Goal: Task Accomplishment & Management: Use online tool/utility

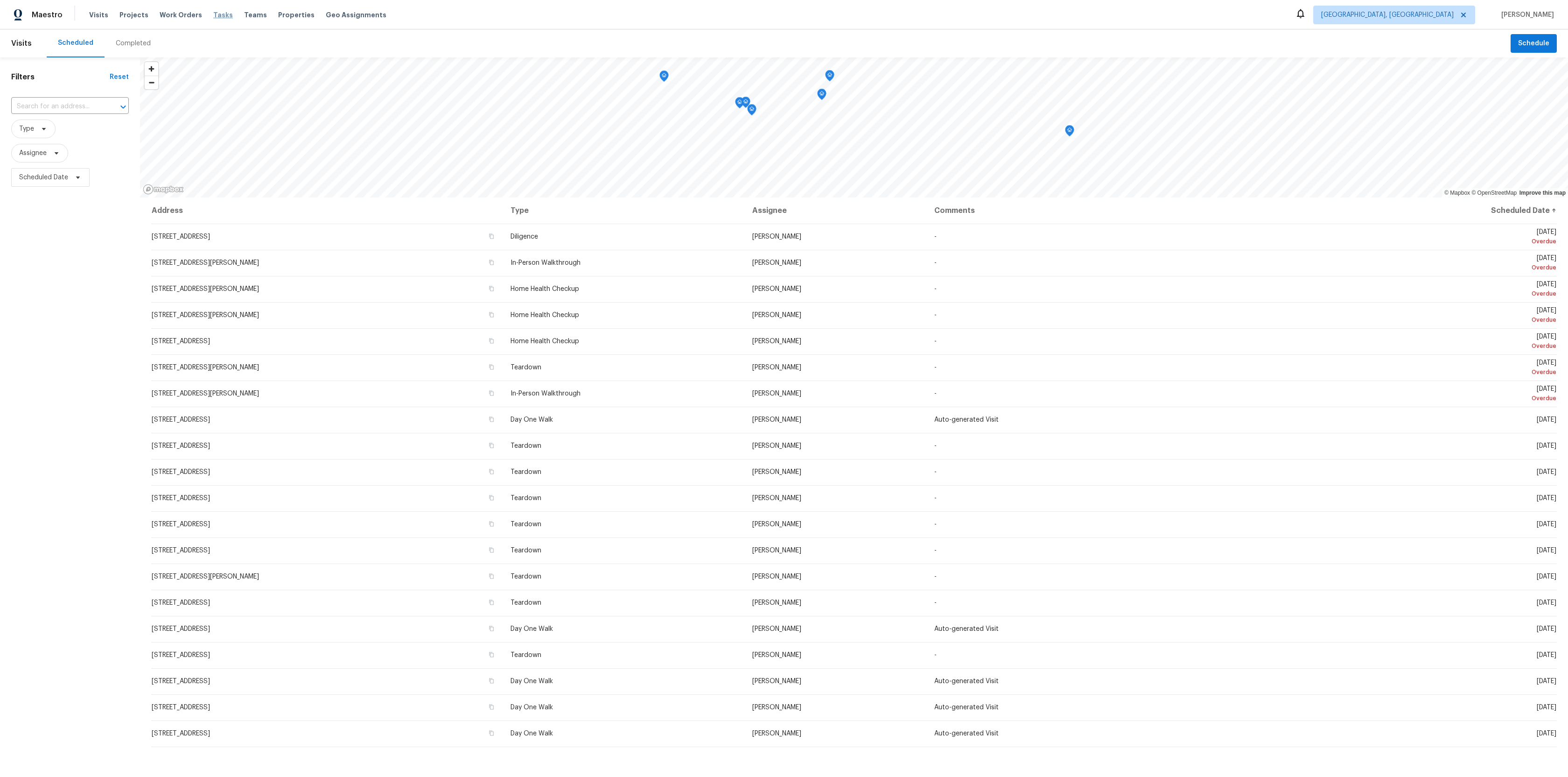
click at [214, 12] on span "Tasks" at bounding box center [223, 15] width 20 height 7
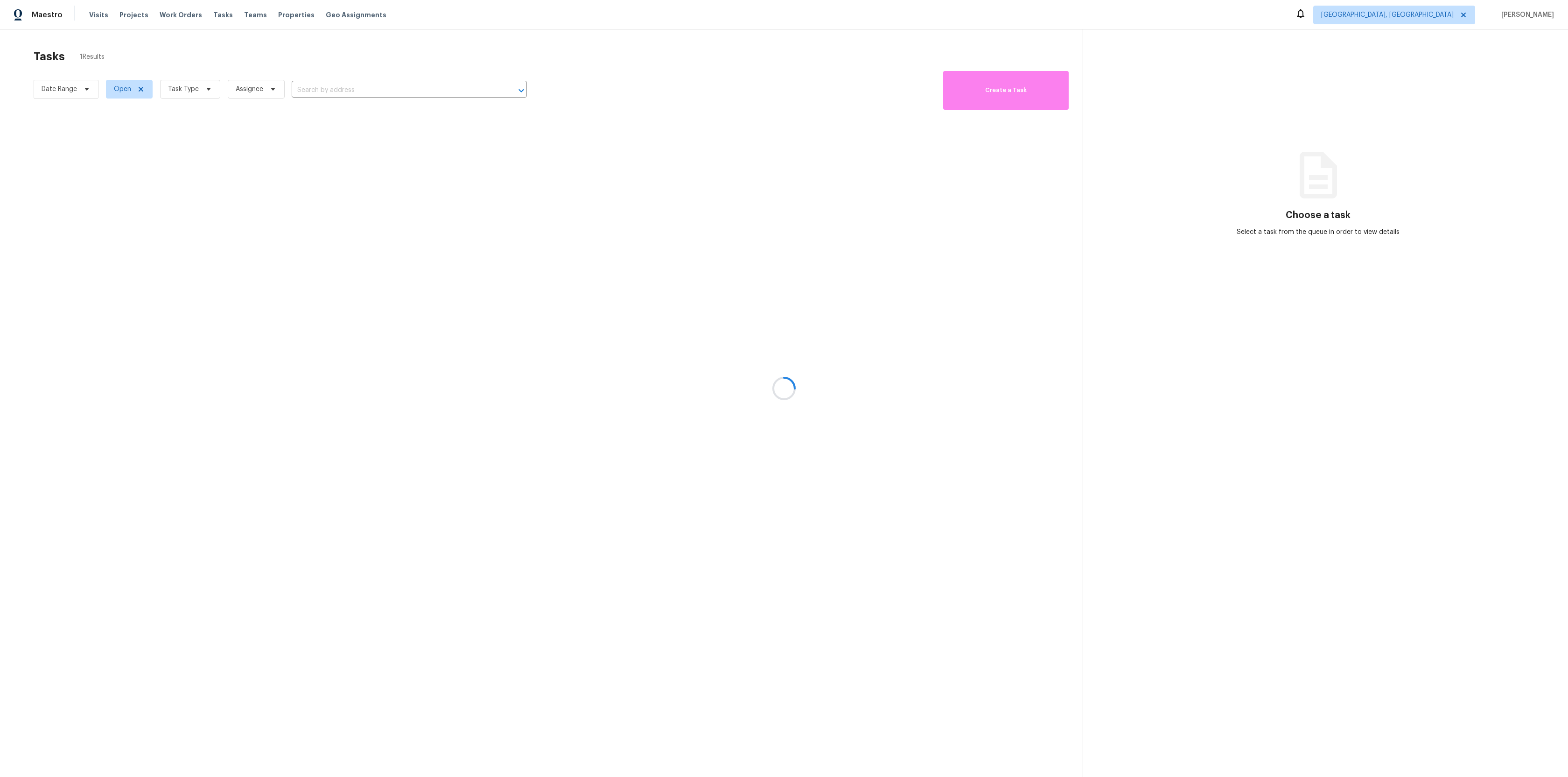
click at [87, 90] on div at bounding box center [784, 388] width 1568 height 777
click at [83, 90] on icon at bounding box center [87, 89] width 8 height 8
click at [1465, 13] on icon at bounding box center [1463, 15] width 5 height 5
click at [1467, 16] on icon at bounding box center [1463, 15] width 8 height 8
click at [1467, 15] on icon at bounding box center [1463, 15] width 8 height 8
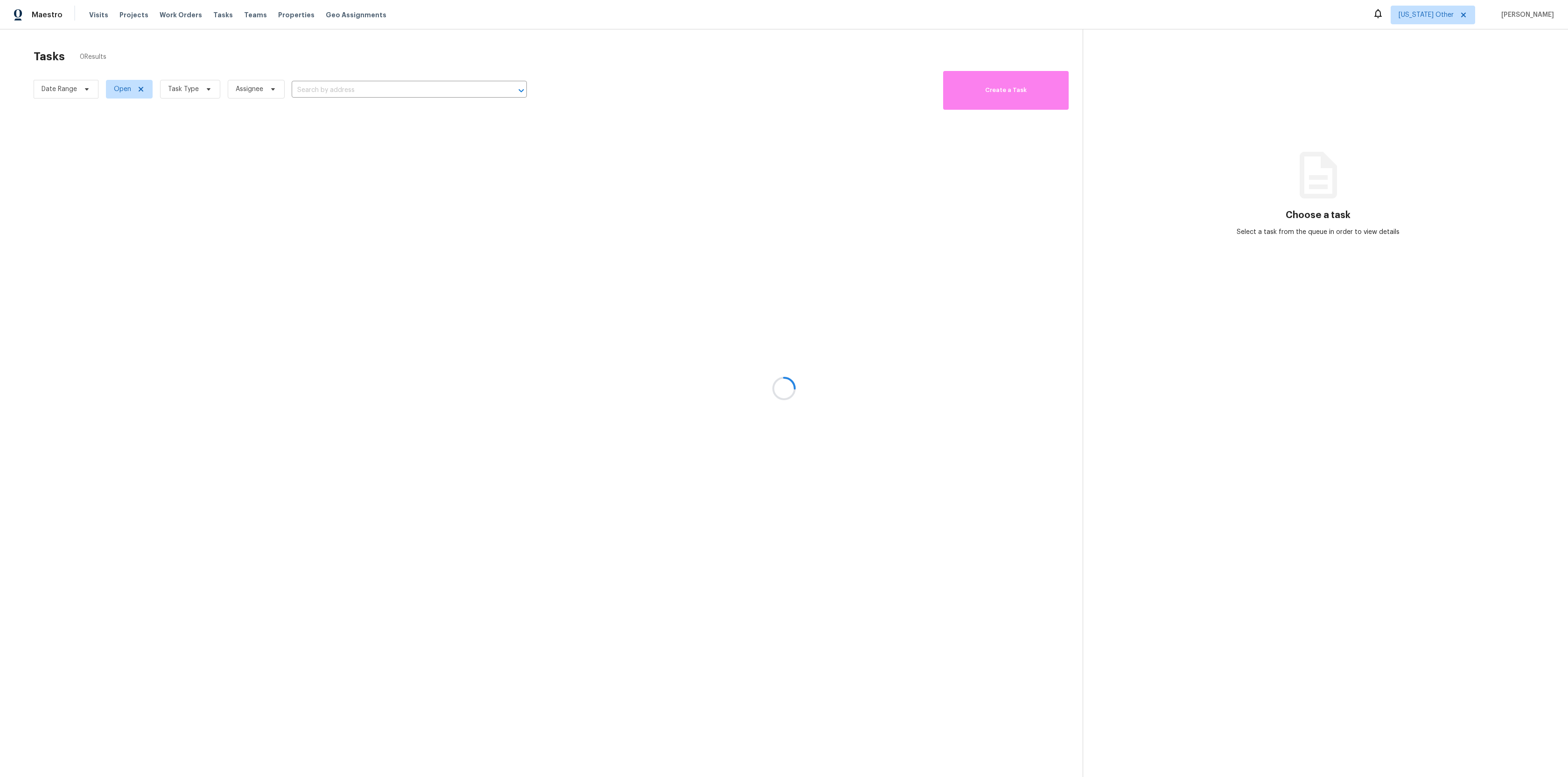
click at [1467, 15] on div at bounding box center [784, 388] width 1568 height 777
click at [1453, 12] on span "[US_STATE] Other" at bounding box center [1426, 15] width 55 height 9
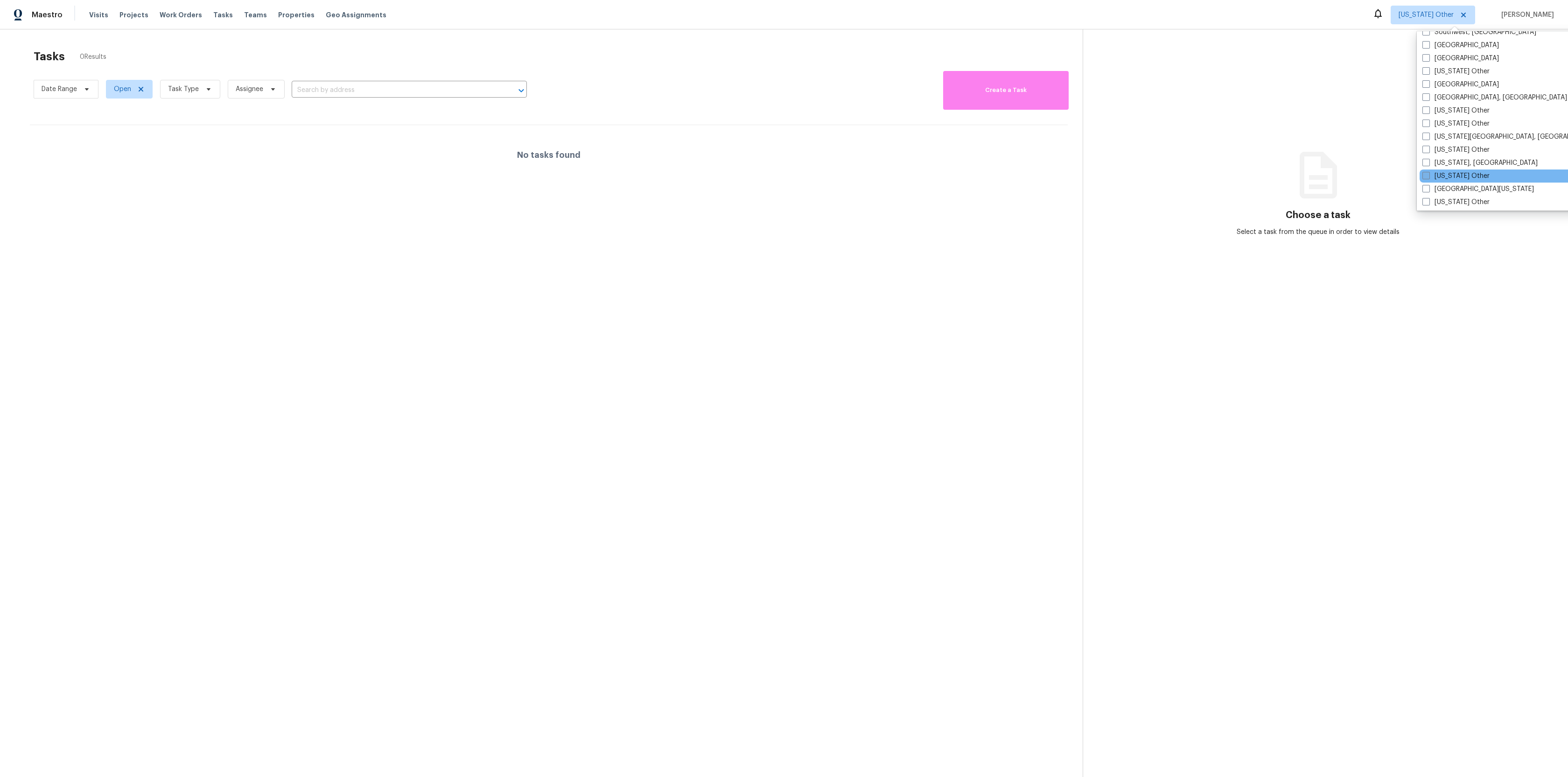
scroll to position [1368, 0]
click at [1429, 61] on span at bounding box center [1426, 59] width 8 height 8
click at [1429, 61] on input "[GEOGRAPHIC_DATA]" at bounding box center [1426, 57] width 6 height 6
checkbox input "true"
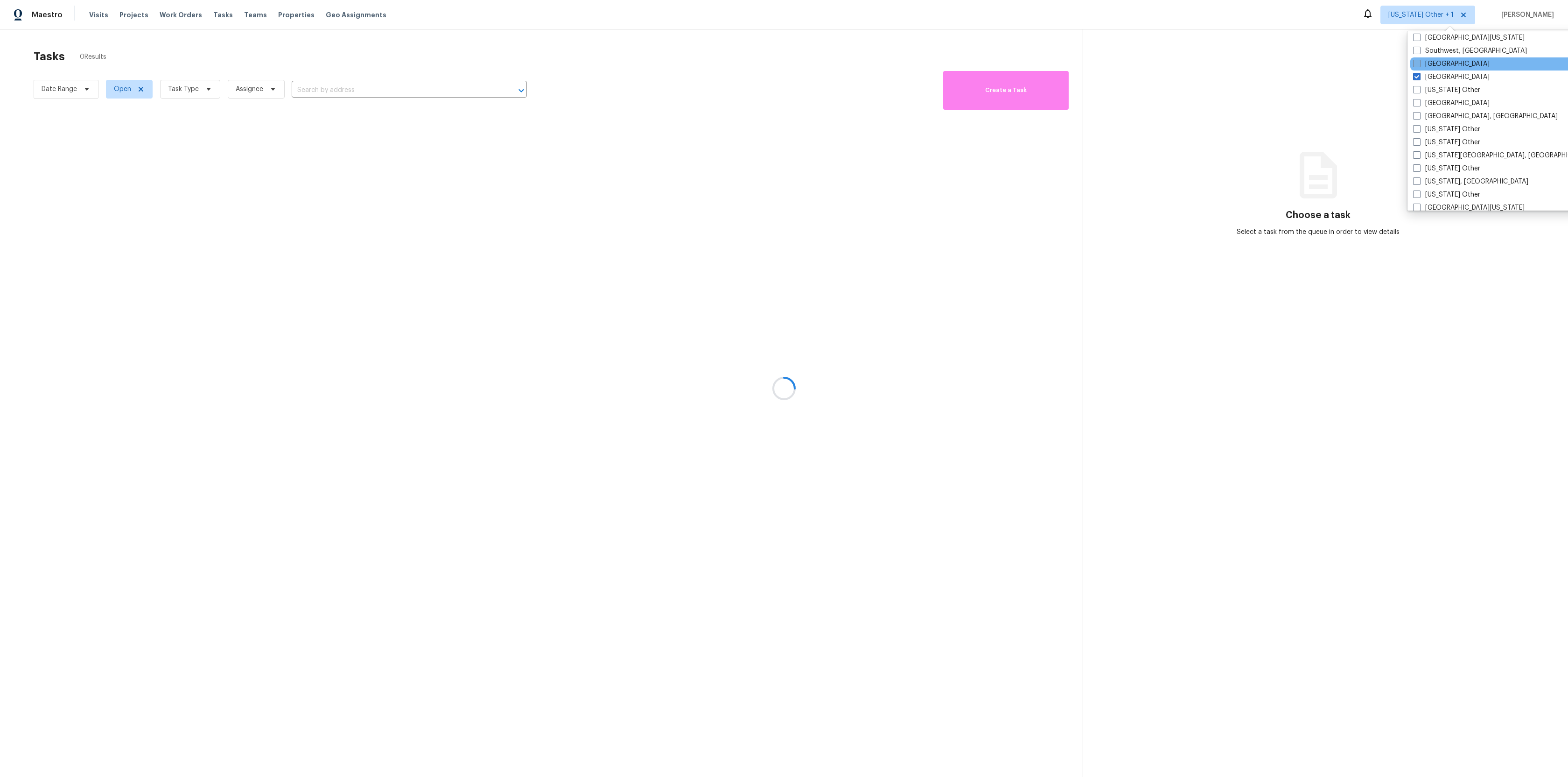
click at [1416, 60] on span at bounding box center [1416, 64] width 8 height 8
click at [1416, 60] on input "[GEOGRAPHIC_DATA]" at bounding box center [1416, 62] width 6 height 6
checkbox input "true"
click at [1413, 88] on span at bounding box center [1416, 90] width 8 height 8
click at [1413, 88] on input "[US_STATE] Other" at bounding box center [1415, 88] width 6 height 6
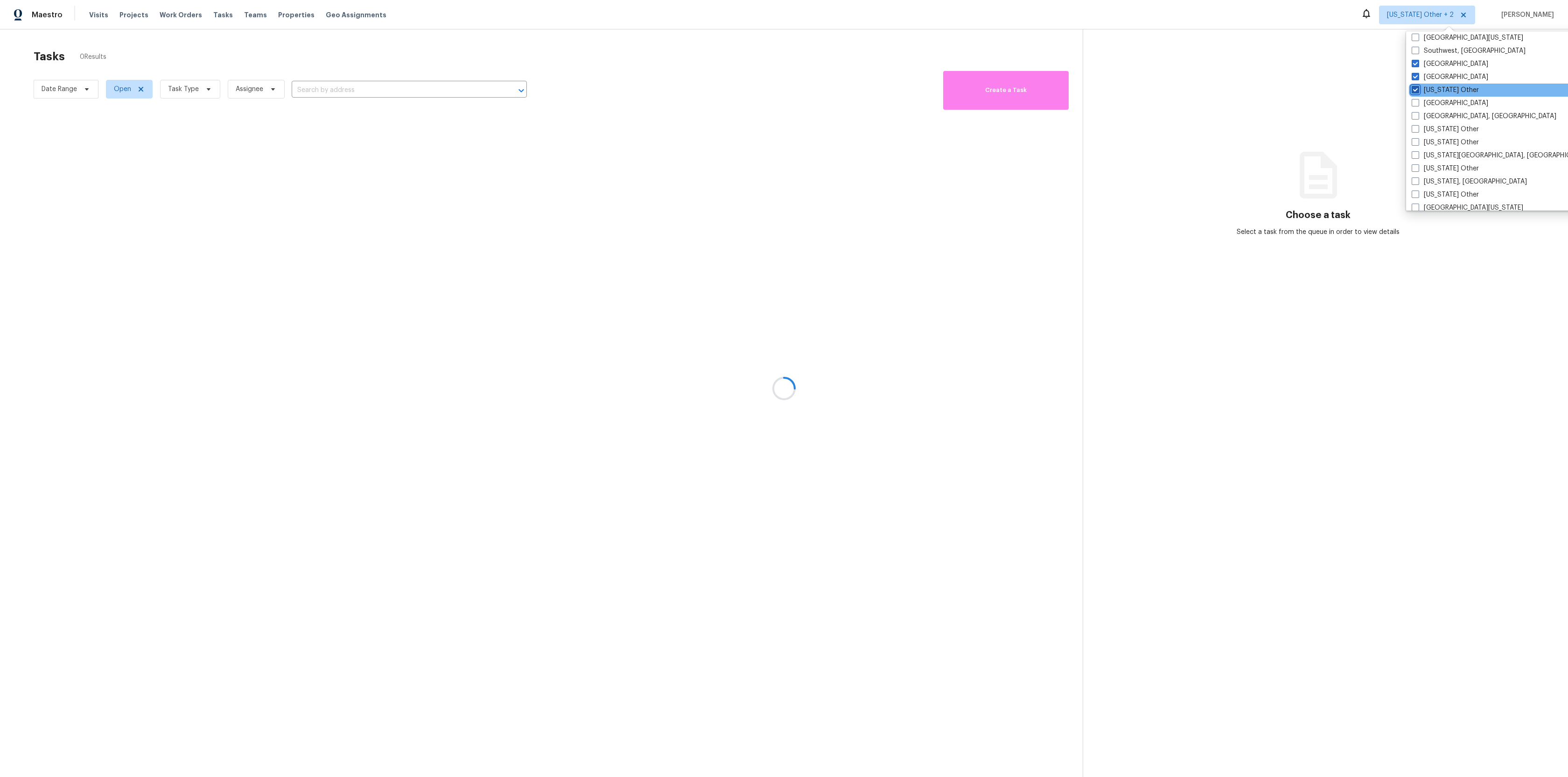
checkbox input "true"
click at [1416, 103] on span at bounding box center [1416, 103] width 8 height 8
click at [1416, 103] on input "[GEOGRAPHIC_DATA]" at bounding box center [1415, 102] width 6 height 6
checkbox input "true"
click at [1415, 113] on span at bounding box center [1415, 116] width 8 height 8
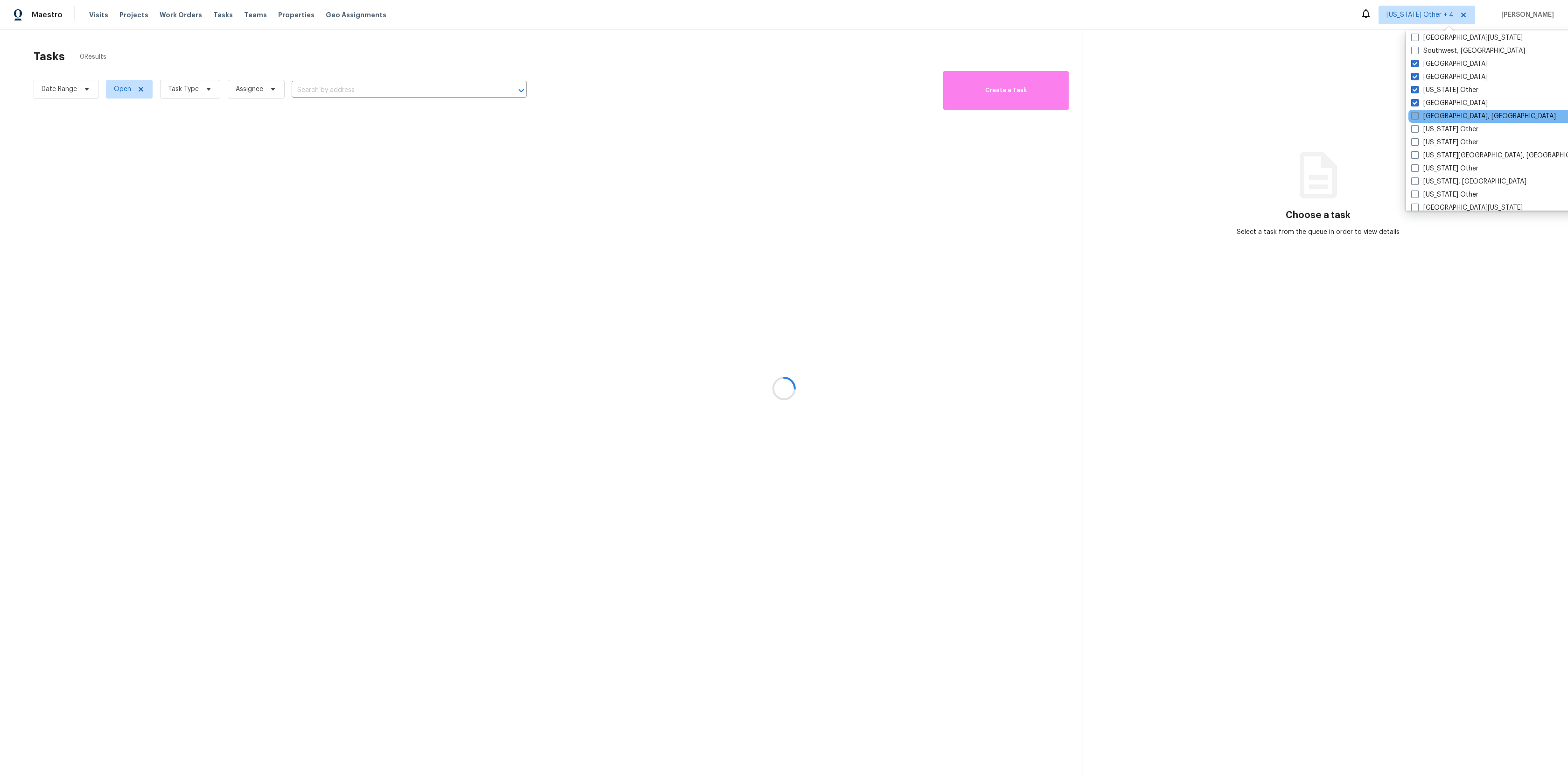
click at [1415, 113] on input "[GEOGRAPHIC_DATA], [GEOGRAPHIC_DATA]" at bounding box center [1414, 115] width 6 height 6
checkbox input "true"
click at [1414, 132] on span at bounding box center [1416, 129] width 8 height 8
click at [1414, 131] on input "[US_STATE] Other" at bounding box center [1415, 128] width 6 height 6
checkbox input "true"
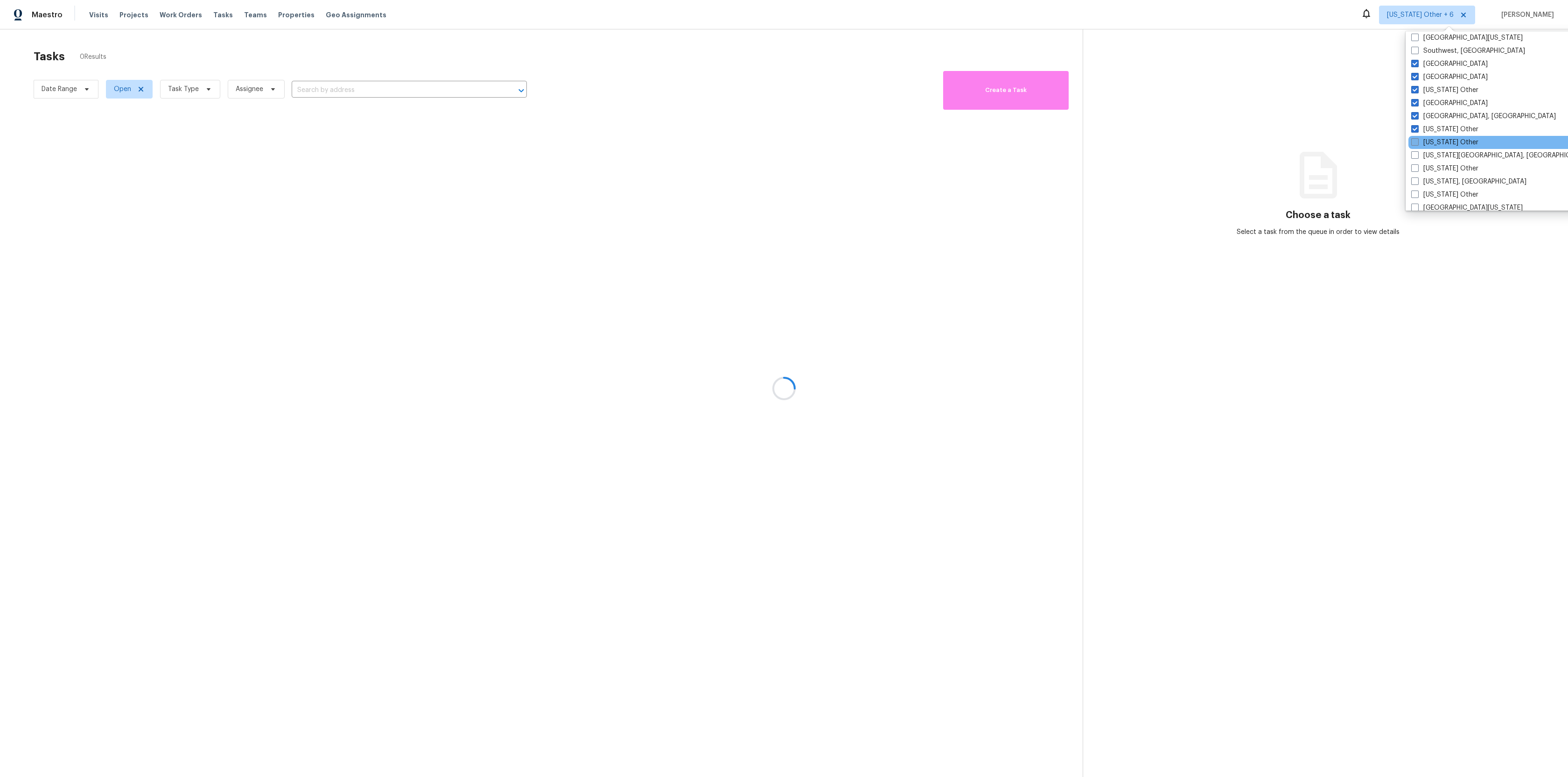
click at [1413, 146] on label "[US_STATE] Other" at bounding box center [1445, 143] width 67 height 9
click at [1413, 144] on input "[US_STATE] Other" at bounding box center [1414, 141] width 6 height 6
checkbox input "true"
click at [1413, 156] on span at bounding box center [1416, 155] width 8 height 8
click at [1413, 156] on input "[US_STATE][GEOGRAPHIC_DATA], [GEOGRAPHIC_DATA]" at bounding box center [1415, 154] width 6 height 6
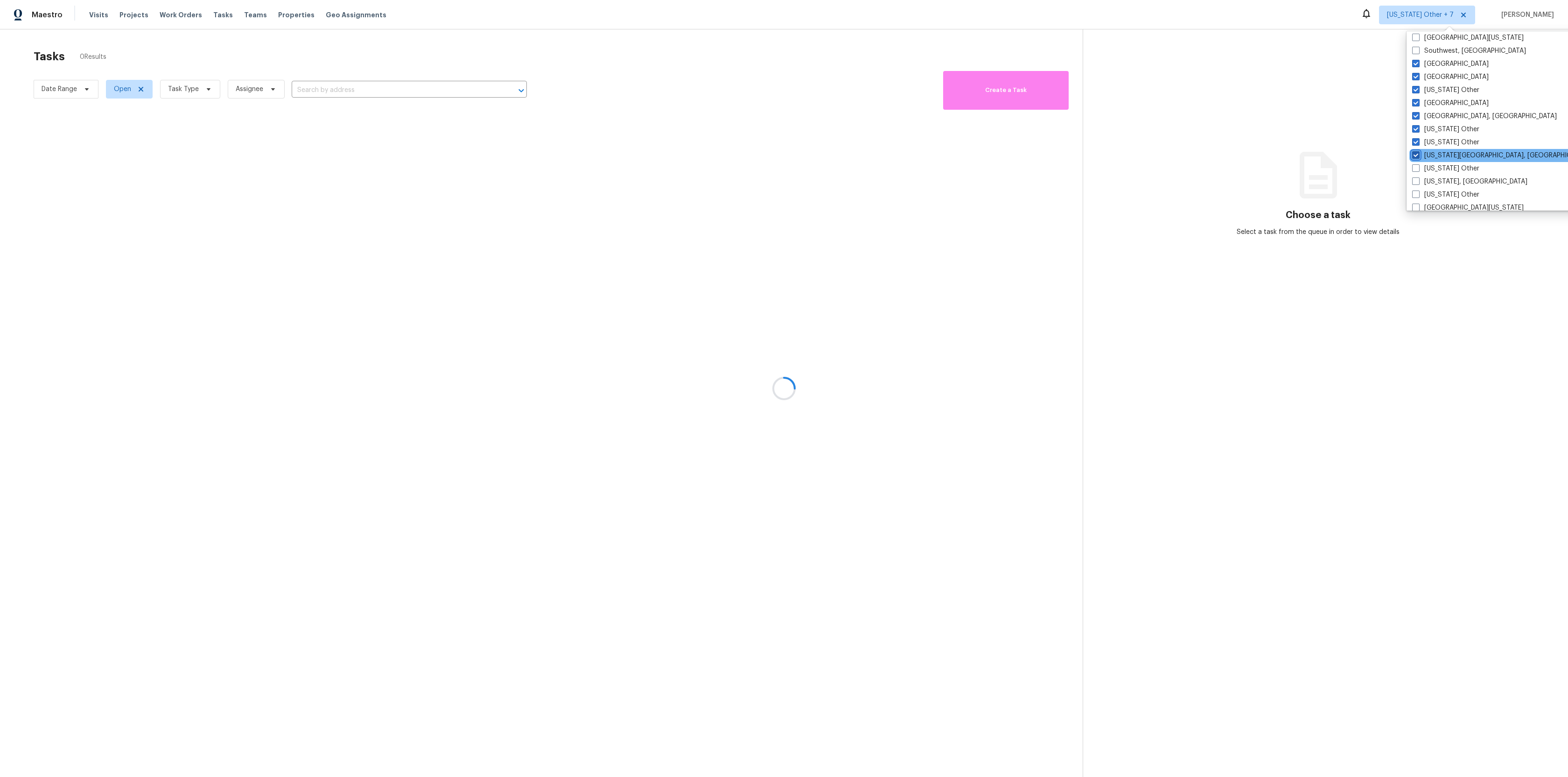
checkbox input "true"
click at [1413, 171] on span at bounding box center [1416, 168] width 8 height 8
click at [1413, 170] on input "[US_STATE] Other" at bounding box center [1415, 167] width 6 height 6
checkbox input "true"
click at [1413, 183] on span at bounding box center [1415, 181] width 8 height 8
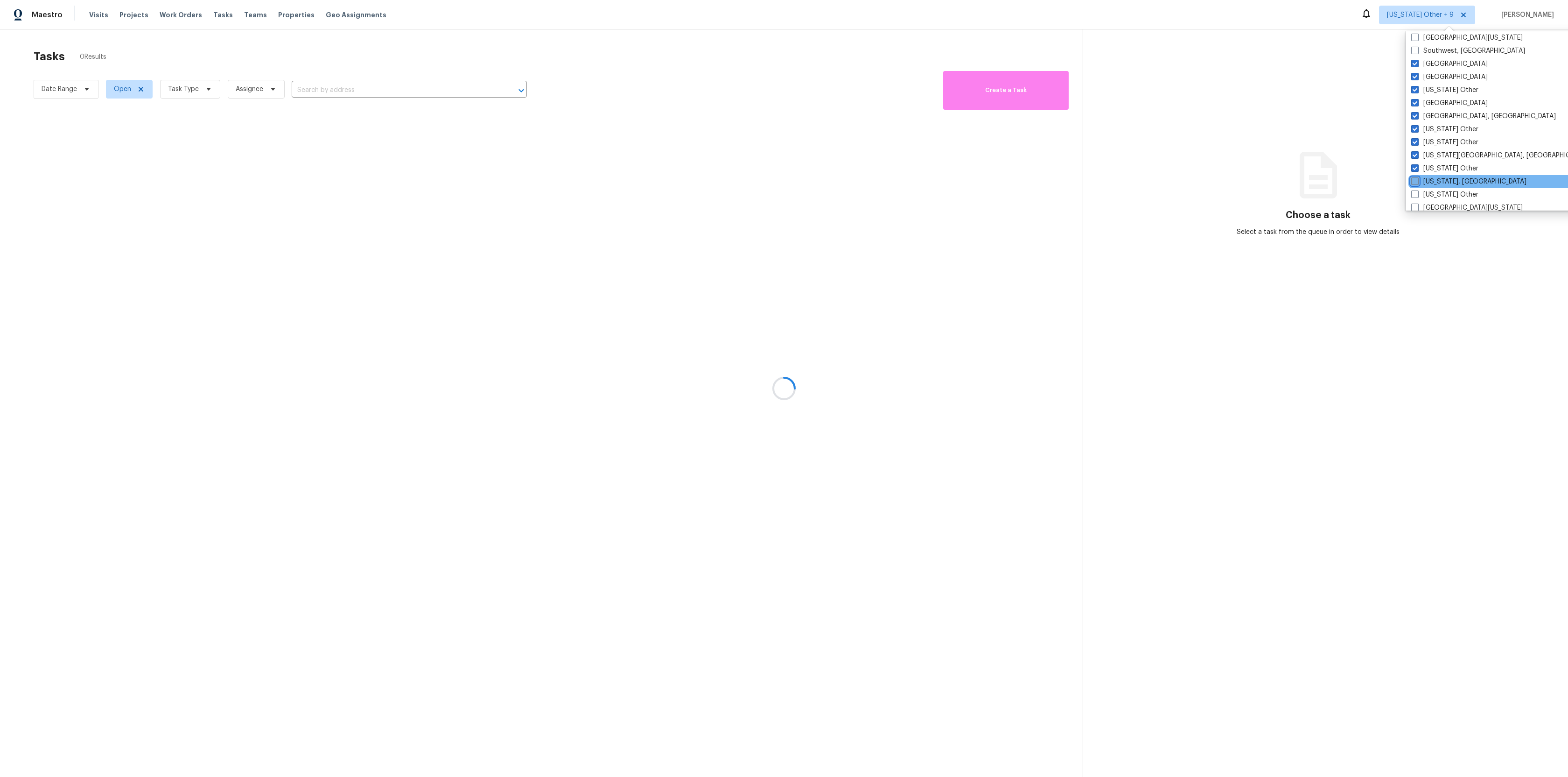
click at [1413, 183] on input "[US_STATE], [GEOGRAPHIC_DATA]" at bounding box center [1414, 180] width 6 height 6
checkbox input "true"
click at [1412, 193] on span at bounding box center [1412, 195] width 8 height 8
click at [1412, 193] on input "[US_STATE] Other" at bounding box center [1411, 193] width 6 height 6
checkbox input "true"
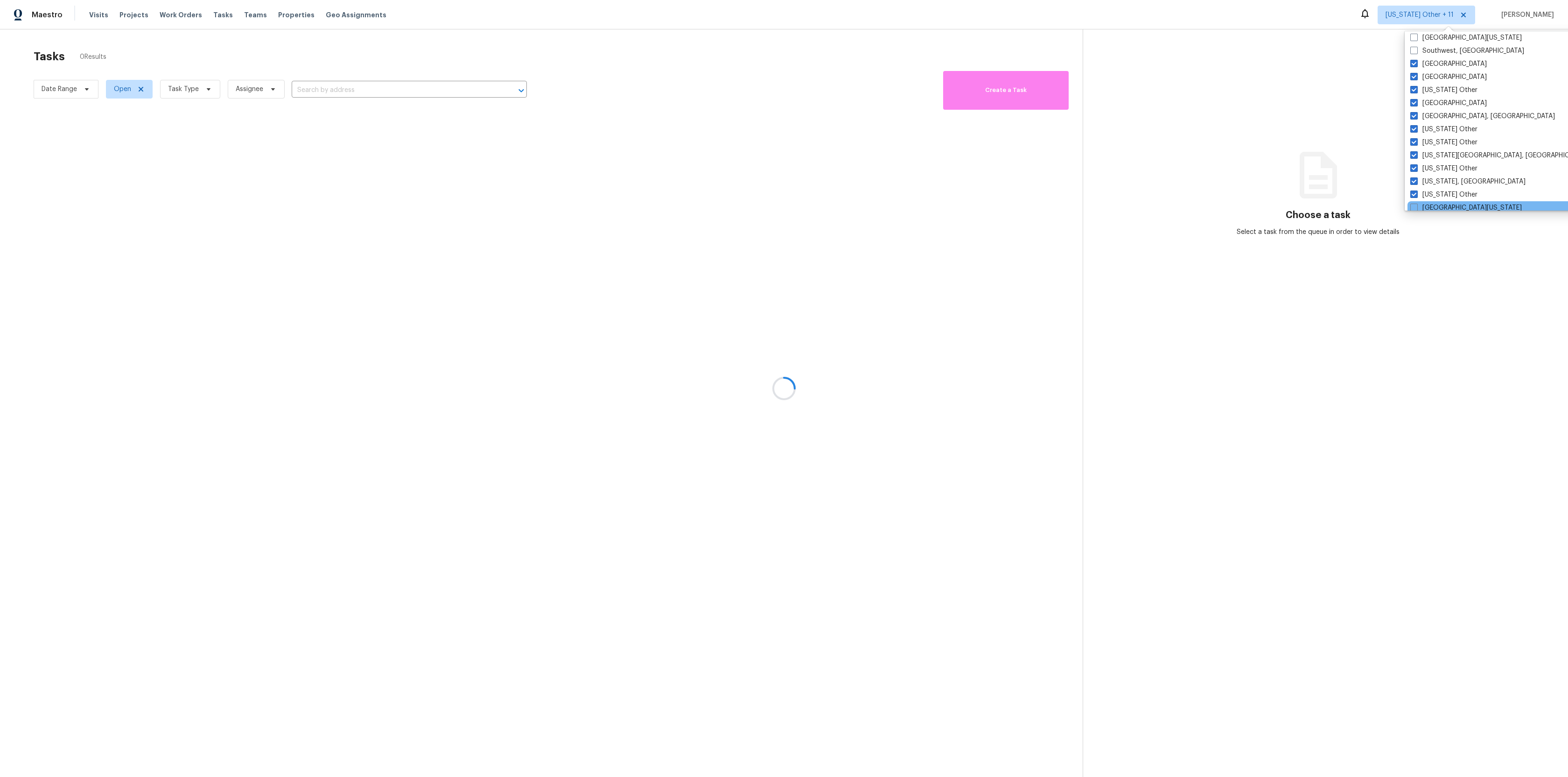
click at [1408, 206] on div "[GEOGRAPHIC_DATA][US_STATE]" at bounding box center [1501, 208] width 188 height 13
click at [1413, 205] on span at bounding box center [1414, 208] width 8 height 8
click at [1413, 205] on input "[GEOGRAPHIC_DATA][US_STATE]" at bounding box center [1413, 206] width 6 height 6
checkbox input "true"
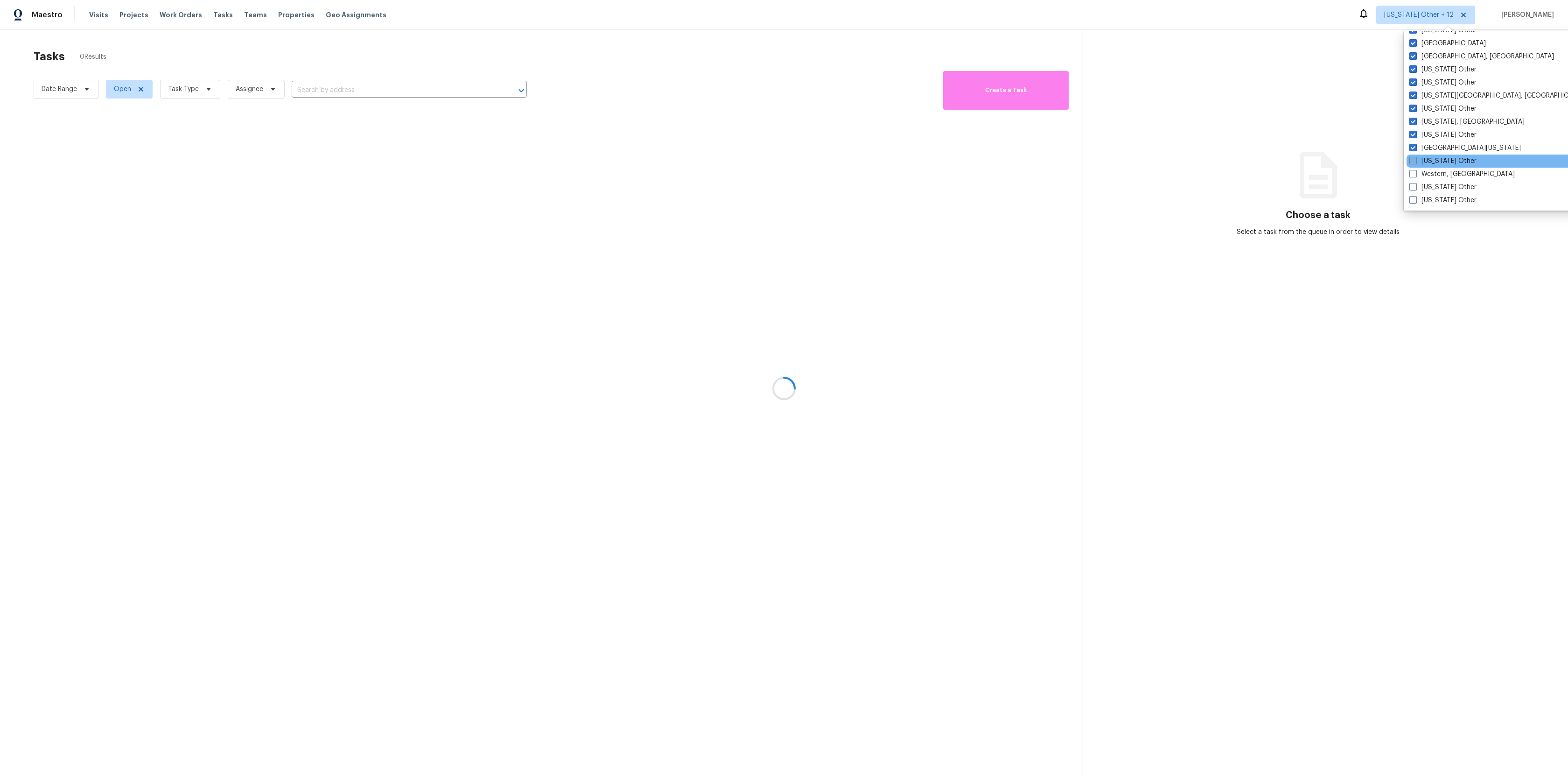
click at [1416, 162] on span at bounding box center [1413, 161] width 8 height 8
click at [1416, 162] on input "[US_STATE] Other" at bounding box center [1413, 159] width 6 height 6
checkbox input "true"
click at [1412, 174] on span at bounding box center [1413, 174] width 8 height 8
click at [1412, 174] on input "Western, [GEOGRAPHIC_DATA]" at bounding box center [1412, 172] width 6 height 6
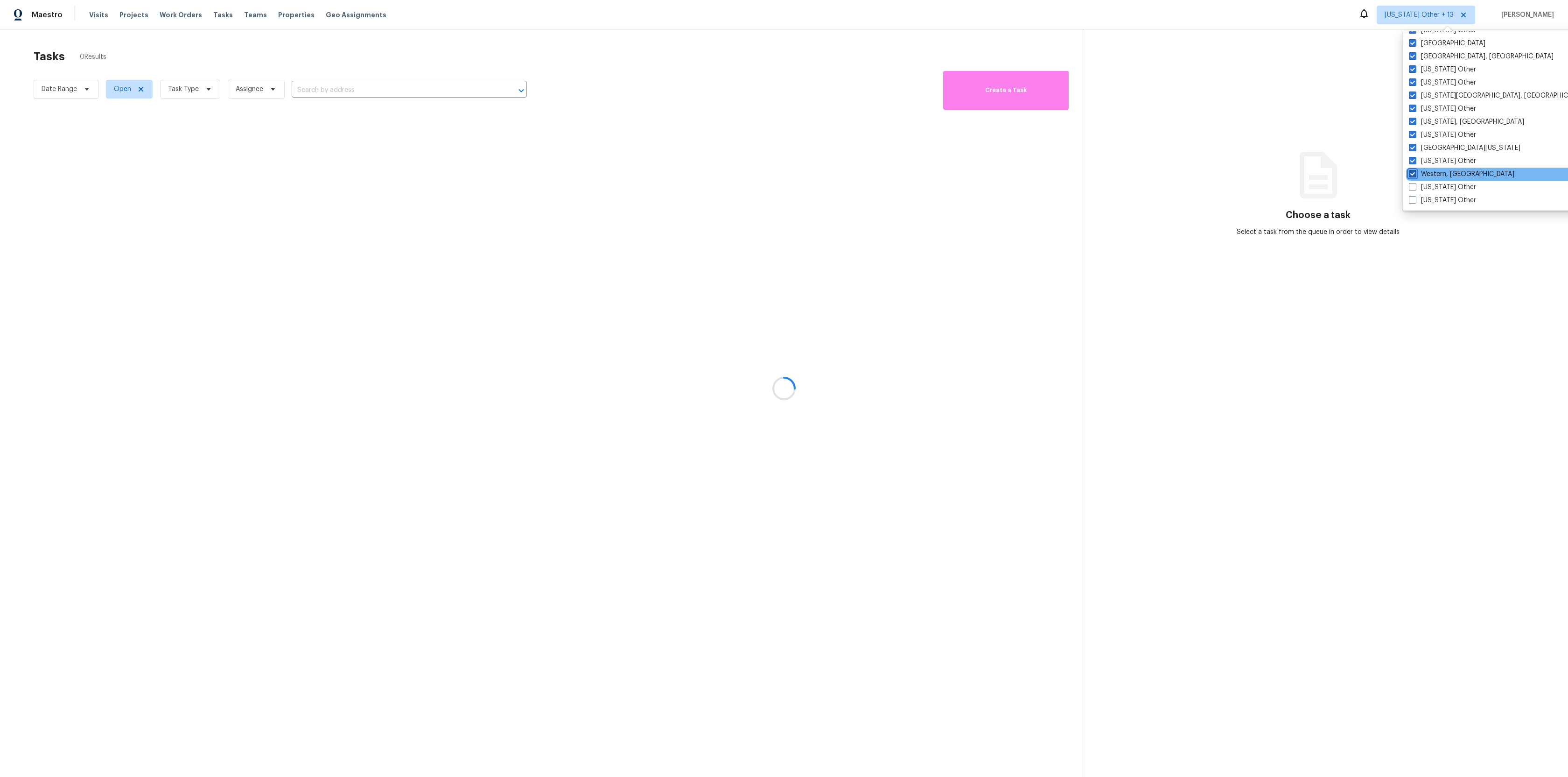
checkbox input "true"
click at [1412, 186] on span at bounding box center [1413, 187] width 8 height 8
click at [1412, 186] on input "[US_STATE] Other" at bounding box center [1412, 185] width 6 height 6
checkbox input "true"
click at [1411, 198] on span at bounding box center [1413, 200] width 8 height 8
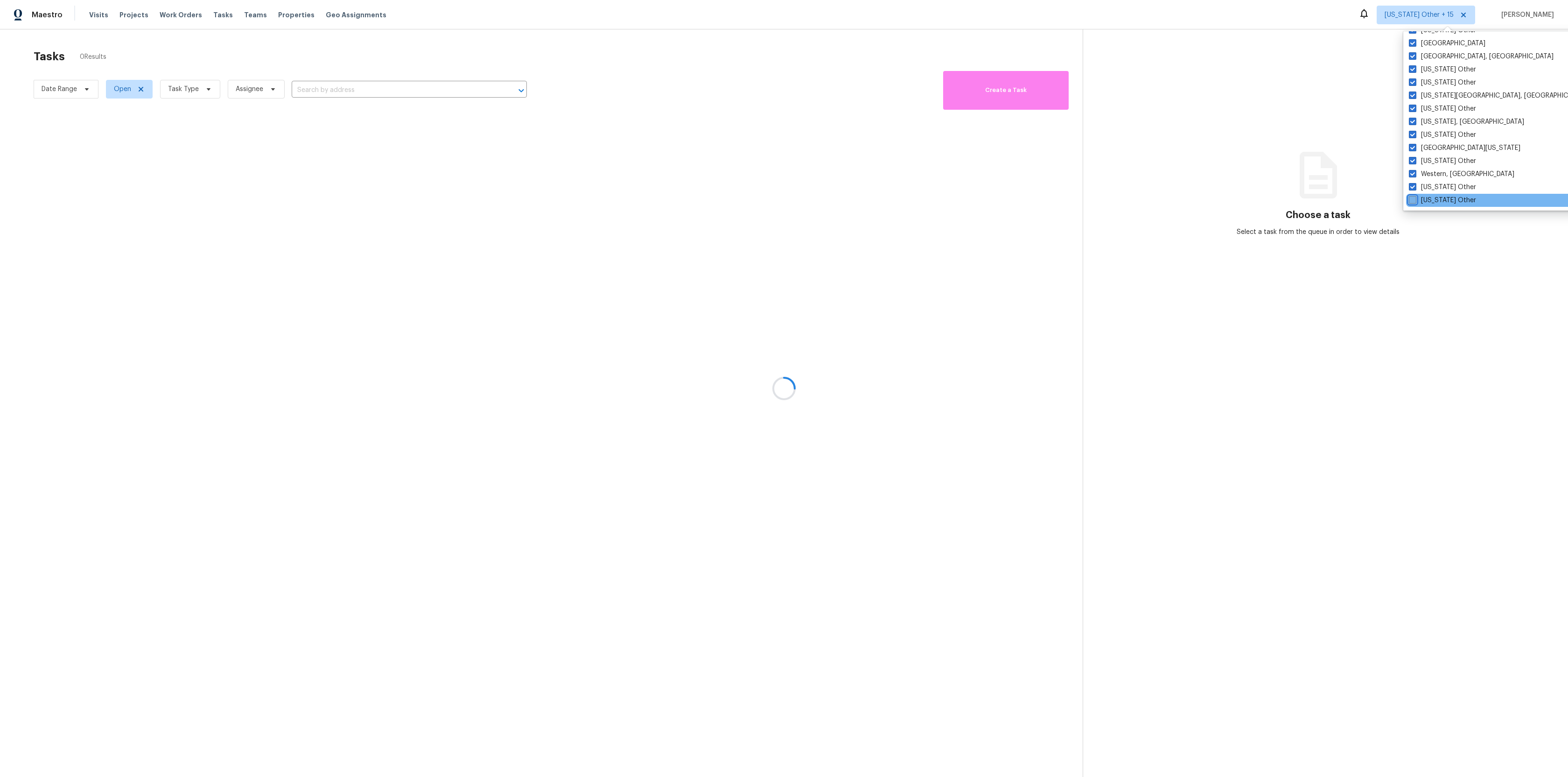
click at [1411, 198] on input "[US_STATE] Other" at bounding box center [1412, 198] width 6 height 6
checkbox input "true"
click at [1416, 168] on label "Southwest, [GEOGRAPHIC_DATA]" at bounding box center [1465, 169] width 114 height 9
click at [1415, 168] on input "Southwest, [GEOGRAPHIC_DATA]" at bounding box center [1412, 167] width 6 height 6
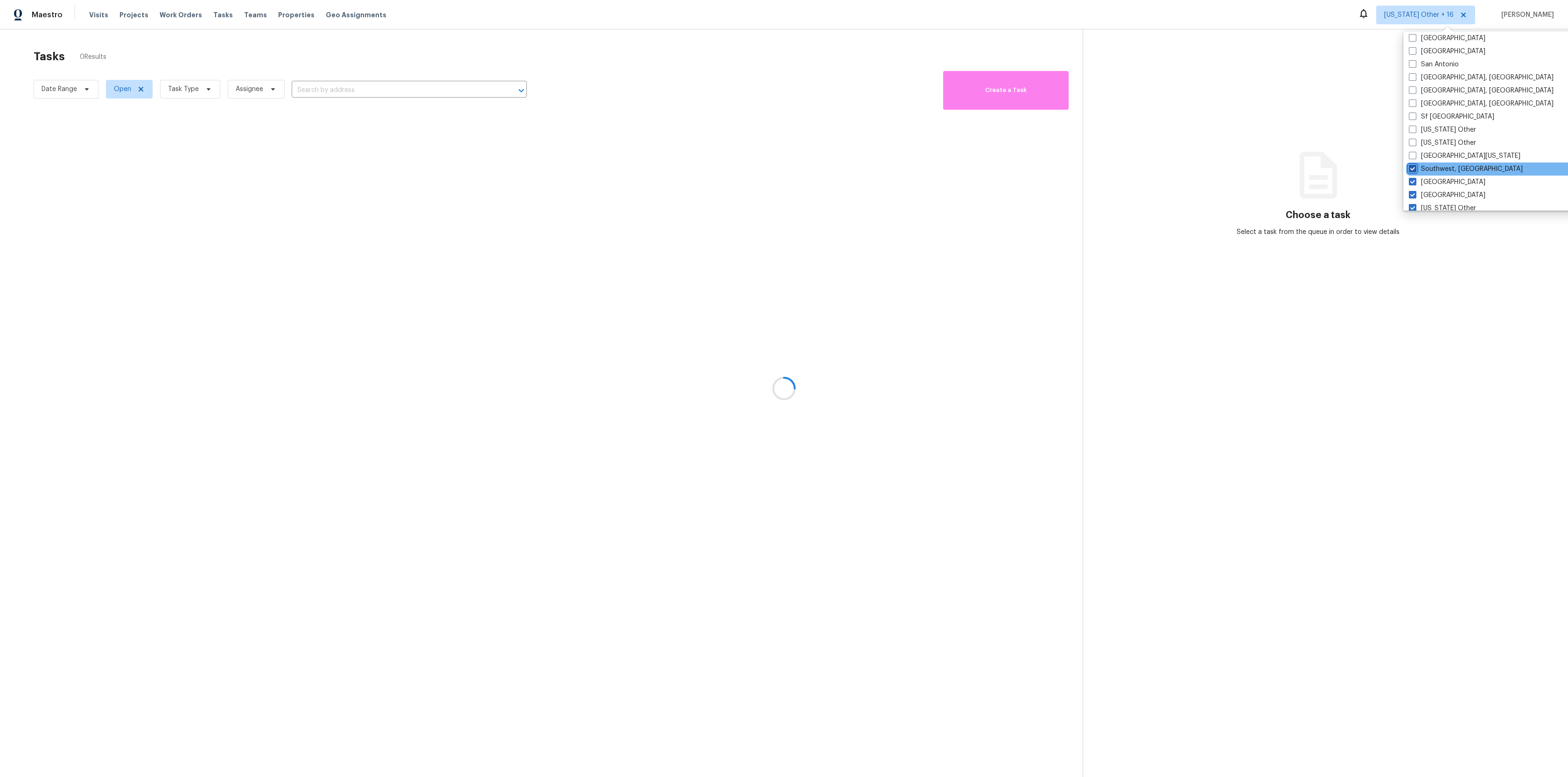
checkbox input "true"
click at [1416, 156] on span at bounding box center [1413, 156] width 8 height 8
click at [1416, 156] on input "[GEOGRAPHIC_DATA][US_STATE]" at bounding box center [1413, 154] width 6 height 6
checkbox input "true"
click at [1417, 135] on div "[US_STATE] Other" at bounding box center [1499, 130] width 188 height 13
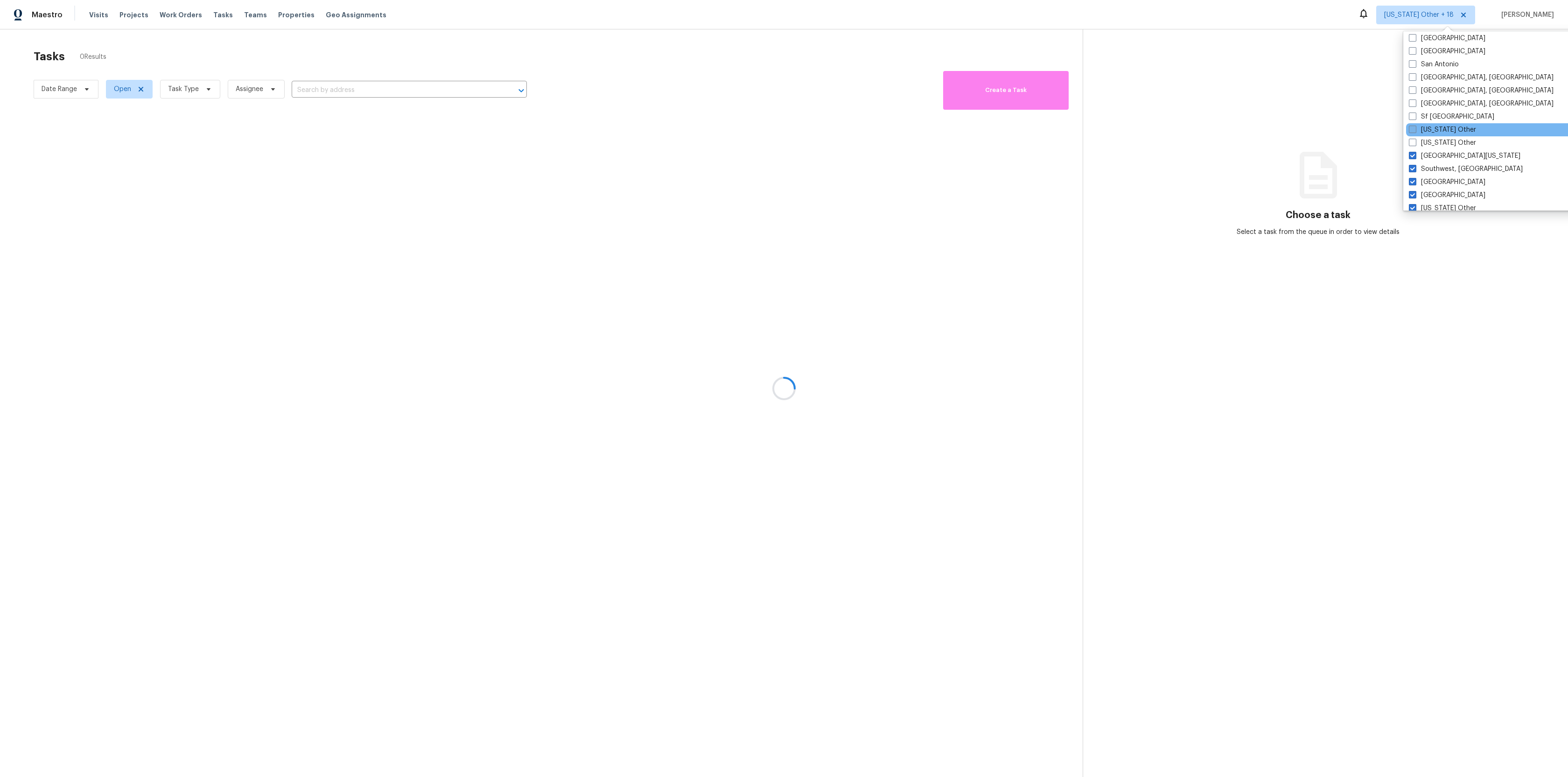
click at [1416, 126] on label "[US_STATE] Other" at bounding box center [1442, 130] width 67 height 9
click at [1415, 126] on input "[US_STATE] Other" at bounding box center [1412, 128] width 6 height 6
checkbox input "true"
click at [1416, 136] on div "[US_STATE] Other" at bounding box center [1499, 143] width 188 height 13
click at [1413, 119] on span at bounding box center [1413, 116] width 8 height 8
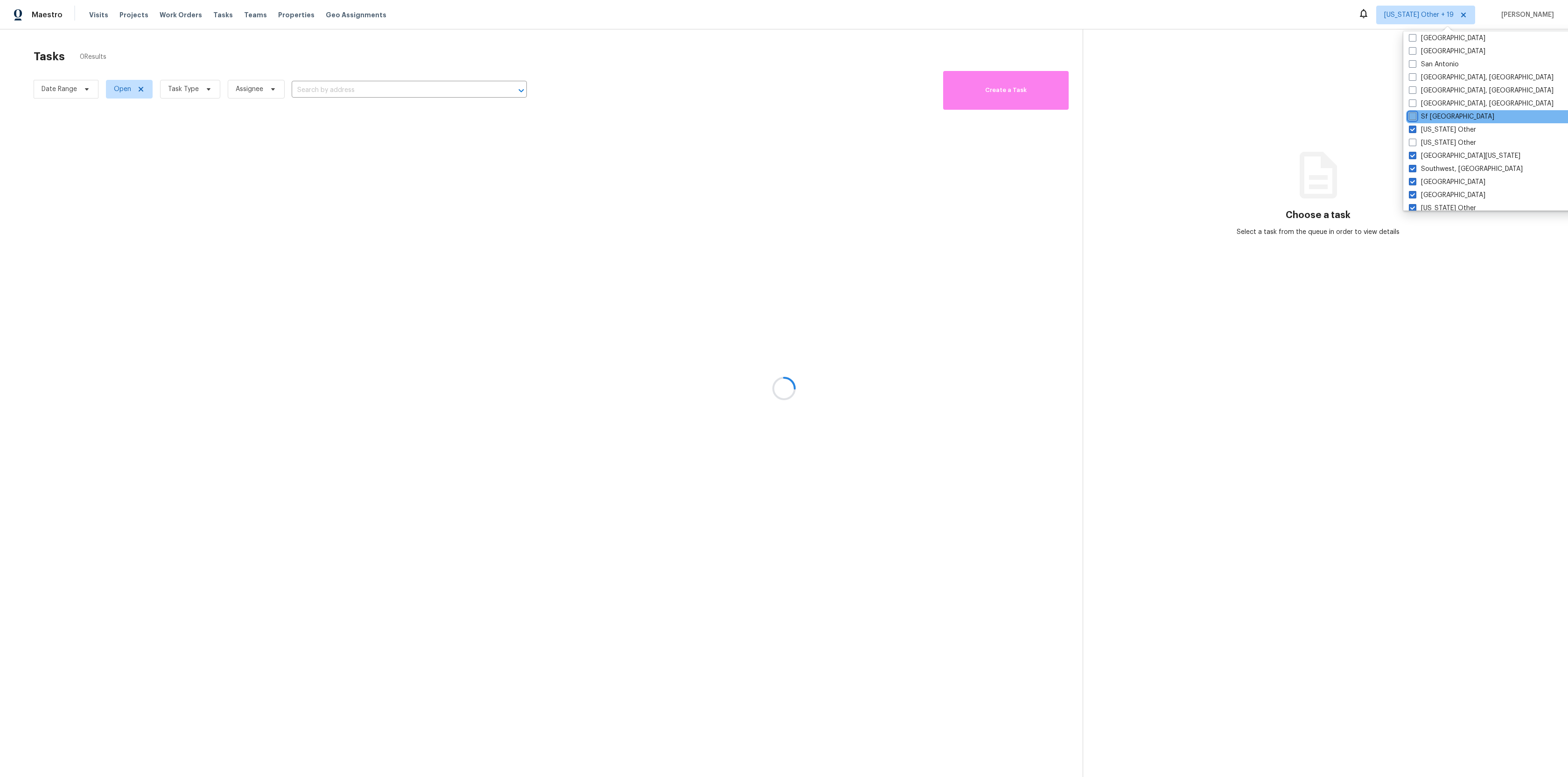
click at [1413, 118] on input "Sf [GEOGRAPHIC_DATA]" at bounding box center [1412, 115] width 6 height 6
checkbox input "true"
click at [1413, 143] on span at bounding box center [1411, 143] width 8 height 8
click at [1413, 143] on input "[US_STATE] Other" at bounding box center [1410, 141] width 6 height 6
checkbox input "true"
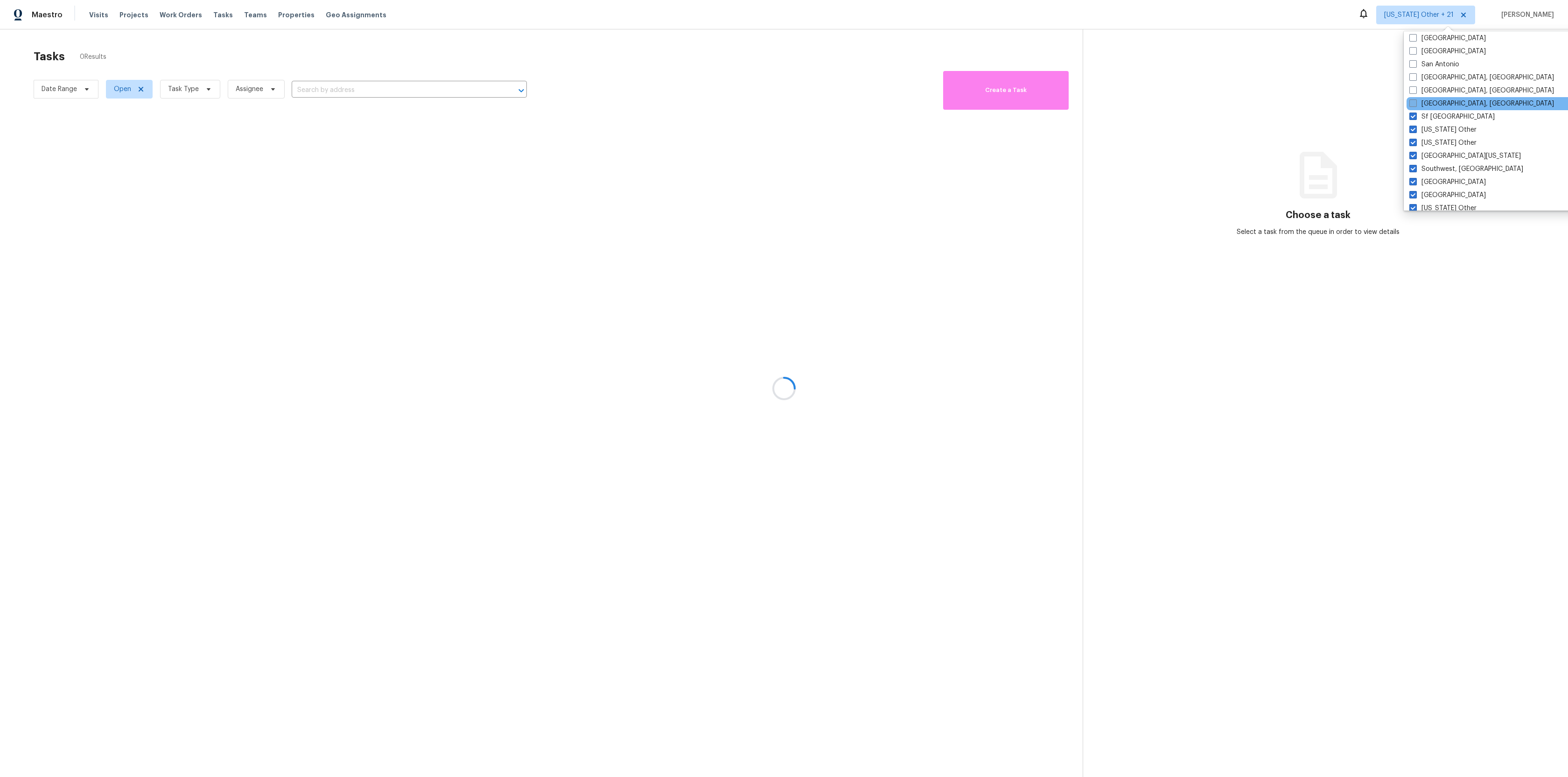
click at [1416, 100] on span at bounding box center [1413, 103] width 8 height 8
click at [1416, 100] on input "[GEOGRAPHIC_DATA], [GEOGRAPHIC_DATA]" at bounding box center [1413, 102] width 6 height 6
checkbox input "true"
click at [1413, 90] on span at bounding box center [1412, 90] width 8 height 8
click at [1413, 90] on input "[GEOGRAPHIC_DATA], [GEOGRAPHIC_DATA]" at bounding box center [1411, 89] width 6 height 6
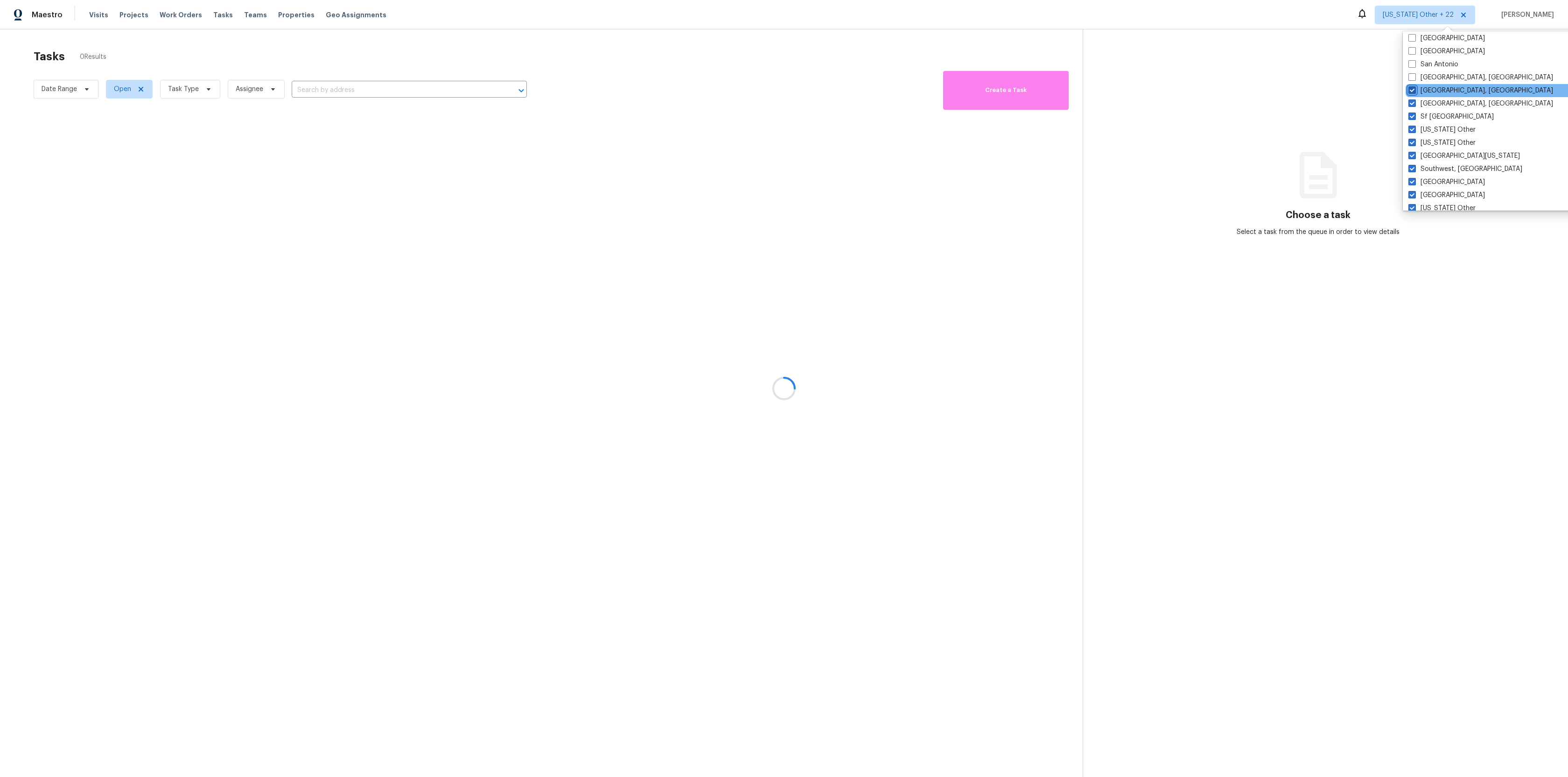
checkbox input "true"
click at [1413, 76] on span at bounding box center [1412, 77] width 8 height 8
click at [1413, 76] on input "[GEOGRAPHIC_DATA], [GEOGRAPHIC_DATA]" at bounding box center [1411, 76] width 6 height 6
checkbox input "true"
click at [1412, 64] on span at bounding box center [1412, 64] width 8 height 8
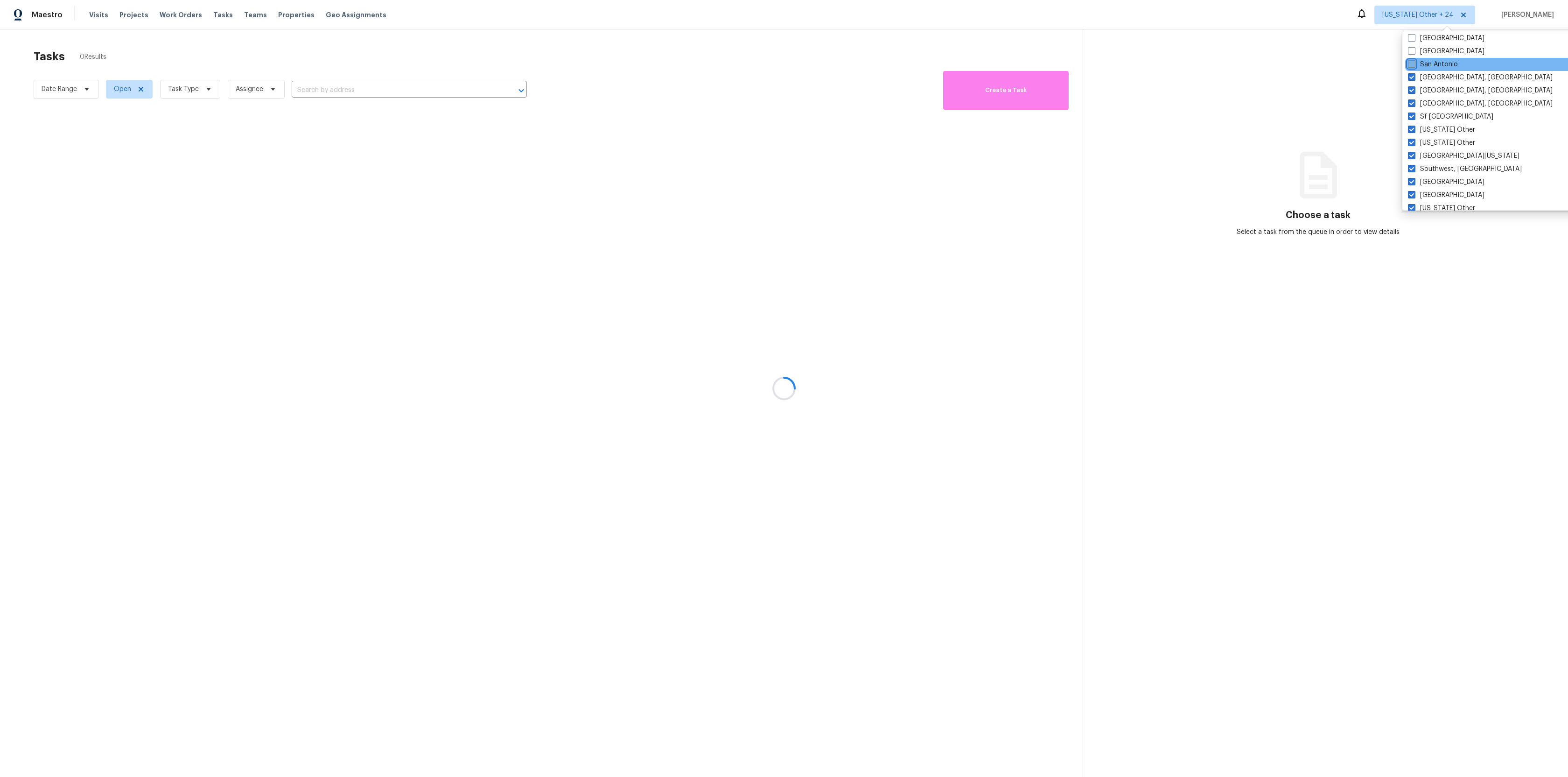
click at [1412, 64] on input "San Antonio" at bounding box center [1411, 63] width 6 height 6
checkbox input "true"
click at [1411, 52] on span at bounding box center [1412, 54] width 8 height 8
click at [1411, 52] on input "[US_STATE] Other" at bounding box center [1411, 53] width 6 height 6
checkbox input "true"
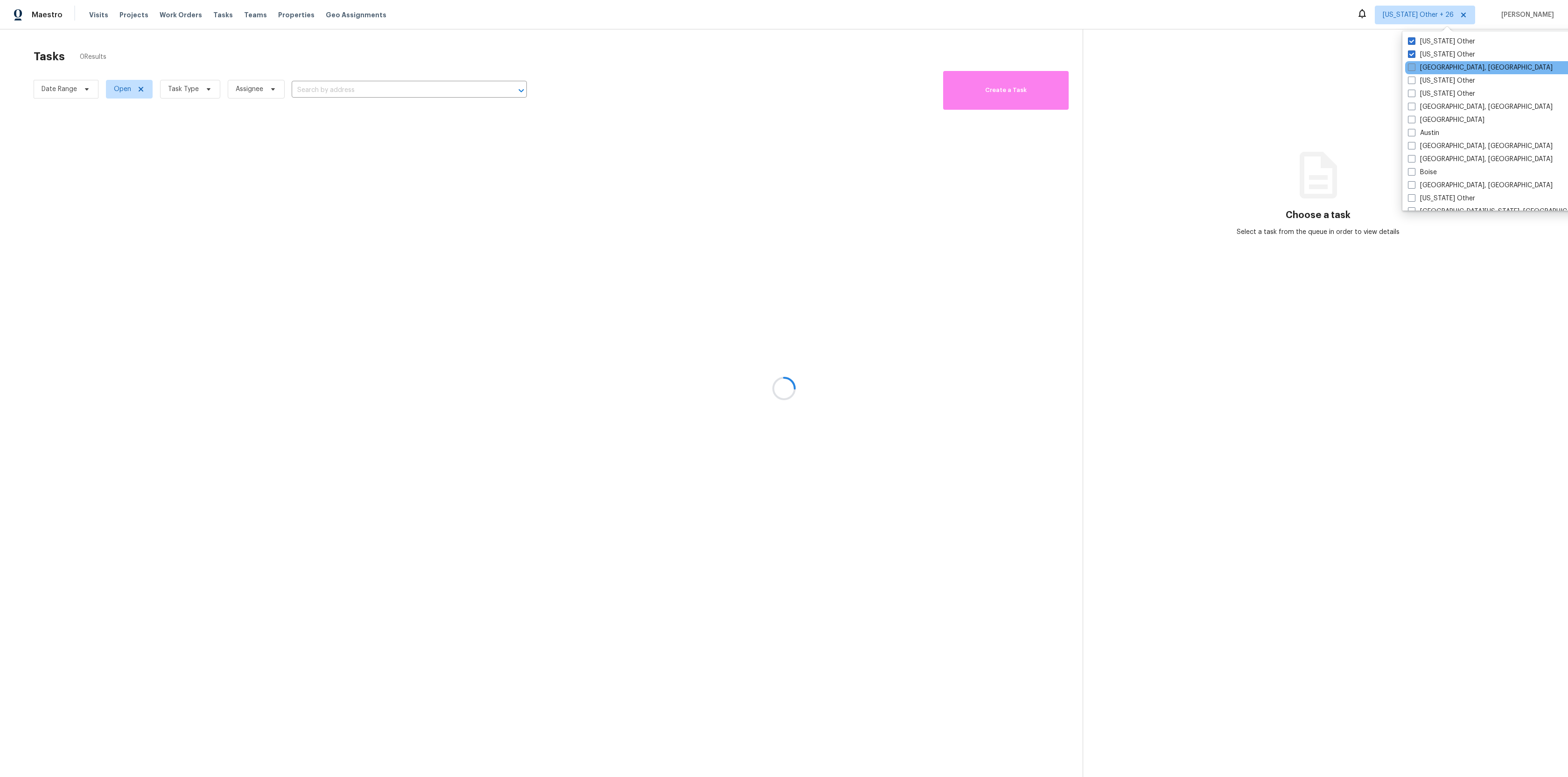
click at [1411, 67] on span at bounding box center [1412, 67] width 8 height 8
click at [1411, 67] on input "[GEOGRAPHIC_DATA], [GEOGRAPHIC_DATA]" at bounding box center [1411, 66] width 6 height 6
checkbox input "true"
click at [1411, 80] on span at bounding box center [1412, 80] width 8 height 8
click at [1411, 80] on input "[US_STATE] Other" at bounding box center [1411, 79] width 6 height 6
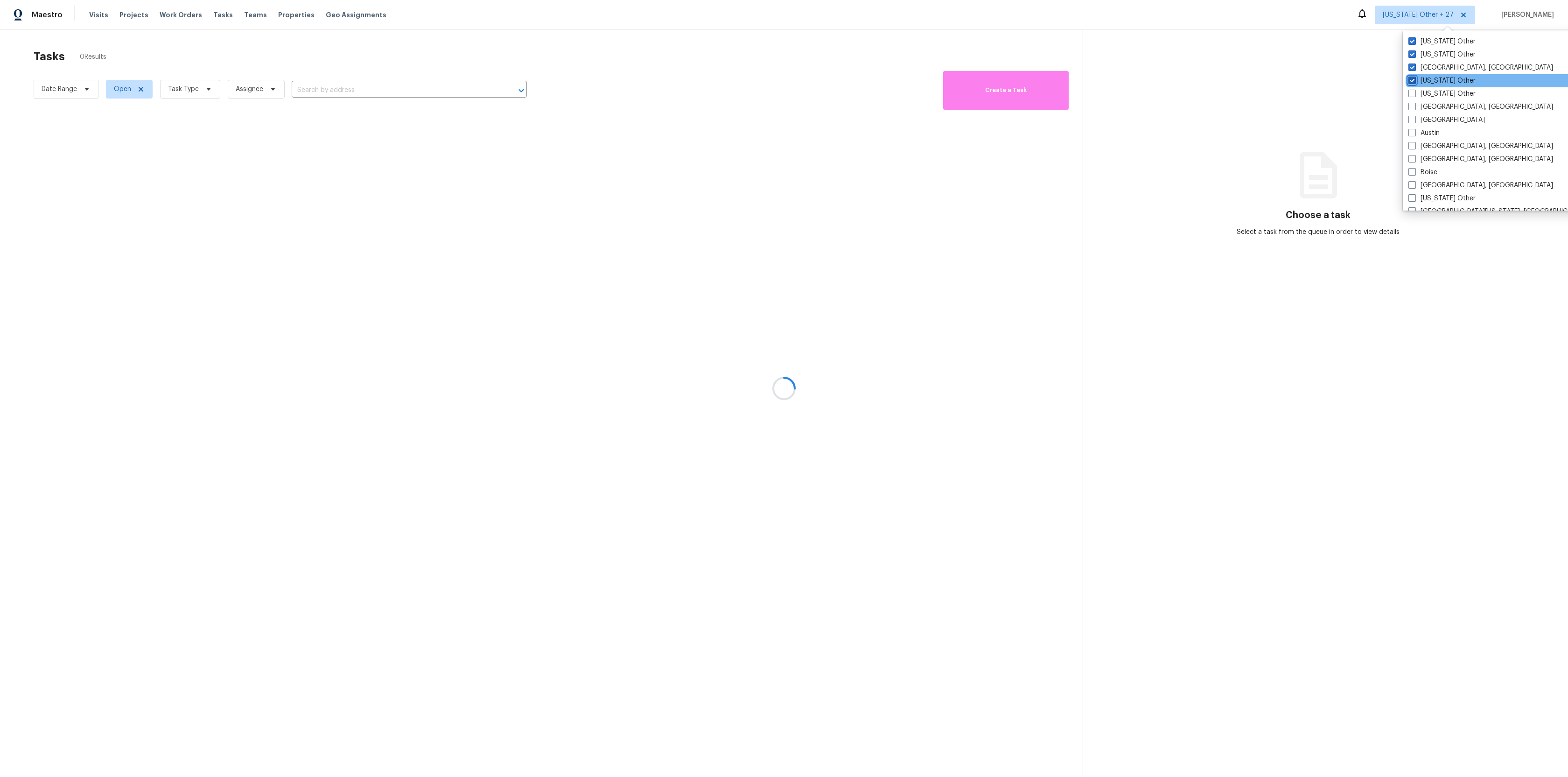
checkbox input "true"
click at [1413, 97] on label "[US_STATE] Other" at bounding box center [1442, 93] width 67 height 9
click at [1413, 95] on input "[US_STATE] Other" at bounding box center [1411, 92] width 6 height 6
checkbox input "true"
click at [1412, 110] on span at bounding box center [1412, 107] width 8 height 8
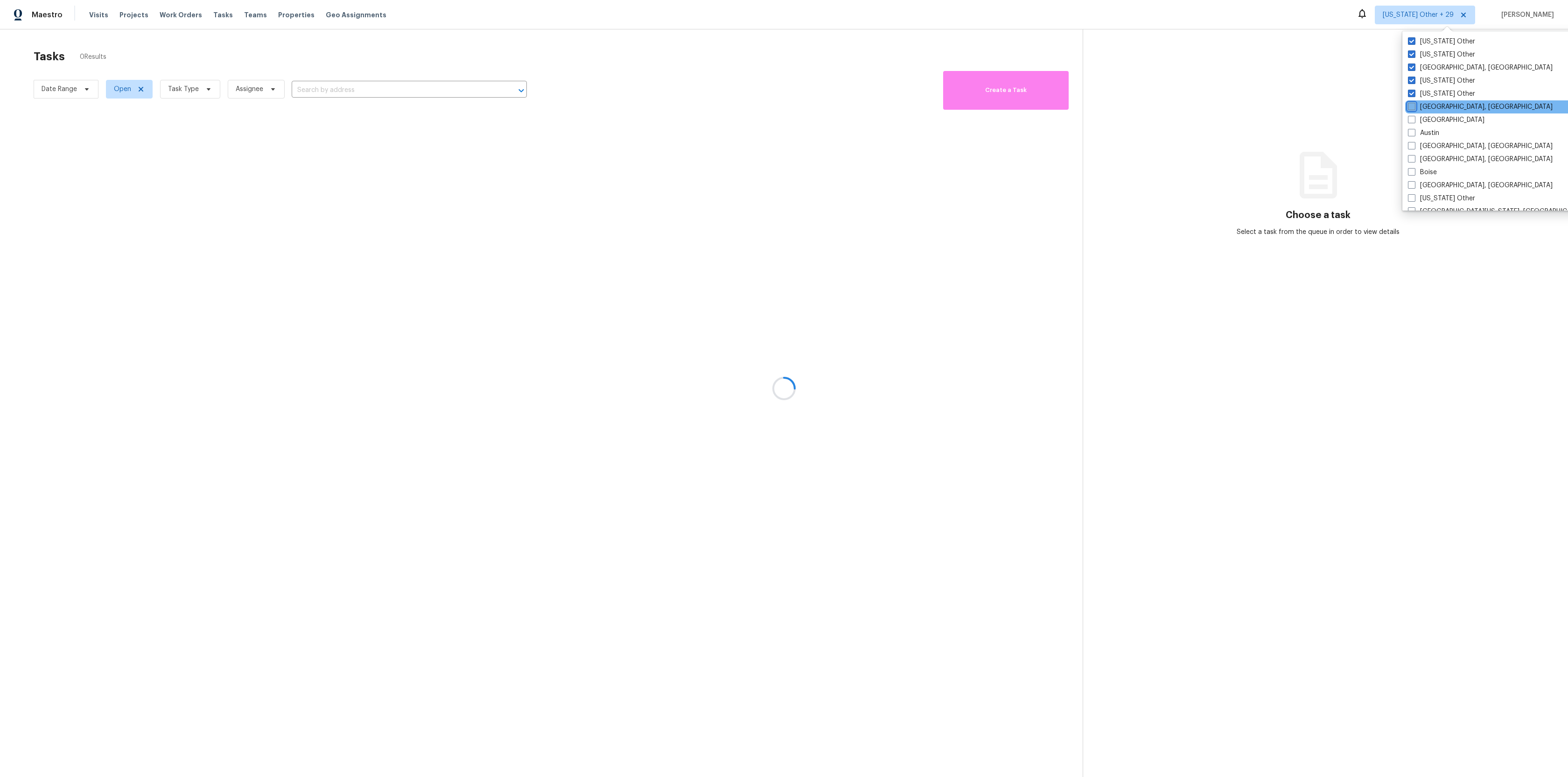
click at [1412, 108] on input "[GEOGRAPHIC_DATA], [GEOGRAPHIC_DATA]" at bounding box center [1411, 105] width 6 height 6
checkbox input "true"
click at [1412, 120] on span at bounding box center [1411, 120] width 8 height 8
click at [1412, 120] on input "[GEOGRAPHIC_DATA]" at bounding box center [1410, 118] width 6 height 6
checkbox input "true"
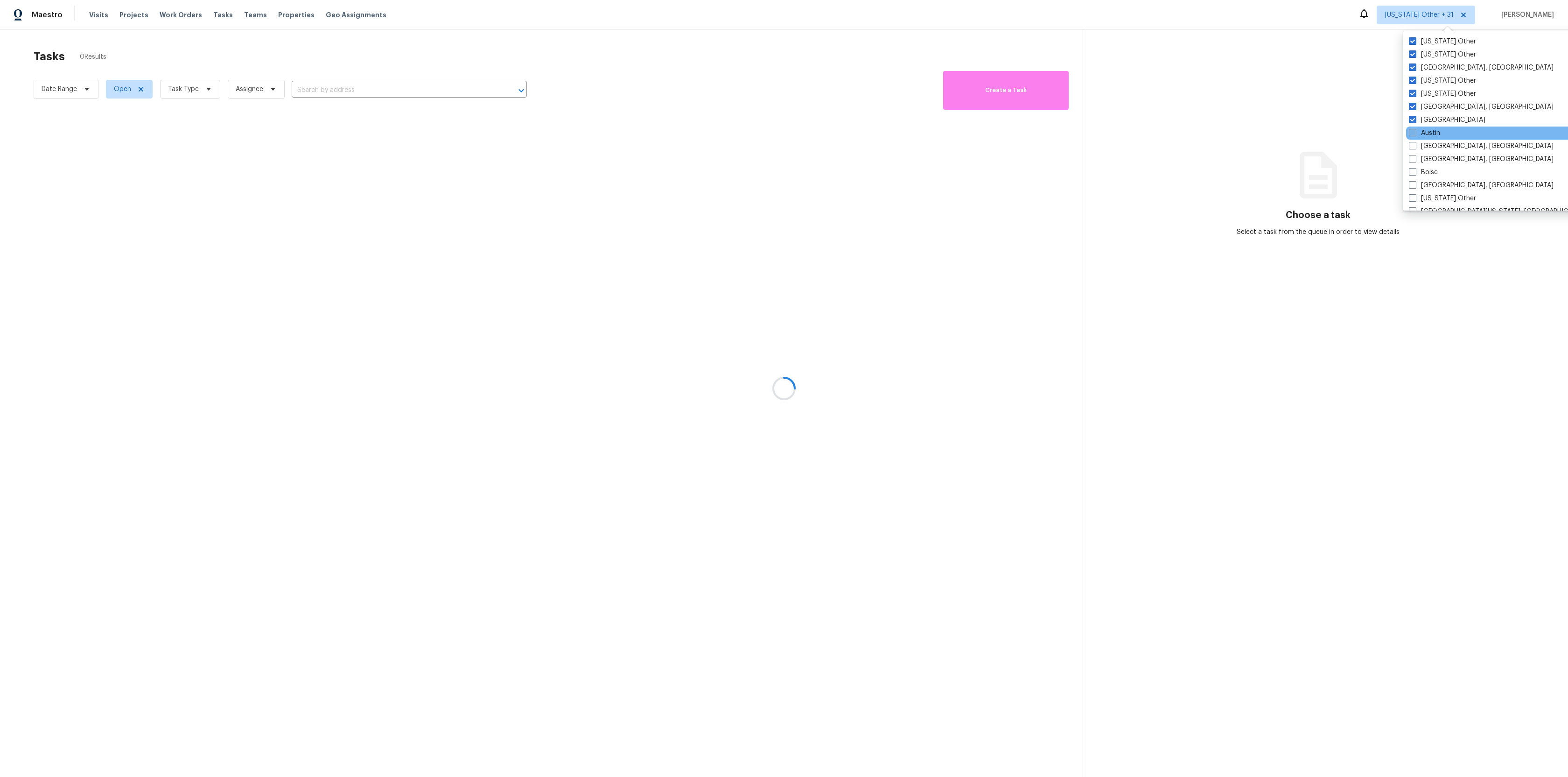
click at [1412, 136] on label "Austin" at bounding box center [1424, 133] width 31 height 9
click at [1412, 134] on input "Austin" at bounding box center [1412, 132] width 6 height 6
checkbox input "true"
click at [1412, 146] on span at bounding box center [1412, 146] width 8 height 8
click at [1412, 146] on input "[GEOGRAPHIC_DATA], [GEOGRAPHIC_DATA]" at bounding box center [1411, 145] width 6 height 6
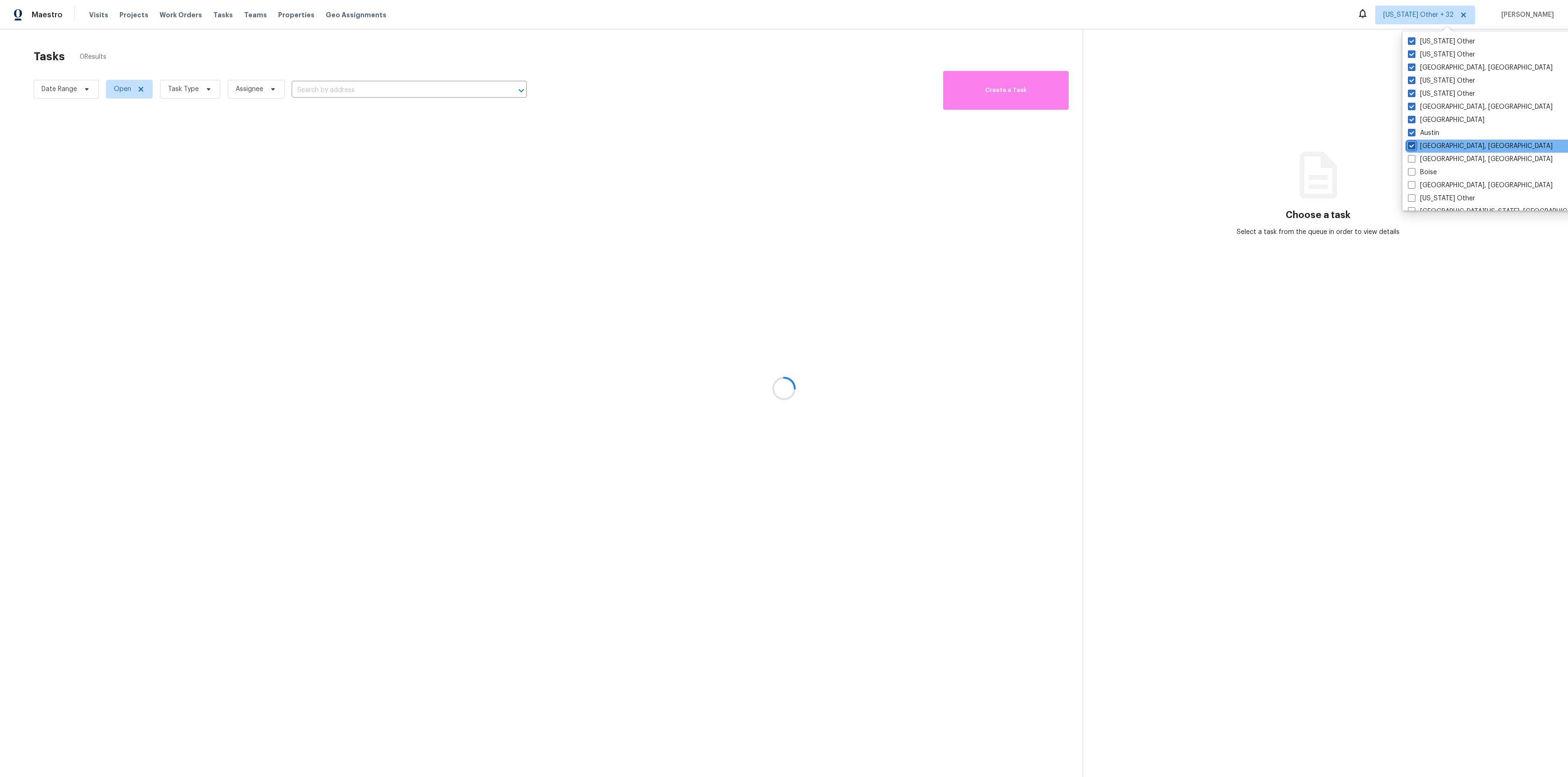
checkbox input "true"
click at [1412, 161] on span at bounding box center [1411, 159] width 8 height 8
click at [1412, 161] on input "[GEOGRAPHIC_DATA], [GEOGRAPHIC_DATA]" at bounding box center [1410, 158] width 6 height 6
checkbox input "true"
click at [1412, 173] on span at bounding box center [1411, 172] width 8 height 8
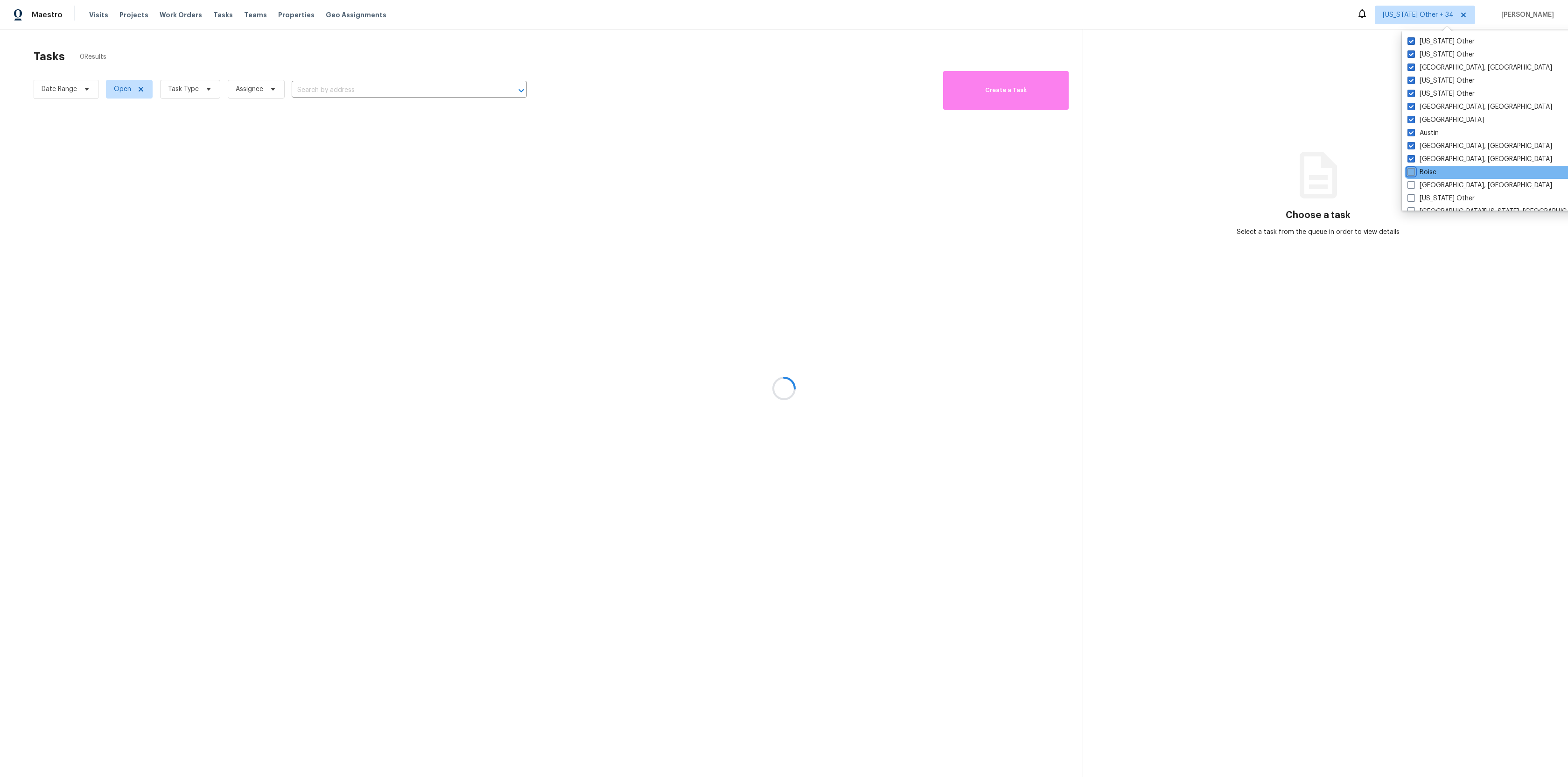
click at [1412, 173] on input "Boise" at bounding box center [1410, 171] width 6 height 6
checkbox input "true"
click at [1412, 188] on span at bounding box center [1411, 185] width 8 height 8
click at [1412, 187] on input "[GEOGRAPHIC_DATA], [GEOGRAPHIC_DATA]" at bounding box center [1410, 184] width 6 height 6
checkbox input "true"
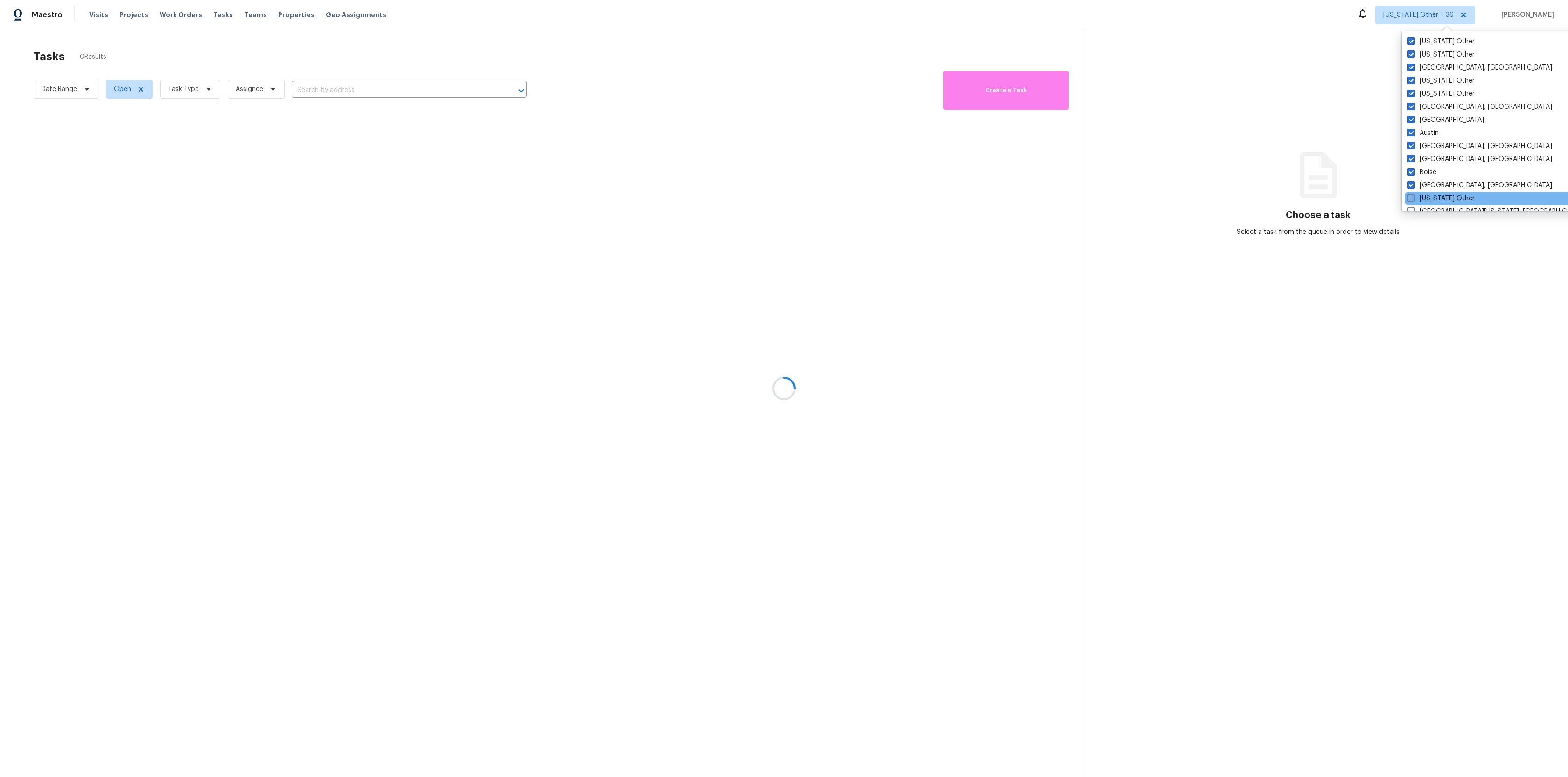
click at [1410, 196] on span at bounding box center [1411, 198] width 8 height 8
click at [1410, 196] on input "[US_STATE] Other" at bounding box center [1410, 197] width 6 height 6
checkbox input "true"
click at [1413, 152] on span at bounding box center [1412, 155] width 8 height 8
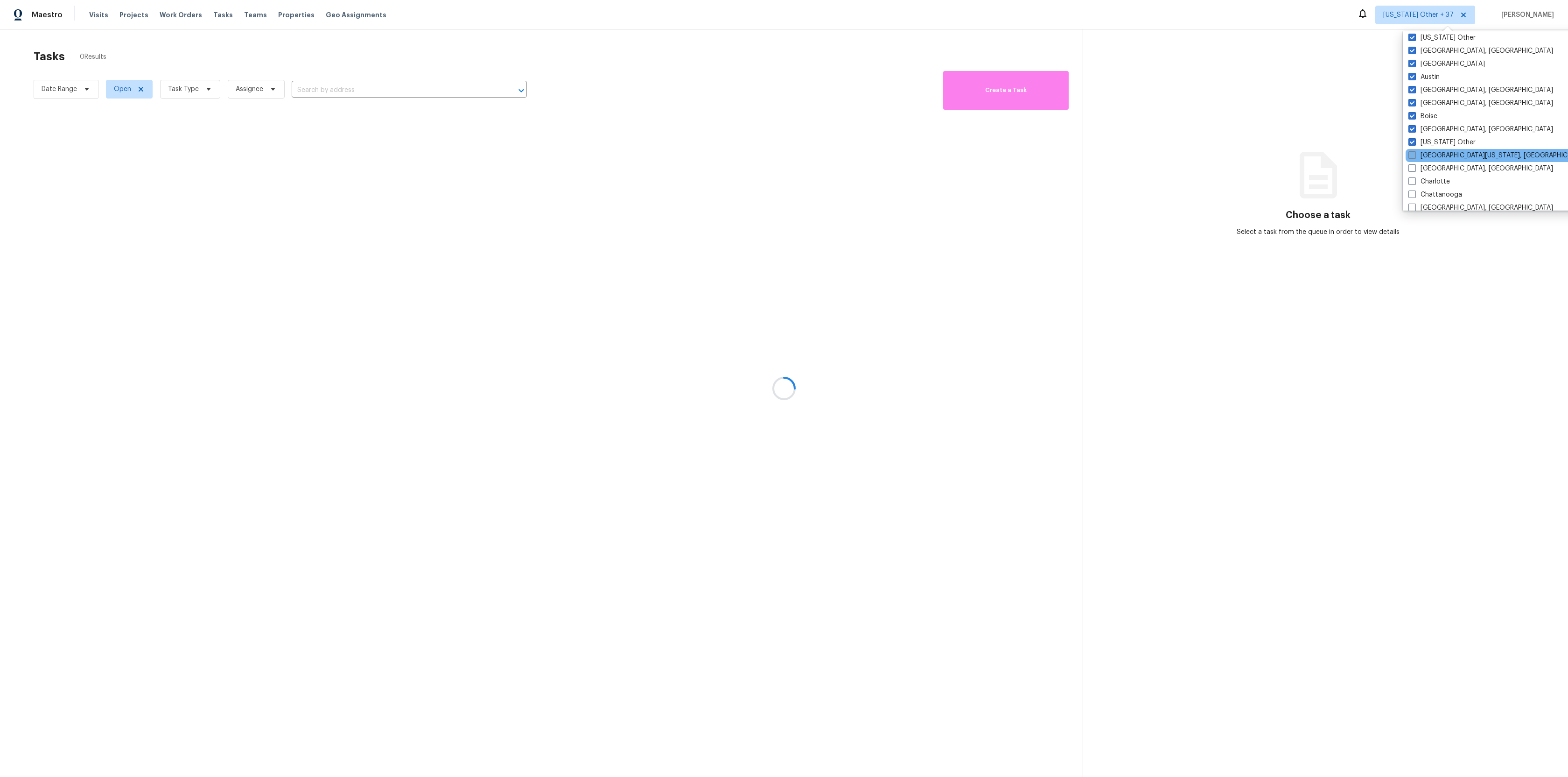
click at [1413, 152] on input "[GEOGRAPHIC_DATA][US_STATE], [GEOGRAPHIC_DATA]" at bounding box center [1411, 154] width 6 height 6
checkbox input "true"
click at [1411, 166] on span at bounding box center [1411, 168] width 8 height 8
click at [1411, 166] on input "[GEOGRAPHIC_DATA], [GEOGRAPHIC_DATA]" at bounding box center [1410, 167] width 6 height 6
checkbox input "true"
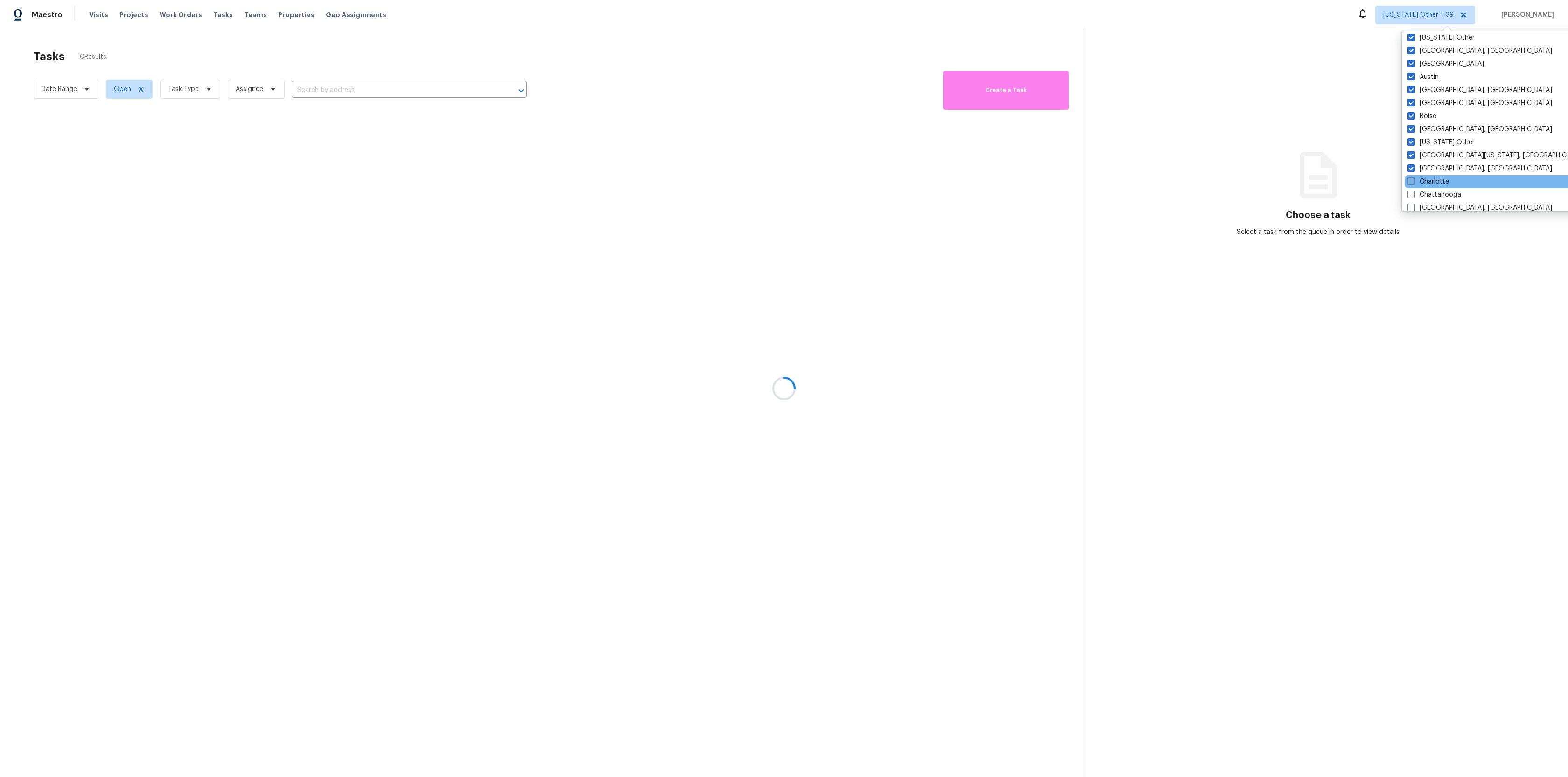
click at [1411, 182] on span at bounding box center [1411, 181] width 8 height 8
click at [1411, 182] on input "Charlotte" at bounding box center [1410, 180] width 6 height 6
checkbox input "true"
click at [1409, 198] on label "Chattanooga" at bounding box center [1434, 195] width 54 height 9
click at [1409, 196] on input "Chattanooga" at bounding box center [1410, 193] width 6 height 6
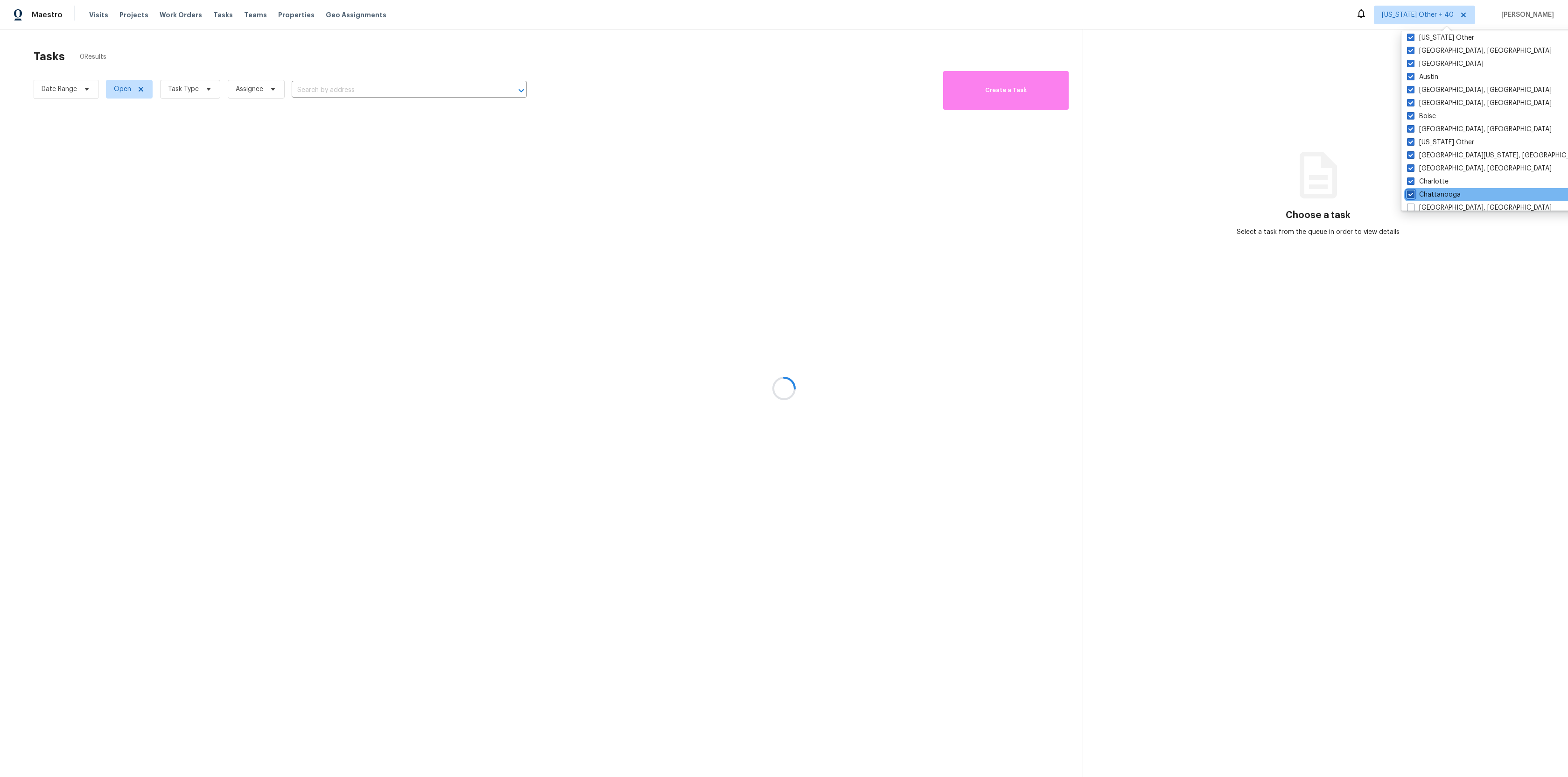
checkbox input "true"
click at [1410, 206] on span at bounding box center [1413, 208] width 8 height 8
click at [1410, 206] on input "[GEOGRAPHIC_DATA], [GEOGRAPHIC_DATA]" at bounding box center [1412, 206] width 6 height 6
checkbox input "true"
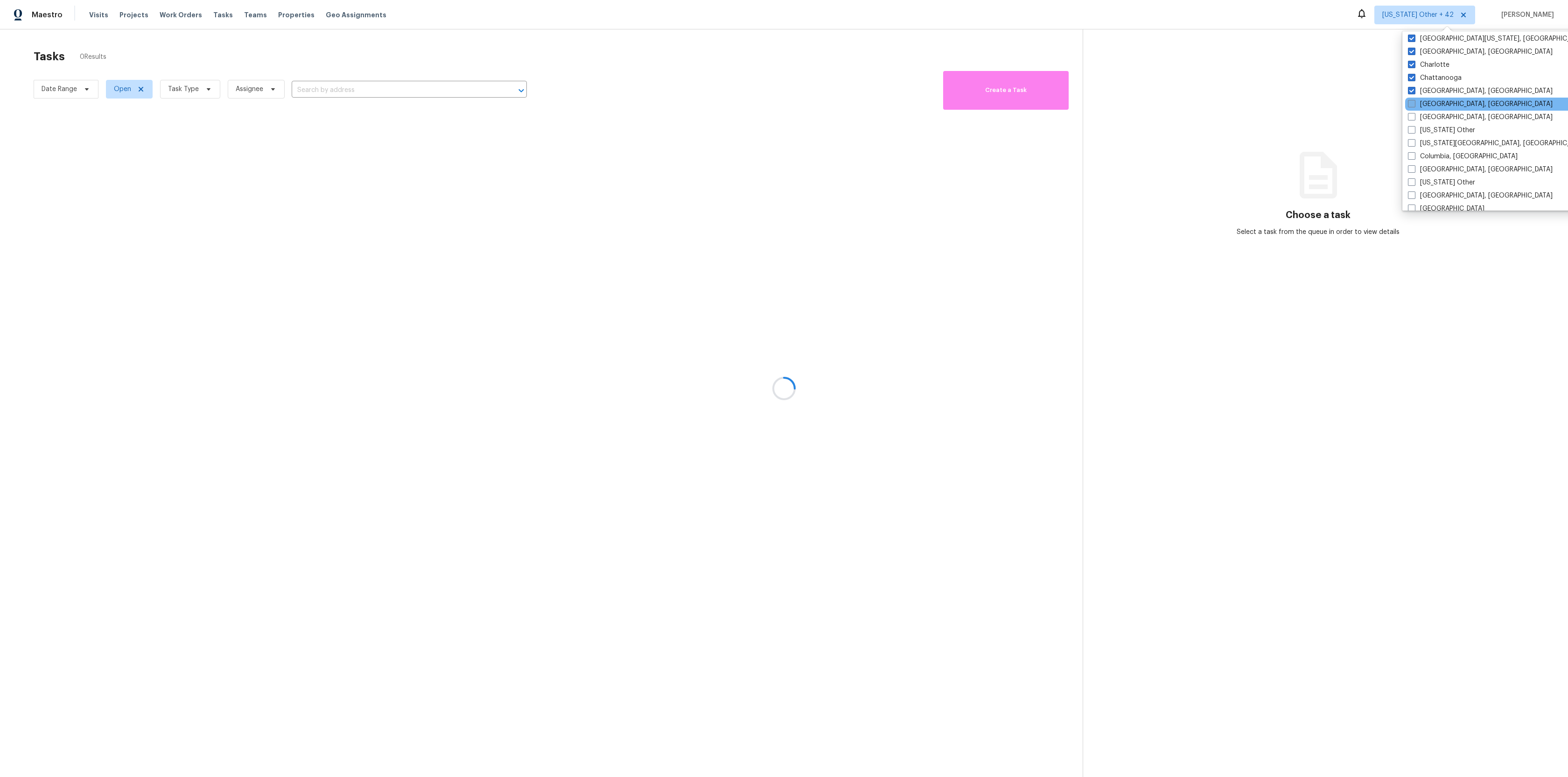
click at [1414, 102] on span at bounding box center [1412, 103] width 8 height 8
click at [1414, 102] on input "[GEOGRAPHIC_DATA], [GEOGRAPHIC_DATA]" at bounding box center [1411, 103] width 6 height 6
checkbox input "true"
click at [1412, 118] on span at bounding box center [1411, 116] width 8 height 8
click at [1412, 118] on input "[GEOGRAPHIC_DATA], [GEOGRAPHIC_DATA]" at bounding box center [1410, 116] width 6 height 6
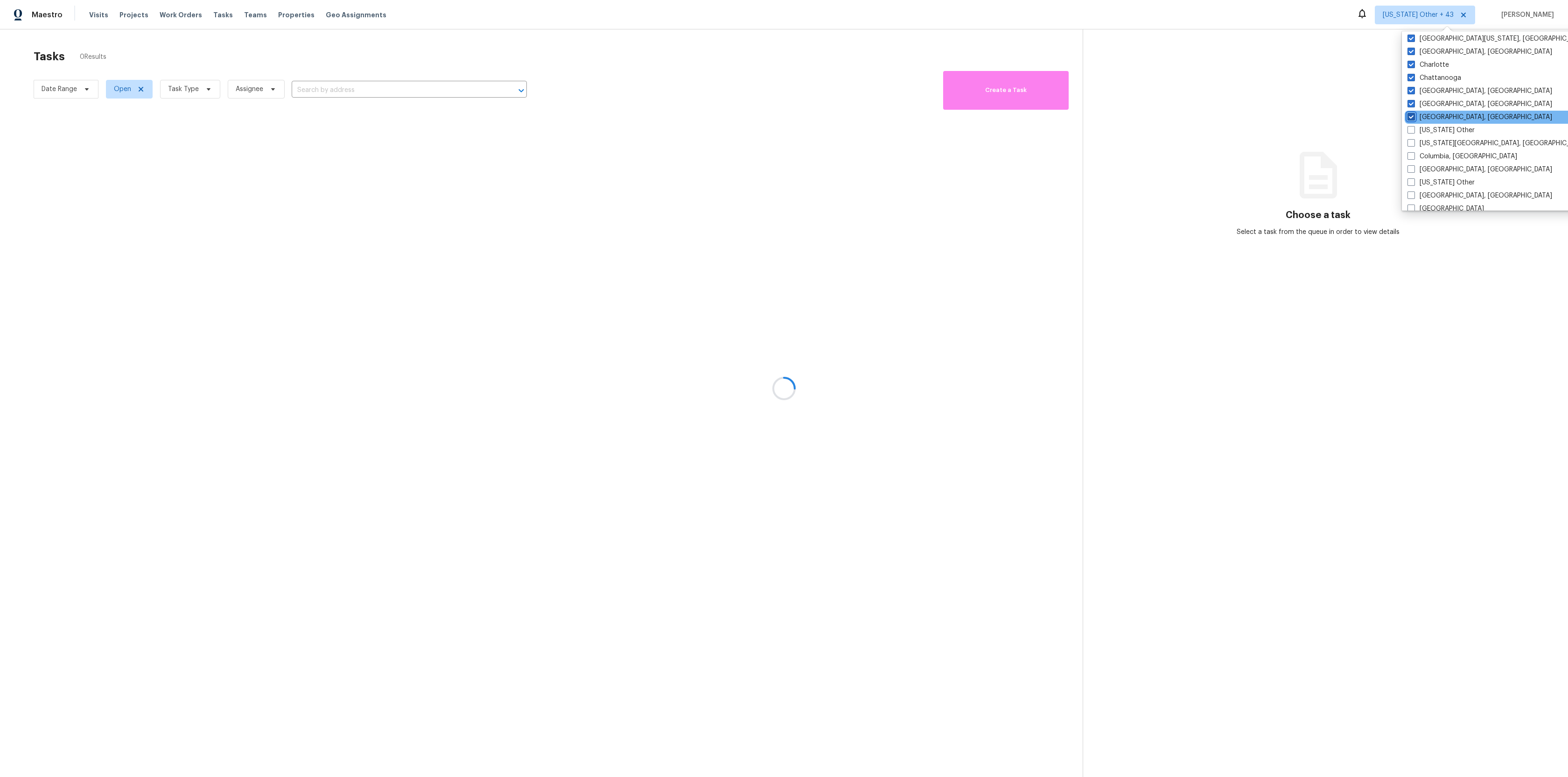
checkbox input "true"
click at [1412, 126] on label "[US_STATE] Other" at bounding box center [1441, 130] width 67 height 9
click at [1412, 126] on input "[US_STATE] Other" at bounding box center [1410, 129] width 6 height 6
checkbox input "true"
click at [1412, 143] on span at bounding box center [1411, 143] width 8 height 8
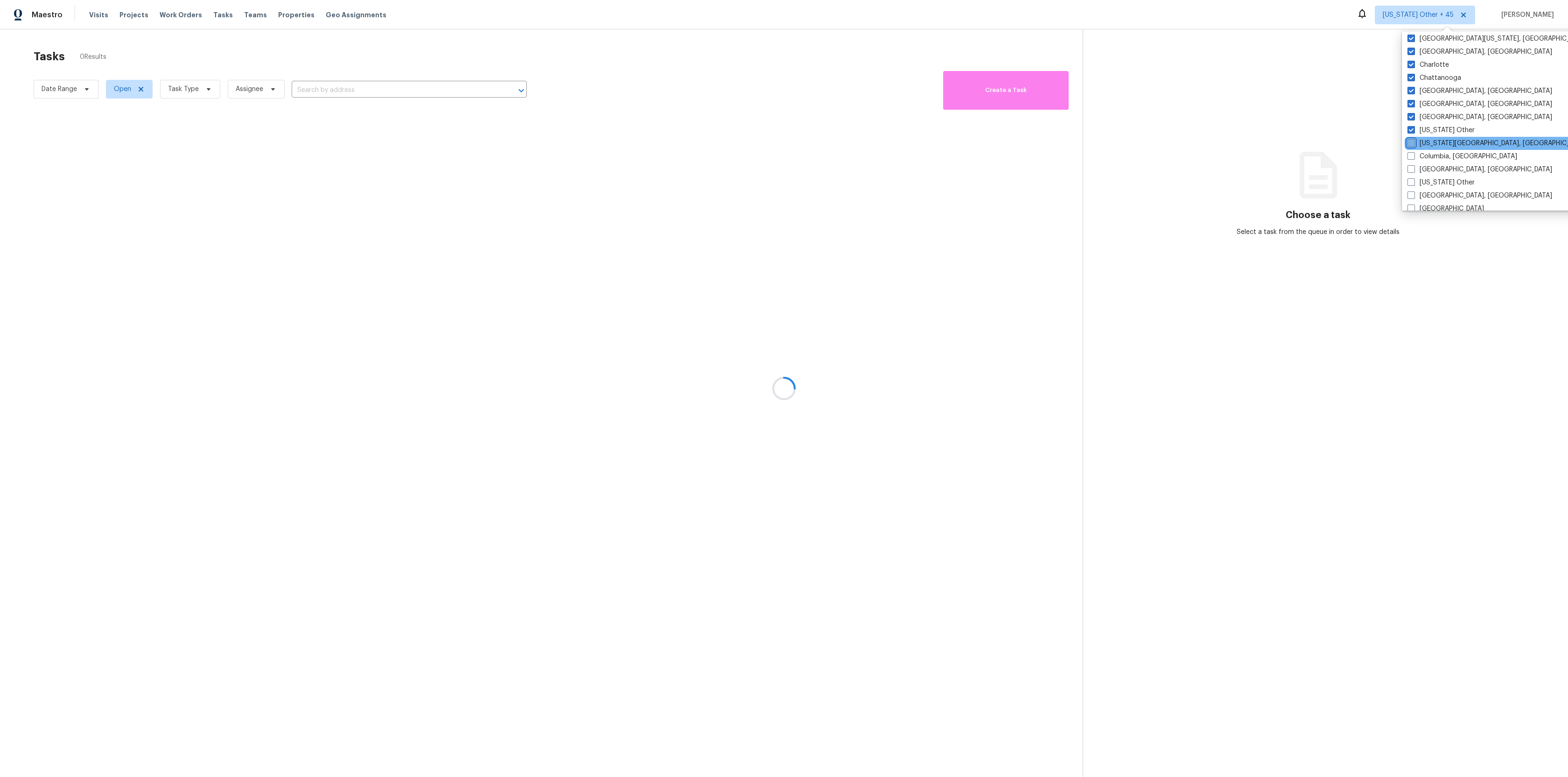
click at [1412, 143] on input "[US_STATE][GEOGRAPHIC_DATA], [GEOGRAPHIC_DATA]" at bounding box center [1410, 142] width 6 height 6
checkbox input "true"
click at [1412, 153] on span at bounding box center [1411, 156] width 8 height 8
click at [1412, 153] on input "Columbia, [GEOGRAPHIC_DATA]" at bounding box center [1410, 155] width 6 height 6
checkbox input "true"
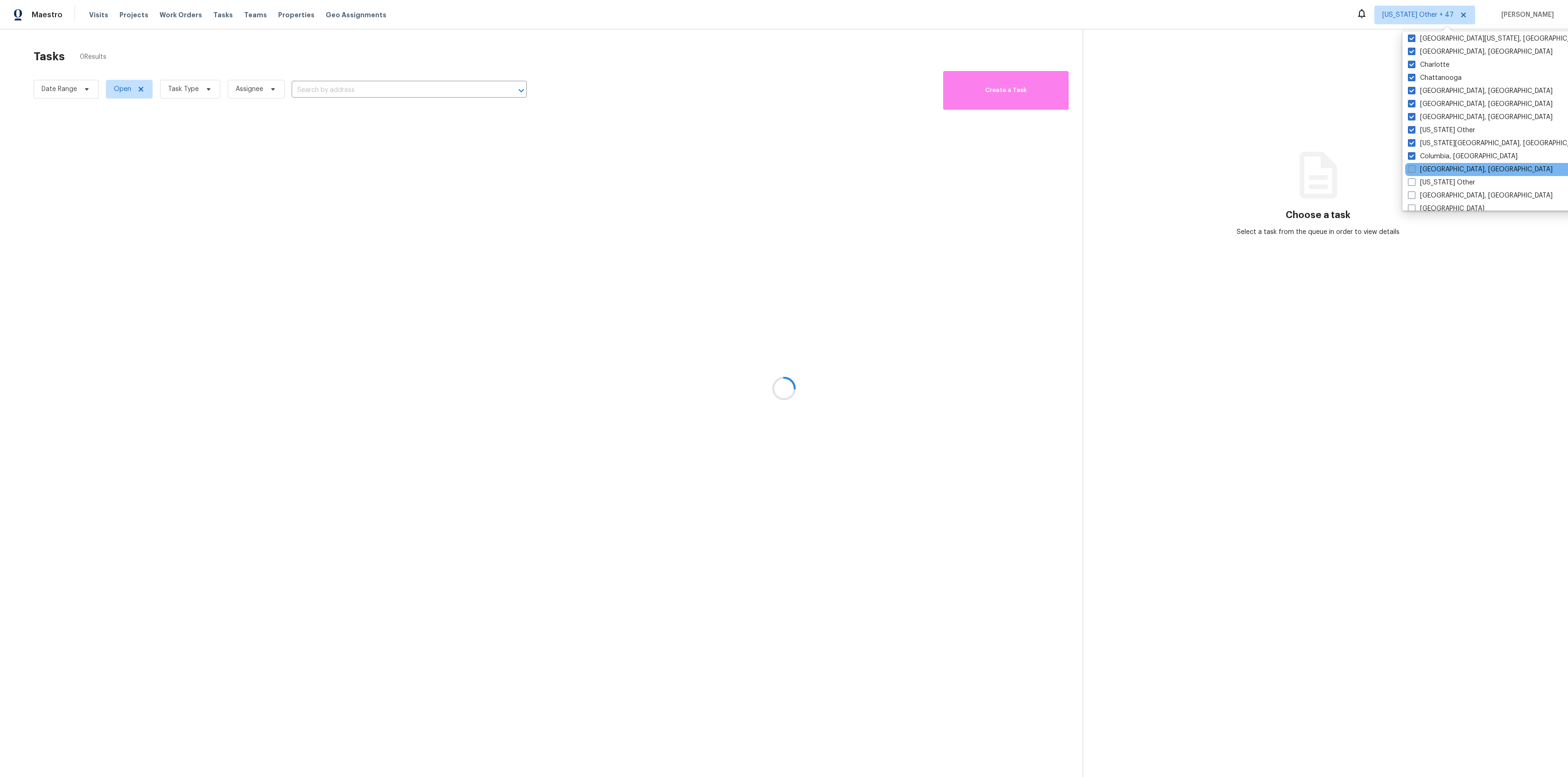
click at [1412, 168] on span at bounding box center [1412, 169] width 8 height 8
click at [1412, 168] on input "[GEOGRAPHIC_DATA], [GEOGRAPHIC_DATA]" at bounding box center [1411, 168] width 6 height 6
checkbox input "true"
click at [1410, 186] on label "[US_STATE] Other" at bounding box center [1441, 182] width 67 height 9
click at [1410, 184] on input "[US_STATE] Other" at bounding box center [1410, 181] width 6 height 6
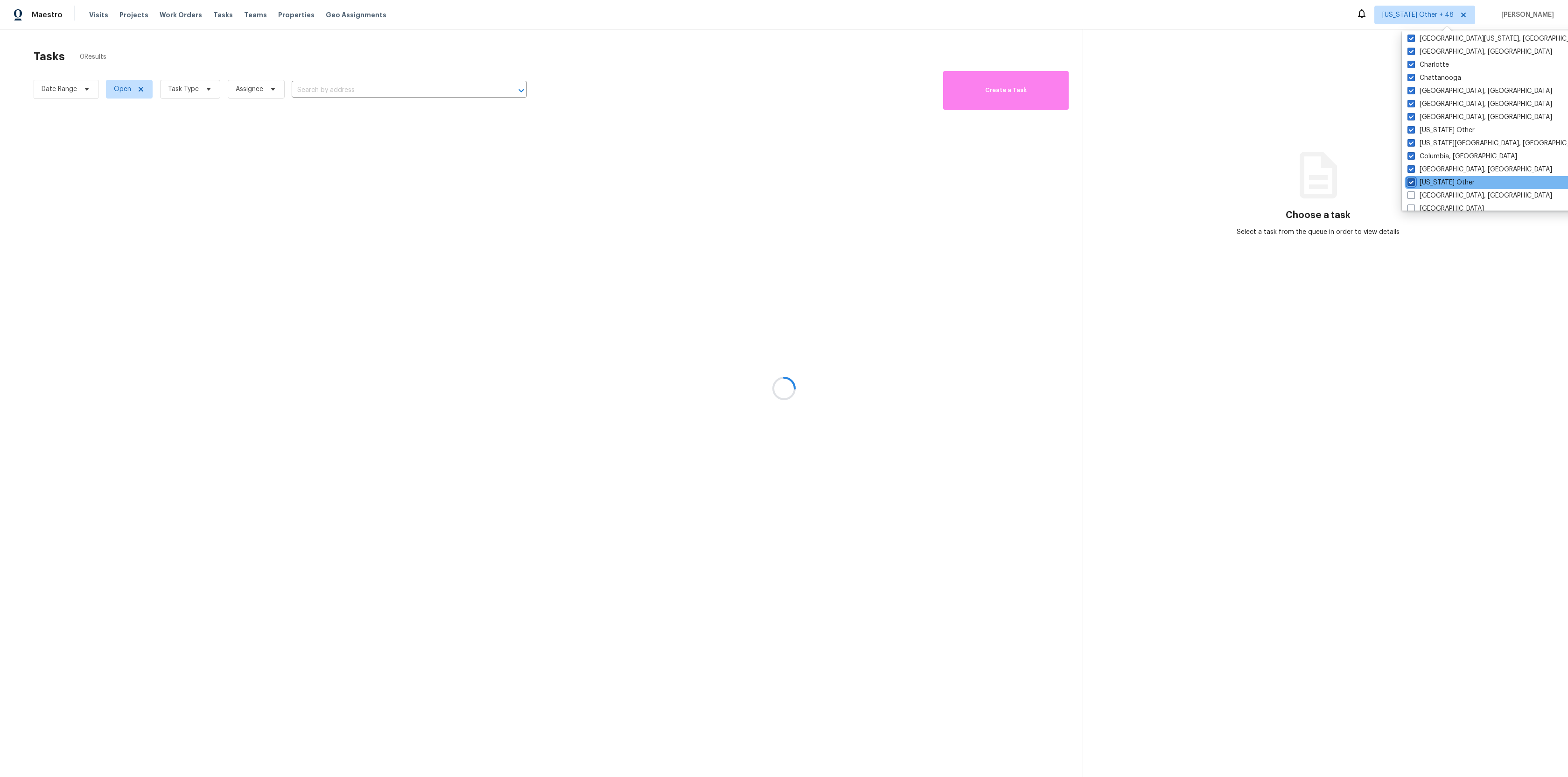
checkbox input "true"
click at [1410, 196] on span at bounding box center [1411, 195] width 8 height 8
click at [1410, 196] on input "[GEOGRAPHIC_DATA], [GEOGRAPHIC_DATA]" at bounding box center [1410, 194] width 6 height 6
checkbox input "true"
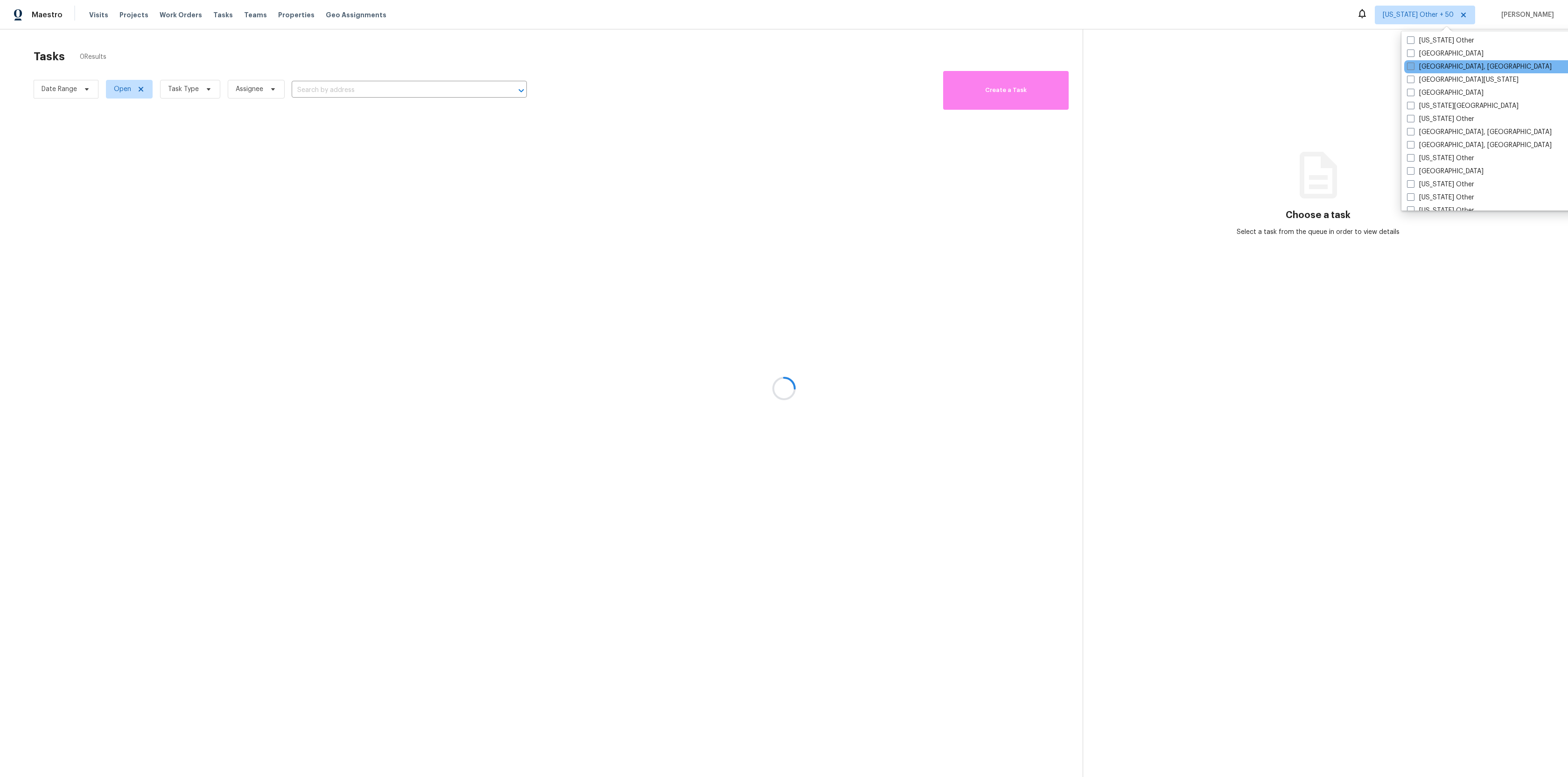
scroll to position [324, 0]
click at [1410, 54] on span at bounding box center [1411, 57] width 8 height 8
click at [1410, 54] on input "[GEOGRAPHIC_DATA]" at bounding box center [1410, 55] width 6 height 6
checkbox input "true"
click at [1413, 72] on span at bounding box center [1413, 70] width 8 height 8
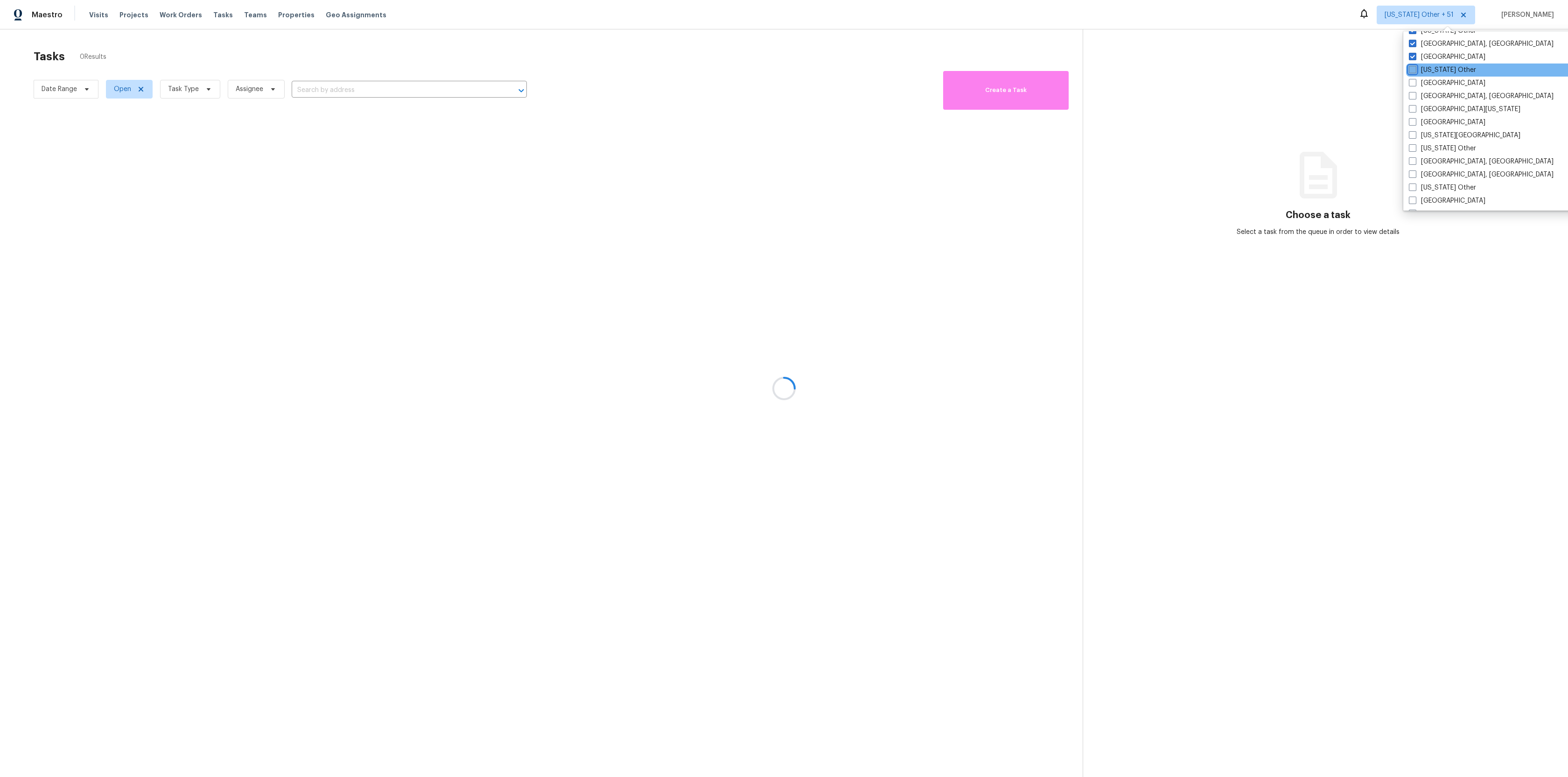
click at [1413, 71] on input "[US_STATE] Other" at bounding box center [1412, 68] width 6 height 6
checkbox input "true"
click at [1264, 64] on div at bounding box center [784, 388] width 1568 height 777
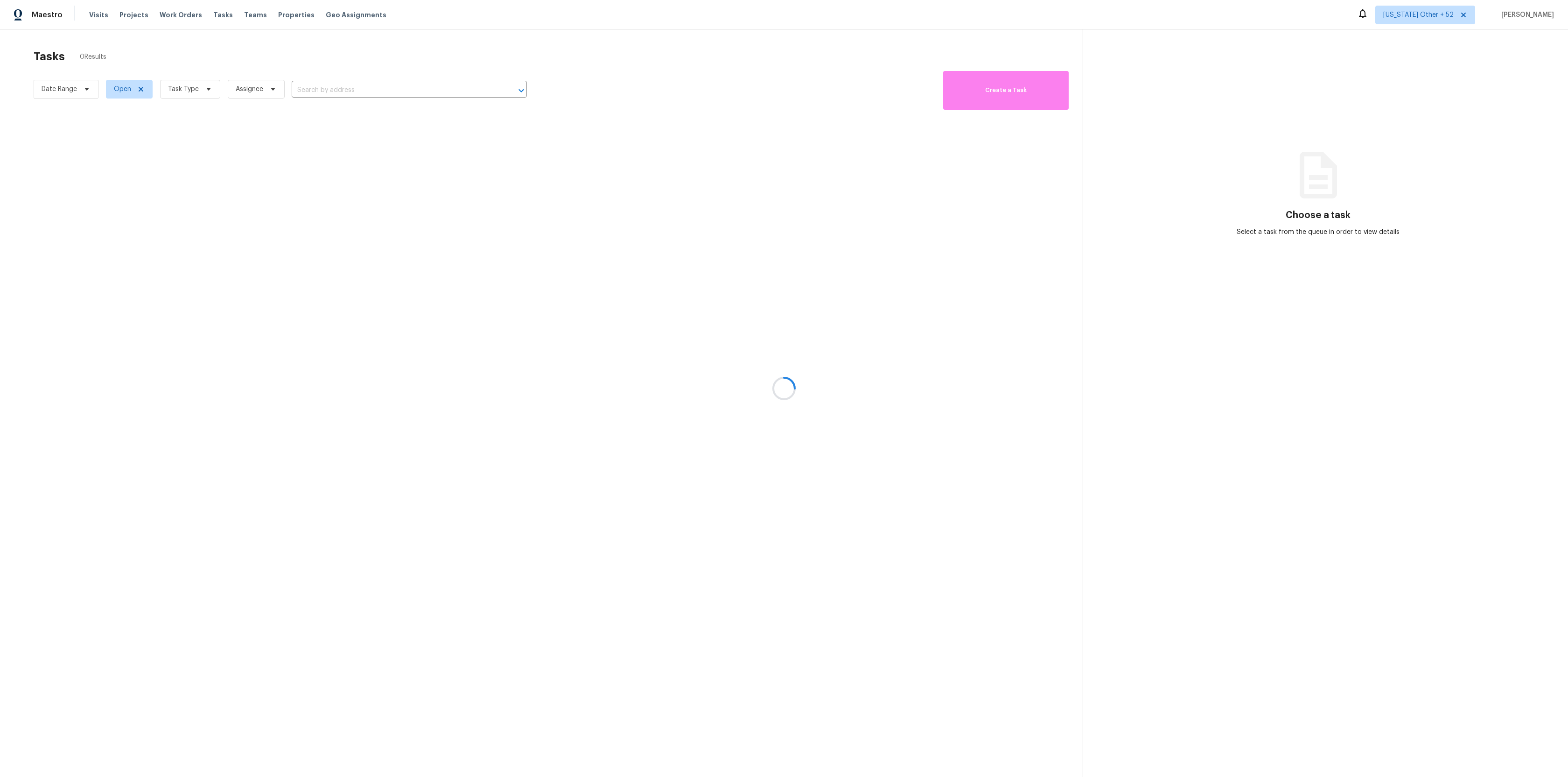
click at [76, 84] on div at bounding box center [784, 388] width 1568 height 777
click at [79, 88] on div at bounding box center [784, 388] width 1568 height 777
click at [87, 89] on div at bounding box center [784, 388] width 1568 height 777
click at [74, 87] on div at bounding box center [784, 388] width 1568 height 777
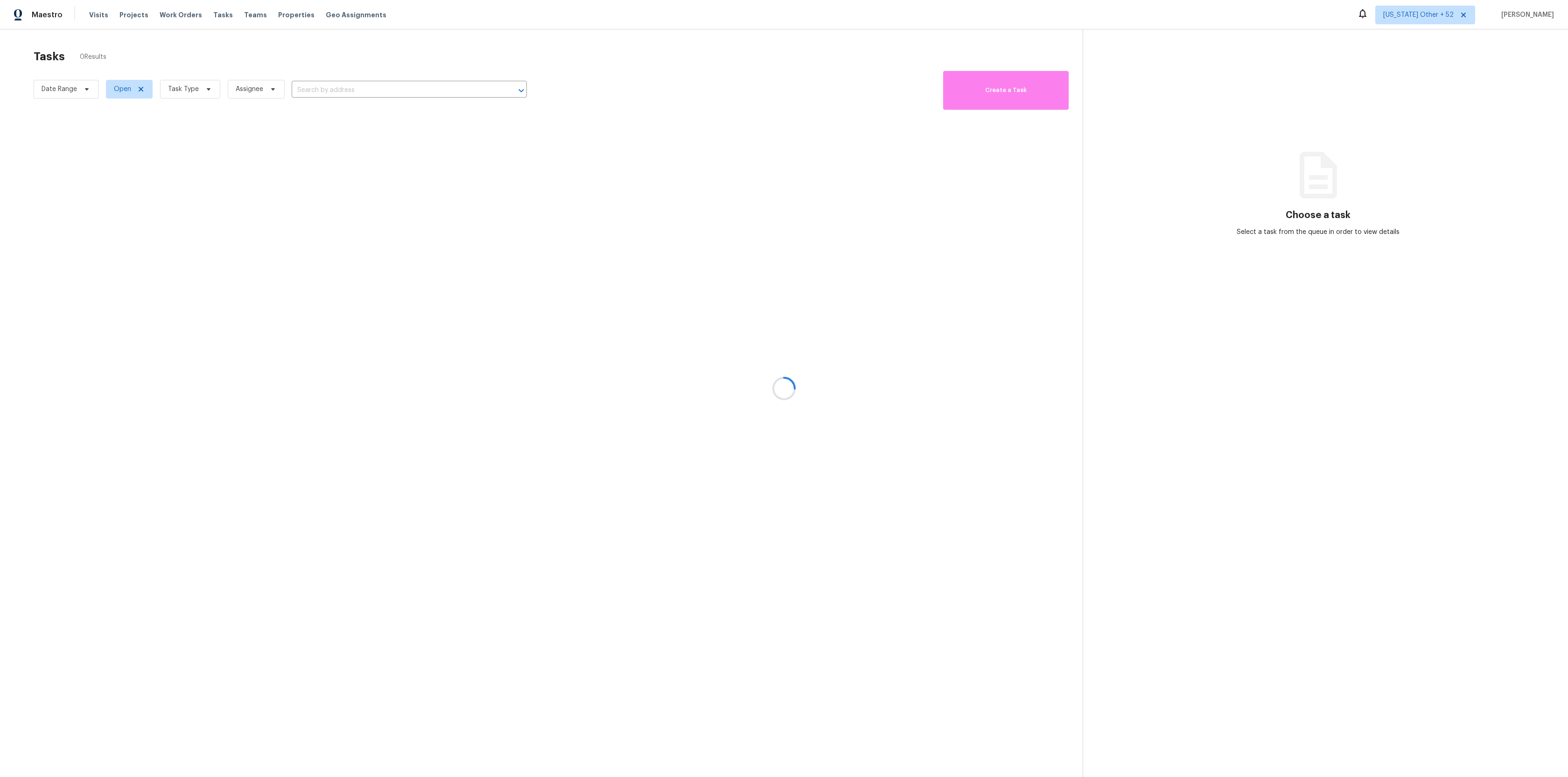
click at [74, 87] on div at bounding box center [784, 388] width 1568 height 777
click at [77, 87] on div at bounding box center [784, 388] width 1568 height 777
click at [73, 100] on span "Date Range" at bounding box center [66, 90] width 65 height 25
click at [76, 85] on span "Date Range" at bounding box center [59, 89] width 35 height 9
click at [81, 115] on input "text" at bounding box center [85, 120] width 92 height 18
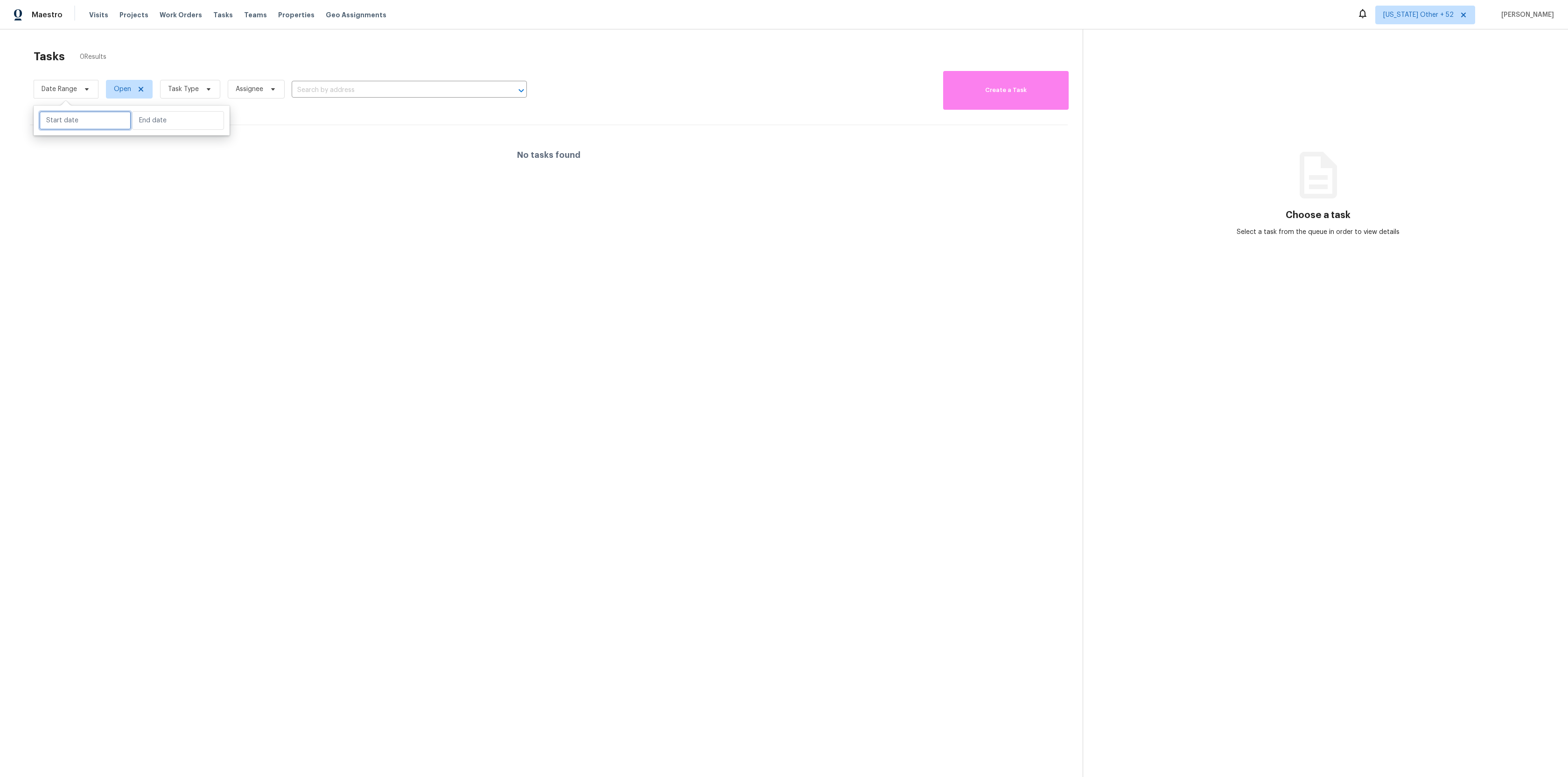
select select "9"
select select "2025"
select select "10"
select select "2025"
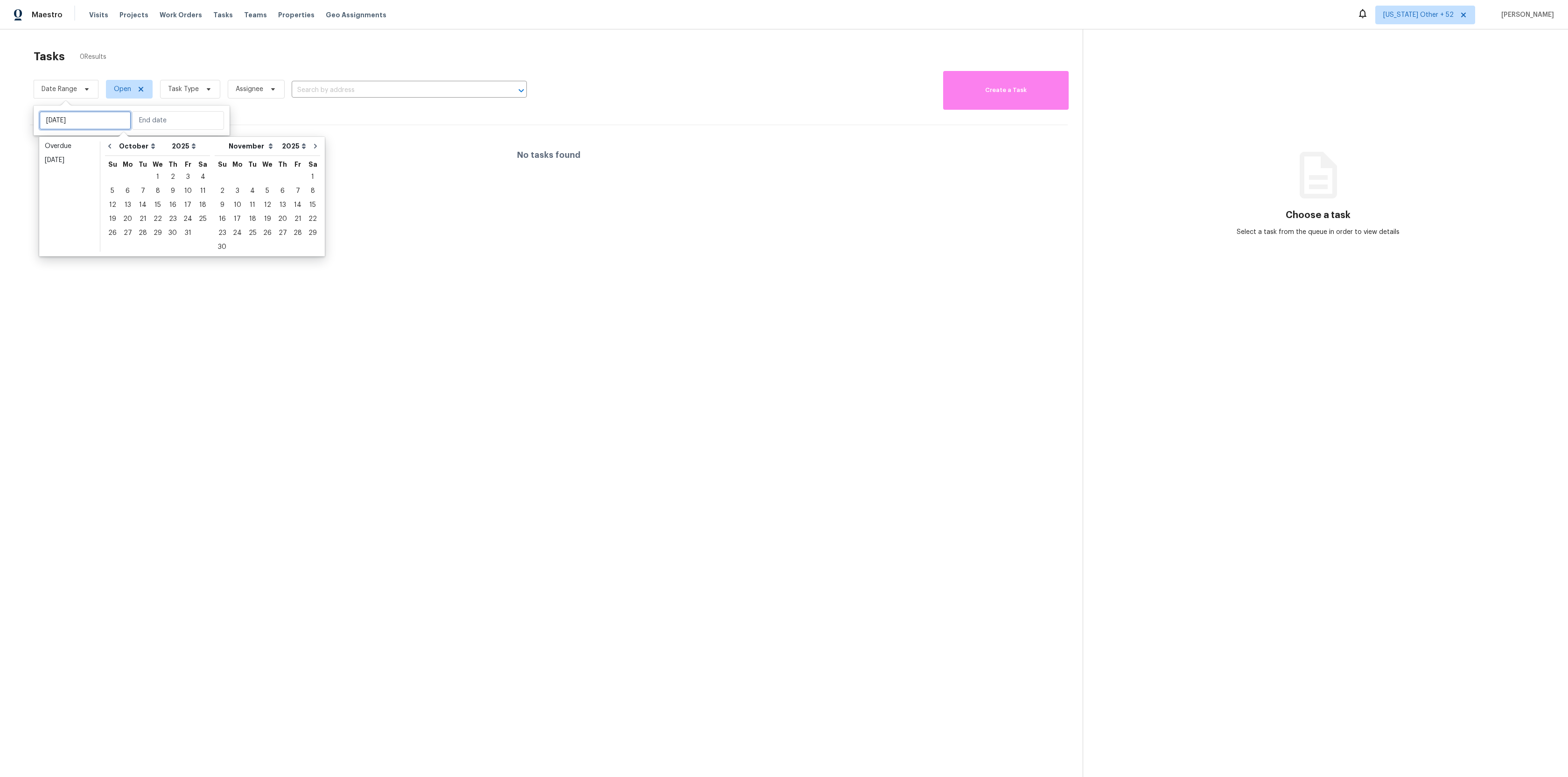
type input "[DATE]"
click at [106, 146] on icon "Go to previous month" at bounding box center [110, 146] width 8 height 8
select select "8"
select select "9"
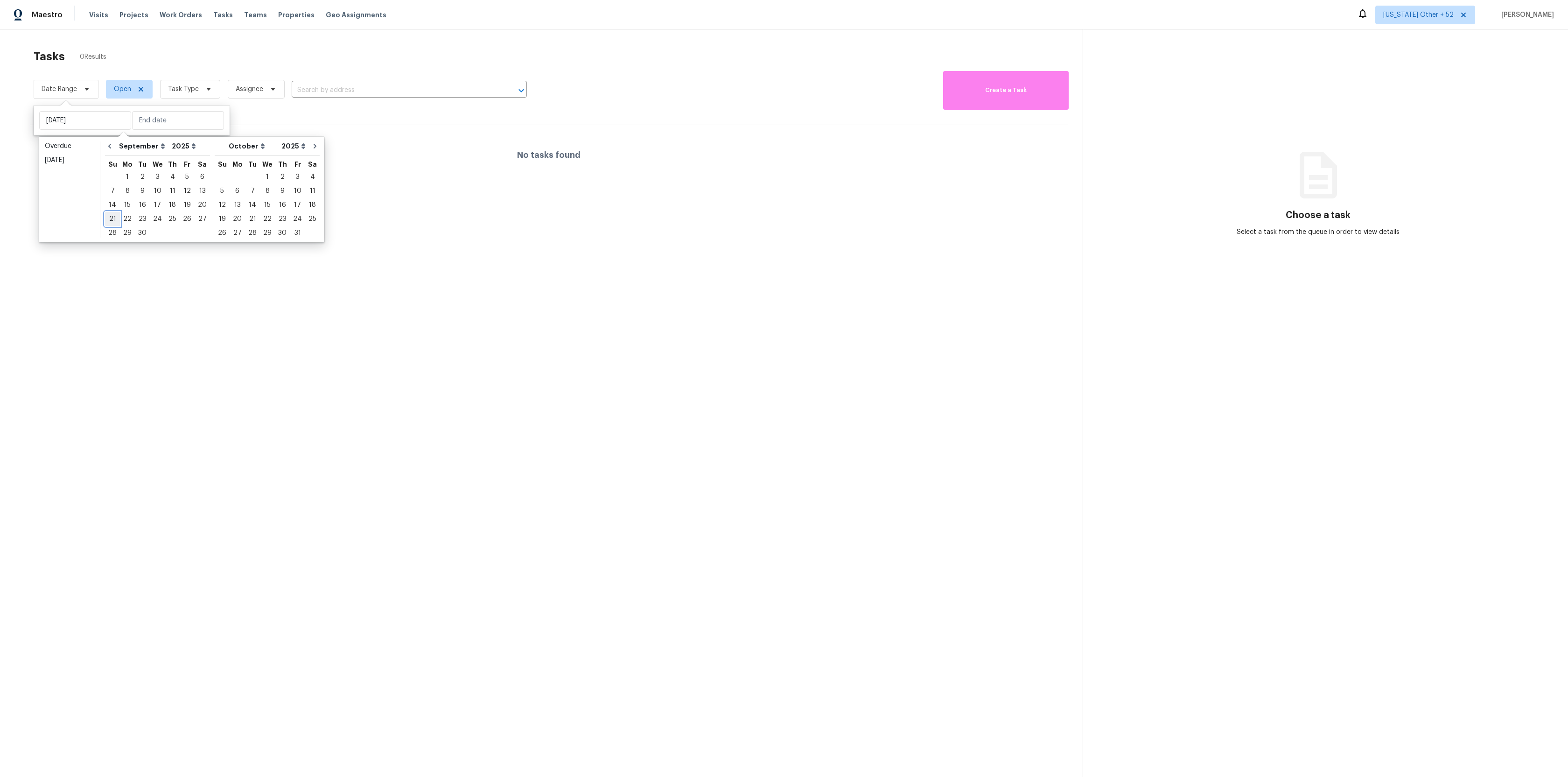
click at [116, 219] on div "21" at bounding box center [112, 218] width 15 height 13
type input "[DATE]"
click at [195, 216] on div "27" at bounding box center [202, 218] width 15 height 13
type input "[DATE]"
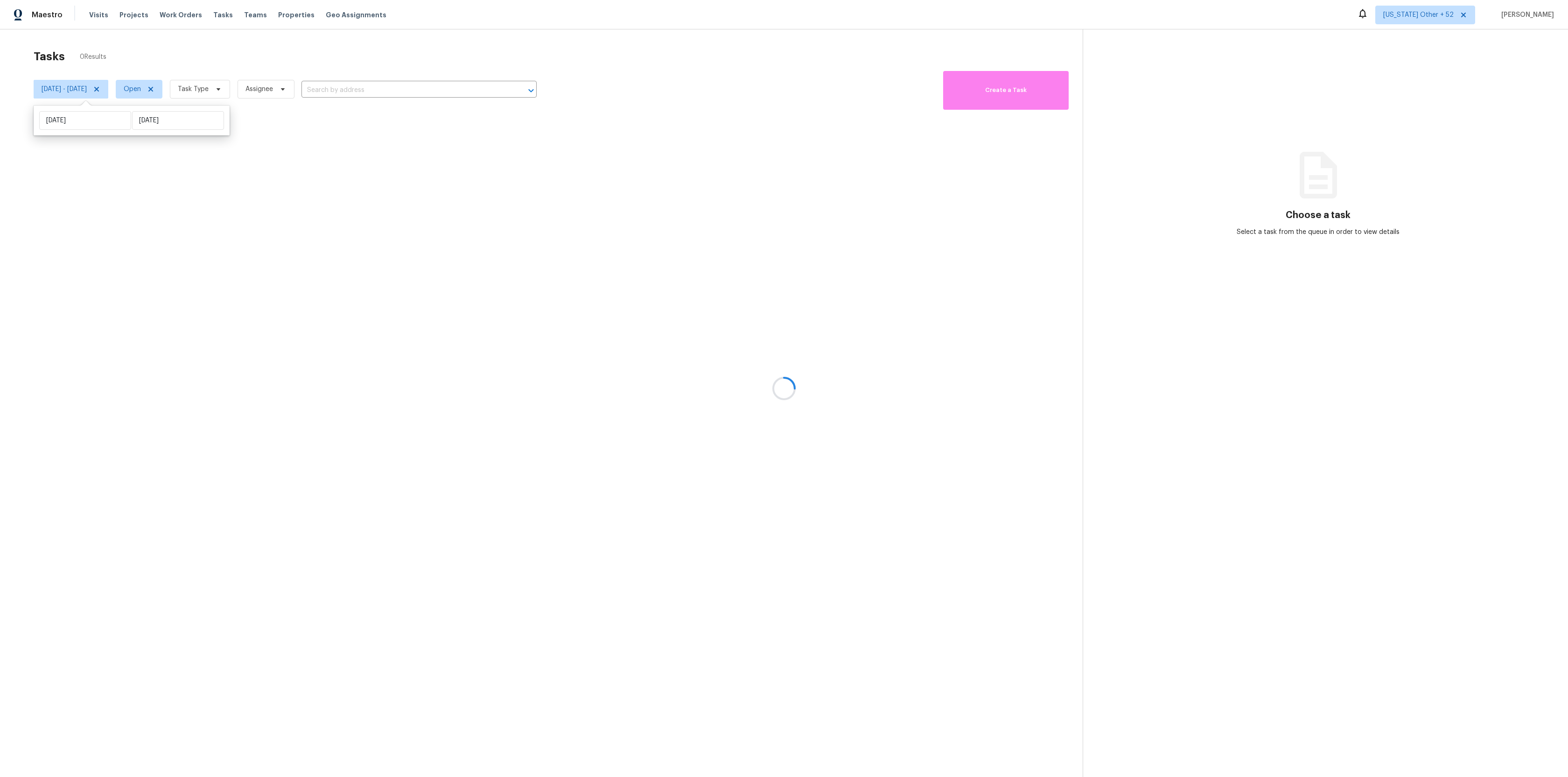
click at [251, 66] on div at bounding box center [784, 388] width 1568 height 777
click at [247, 87] on div at bounding box center [784, 388] width 1568 height 777
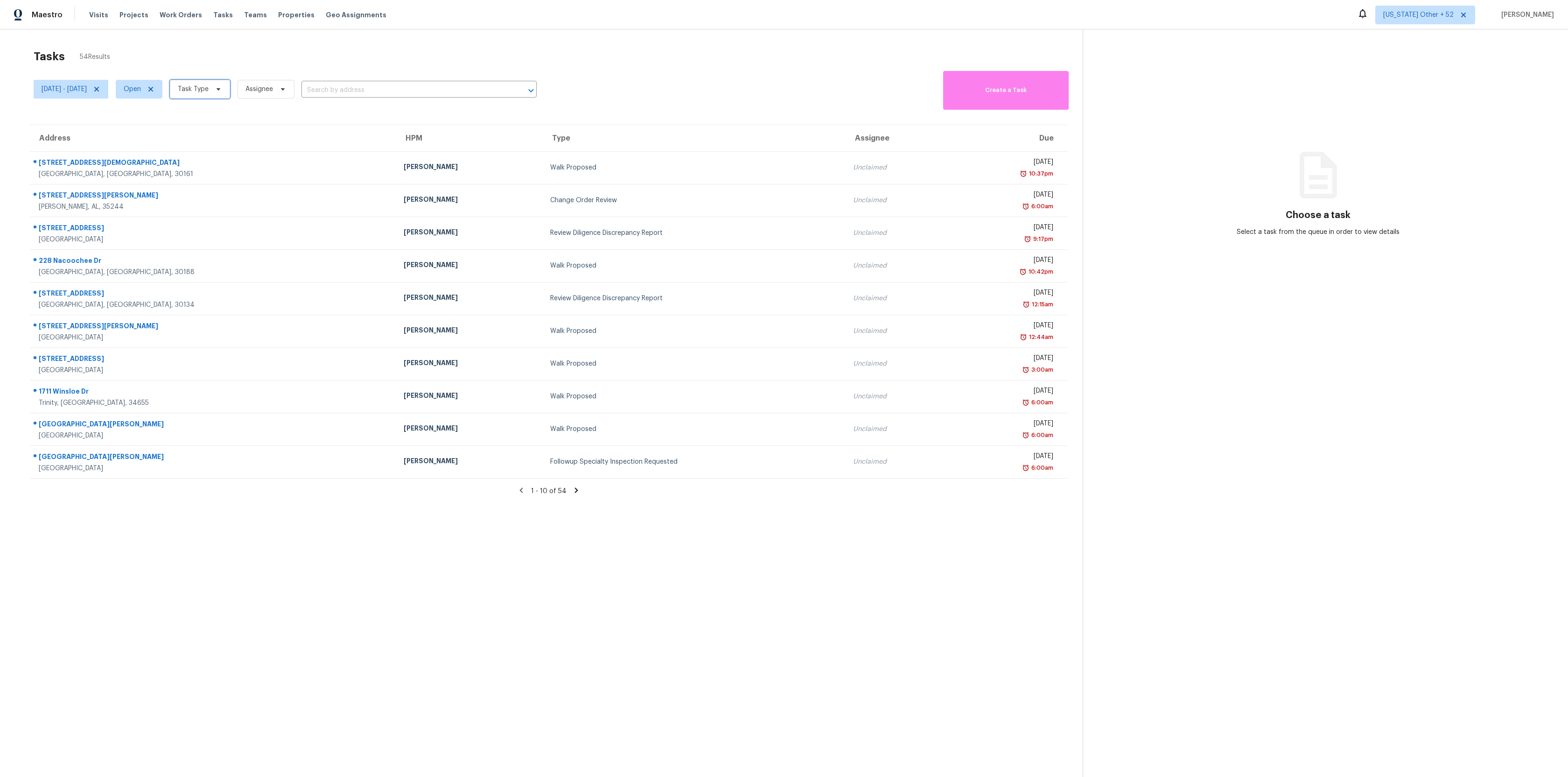
click at [208, 89] on span "Task Type" at bounding box center [193, 89] width 31 height 9
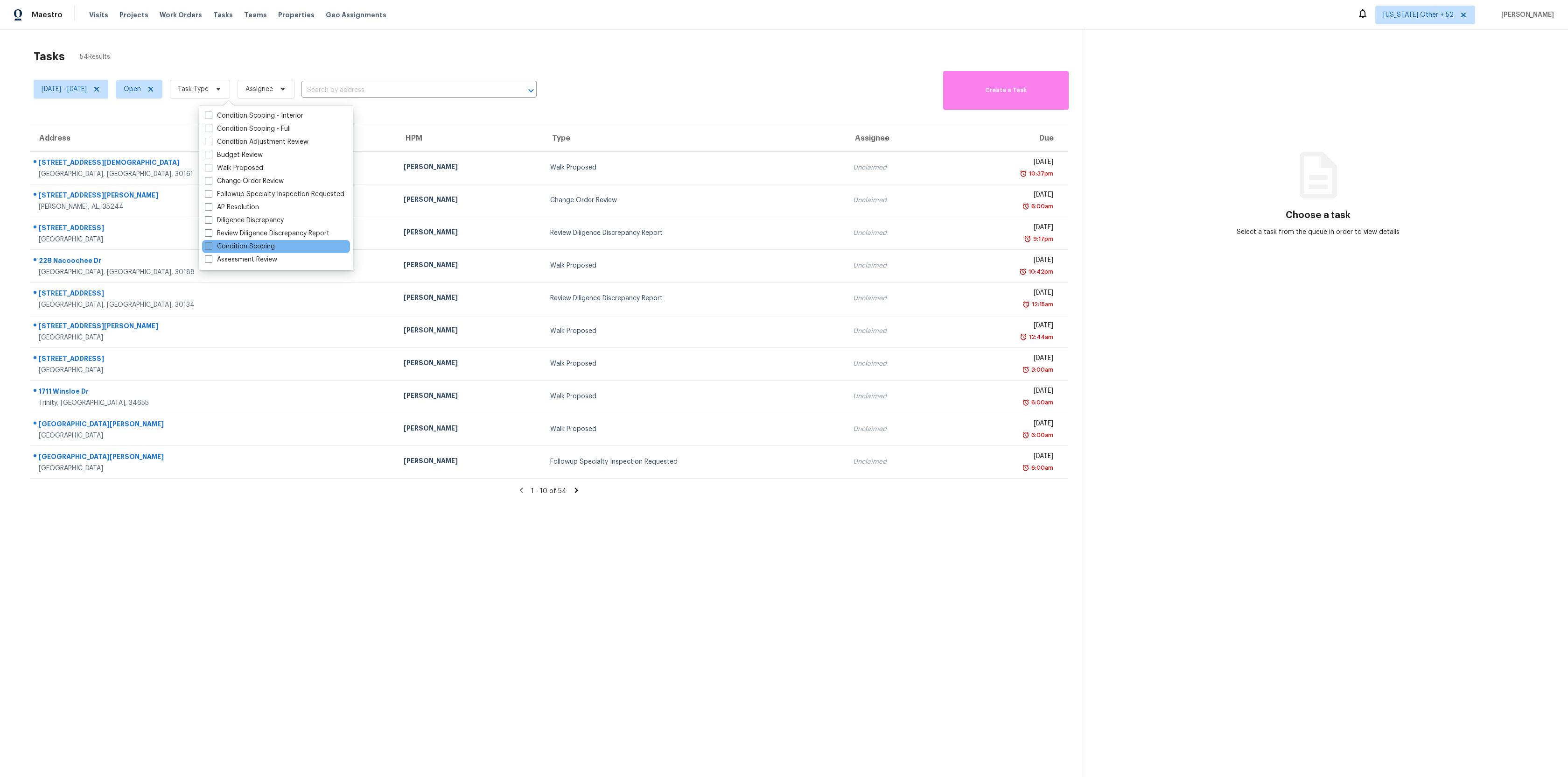
click at [211, 243] on span at bounding box center [208, 246] width 8 height 8
click at [211, 243] on input "Condition Scoping" at bounding box center [208, 245] width 6 height 6
checkbox input "true"
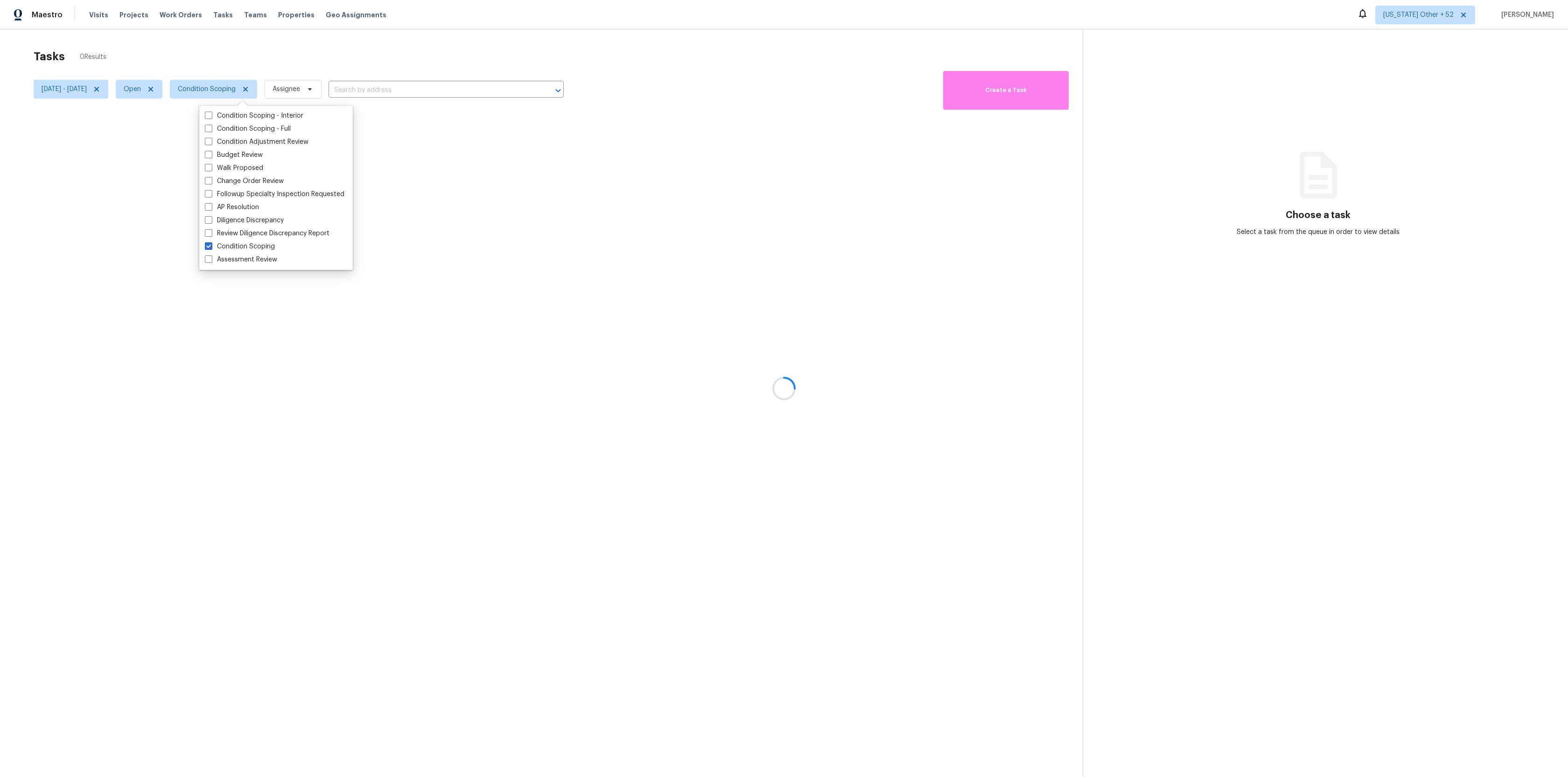
click at [328, 65] on div at bounding box center [784, 388] width 1568 height 777
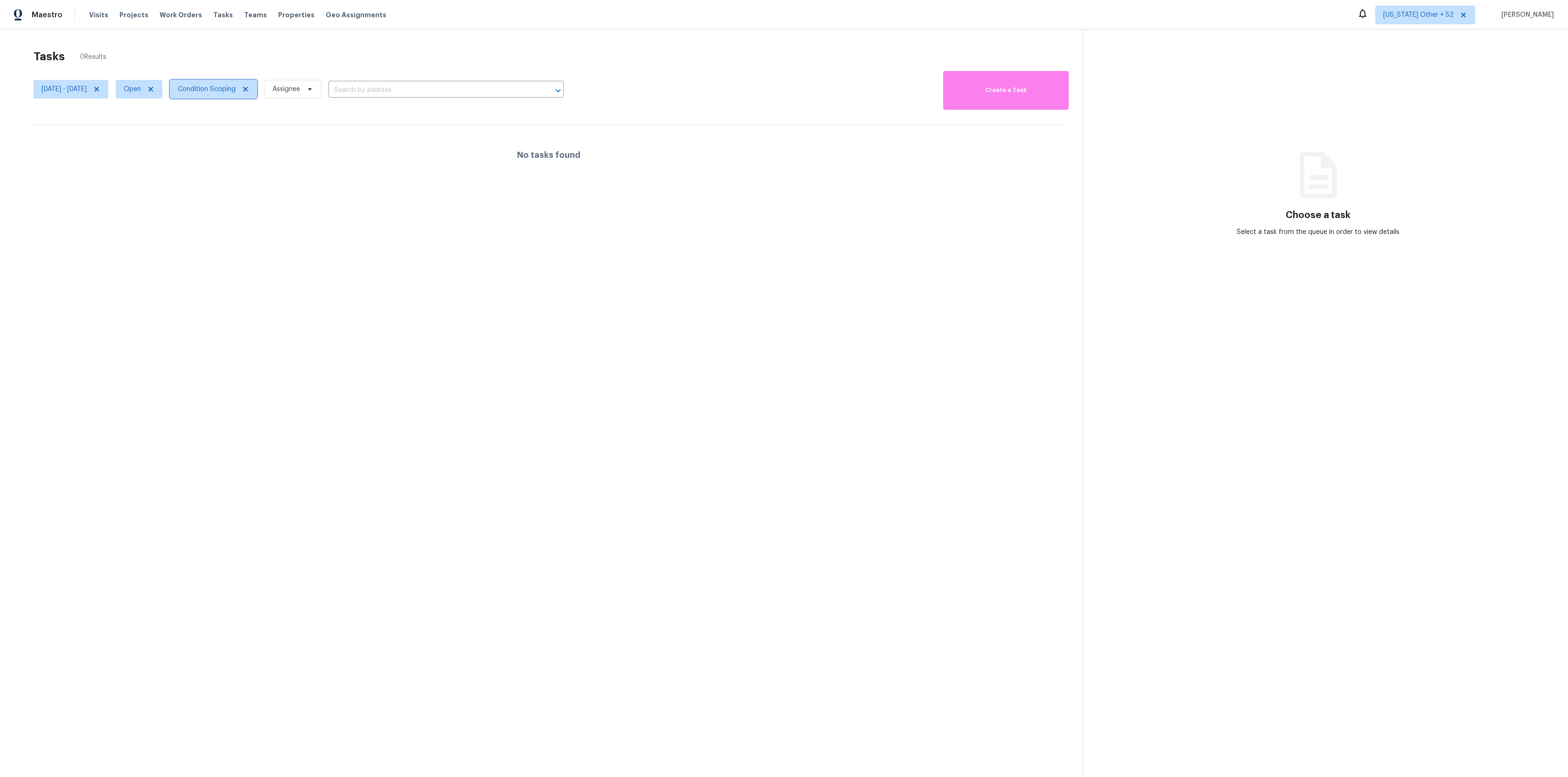
click at [236, 87] on span "Condition Scoping" at bounding box center [207, 89] width 58 height 9
click at [397, 46] on div "Tasks 0 Results" at bounding box center [558, 57] width 1049 height 25
click at [70, 94] on span "[DATE] - [DATE]" at bounding box center [70, 89] width 74 height 18
select select "8"
select select "2025"
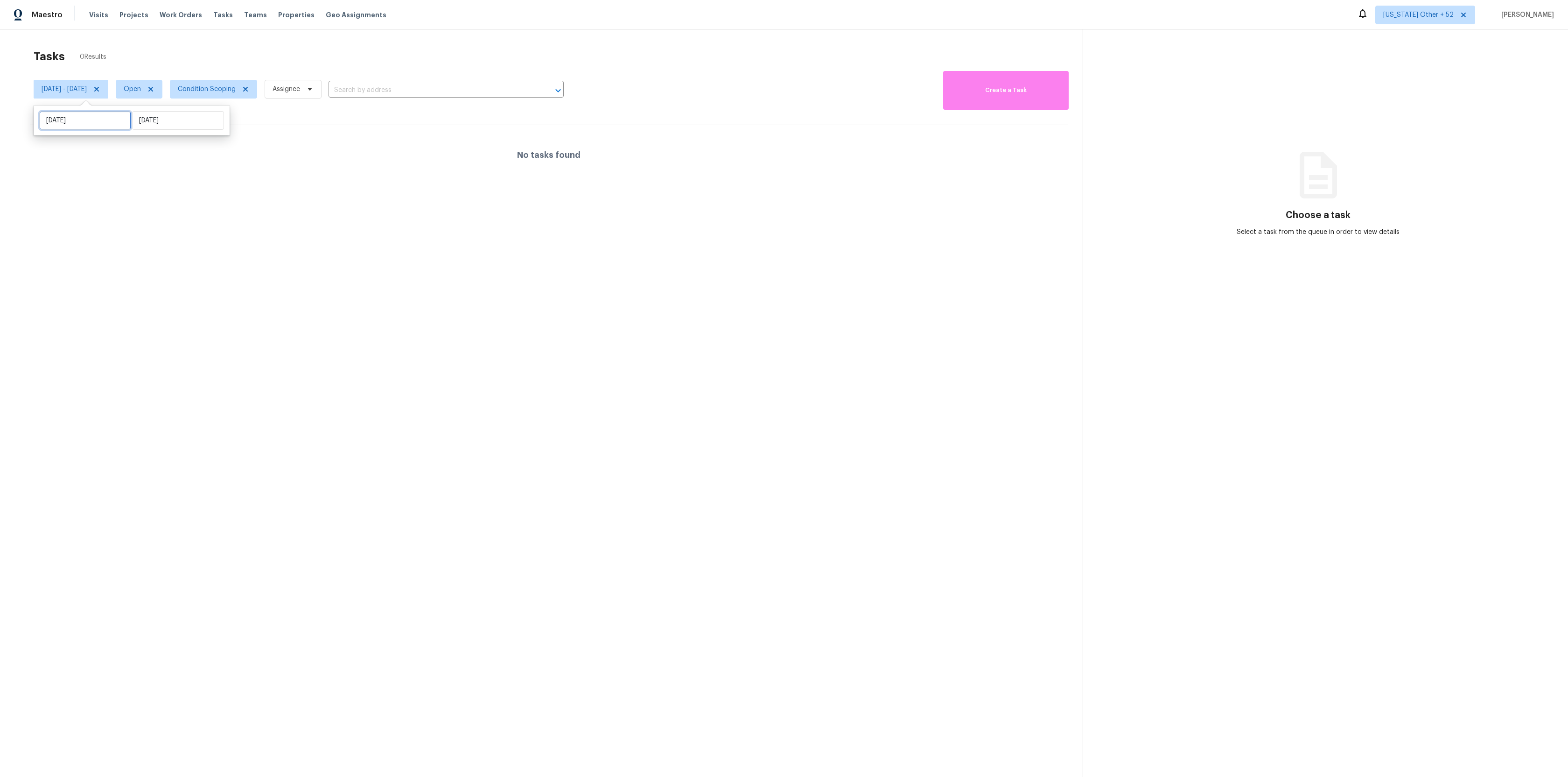
select select "9"
select select "2025"
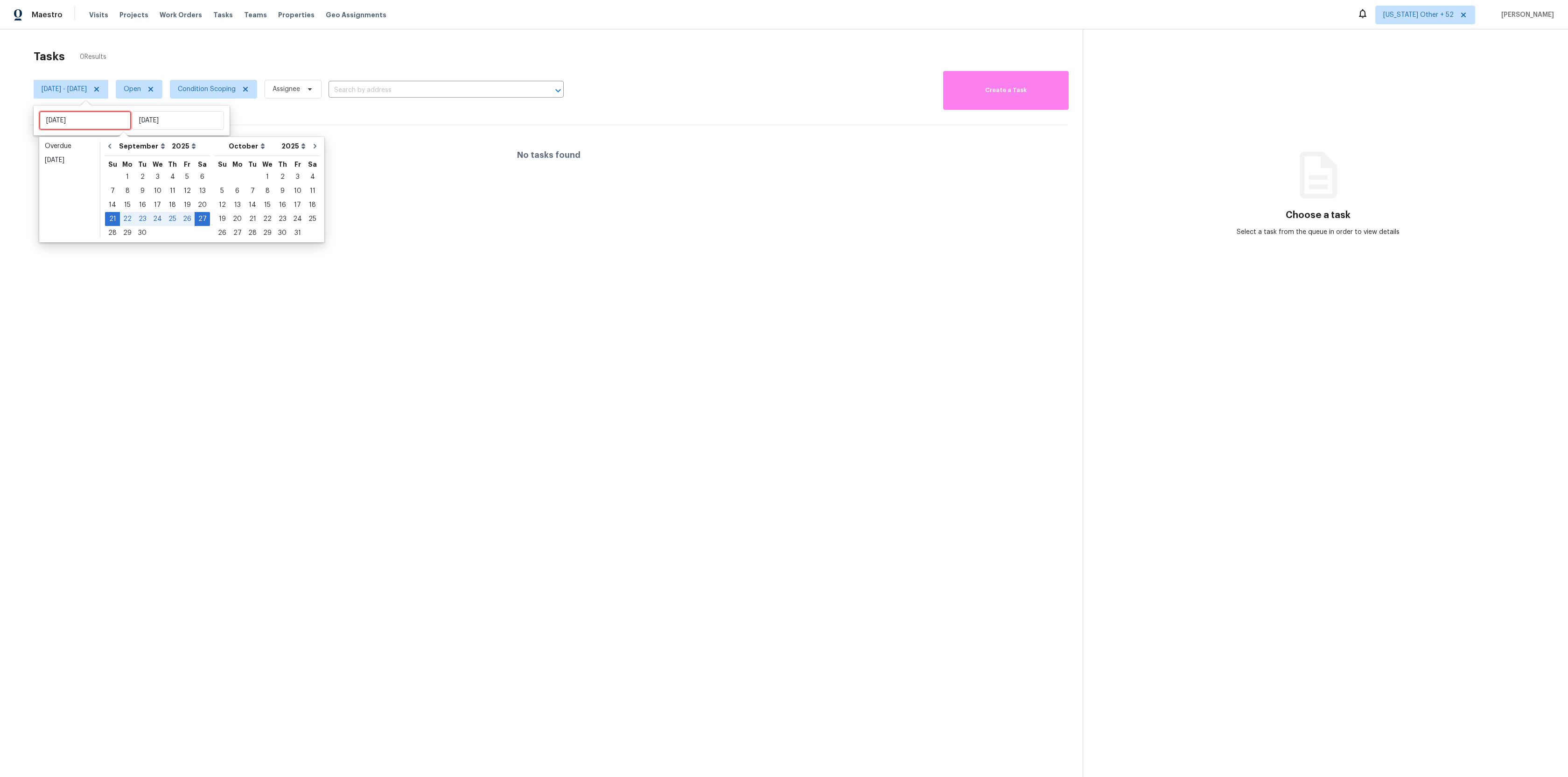
click at [107, 123] on input "[DATE]" at bounding box center [85, 120] width 92 height 18
click at [141, 87] on span "Open" at bounding box center [132, 89] width 18 height 9
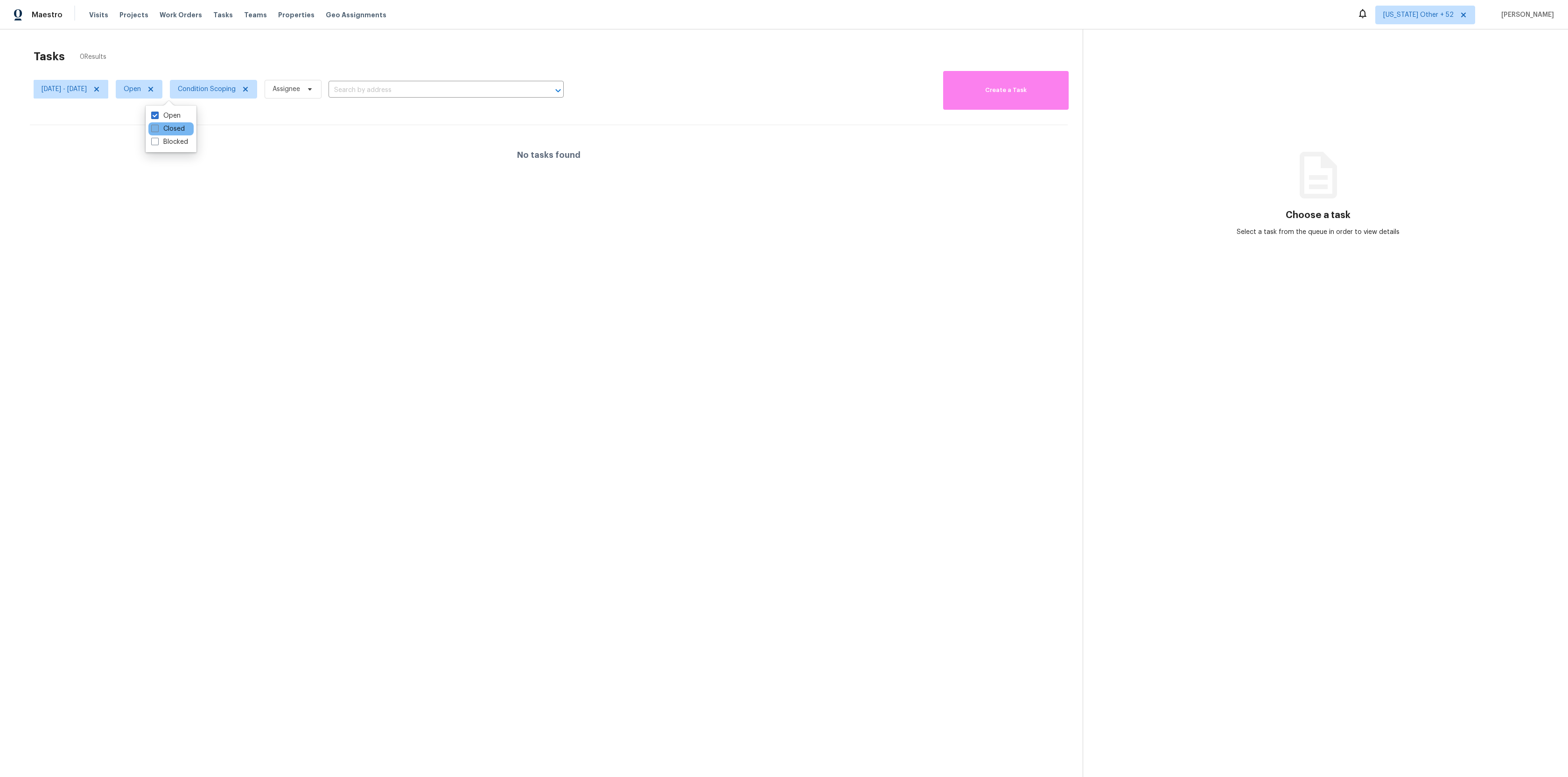
click at [155, 133] on label "Closed" at bounding box center [168, 129] width 34 height 9
click at [155, 130] on input "Closed" at bounding box center [154, 127] width 6 height 6
checkbox input "true"
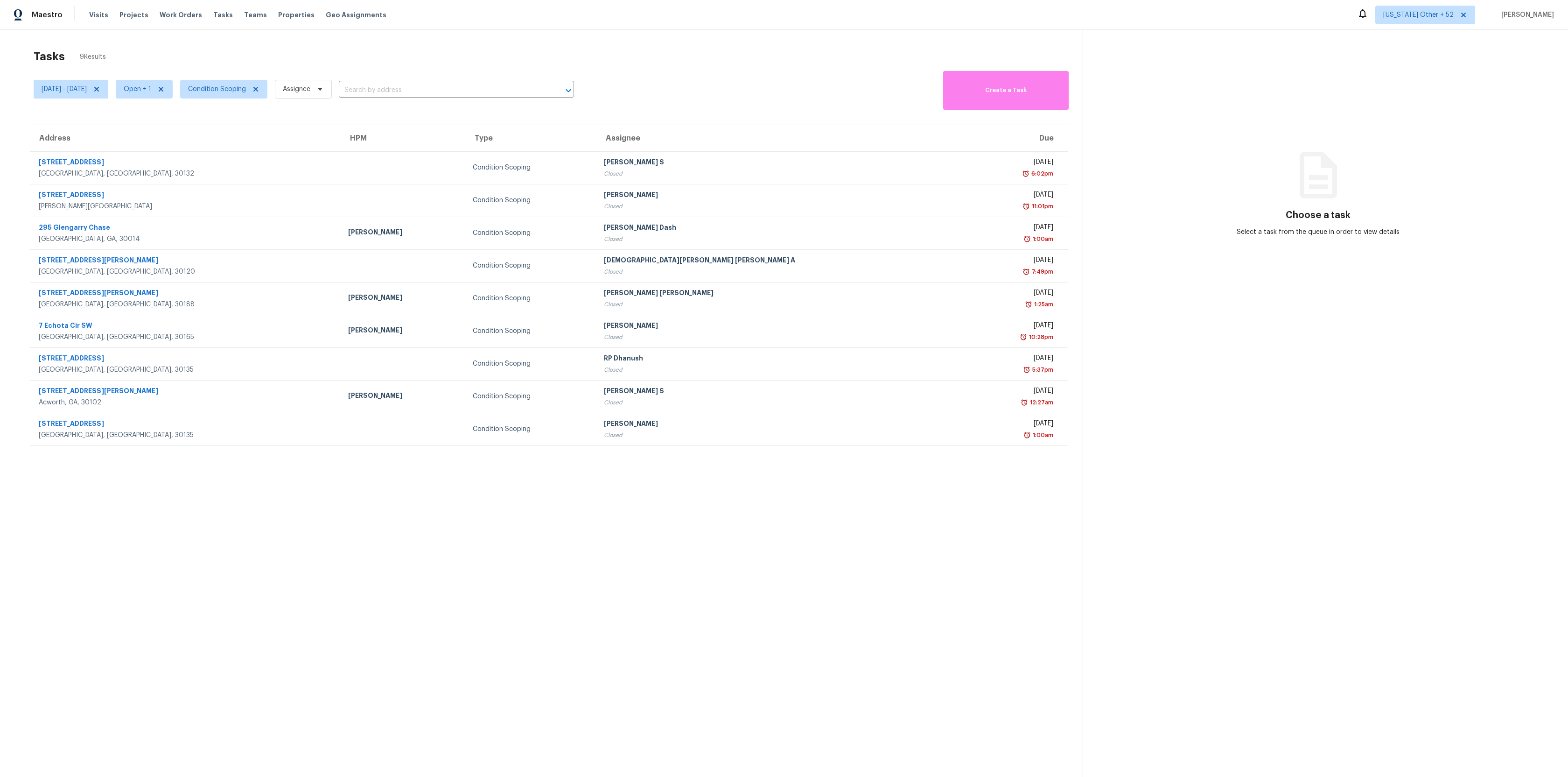
click at [178, 57] on div "Tasks 9 Results" at bounding box center [558, 57] width 1049 height 25
click at [1453, 18] on span "Alabama Other + 52" at bounding box center [1419, 15] width 70 height 9
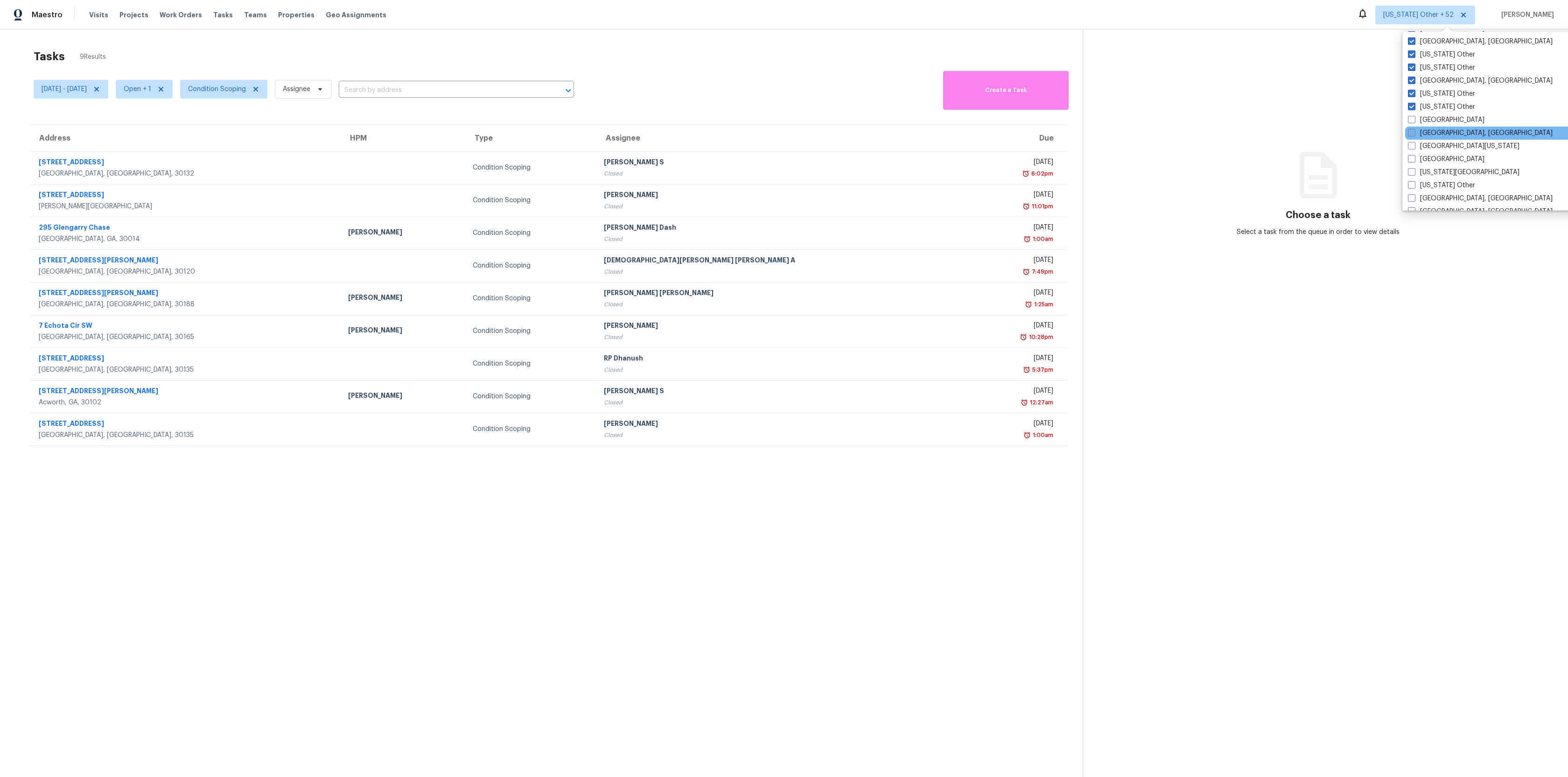
scroll to position [615, 0]
click at [1413, 120] on span at bounding box center [1412, 119] width 8 height 8
click at [1413, 120] on input "[GEOGRAPHIC_DATA]" at bounding box center [1411, 117] width 6 height 6
checkbox input "true"
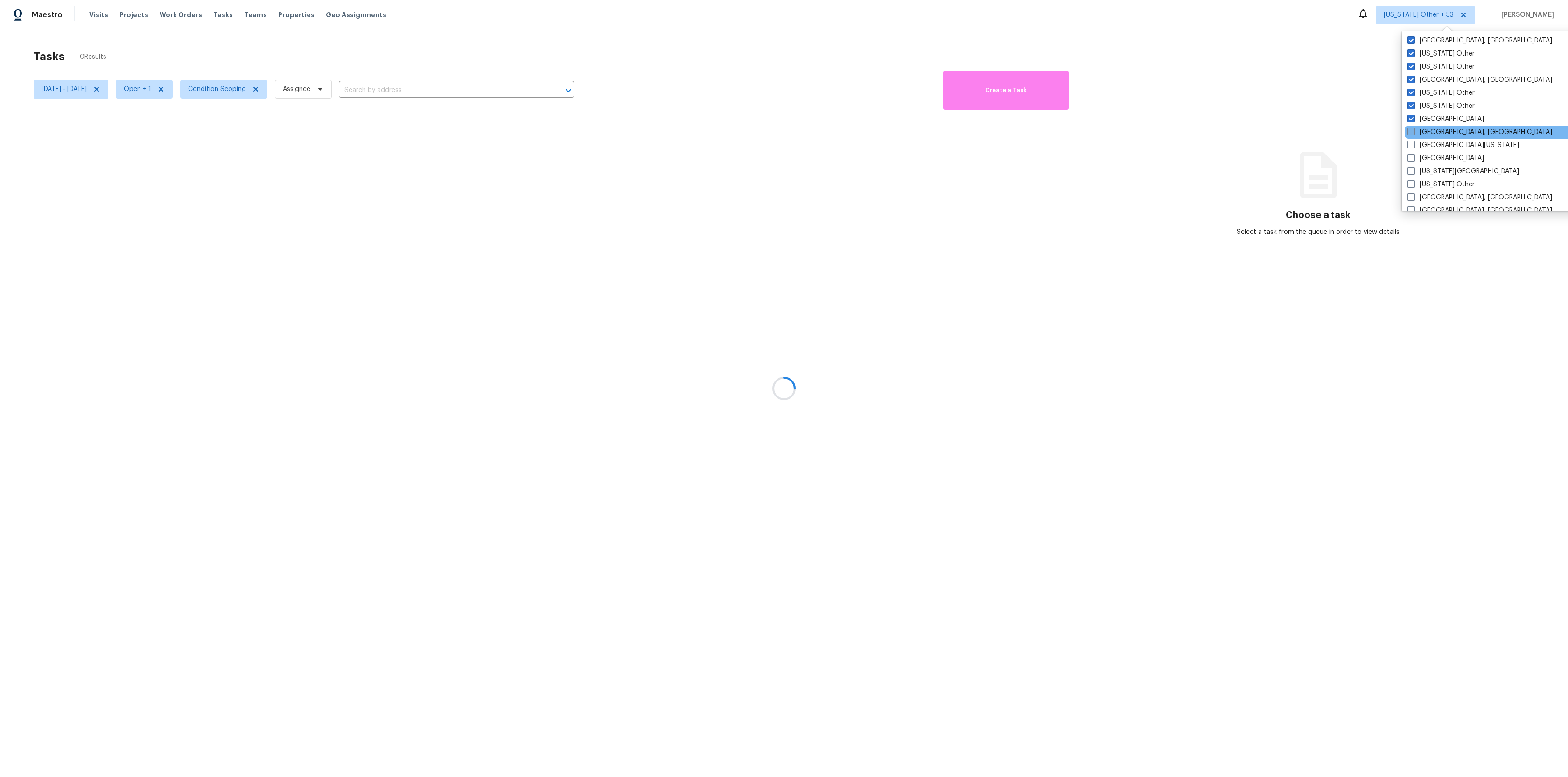
click at [1413, 133] on span at bounding box center [1411, 132] width 8 height 8
click at [1413, 133] on input "[GEOGRAPHIC_DATA], [GEOGRAPHIC_DATA]" at bounding box center [1410, 130] width 6 height 6
checkbox input "true"
click at [1413, 147] on span at bounding box center [1411, 145] width 8 height 8
click at [1413, 146] on input "[GEOGRAPHIC_DATA][US_STATE]" at bounding box center [1410, 143] width 6 height 6
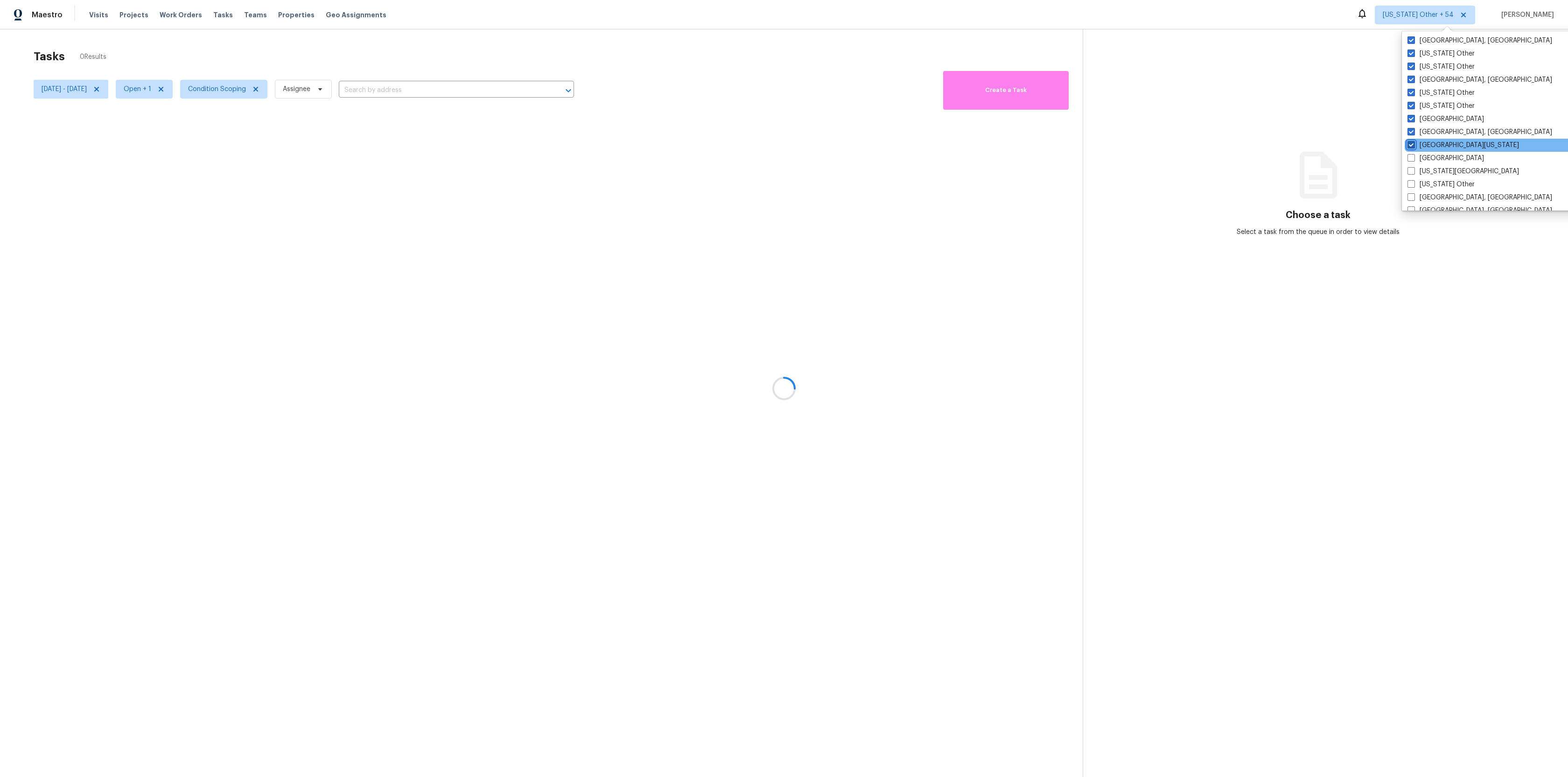
checkbox input "true"
click at [1413, 157] on span at bounding box center [1412, 158] width 8 height 8
click at [1413, 157] on input "[GEOGRAPHIC_DATA]" at bounding box center [1411, 156] width 6 height 6
checkbox input "true"
click at [1413, 169] on span at bounding box center [1411, 171] width 8 height 8
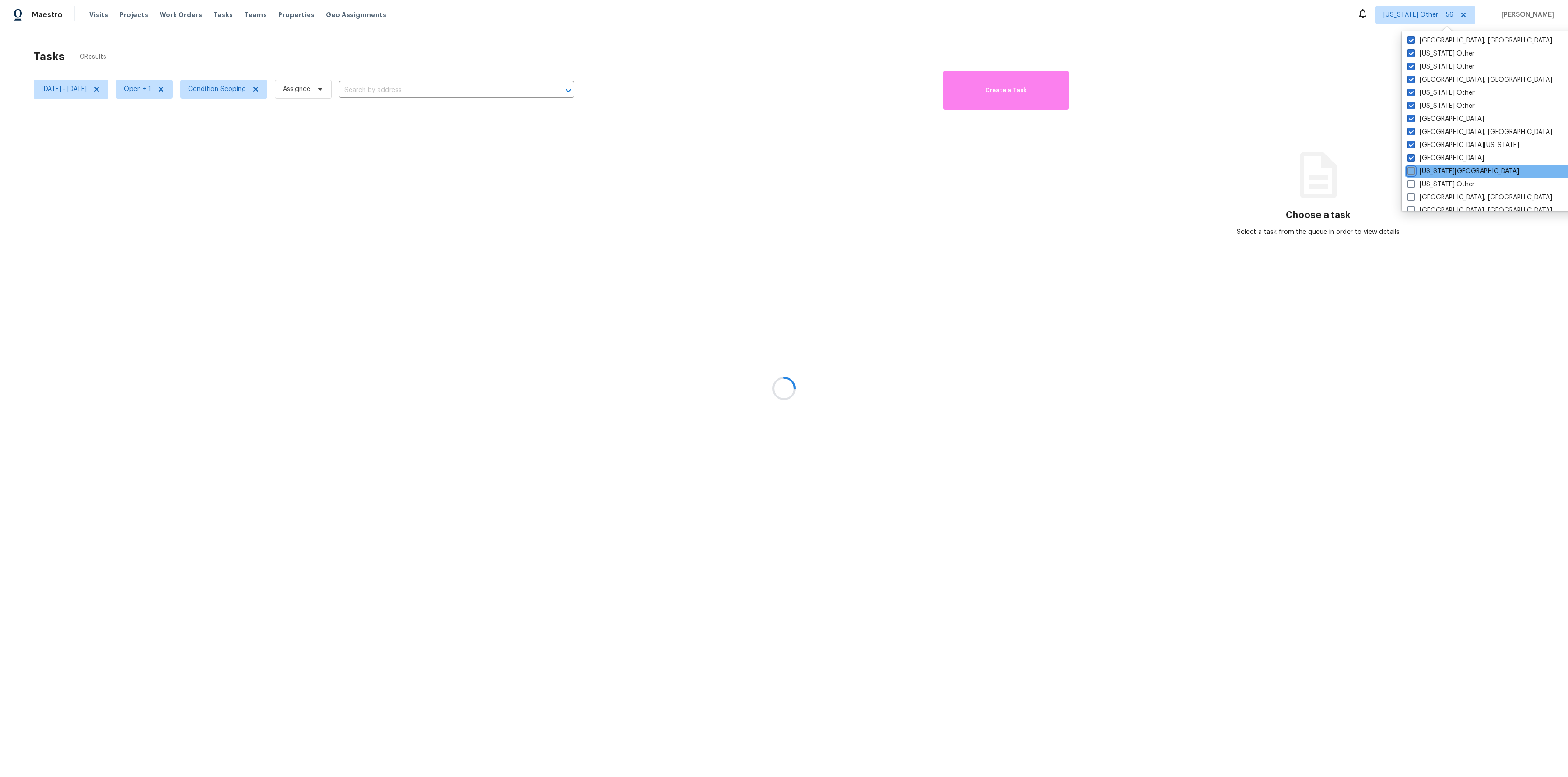
click at [1413, 169] on input "[US_STATE][GEOGRAPHIC_DATA]" at bounding box center [1410, 169] width 6 height 6
checkbox input "true"
click at [1413, 182] on span at bounding box center [1412, 184] width 8 height 8
click at [1413, 182] on input "[US_STATE] Other" at bounding box center [1411, 183] width 6 height 6
checkbox input "true"
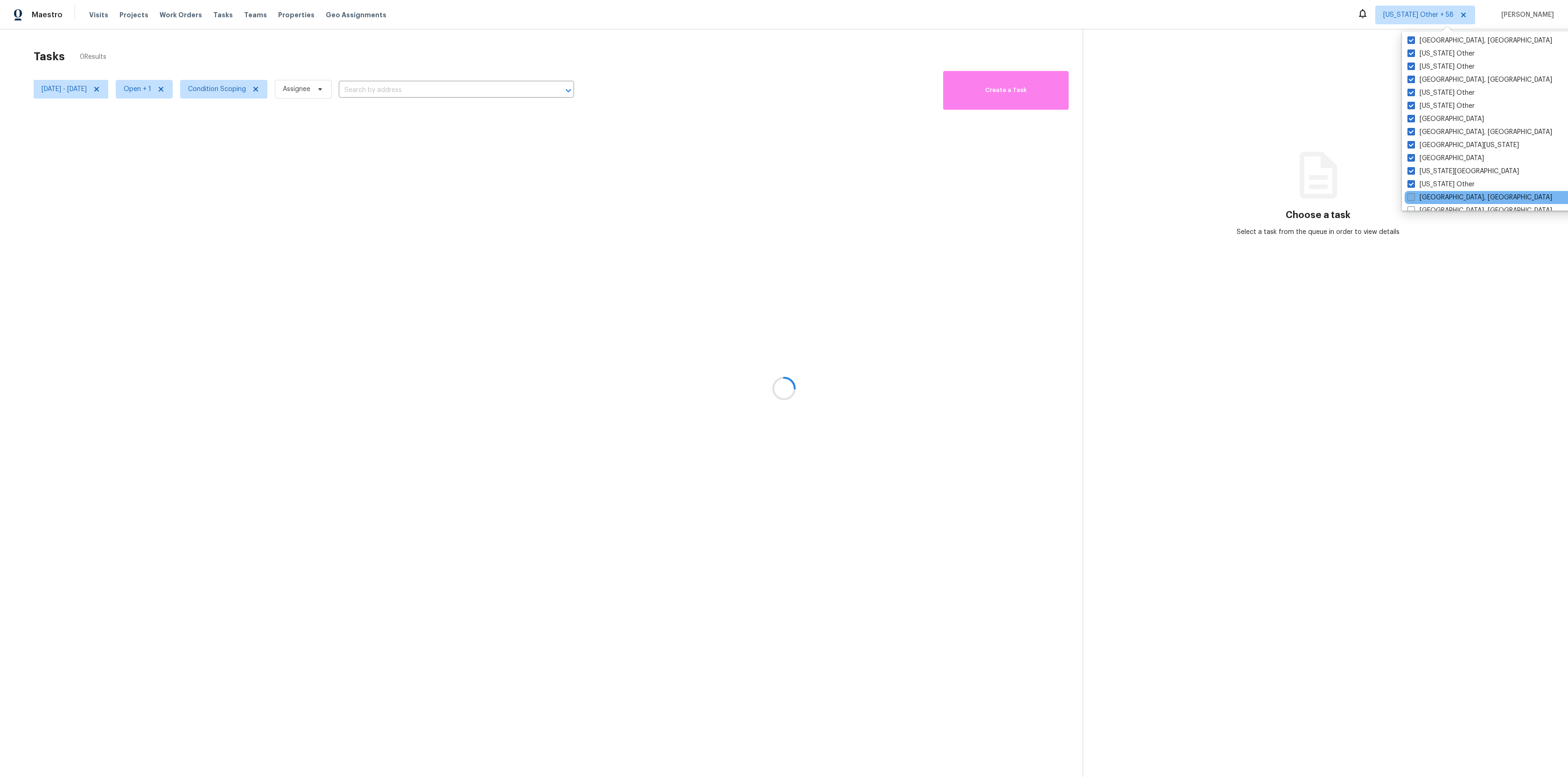
click at [1409, 200] on span at bounding box center [1411, 197] width 8 height 8
click at [1409, 198] on input "[GEOGRAPHIC_DATA], [GEOGRAPHIC_DATA]" at bounding box center [1410, 196] width 6 height 6
checkbox input "true"
click at [1410, 168] on span at bounding box center [1411, 172] width 8 height 8
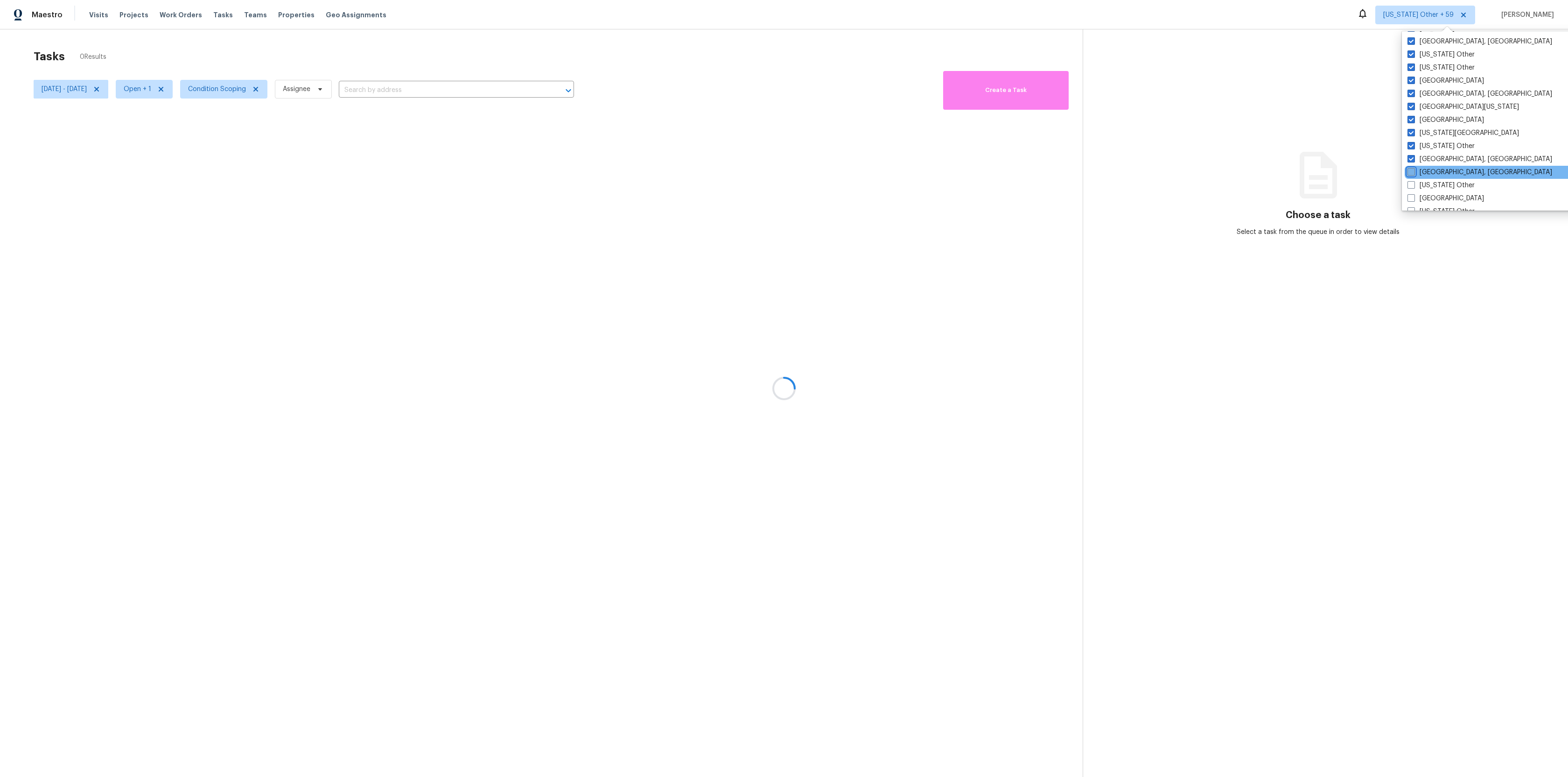
click at [1410, 168] on input "[GEOGRAPHIC_DATA], [GEOGRAPHIC_DATA]" at bounding box center [1410, 171] width 6 height 6
checkbox input "true"
click at [1410, 184] on span at bounding box center [1411, 185] width 8 height 8
click at [1410, 184] on input "[US_STATE] Other" at bounding box center [1410, 184] width 6 height 6
checkbox input "true"
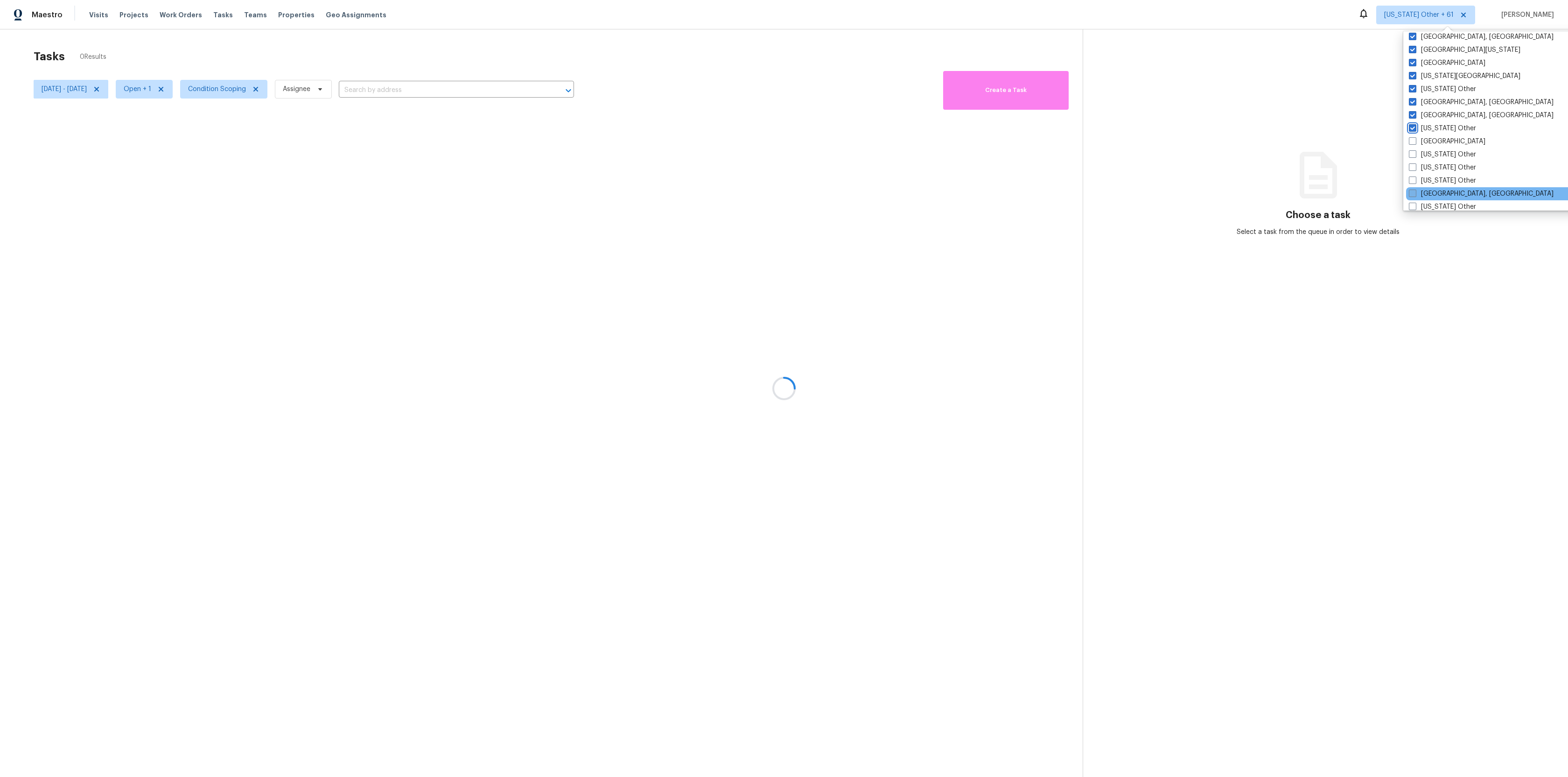
scroll to position [723, 0]
click at [1415, 129] on span at bounding box center [1413, 129] width 8 height 8
click at [1415, 129] on input "[GEOGRAPHIC_DATA]" at bounding box center [1412, 127] width 6 height 6
checkbox input "true"
click at [1413, 139] on span at bounding box center [1412, 142] width 8 height 8
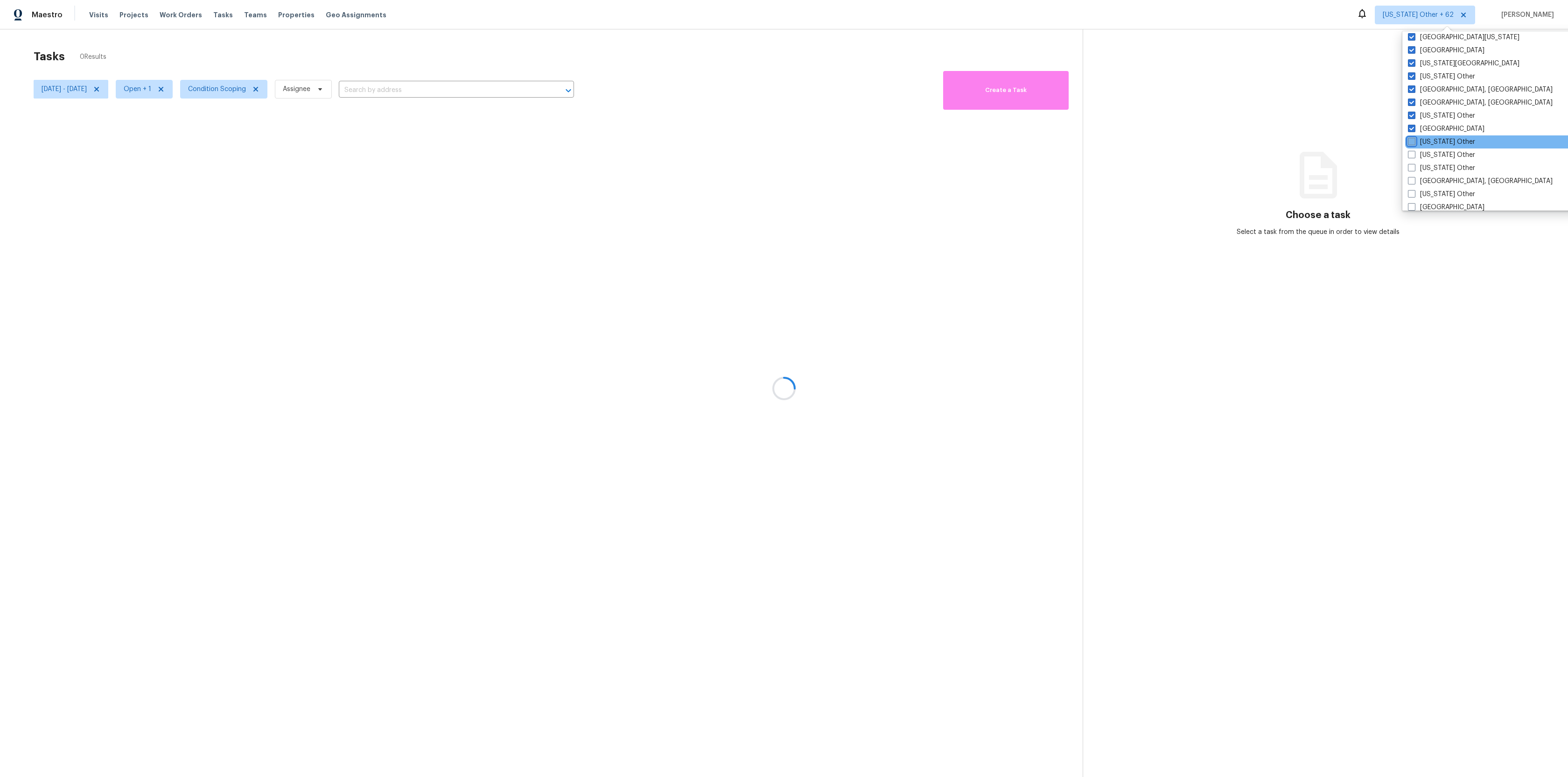
click at [1413, 139] on input "[US_STATE] Other" at bounding box center [1411, 140] width 6 height 6
checkbox input "true"
click at [1413, 155] on span at bounding box center [1411, 155] width 8 height 8
click at [1413, 155] on input "[US_STATE] Other" at bounding box center [1410, 153] width 6 height 6
checkbox input "true"
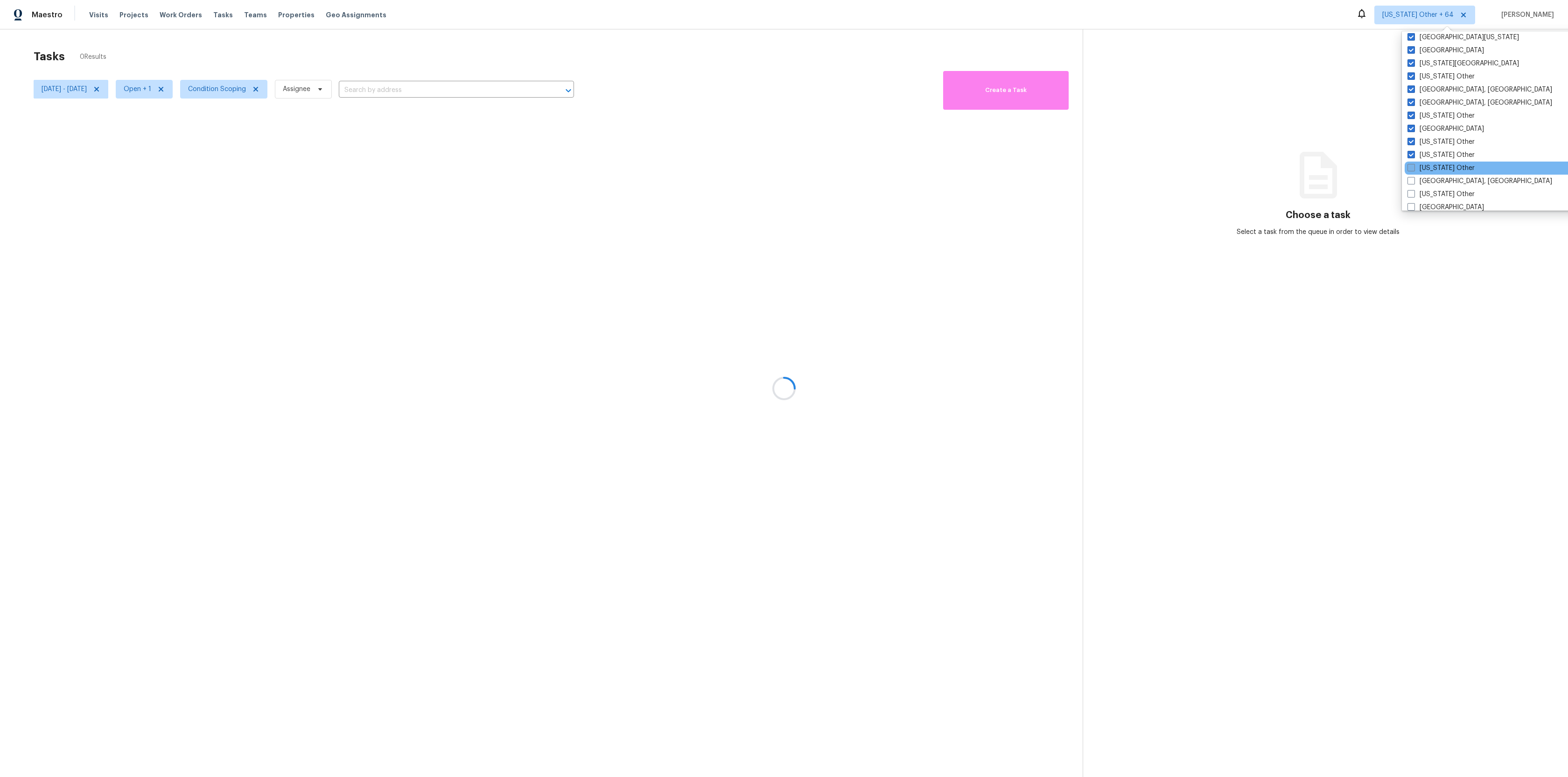
click at [1413, 166] on span at bounding box center [1411, 168] width 8 height 8
click at [1413, 166] on input "[US_STATE] Other" at bounding box center [1410, 166] width 6 height 6
checkbox input "true"
click at [1411, 179] on span at bounding box center [1411, 181] width 8 height 8
click at [1411, 179] on input "[GEOGRAPHIC_DATA], [GEOGRAPHIC_DATA]" at bounding box center [1410, 179] width 6 height 6
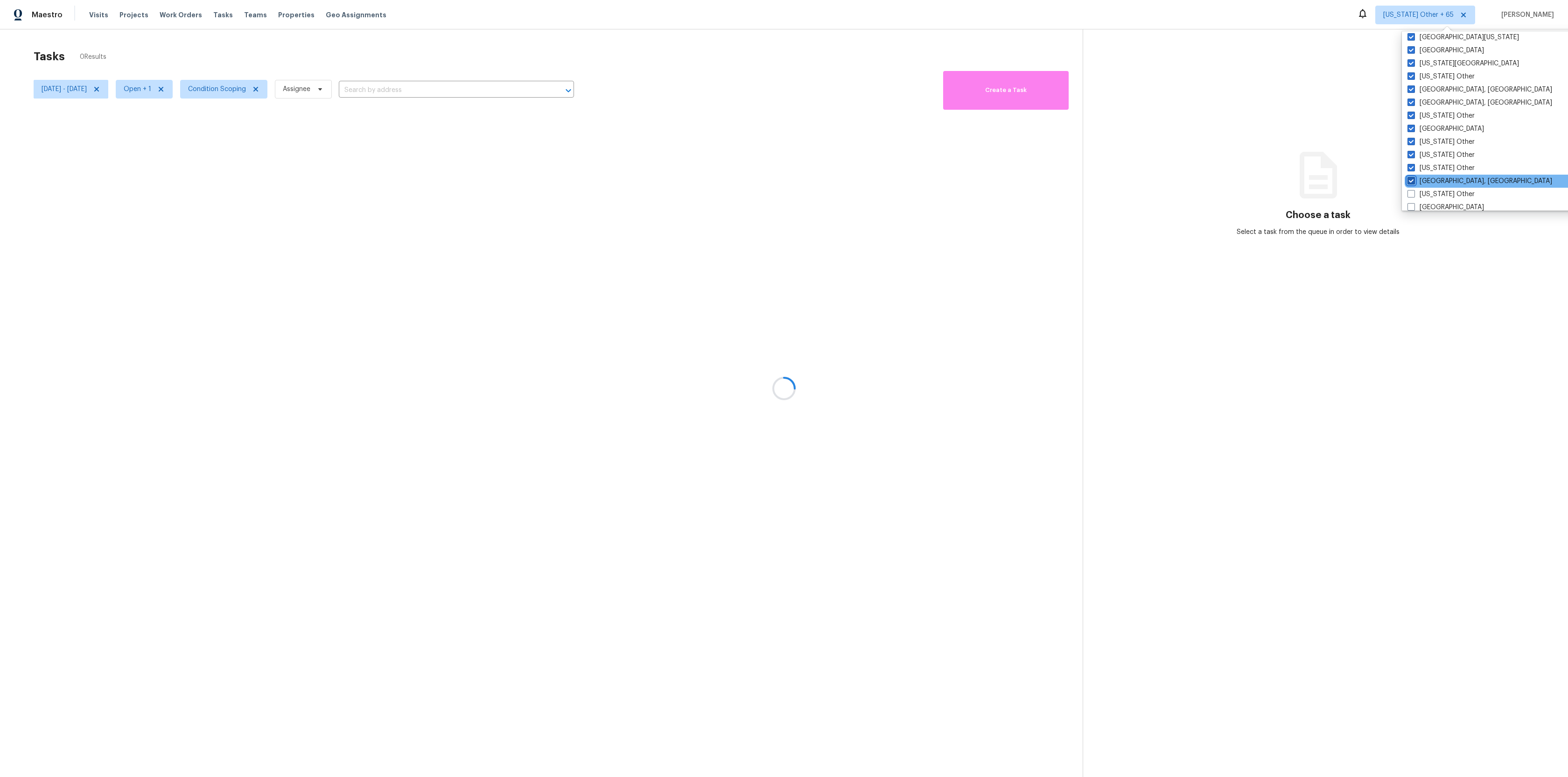
checkbox input "true"
click at [1409, 192] on span at bounding box center [1411, 194] width 8 height 8
click at [1409, 192] on input "[US_STATE] Other" at bounding box center [1410, 192] width 6 height 6
checkbox input "true"
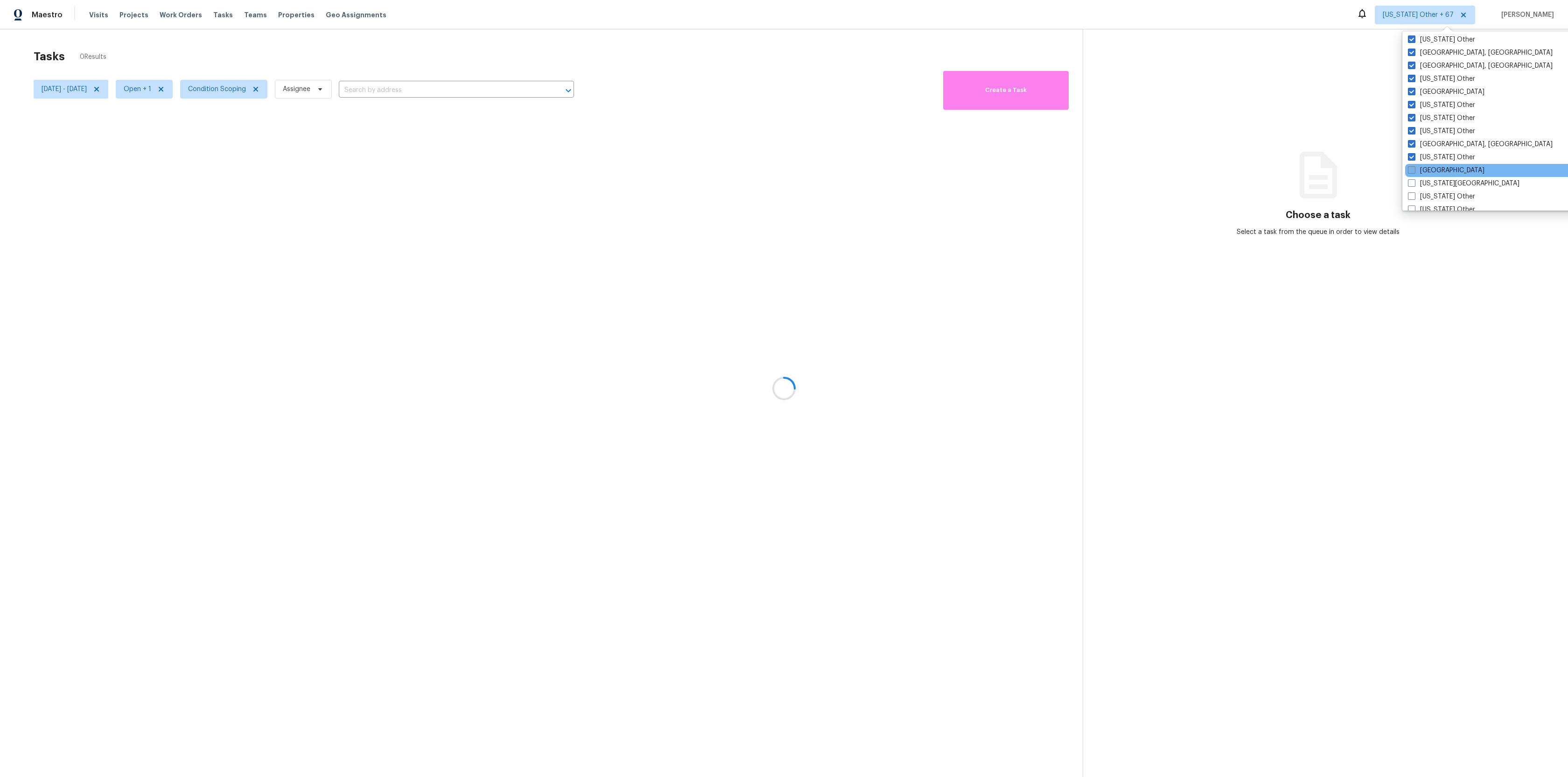
click at [1412, 172] on span at bounding box center [1412, 170] width 8 height 8
click at [1412, 172] on input "[GEOGRAPHIC_DATA]" at bounding box center [1411, 169] width 6 height 6
checkbox input "true"
click at [1410, 189] on div "[US_STATE][GEOGRAPHIC_DATA]" at bounding box center [1498, 183] width 188 height 13
click at [1410, 186] on span at bounding box center [1411, 183] width 8 height 8
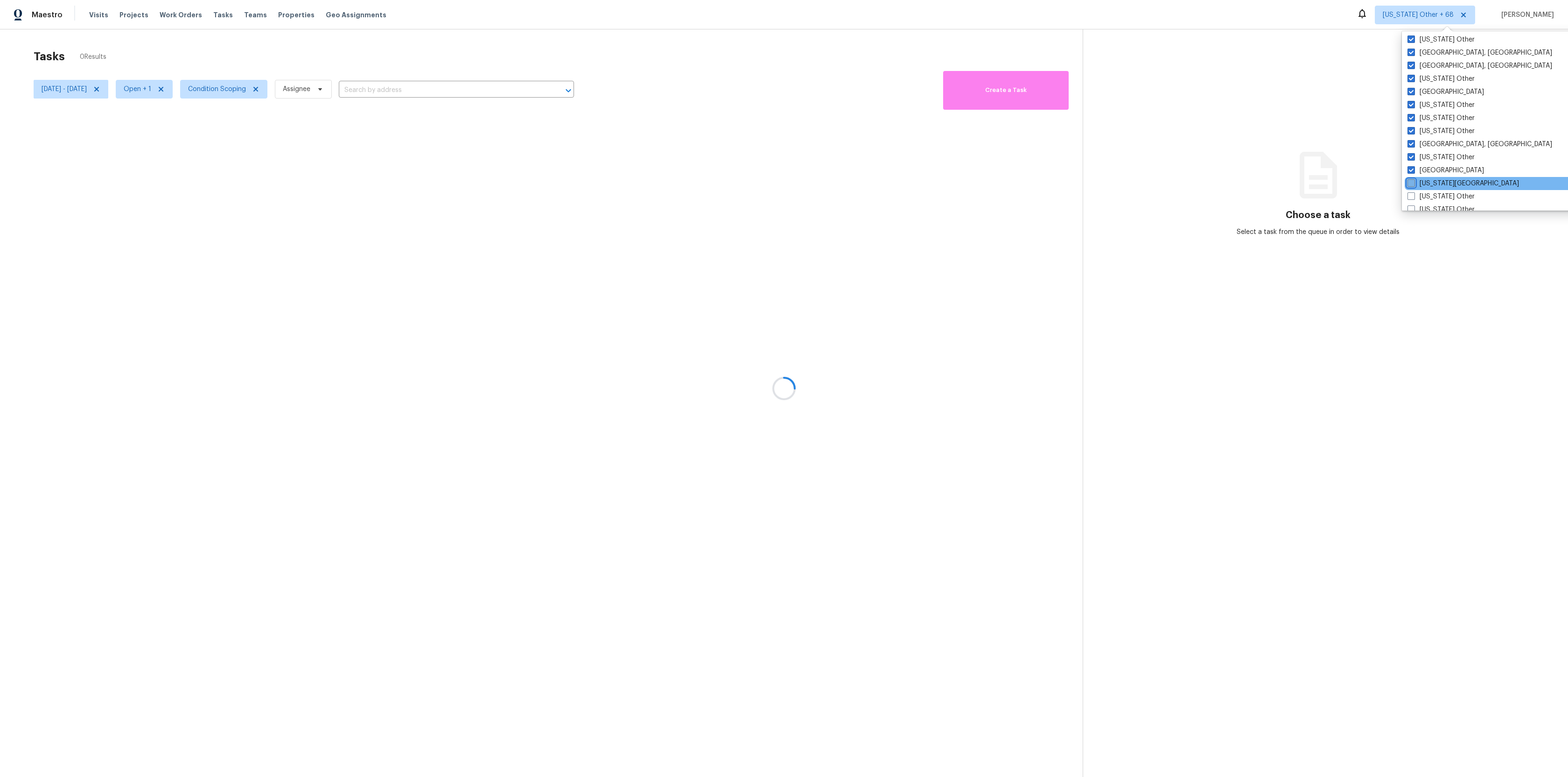
click at [1410, 185] on input "[US_STATE][GEOGRAPHIC_DATA]" at bounding box center [1410, 182] width 6 height 6
checkbox input "true"
click at [1410, 196] on span at bounding box center [1411, 196] width 8 height 8
click at [1410, 196] on input "[US_STATE] Other" at bounding box center [1410, 195] width 6 height 6
checkbox input "true"
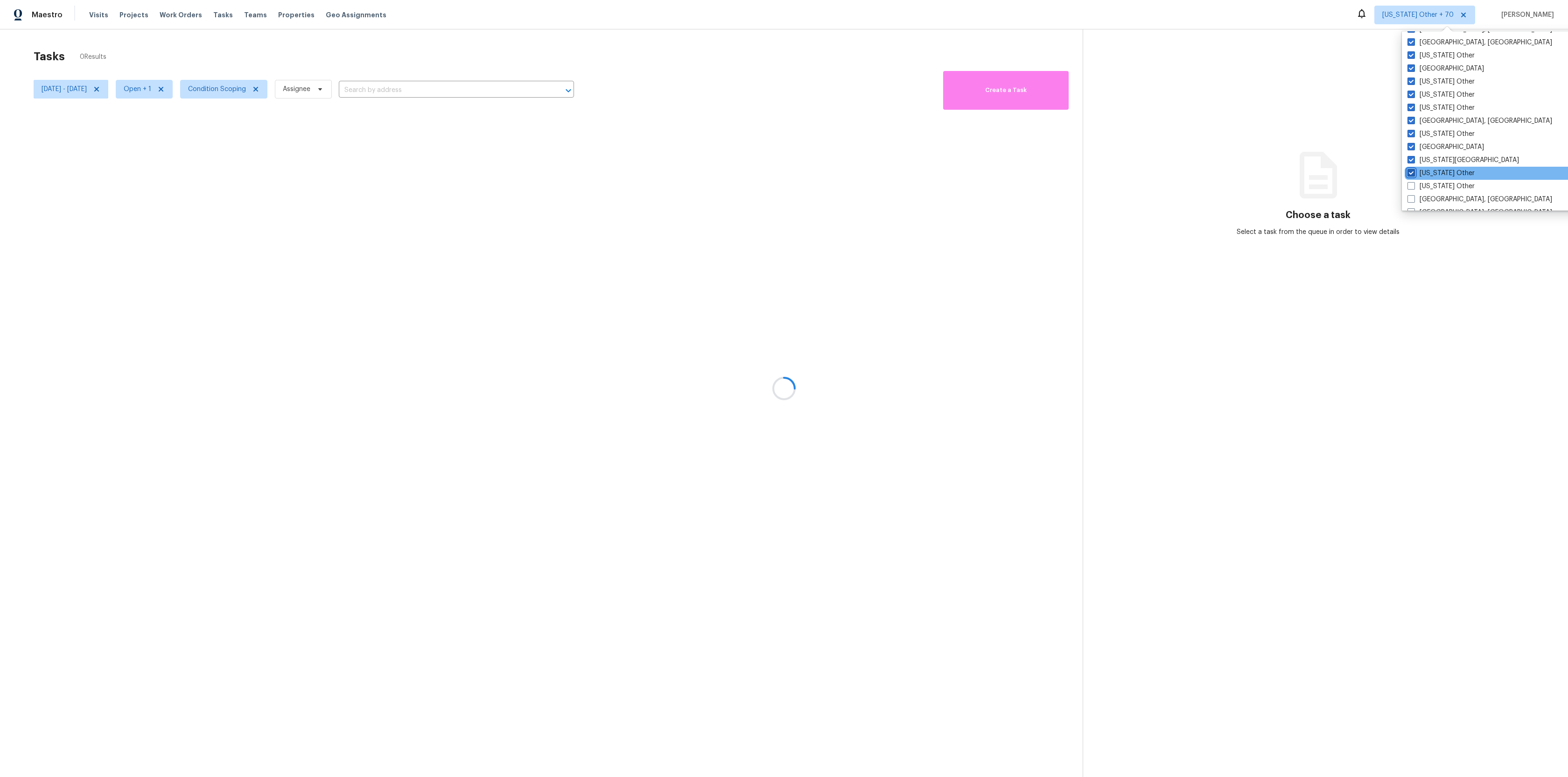
scroll to position [792, 0]
click at [1413, 174] on span at bounding box center [1411, 178] width 8 height 8
click at [1413, 174] on input "[US_STATE] Other" at bounding box center [1410, 176] width 6 height 6
checkbox input "true"
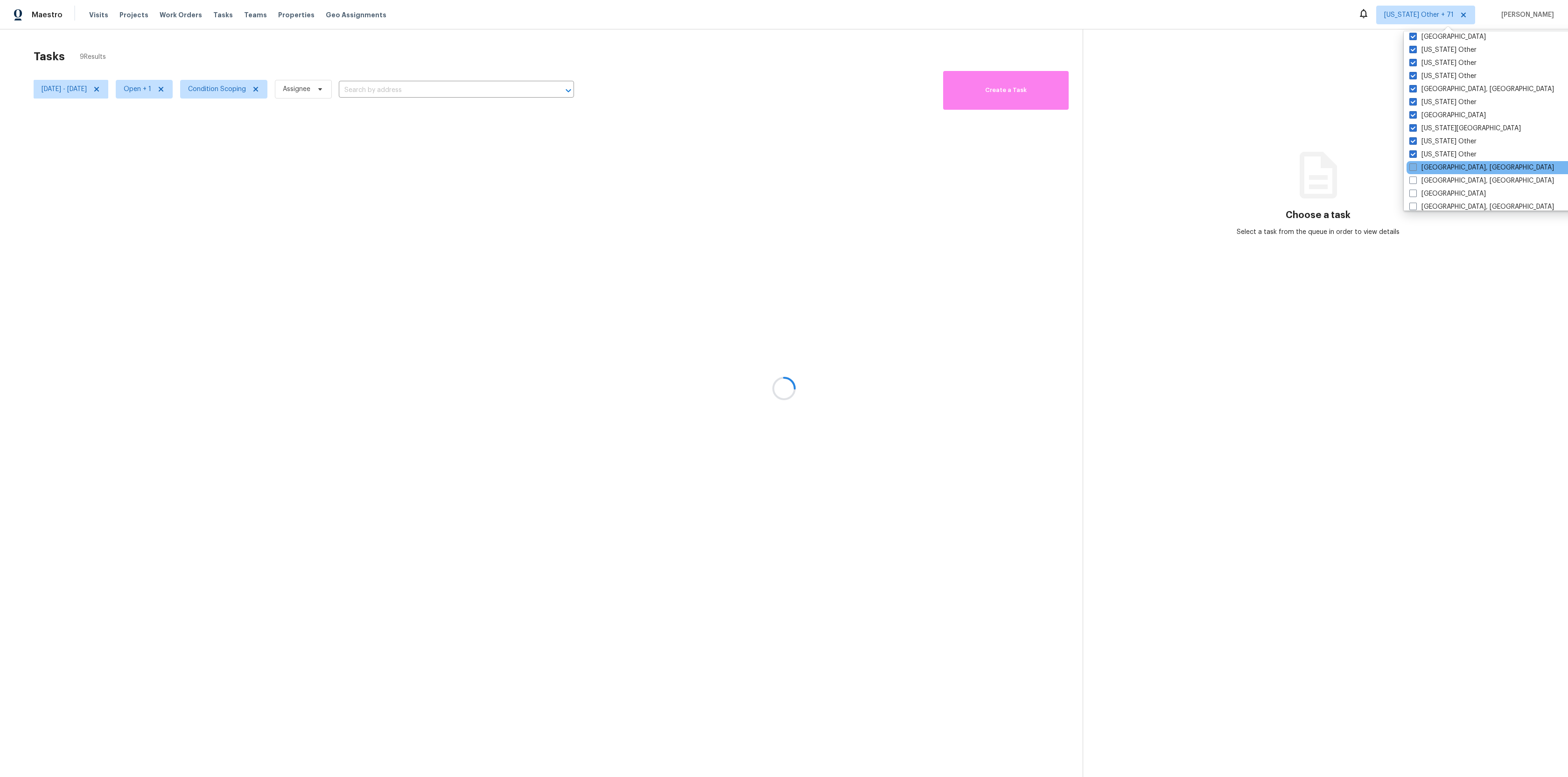
click at [1414, 166] on span at bounding box center [1413, 167] width 8 height 8
click at [1414, 166] on input "[GEOGRAPHIC_DATA], [GEOGRAPHIC_DATA]" at bounding box center [1413, 166] width 6 height 6
checkbox input "true"
click at [1414, 180] on span at bounding box center [1412, 180] width 8 height 8
click at [1414, 180] on input "[GEOGRAPHIC_DATA], [GEOGRAPHIC_DATA]" at bounding box center [1411, 179] width 6 height 6
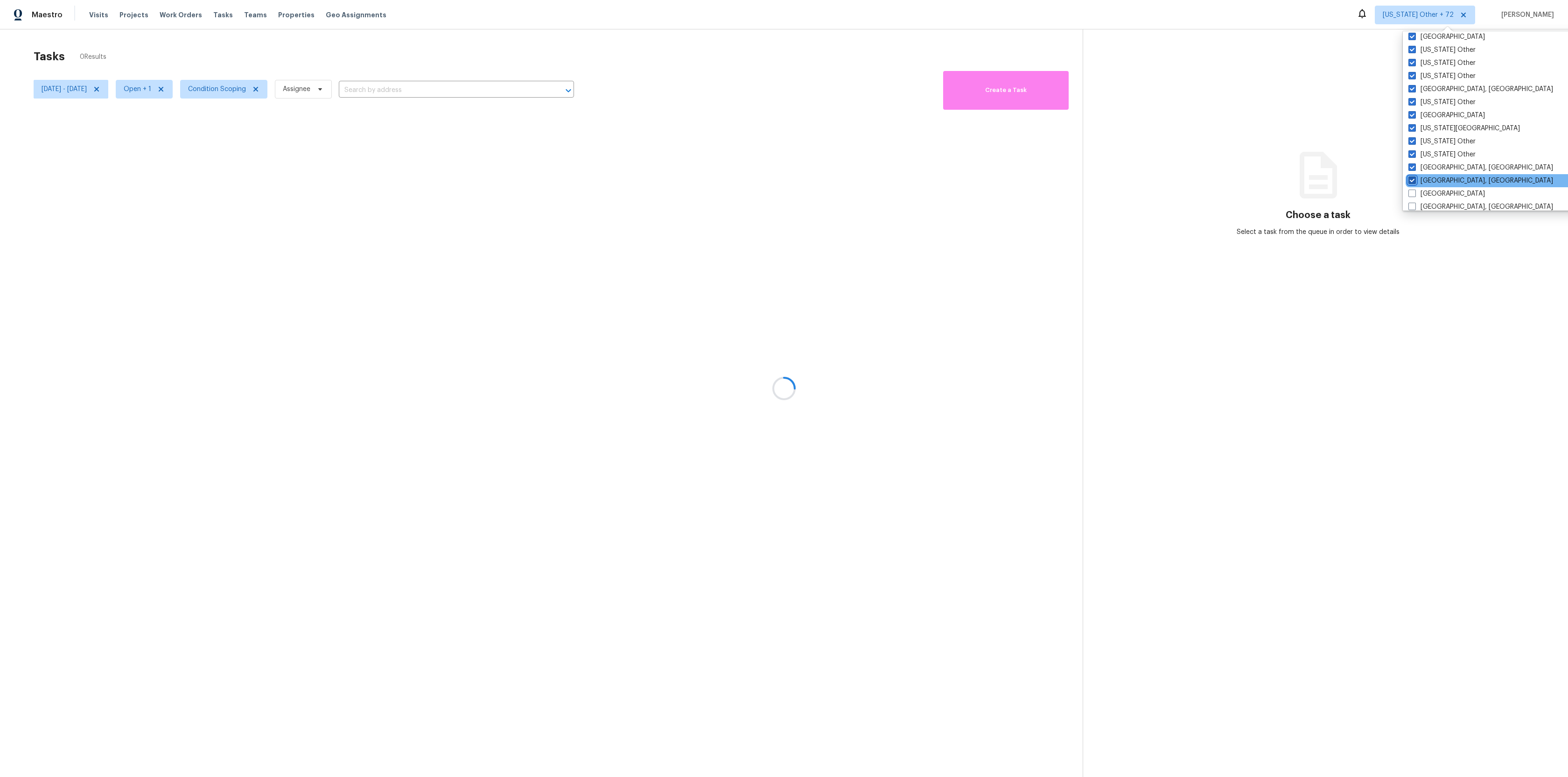
checkbox input "true"
click at [1415, 146] on span at bounding box center [1412, 149] width 8 height 8
click at [1414, 146] on input "[GEOGRAPHIC_DATA]" at bounding box center [1411, 148] width 6 height 6
checkbox input "true"
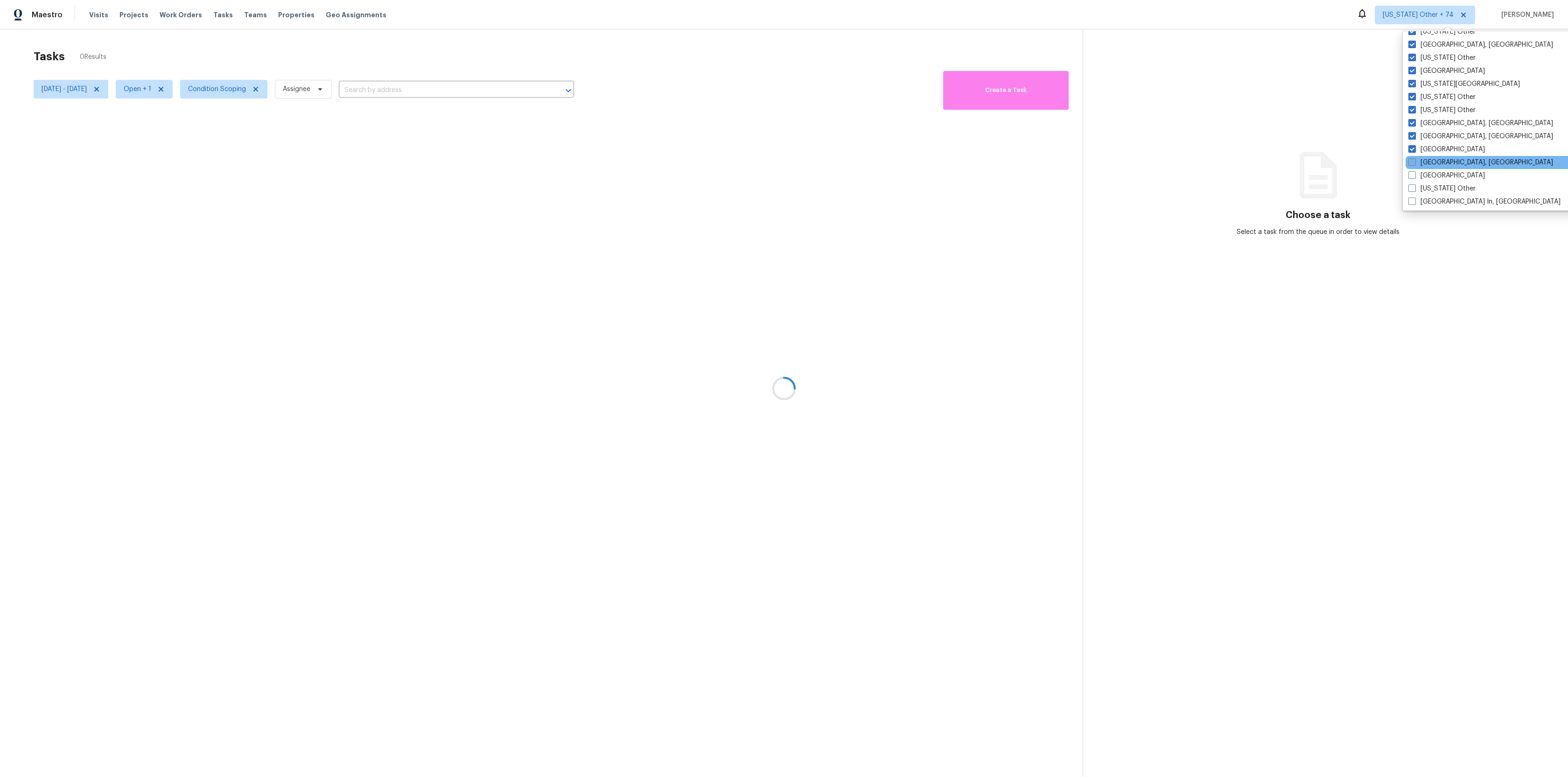
click at [1415, 166] on label "[GEOGRAPHIC_DATA], [GEOGRAPHIC_DATA]" at bounding box center [1480, 162] width 145 height 9
click at [1414, 164] on input "[GEOGRAPHIC_DATA], [GEOGRAPHIC_DATA]" at bounding box center [1411, 161] width 6 height 6
checkbox input "true"
click at [1411, 180] on div "[GEOGRAPHIC_DATA]" at bounding box center [1499, 175] width 188 height 13
click at [1411, 176] on span at bounding box center [1412, 175] width 8 height 8
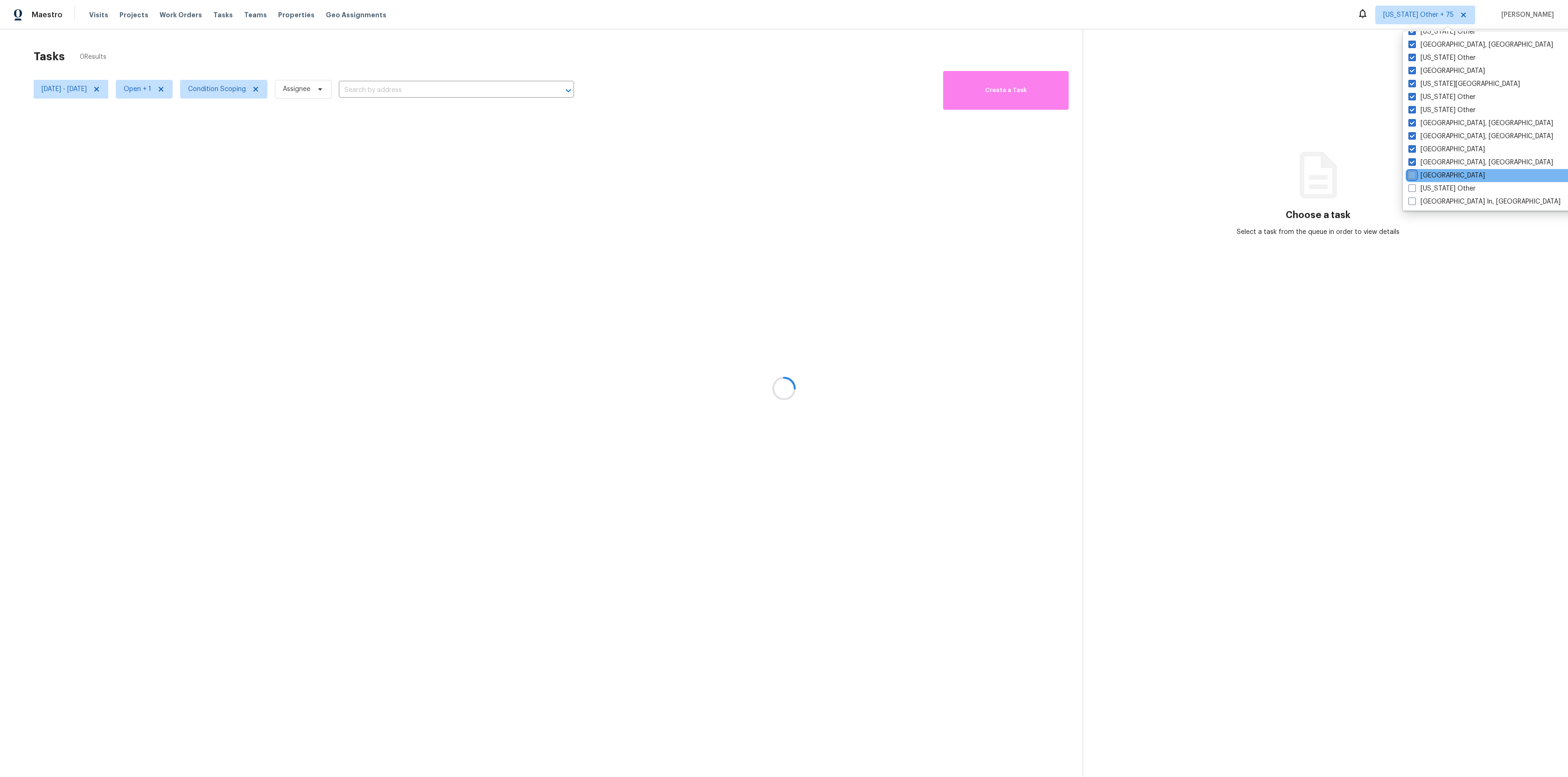
click at [1411, 176] on input "[GEOGRAPHIC_DATA]" at bounding box center [1411, 174] width 6 height 6
checkbox input "true"
click at [1411, 189] on span at bounding box center [1412, 189] width 8 height 8
click at [1411, 189] on input "[US_STATE] Other" at bounding box center [1411, 187] width 6 height 6
checkbox input "true"
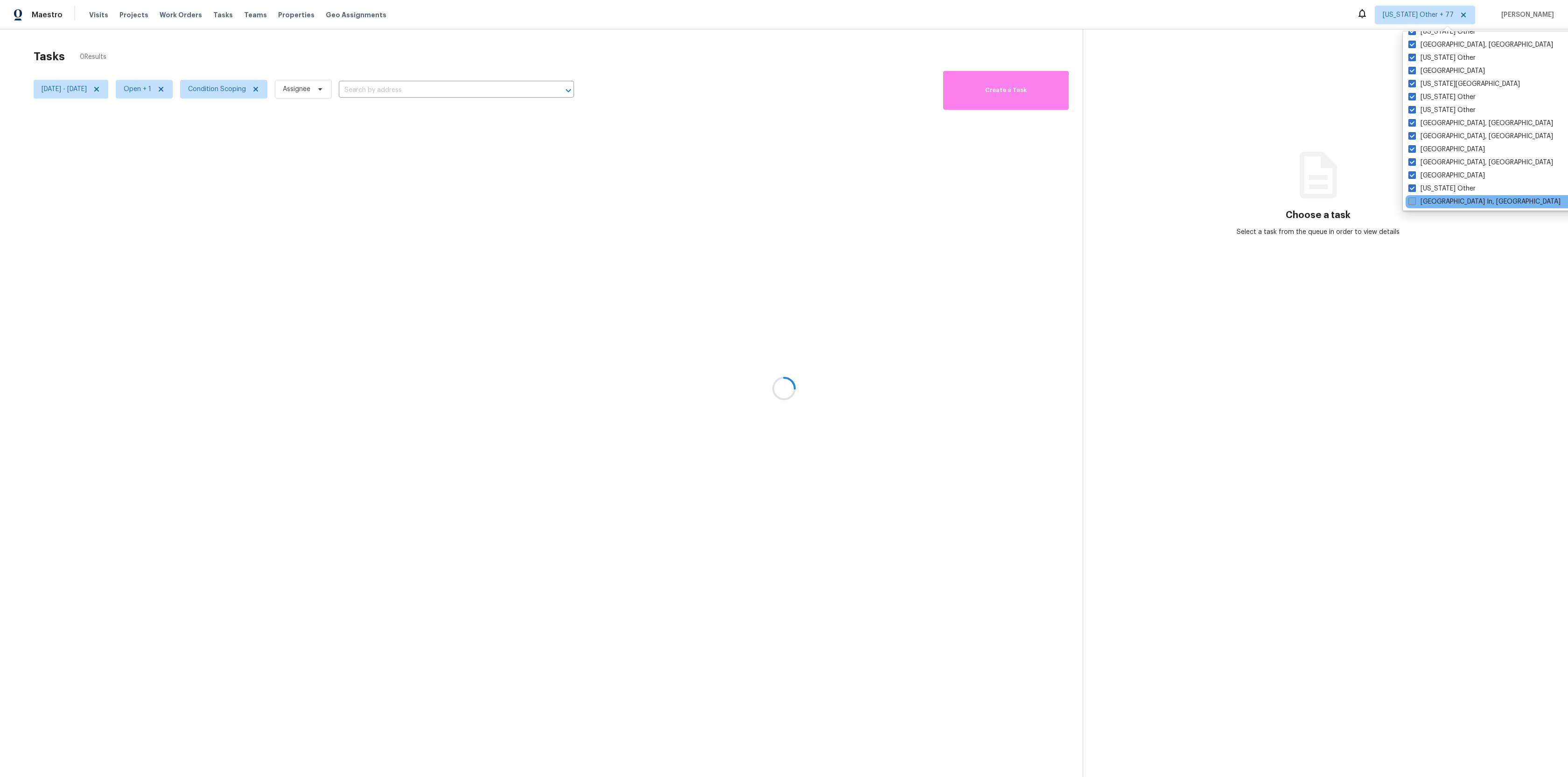
click at [1410, 198] on span at bounding box center [1412, 202] width 8 height 8
click at [1410, 198] on input "[GEOGRAPHIC_DATA] In, [GEOGRAPHIC_DATA]" at bounding box center [1411, 200] width 6 height 6
checkbox input "true"
click at [1416, 130] on label "[US_STATE] Other" at bounding box center [1442, 129] width 67 height 9
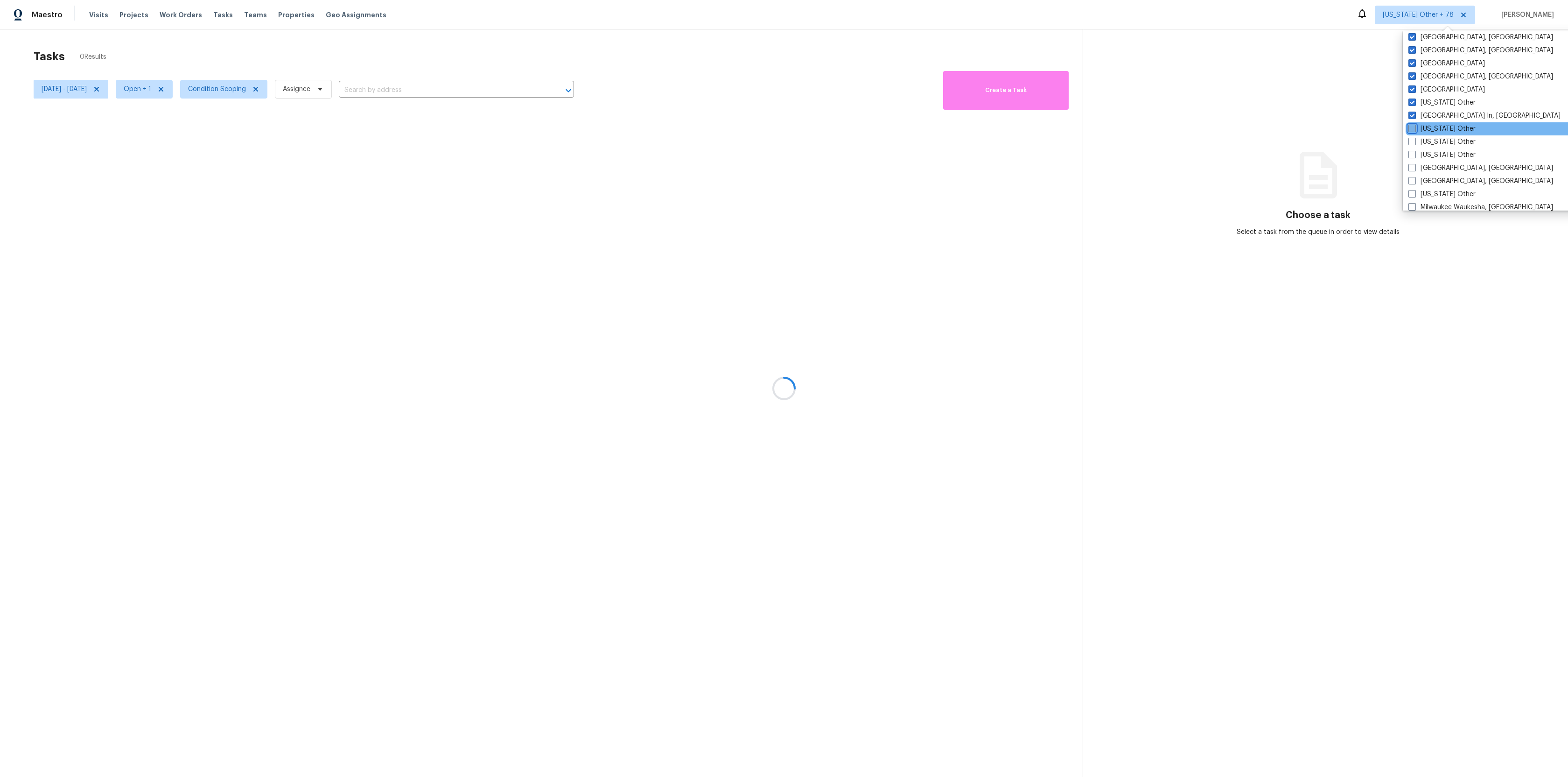
click at [1414, 130] on input "[US_STATE] Other" at bounding box center [1411, 127] width 6 height 6
checkbox input "true"
click at [1415, 141] on span at bounding box center [1412, 142] width 8 height 8
click at [1414, 141] on input "[US_STATE] Other" at bounding box center [1411, 140] width 6 height 6
checkbox input "true"
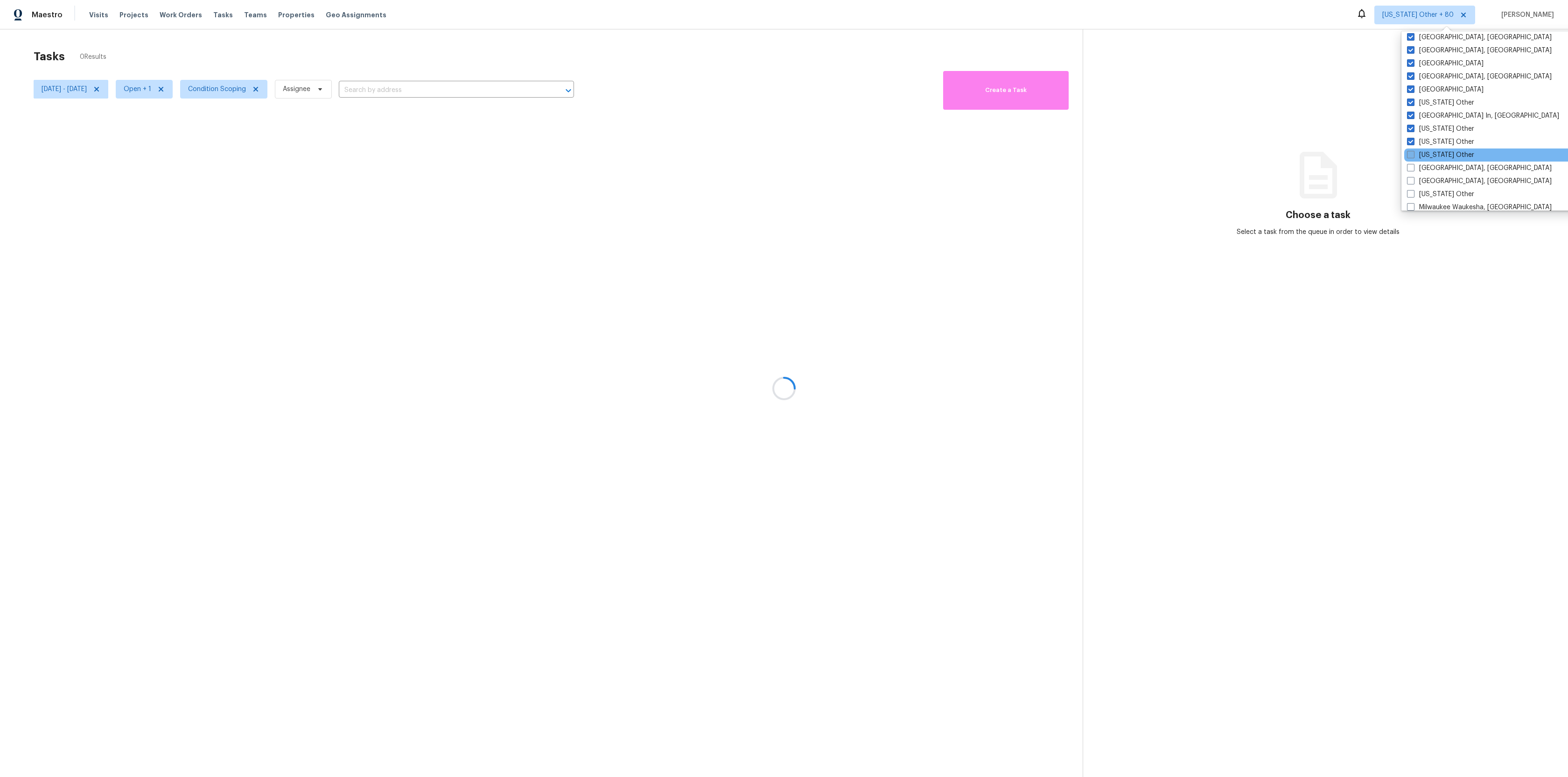
click at [1413, 152] on span at bounding box center [1411, 155] width 8 height 8
click at [1413, 152] on input "[US_STATE] Other" at bounding box center [1410, 153] width 6 height 6
checkbox input "true"
click at [1412, 161] on div "[US_STATE] Other" at bounding box center [1499, 155] width 188 height 13
click at [1412, 165] on span at bounding box center [1413, 168] width 8 height 8
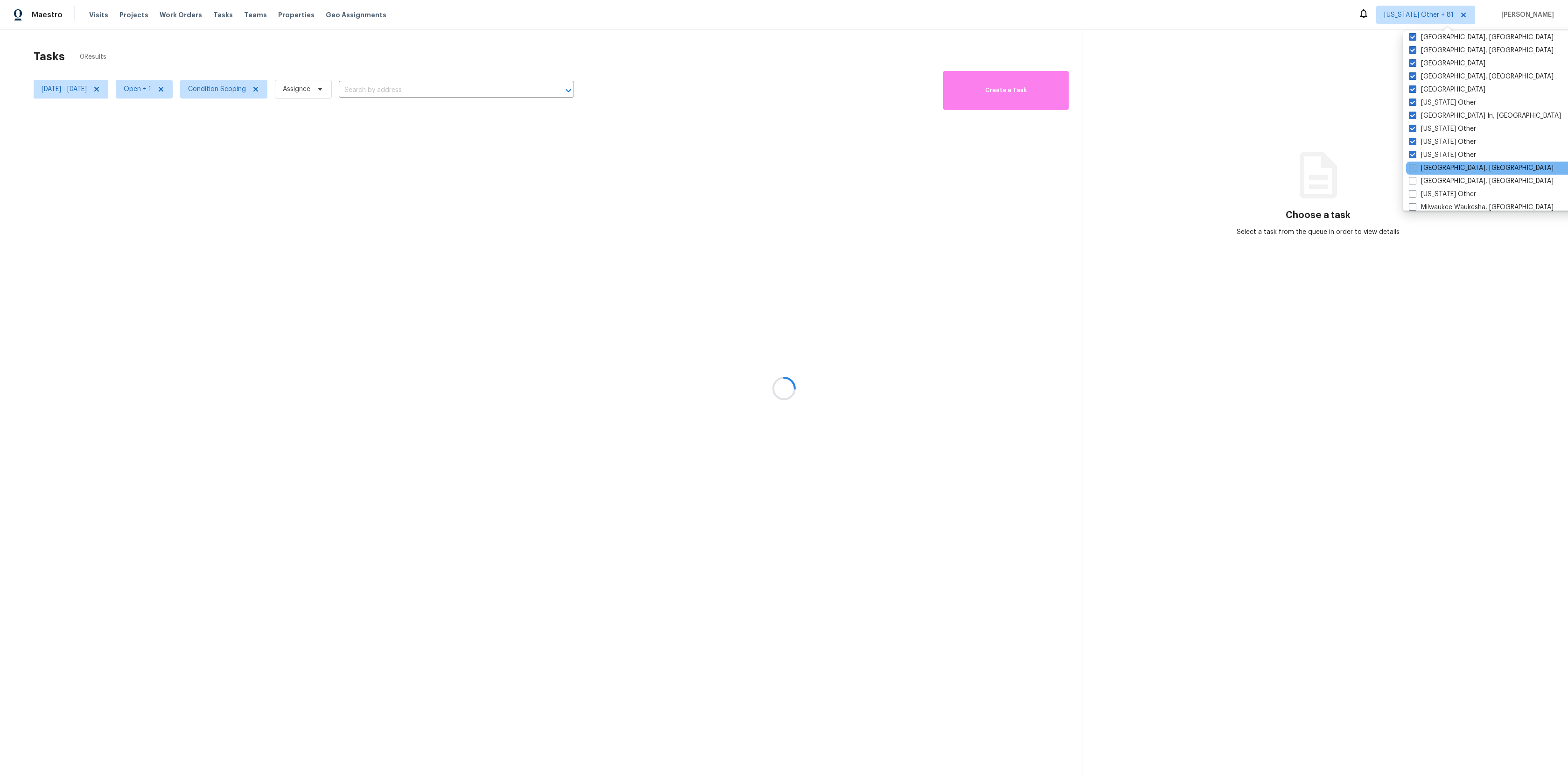
click at [1412, 165] on input "[GEOGRAPHIC_DATA], [GEOGRAPHIC_DATA]" at bounding box center [1412, 166] width 6 height 6
checkbox input "true"
click at [1413, 131] on label "[GEOGRAPHIC_DATA], [GEOGRAPHIC_DATA]" at bounding box center [1480, 136] width 145 height 9
click at [1413, 131] on input "[GEOGRAPHIC_DATA], [GEOGRAPHIC_DATA]" at bounding box center [1411, 134] width 6 height 6
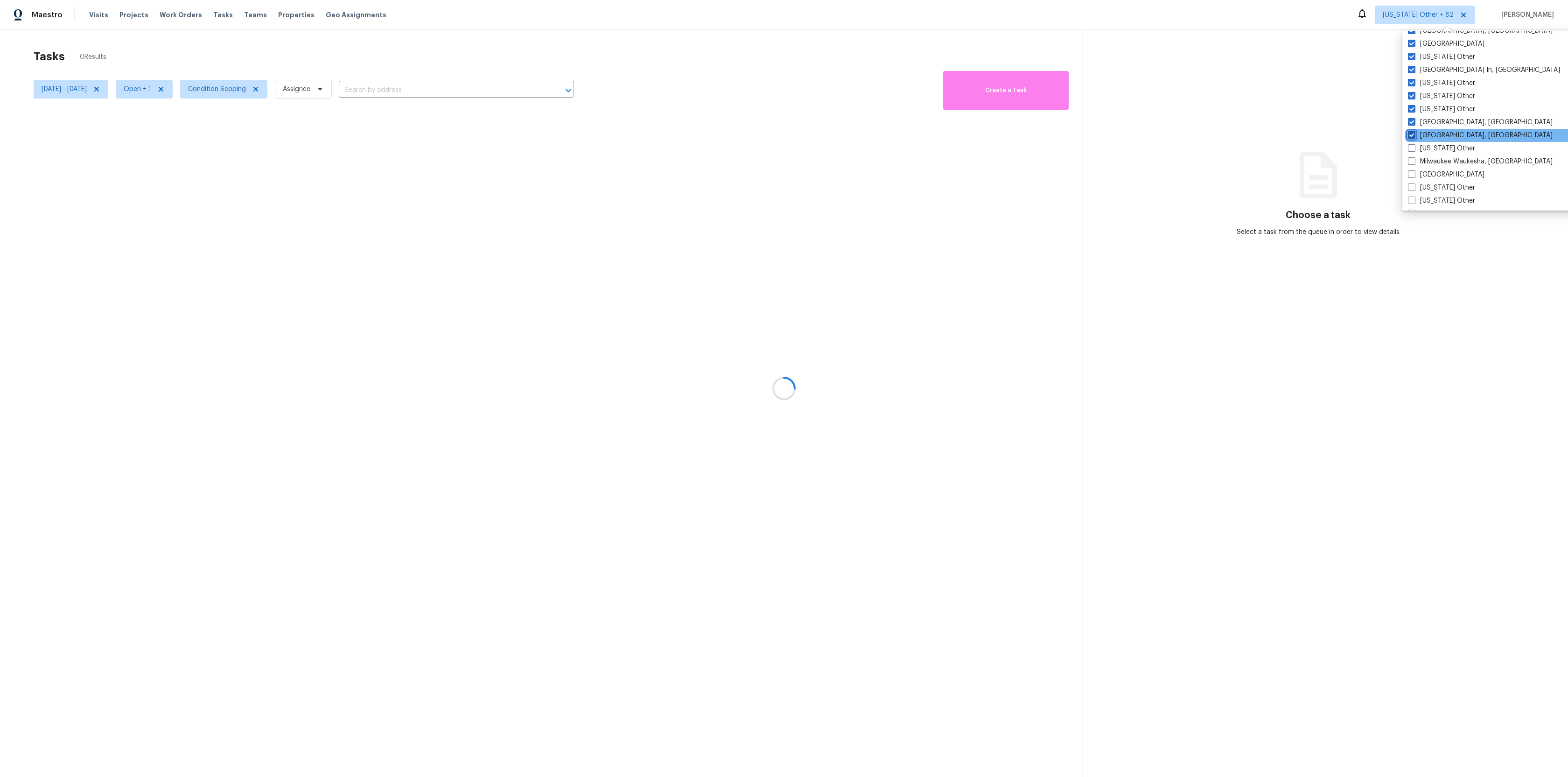
checkbox input "true"
click at [1413, 151] on span at bounding box center [1411, 148] width 8 height 8
click at [1413, 150] on input "[US_STATE] Other" at bounding box center [1410, 147] width 6 height 6
checkbox input "true"
click at [1413, 161] on span at bounding box center [1411, 161] width 8 height 8
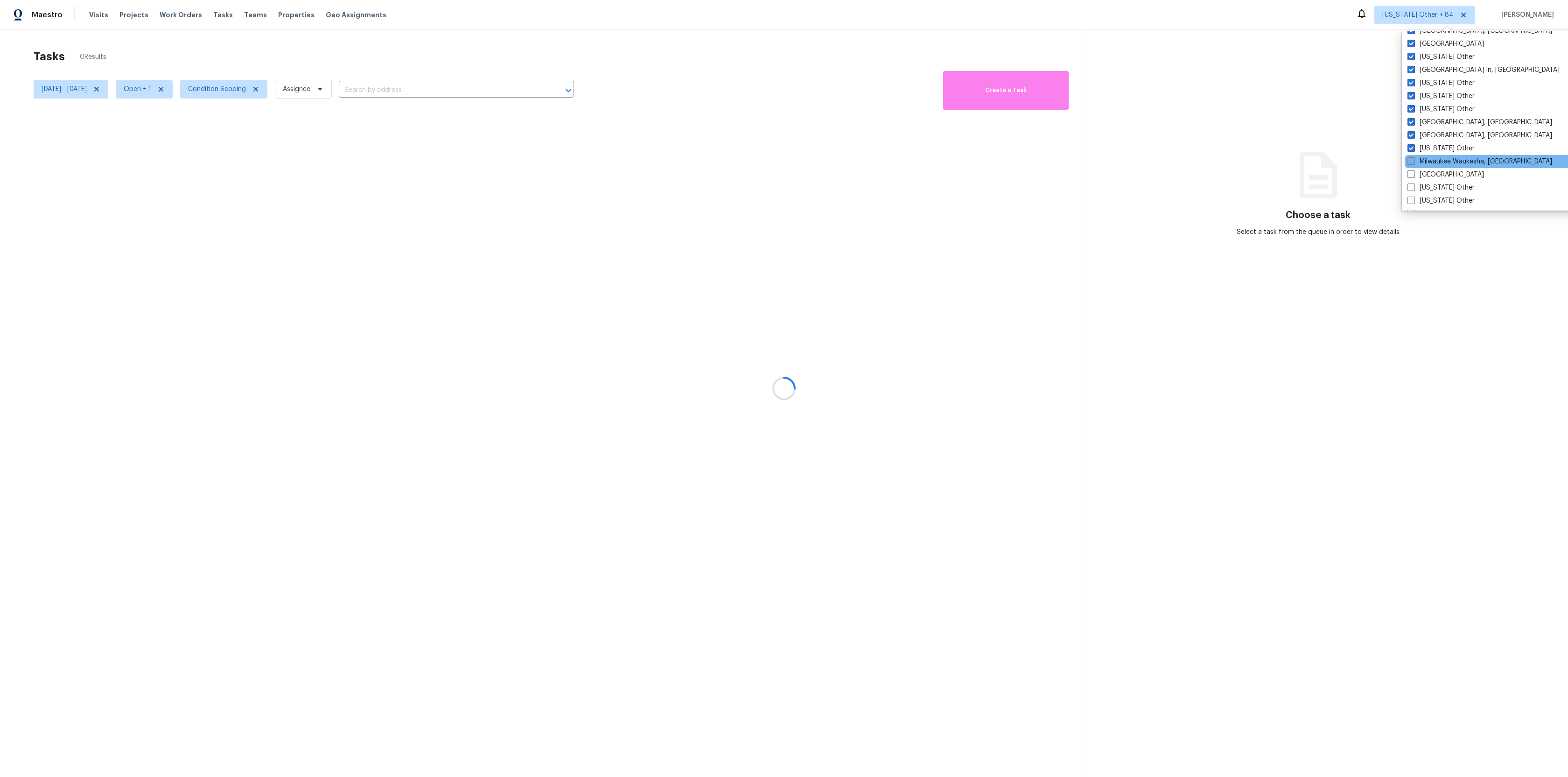
click at [1413, 161] on input "Milwaukee Waukesha, [GEOGRAPHIC_DATA]" at bounding box center [1410, 160] width 6 height 6
checkbox input "true"
click at [1413, 167] on div "Milwaukee Waukesha, [GEOGRAPHIC_DATA]" at bounding box center [1498, 161] width 188 height 13
click at [1413, 172] on span at bounding box center [1411, 174] width 8 height 8
click at [1413, 172] on input "[GEOGRAPHIC_DATA]" at bounding box center [1410, 173] width 6 height 6
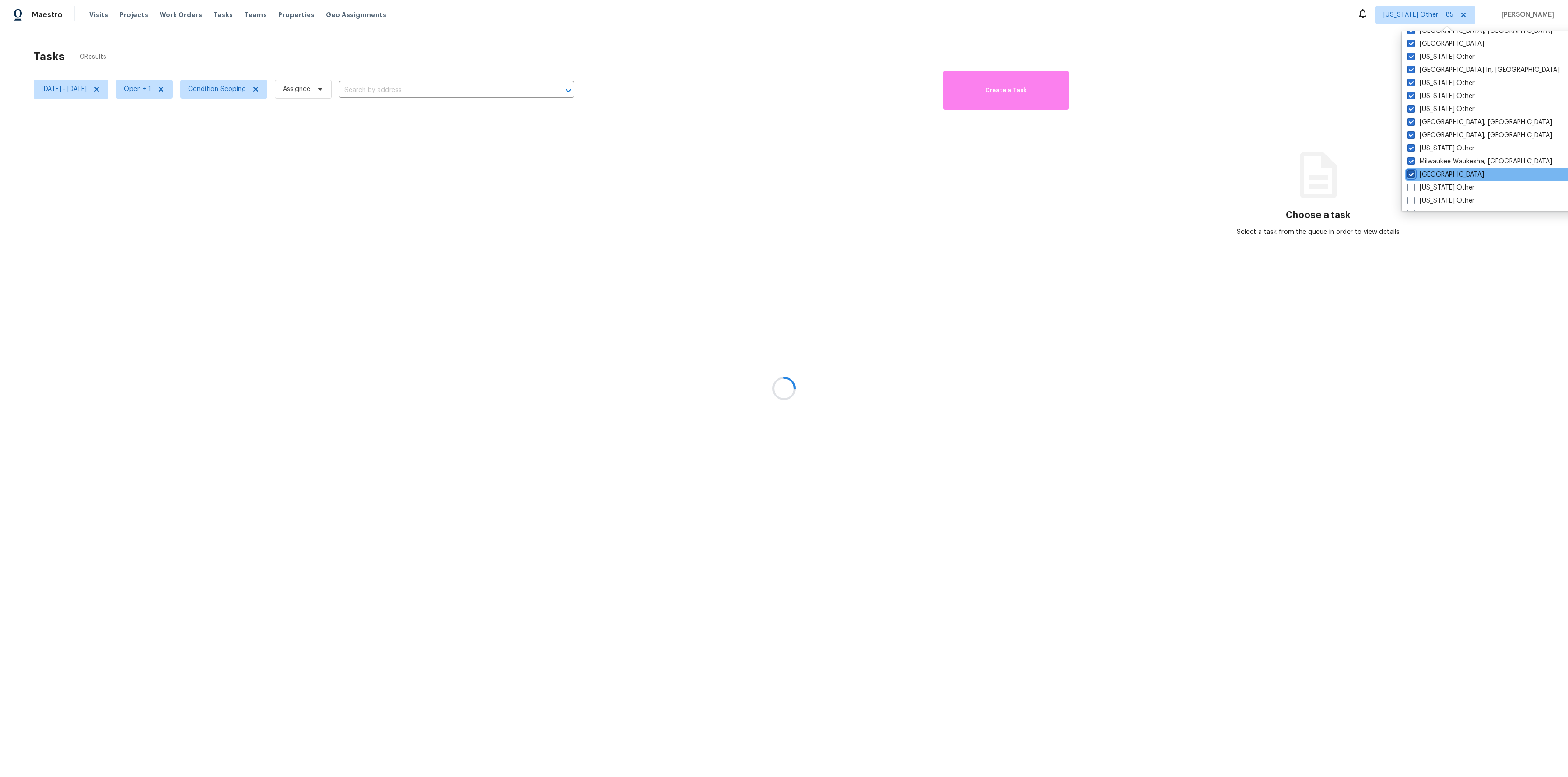
checkbox input "true"
click at [1410, 187] on span at bounding box center [1411, 187] width 8 height 8
click at [1410, 187] on input "[US_STATE] Other" at bounding box center [1410, 186] width 6 height 6
checkbox input "true"
click at [1410, 199] on span at bounding box center [1412, 200] width 8 height 8
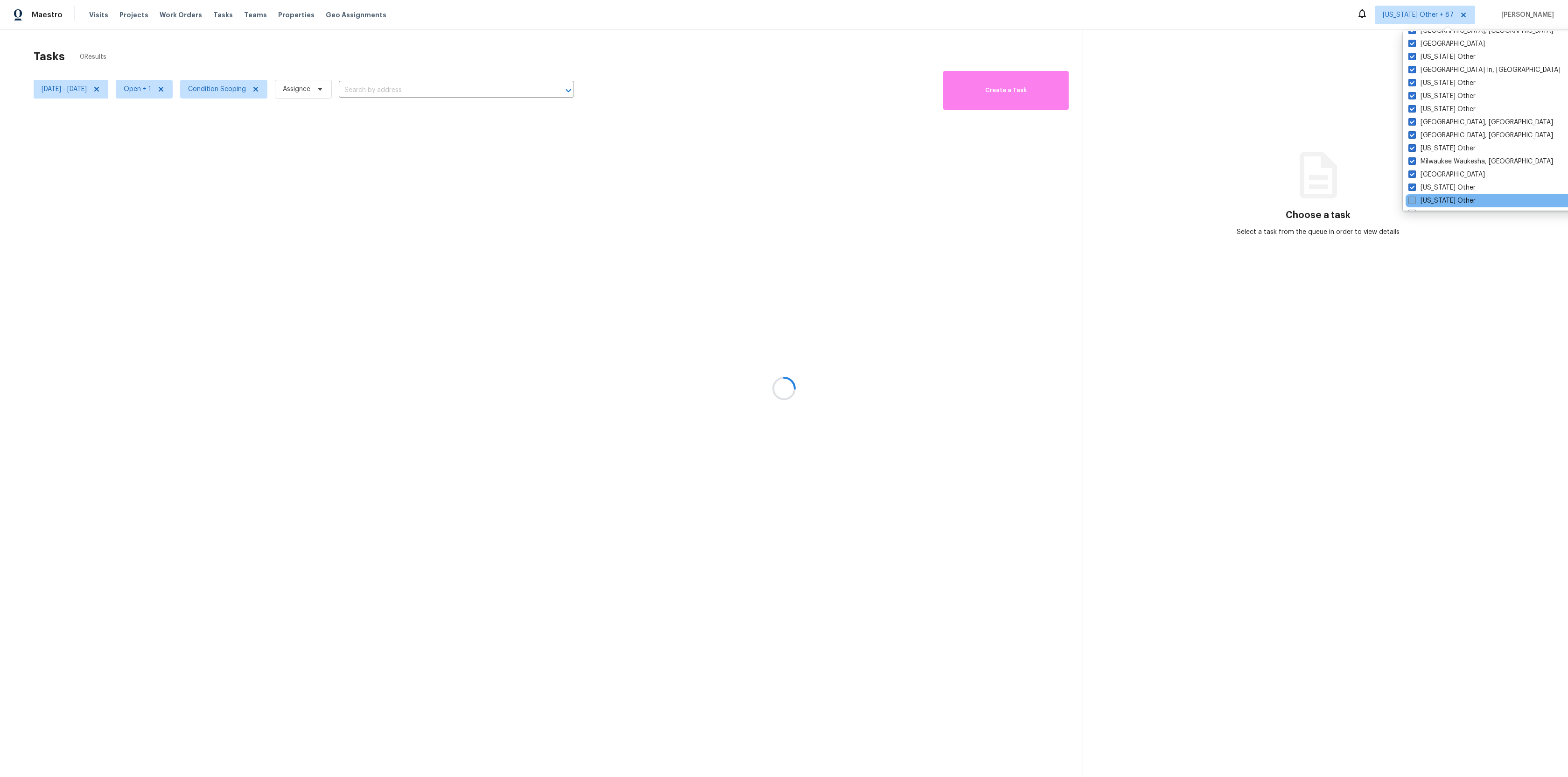
click at [1410, 199] on input "[US_STATE] Other" at bounding box center [1411, 199] width 6 height 6
checkbox input "true"
click at [1412, 133] on span at bounding box center [1411, 130] width 8 height 8
click at [1412, 132] on input "[US_STATE] Other" at bounding box center [1410, 129] width 6 height 6
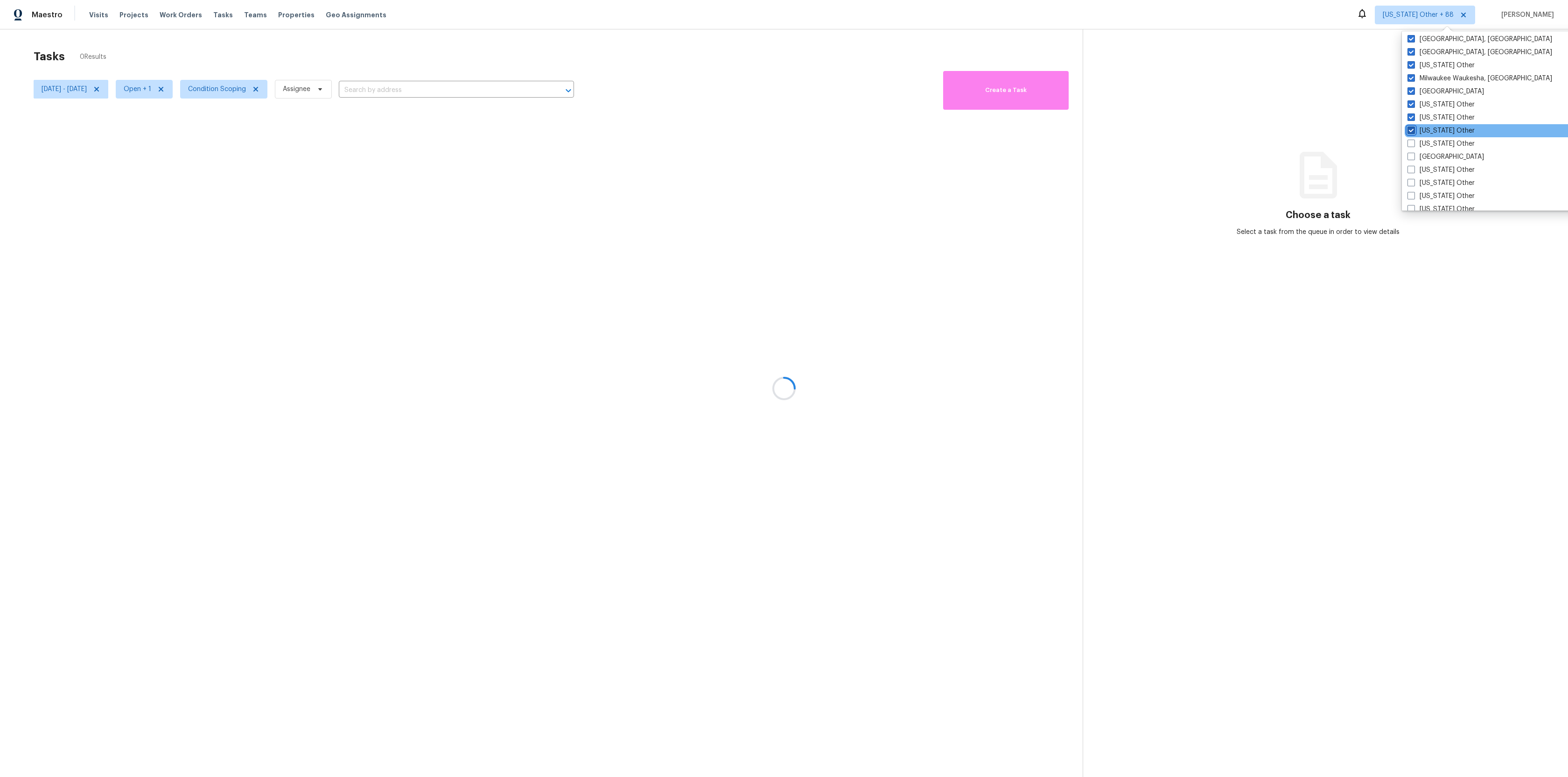
checkbox input "true"
click at [1412, 142] on span at bounding box center [1411, 143] width 8 height 8
click at [1412, 142] on input "[US_STATE] Other" at bounding box center [1410, 143] width 6 height 6
checkbox input "true"
click at [1412, 149] on div "[US_STATE] Other" at bounding box center [1498, 143] width 188 height 13
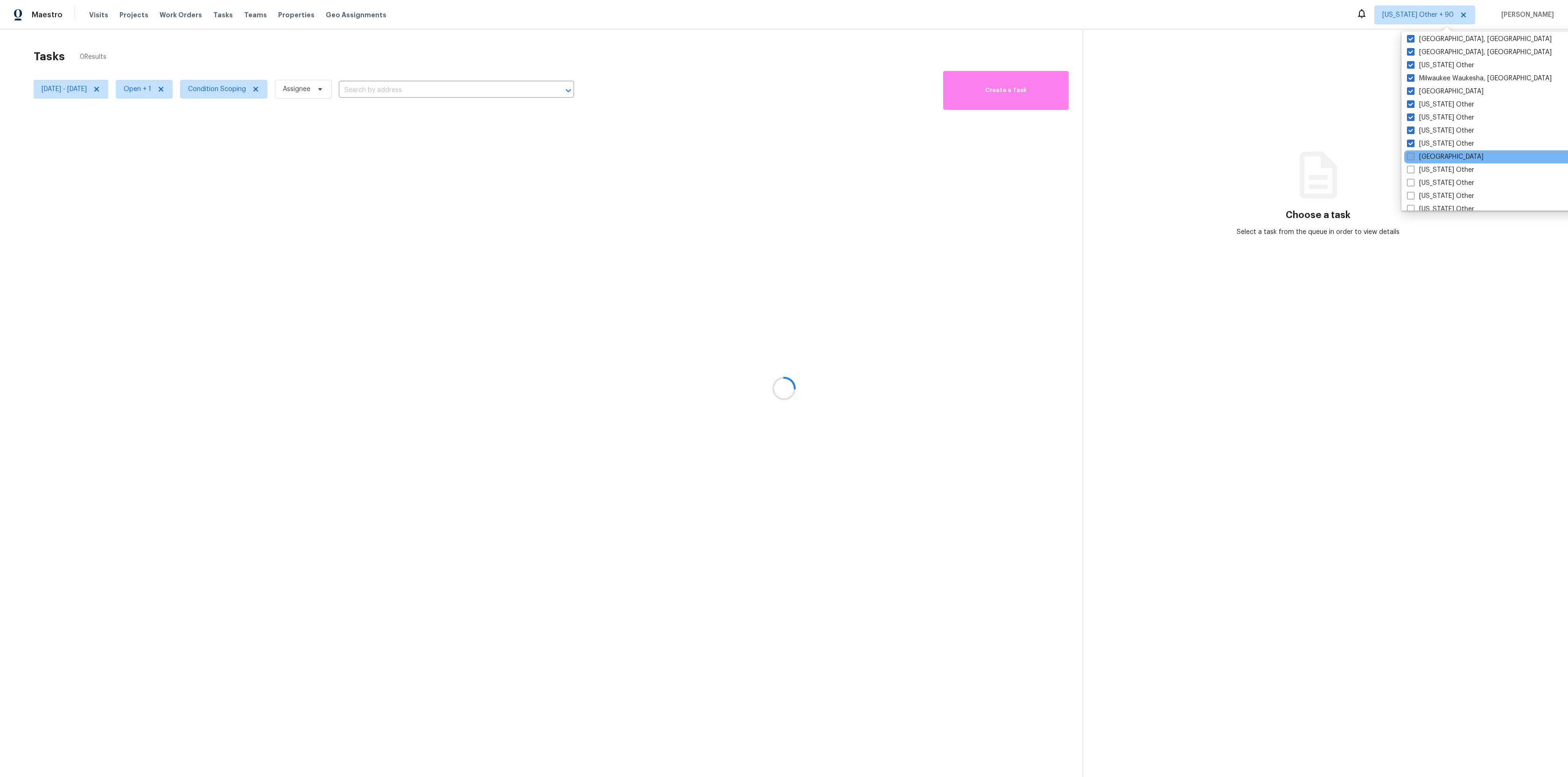
click at [1412, 154] on span at bounding box center [1411, 156] width 8 height 8
click at [1412, 154] on input "[GEOGRAPHIC_DATA]" at bounding box center [1410, 156] width 6 height 6
checkbox input "true"
click at [1413, 104] on span at bounding box center [1413, 106] width 8 height 8
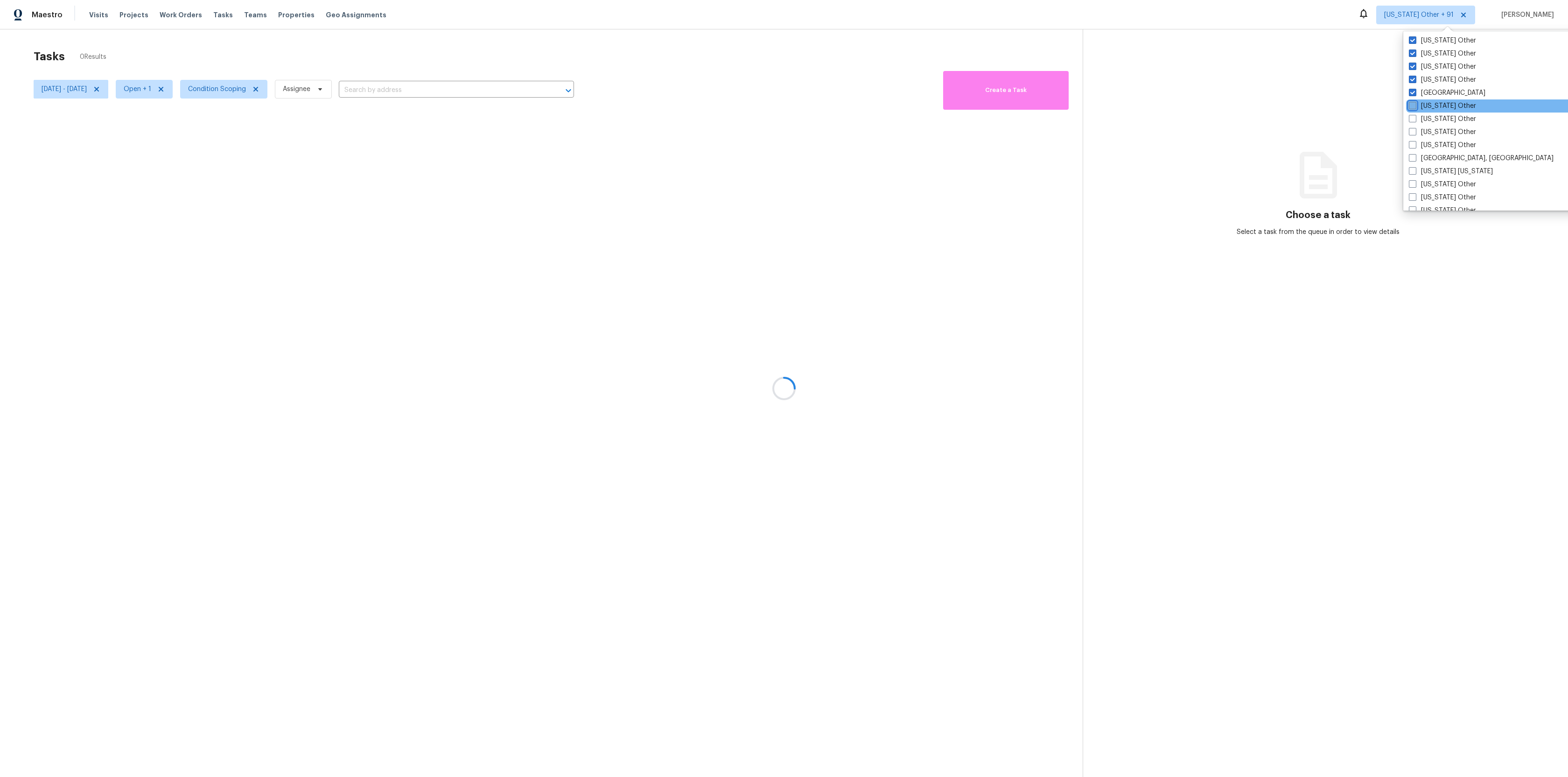
click at [1413, 104] on input "[US_STATE] Other" at bounding box center [1412, 104] width 6 height 6
checkbox input "true"
click at [1413, 123] on div "[US_STATE] Other" at bounding box center [1498, 119] width 188 height 13
click at [1413, 129] on span at bounding box center [1412, 132] width 8 height 8
click at [1413, 129] on input "[US_STATE] Other" at bounding box center [1411, 130] width 6 height 6
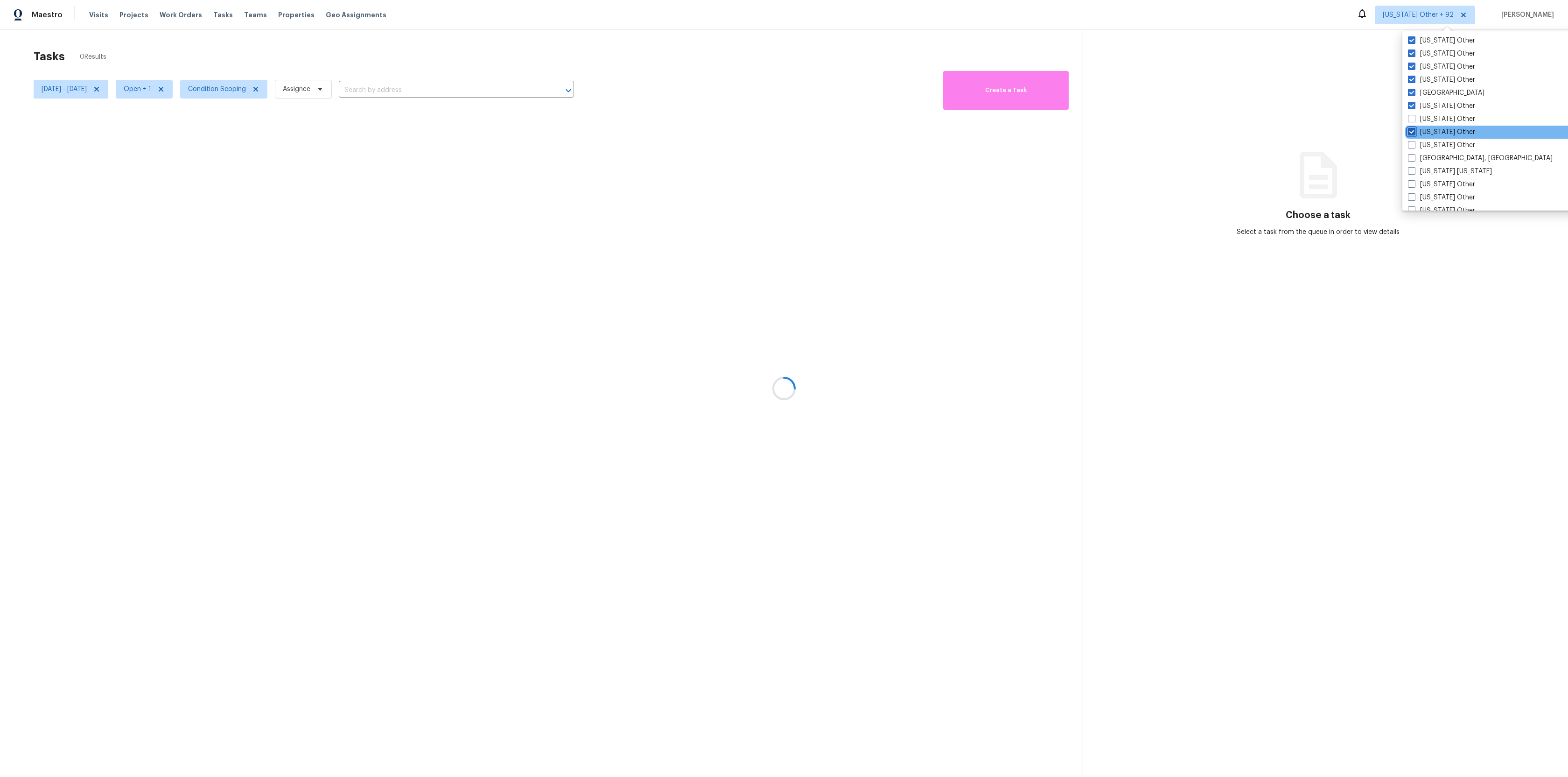
checkbox input "true"
click at [1413, 122] on span at bounding box center [1411, 119] width 8 height 8
click at [1413, 120] on input "[US_STATE] Other" at bounding box center [1410, 117] width 6 height 6
checkbox input "true"
click at [1414, 145] on span at bounding box center [1411, 145] width 8 height 8
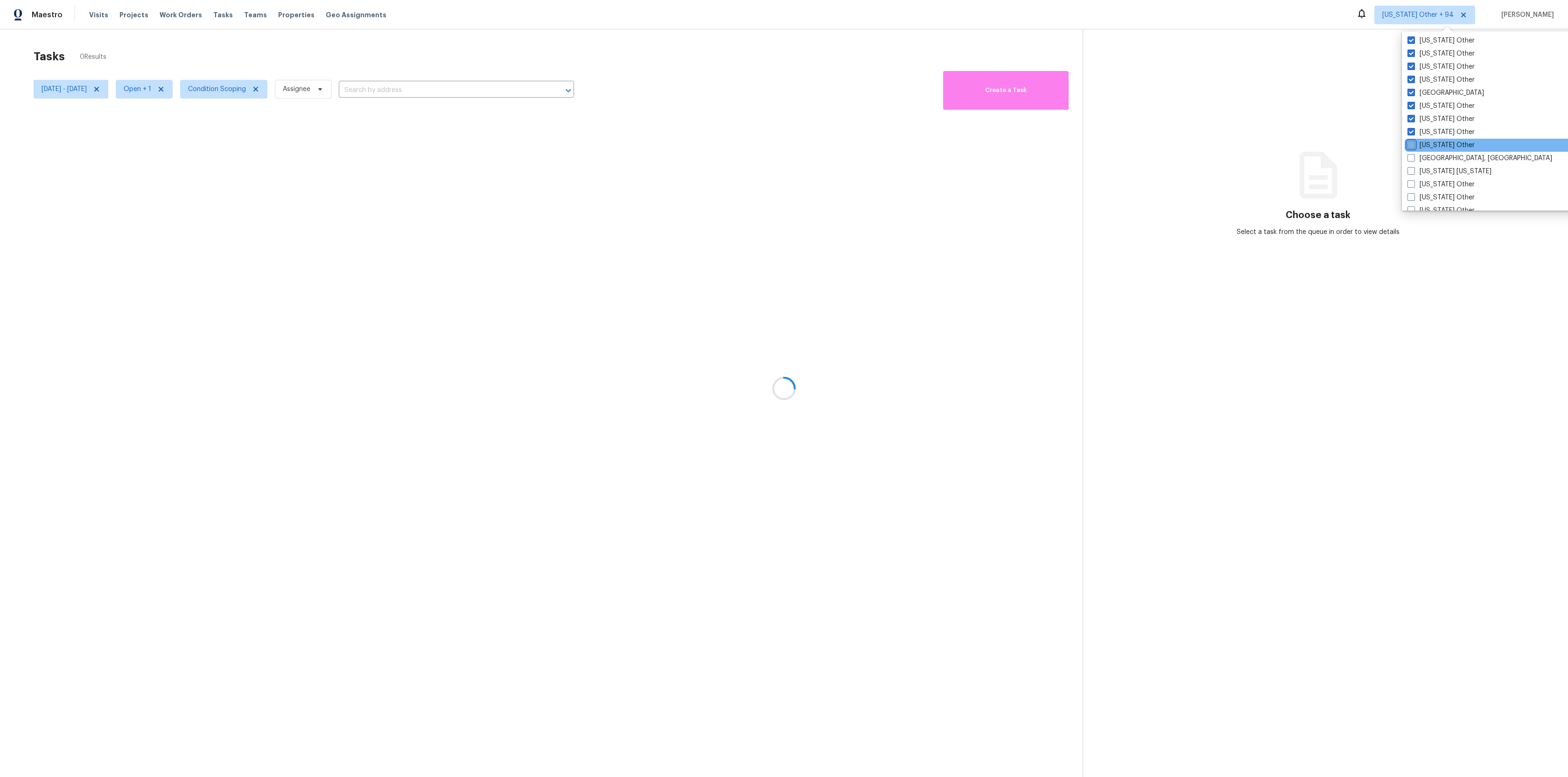
click at [1413, 145] on input "[US_STATE] Other" at bounding box center [1410, 143] width 6 height 6
checkbox input "true"
click at [1414, 154] on span at bounding box center [1411, 158] width 8 height 8
click at [1413, 153] on input "[GEOGRAPHIC_DATA], [GEOGRAPHIC_DATA]" at bounding box center [1410, 156] width 6 height 6
checkbox input "true"
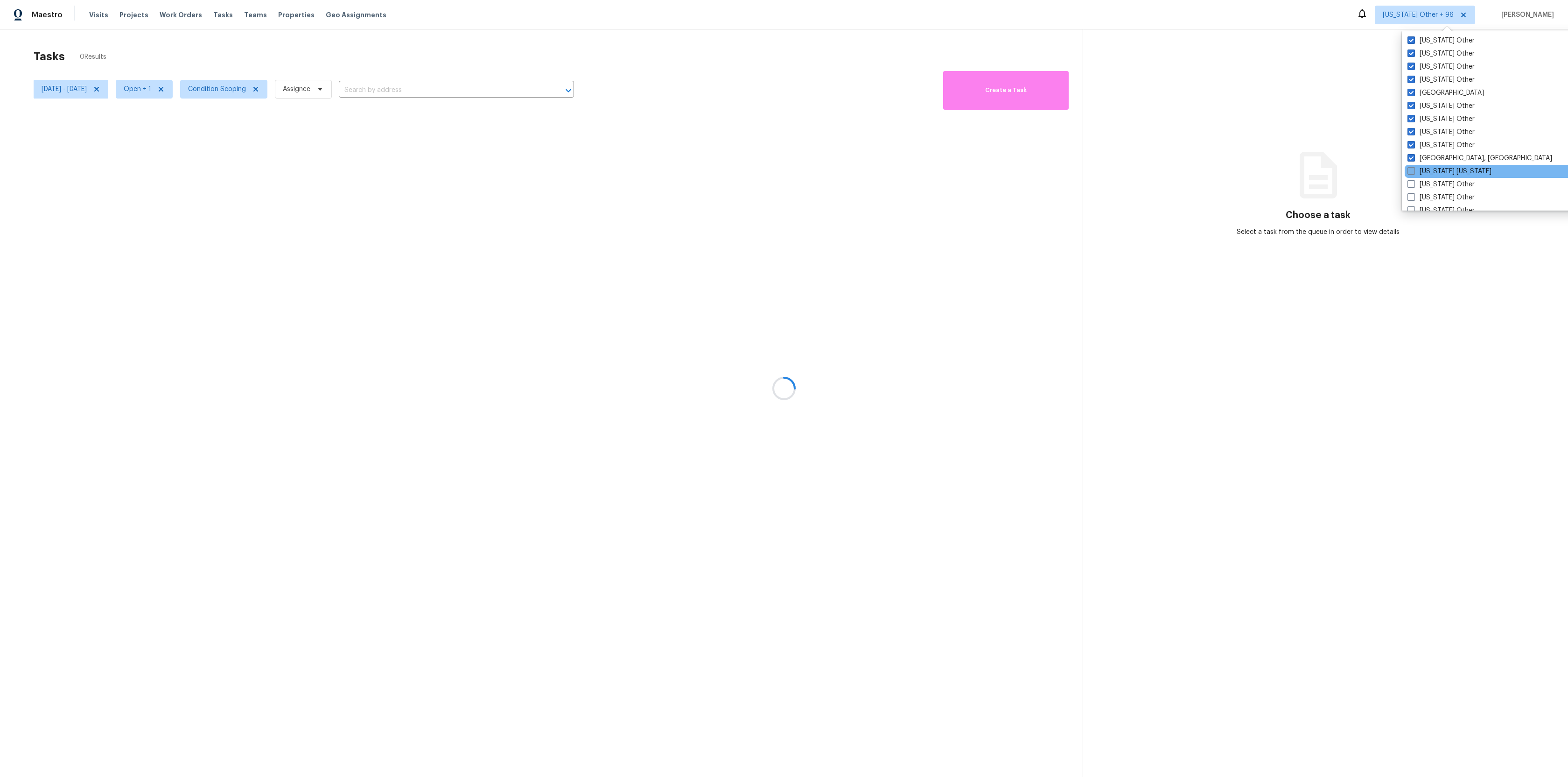
click at [1413, 170] on span at bounding box center [1411, 171] width 8 height 8
click at [1413, 170] on input "[US_STATE] [US_STATE]" at bounding box center [1410, 169] width 6 height 6
checkbox input "true"
click at [1413, 181] on span at bounding box center [1412, 184] width 8 height 8
click at [1413, 181] on input "[US_STATE] Other" at bounding box center [1411, 183] width 6 height 6
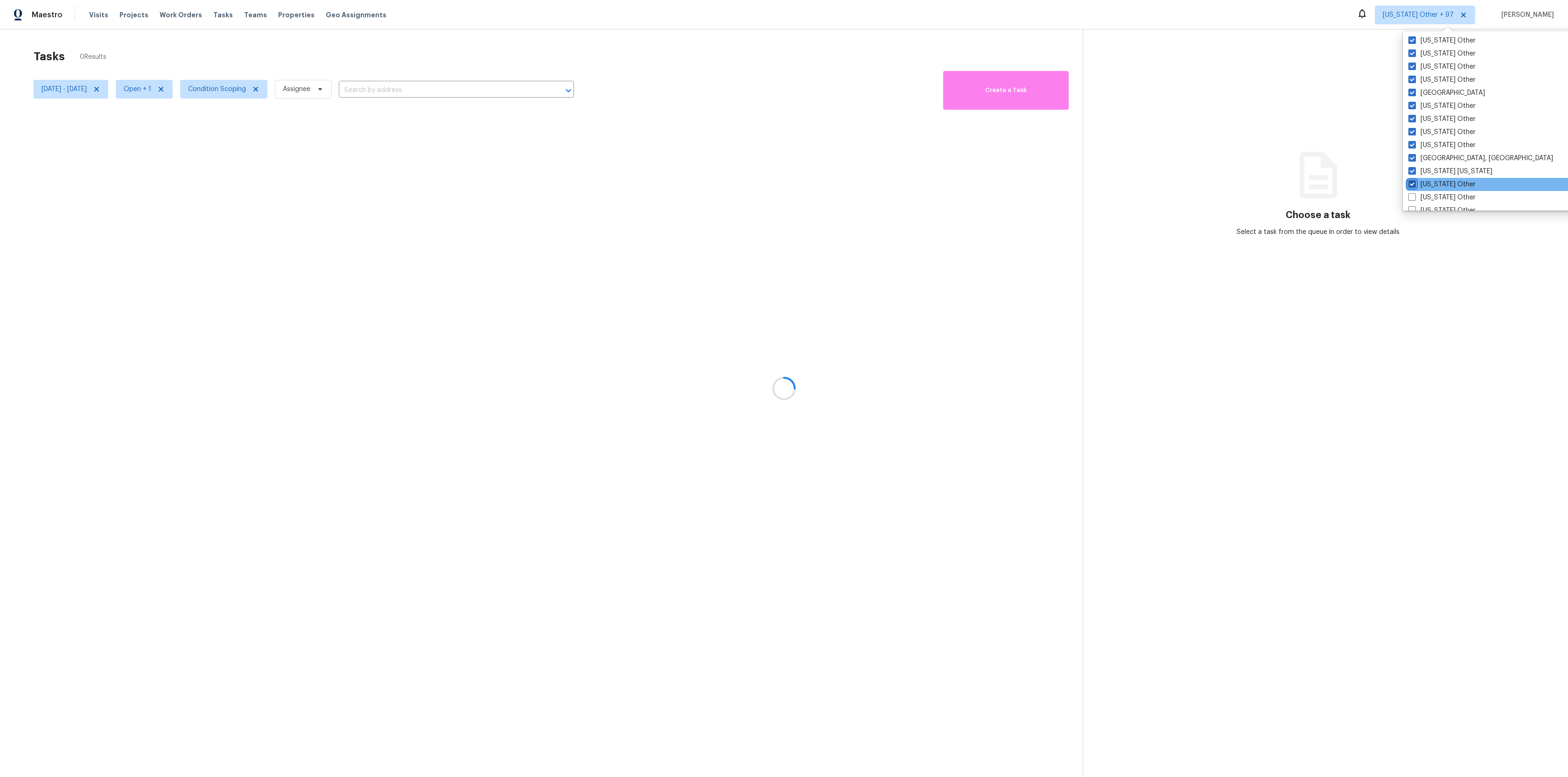
checkbox input "true"
click at [1413, 198] on span at bounding box center [1411, 197] width 8 height 8
click at [1413, 198] on input "[US_STATE] Other" at bounding box center [1410, 196] width 6 height 6
checkbox input "true"
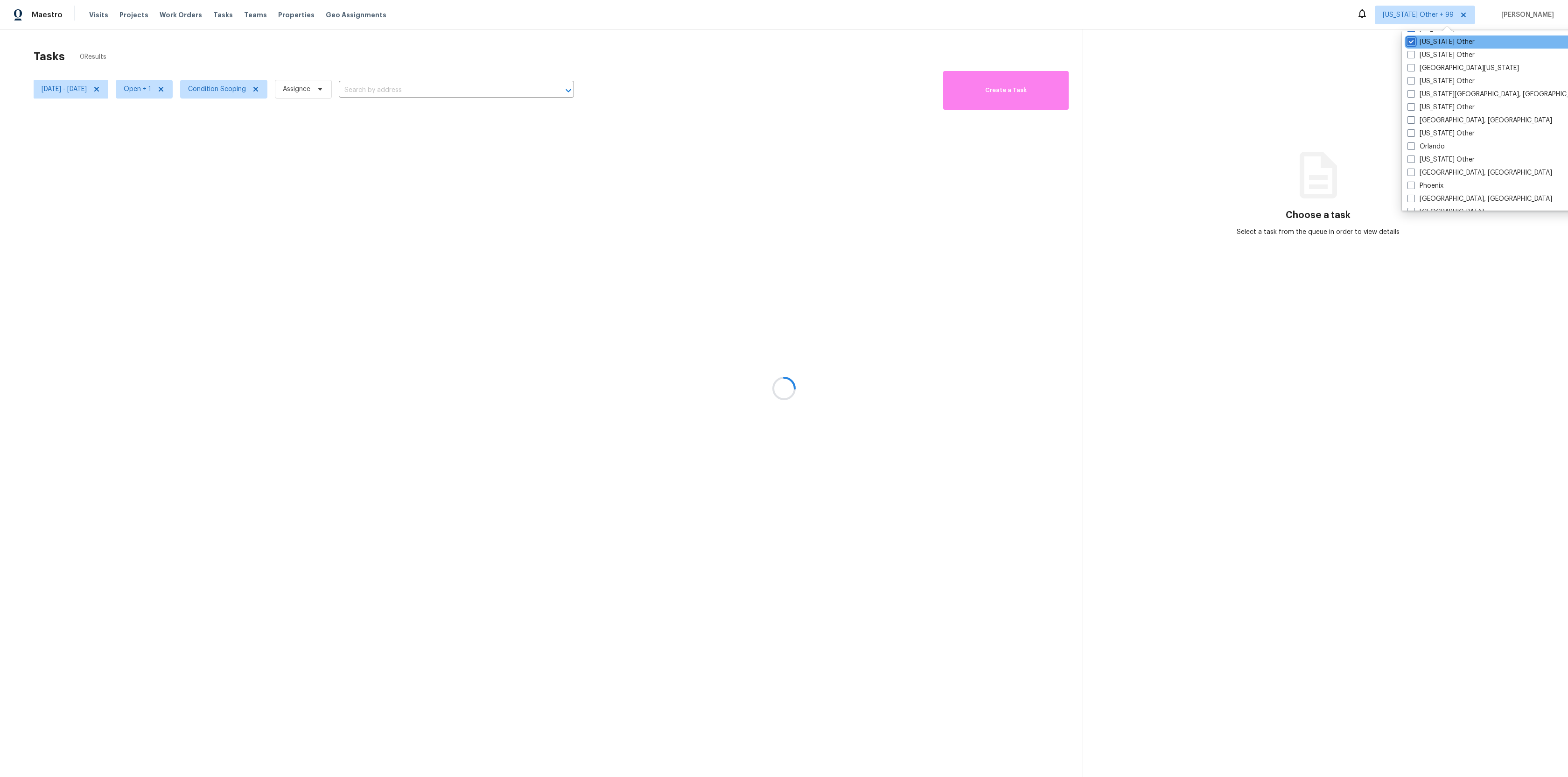
scroll to position [1286, 0]
click at [1416, 64] on label "[US_STATE] Other" at bounding box center [1441, 63] width 67 height 9
click at [1413, 64] on input "[US_STATE] Other" at bounding box center [1410, 61] width 6 height 6
checkbox input "true"
click at [1415, 76] on label "[GEOGRAPHIC_DATA][US_STATE]" at bounding box center [1459, 76] width 112 height 9
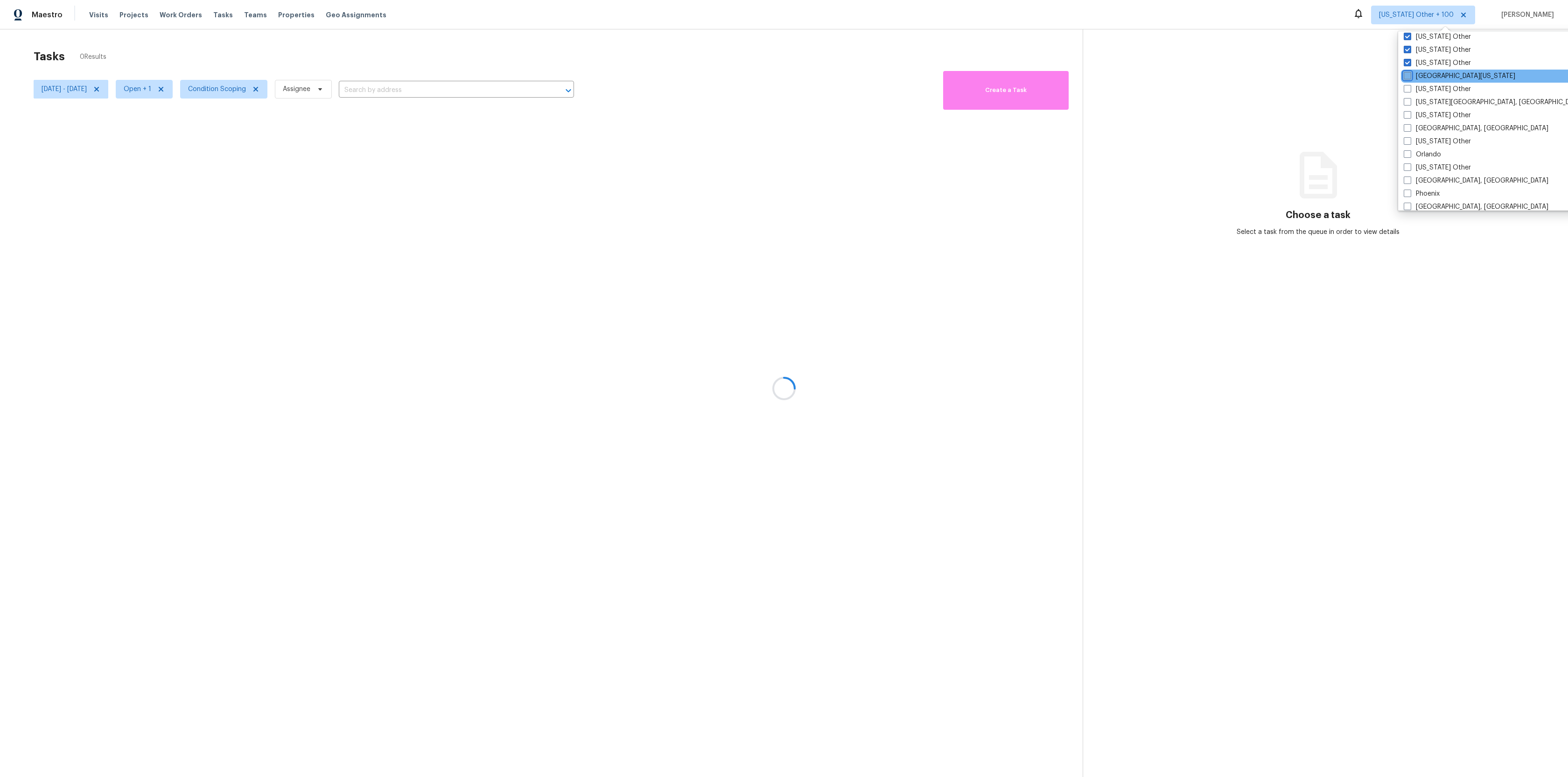
click at [1409, 76] on input "[GEOGRAPHIC_DATA][US_STATE]" at bounding box center [1406, 74] width 6 height 6
checkbox input "true"
click at [1414, 88] on label "[US_STATE] Other" at bounding box center [1439, 89] width 67 height 9
click at [1412, 88] on input "[US_STATE] Other" at bounding box center [1409, 87] width 6 height 6
checkbox input "true"
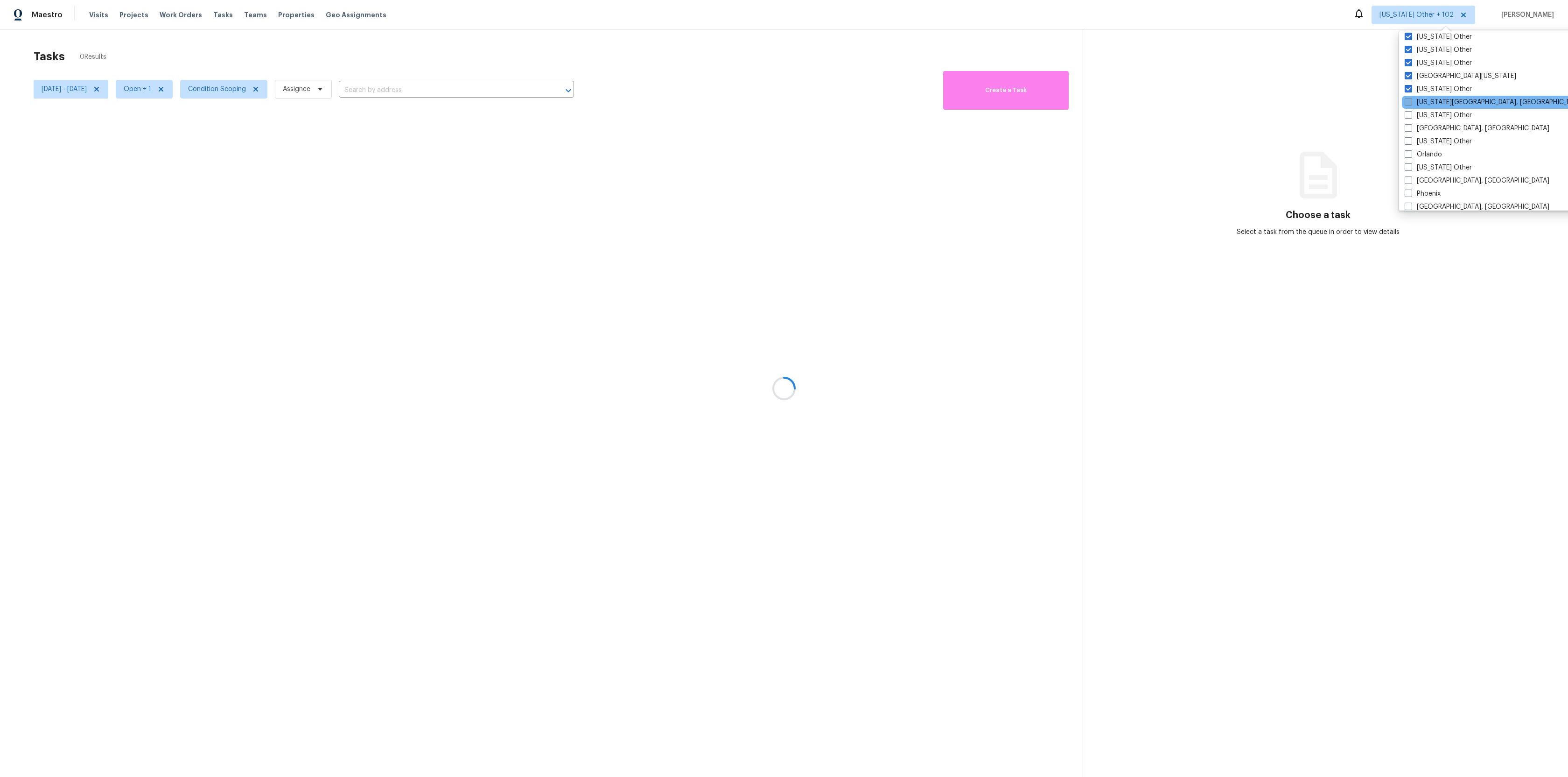
click at [1414, 100] on label "[US_STATE][GEOGRAPHIC_DATA], [GEOGRAPHIC_DATA]" at bounding box center [1494, 102] width 180 height 9
click at [1410, 100] on input "[US_STATE][GEOGRAPHIC_DATA], [GEOGRAPHIC_DATA]" at bounding box center [1408, 100] width 6 height 6
checkbox input "true"
click at [1416, 111] on label "[US_STATE] Other" at bounding box center [1439, 115] width 67 height 9
click at [1410, 111] on input "[US_STATE] Other" at bounding box center [1408, 113] width 6 height 6
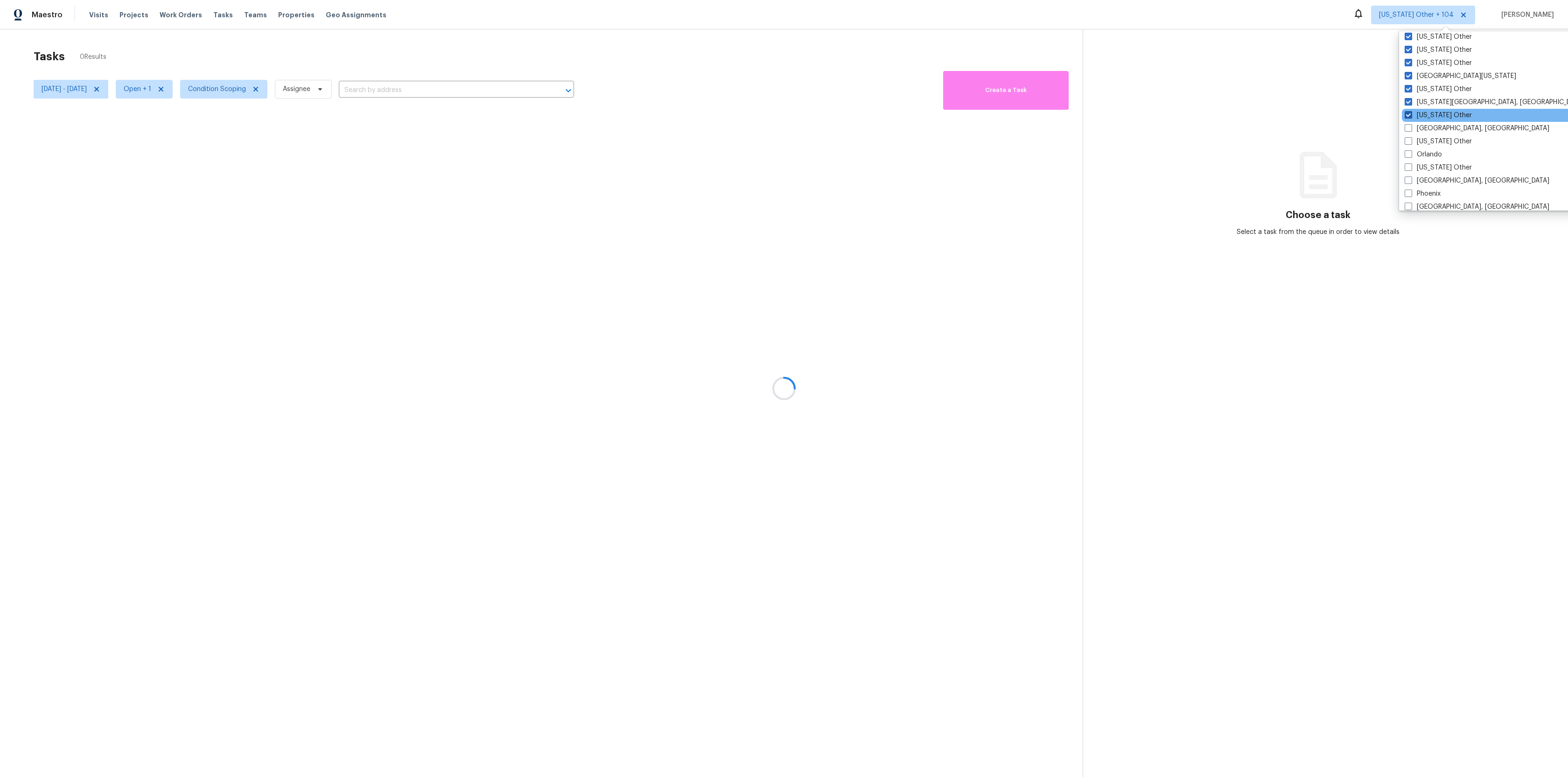
click at [1416, 119] on label "[US_STATE] Other" at bounding box center [1439, 115] width 67 height 9
click at [1410, 116] on input "[US_STATE] Other" at bounding box center [1408, 113] width 6 height 6
checkbox input "false"
click at [1416, 138] on label "[US_STATE] Other" at bounding box center [1439, 141] width 67 height 9
click at [1410, 138] on input "[US_STATE] Other" at bounding box center [1408, 139] width 6 height 6
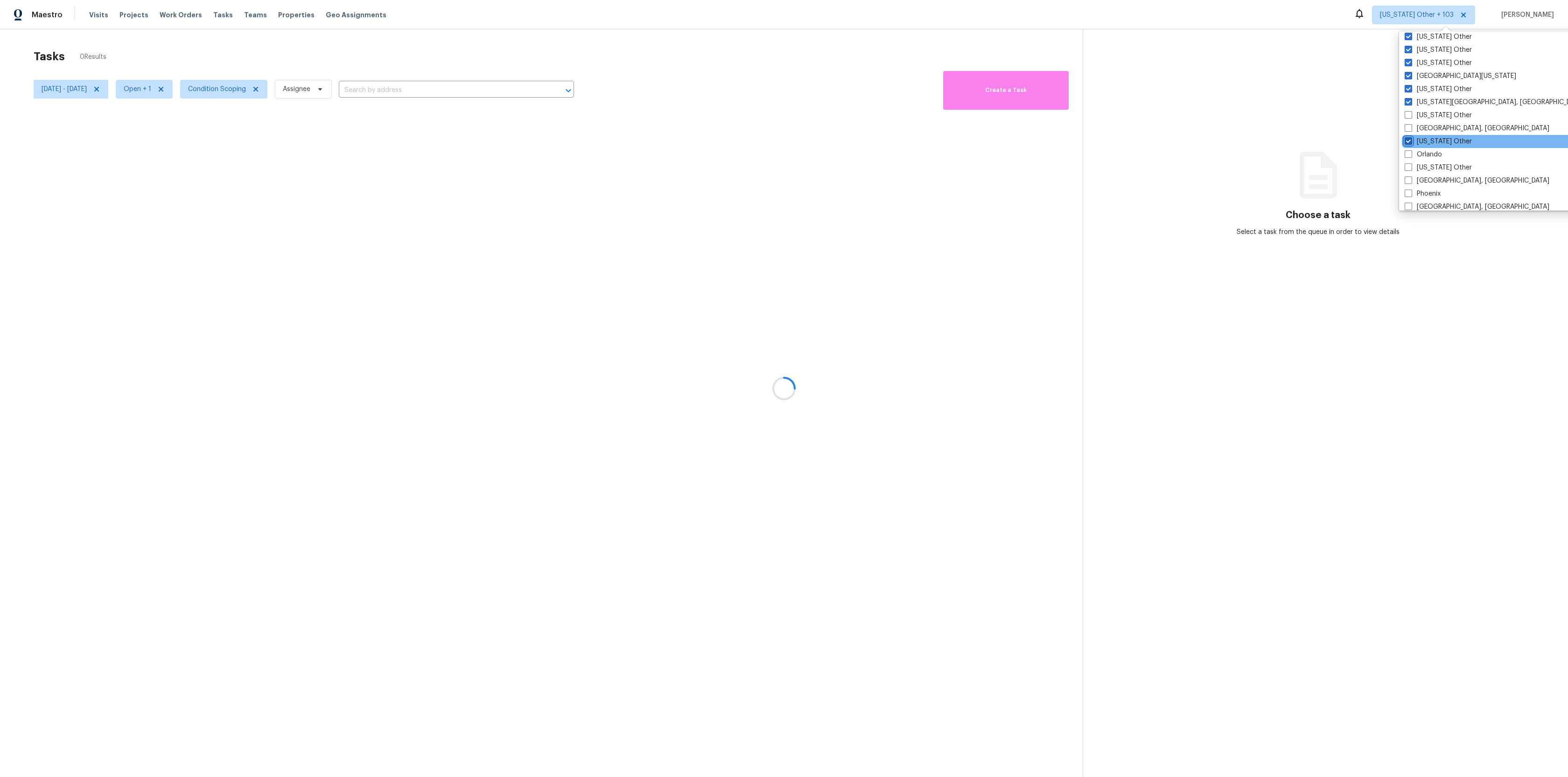
checkbox input "true"
click at [1420, 126] on label "[GEOGRAPHIC_DATA], [GEOGRAPHIC_DATA]" at bounding box center [1477, 128] width 145 height 9
click at [1410, 126] on input "[GEOGRAPHIC_DATA], [GEOGRAPHIC_DATA]" at bounding box center [1408, 126] width 6 height 6
checkbox input "true"
click at [1422, 113] on label "[US_STATE] Other" at bounding box center [1439, 115] width 67 height 9
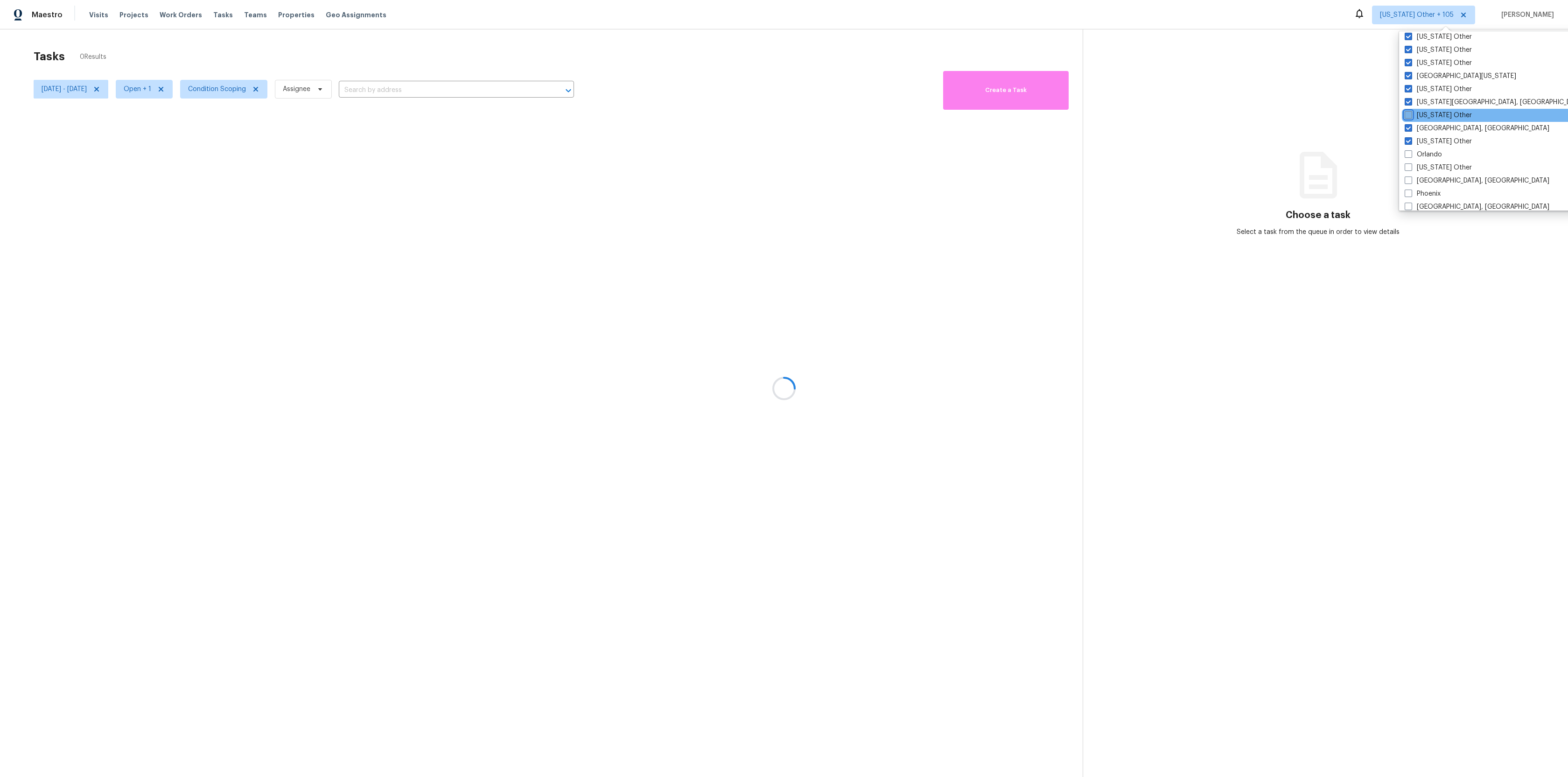
click at [1410, 113] on input "[US_STATE] Other" at bounding box center [1408, 113] width 6 height 6
checkbox input "true"
click at [1422, 141] on label "[US_STATE] Other" at bounding box center [1438, 141] width 67 height 9
click at [1410, 141] on input "[US_STATE] Other" at bounding box center [1407, 139] width 6 height 6
checkbox input "false"
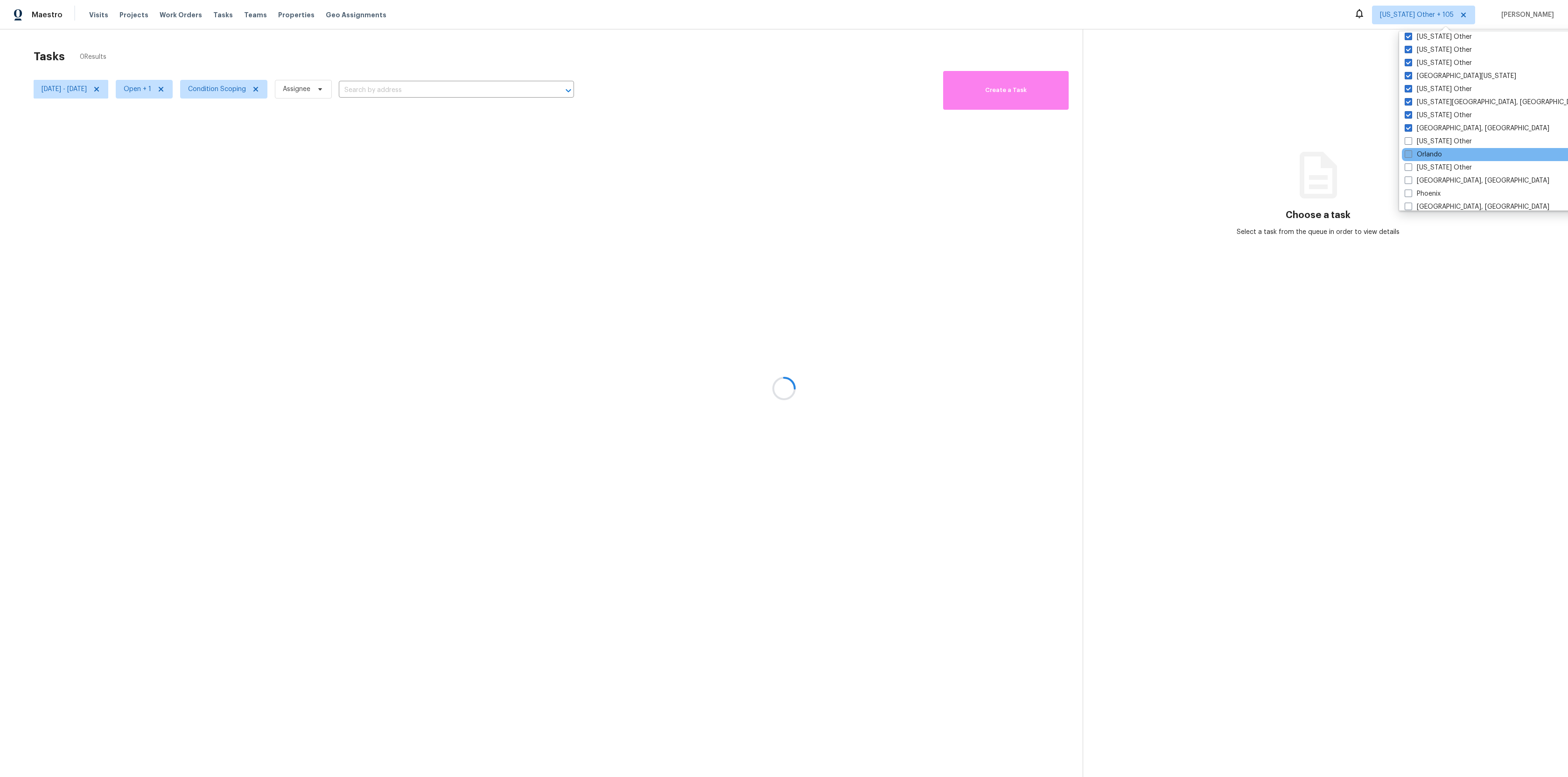
click at [1422, 152] on label "Orlando" at bounding box center [1423, 155] width 38 height 9
click at [1410, 152] on input "Orlando" at bounding box center [1408, 153] width 6 height 6
checkbox input "true"
click at [1424, 142] on label "[US_STATE] Other" at bounding box center [1438, 141] width 67 height 9
click at [1410, 142] on input "[US_STATE] Other" at bounding box center [1407, 139] width 6 height 6
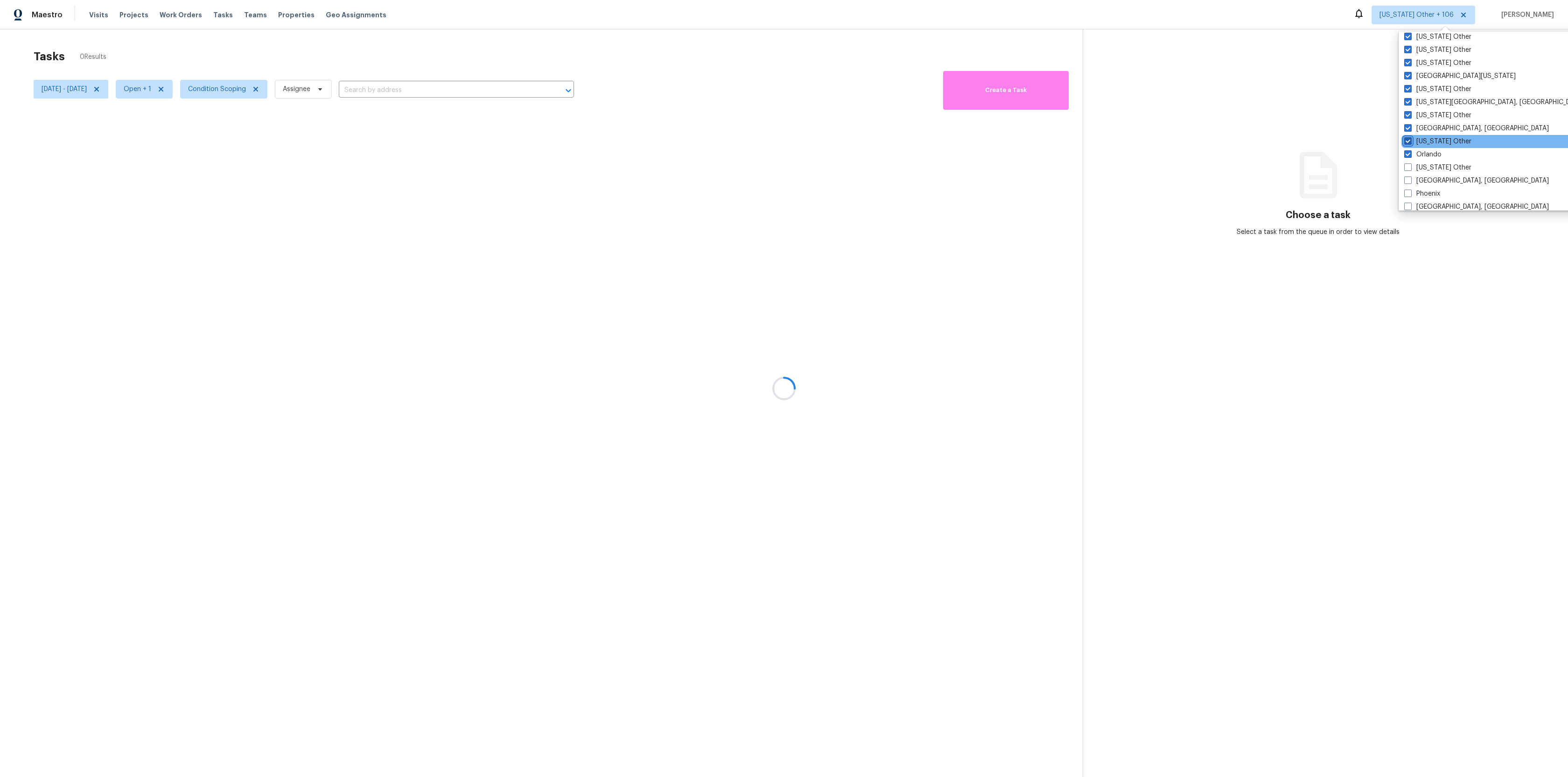
checkbox input "true"
click at [1423, 169] on label "[US_STATE] Other" at bounding box center [1439, 168] width 67 height 9
click at [1411, 169] on input "[US_STATE] Other" at bounding box center [1408, 166] width 6 height 6
checkbox input "true"
click at [1423, 185] on div "[GEOGRAPHIC_DATA], [GEOGRAPHIC_DATA]" at bounding box center [1495, 180] width 188 height 13
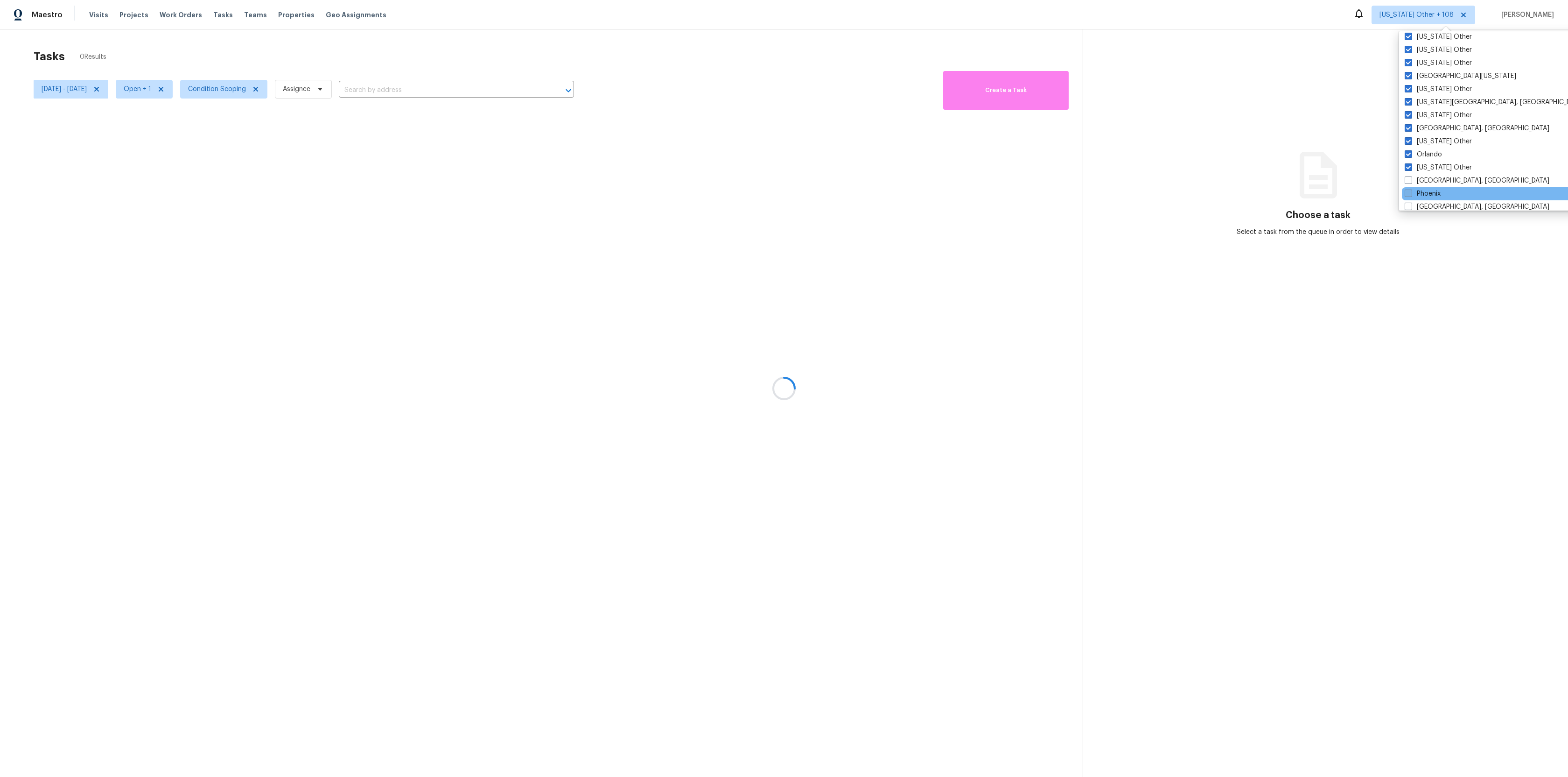
click at [1423, 192] on label "Phoenix" at bounding box center [1422, 194] width 36 height 9
click at [1410, 192] on input "Phoenix" at bounding box center [1408, 192] width 6 height 6
checkbox input "true"
click at [1426, 179] on label "[GEOGRAPHIC_DATA], [GEOGRAPHIC_DATA]" at bounding box center [1476, 181] width 145 height 9
click at [1410, 179] on input "[GEOGRAPHIC_DATA], [GEOGRAPHIC_DATA]" at bounding box center [1407, 179] width 6 height 6
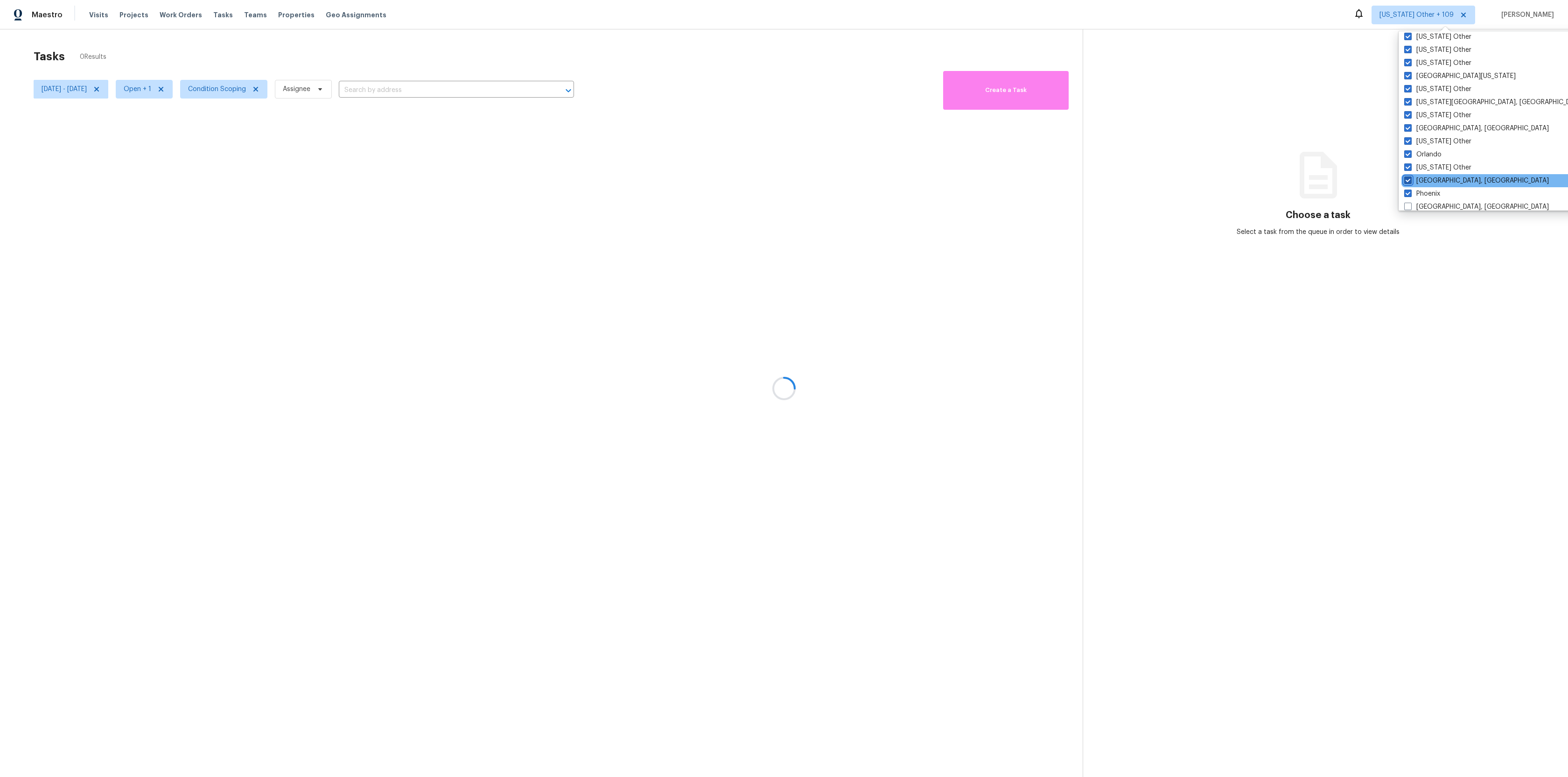
checkbox input "true"
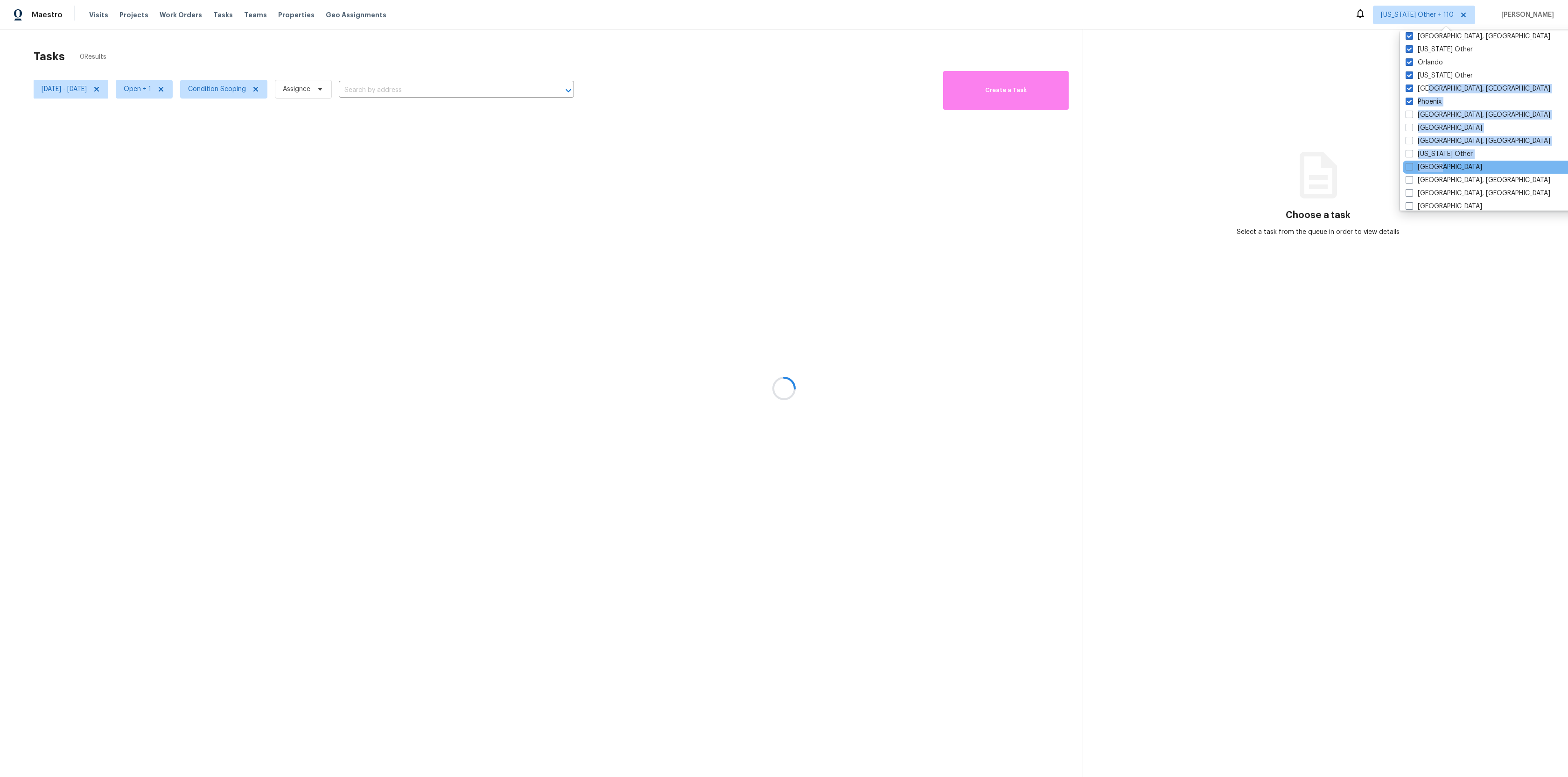
drag, startPoint x: 1435, startPoint y: 113, endPoint x: 1435, endPoint y: 172, distance: 59.0
click at [1435, 172] on div "Wyoming Other Wisconsin Other Western, NY West Virginia Other West Texas Washin…" at bounding box center [1496, 121] width 194 height 179
click at [1434, 162] on label "[GEOGRAPHIC_DATA]" at bounding box center [1444, 167] width 77 height 9
click at [1434, 146] on div "[GEOGRAPHIC_DATA], [GEOGRAPHIC_DATA]" at bounding box center [1496, 140] width 188 height 13
click at [1434, 152] on label "[US_STATE] Other" at bounding box center [1439, 154] width 67 height 9
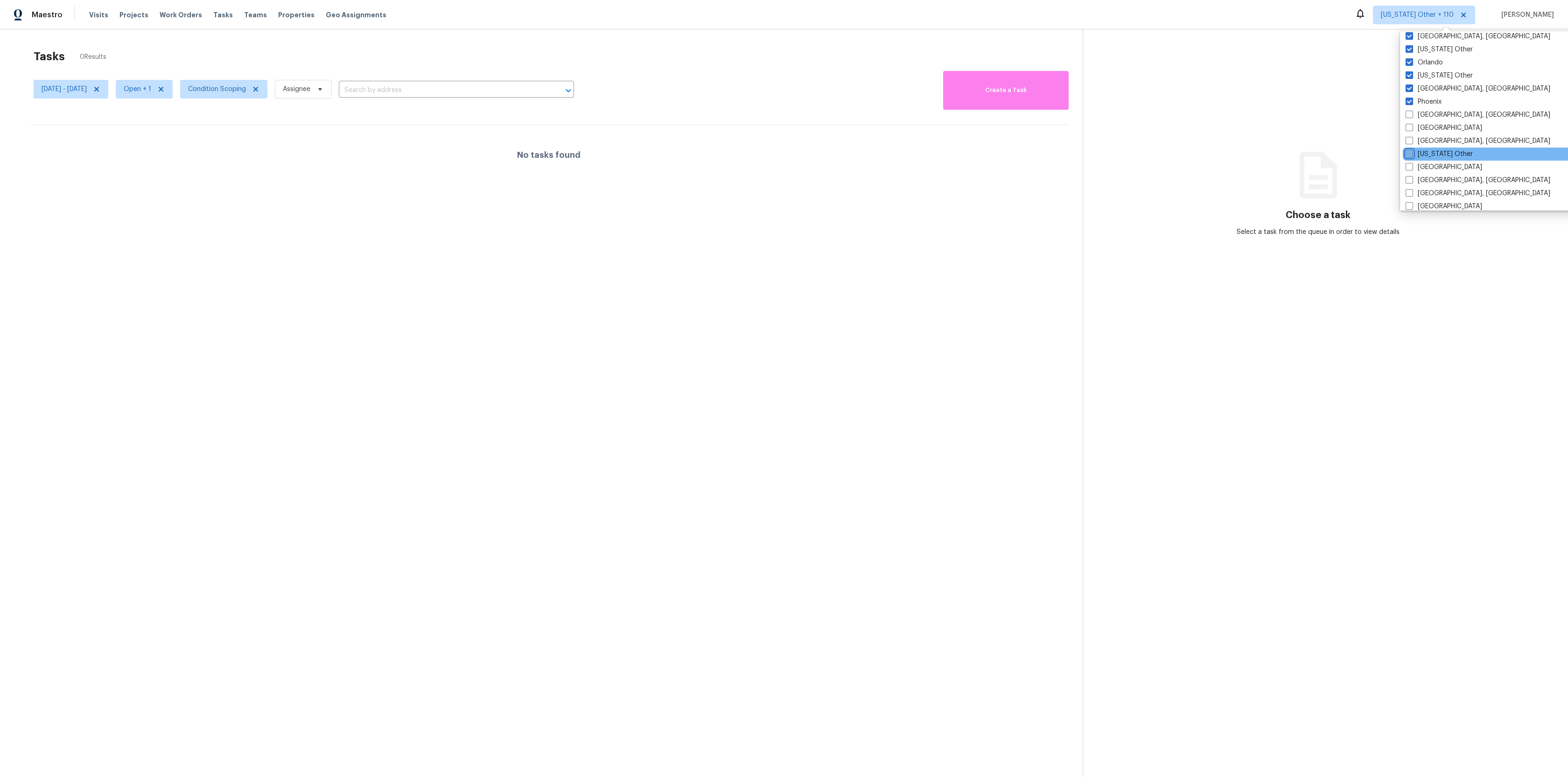
click at [1412, 152] on input "[US_STATE] Other" at bounding box center [1409, 152] width 6 height 6
checkbox input "true"
click at [1438, 115] on label "[GEOGRAPHIC_DATA], [GEOGRAPHIC_DATA]" at bounding box center [1479, 115] width 145 height 9
click at [1435, 179] on label "[GEOGRAPHIC_DATA], [GEOGRAPHIC_DATA]" at bounding box center [1479, 180] width 145 height 9
click at [1413, 179] on input "[GEOGRAPHIC_DATA], [GEOGRAPHIC_DATA]" at bounding box center [1410, 179] width 6 height 6
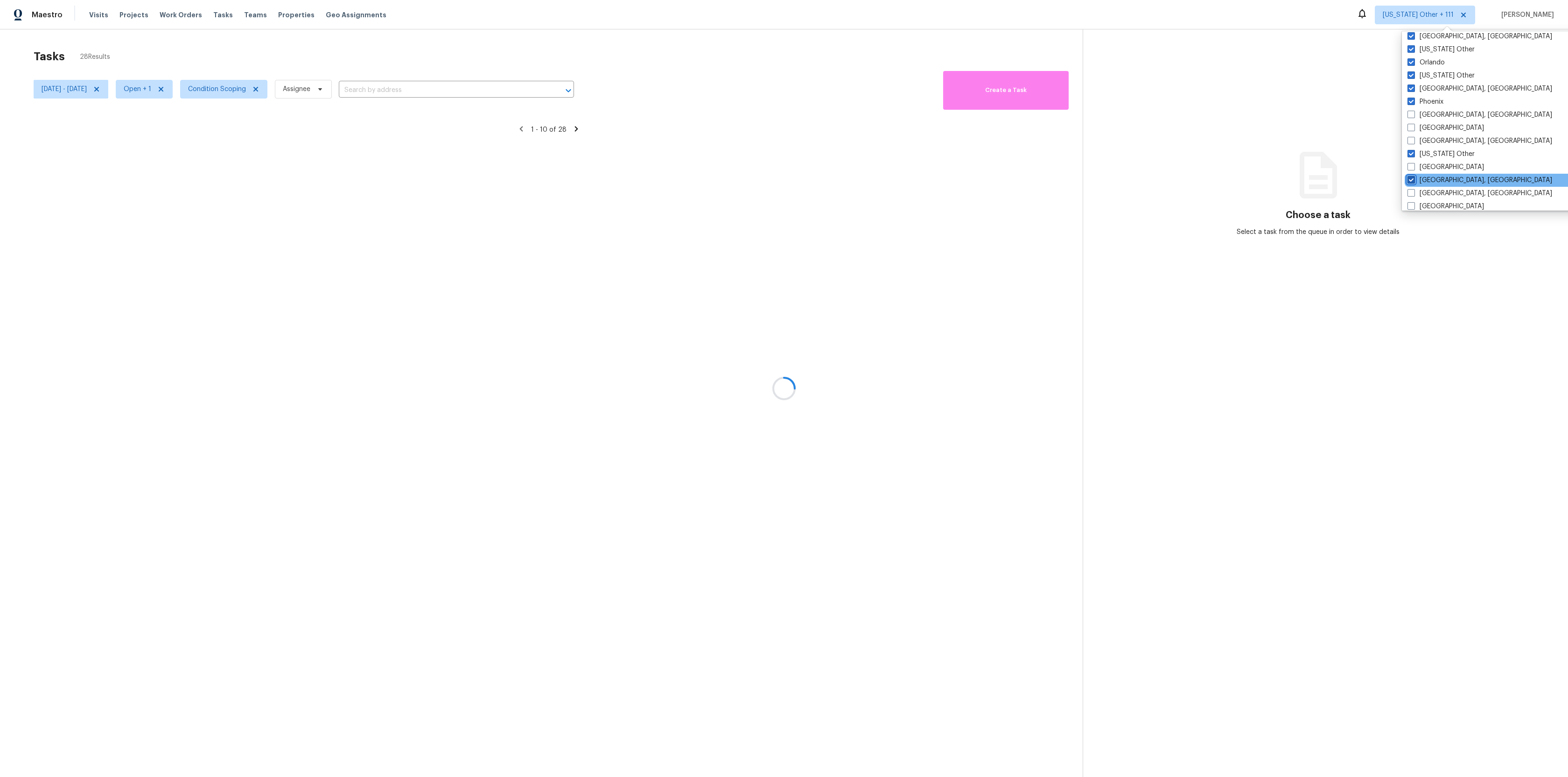
checkbox input "true"
click at [1429, 122] on div "[GEOGRAPHIC_DATA]" at bounding box center [1497, 127] width 188 height 13
click at [1429, 114] on label "[GEOGRAPHIC_DATA], [GEOGRAPHIC_DATA]" at bounding box center [1478, 115] width 145 height 9
click at [1413, 114] on input "[GEOGRAPHIC_DATA], [GEOGRAPHIC_DATA]" at bounding box center [1409, 113] width 6 height 6
checkbox input "true"
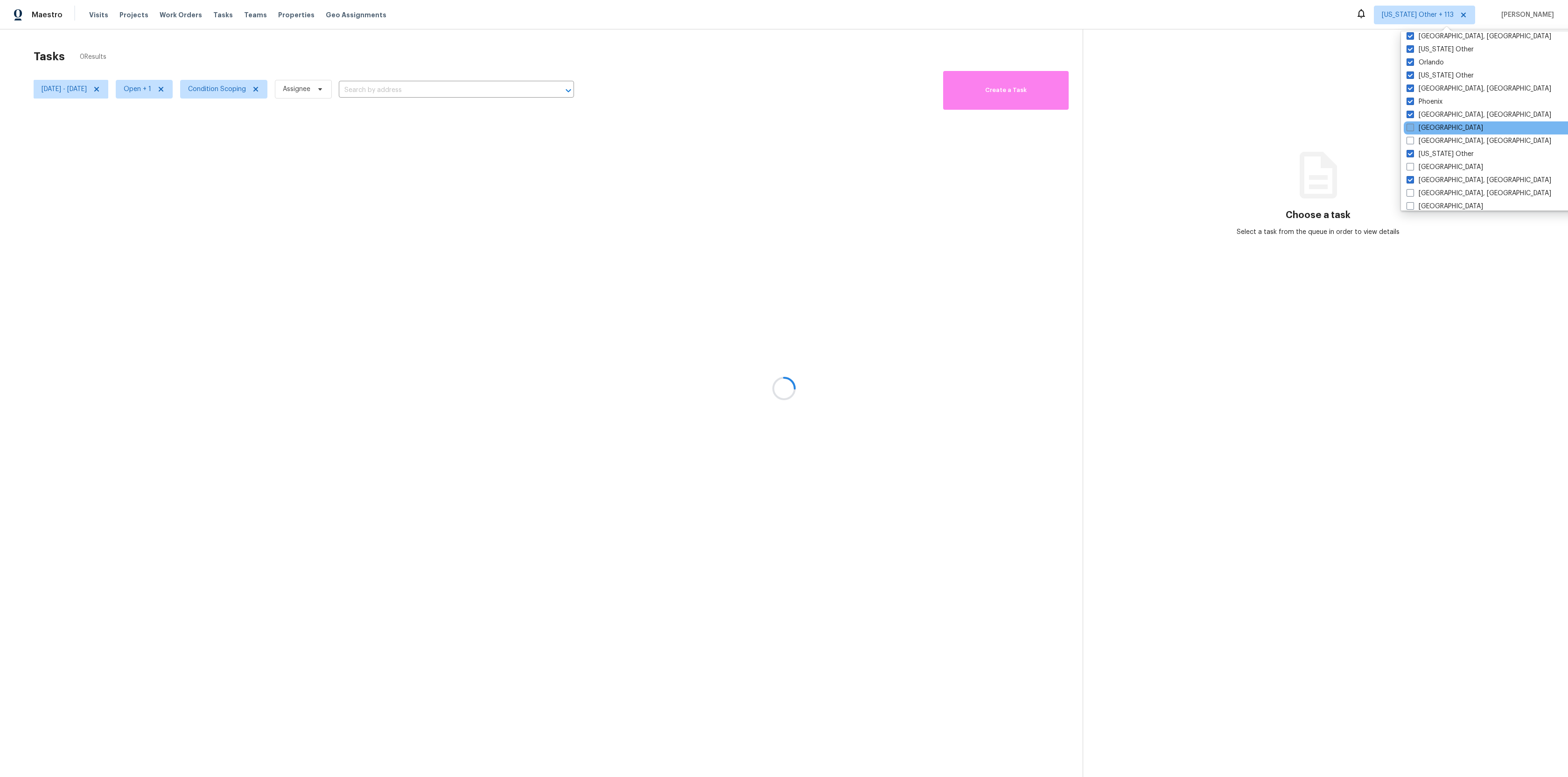
click at [1422, 126] on label "[GEOGRAPHIC_DATA]" at bounding box center [1445, 128] width 77 height 9
click at [1413, 126] on input "[GEOGRAPHIC_DATA]" at bounding box center [1409, 126] width 6 height 6
checkbox input "true"
click at [1422, 152] on label "[US_STATE] Other" at bounding box center [1440, 154] width 67 height 9
click at [1413, 152] on input "[US_STATE] Other" at bounding box center [1409, 152] width 6 height 6
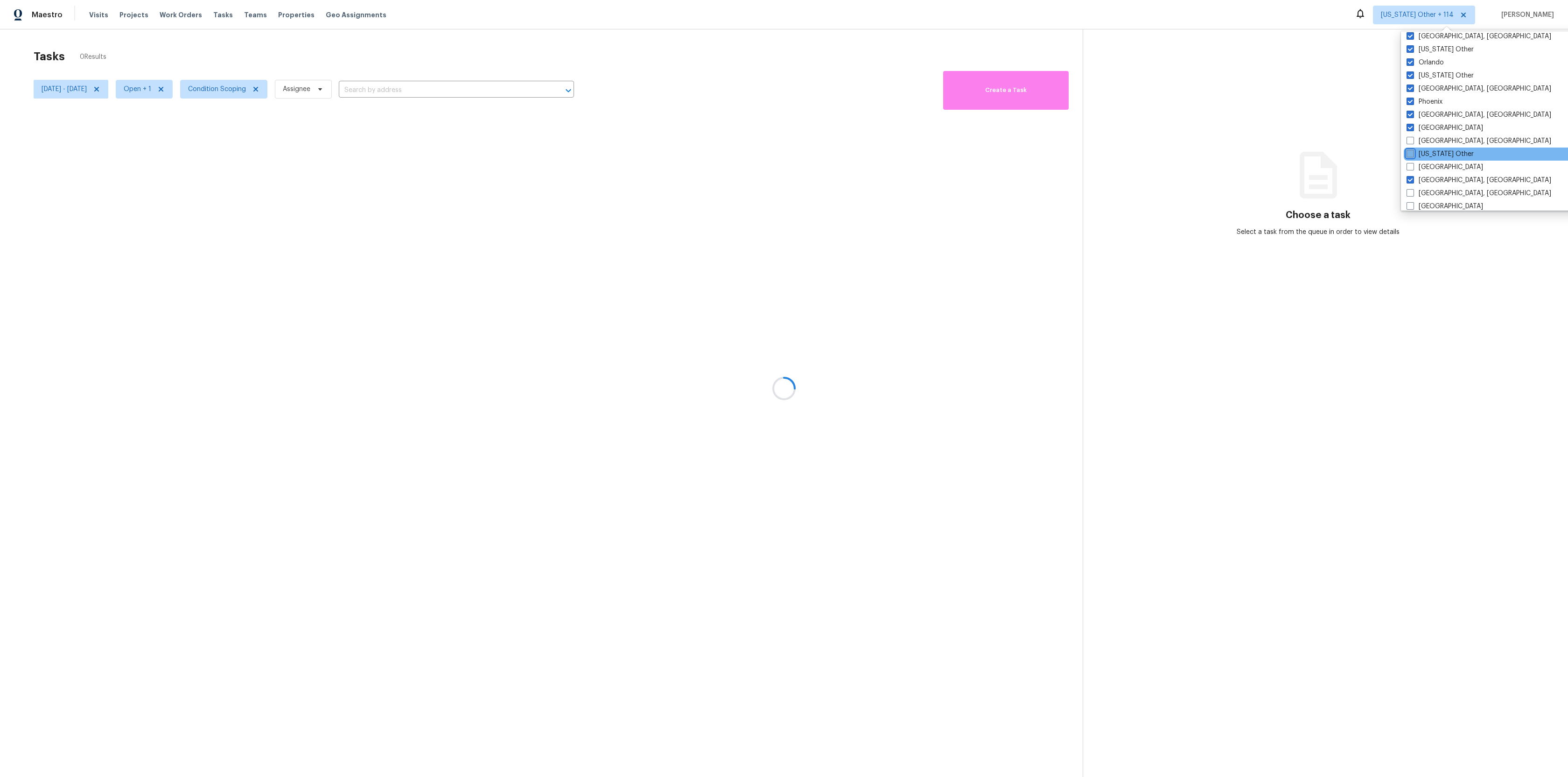
checkbox input "false"
click at [1422, 143] on label "[GEOGRAPHIC_DATA], [GEOGRAPHIC_DATA]" at bounding box center [1478, 141] width 145 height 9
click at [1413, 143] on input "[GEOGRAPHIC_DATA], [GEOGRAPHIC_DATA]" at bounding box center [1409, 139] width 6 height 6
checkbox input "true"
click at [1420, 153] on label "[US_STATE] Other" at bounding box center [1440, 154] width 67 height 9
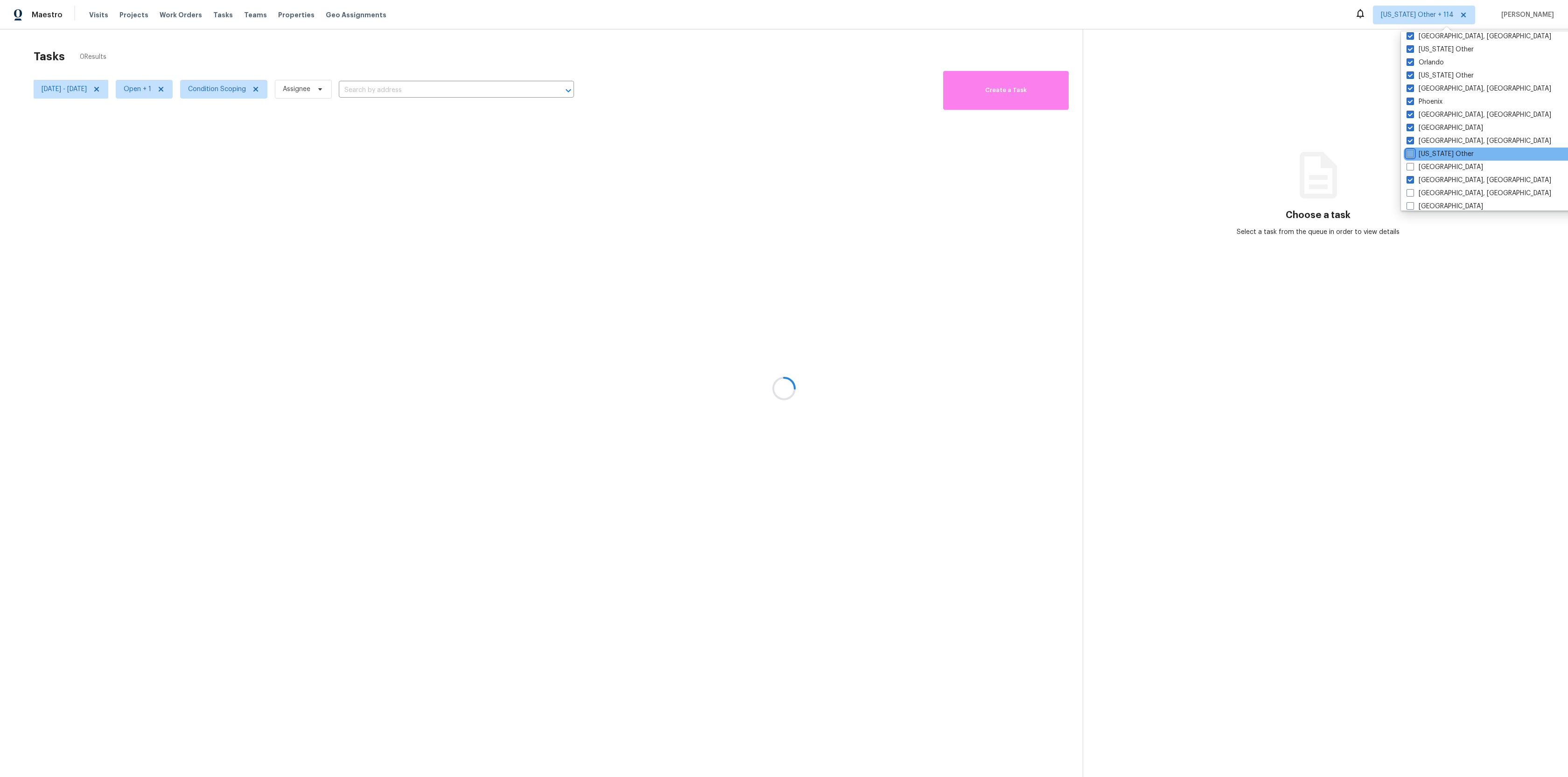
click at [1413, 153] on input "[US_STATE] Other" at bounding box center [1409, 152] width 6 height 6
click at [1420, 153] on label "[US_STATE] Other" at bounding box center [1440, 154] width 67 height 9
click at [1413, 153] on input "[US_STATE] Other" at bounding box center [1409, 152] width 6 height 6
click at [1420, 154] on label "[US_STATE] Other" at bounding box center [1440, 154] width 67 height 9
click at [1413, 154] on input "[US_STATE] Other" at bounding box center [1409, 152] width 6 height 6
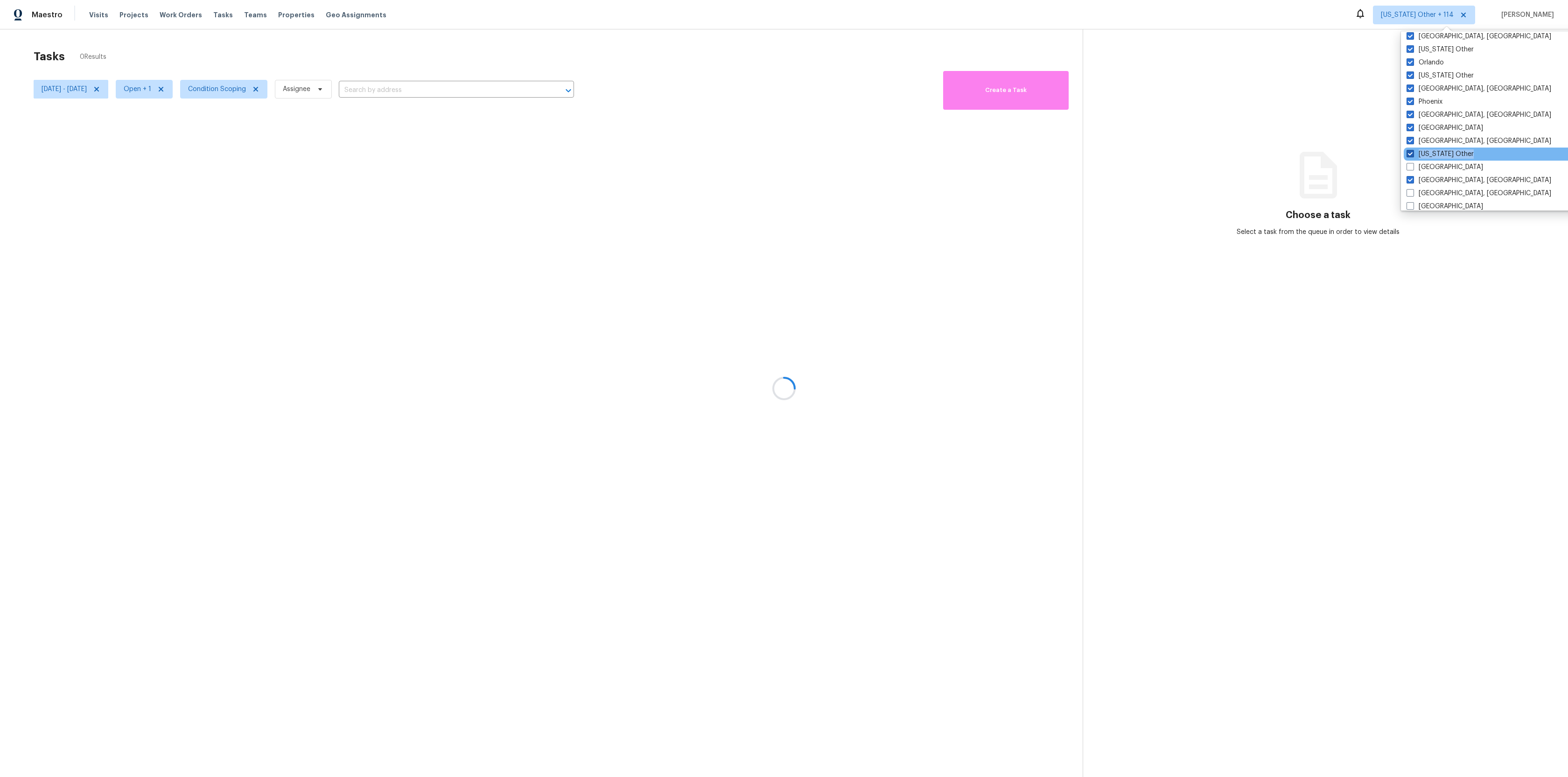
checkbox input "true"
click at [1420, 160] on div "[US_STATE] Other" at bounding box center [1497, 153] width 188 height 13
click at [1420, 164] on label "[GEOGRAPHIC_DATA]" at bounding box center [1445, 167] width 77 height 9
click at [1413, 164] on input "[GEOGRAPHIC_DATA]" at bounding box center [1409, 166] width 6 height 6
checkbox input "true"
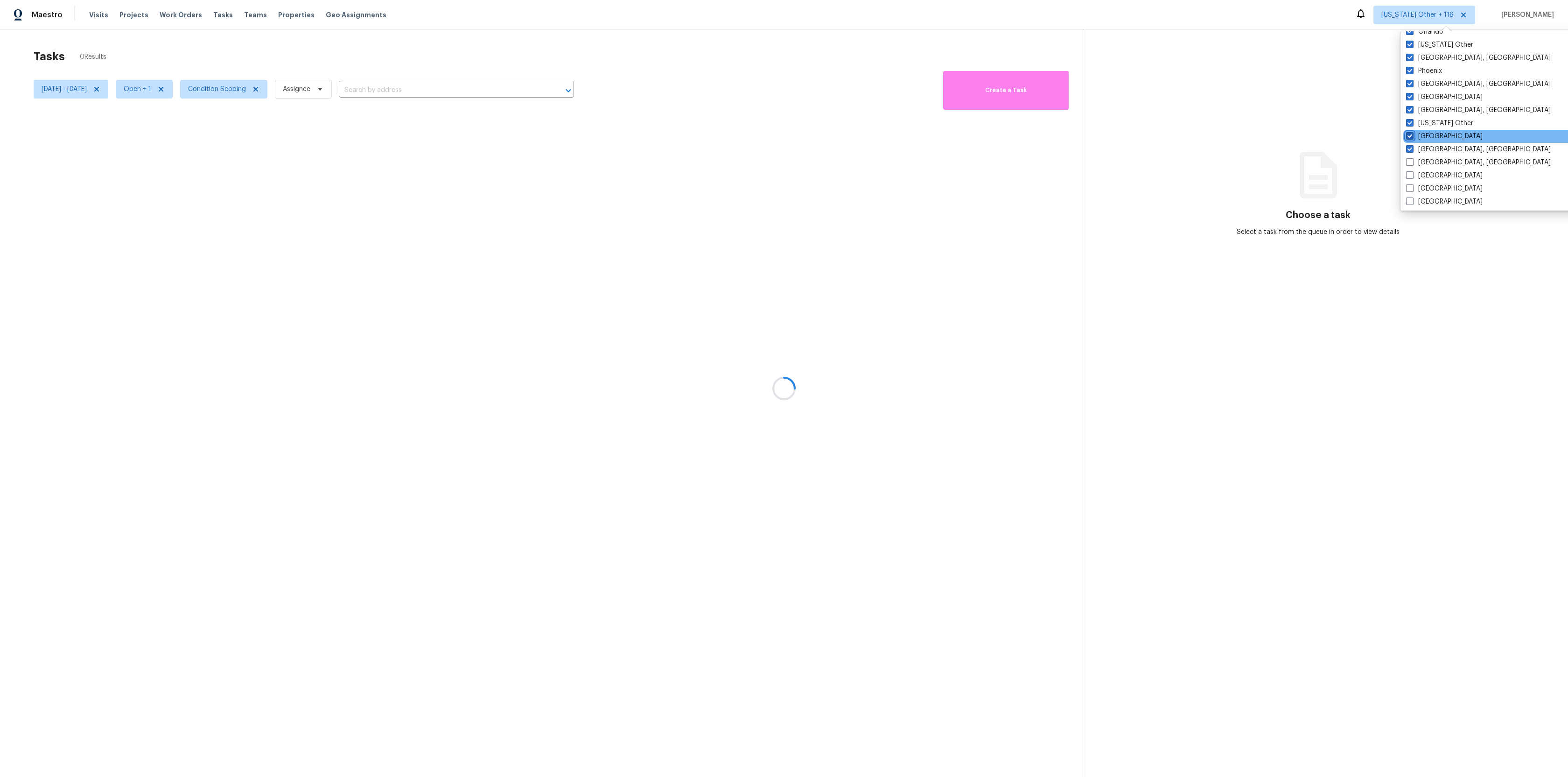
scroll to position [1410, 0]
click at [1422, 161] on label "[GEOGRAPHIC_DATA], [GEOGRAPHIC_DATA]" at bounding box center [1478, 161] width 145 height 9
click at [1412, 161] on input "[GEOGRAPHIC_DATA], [GEOGRAPHIC_DATA]" at bounding box center [1409, 159] width 6 height 6
checkbox input "true"
click at [1422, 176] on label "[GEOGRAPHIC_DATA]" at bounding box center [1445, 174] width 77 height 9
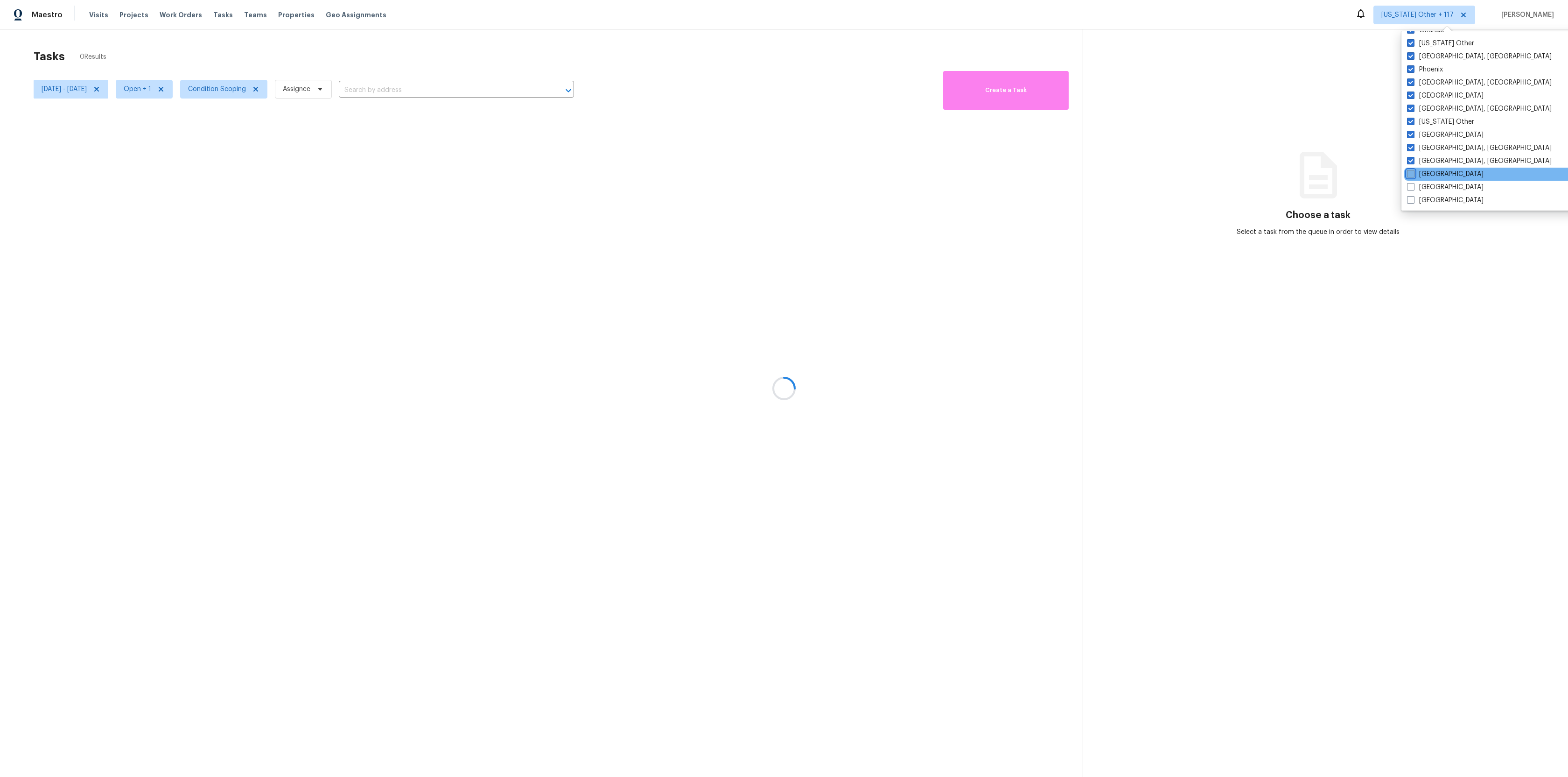
click at [1413, 175] on input "[GEOGRAPHIC_DATA]" at bounding box center [1410, 172] width 6 height 6
checkbox input "true"
click at [1422, 187] on label "[GEOGRAPHIC_DATA]" at bounding box center [1444, 187] width 77 height 9
click at [1412, 187] on input "[GEOGRAPHIC_DATA]" at bounding box center [1409, 185] width 6 height 6
checkbox input "true"
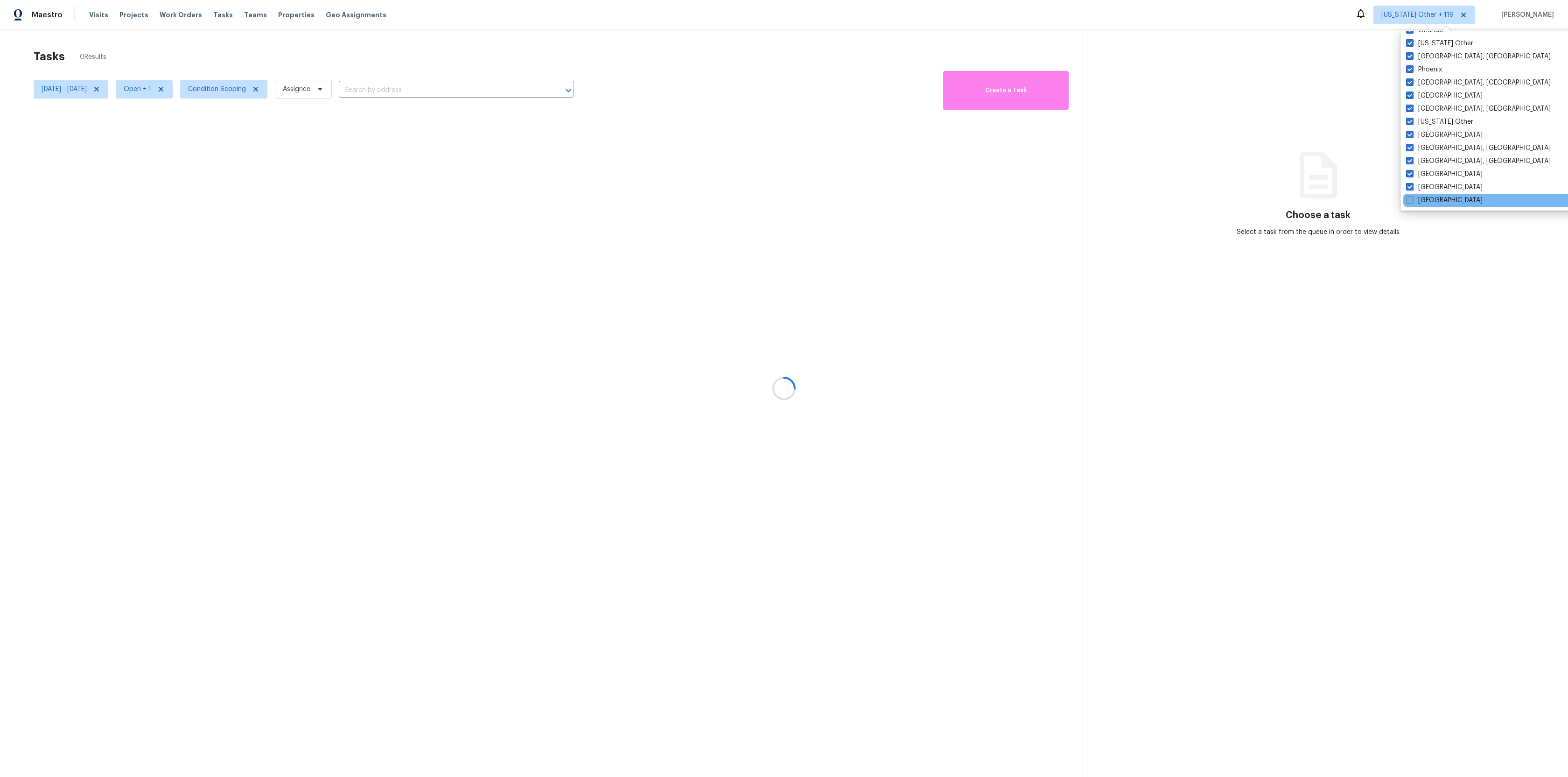
click at [1425, 202] on label "[GEOGRAPHIC_DATA]" at bounding box center [1444, 200] width 77 height 9
click at [1412, 202] on input "[GEOGRAPHIC_DATA]" at bounding box center [1409, 198] width 6 height 6
checkbox input "true"
click at [1332, 18] on div at bounding box center [784, 388] width 1568 height 777
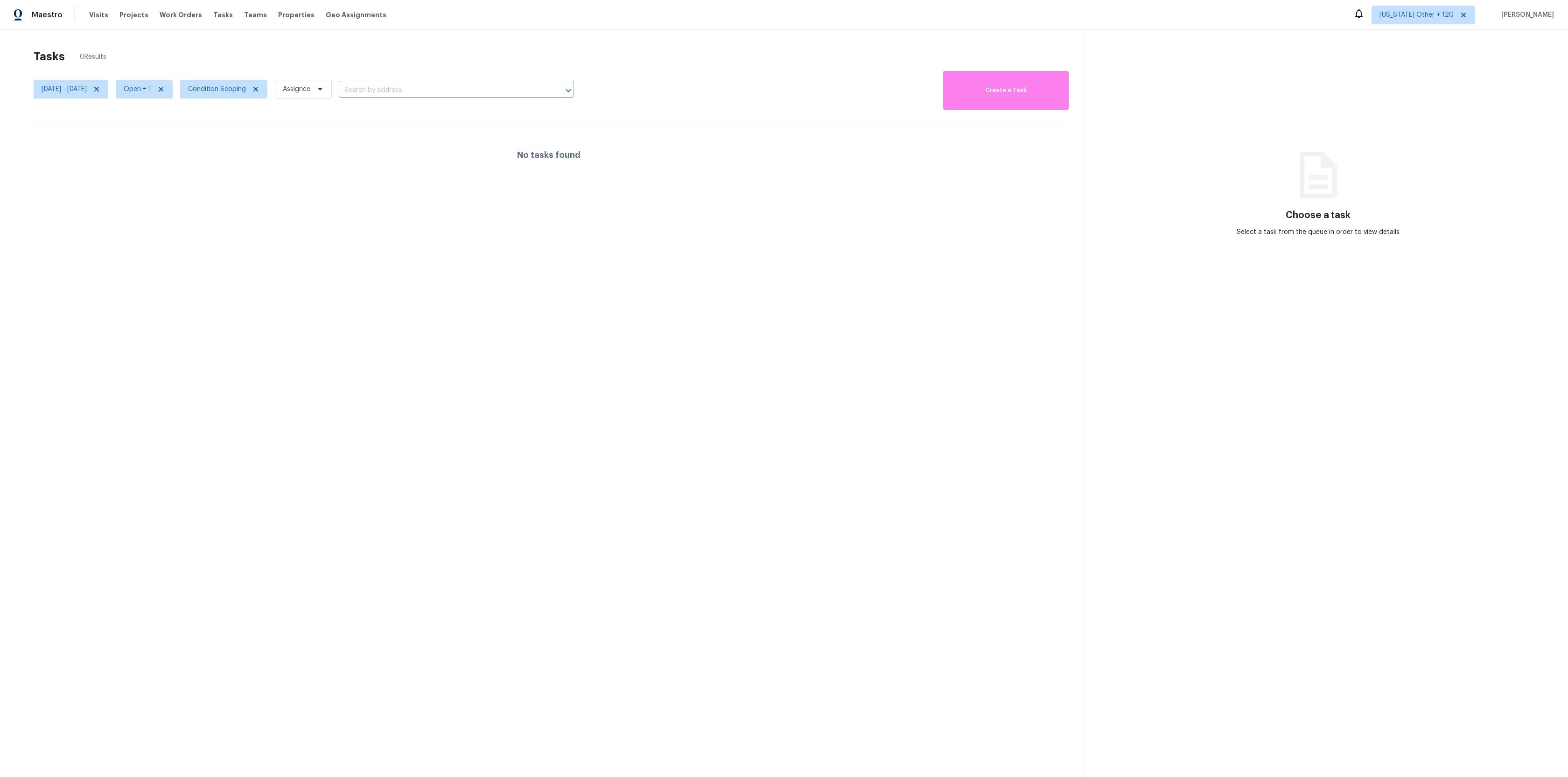
click at [385, 182] on div "No tasks found" at bounding box center [548, 155] width 1038 height 60
click at [151, 90] on span "Open + 1" at bounding box center [137, 89] width 28 height 9
click at [161, 123] on div "Closed" at bounding box center [171, 129] width 45 height 13
click at [154, 129] on span at bounding box center [155, 129] width 8 height 8
click at [154, 129] on input "Closed" at bounding box center [154, 127] width 6 height 6
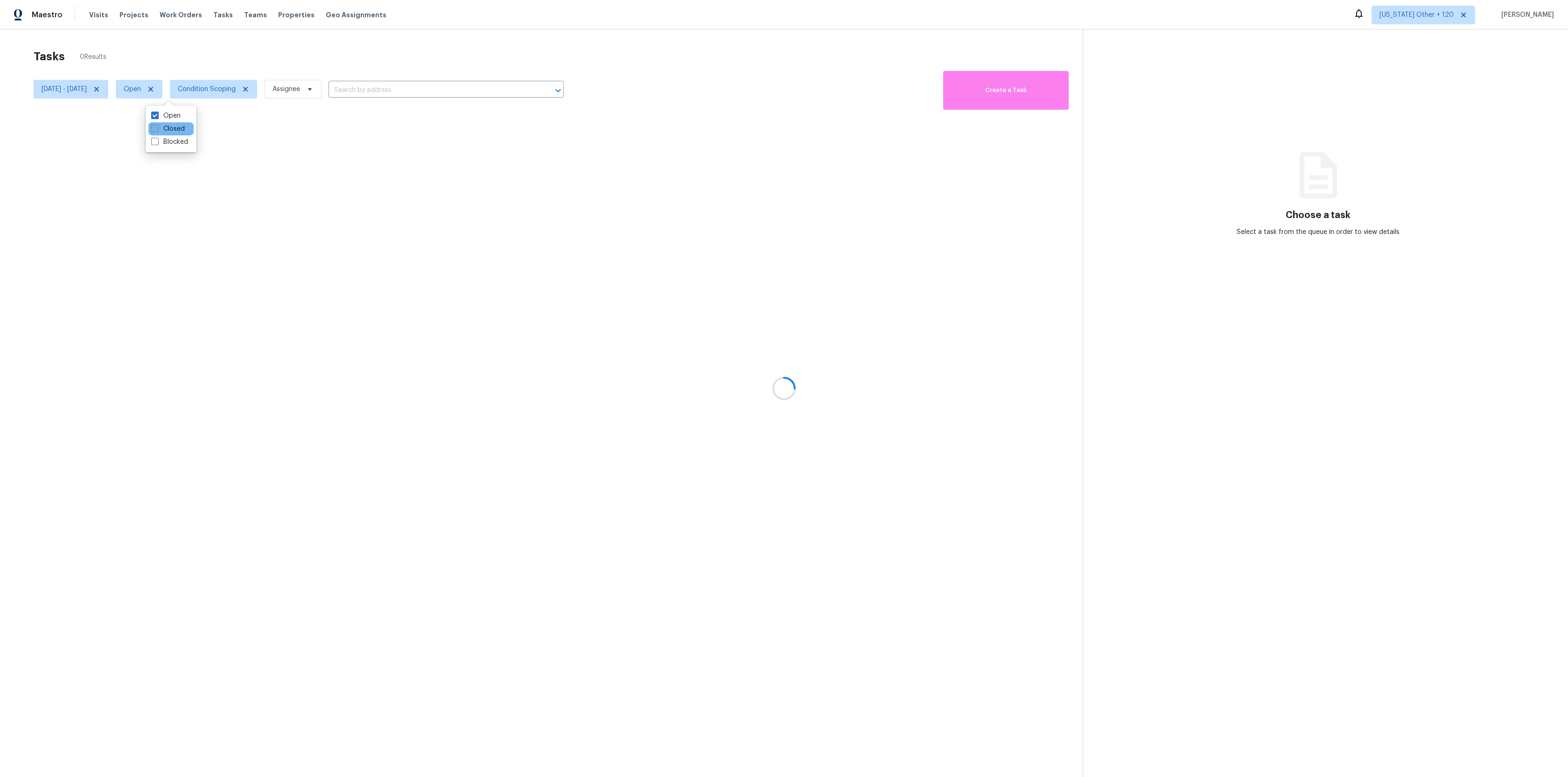
click at [154, 129] on span at bounding box center [155, 129] width 8 height 8
click at [154, 129] on input "Closed" at bounding box center [154, 127] width 6 height 6
checkbox input "true"
click at [523, 196] on icon at bounding box center [521, 196] width 8 height 8
click at [581, 195] on div "1 - 10 of 43" at bounding box center [548, 197] width 1068 height 10
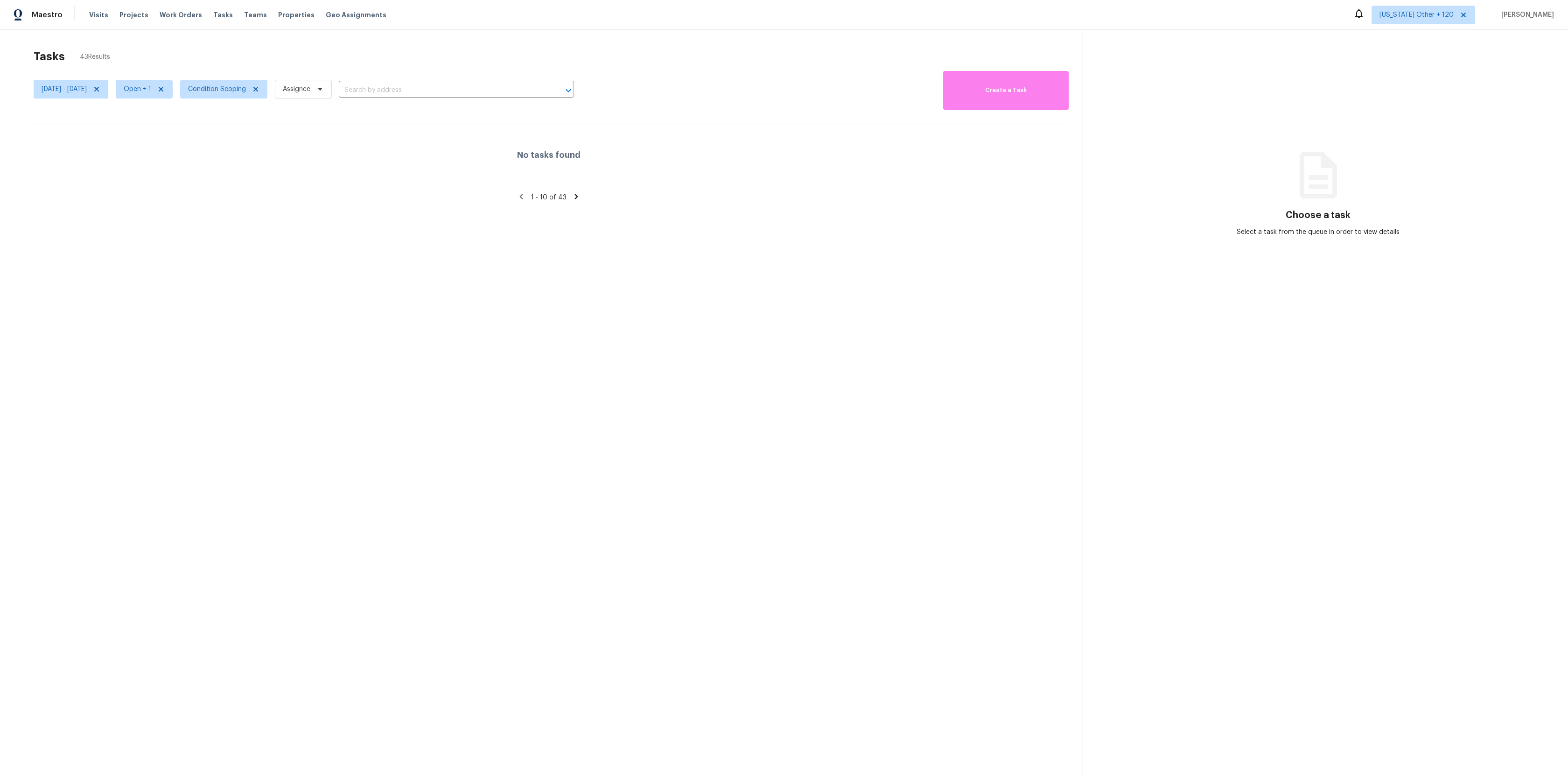
click at [578, 195] on icon at bounding box center [576, 196] width 8 height 8
click at [578, 195] on icon at bounding box center [576, 196] width 3 height 5
click at [520, 195] on icon at bounding box center [519, 196] width 3 height 5
click at [521, 193] on icon at bounding box center [519, 196] width 8 height 8
drag, startPoint x: 521, startPoint y: 193, endPoint x: 526, endPoint y: 195, distance: 5.4
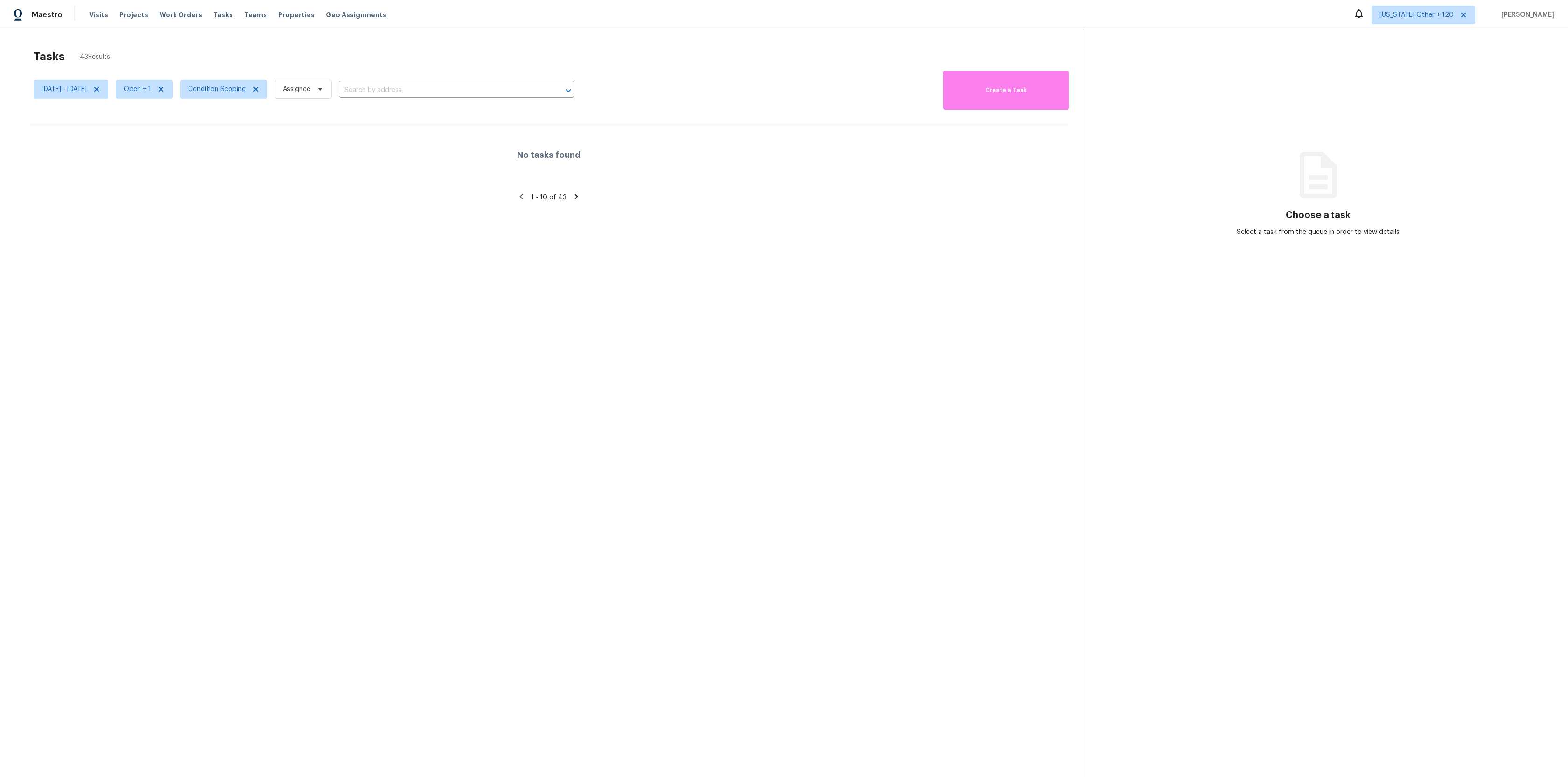
click at [524, 194] on icon at bounding box center [521, 196] width 8 height 8
click at [520, 196] on icon at bounding box center [521, 196] width 8 height 8
click at [313, 107] on div "Sun, Sep 21 - Sat, Sep 27 Open + 1 Condition Scoping Assignee ​" at bounding box center [303, 90] width 540 height 41
click at [87, 91] on span "[DATE] - [DATE]" at bounding box center [64, 89] width 45 height 9
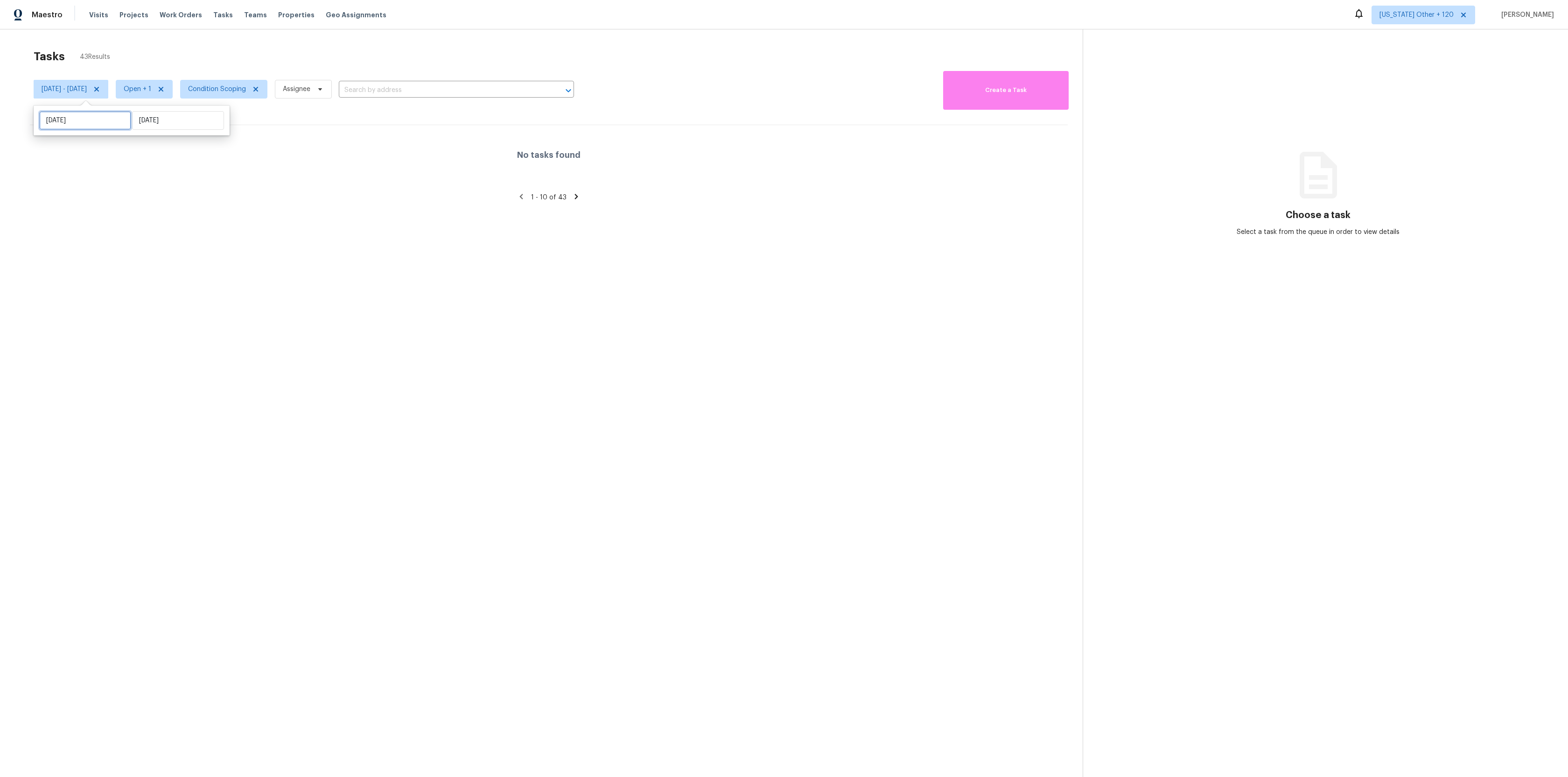
click at [91, 120] on input "[DATE]" at bounding box center [85, 120] width 92 height 18
select select "8"
select select "2025"
select select "9"
select select "2025"
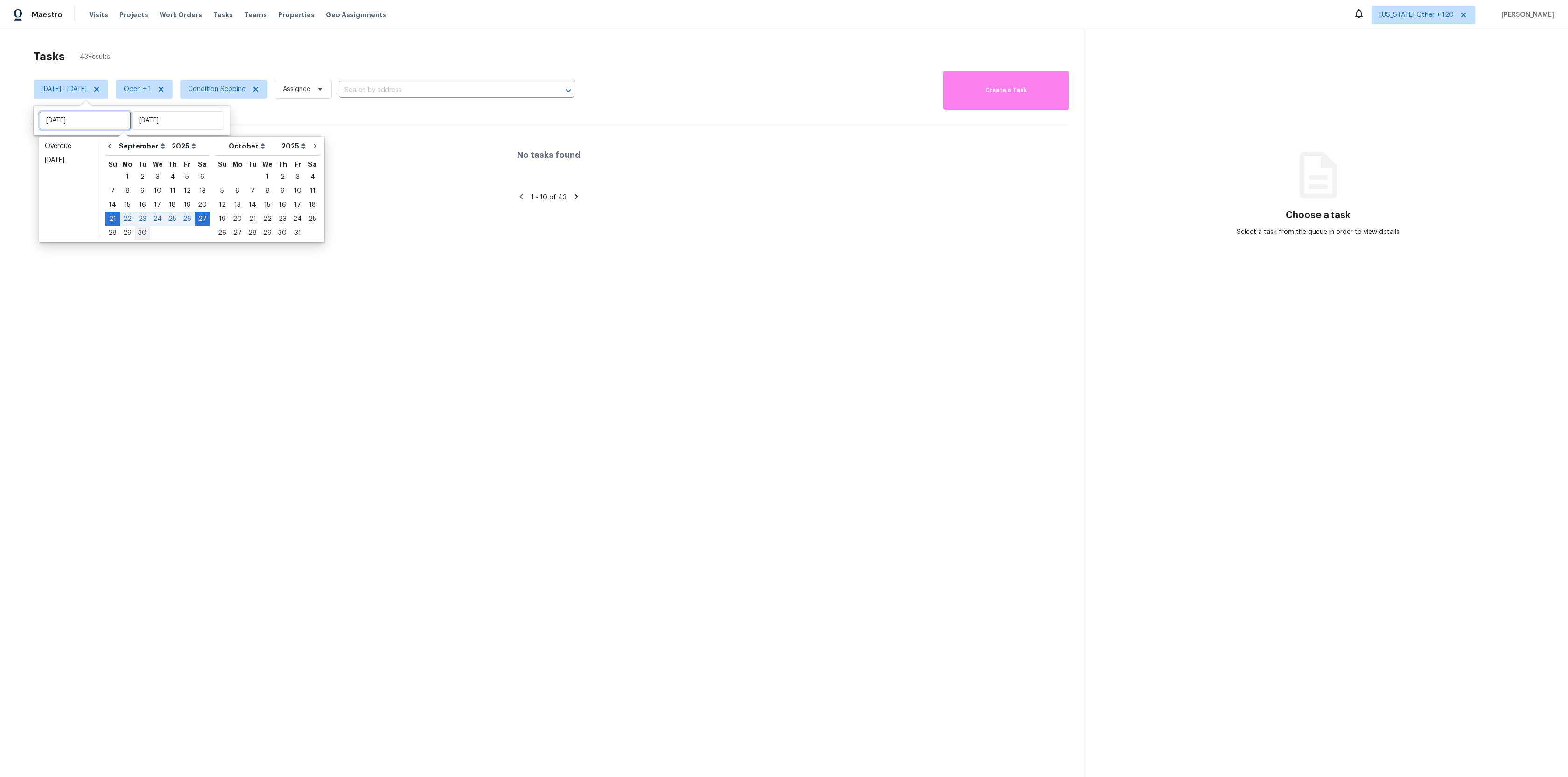
type input "[DATE]"
click at [144, 234] on div "30" at bounding box center [142, 232] width 15 height 13
type input "[DATE]"
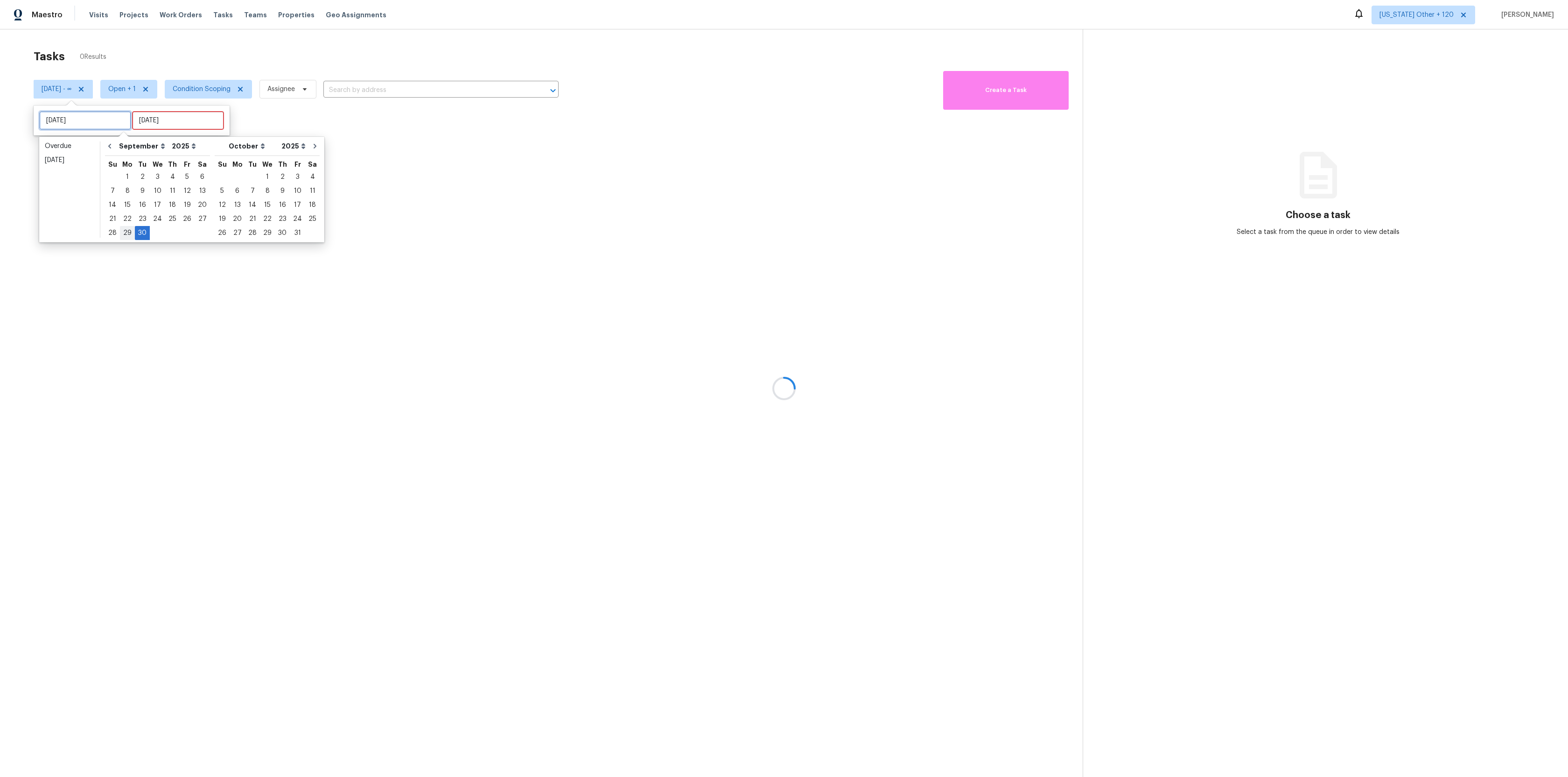
type input "[DATE]"
click at [111, 219] on div "21" at bounding box center [112, 218] width 15 height 13
type input "[DATE]"
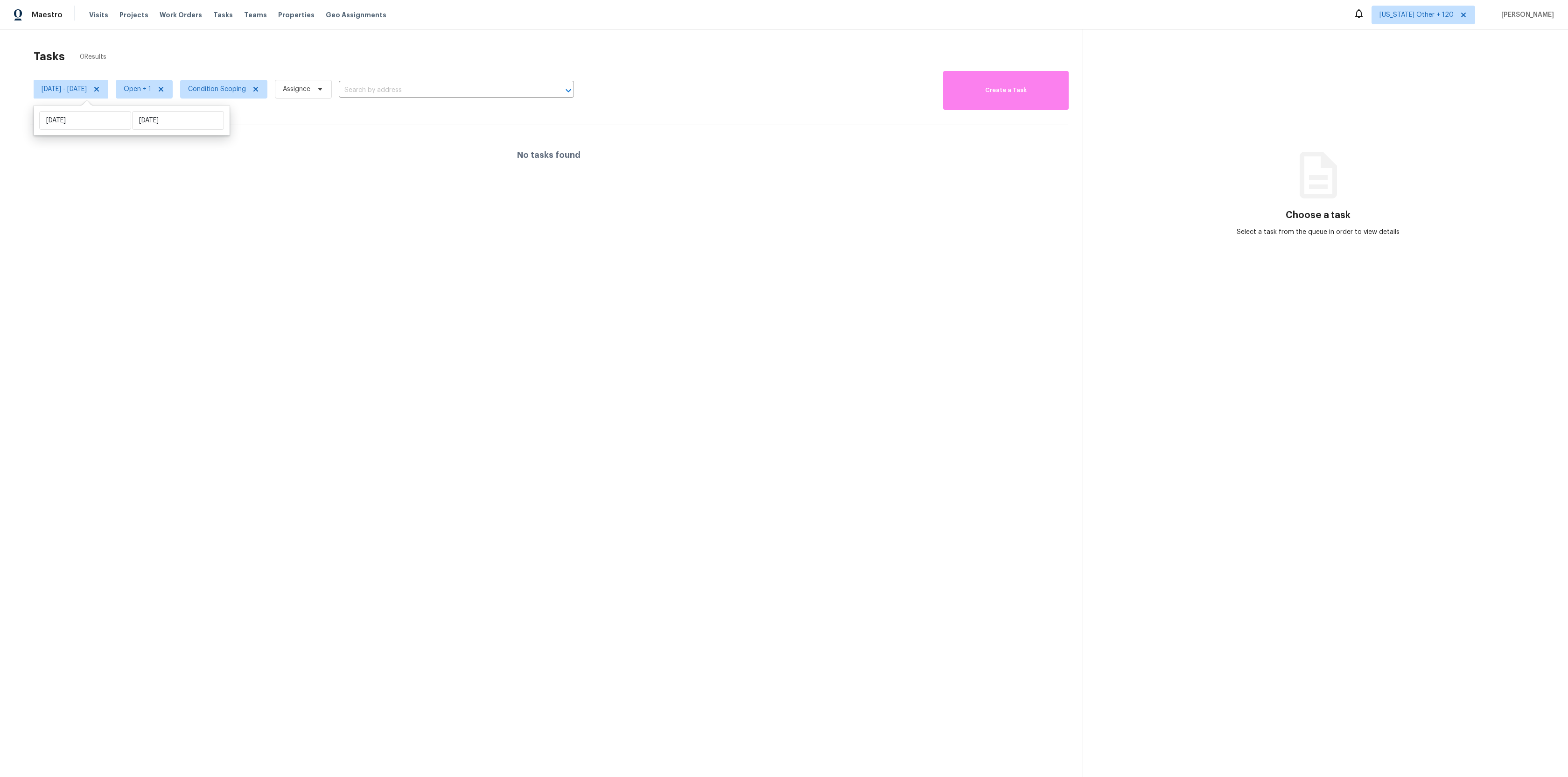
click at [154, 106] on div "Sun, Sep 21 Tue, Sep 30" at bounding box center [132, 120] width 196 height 30
click at [151, 123] on input "[DATE]" at bounding box center [178, 120] width 92 height 18
select select "8"
select select "2025"
select select "9"
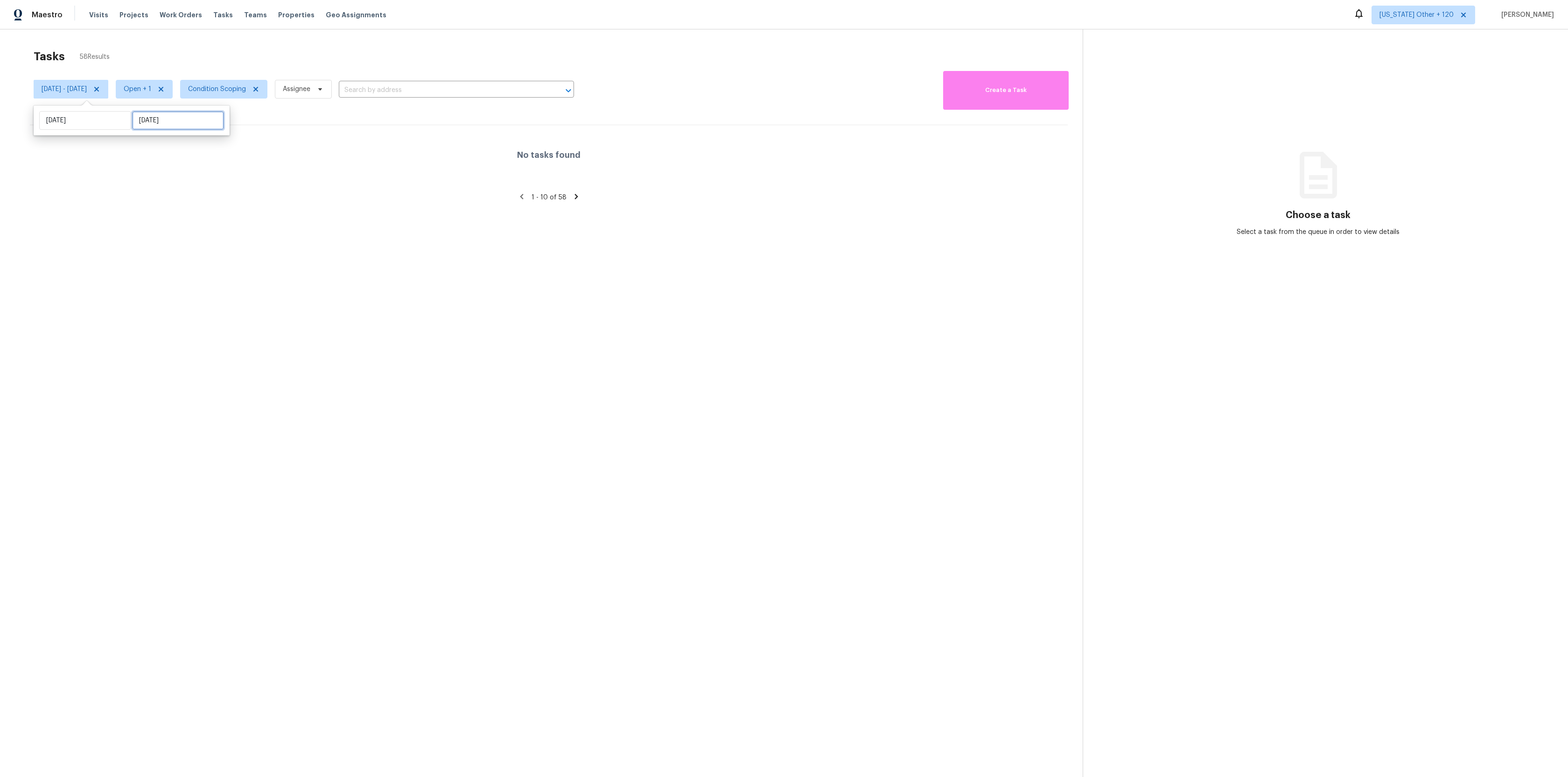
select select "2025"
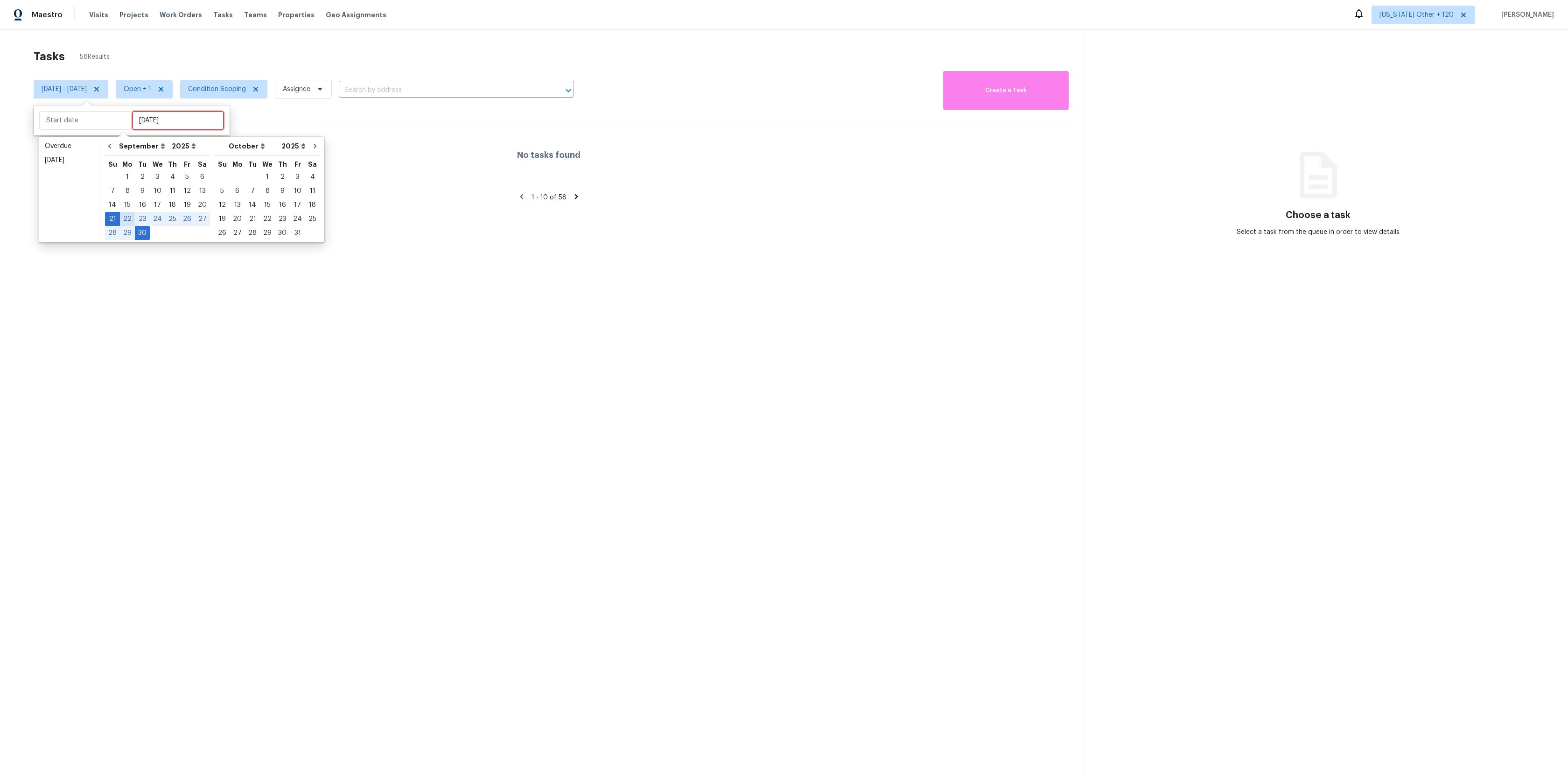
type input "Mon, Sep 15"
type input "[DATE]"
click at [195, 215] on div "27" at bounding box center [202, 218] width 15 height 13
type input "[DATE]"
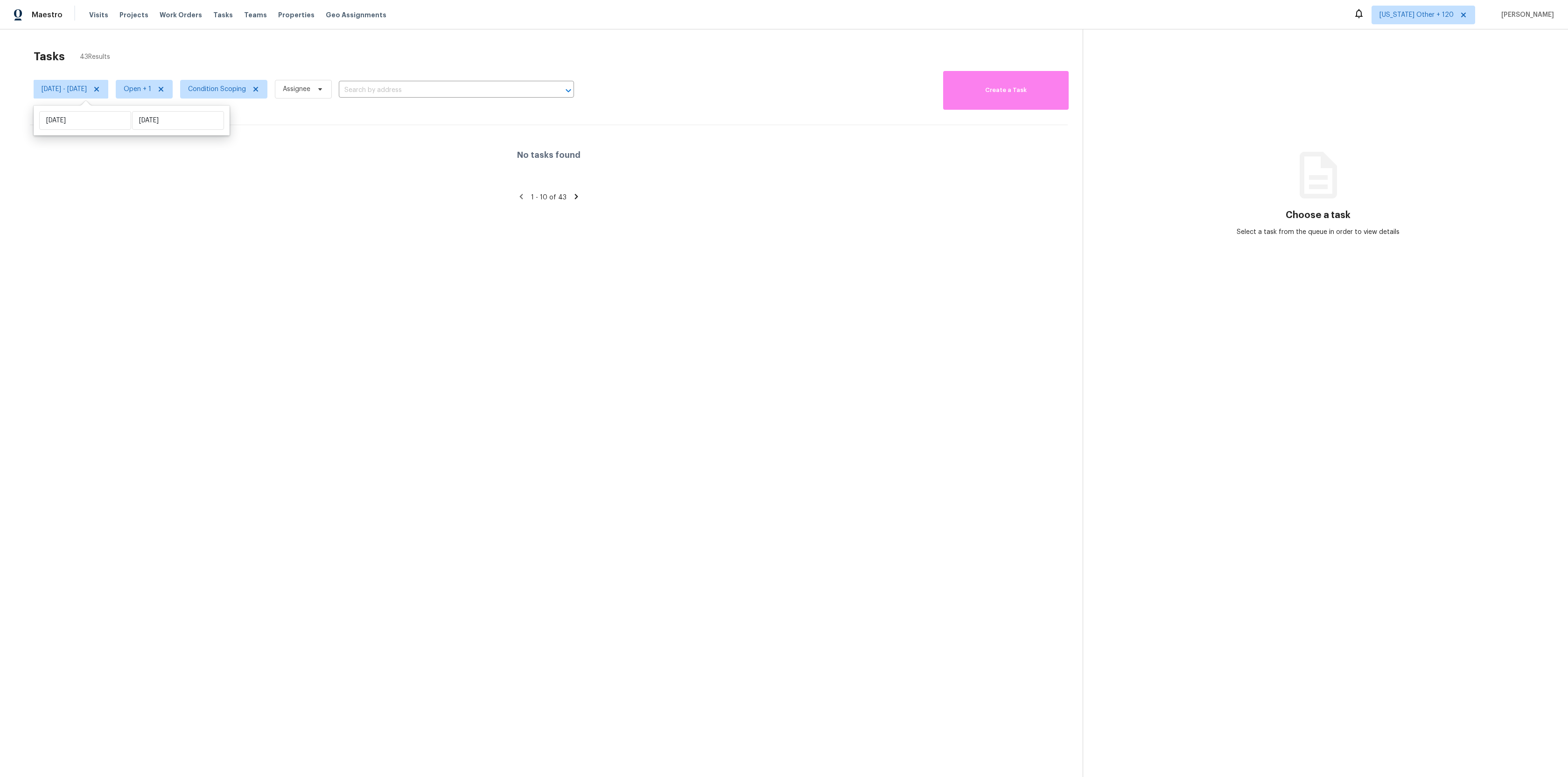
click at [162, 215] on section "Tasks 43 Results Sun, Sep 21 - Sat, Sep 27 Open + 1 Condition Scoping Assignee …" at bounding box center [548, 425] width 1068 height 762
click at [258, 90] on icon at bounding box center [256, 89] width 5 height 5
click at [232, 90] on icon at bounding box center [229, 89] width 8 height 8
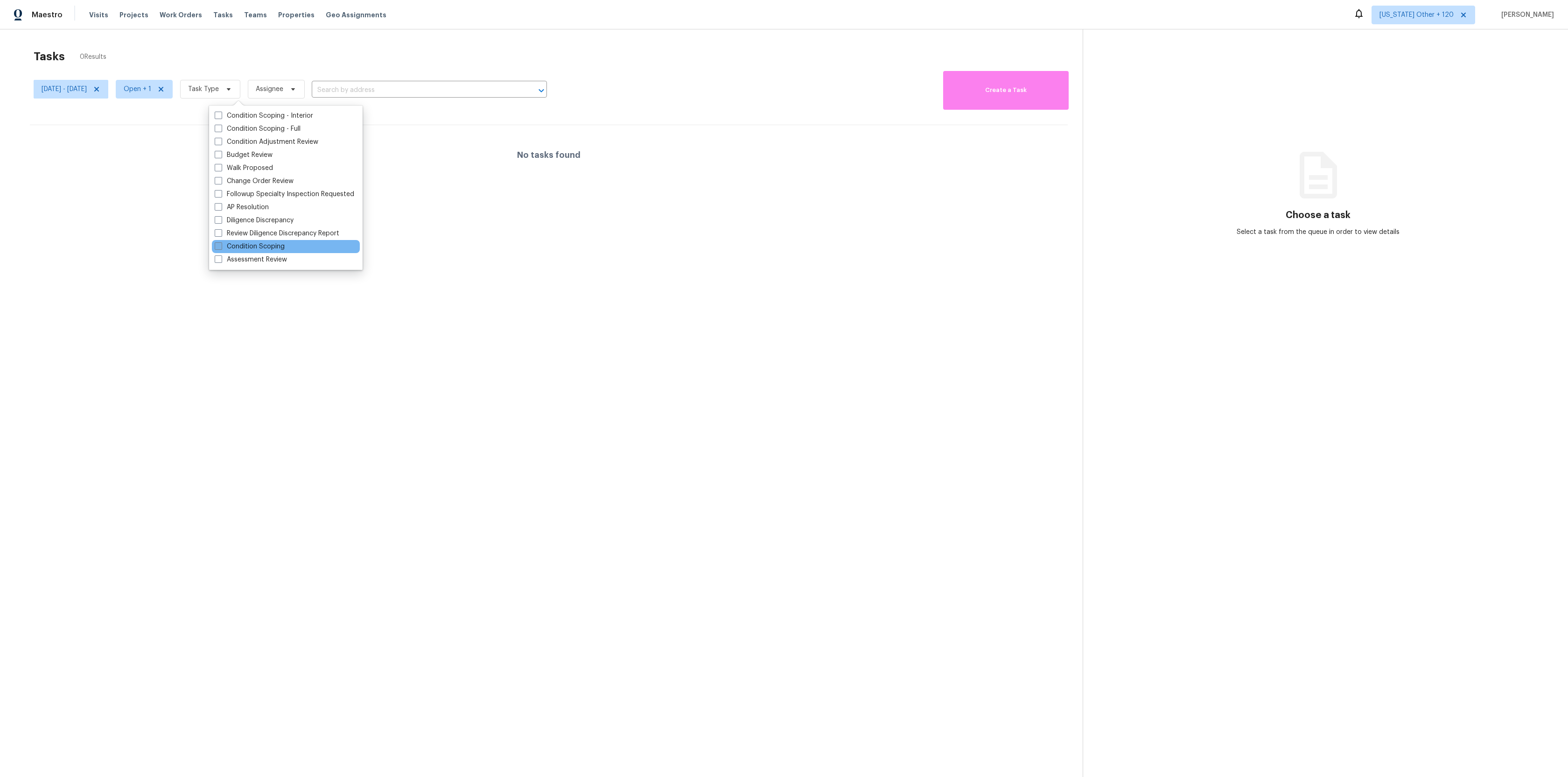
click at [240, 247] on label "Condition Scoping" at bounding box center [249, 247] width 70 height 9
click at [221, 247] on input "Condition Scoping" at bounding box center [218, 245] width 6 height 6
checkbox input "true"
click at [183, 218] on section "Tasks 43 Results Sun, Sep 21 - Sat, Sep 27 Open + 1 Condition Scoping Assignee …" at bounding box center [548, 425] width 1068 height 762
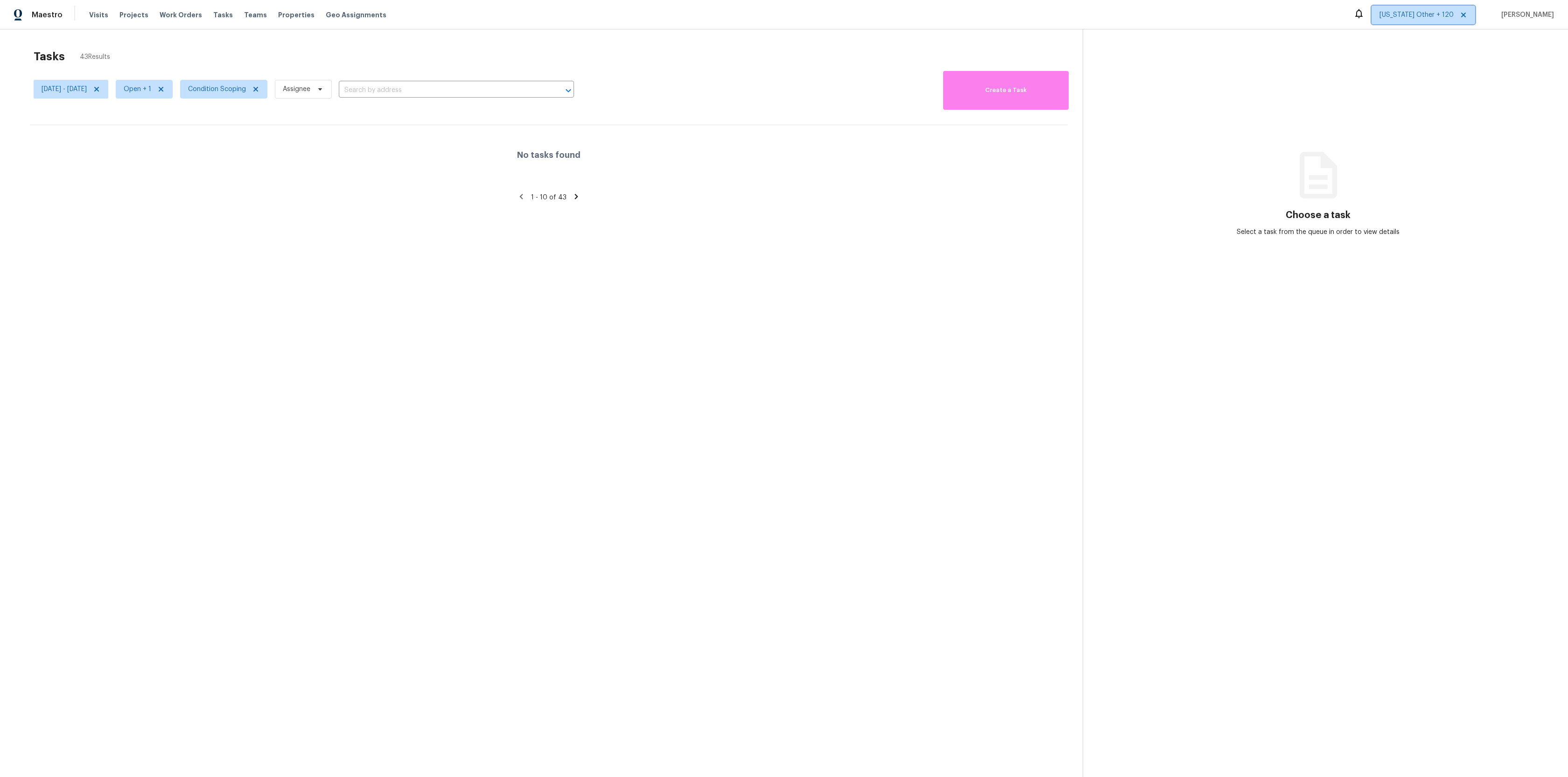
click at [1441, 18] on span "[US_STATE] Other + 120" at bounding box center [1416, 15] width 74 height 9
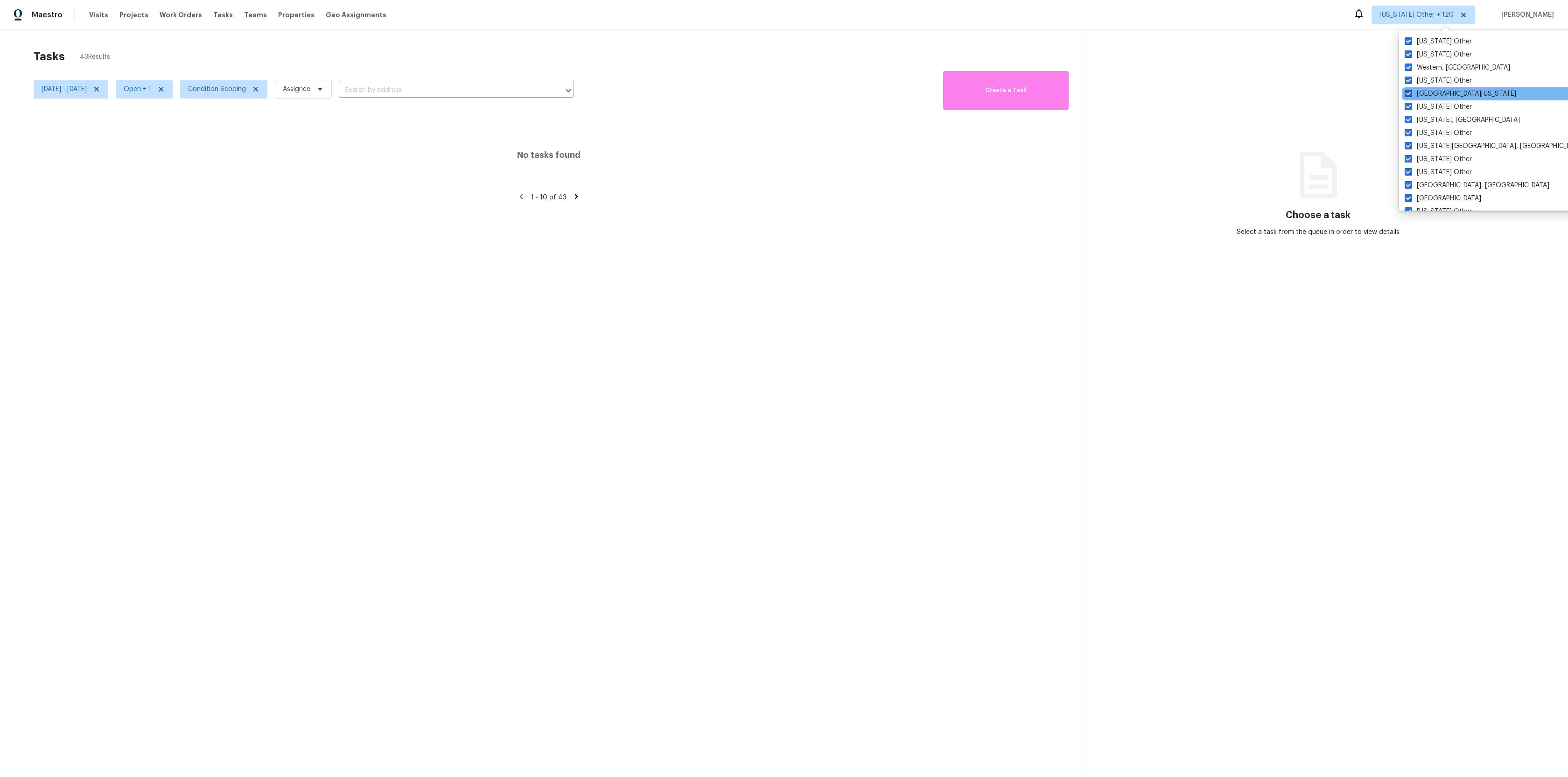
click at [1435, 91] on label "[GEOGRAPHIC_DATA][US_STATE]" at bounding box center [1461, 93] width 112 height 9
click at [1410, 91] on input "[GEOGRAPHIC_DATA][US_STATE]" at bounding box center [1408, 92] width 6 height 6
checkbox input "false"
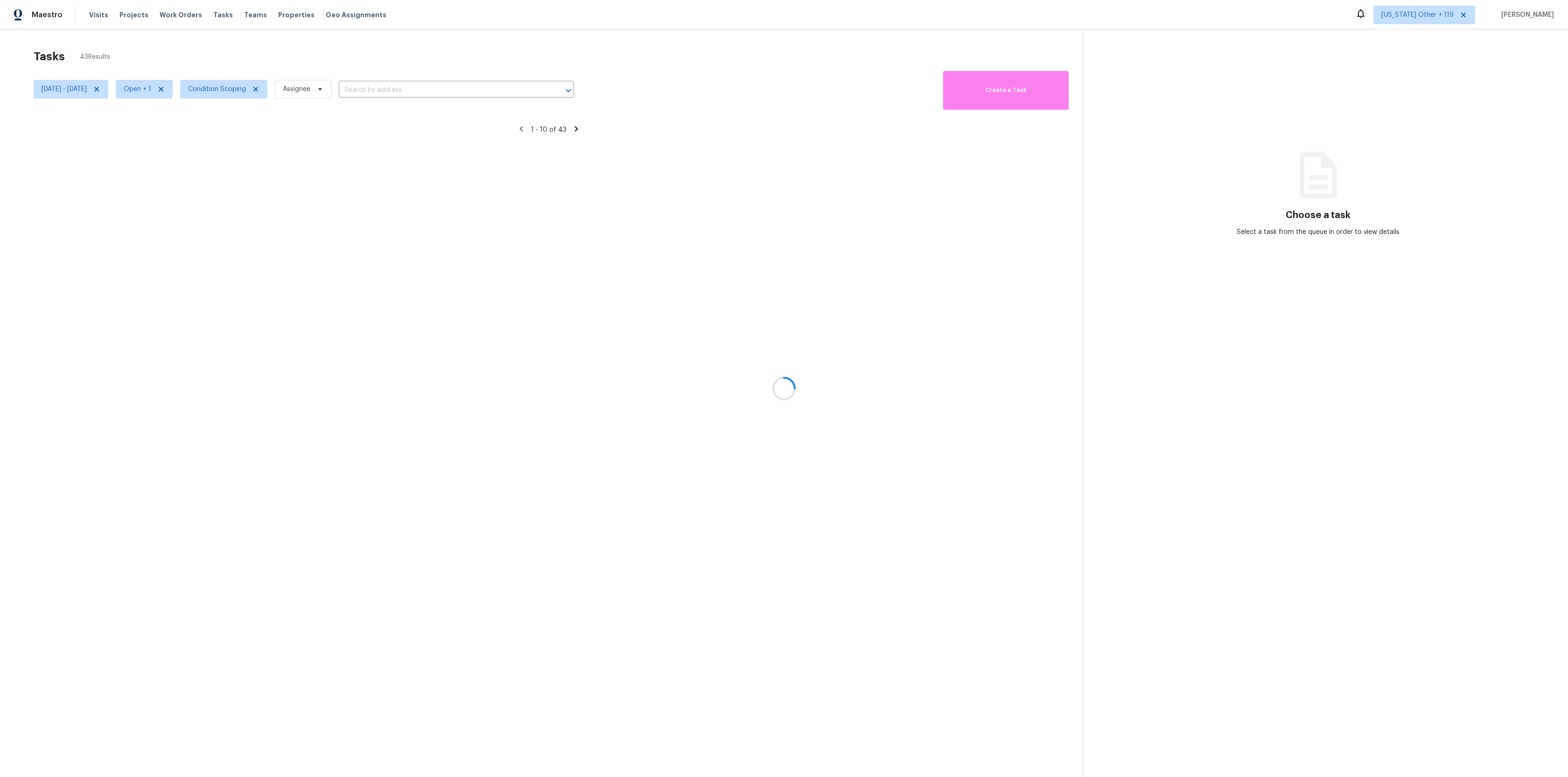
click at [949, 218] on div at bounding box center [784, 388] width 1568 height 777
click at [1444, 14] on span "[US_STATE] Other + 119" at bounding box center [1417, 15] width 72 height 9
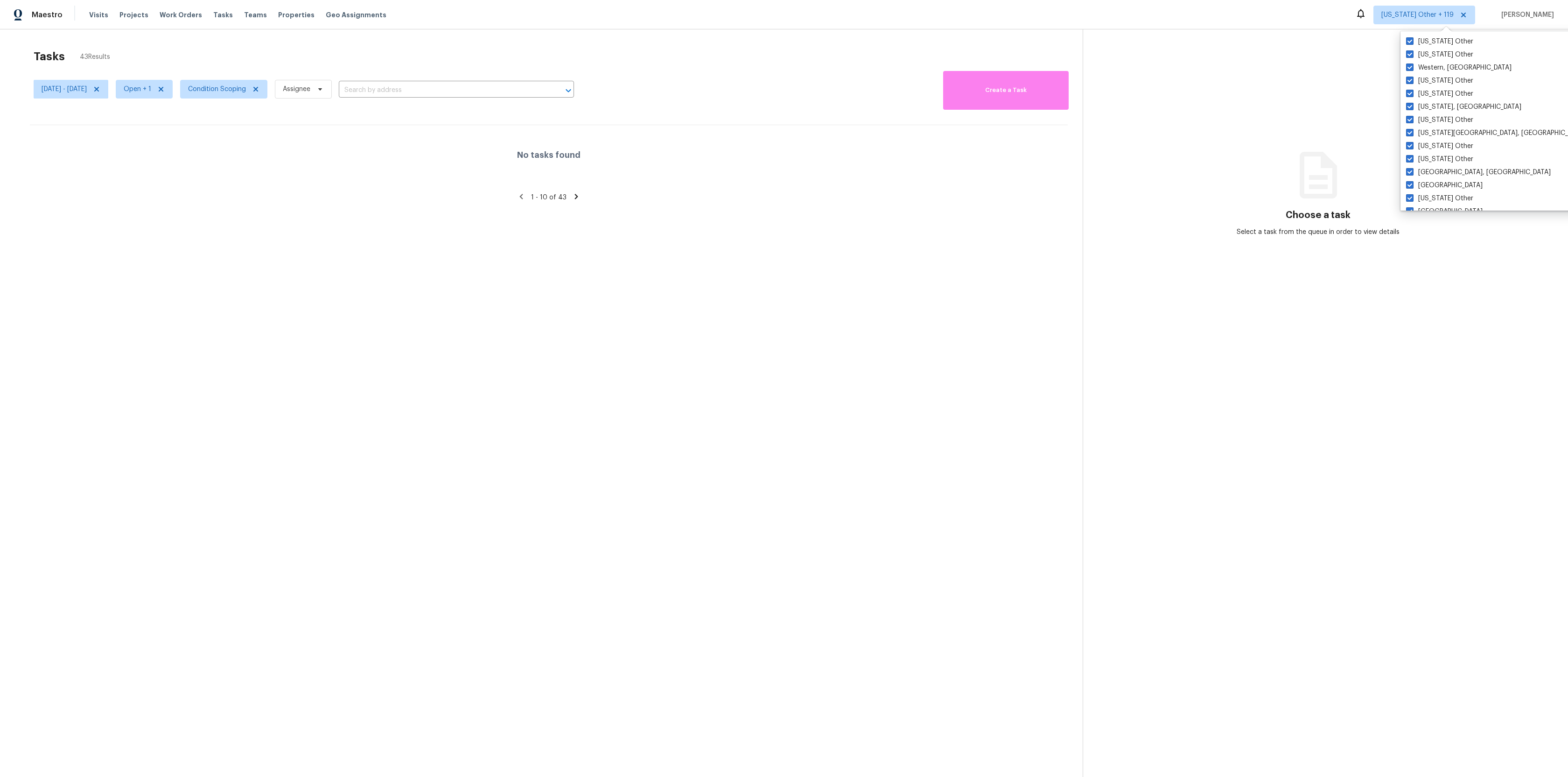
click at [132, 40] on div "Tasks 43 Results Sun, Sep 21 - Sat, Sep 27 Open + 1 Condition Scoping Assignee …" at bounding box center [784, 418] width 1568 height 777
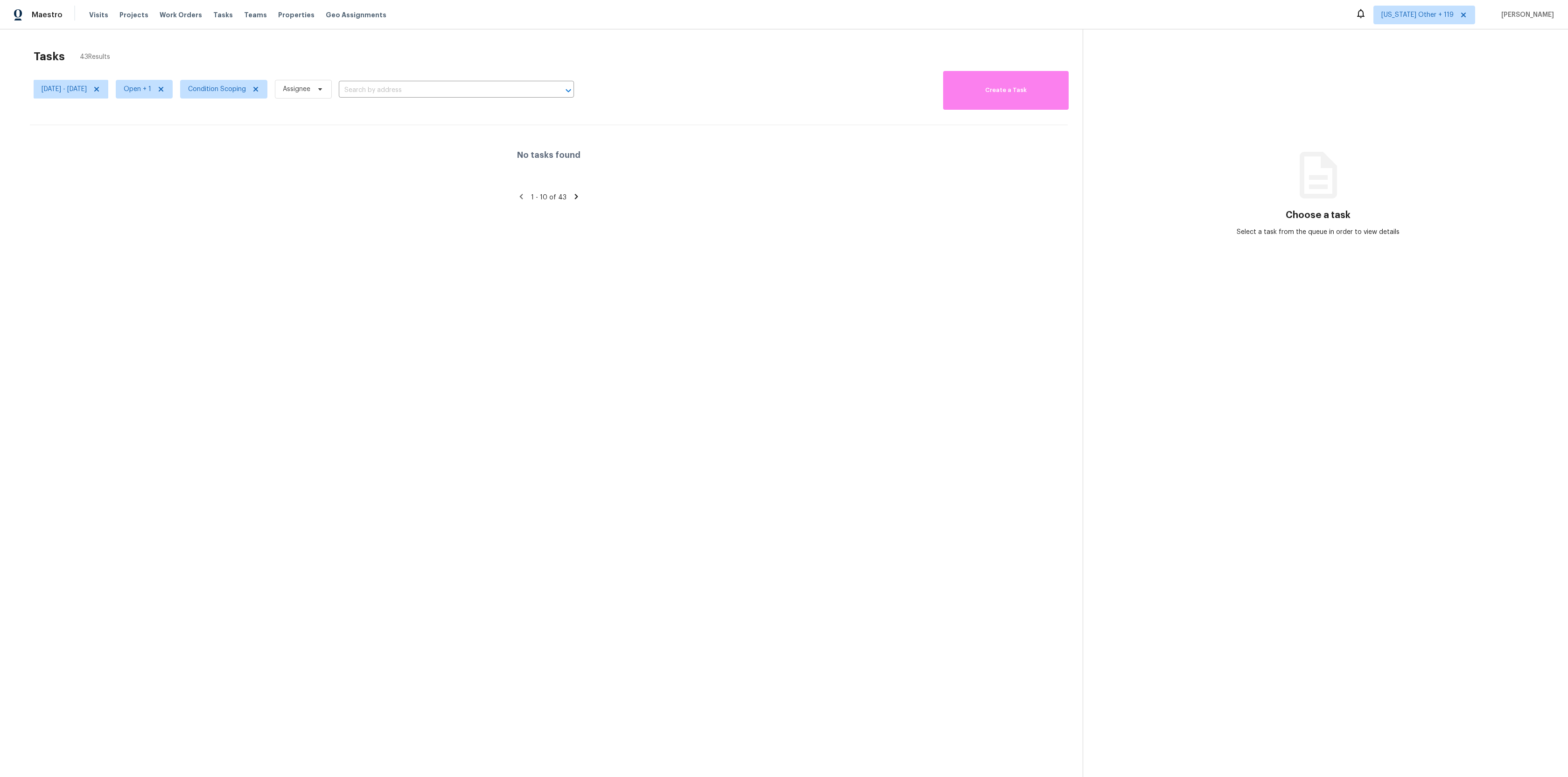
drag, startPoint x: 114, startPoint y: 55, endPoint x: 77, endPoint y: 54, distance: 37.0
click at [76, 54] on div "Tasks 43 Results" at bounding box center [558, 57] width 1049 height 25
click at [141, 48] on div "Tasks 43 Results" at bounding box center [558, 57] width 1049 height 25
click at [237, 90] on span "Condition Scoping" at bounding box center [217, 89] width 58 height 9
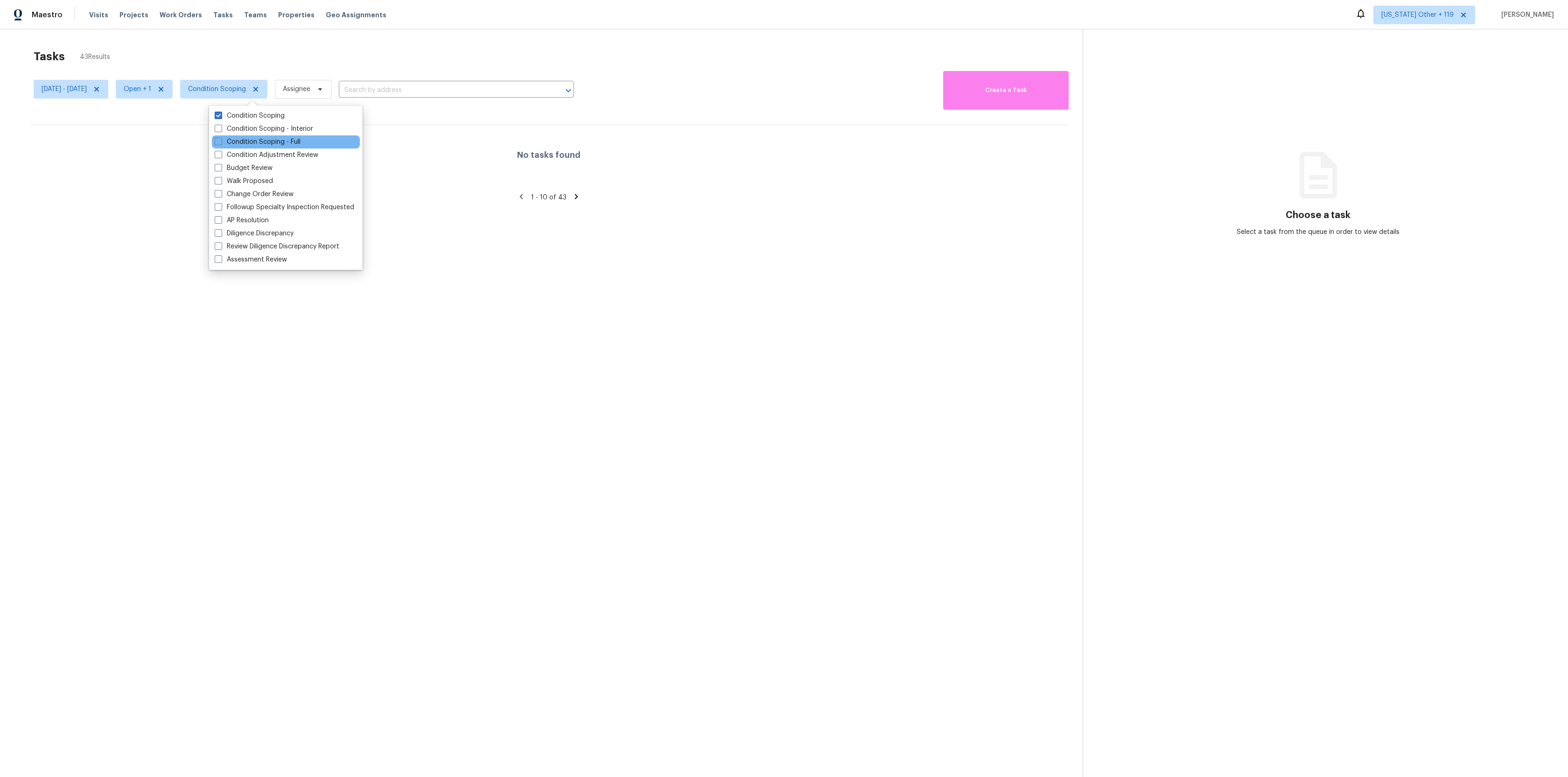
click at [257, 136] on div "Condition Scoping - Full" at bounding box center [286, 142] width 148 height 13
click at [221, 116] on span at bounding box center [218, 116] width 8 height 8
click at [221, 116] on input "Condition Scoping" at bounding box center [218, 114] width 6 height 6
checkbox input "false"
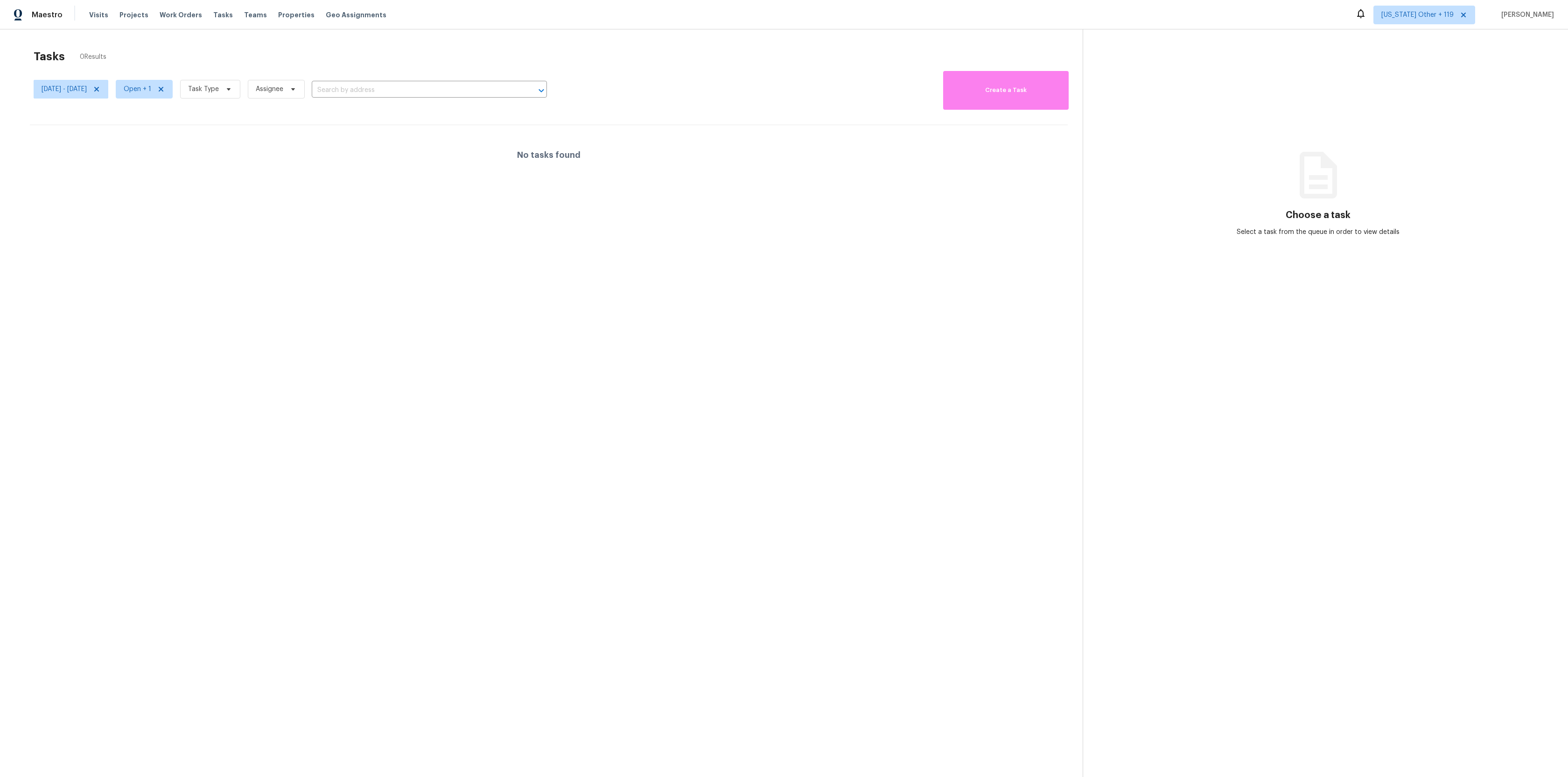
click at [203, 167] on div "No tasks found" at bounding box center [548, 155] width 1038 height 60
click at [232, 93] on icon at bounding box center [229, 89] width 8 height 8
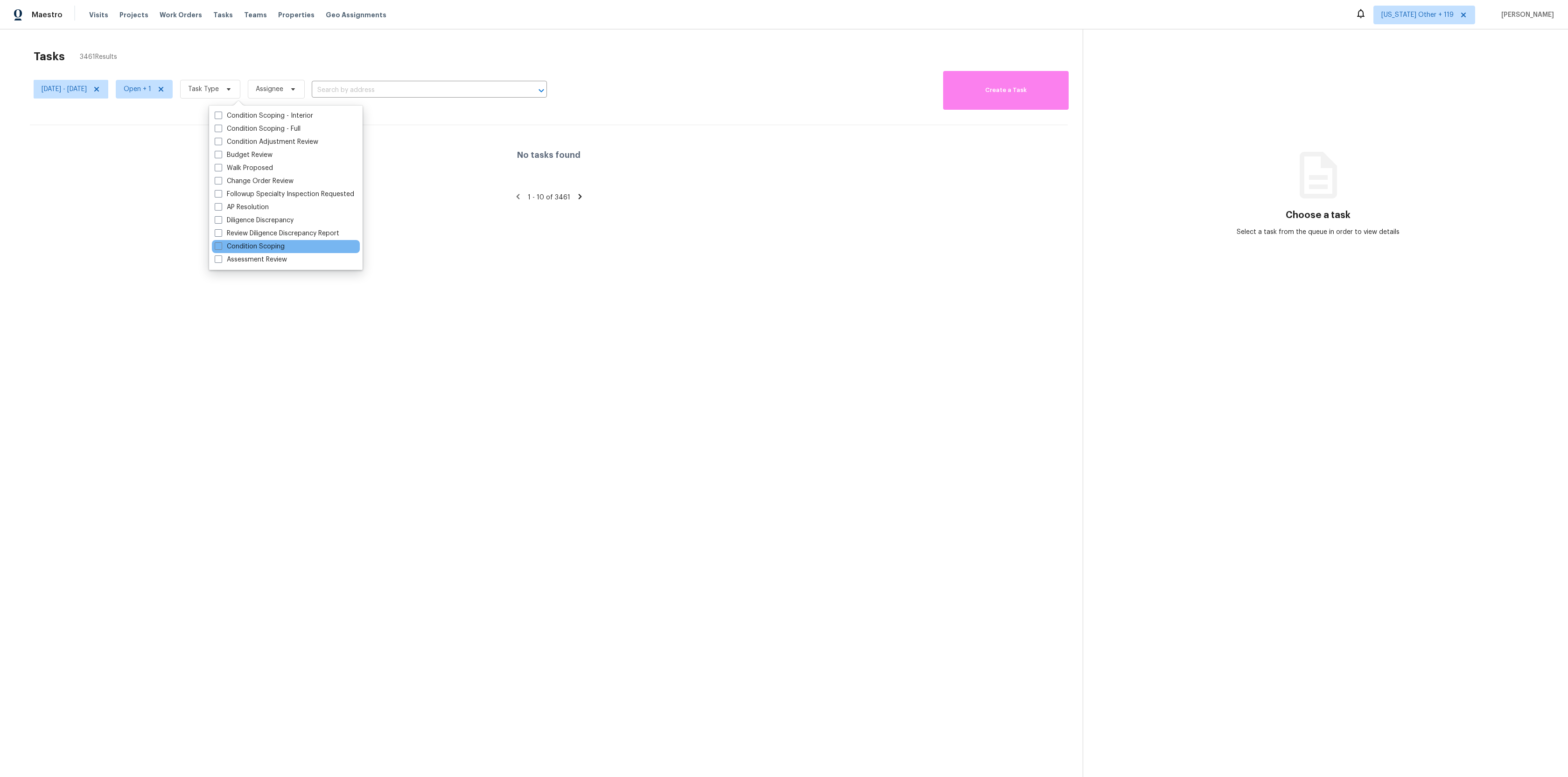
click at [273, 251] on div "Condition Scoping - Interior Condition Scoping - Full Condition Adjustment Revi…" at bounding box center [286, 188] width 153 height 164
click at [273, 249] on label "Condition Scoping" at bounding box center [249, 247] width 70 height 9
click at [221, 248] on input "Condition Scoping" at bounding box center [218, 245] width 6 height 6
checkbox input "true"
click at [182, 208] on div at bounding box center [784, 388] width 1568 height 777
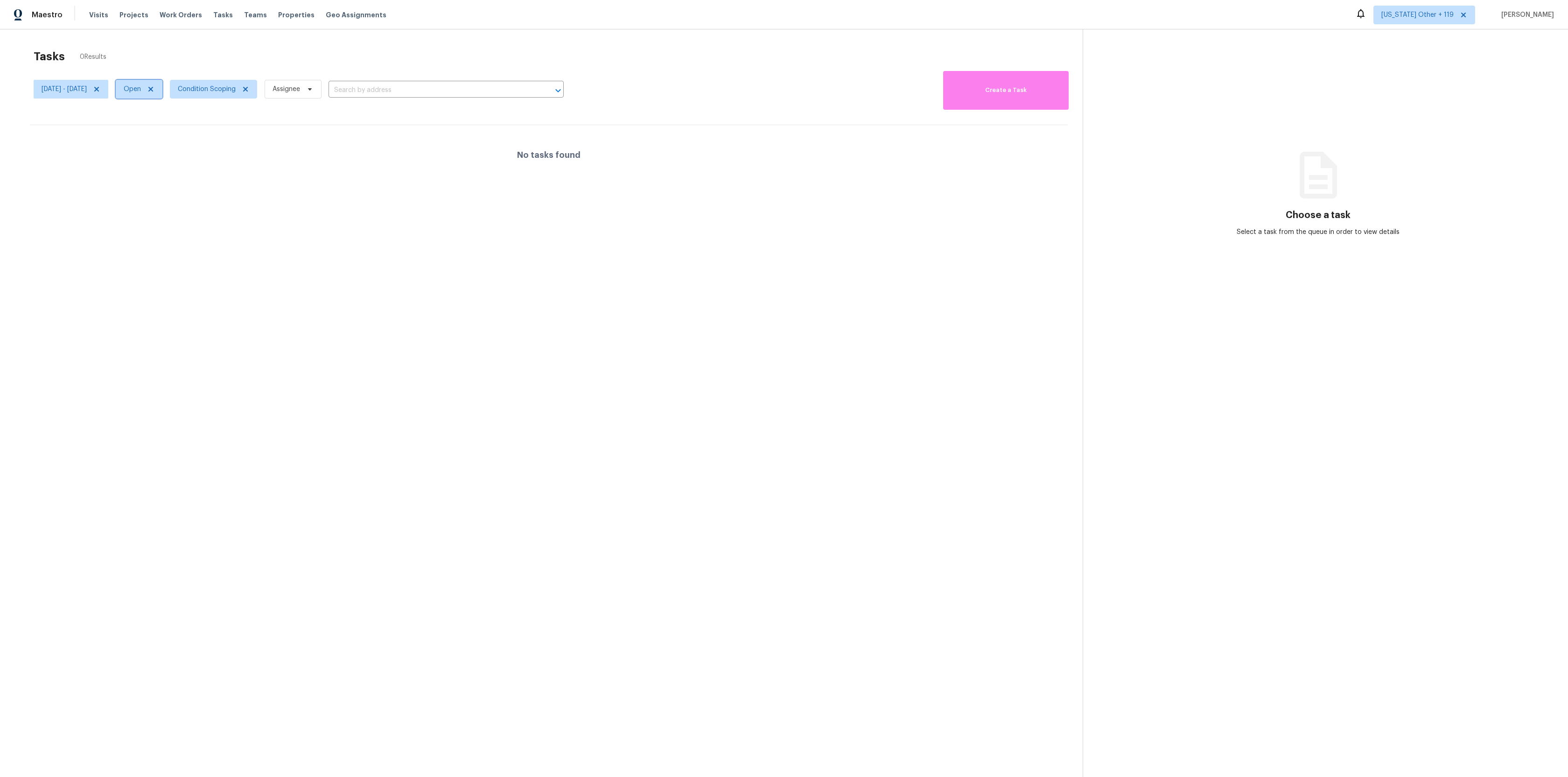
click at [162, 84] on span "Open" at bounding box center [139, 89] width 47 height 18
click at [168, 130] on label "Closed" at bounding box center [168, 129] width 34 height 9
click at [157, 130] on input "Closed" at bounding box center [154, 127] width 6 height 6
click at [168, 130] on label "Closed" at bounding box center [168, 129] width 34 height 9
click at [157, 130] on input "Closed" at bounding box center [154, 127] width 6 height 6
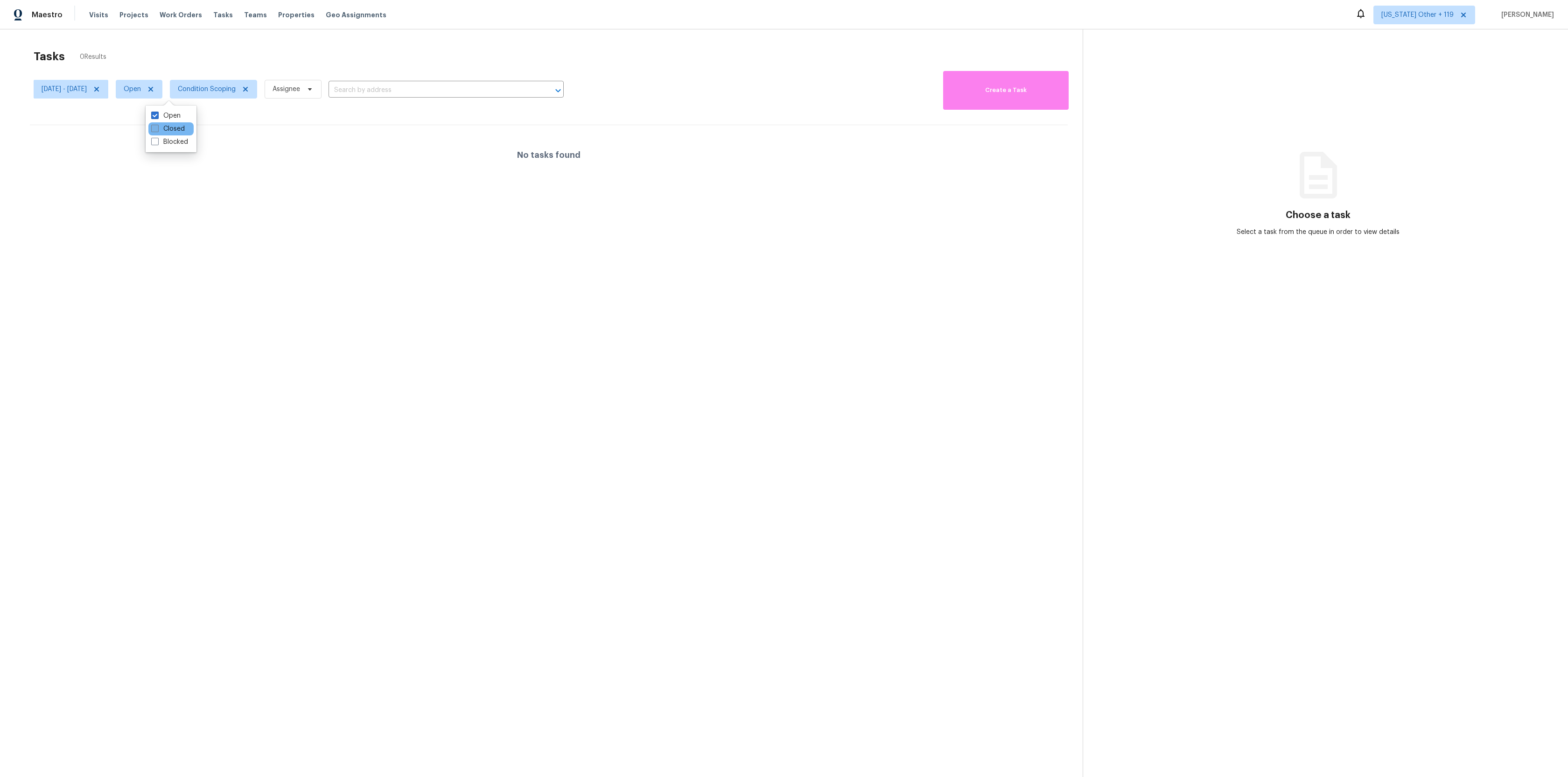
click at [168, 130] on label "Closed" at bounding box center [168, 129] width 34 height 9
click at [157, 130] on input "Closed" at bounding box center [154, 127] width 6 height 6
checkbox input "true"
click at [168, 116] on label "Open" at bounding box center [165, 116] width 29 height 9
click at [157, 116] on input "Open" at bounding box center [154, 114] width 6 height 6
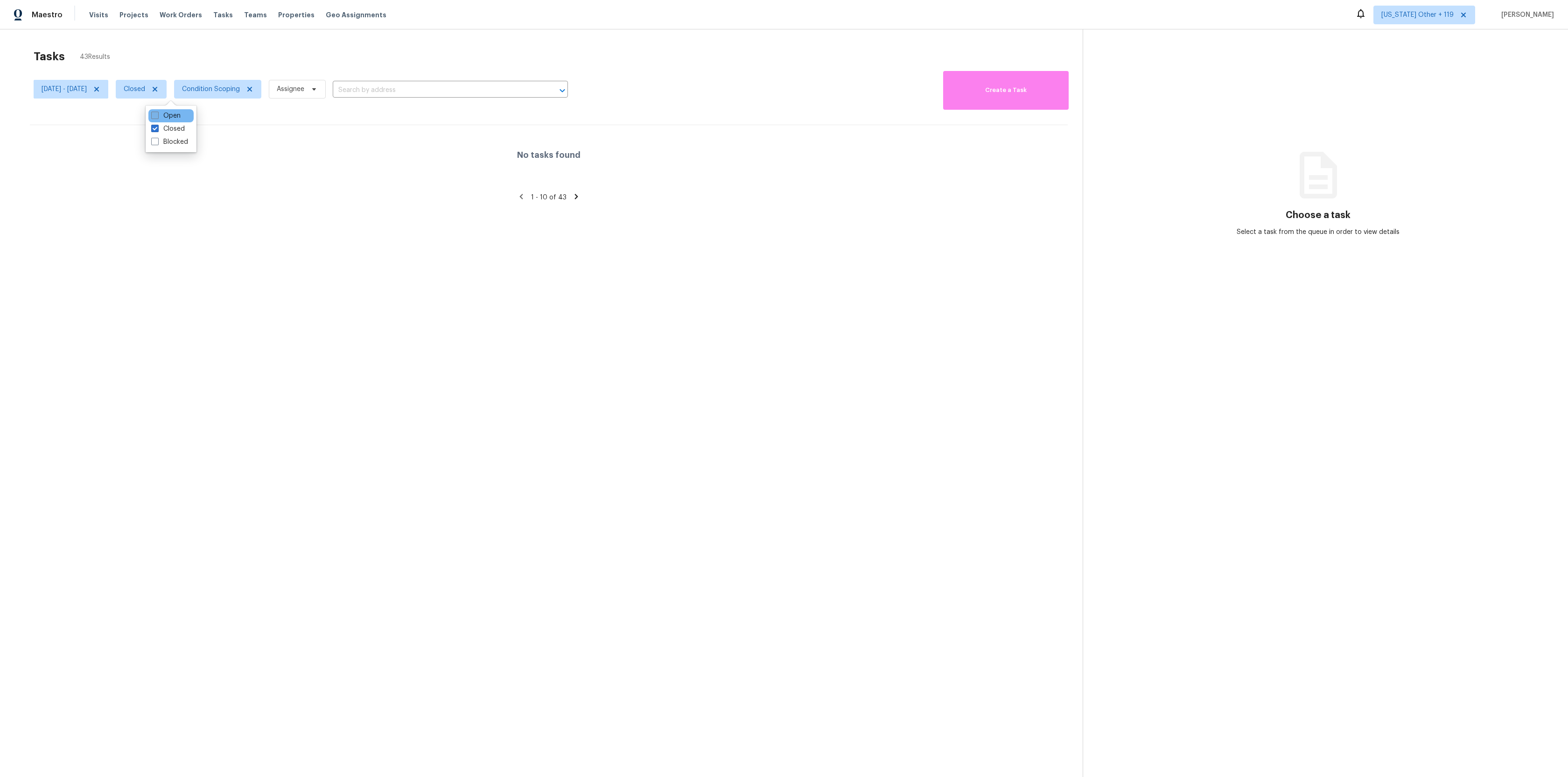
click at [169, 115] on label "Open" at bounding box center [165, 116] width 29 height 9
click at [157, 115] on input "Open" at bounding box center [154, 114] width 6 height 6
checkbox input "true"
click at [528, 174] on div "No tasks found" at bounding box center [548, 155] width 1038 height 60
click at [104, 64] on div "Tasks 43 Results" at bounding box center [558, 57] width 1049 height 25
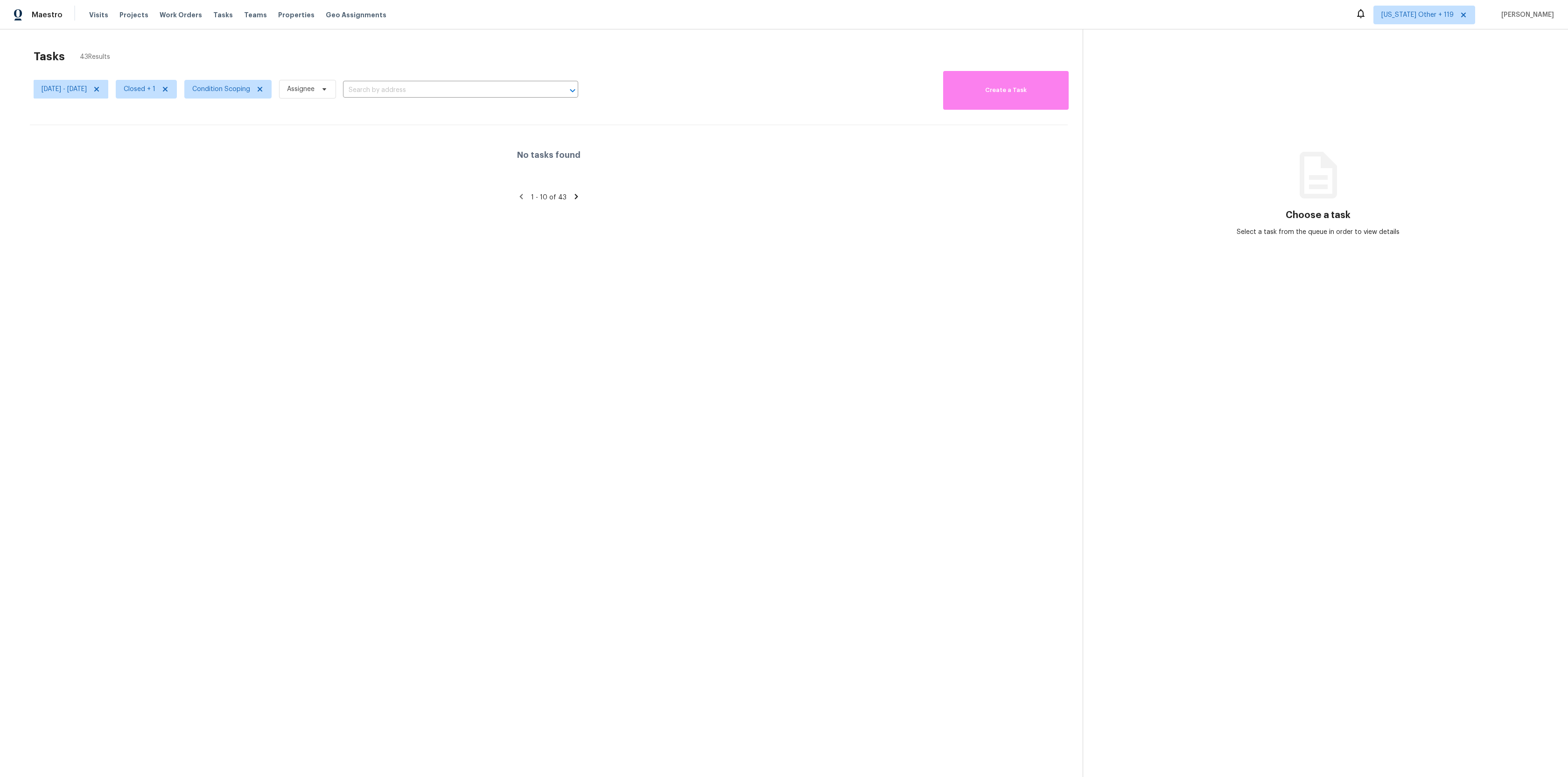
click at [104, 58] on span "43 Results" at bounding box center [95, 57] width 31 height 9
click at [1036, 192] on section "Tasks 43 Results Sun, Sep 21 - Sat, Sep 27 Closed + 1 Condition Scoping Assigne…" at bounding box center [548, 425] width 1068 height 762
click at [213, 18] on div "Tasks" at bounding box center [223, 15] width 20 height 10
click at [213, 16] on span "Tasks" at bounding box center [223, 15] width 20 height 7
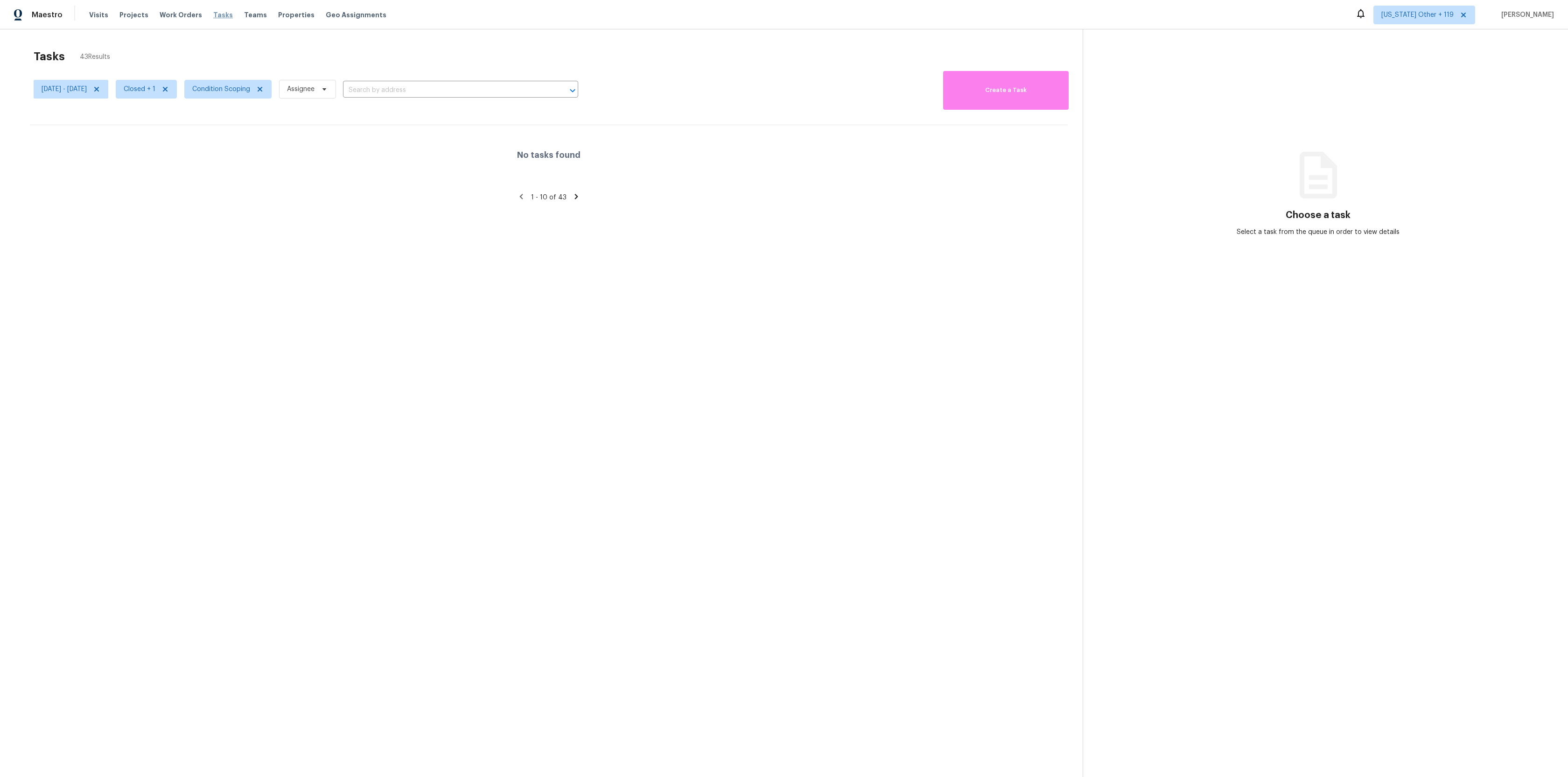
click at [213, 16] on span "Tasks" at bounding box center [223, 15] width 20 height 7
click at [214, 20] on div "Visits Projects Work Orders Tasks Teams Properties Geo Assignments" at bounding box center [243, 15] width 309 height 18
click at [214, 12] on span "Tasks" at bounding box center [223, 15] width 20 height 7
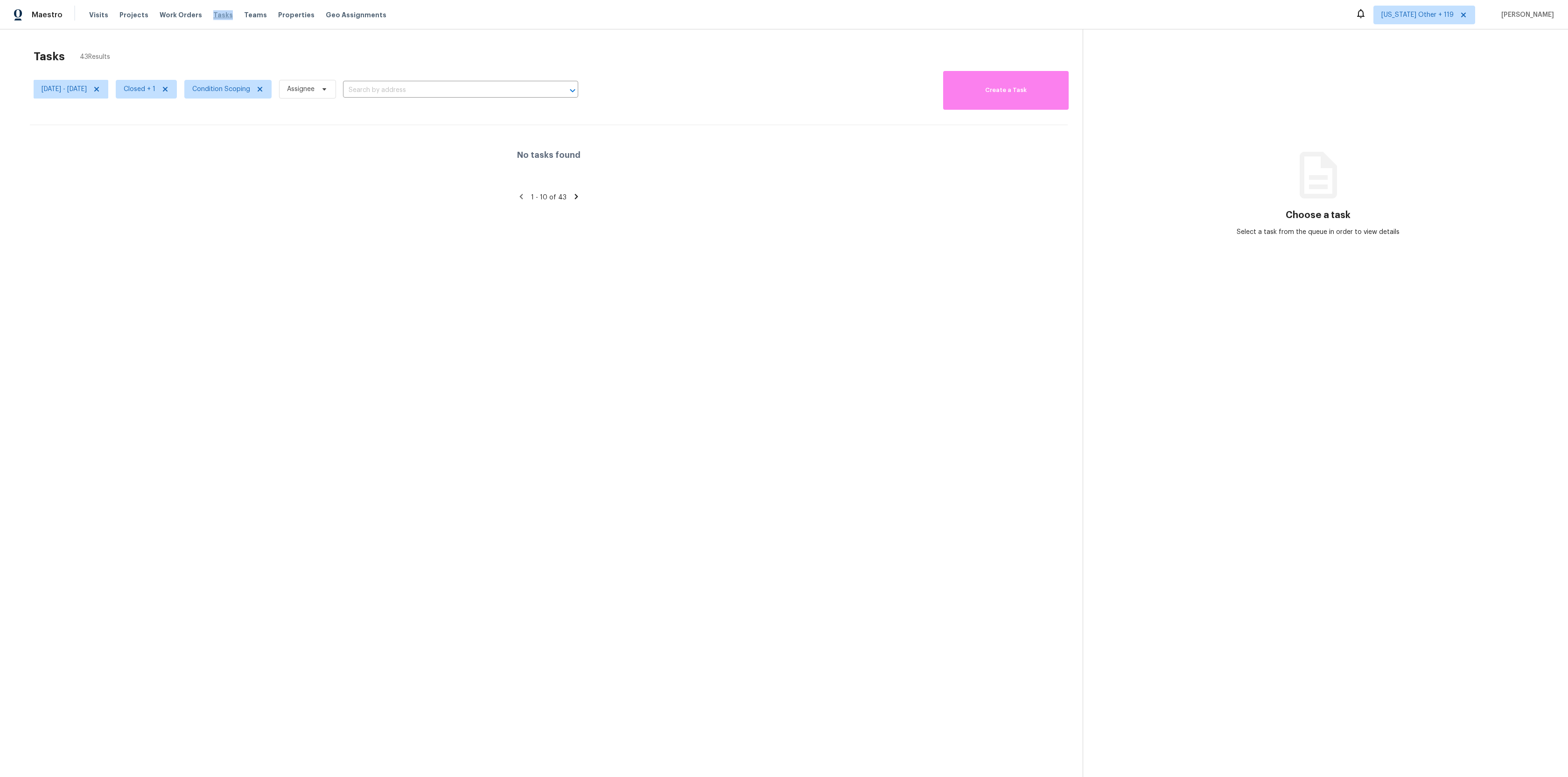
click at [214, 12] on span "Tasks" at bounding box center [223, 15] width 20 height 7
click at [213, 18] on div "Tasks" at bounding box center [223, 15] width 20 height 10
click at [214, 11] on span "Tasks" at bounding box center [223, 15] width 20 height 7
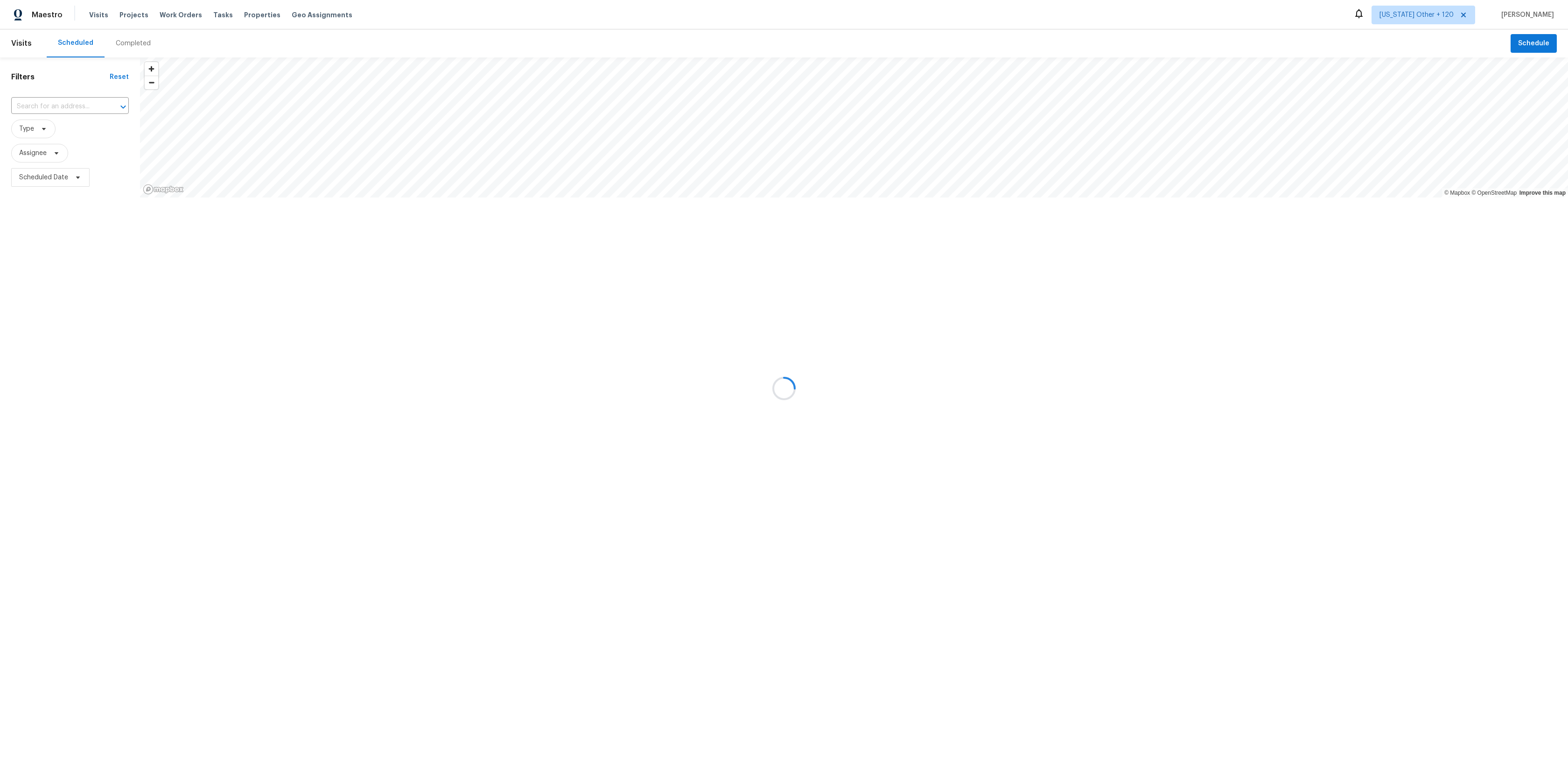
click at [212, 16] on div at bounding box center [784, 388] width 1568 height 777
click at [215, 15] on div at bounding box center [784, 388] width 1568 height 777
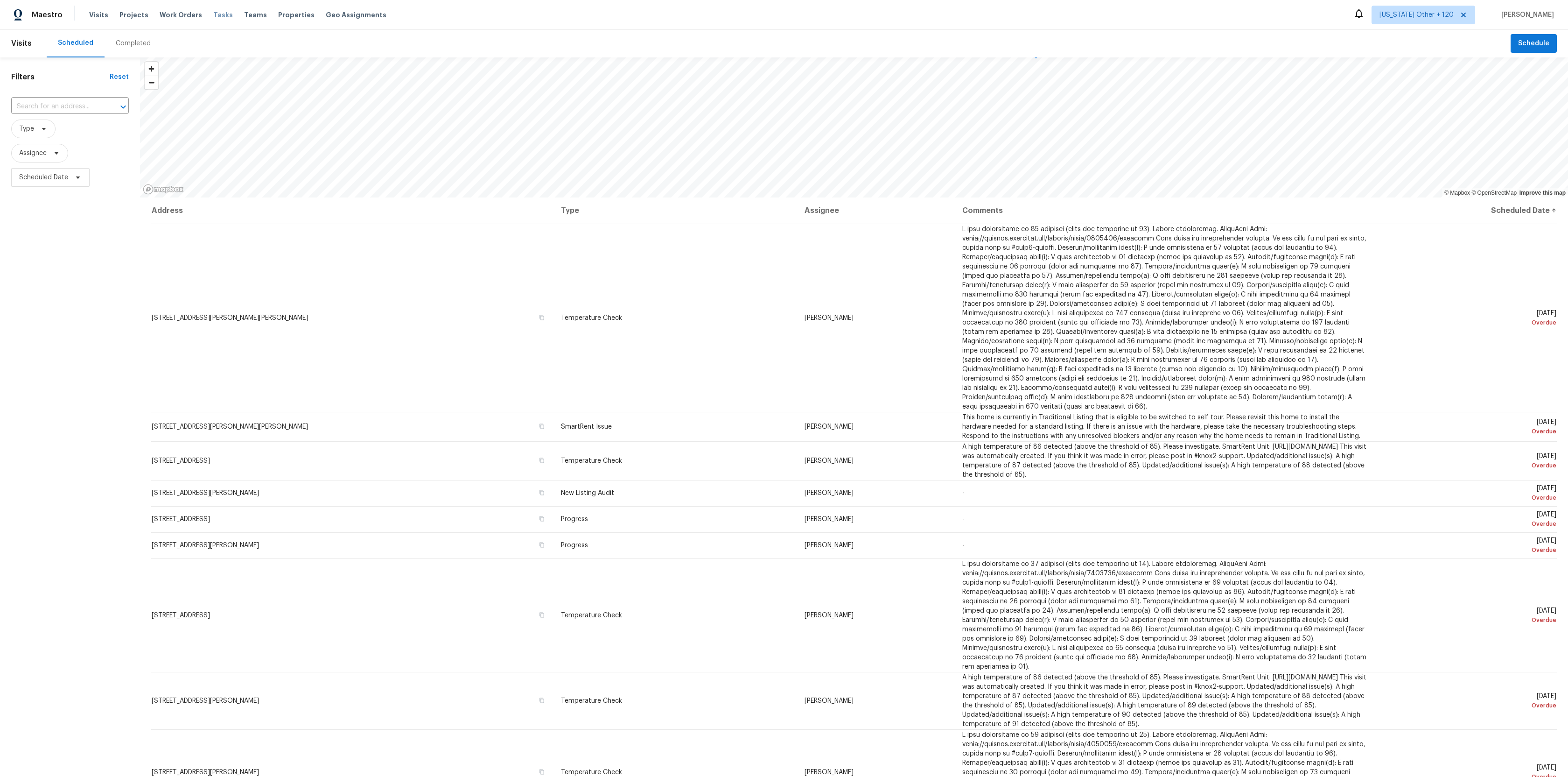
click at [214, 16] on span "Tasks" at bounding box center [223, 15] width 20 height 7
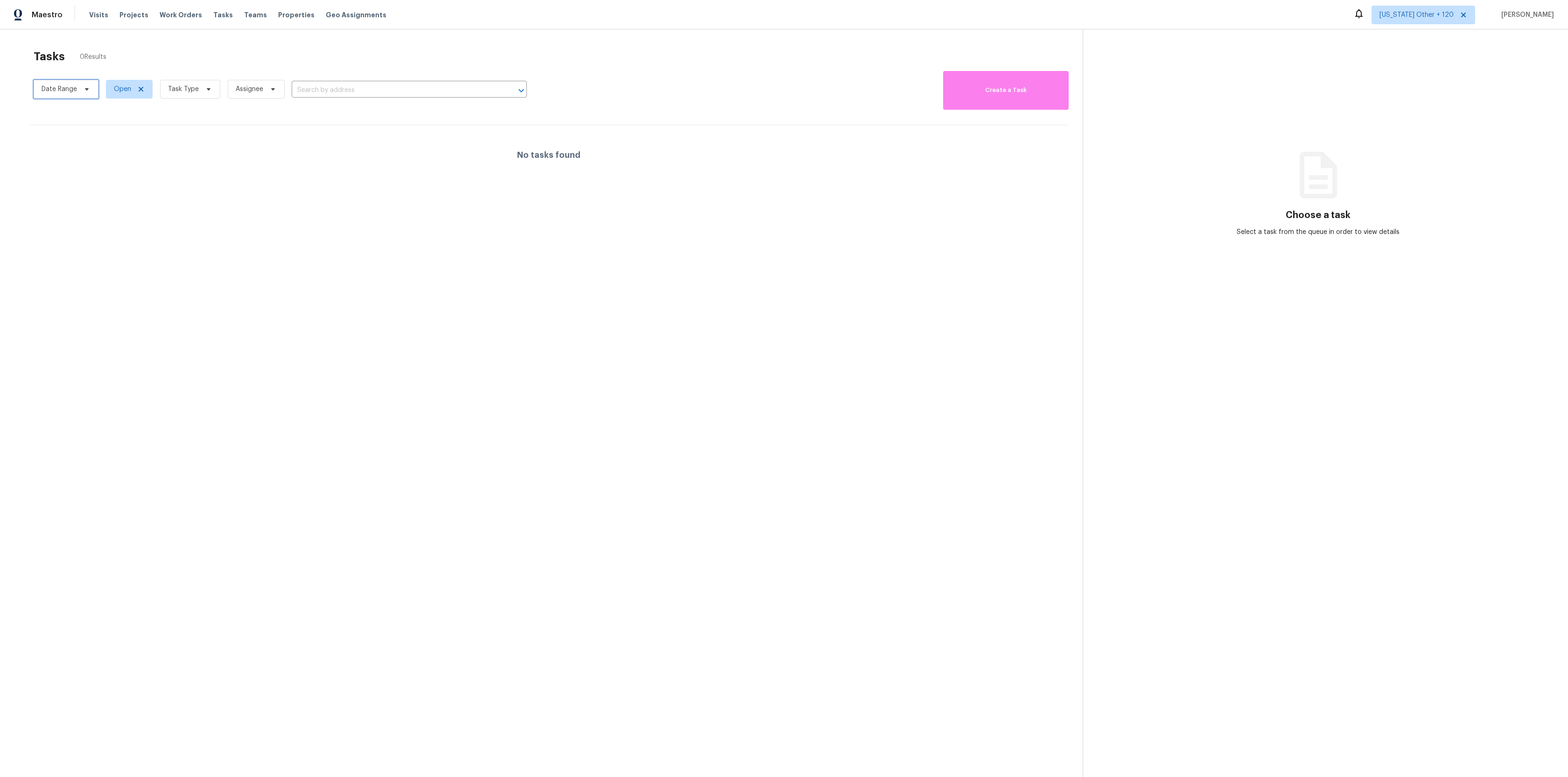
click at [90, 86] on span "Date Range" at bounding box center [66, 89] width 65 height 18
click at [81, 120] on input "text" at bounding box center [85, 120] width 92 height 18
select select "9"
select select "2025"
select select "10"
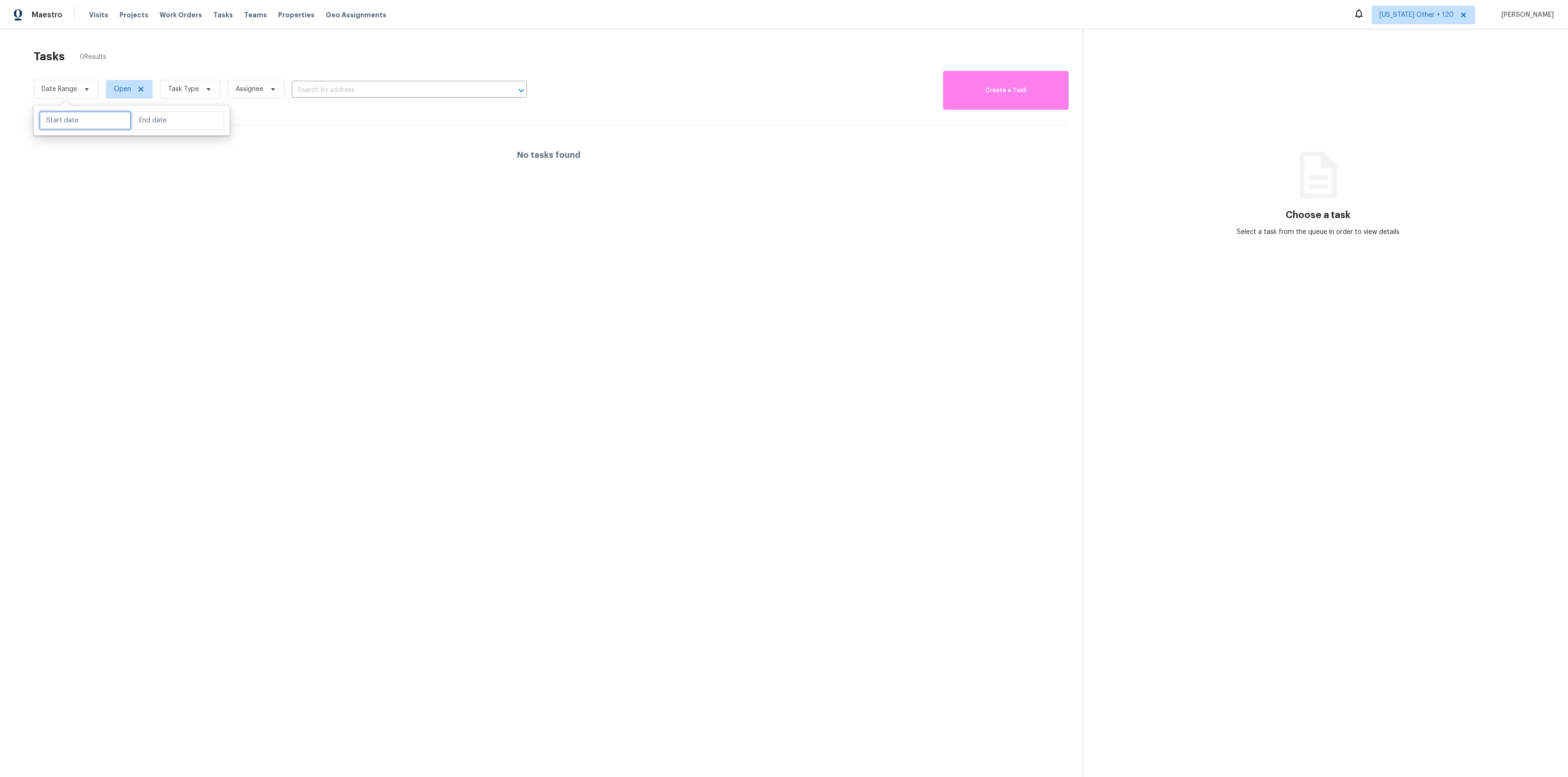
select select "2025"
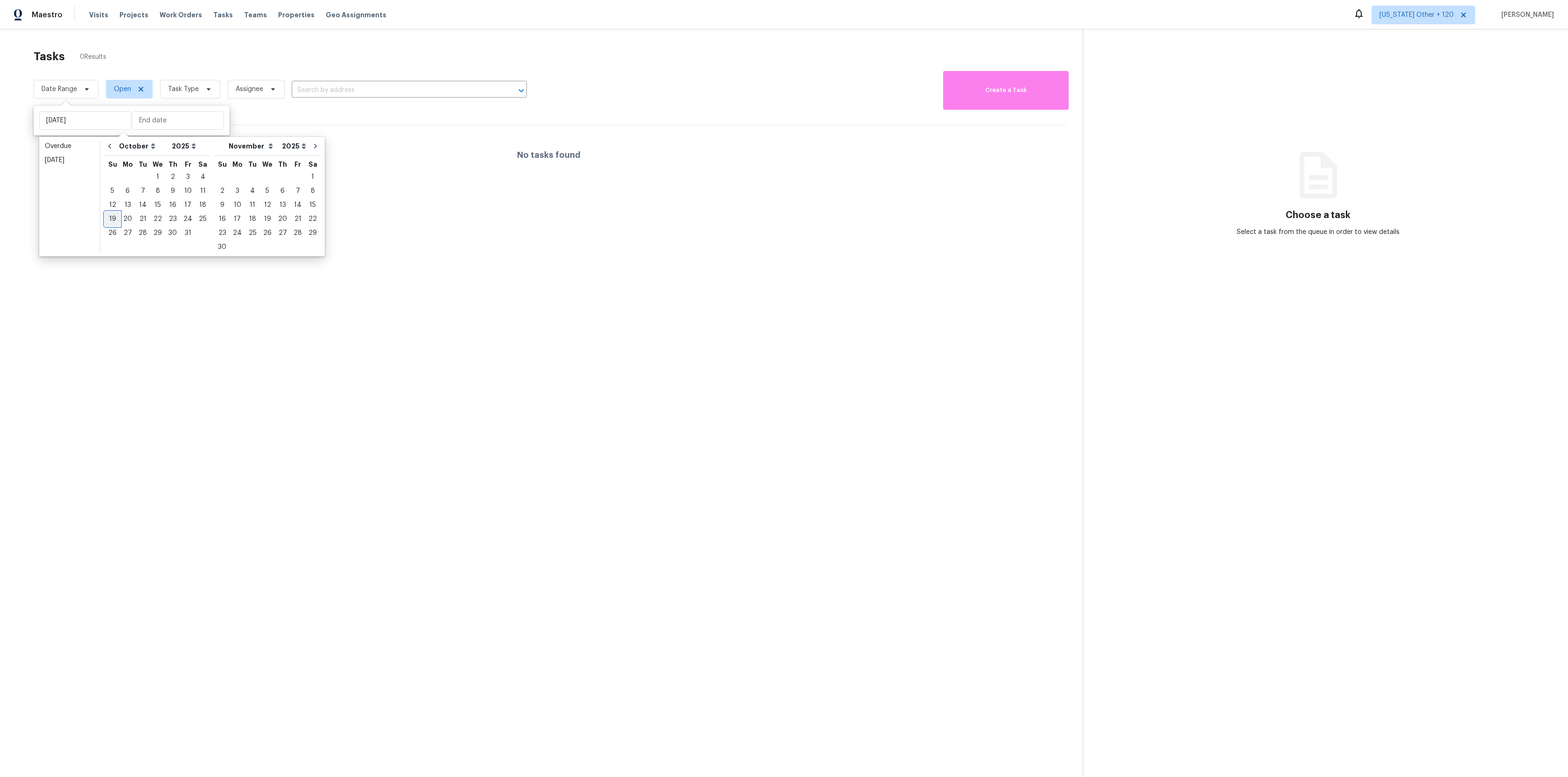
click at [118, 217] on div "19" at bounding box center [112, 218] width 15 height 13
type input "Sun, Oct 19"
type input "Fri, Oct 24"
type input "Fri, Oct 17"
type input "Sun, Oct 19"
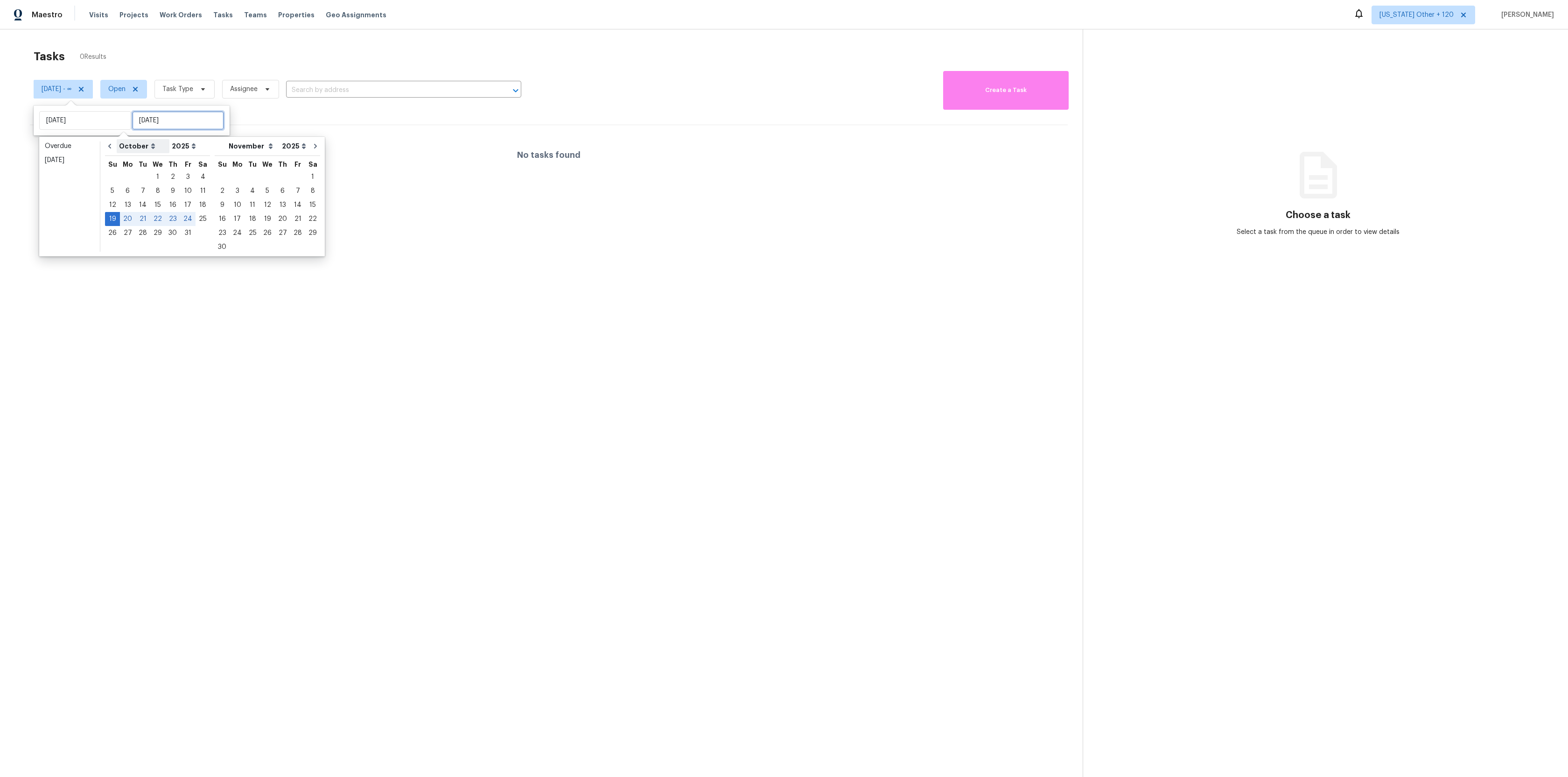
type input "Sun, Oct 19"
click at [111, 146] on icon "Go to previous month" at bounding box center [110, 146] width 8 height 8
select select "8"
select select "9"
type input "Sun, Sep 07"
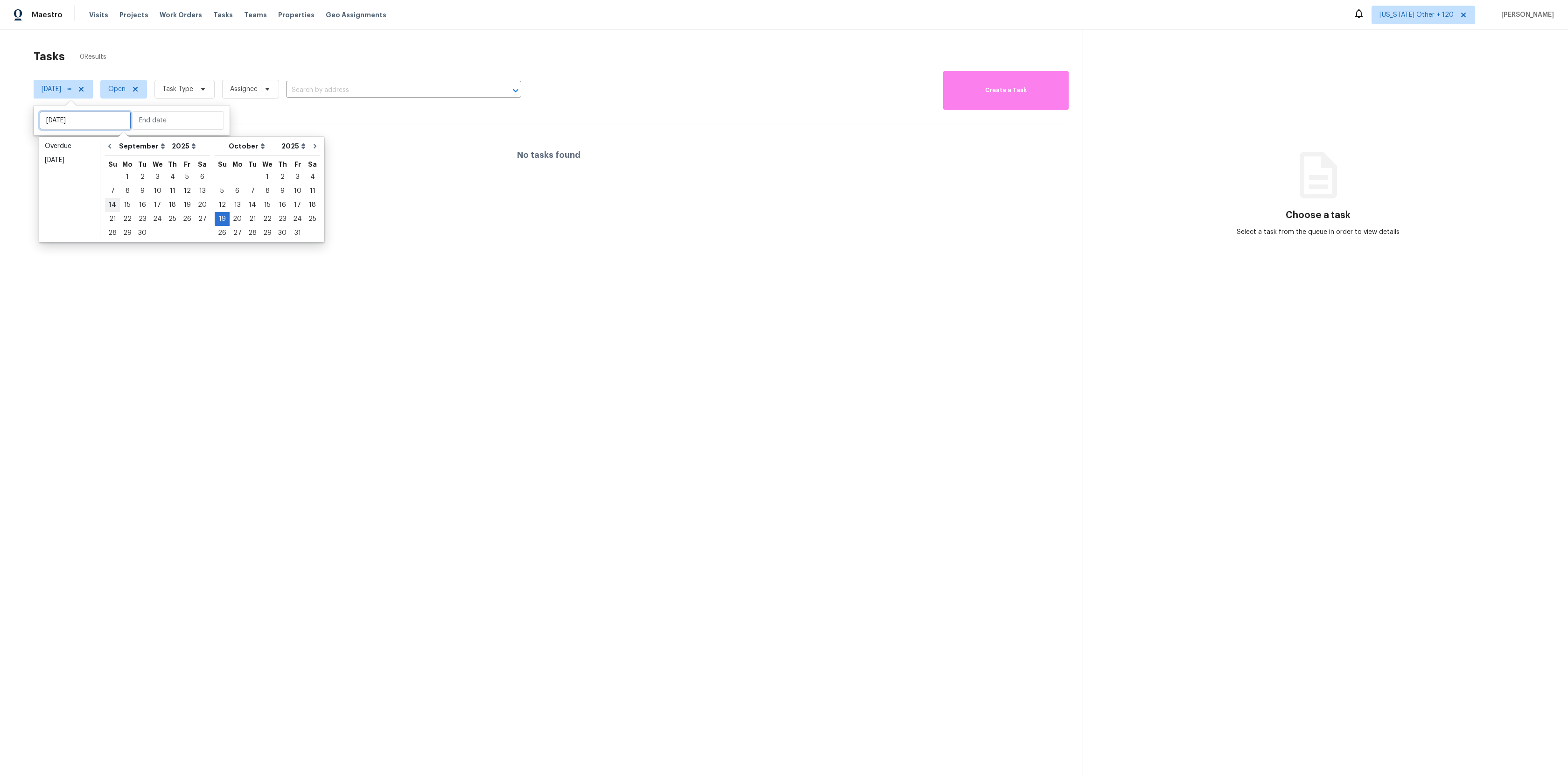
type input "Sun, Oct 19"
click at [115, 214] on div "21" at bounding box center [112, 218] width 15 height 13
type input "Sun, Sep 21"
type input "Sun, Oct 19"
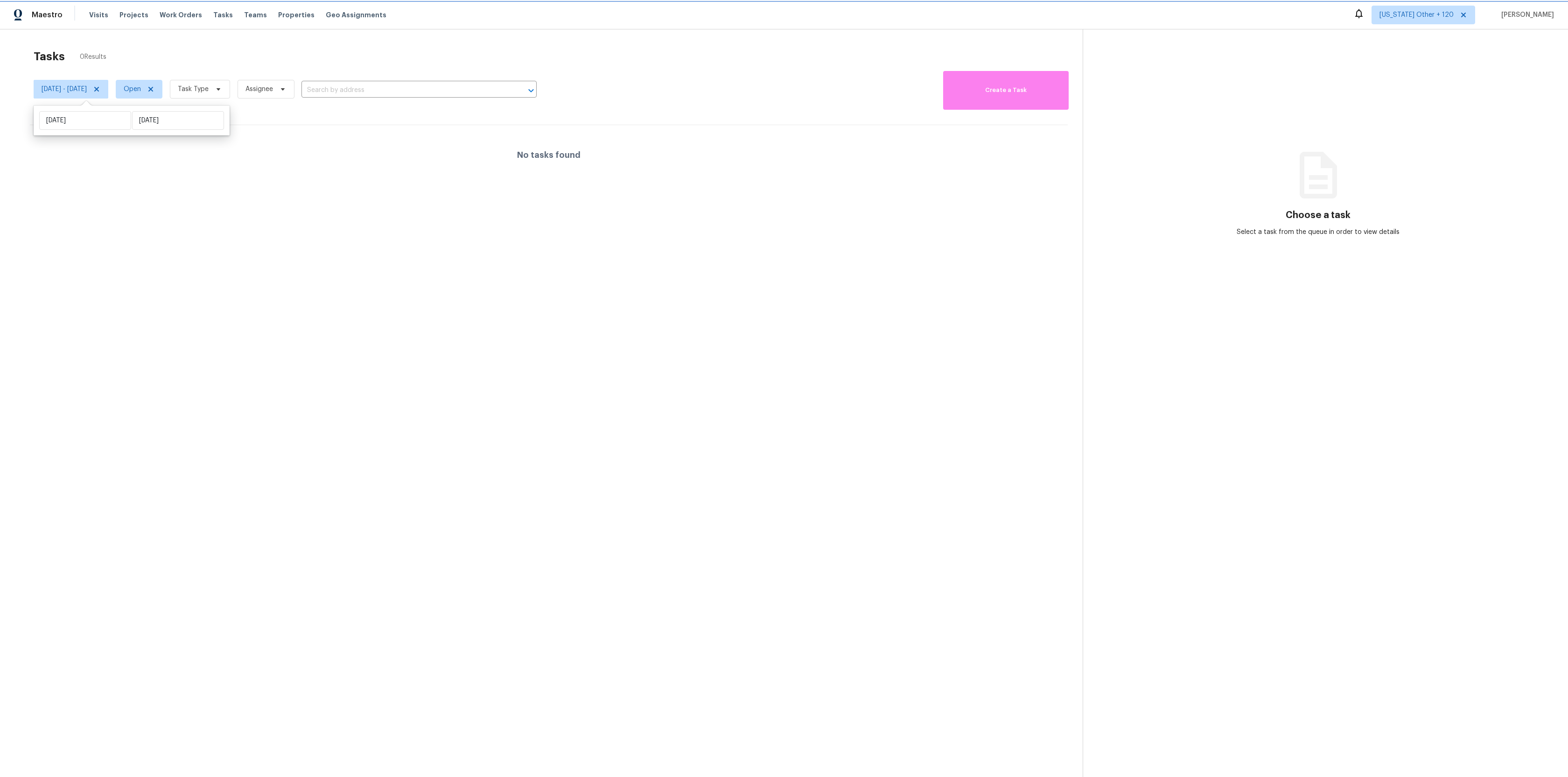
click at [87, 90] on span "Sun, Sep 21 - Sun, Oct 19" at bounding box center [64, 89] width 45 height 9
click at [84, 93] on span "Sun, Sep 21 - Sun, Oct 19" at bounding box center [64, 89] width 45 height 9
select select "8"
select select "2025"
select select "9"
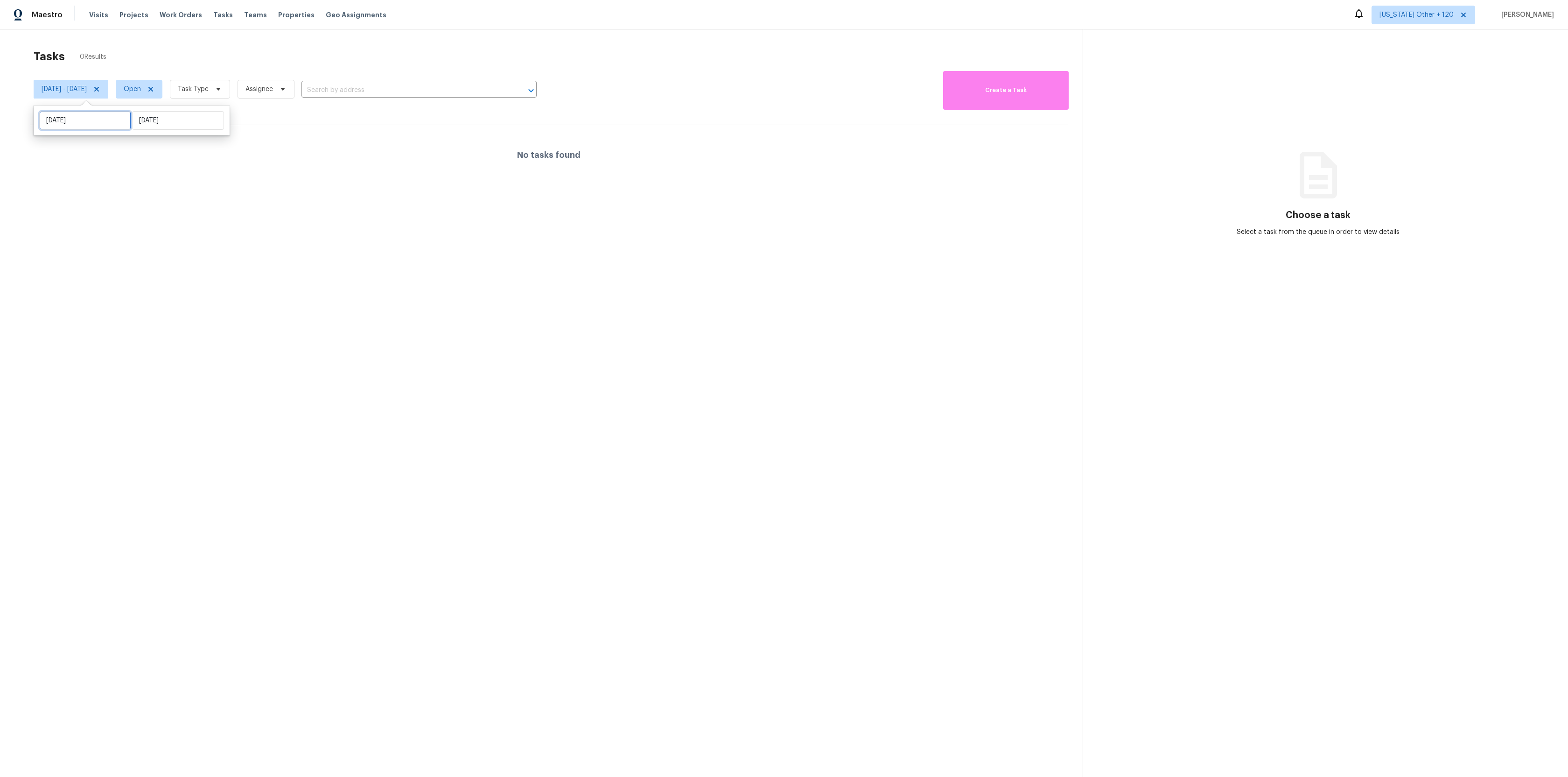
select select "2025"
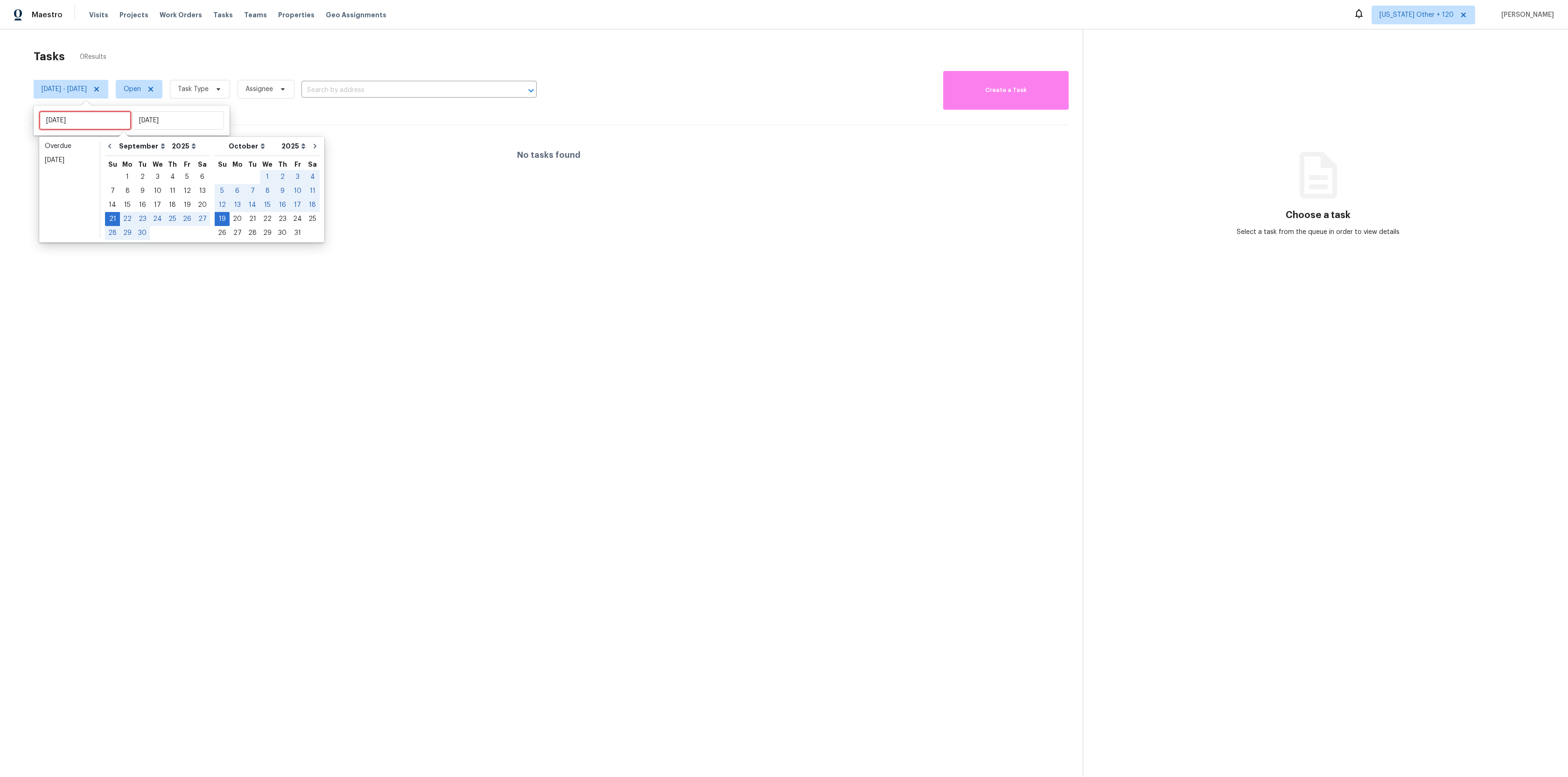
click at [78, 127] on input "[DATE]" at bounding box center [85, 120] width 92 height 18
click at [197, 218] on div "27" at bounding box center [202, 218] width 15 height 13
type input "Sat, Sep 27"
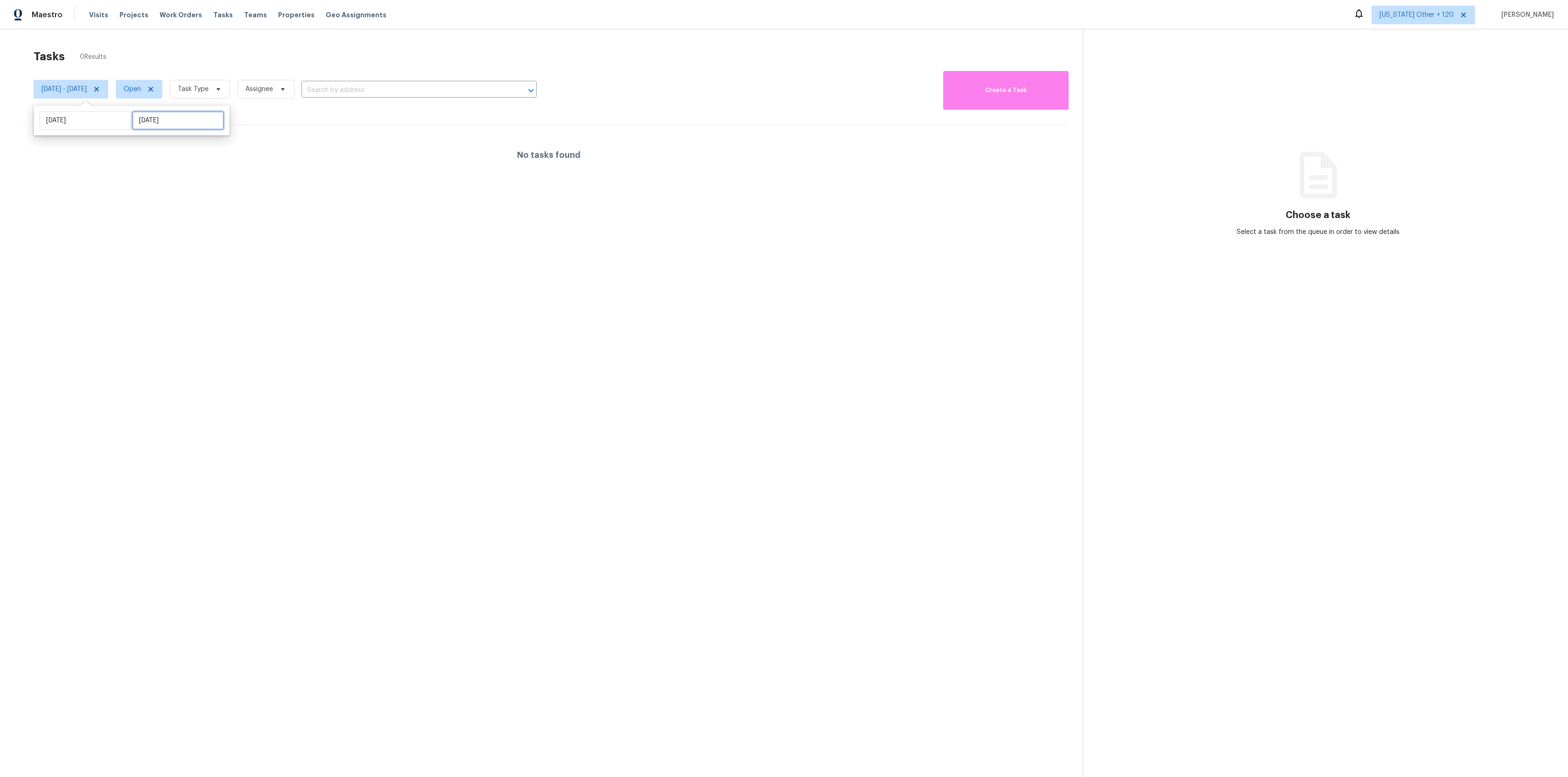
select select "8"
select select "2025"
select select "9"
select select "2025"
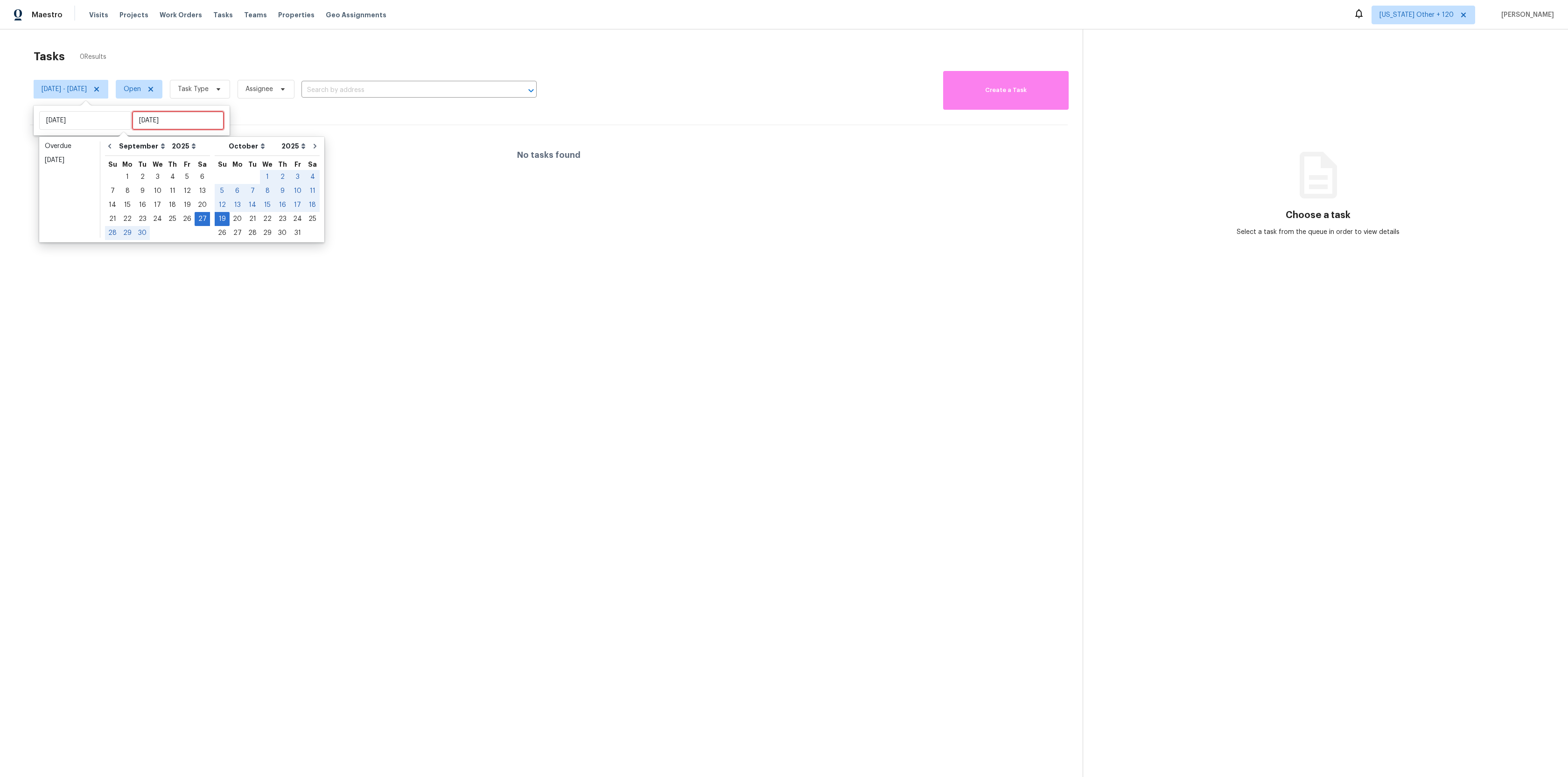
click at [165, 123] on input "Sun, Oct 19" at bounding box center [178, 120] width 92 height 18
type input "Sun, Sep 21"
click at [115, 219] on div "21" at bounding box center [112, 218] width 15 height 13
type input "[DATE]"
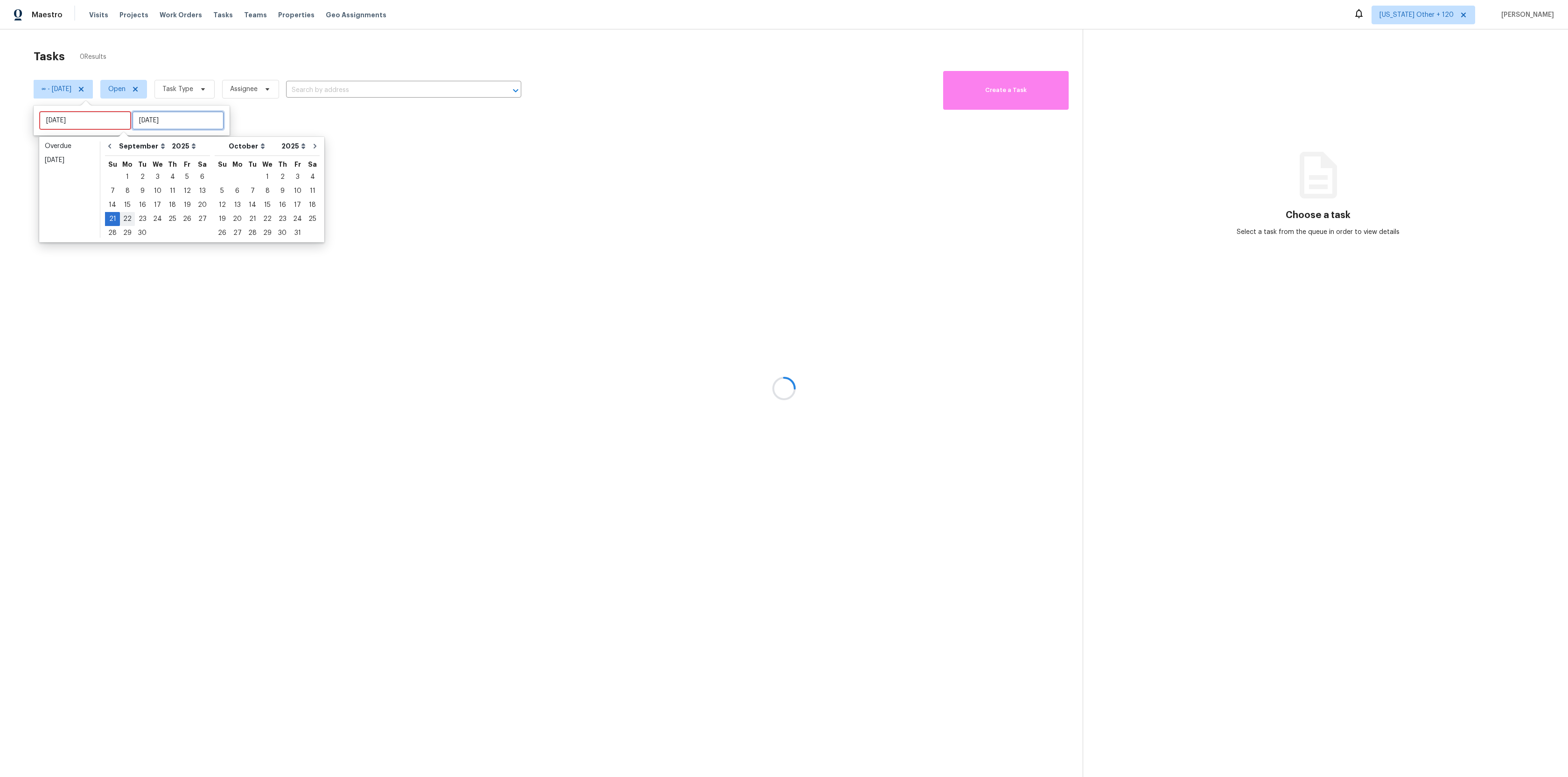
type input "[DATE]"
click at [195, 215] on div "27" at bounding box center [202, 218] width 15 height 13
type input "[DATE]"
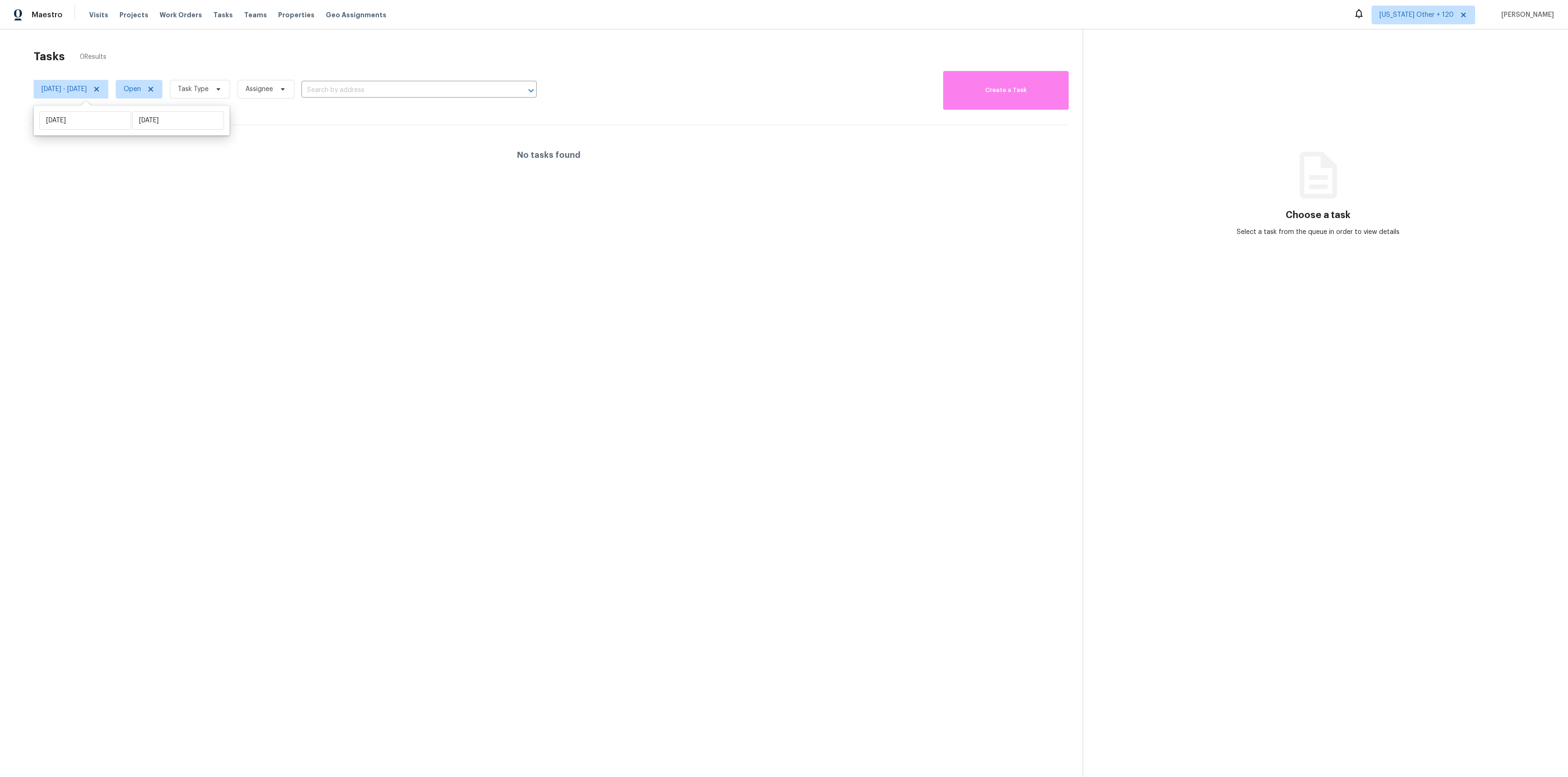
click at [240, 140] on div "No tasks found" at bounding box center [548, 155] width 1038 height 60
click at [155, 85] on icon at bounding box center [151, 89] width 8 height 8
click at [165, 90] on span "Status" at bounding box center [140, 89] width 50 height 18
click at [183, 113] on label "Closed" at bounding box center [168, 116] width 34 height 9
click at [157, 113] on input "Closed" at bounding box center [154, 114] width 6 height 6
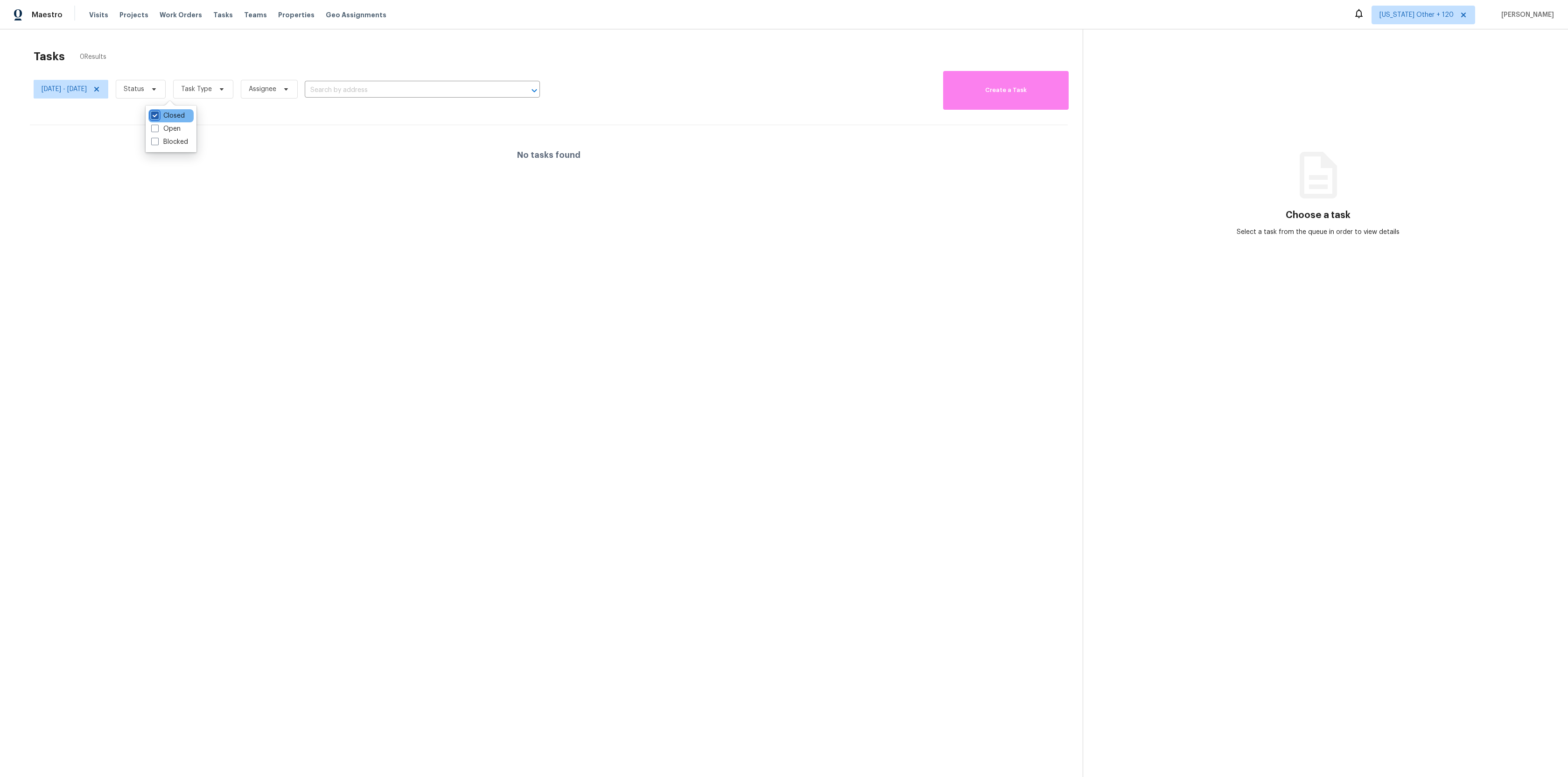
checkbox input "true"
click at [178, 129] on label "Open" at bounding box center [165, 129] width 29 height 9
click at [157, 129] on input "Open" at bounding box center [154, 127] width 6 height 6
checkbox input "true"
click at [281, 138] on div "No tasks found" at bounding box center [548, 155] width 1038 height 60
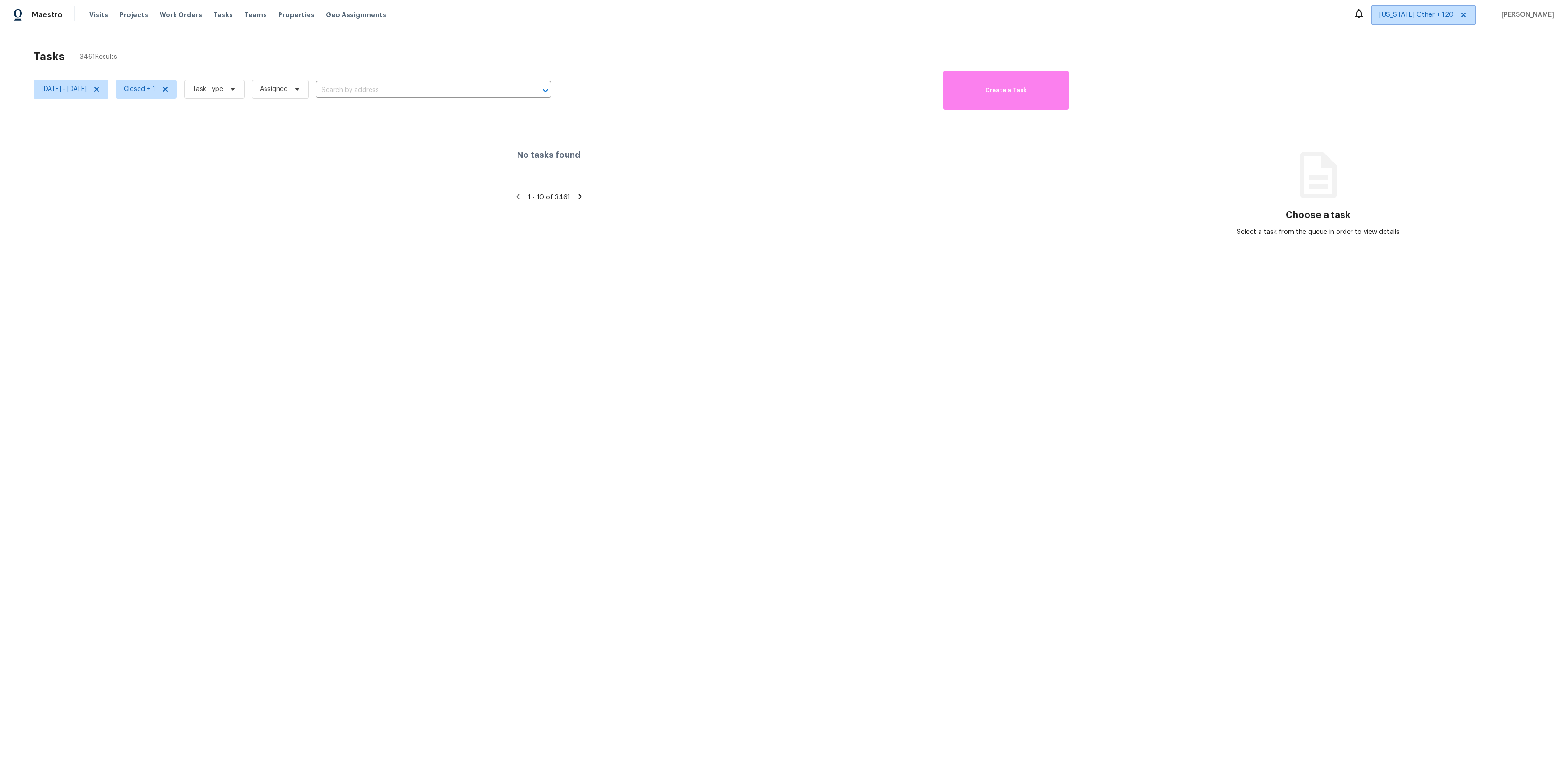
click at [1467, 12] on icon at bounding box center [1463, 15] width 8 height 8
click at [1453, 13] on span "[US_STATE] Other" at bounding box center [1426, 15] width 55 height 9
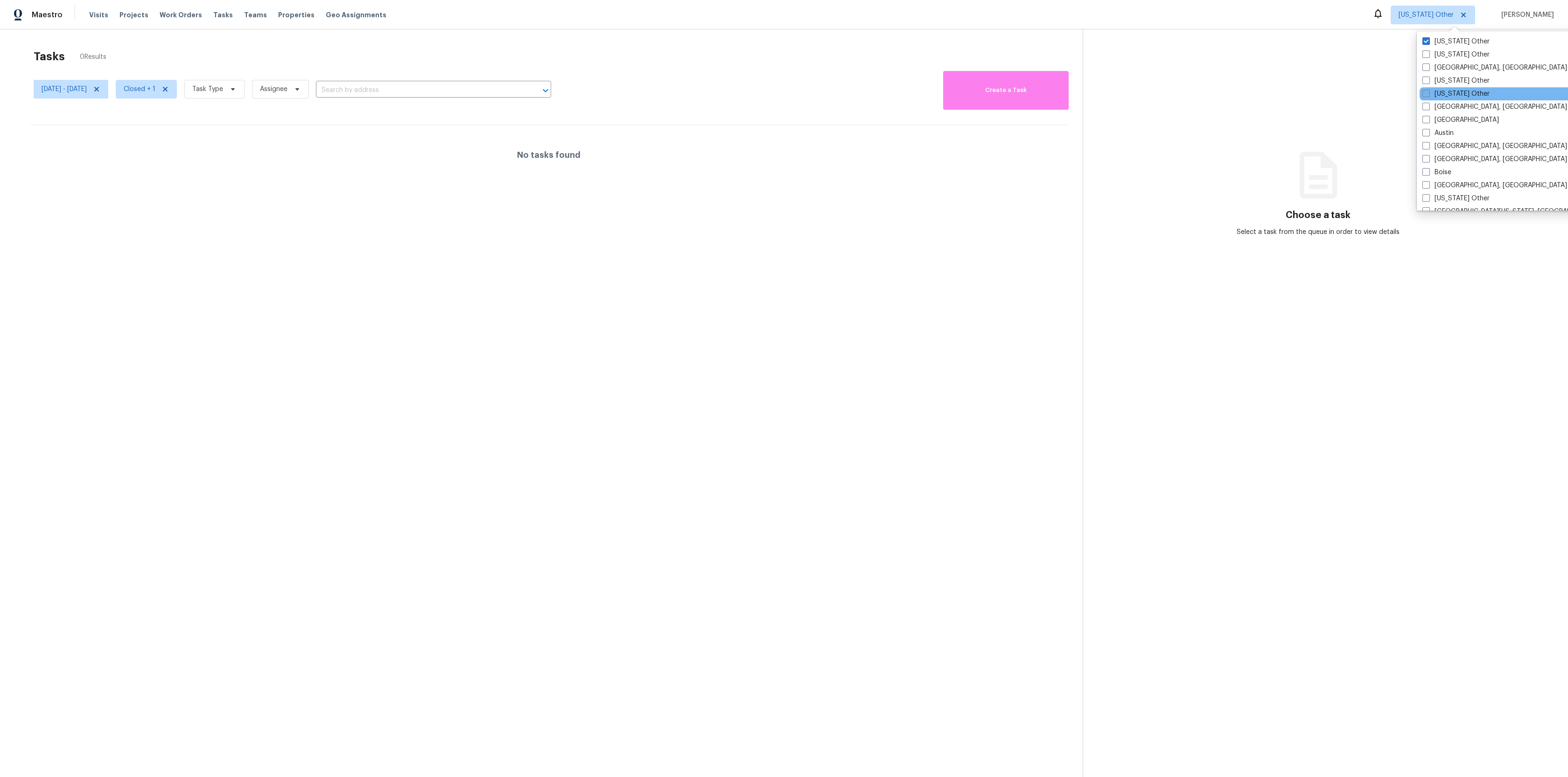
click at [1425, 96] on span at bounding box center [1426, 93] width 8 height 8
click at [1425, 95] on input "[US_STATE] Other" at bounding box center [1426, 92] width 6 height 6
checkbox input "true"
click at [1425, 69] on label "[GEOGRAPHIC_DATA], [GEOGRAPHIC_DATA]" at bounding box center [1485, 67] width 145 height 9
click at [1419, 69] on input "[GEOGRAPHIC_DATA], [GEOGRAPHIC_DATA]" at bounding box center [1416, 66] width 6 height 6
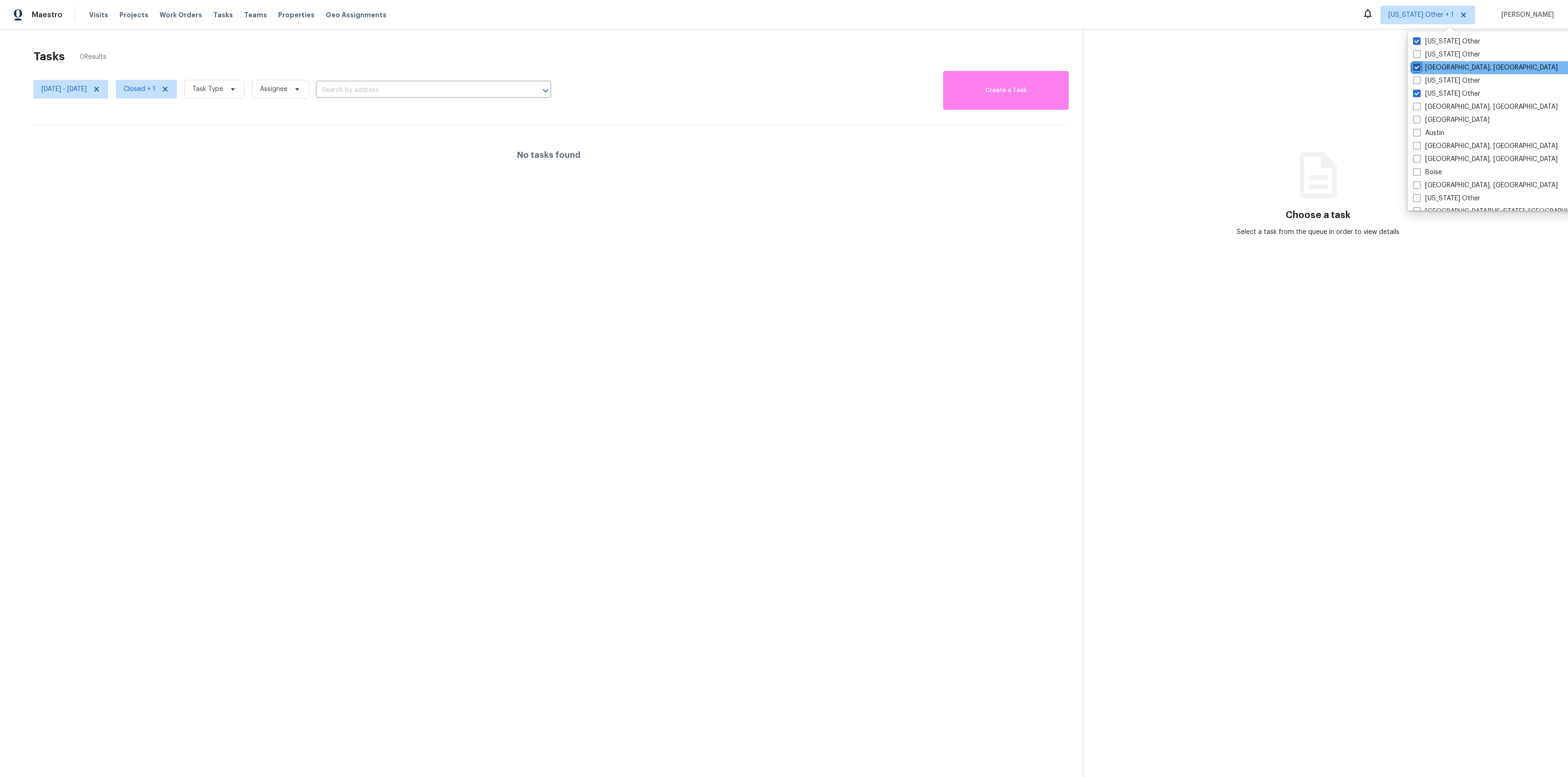
checkbox input "true"
click at [1424, 55] on label "[US_STATE] Other" at bounding box center [1445, 54] width 67 height 9
click at [1418, 55] on input "[US_STATE] Other" at bounding box center [1415, 53] width 6 height 6
checkbox input "true"
click at [1425, 80] on label "[US_STATE] Other" at bounding box center [1445, 80] width 67 height 9
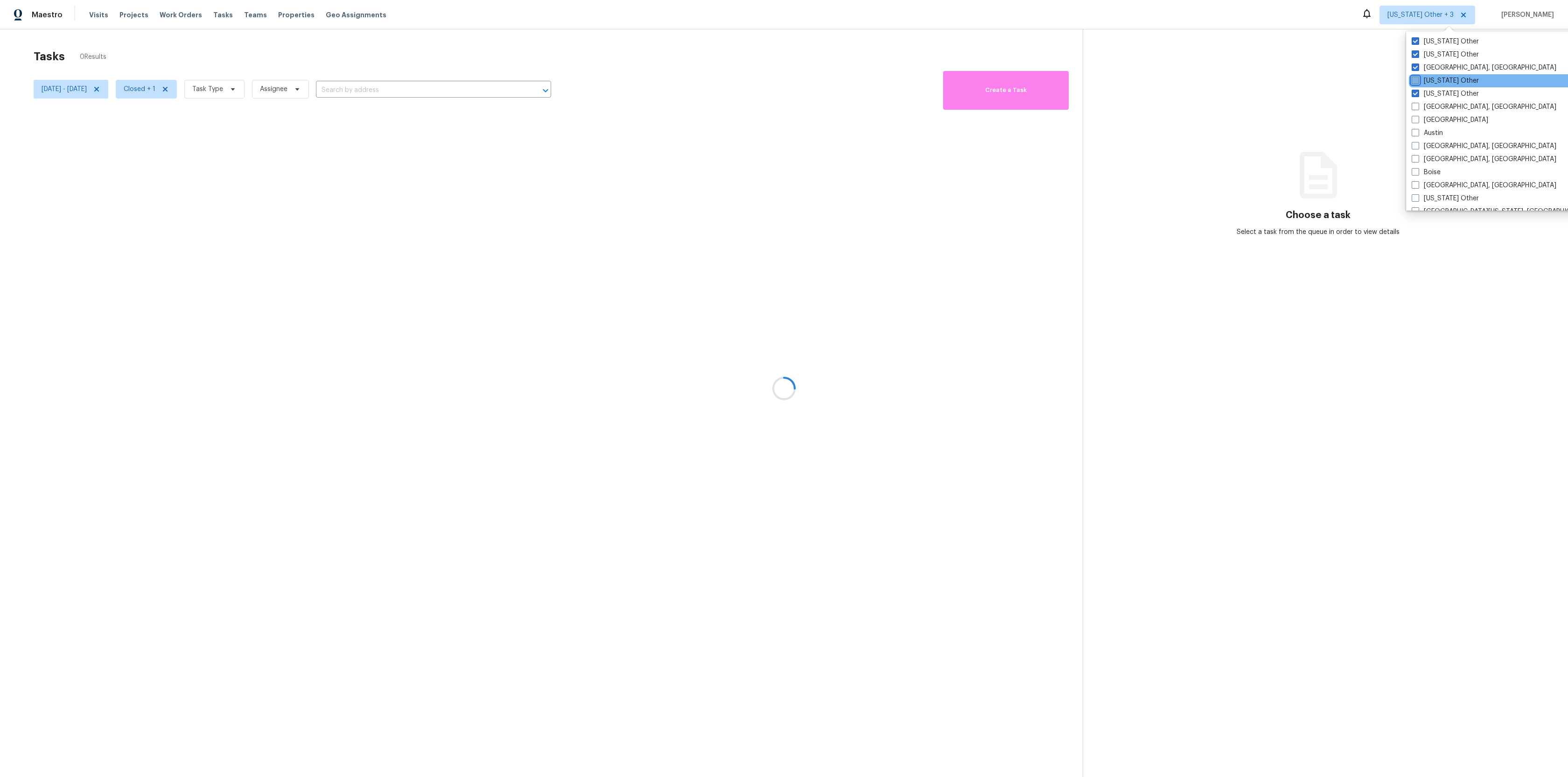
click at [1418, 80] on input "[US_STATE] Other" at bounding box center [1415, 79] width 6 height 6
checkbox input "true"
click at [1427, 114] on div "[GEOGRAPHIC_DATA]" at bounding box center [1501, 120] width 188 height 13
click at [1427, 107] on label "[GEOGRAPHIC_DATA], [GEOGRAPHIC_DATA]" at bounding box center [1483, 107] width 145 height 9
click at [1417, 107] on input "[GEOGRAPHIC_DATA], [GEOGRAPHIC_DATA]" at bounding box center [1414, 105] width 6 height 6
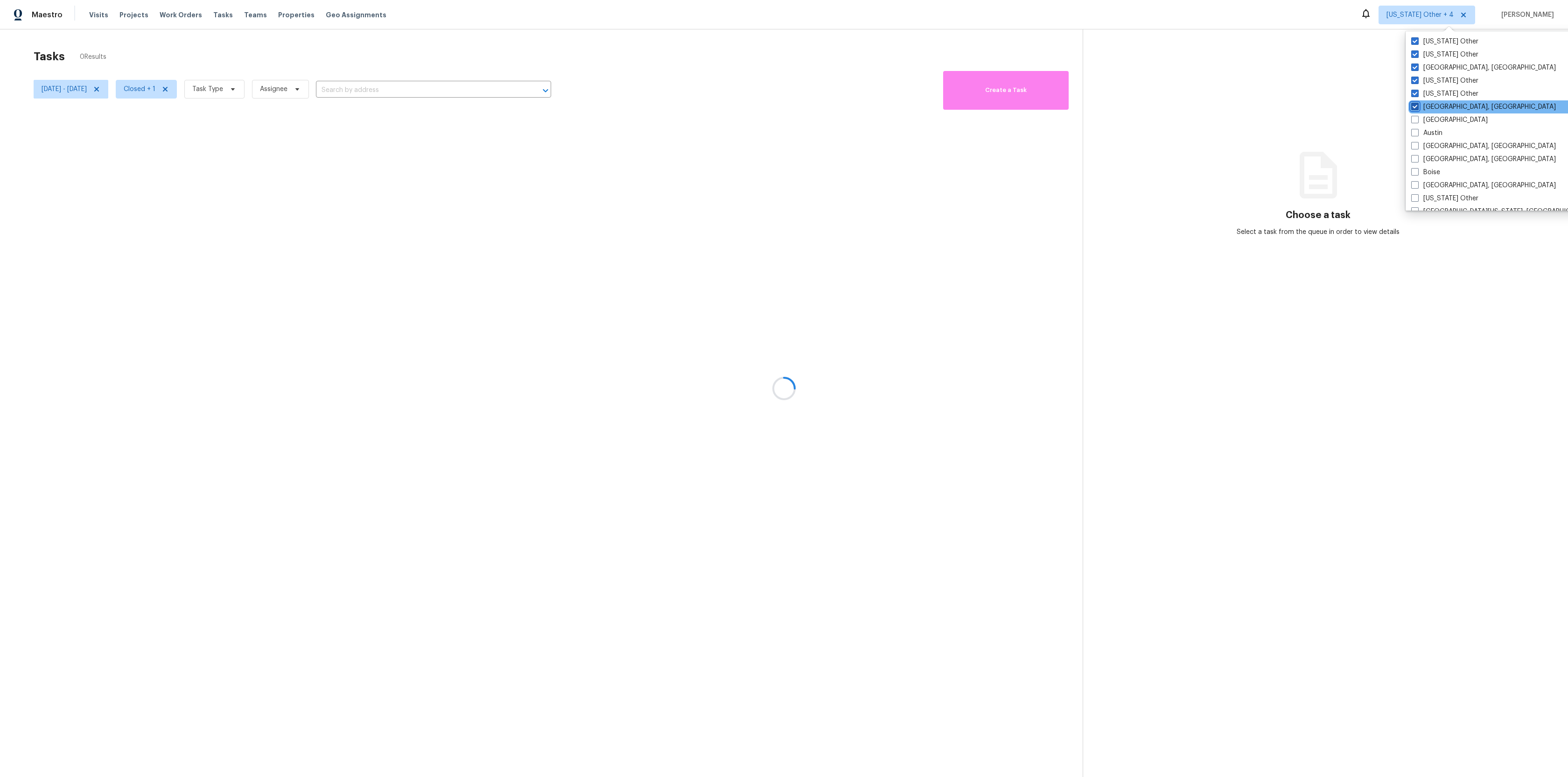
checkbox input "true"
click at [1427, 120] on label "[GEOGRAPHIC_DATA]" at bounding box center [1450, 120] width 77 height 9
click at [1418, 120] on input "[GEOGRAPHIC_DATA]" at bounding box center [1415, 118] width 6 height 6
checkbox input "true"
click at [1427, 136] on label "Austin" at bounding box center [1426, 133] width 31 height 9
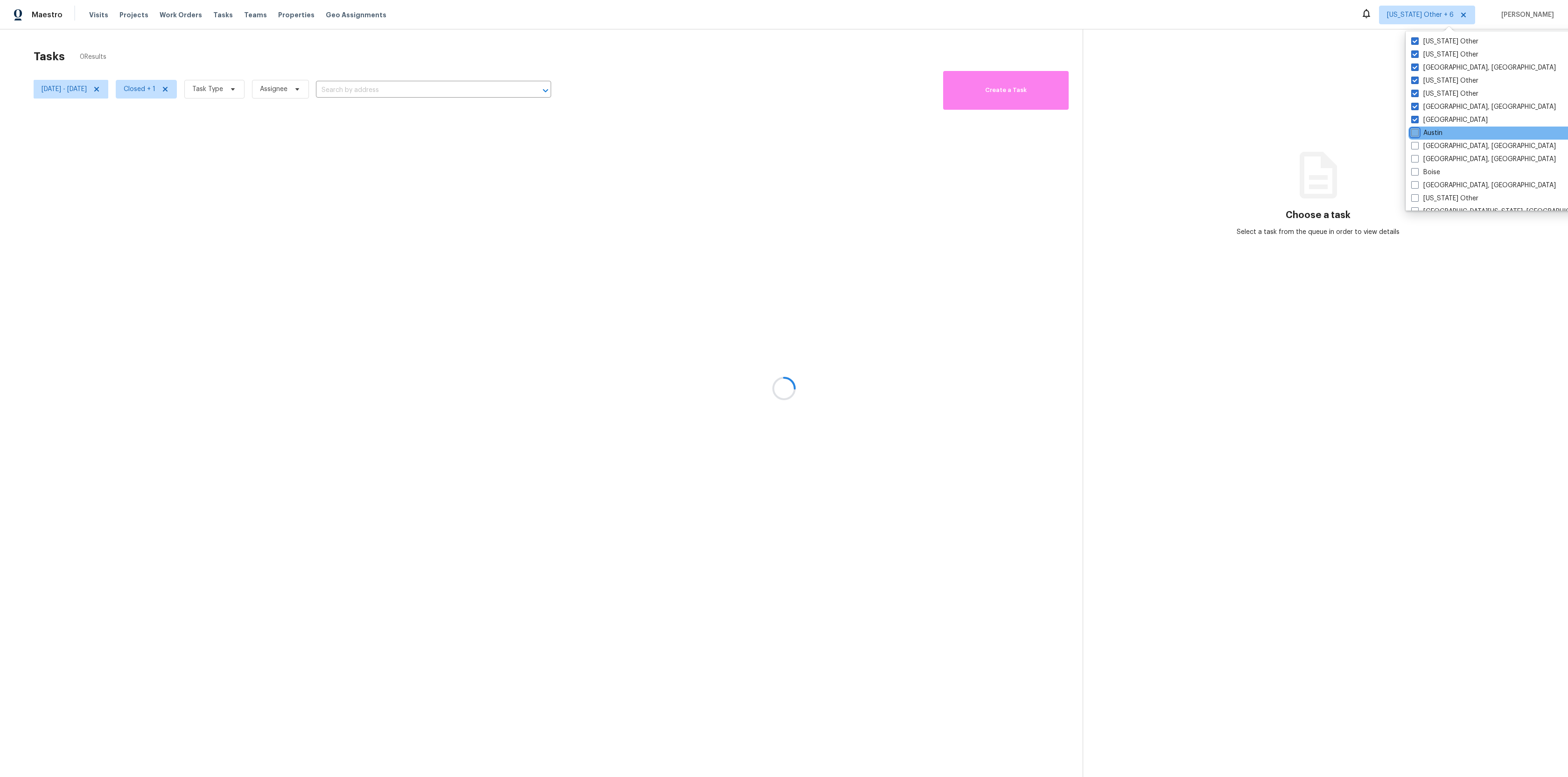
click at [1417, 134] on input "Austin" at bounding box center [1414, 132] width 6 height 6
checkbox input "true"
click at [1427, 143] on label "[GEOGRAPHIC_DATA], [GEOGRAPHIC_DATA]" at bounding box center [1484, 146] width 145 height 9
click at [1418, 143] on input "[GEOGRAPHIC_DATA], [GEOGRAPHIC_DATA]" at bounding box center [1415, 145] width 6 height 6
checkbox input "true"
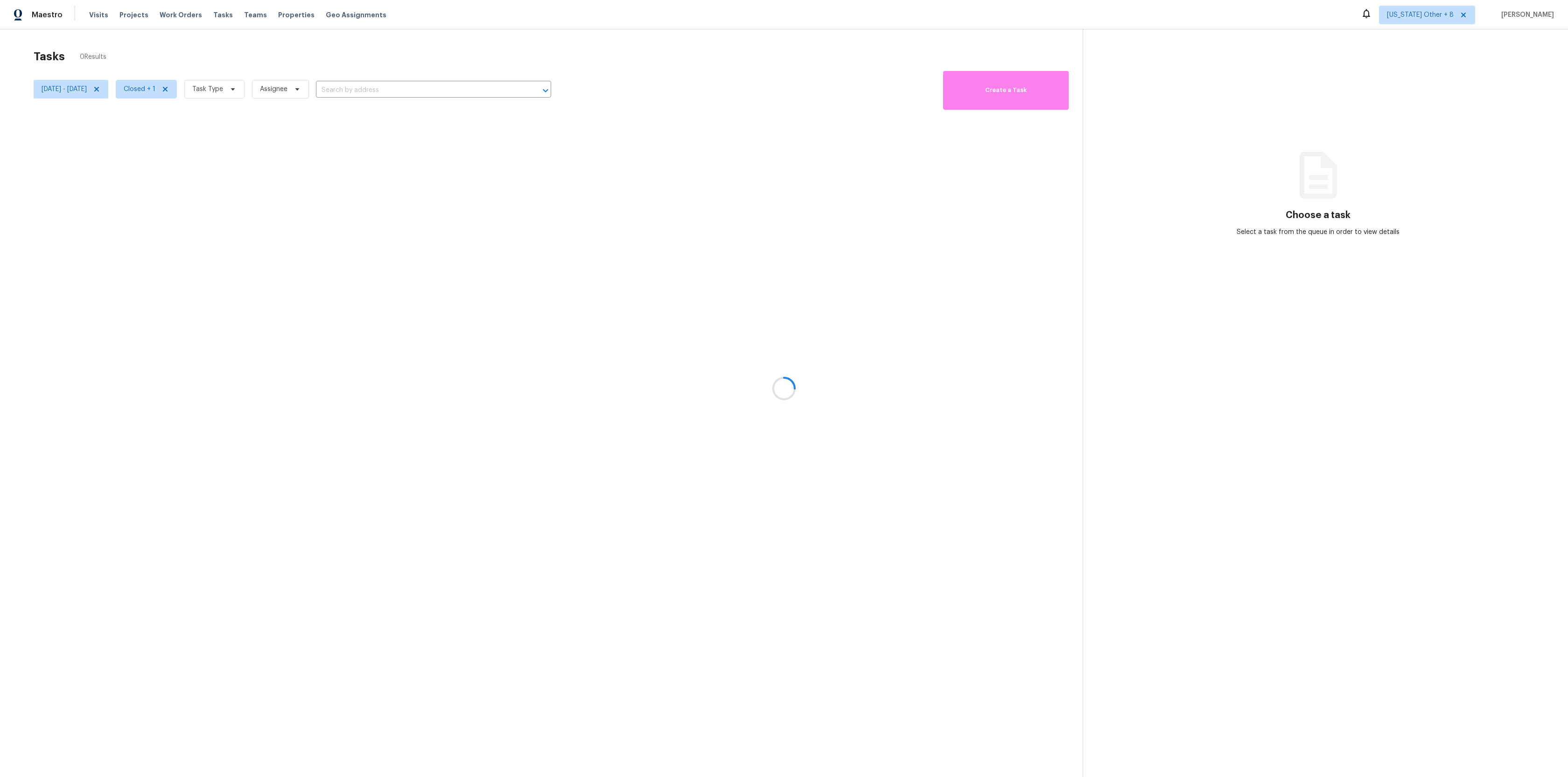
click at [321, 107] on div at bounding box center [784, 388] width 1568 height 777
click at [228, 97] on div at bounding box center [784, 388] width 1568 height 777
click at [247, 83] on div at bounding box center [784, 388] width 1568 height 777
click at [1370, 16] on icon at bounding box center [1367, 14] width 8 height 9
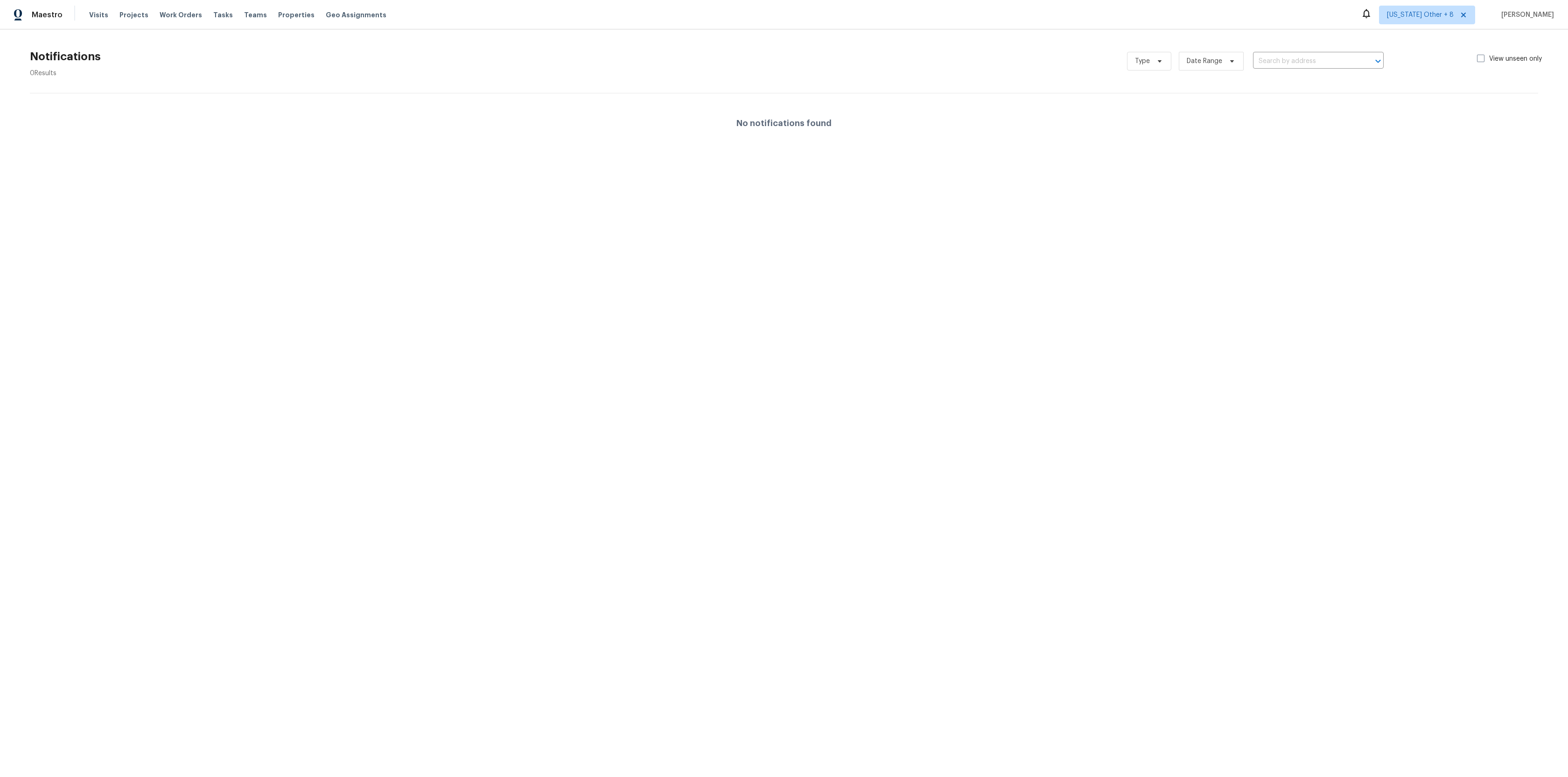
click at [1372, 11] on icon at bounding box center [1366, 13] width 11 height 11
click at [1453, 12] on span "[US_STATE] Other + 8" at bounding box center [1419, 15] width 67 height 9
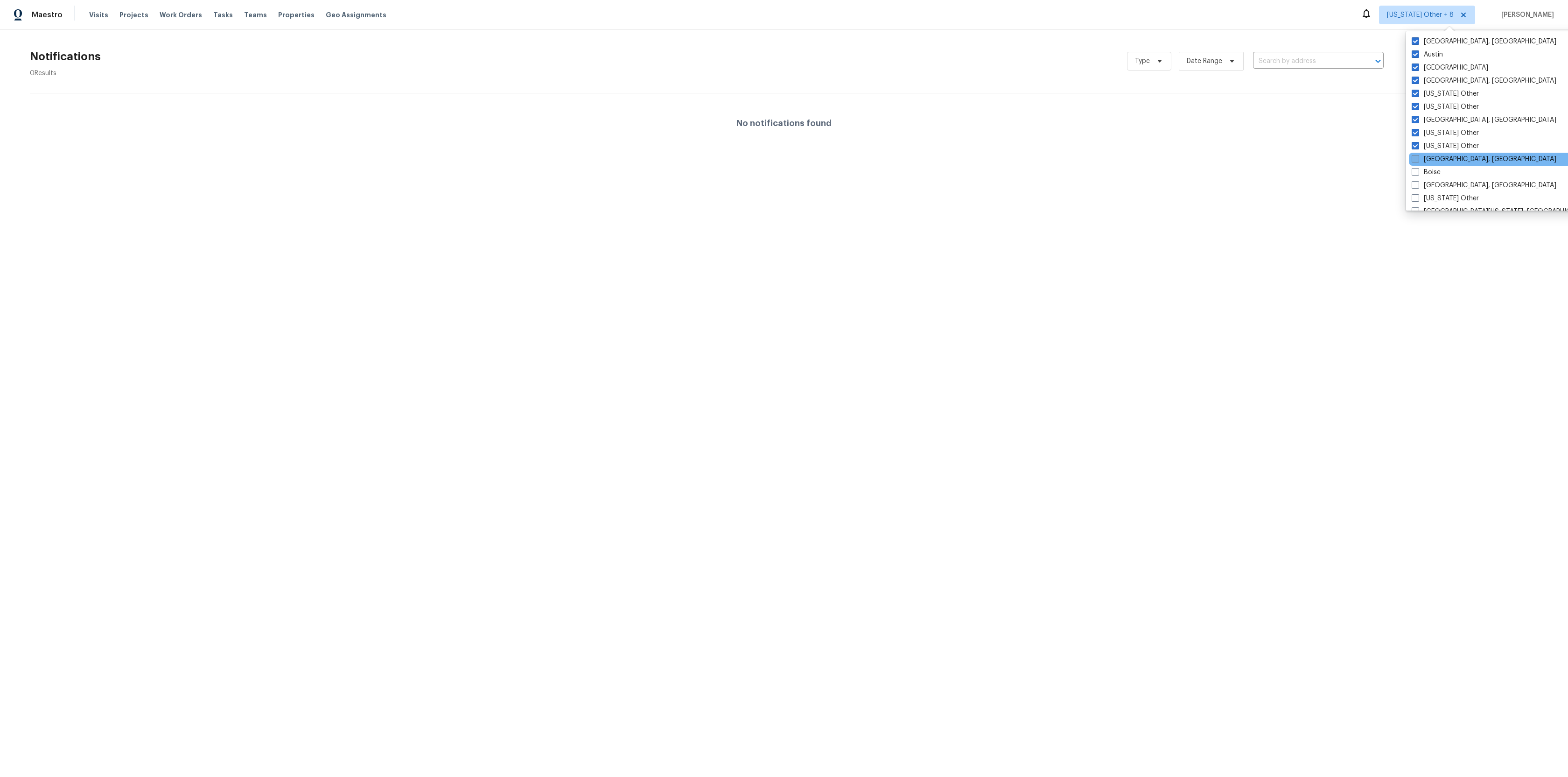
click at [1426, 159] on label "[GEOGRAPHIC_DATA], [GEOGRAPHIC_DATA]" at bounding box center [1484, 159] width 145 height 9
click at [1418, 159] on input "[GEOGRAPHIC_DATA], [GEOGRAPHIC_DATA]" at bounding box center [1415, 158] width 6 height 6
checkbox input "true"
click at [1423, 175] on label "Boise" at bounding box center [1426, 172] width 29 height 9
click at [1417, 174] on input "Boise" at bounding box center [1414, 171] width 6 height 6
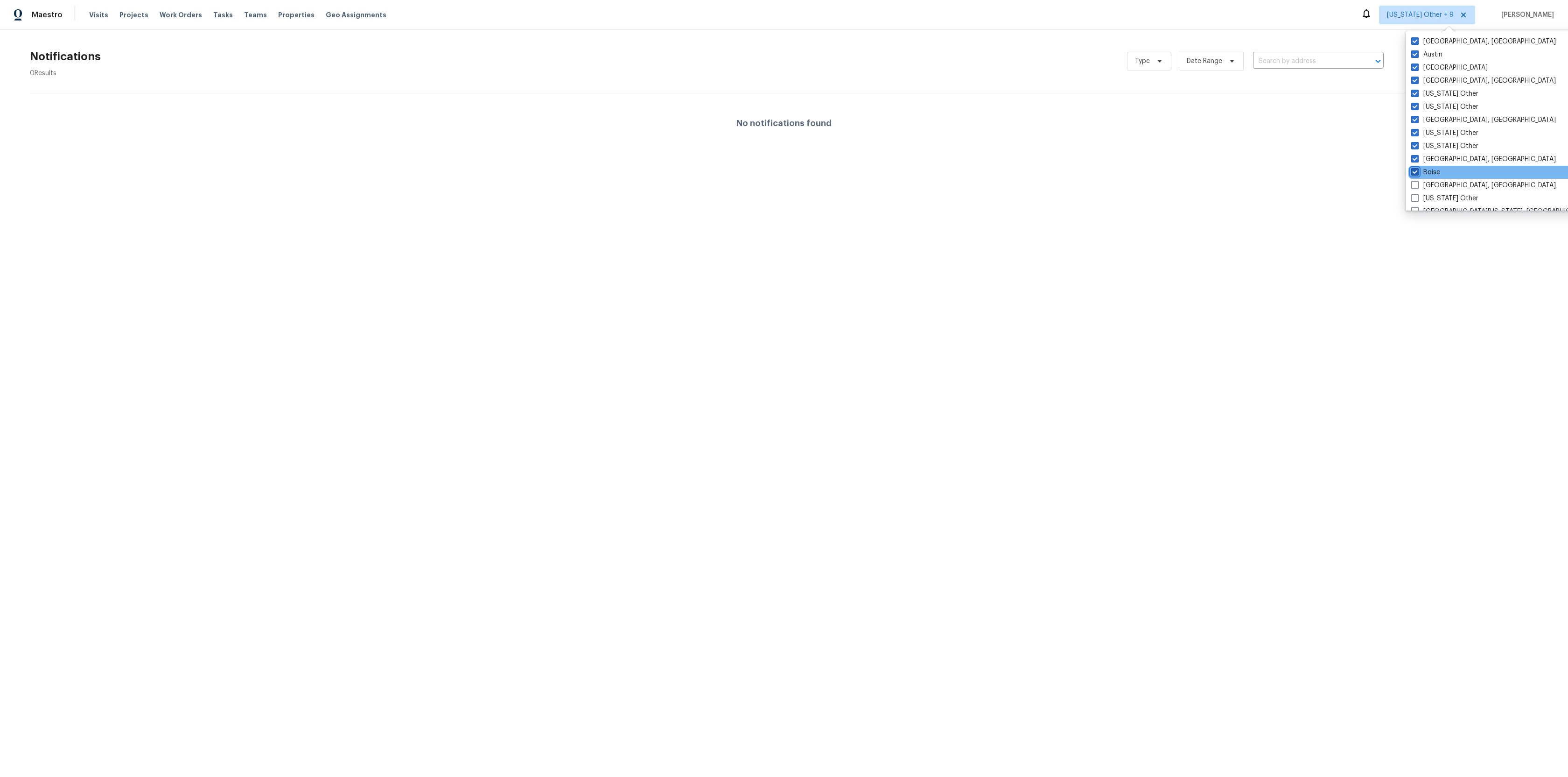
checkbox input "true"
click at [1426, 187] on label "[GEOGRAPHIC_DATA], [GEOGRAPHIC_DATA]" at bounding box center [1480, 185] width 145 height 9
click at [1414, 187] on input "[GEOGRAPHIC_DATA], [GEOGRAPHIC_DATA]" at bounding box center [1411, 184] width 6 height 6
checkbox input "true"
click at [1416, 198] on span at bounding box center [1414, 198] width 8 height 8
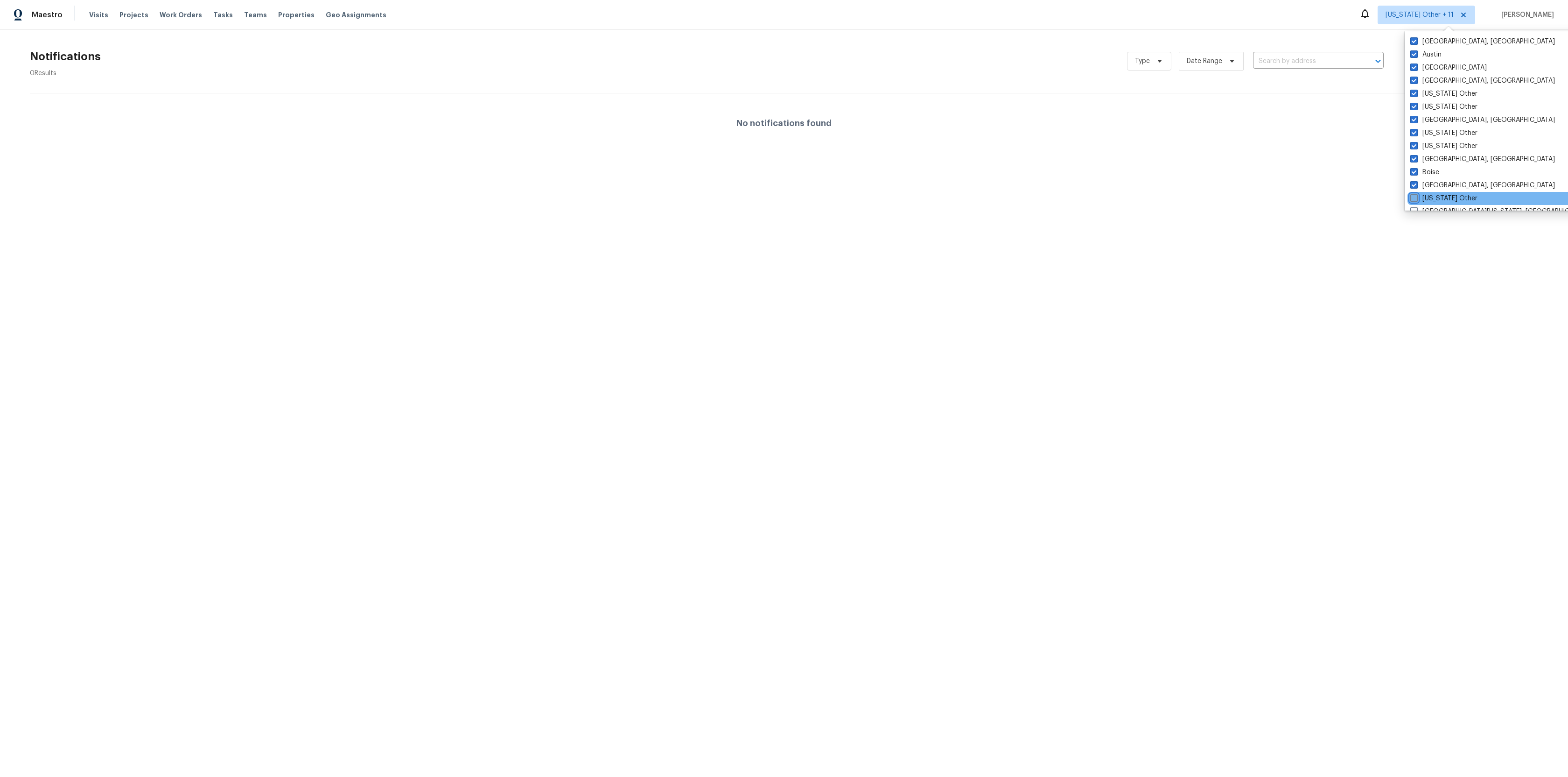
click at [1416, 198] on input "[US_STATE] Other" at bounding box center [1413, 197] width 6 height 6
checkbox input "true"
click at [213, 16] on span "Tasks" at bounding box center [223, 15] width 20 height 7
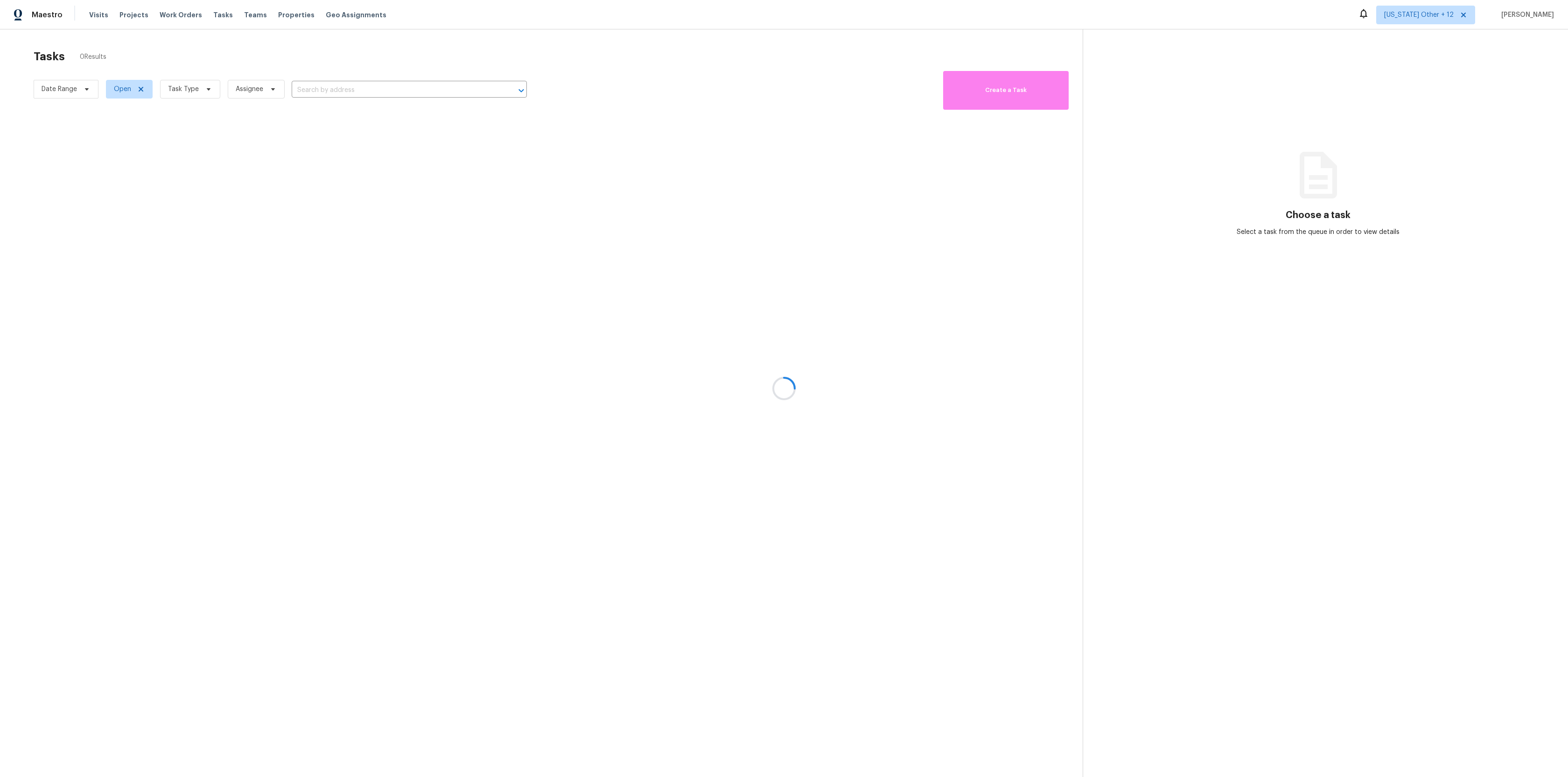
click at [125, 90] on div at bounding box center [784, 388] width 1568 height 777
click at [119, 71] on div at bounding box center [784, 388] width 1568 height 777
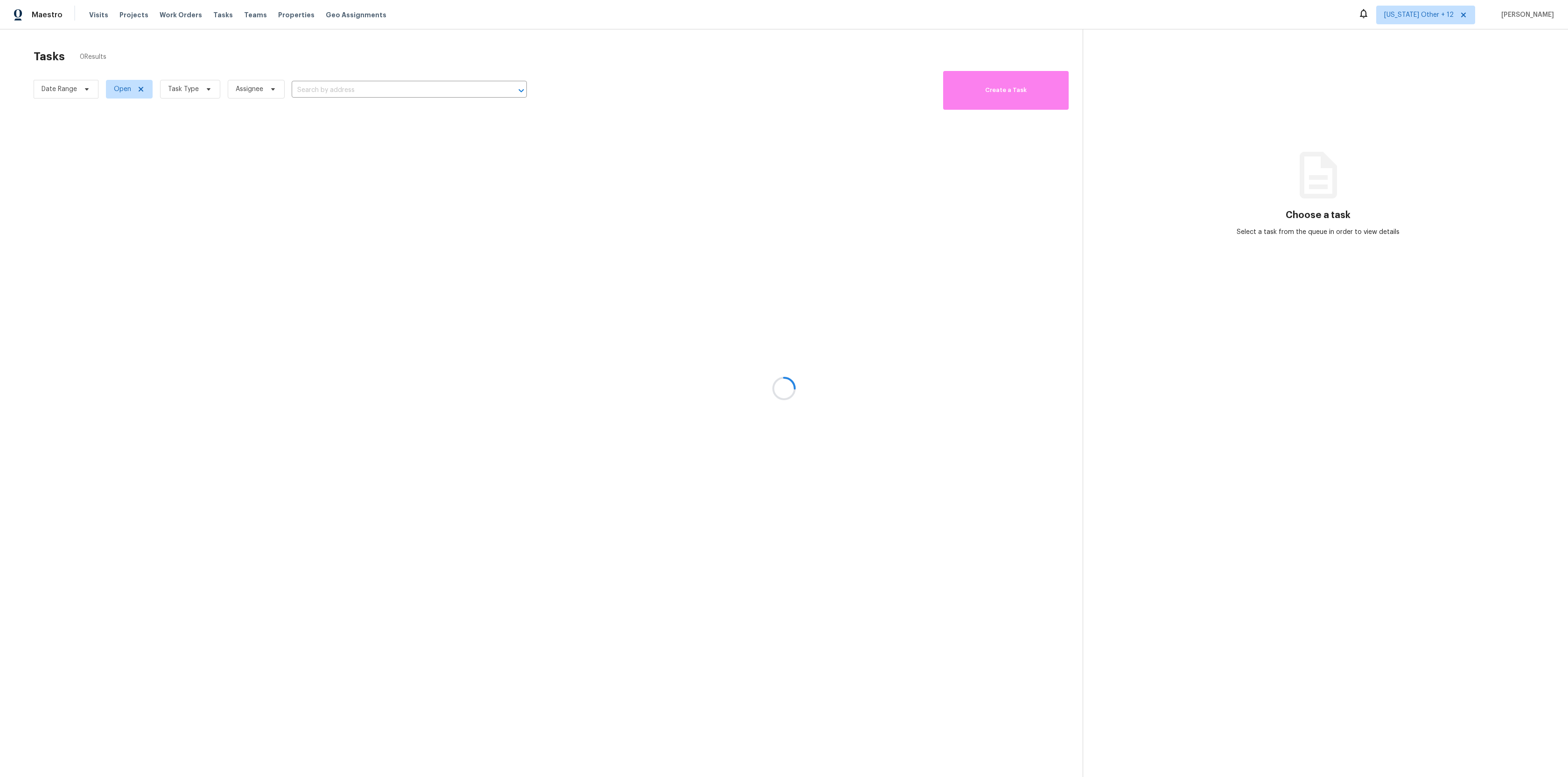
click at [139, 87] on div at bounding box center [784, 388] width 1568 height 777
click at [80, 96] on div at bounding box center [784, 388] width 1568 height 777
click at [80, 90] on div at bounding box center [784, 388] width 1568 height 777
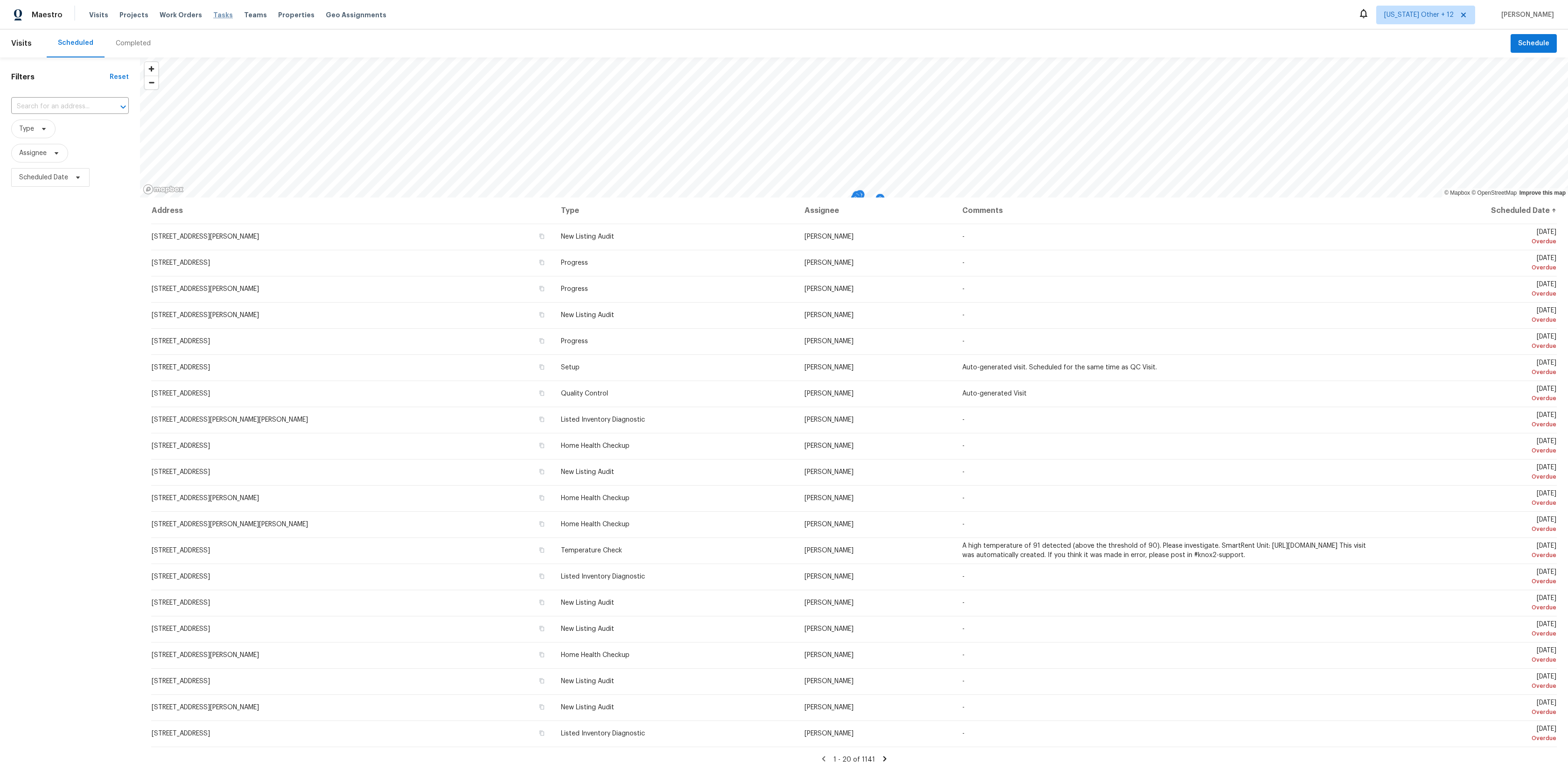
click at [214, 16] on span "Tasks" at bounding box center [223, 15] width 20 height 7
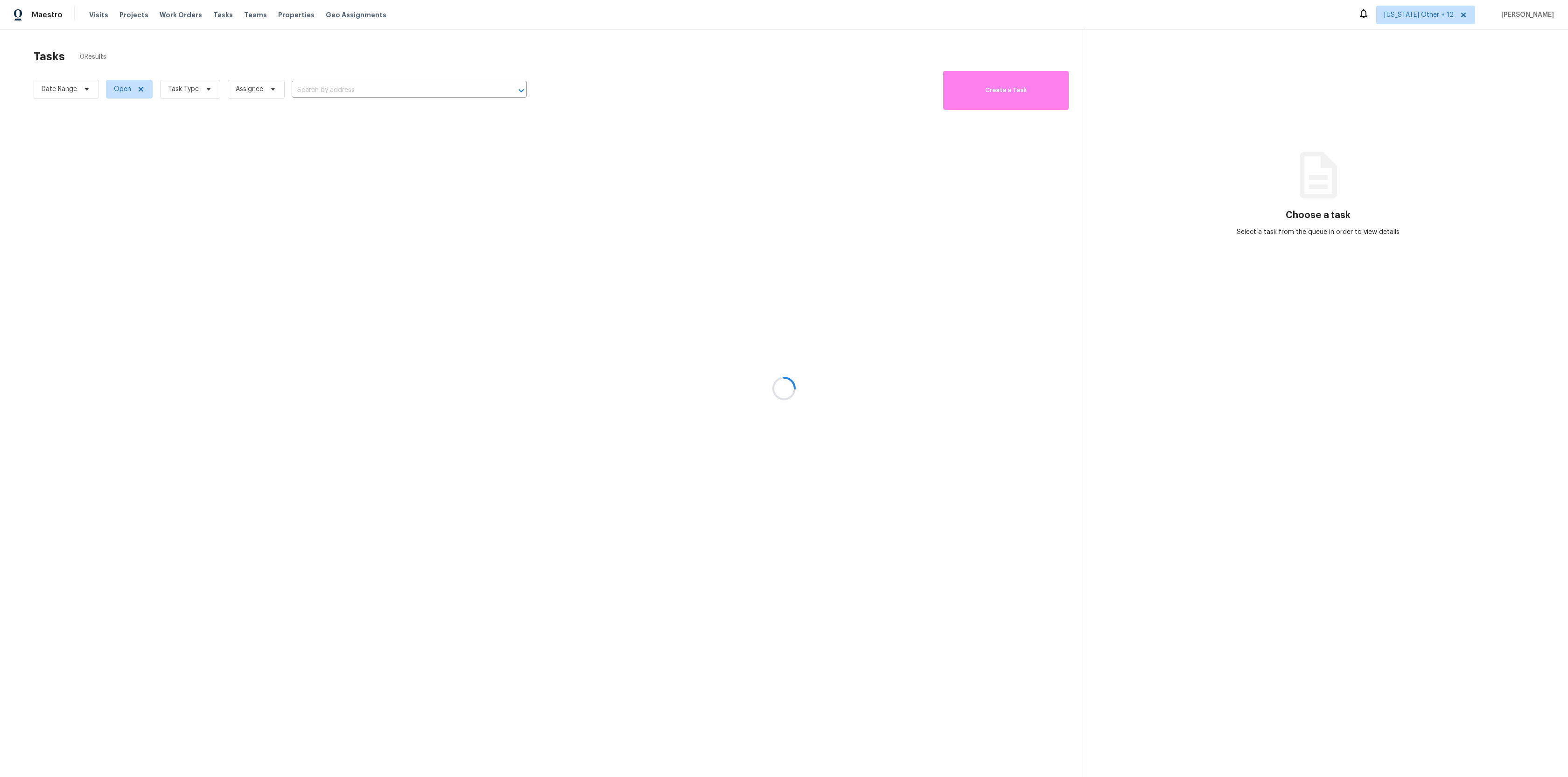
click at [1486, 18] on div at bounding box center [784, 388] width 1568 height 777
click at [1480, 18] on div at bounding box center [784, 388] width 1568 height 777
click at [1480, 8] on div at bounding box center [784, 388] width 1568 height 777
click at [1480, 15] on div at bounding box center [784, 388] width 1568 height 777
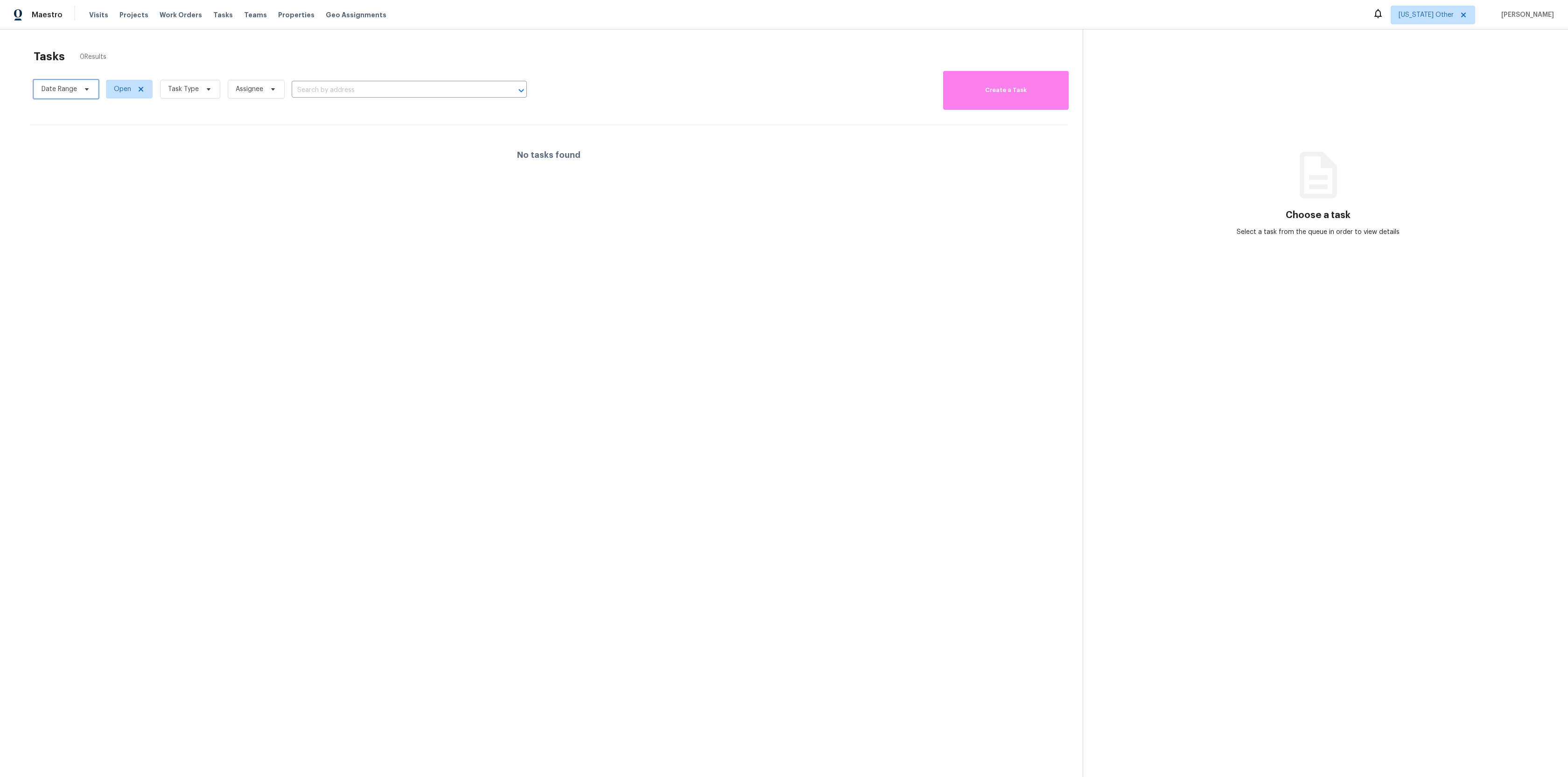
click at [74, 88] on span "Date Range" at bounding box center [59, 89] width 35 height 9
click at [69, 124] on input "text" at bounding box center [85, 120] width 92 height 18
select select "9"
select select "2025"
select select "10"
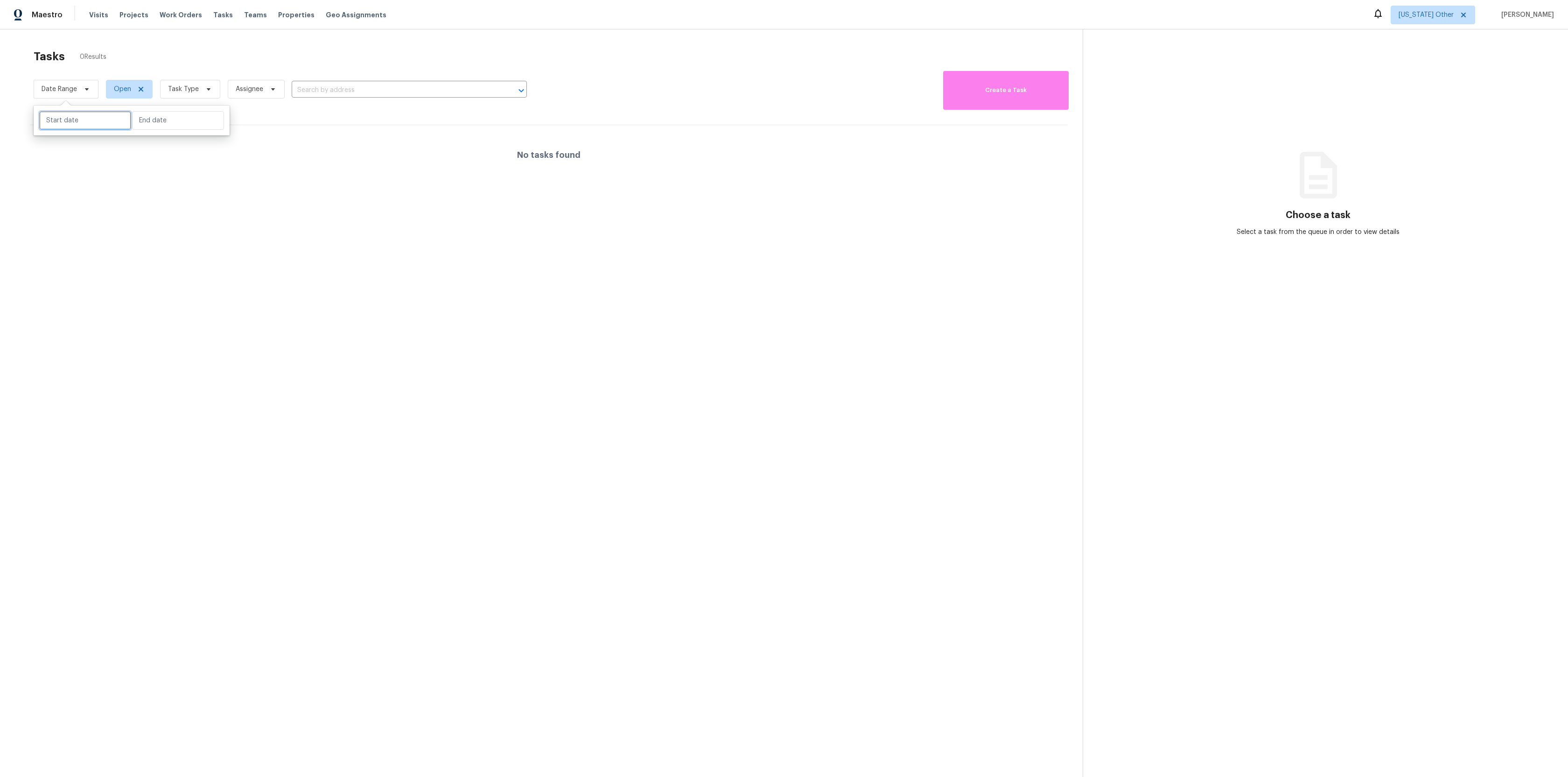
select select "2025"
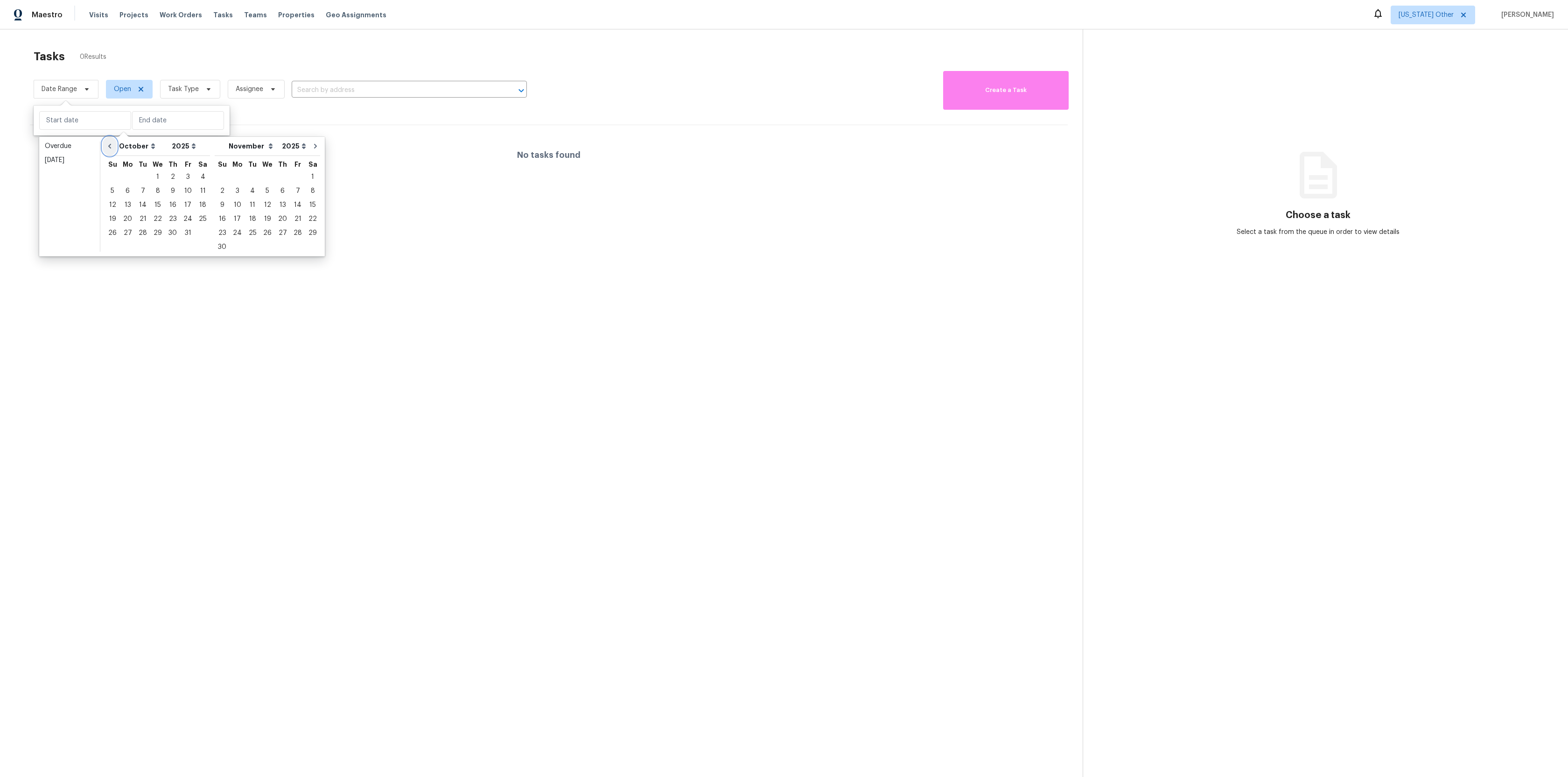
click at [104, 149] on button "Go to previous month" at bounding box center [110, 146] width 14 height 18
select select "8"
select select "9"
click at [110, 214] on div "21" at bounding box center [112, 218] width 15 height 13
type input "[DATE]"
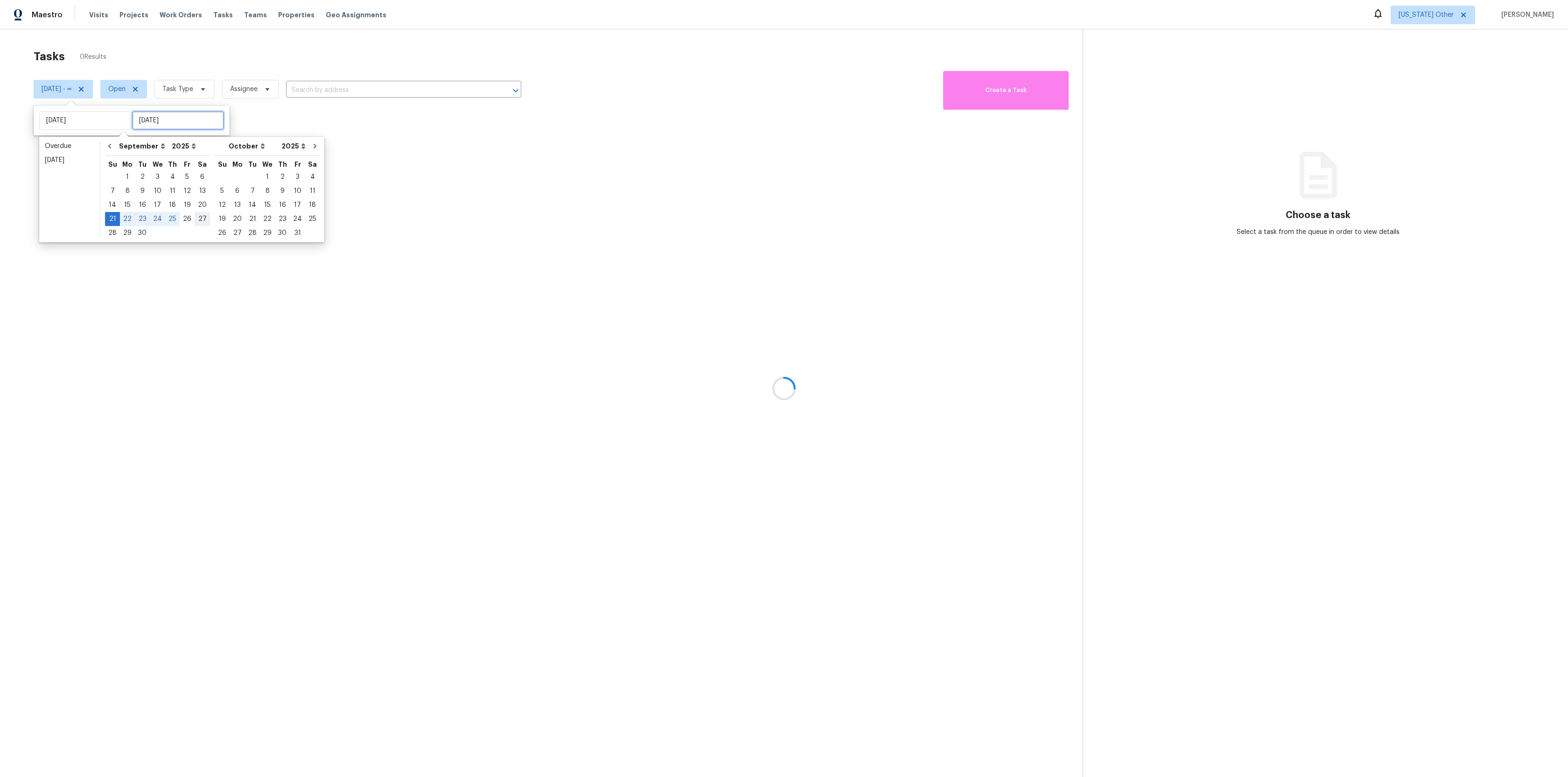
type input "[DATE]"
click at [198, 218] on div "27" at bounding box center [202, 218] width 15 height 13
type input "[DATE]"
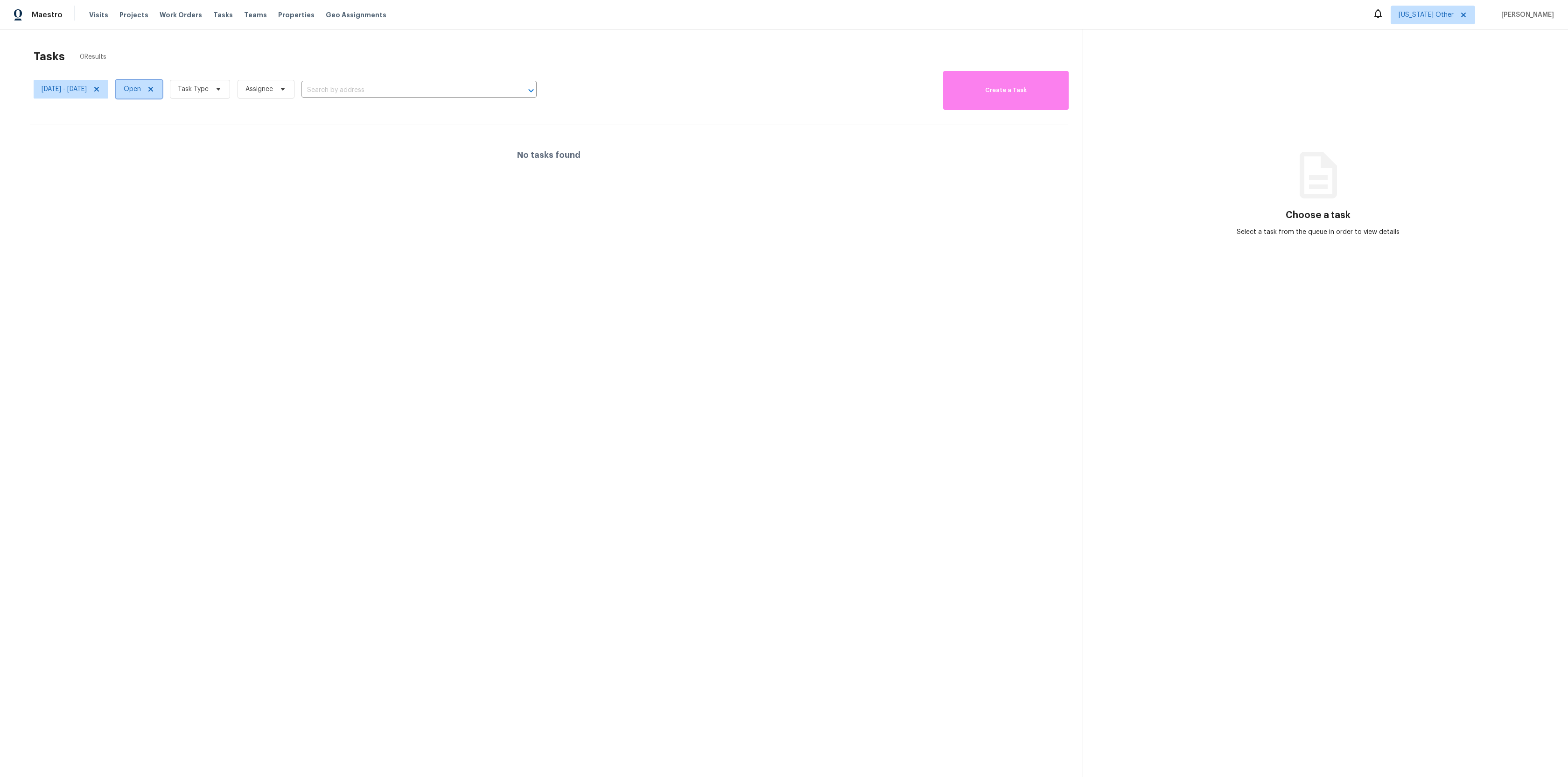
click at [155, 85] on icon at bounding box center [151, 89] width 8 height 8
click at [158, 91] on span at bounding box center [152, 89] width 10 height 8
click at [166, 113] on label "Closed" at bounding box center [168, 116] width 34 height 9
click at [157, 113] on input "Closed" at bounding box center [154, 114] width 6 height 6
checkbox input "true"
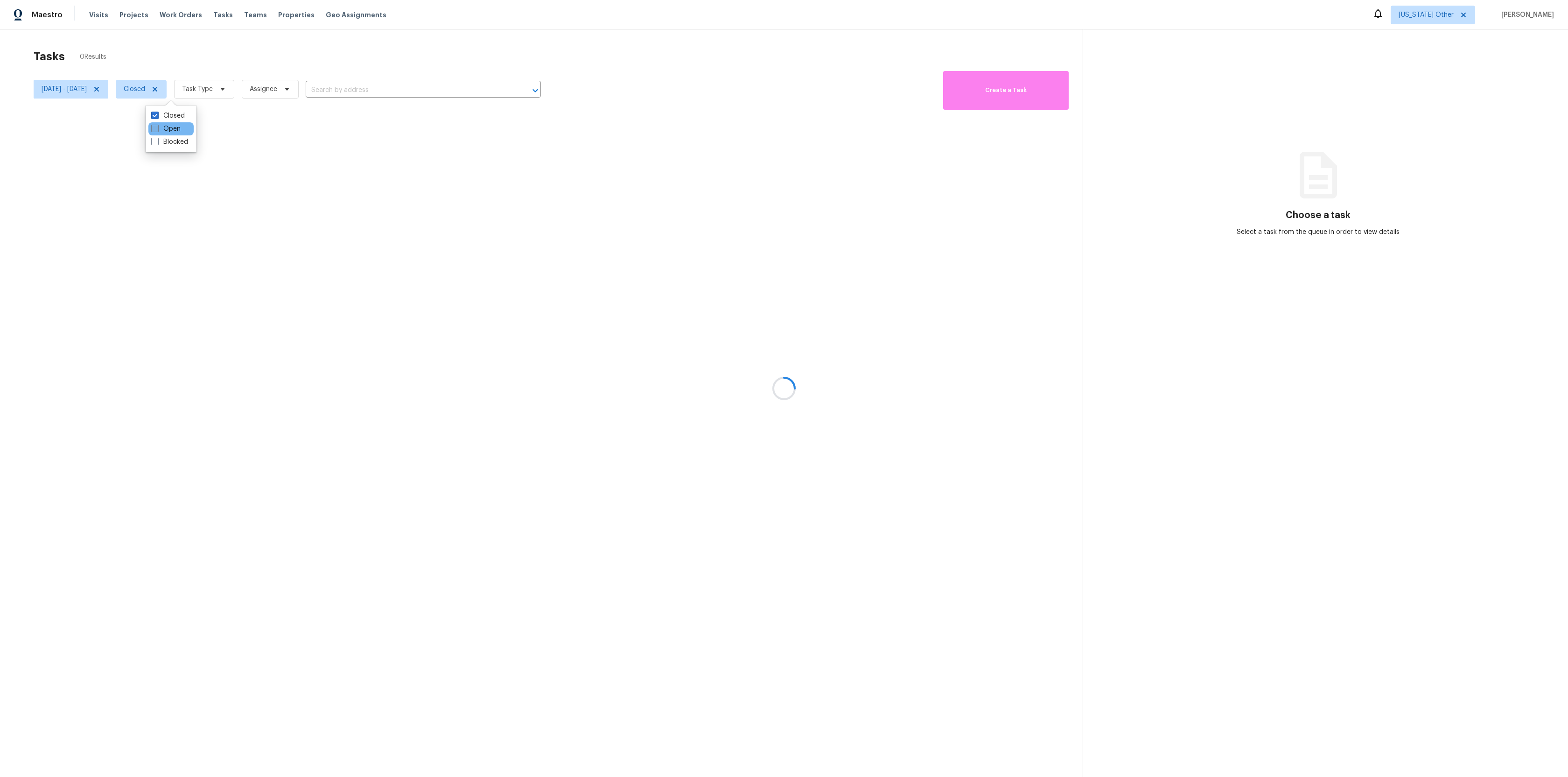
click at [163, 128] on label "Open" at bounding box center [165, 129] width 29 height 9
click at [157, 128] on input "Open" at bounding box center [154, 127] width 6 height 6
checkbox input "true"
click at [251, 54] on div "Tasks 0 Results" at bounding box center [558, 57] width 1049 height 25
click at [1440, 12] on span "[US_STATE] Other" at bounding box center [1426, 15] width 55 height 9
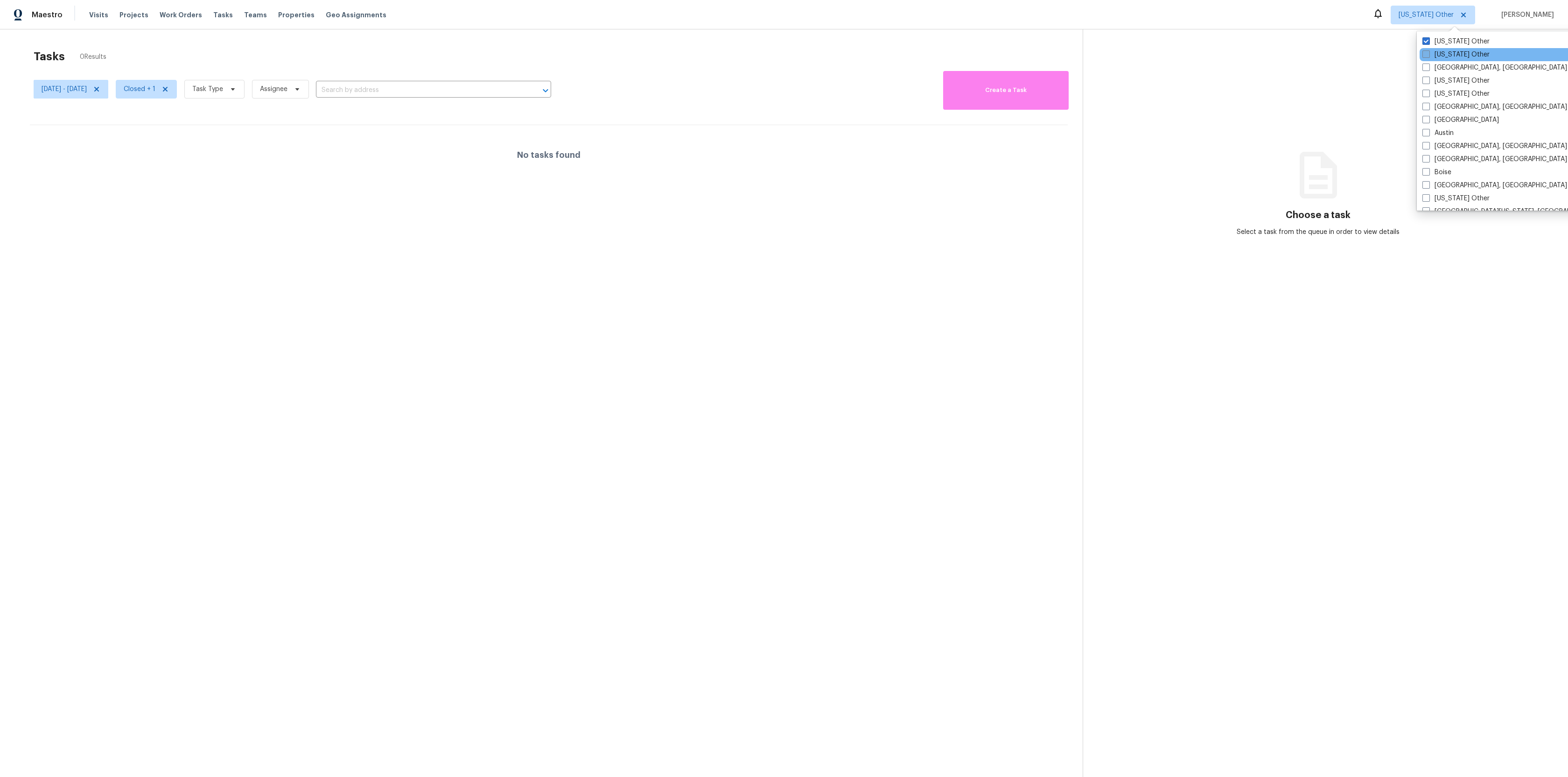
click at [1426, 57] on span at bounding box center [1426, 54] width 8 height 8
click at [1426, 56] on input "[US_STATE] Other" at bounding box center [1426, 53] width 6 height 6
checkbox input "true"
click at [1419, 69] on span at bounding box center [1416, 67] width 8 height 8
click at [1419, 69] on input "[GEOGRAPHIC_DATA], [GEOGRAPHIC_DATA]" at bounding box center [1416, 66] width 6 height 6
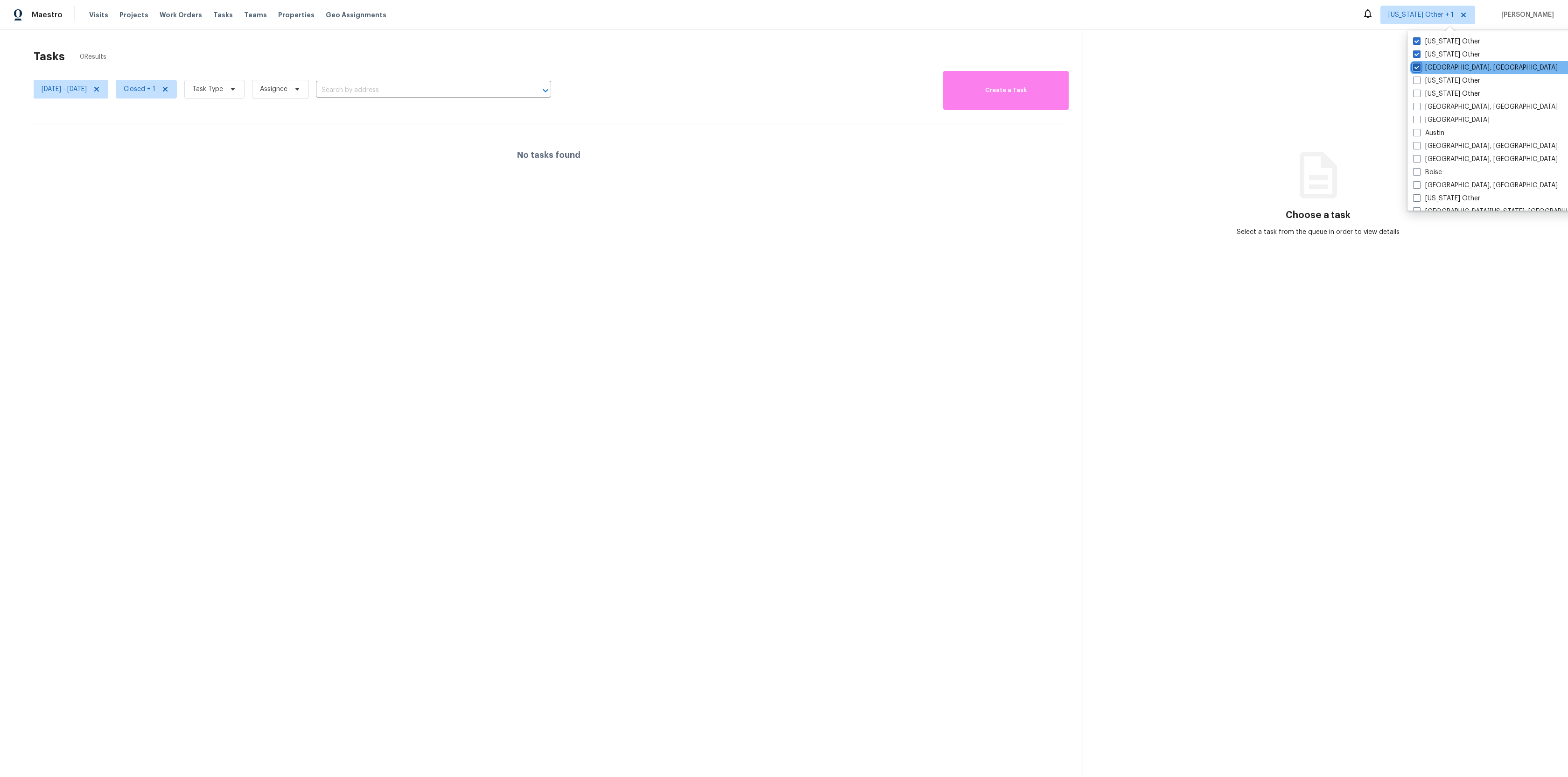
checkbox input "true"
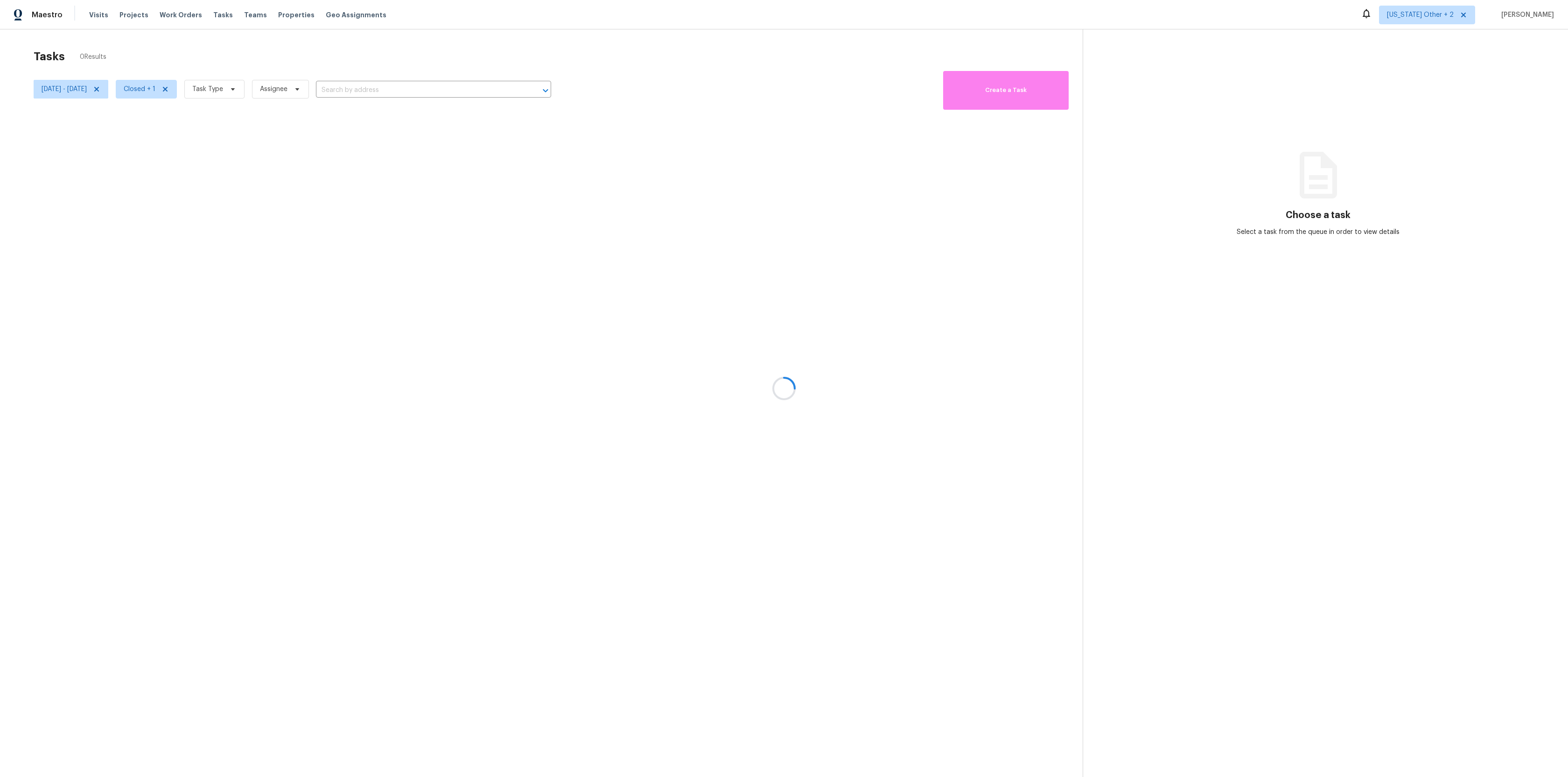
click at [1157, 12] on div at bounding box center [784, 388] width 1568 height 777
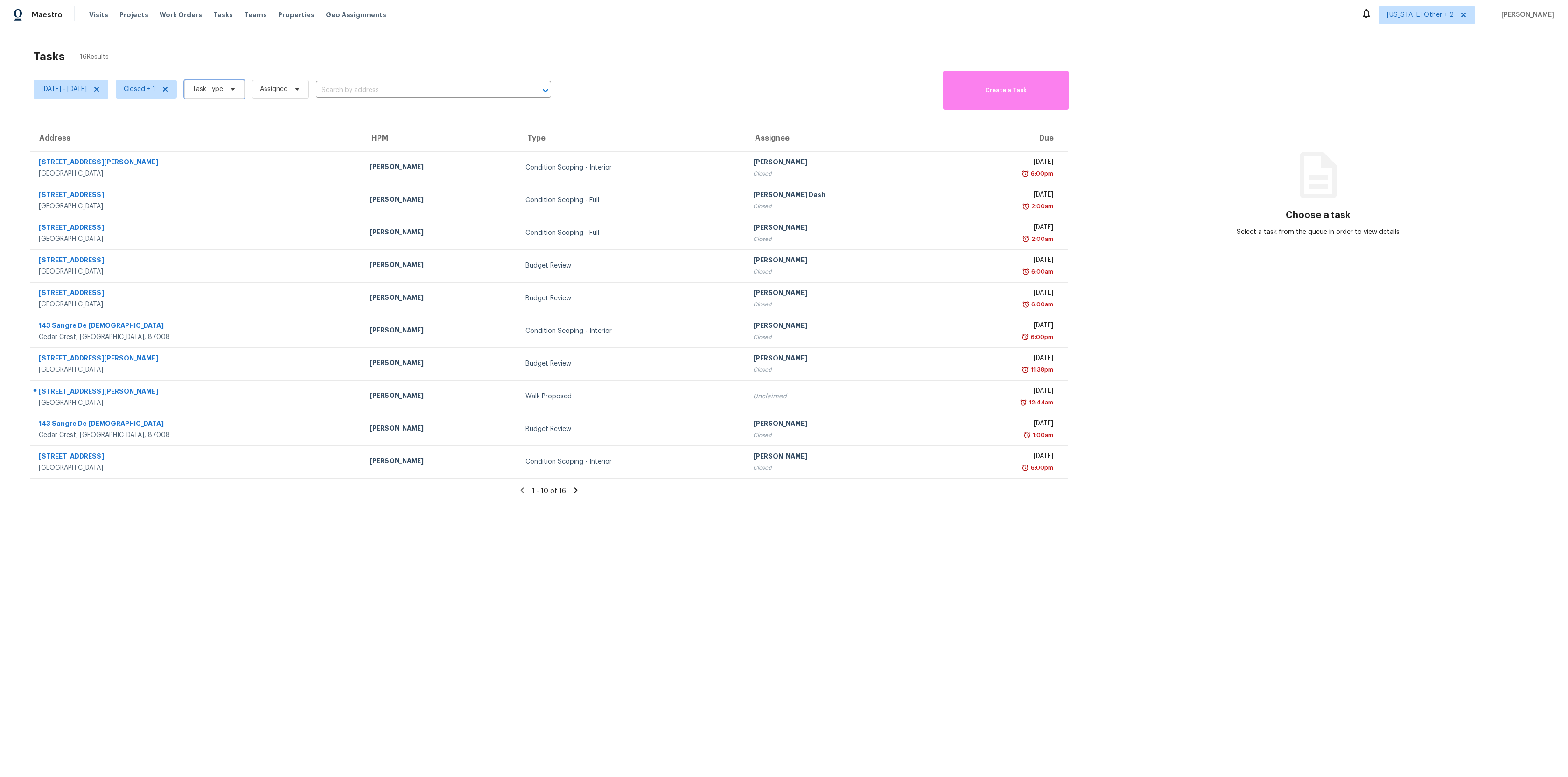
click at [223, 90] on span "Task Type" at bounding box center [208, 89] width 31 height 9
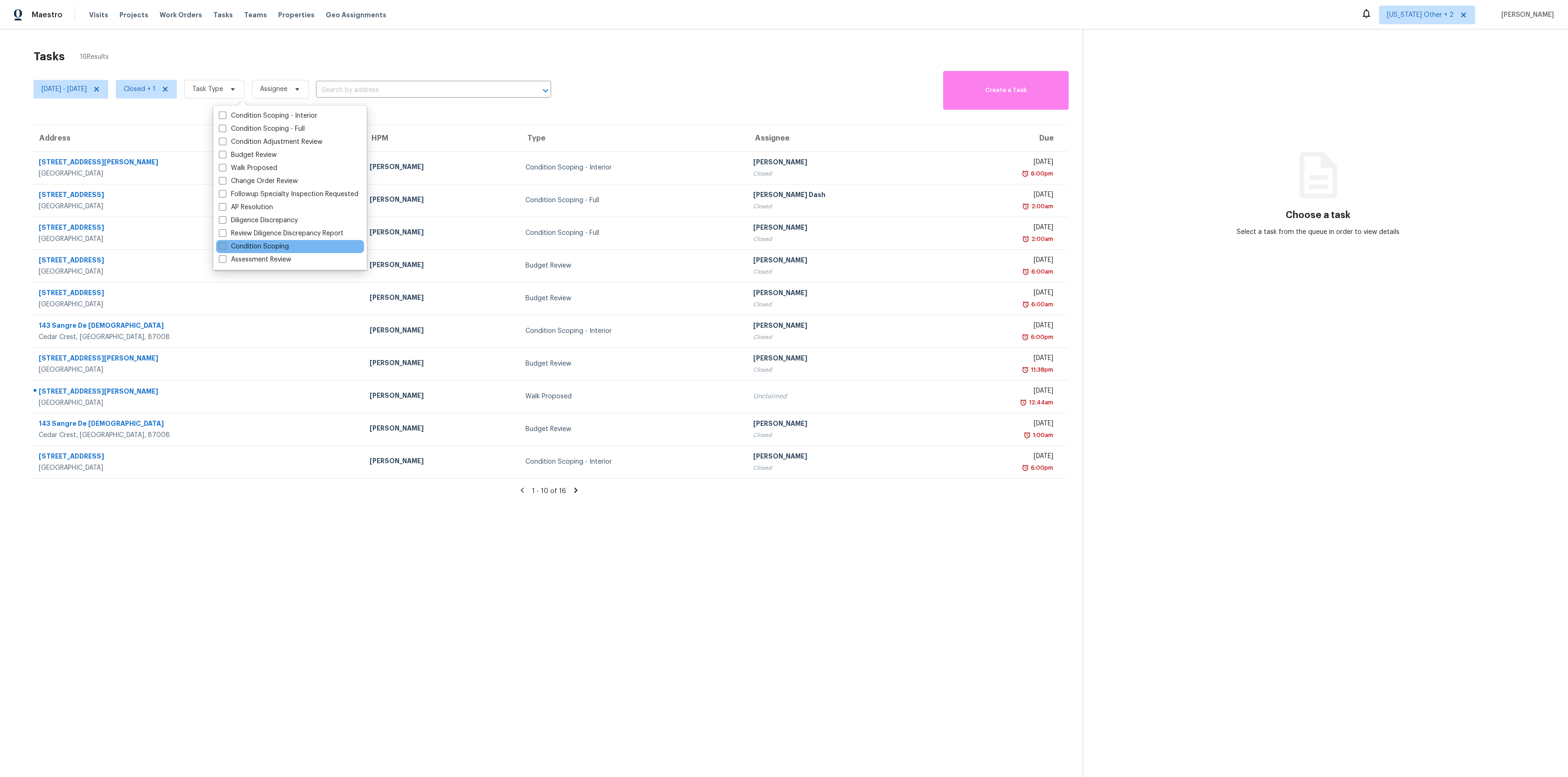
click at [237, 248] on label "Condition Scoping" at bounding box center [254, 247] width 70 height 9
click at [225, 248] on input "Condition Scoping" at bounding box center [222, 245] width 6 height 6
checkbox input "true"
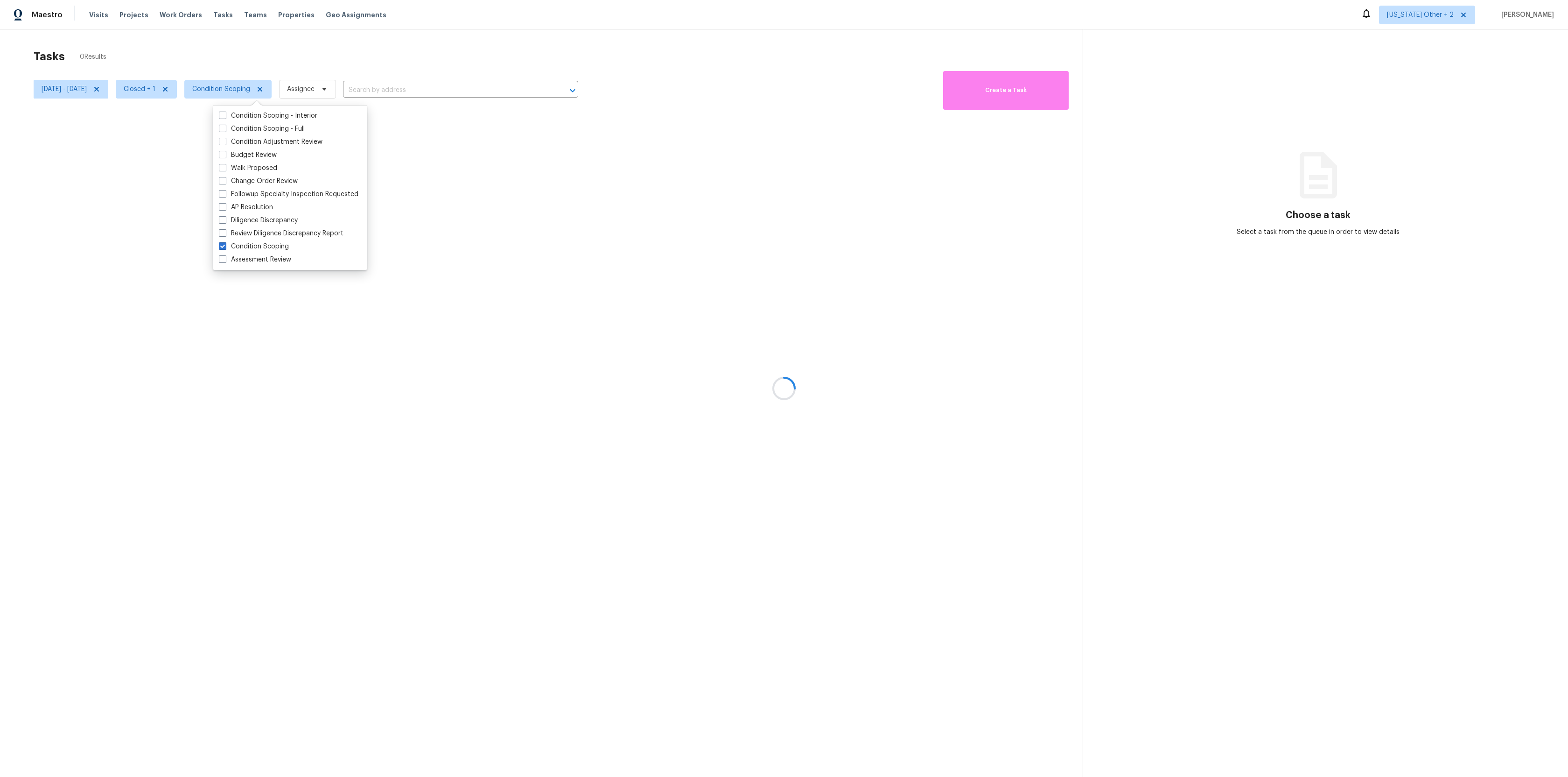
click at [407, 63] on div at bounding box center [784, 388] width 1568 height 777
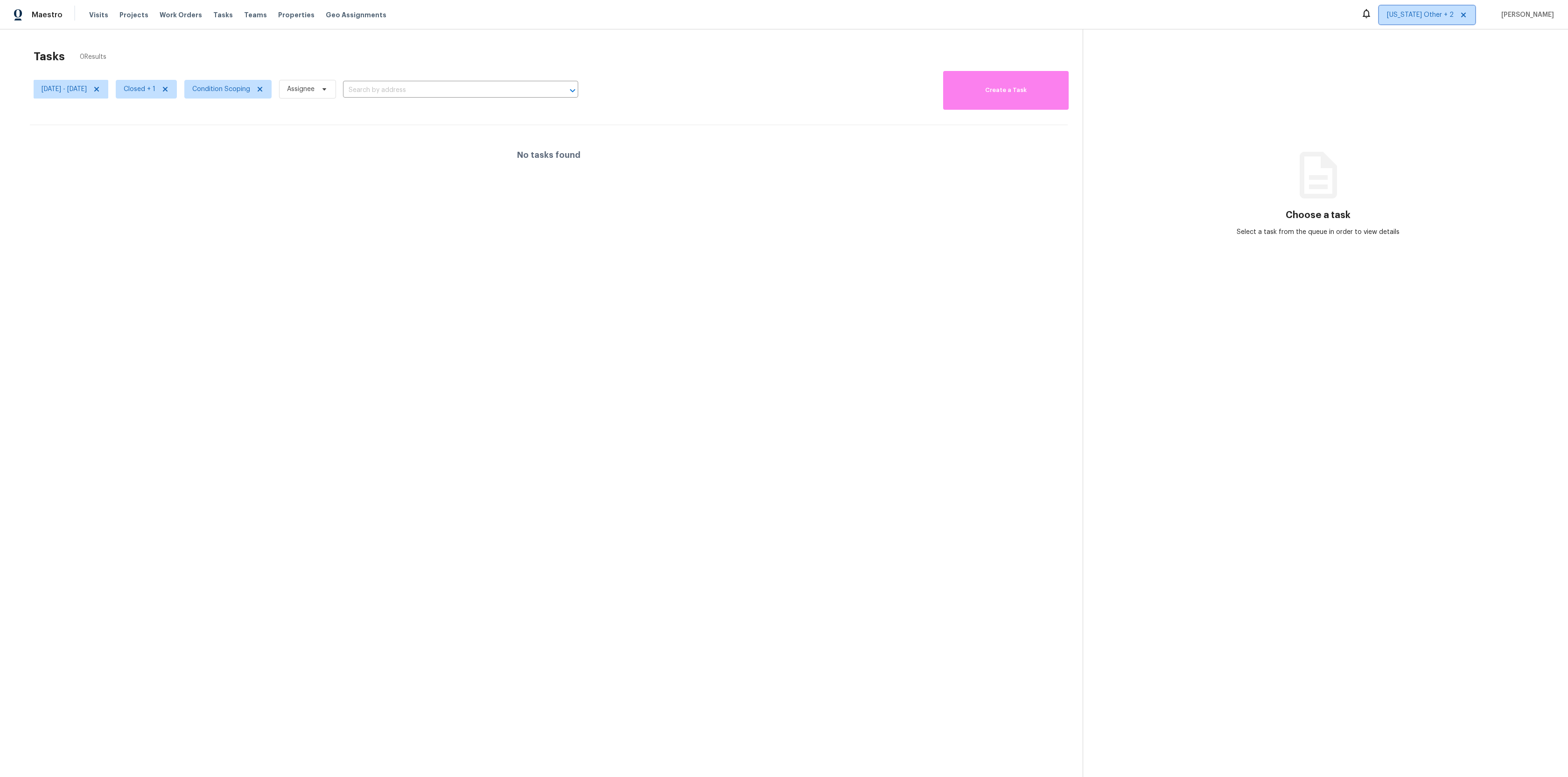
click at [1453, 11] on span "[US_STATE] Other + 2" at bounding box center [1419, 15] width 67 height 9
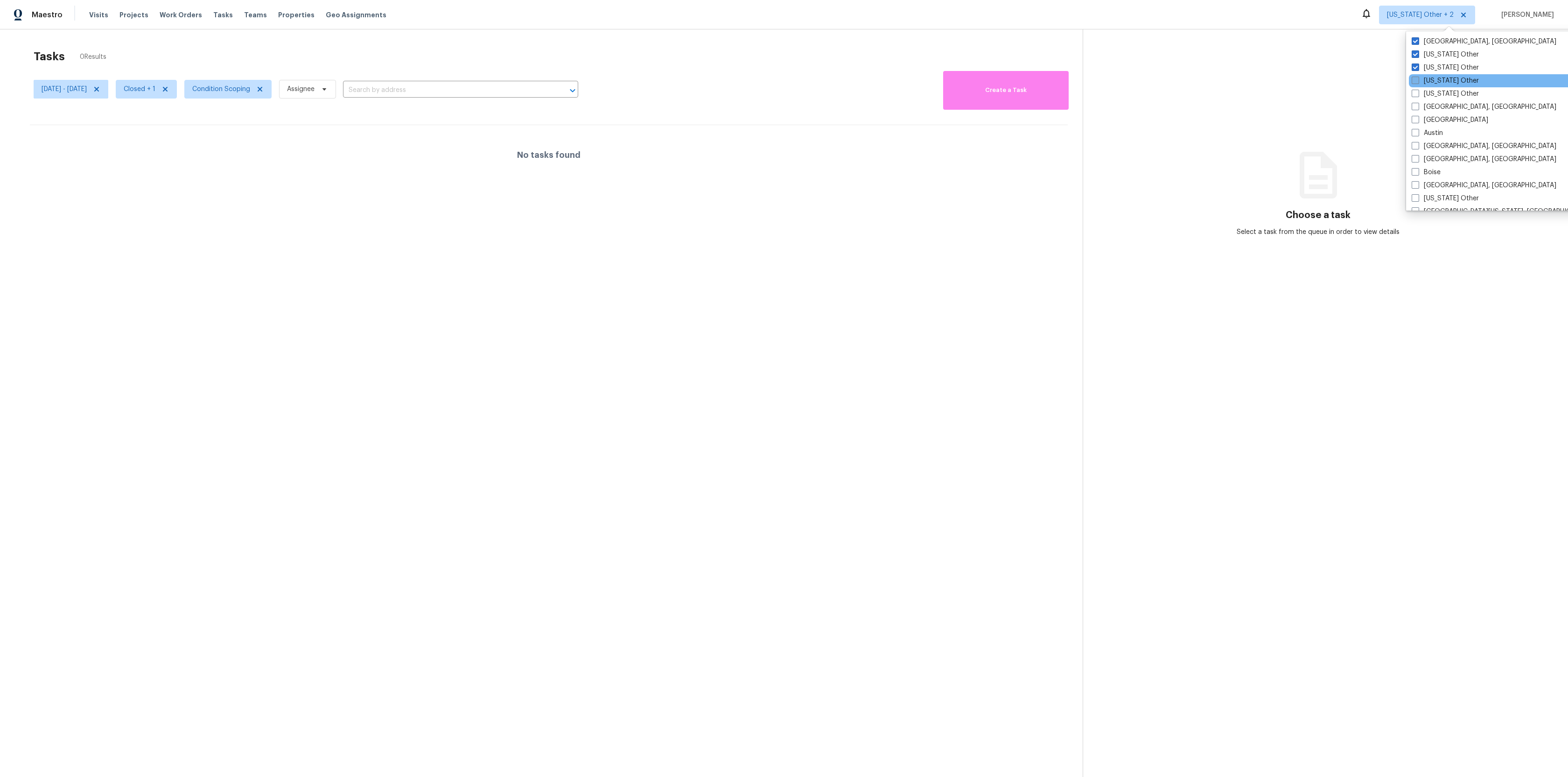
click at [1433, 82] on label "[US_STATE] Other" at bounding box center [1445, 80] width 67 height 9
click at [1418, 82] on input "[US_STATE] Other" at bounding box center [1415, 79] width 6 height 6
checkbox input "true"
click at [1416, 95] on span at bounding box center [1416, 93] width 8 height 8
click at [1416, 95] on input "[US_STATE] Other" at bounding box center [1415, 92] width 6 height 6
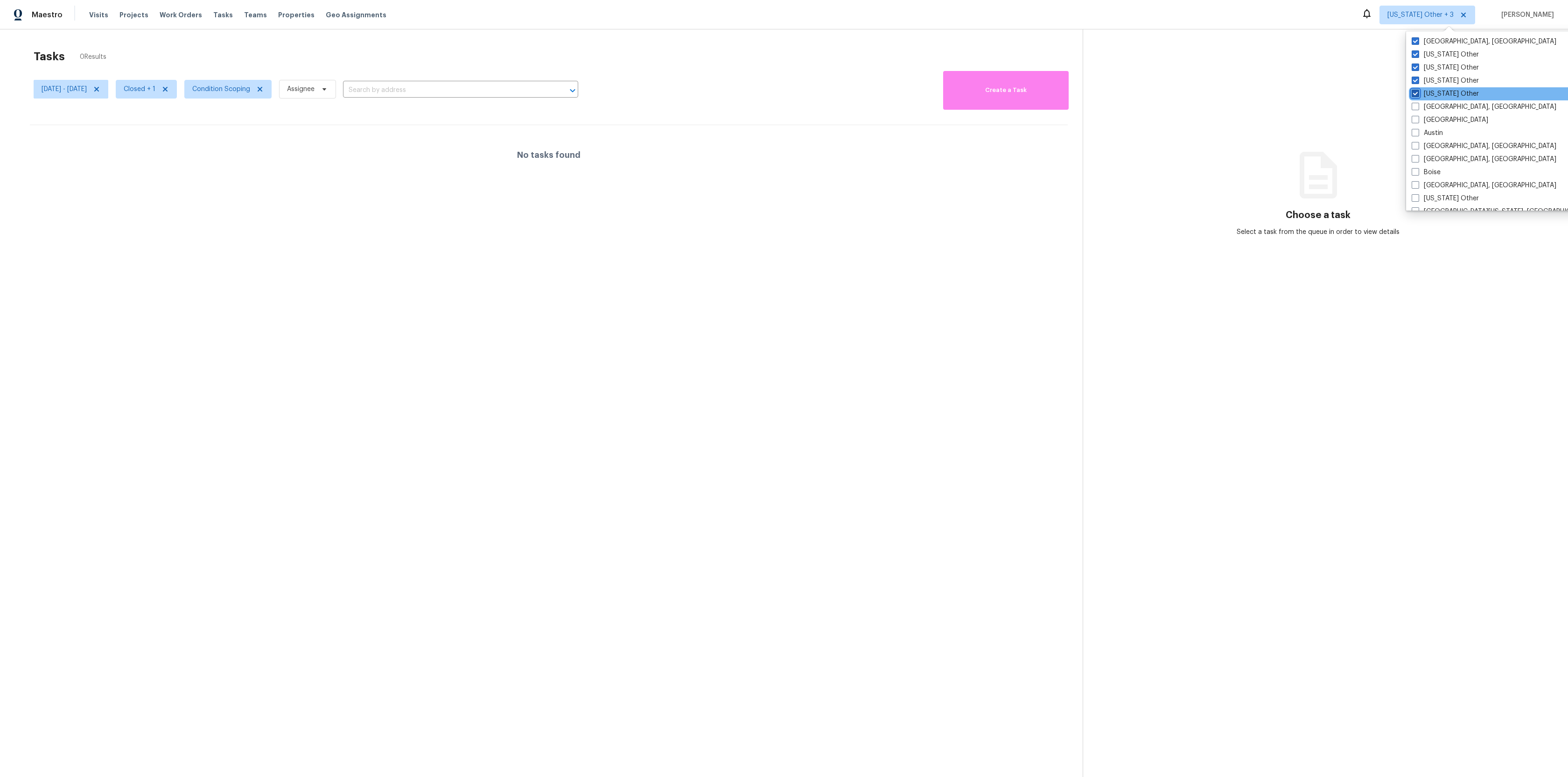
checkbox input "true"
click at [1432, 105] on label "[GEOGRAPHIC_DATA], [GEOGRAPHIC_DATA]" at bounding box center [1483, 107] width 145 height 9
click at [1417, 105] on input "[GEOGRAPHIC_DATA], [GEOGRAPHIC_DATA]" at bounding box center [1414, 105] width 6 height 6
checkbox input "true"
click at [1433, 118] on label "[GEOGRAPHIC_DATA]" at bounding box center [1450, 120] width 77 height 9
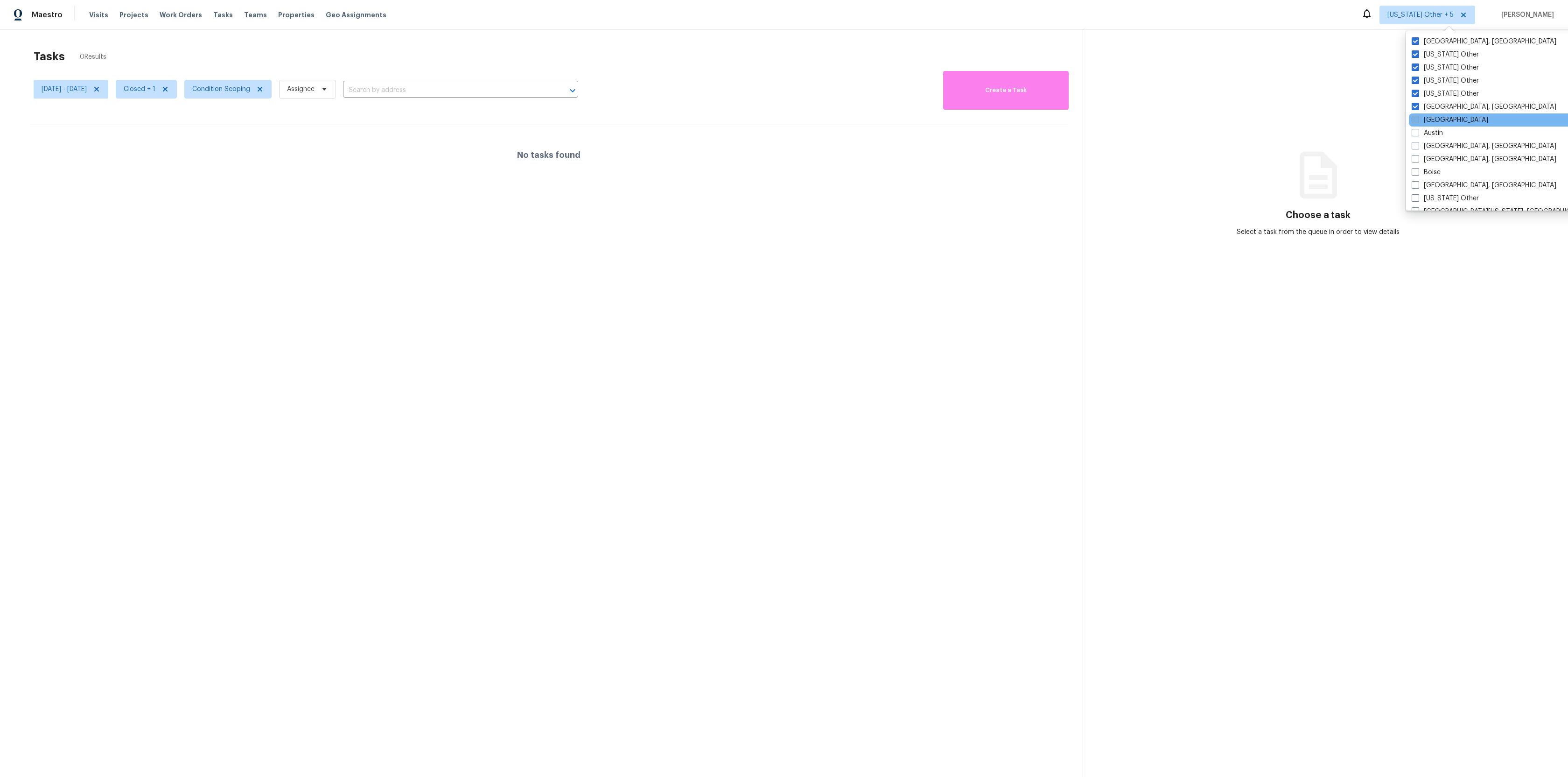
click at [1418, 118] on input "[GEOGRAPHIC_DATA]" at bounding box center [1415, 118] width 6 height 6
checkbox input "true"
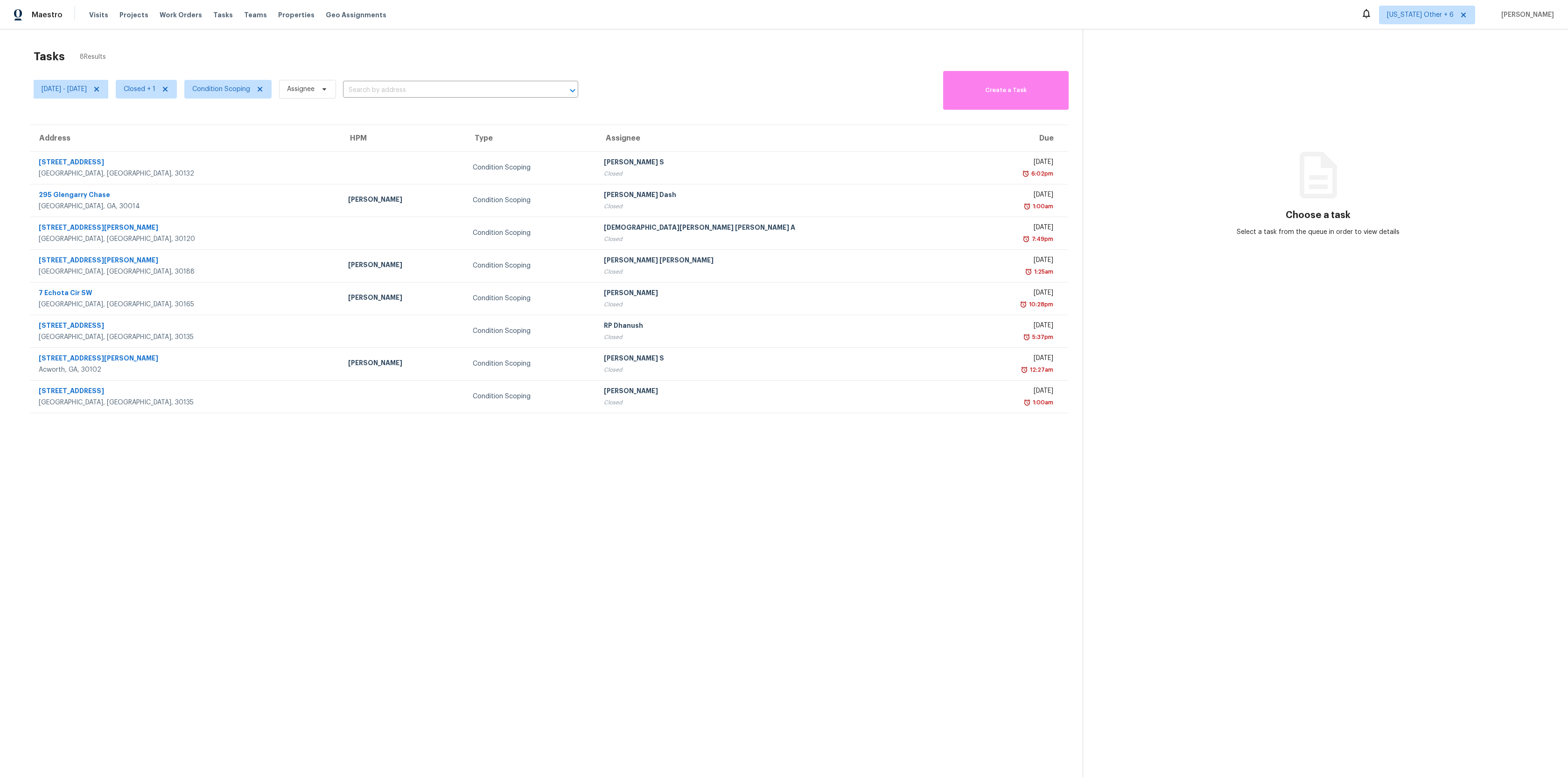
click at [1204, 78] on section "Choose a task Select a task from the queue in order to view details" at bounding box center [1318, 418] width 470 height 777
click at [23, 185] on div "Address HPM Type Assignee Due 56 Cherry Blossom Walk Dallas, GA, 30132 Conditio…" at bounding box center [548, 269] width 1068 height 288
click at [1423, 9] on span "[US_STATE] Other + 6" at bounding box center [1426, 15] width 96 height 18
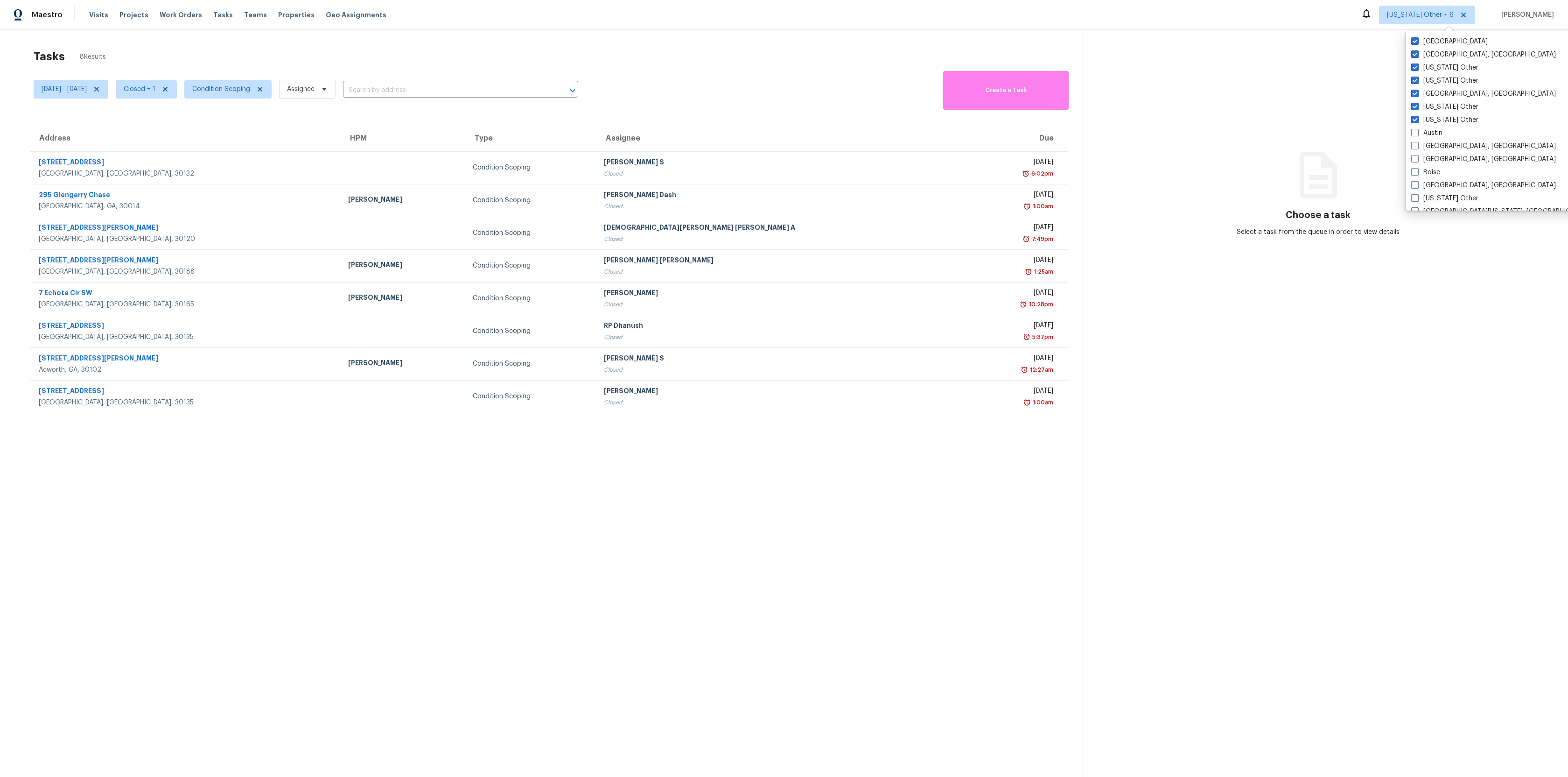
click at [1094, 20] on div "Maestro Visits Projects Work Orders Tasks Teams Properties Geo Assignments Alab…" at bounding box center [784, 15] width 1568 height 29
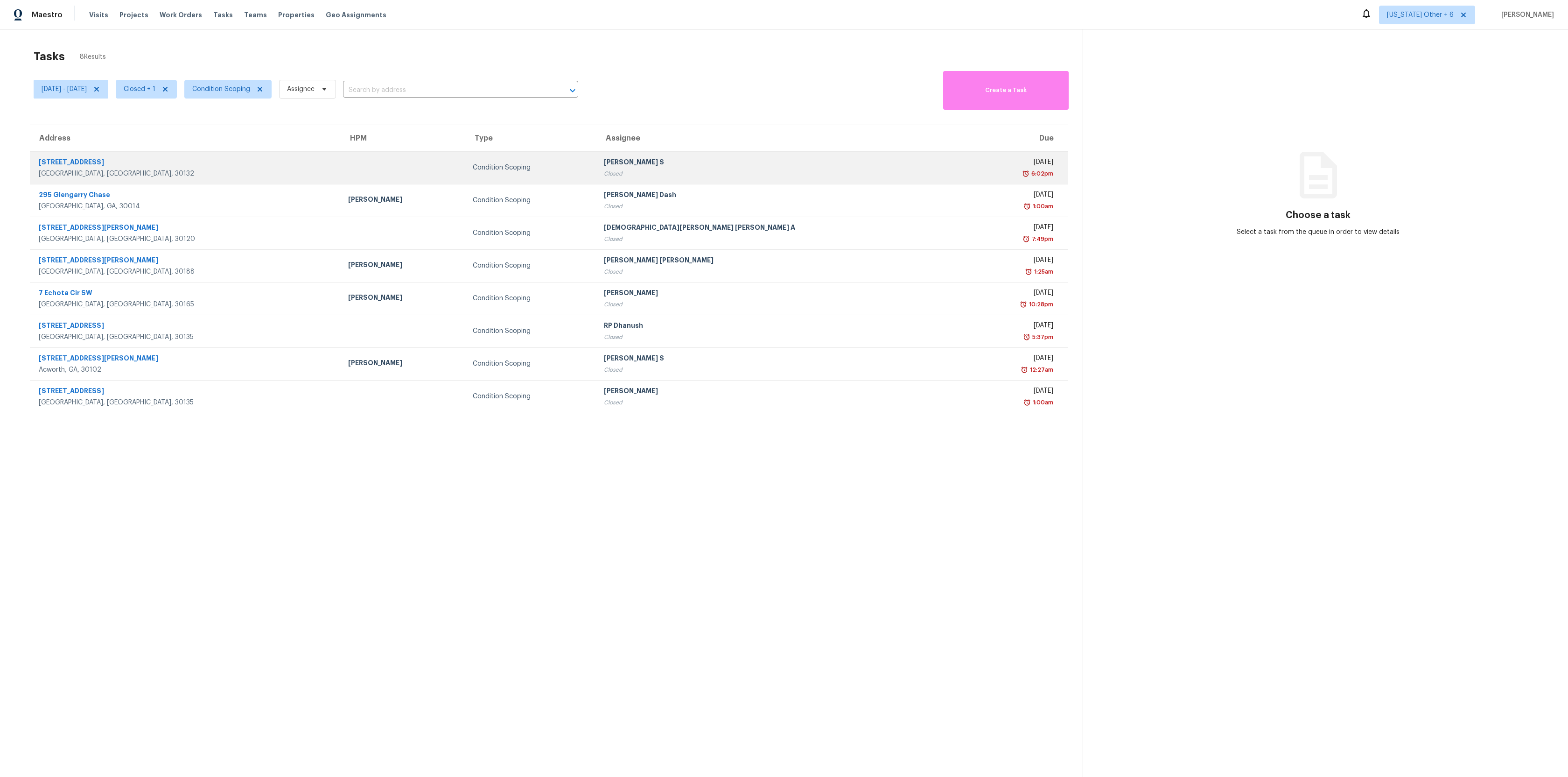
click at [89, 169] on div "[STREET_ADDRESS]" at bounding box center [186, 162] width 294 height 11
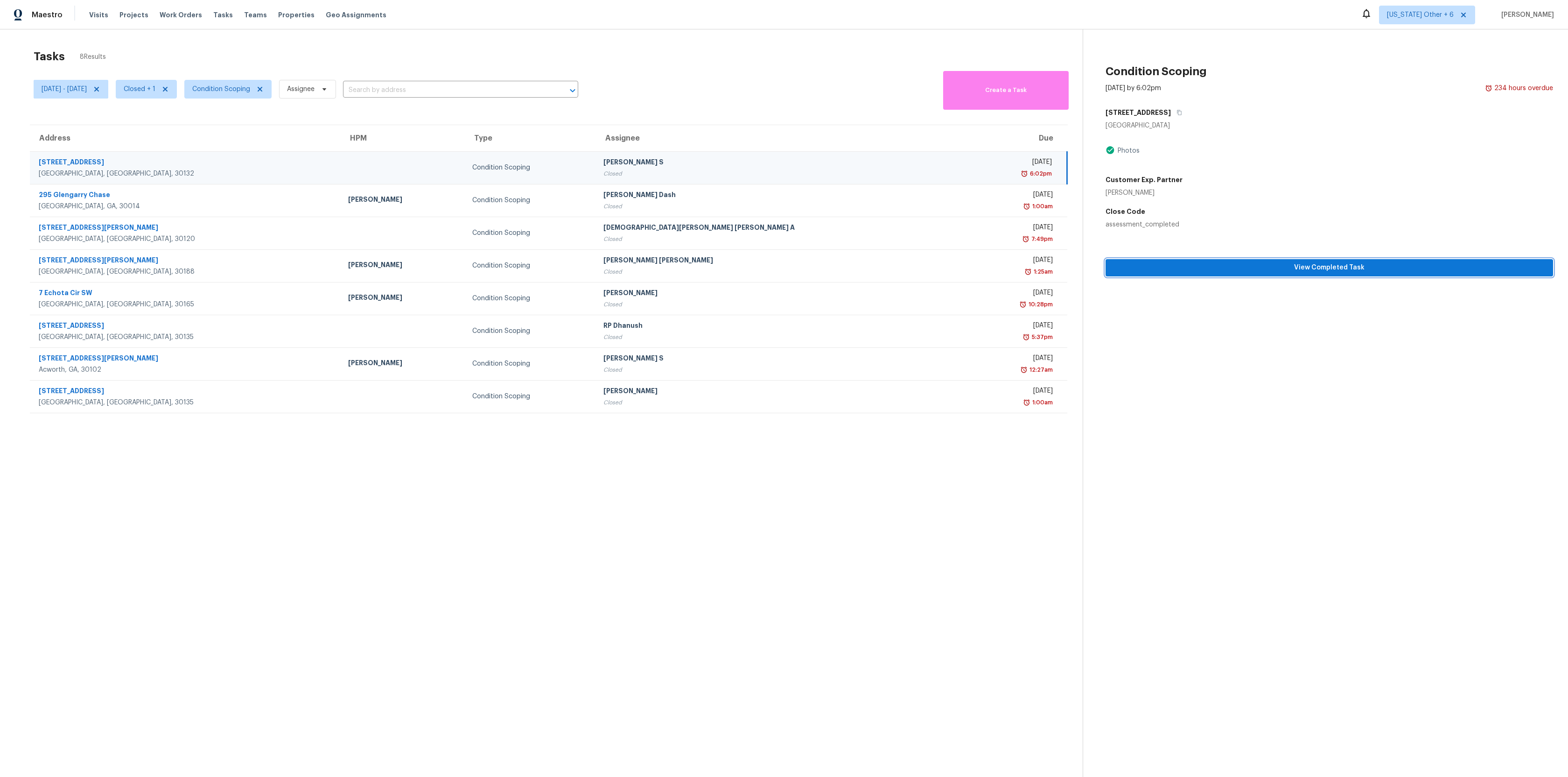
click at [1384, 270] on span "View Completed Task" at bounding box center [1329, 267] width 433 height 11
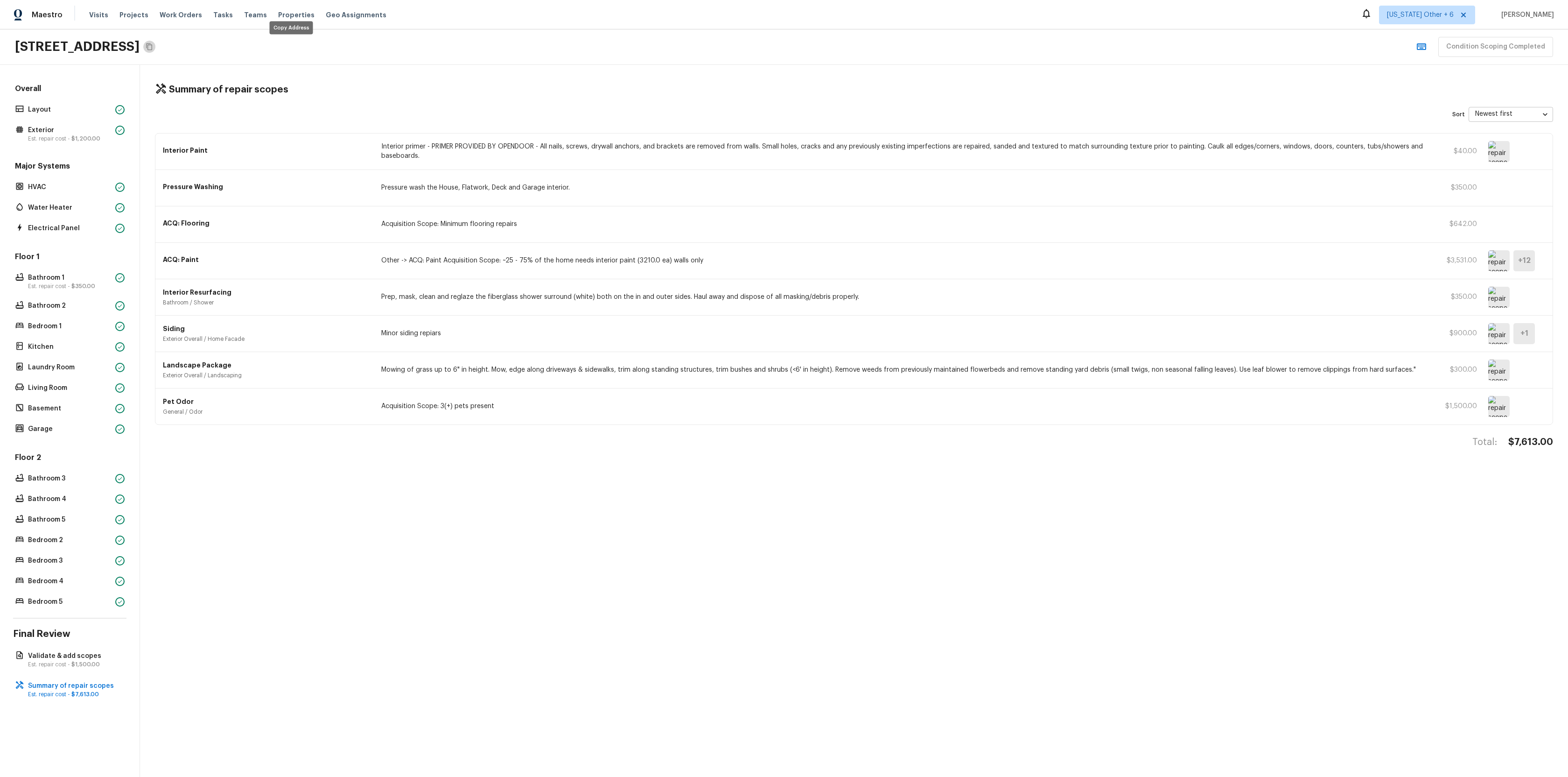
click at [153, 44] on icon "Copy Address" at bounding box center [149, 47] width 8 height 8
click at [1468, 2] on div "Maestro Visits Projects Work Orders Tasks Teams Properties Geo Assignments Alab…" at bounding box center [784, 15] width 1568 height 29
click at [1453, 15] on span "[US_STATE] Other + 6" at bounding box center [1419, 15] width 67 height 9
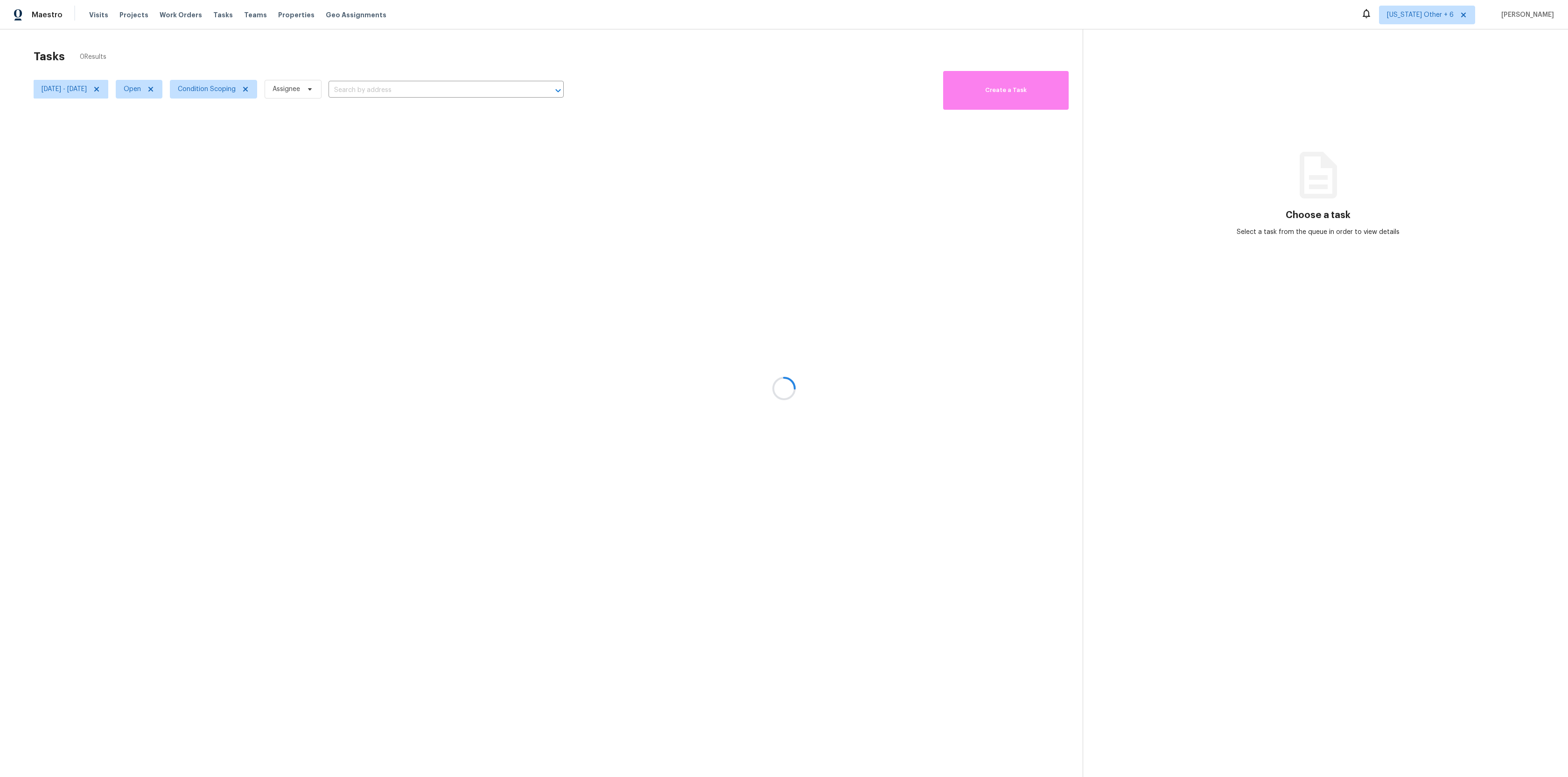
click at [347, 69] on div at bounding box center [784, 388] width 1568 height 777
click at [1483, 15] on div at bounding box center [784, 388] width 1568 height 777
click at [1478, 15] on div at bounding box center [784, 388] width 1568 height 777
click at [1444, 8] on span "[US_STATE] Other + 6" at bounding box center [1426, 15] width 96 height 18
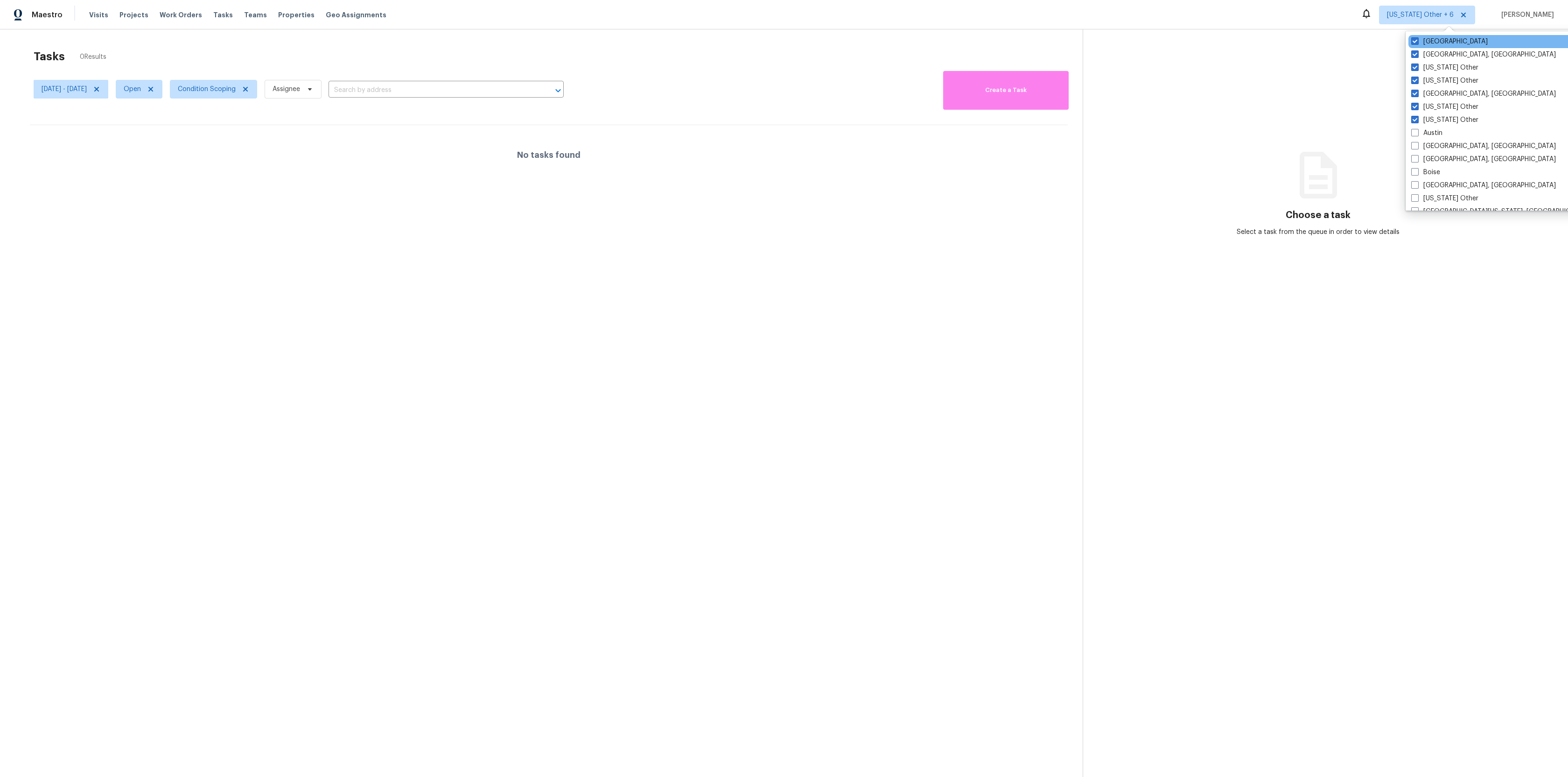
click at [1410, 45] on div "[GEOGRAPHIC_DATA]" at bounding box center [1501, 41] width 188 height 13
click at [1412, 52] on span at bounding box center [1415, 54] width 8 height 8
click at [1412, 52] on input "[GEOGRAPHIC_DATA], [GEOGRAPHIC_DATA]" at bounding box center [1414, 53] width 6 height 6
checkbox input "false"
click at [1413, 41] on span at bounding box center [1416, 41] width 8 height 8
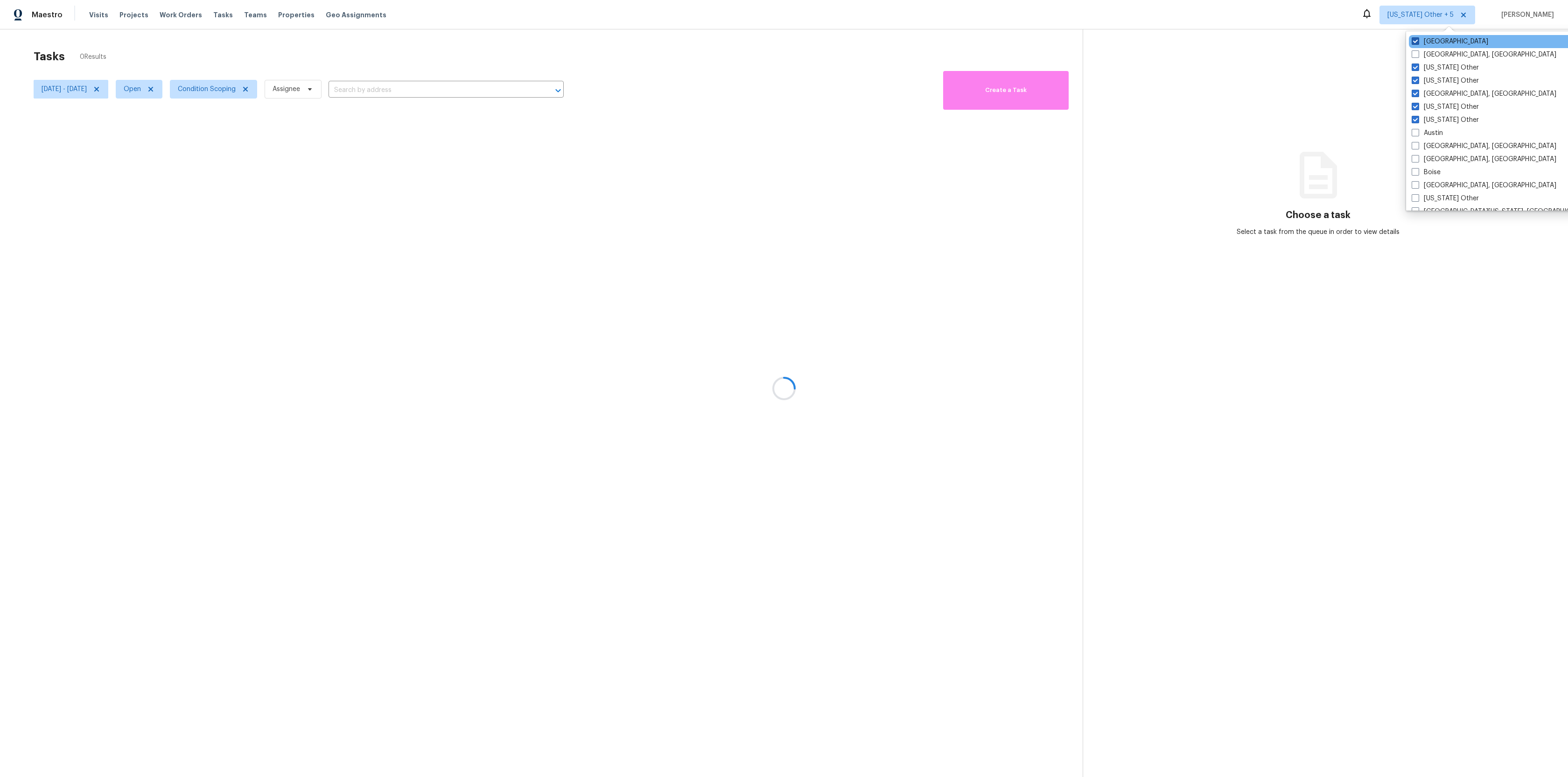
click at [1413, 41] on input "[GEOGRAPHIC_DATA]" at bounding box center [1415, 40] width 6 height 6
checkbox input "false"
click at [1414, 66] on span at bounding box center [1415, 67] width 8 height 8
click at [1414, 66] on input "[US_STATE] Other" at bounding box center [1414, 66] width 6 height 6
checkbox input "false"
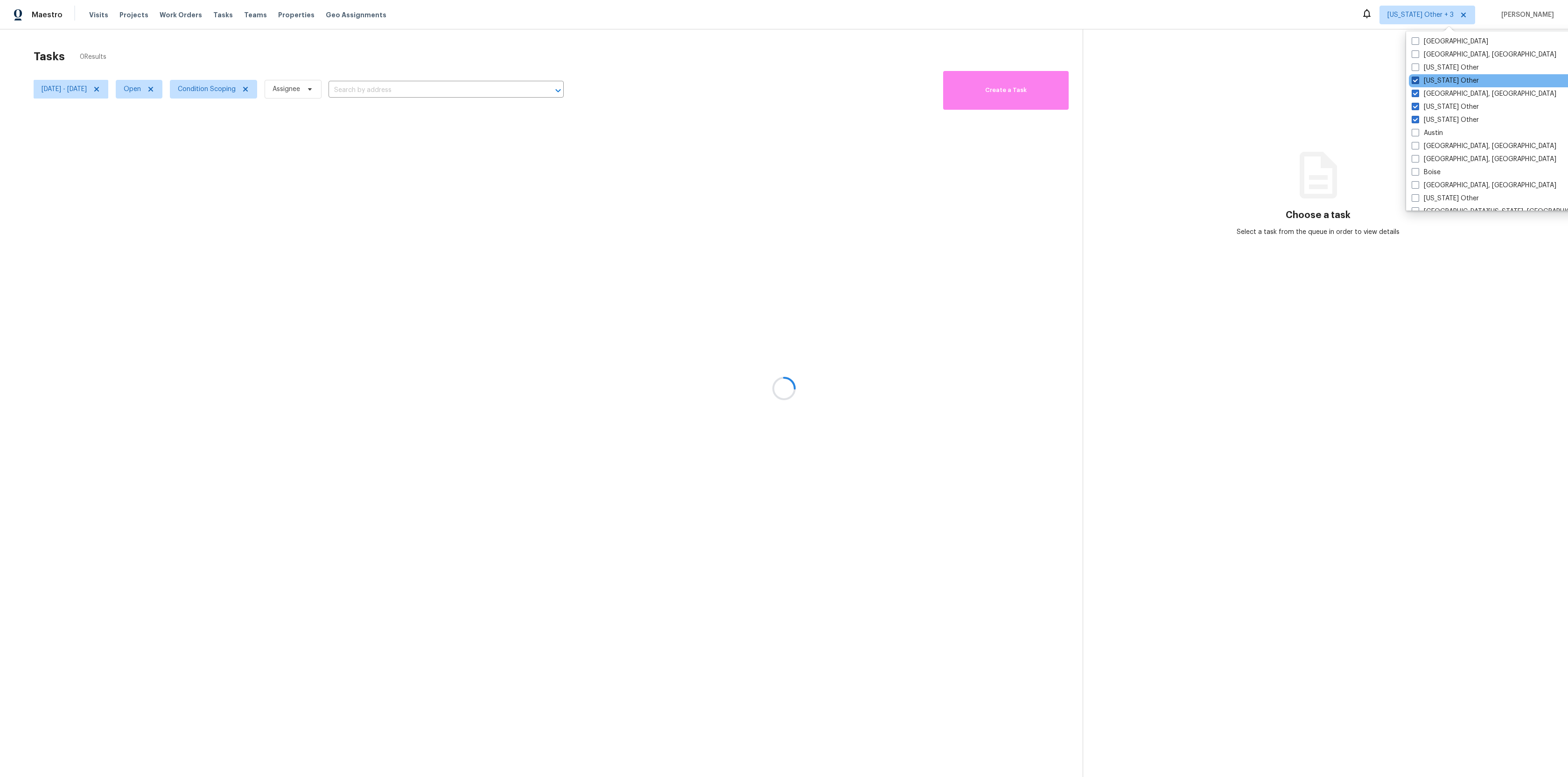
click at [1415, 78] on span at bounding box center [1416, 80] width 8 height 8
click at [1415, 78] on input "[US_STATE] Other" at bounding box center [1415, 79] width 6 height 6
checkbox input "false"
click at [1415, 88] on div "[GEOGRAPHIC_DATA], [GEOGRAPHIC_DATA]" at bounding box center [1502, 93] width 188 height 13
click at [1415, 103] on span at bounding box center [1416, 107] width 8 height 8
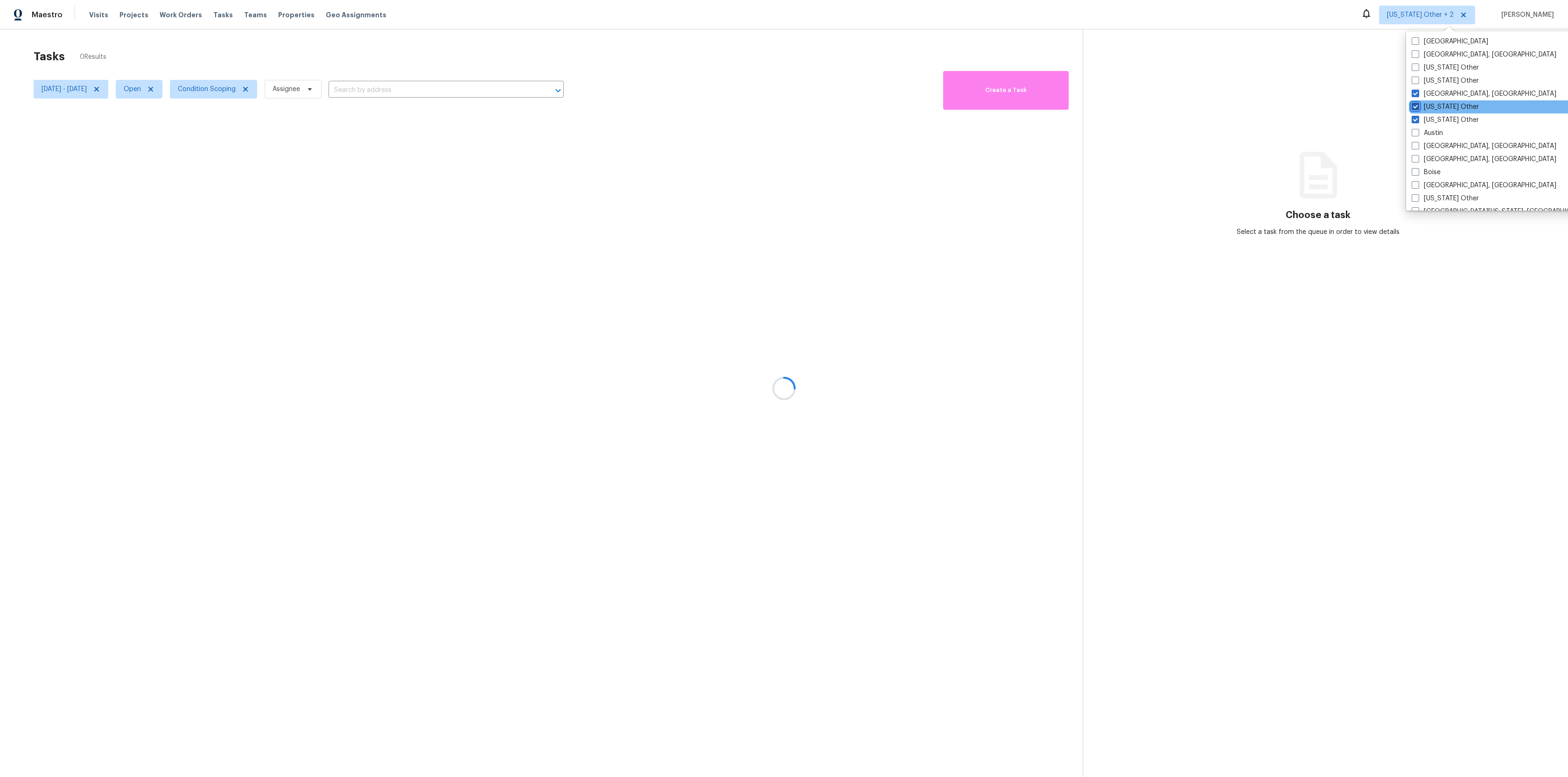
click at [1415, 103] on input "[US_STATE] Other" at bounding box center [1415, 105] width 6 height 6
checkbox input "false"
click at [1416, 117] on span at bounding box center [1416, 120] width 8 height 8
click at [1416, 117] on input "[US_STATE] Other" at bounding box center [1416, 118] width 6 height 6
checkbox input "false"
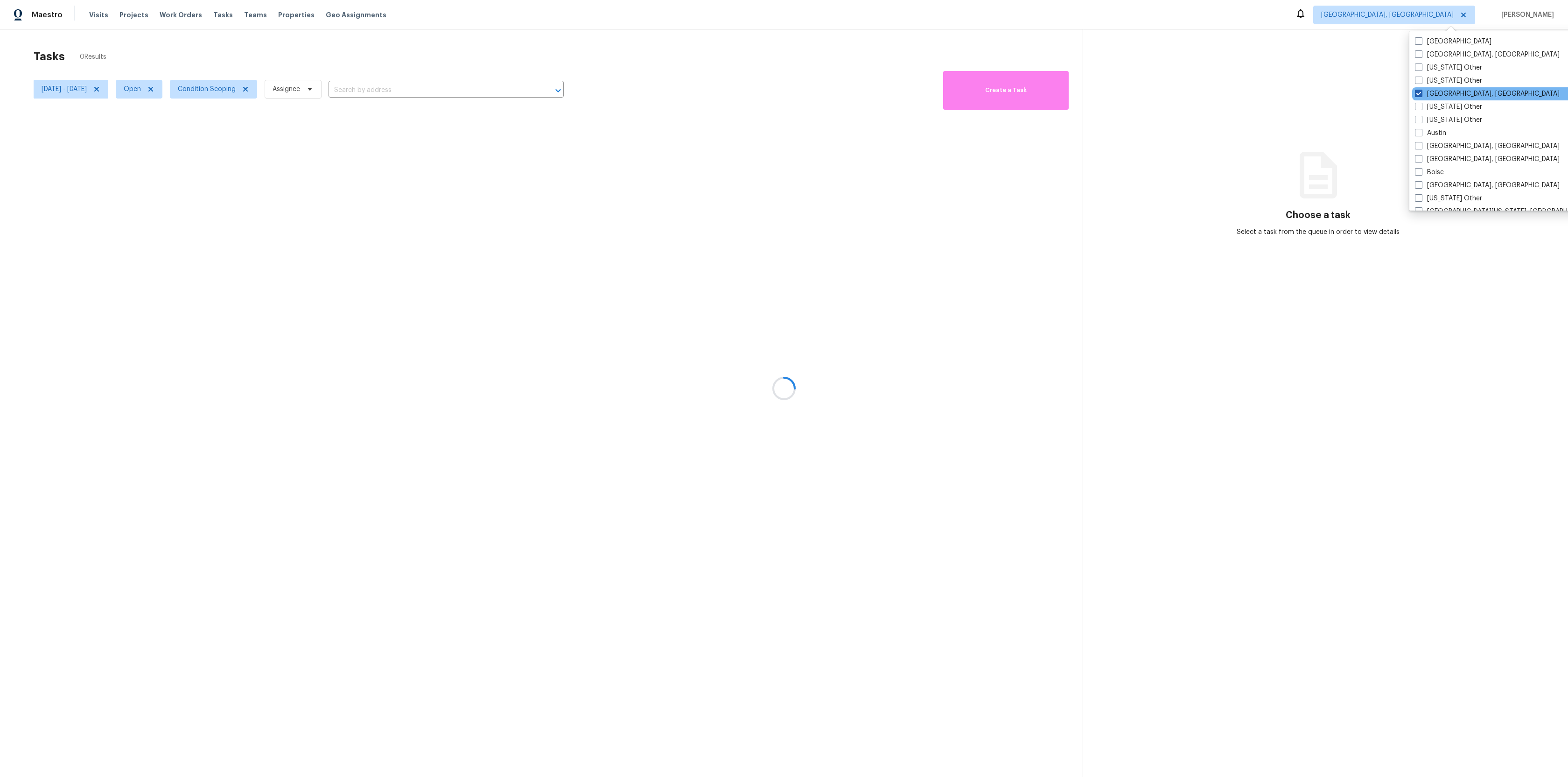
click at [1416, 93] on span at bounding box center [1419, 93] width 8 height 8
click at [1416, 93] on input "[GEOGRAPHIC_DATA], [GEOGRAPHIC_DATA]" at bounding box center [1418, 92] width 6 height 6
checkbox input "false"
checkbox input "true"
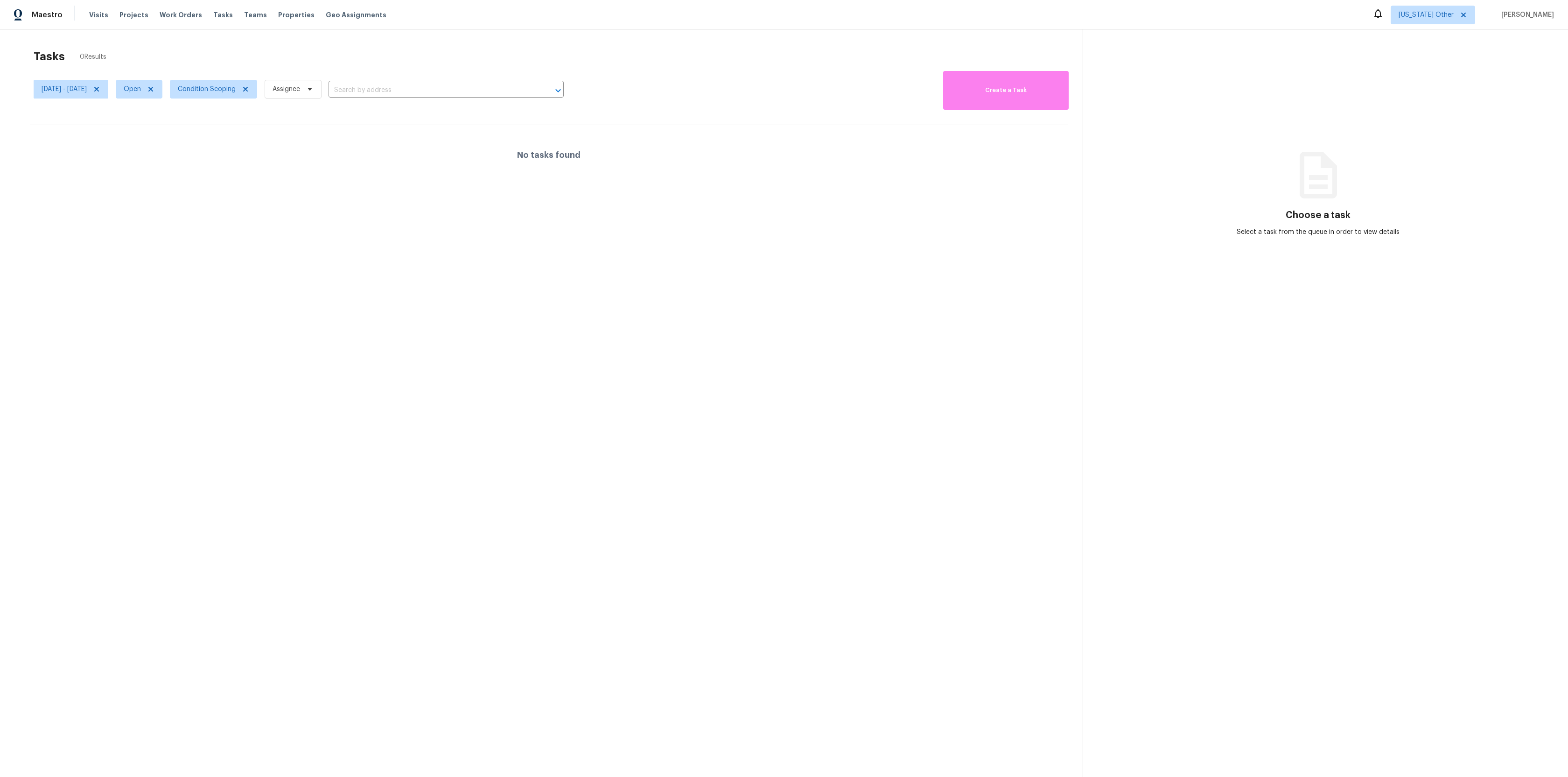
click at [1345, 34] on section "Choose a task Select a task from the queue in order to view details" at bounding box center [1318, 418] width 470 height 777
click at [236, 85] on span "Condition Scoping" at bounding box center [207, 89] width 58 height 9
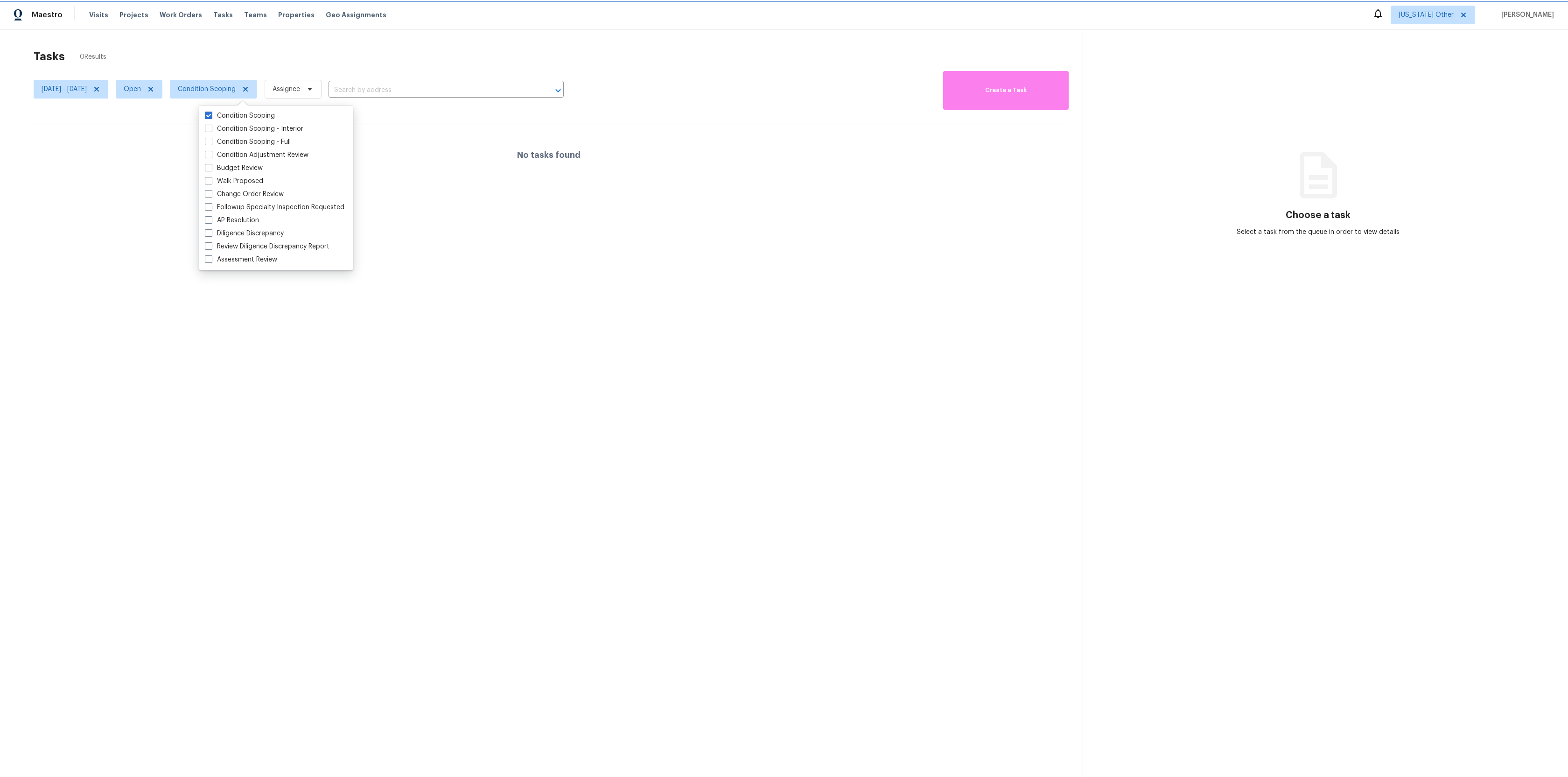
click at [236, 85] on span "Condition Scoping" at bounding box center [207, 89] width 58 height 9
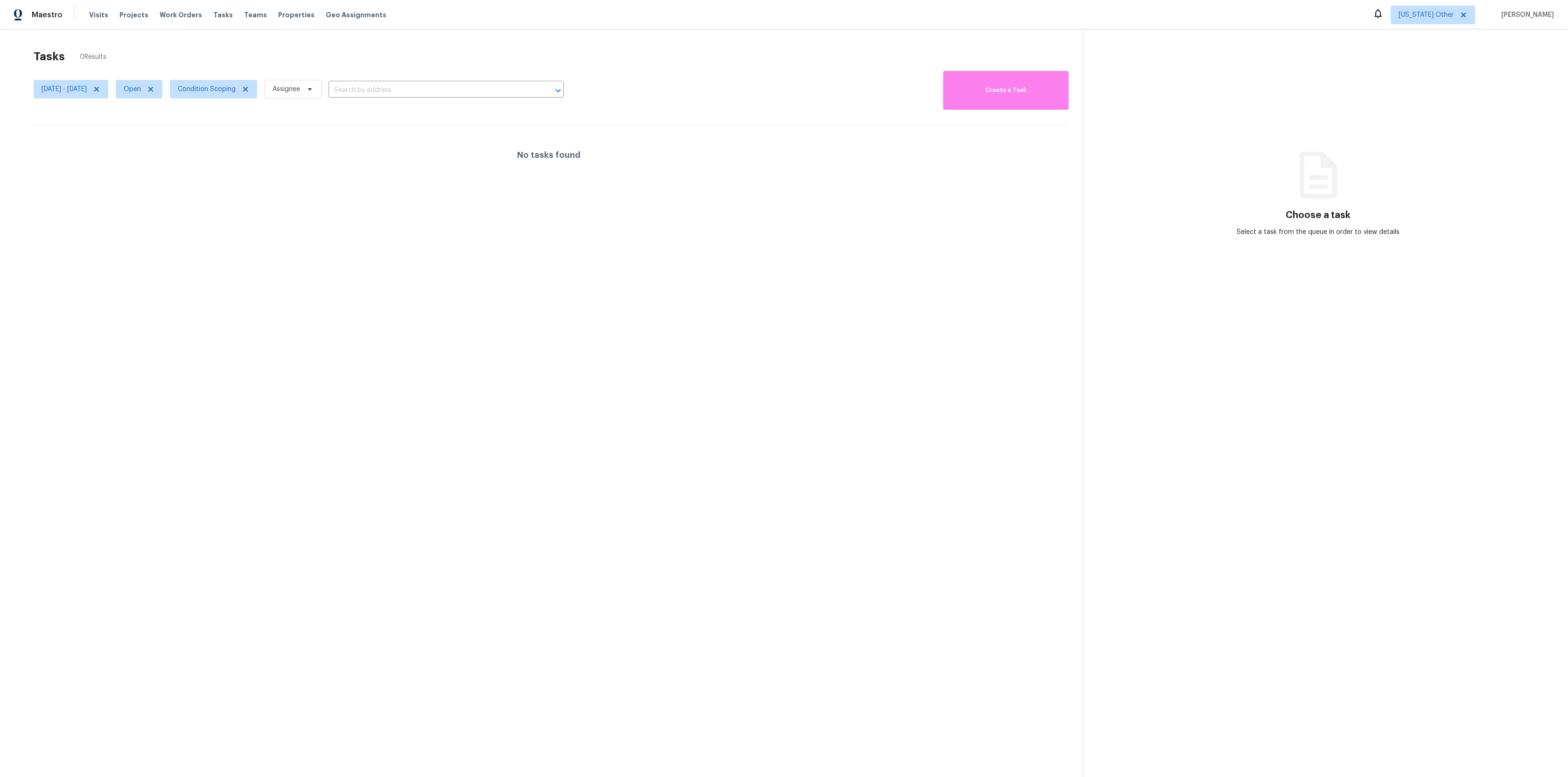
click at [86, 100] on span "[DATE] - [DATE]" at bounding box center [70, 90] width 74 height 25
click at [85, 87] on span "[DATE] - [DATE]" at bounding box center [64, 89] width 45 height 9
click at [178, 63] on div "Tasks 0 Results" at bounding box center [558, 57] width 1049 height 25
click at [162, 81] on span "Open" at bounding box center [139, 89] width 47 height 18
click at [172, 125] on label "Closed" at bounding box center [168, 129] width 34 height 9
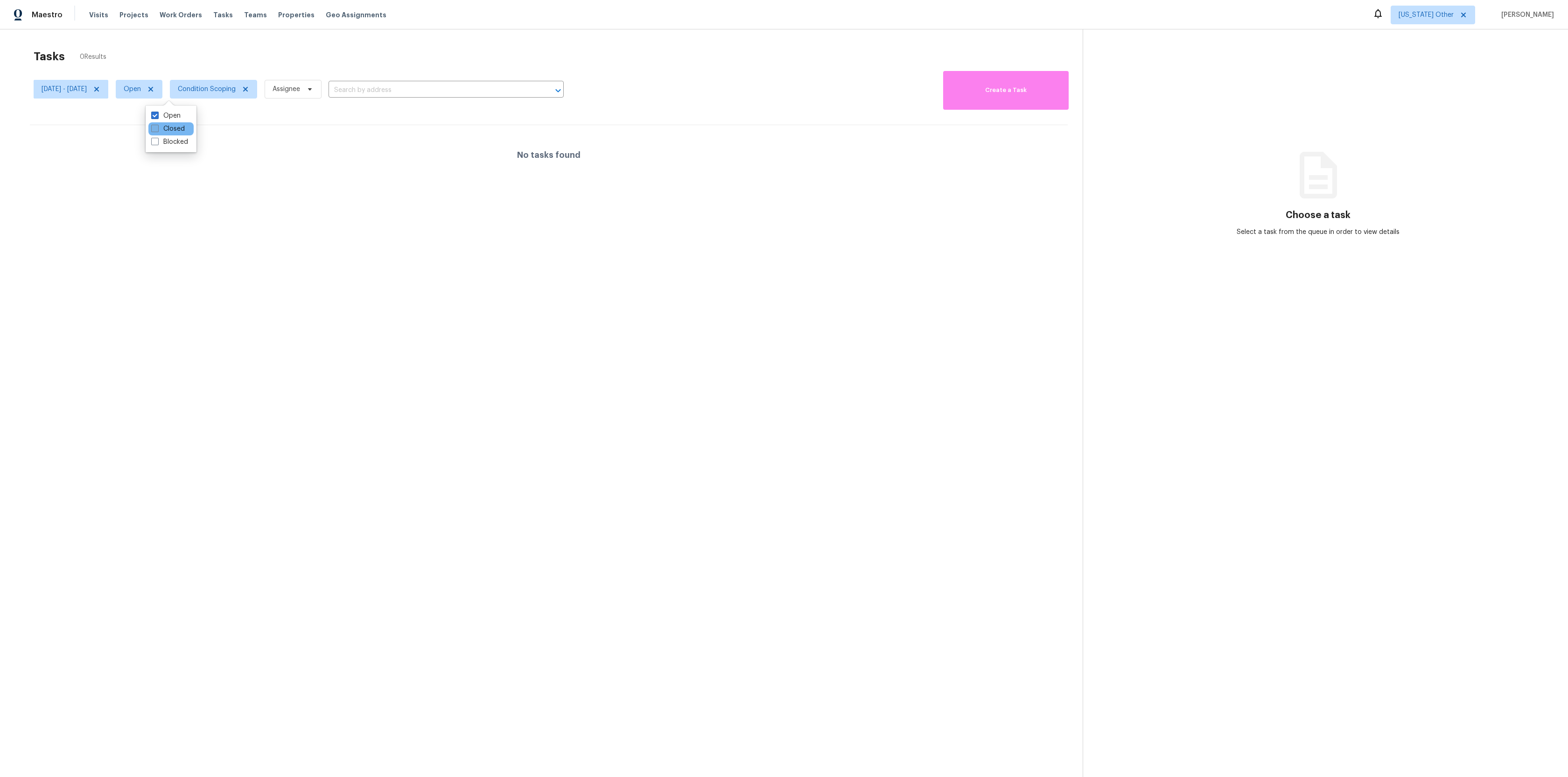
click at [157, 125] on input "Closed" at bounding box center [154, 127] width 6 height 6
checkbox input "true"
click at [234, 38] on div at bounding box center [784, 388] width 1568 height 777
click at [1467, 18] on span at bounding box center [1462, 15] width 10 height 8
click at [1453, 15] on span "[US_STATE] Other" at bounding box center [1426, 15] width 55 height 9
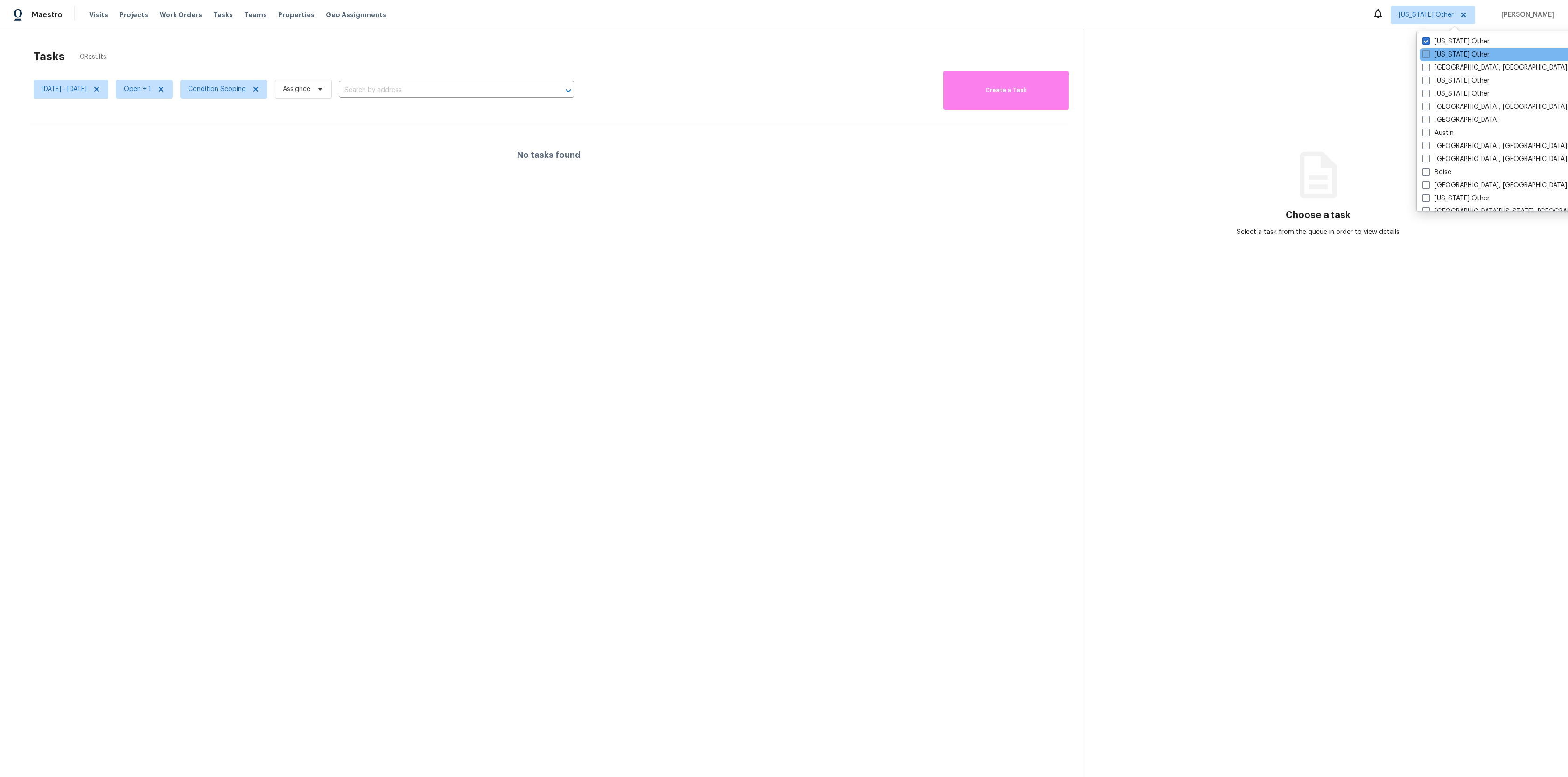
click at [1458, 57] on label "[US_STATE] Other" at bounding box center [1456, 54] width 67 height 9
click at [1429, 56] on input "[US_STATE] Other" at bounding box center [1426, 53] width 6 height 6
checkbox input "true"
click at [1429, 121] on label "[GEOGRAPHIC_DATA]" at bounding box center [1451, 120] width 77 height 9
click at [1419, 121] on input "[GEOGRAPHIC_DATA]" at bounding box center [1416, 118] width 6 height 6
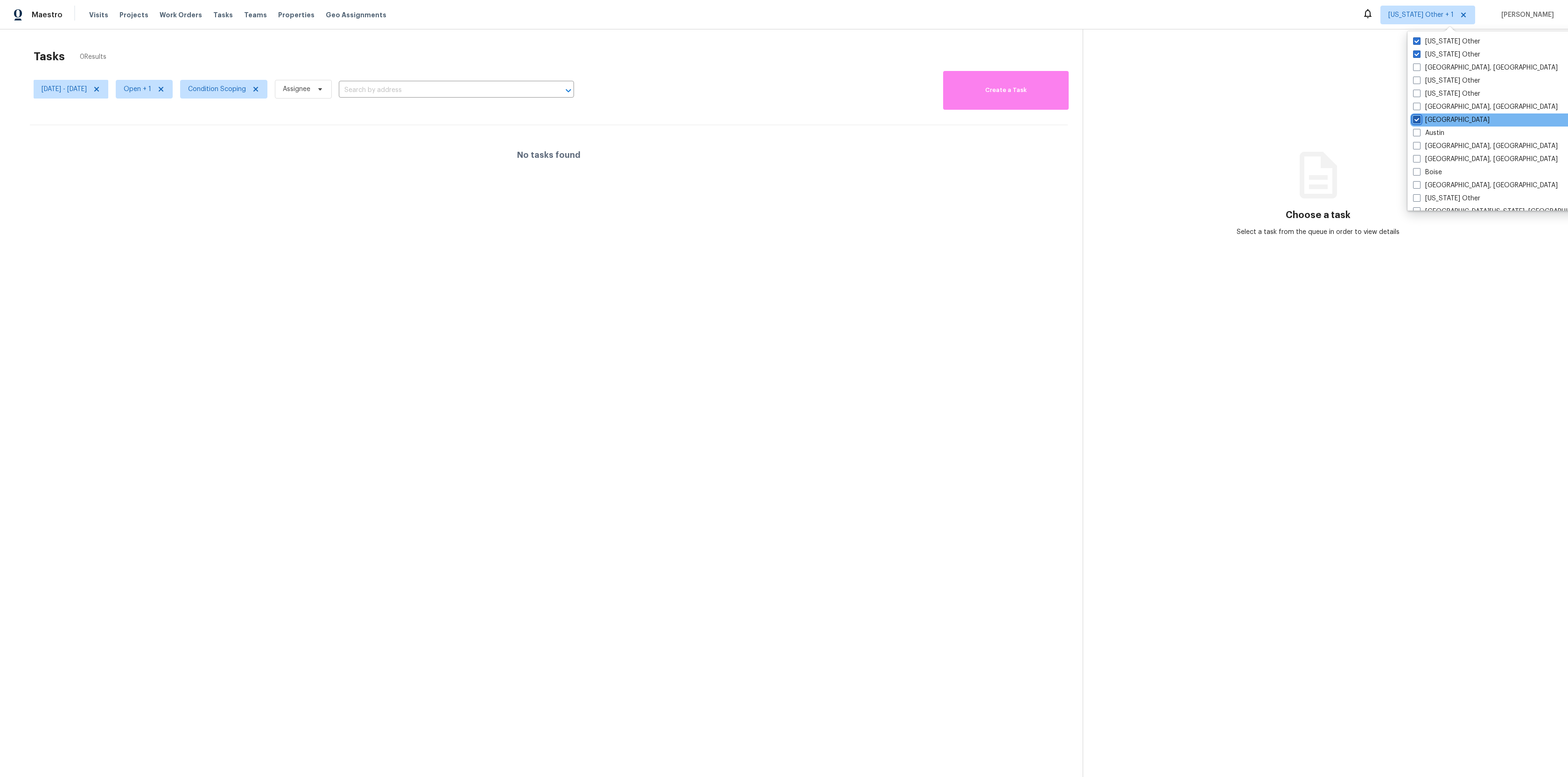
checkbox input "true"
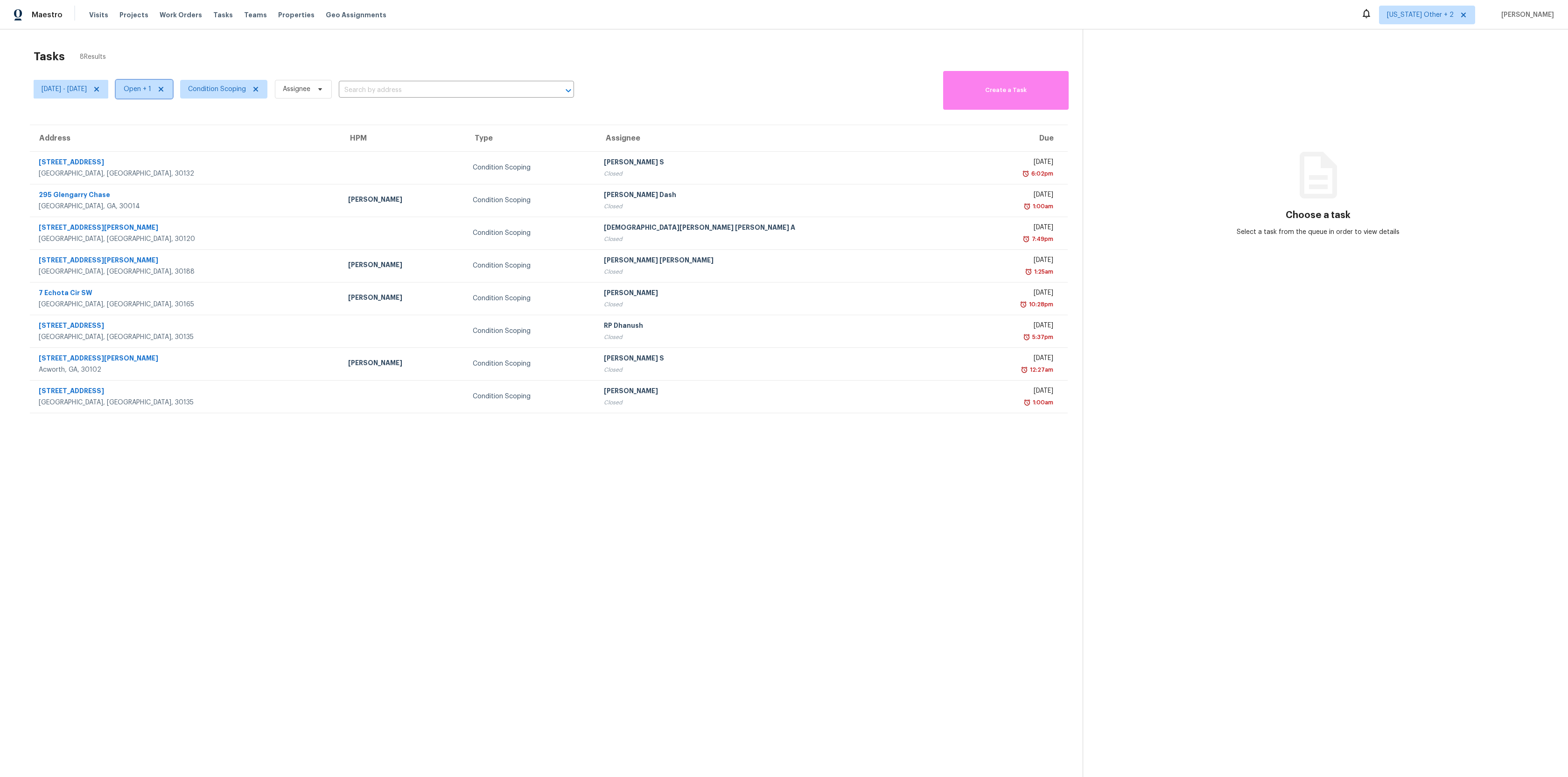
click at [151, 96] on span "Open + 1" at bounding box center [144, 89] width 57 height 18
click at [178, 480] on section "Tasks 8 Results Sun, Sep 21 - Sat, Sep 27 Open + 1 Condition Scoping Assignee ​…" at bounding box center [548, 425] width 1068 height 762
click at [74, 87] on span "[DATE] - [DATE]" at bounding box center [64, 89] width 45 height 9
click at [99, 88] on icon at bounding box center [97, 89] width 5 height 5
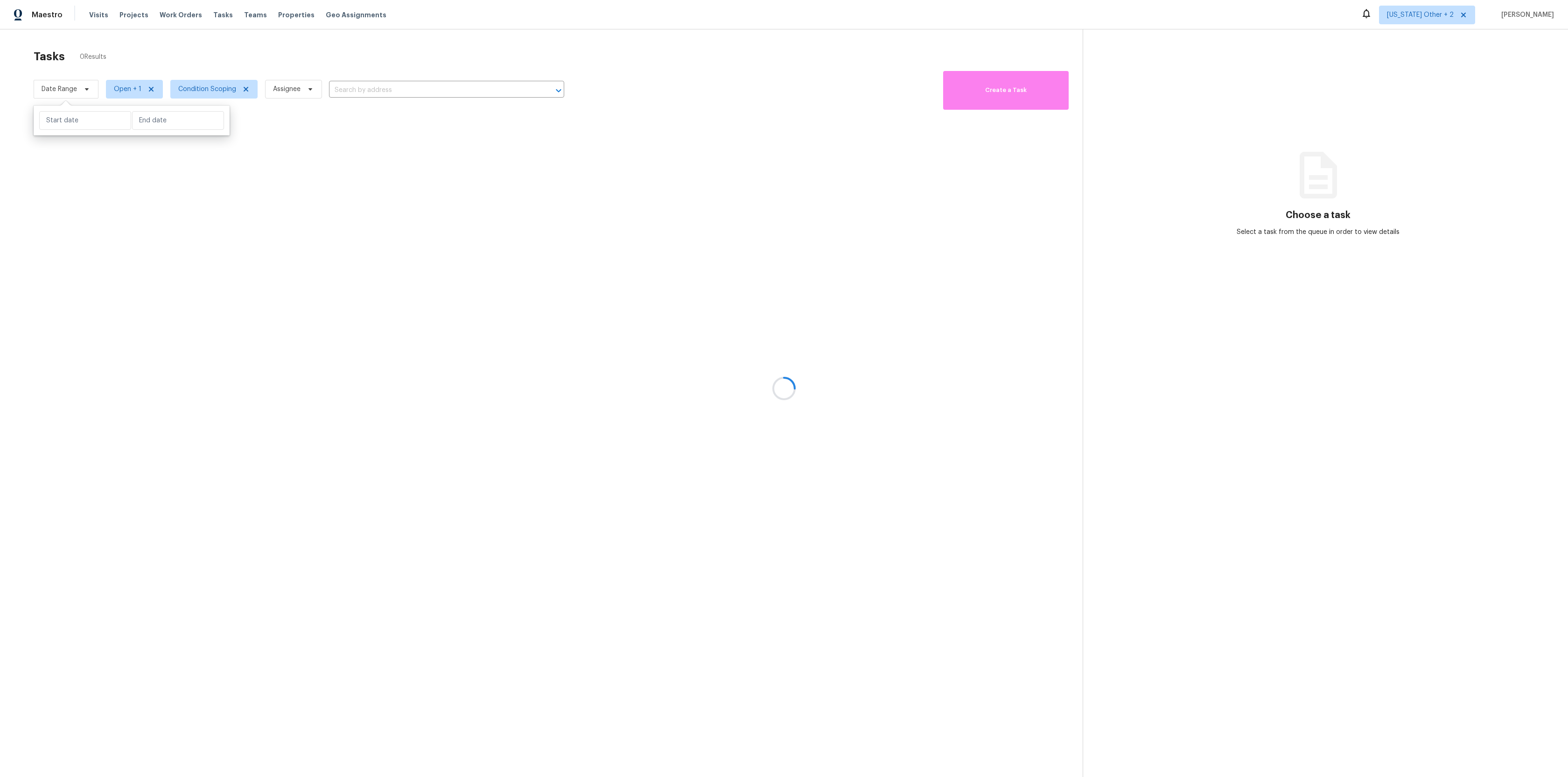
click at [150, 58] on div at bounding box center [784, 388] width 1568 height 777
click at [137, 97] on div at bounding box center [784, 388] width 1568 height 777
click at [137, 90] on div at bounding box center [784, 388] width 1568 height 777
click at [121, 85] on span "Open + 1" at bounding box center [128, 89] width 28 height 9
click at [134, 129] on label "Closed" at bounding box center [128, 129] width 34 height 9
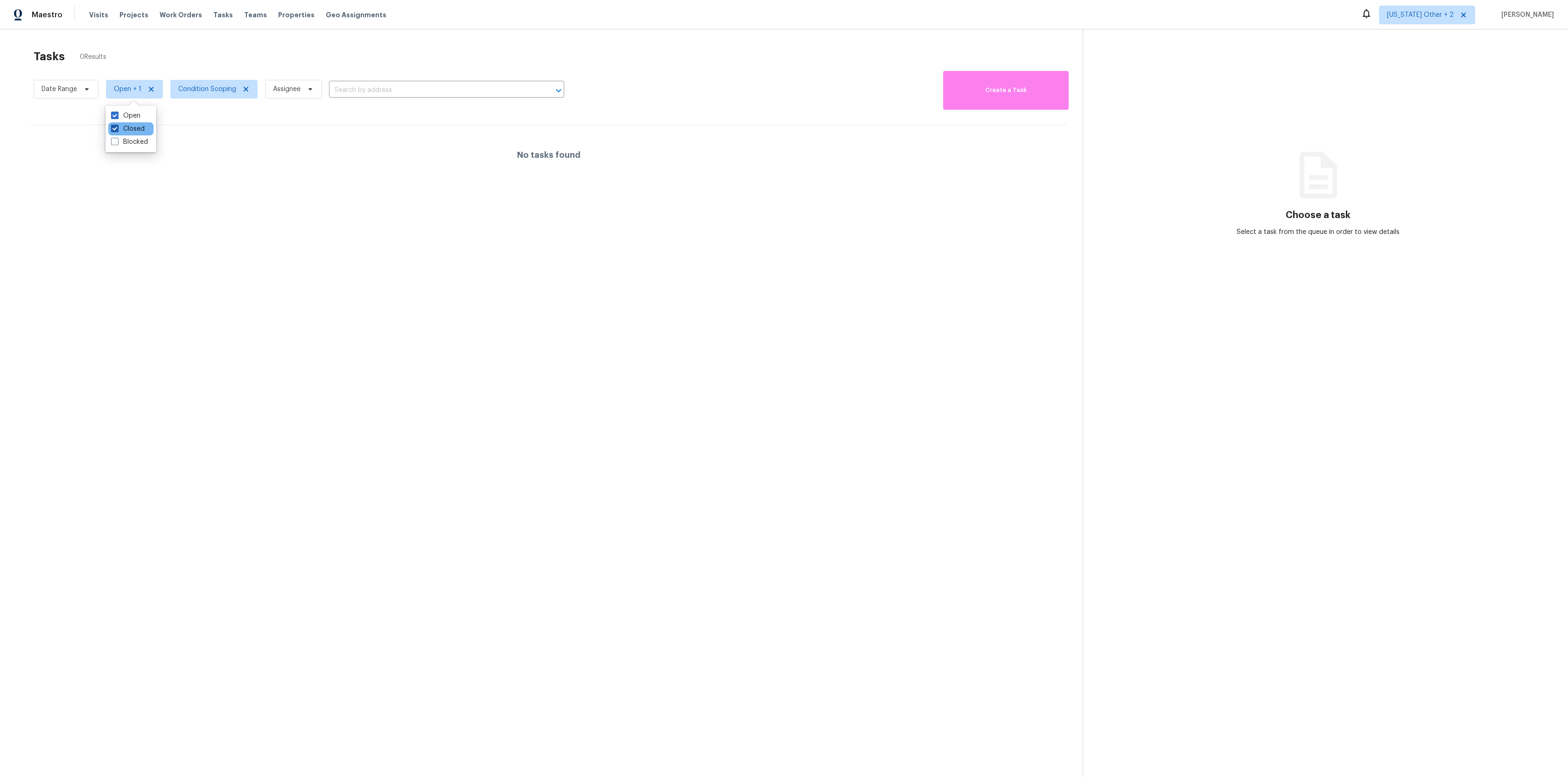
click at [117, 129] on input "Closed" at bounding box center [114, 127] width 6 height 6
checkbox input "false"
click at [191, 61] on div at bounding box center [784, 388] width 1568 height 777
click at [1449, 19] on span "[US_STATE] Other + 2" at bounding box center [1419, 15] width 67 height 9
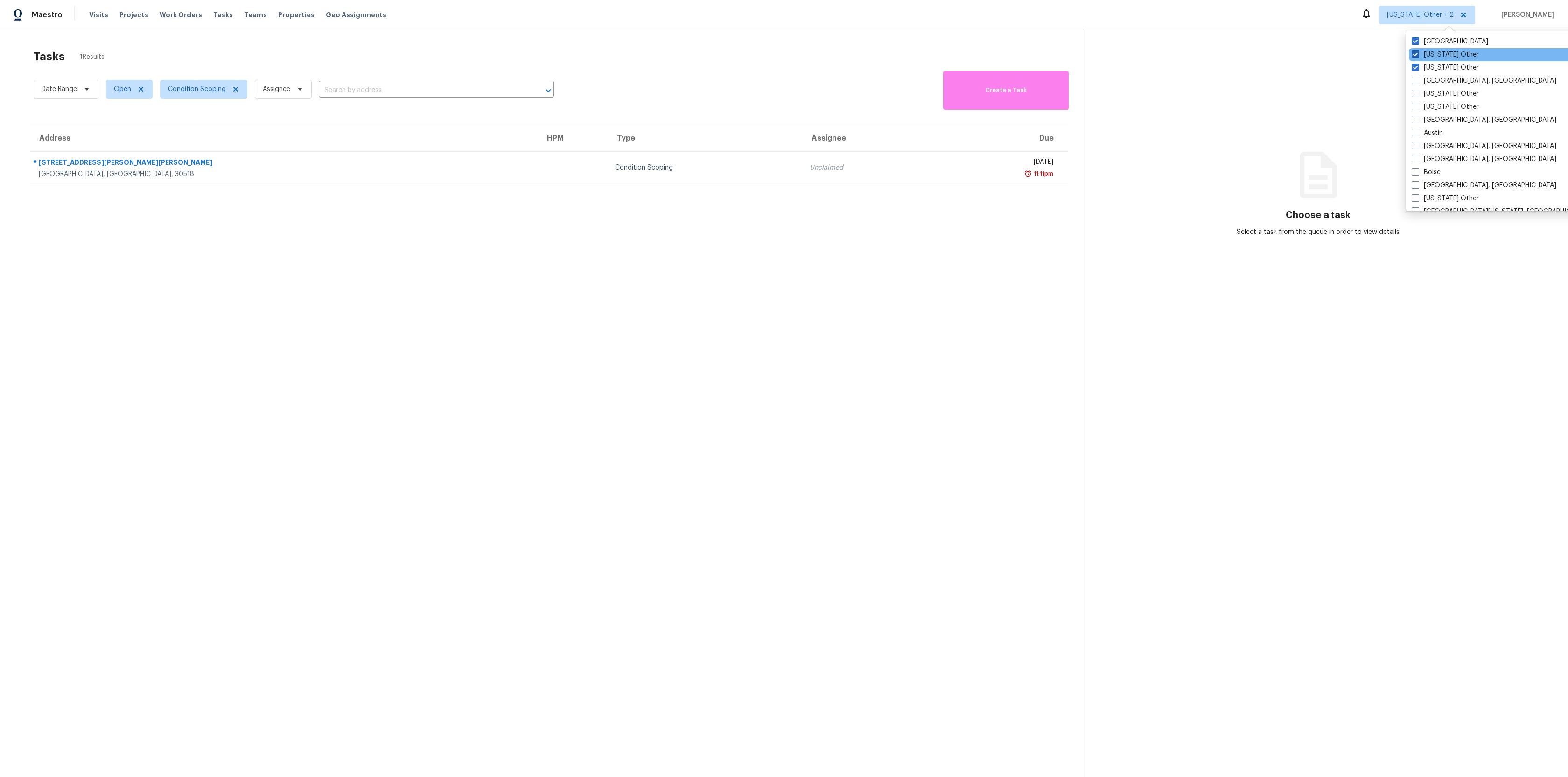
click at [1417, 52] on span at bounding box center [1416, 54] width 8 height 8
click at [1417, 52] on input "[US_STATE] Other" at bounding box center [1415, 53] width 6 height 6
checkbox input "false"
click at [1417, 65] on span at bounding box center [1416, 67] width 8 height 8
click at [1417, 65] on input "[US_STATE] Other" at bounding box center [1416, 66] width 6 height 6
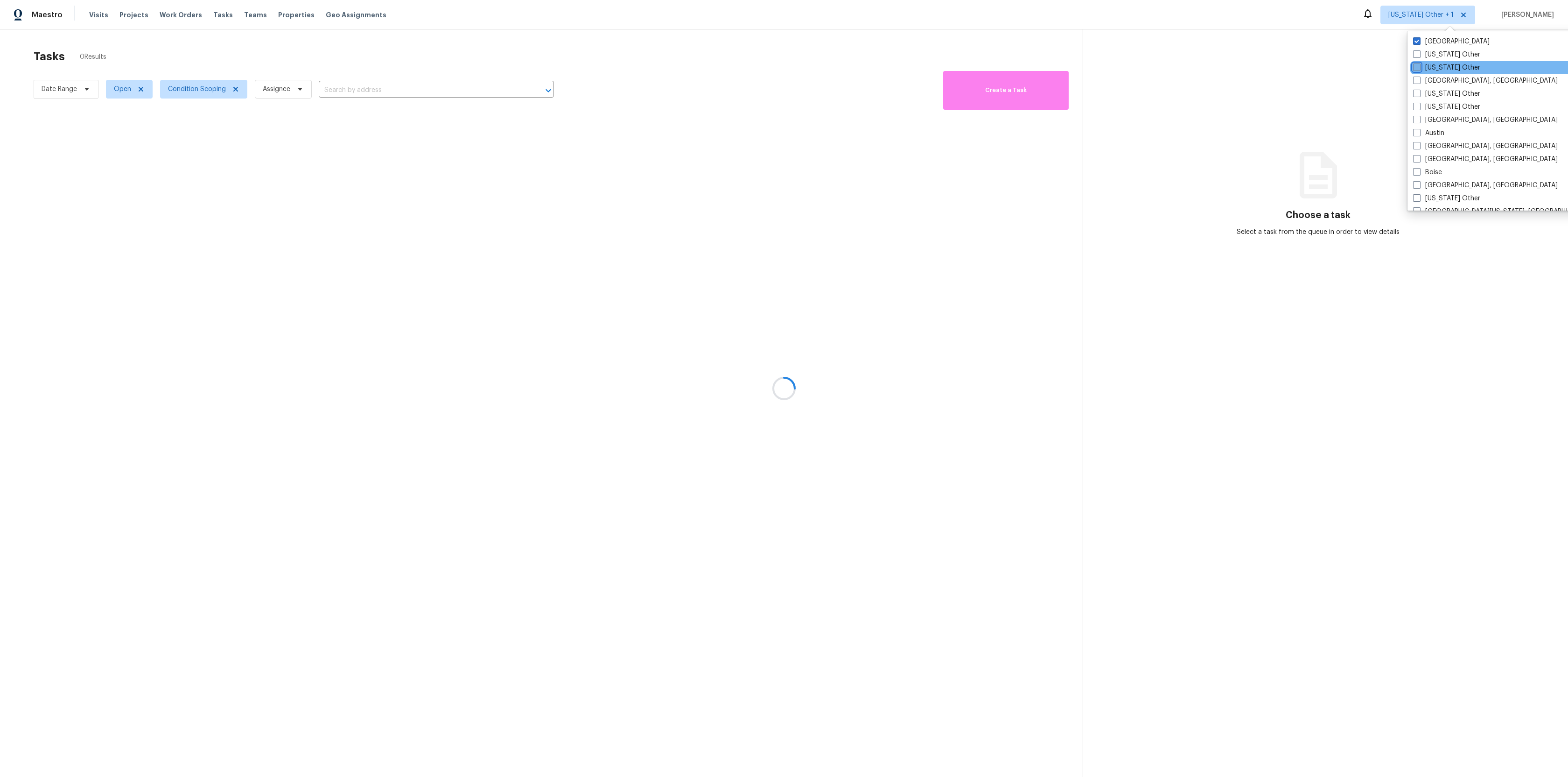
checkbox input "false"
click at [1134, 15] on div at bounding box center [784, 388] width 1568 height 777
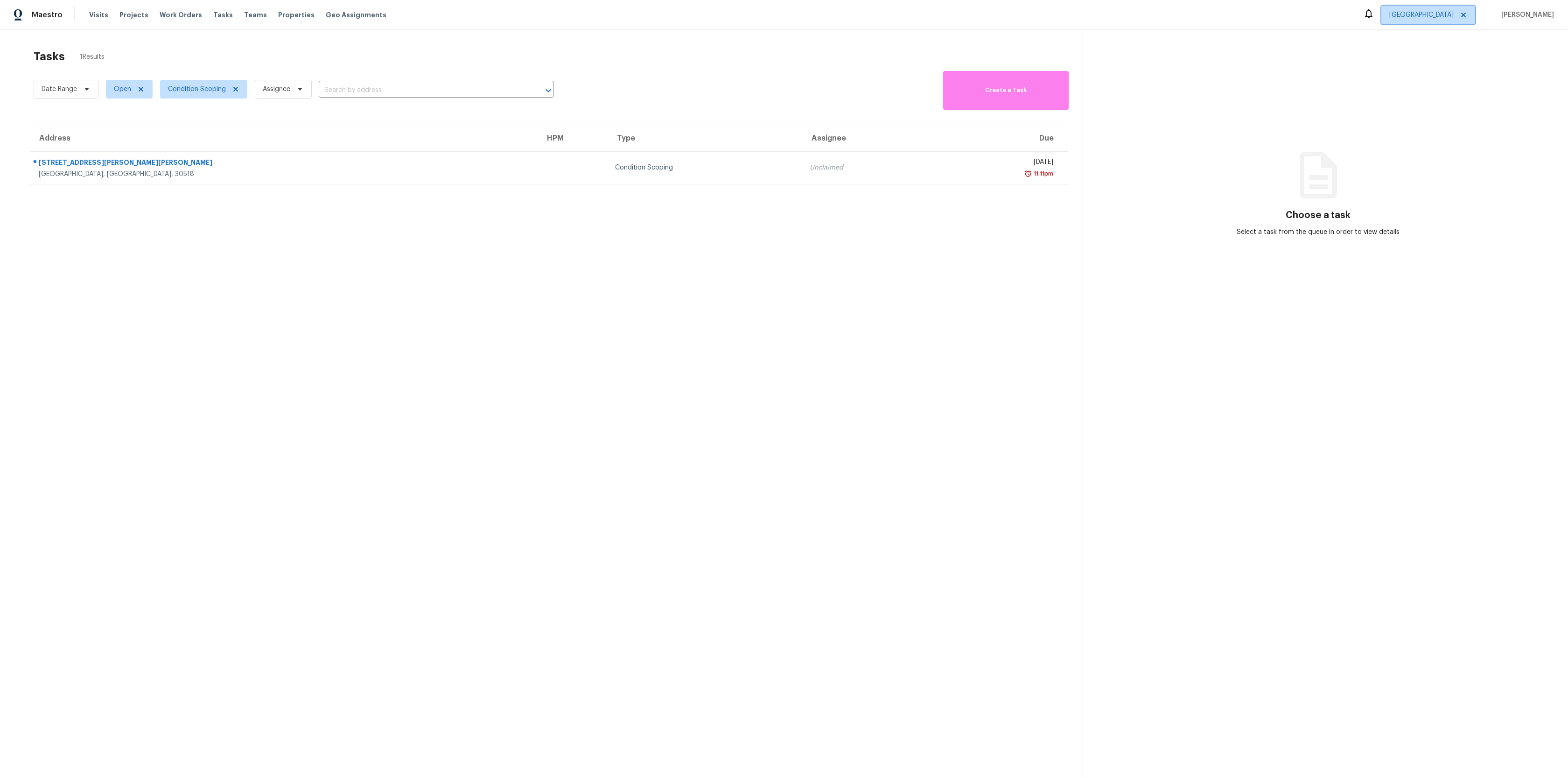
click at [1453, 10] on span "[GEOGRAPHIC_DATA]" at bounding box center [1421, 15] width 64 height 9
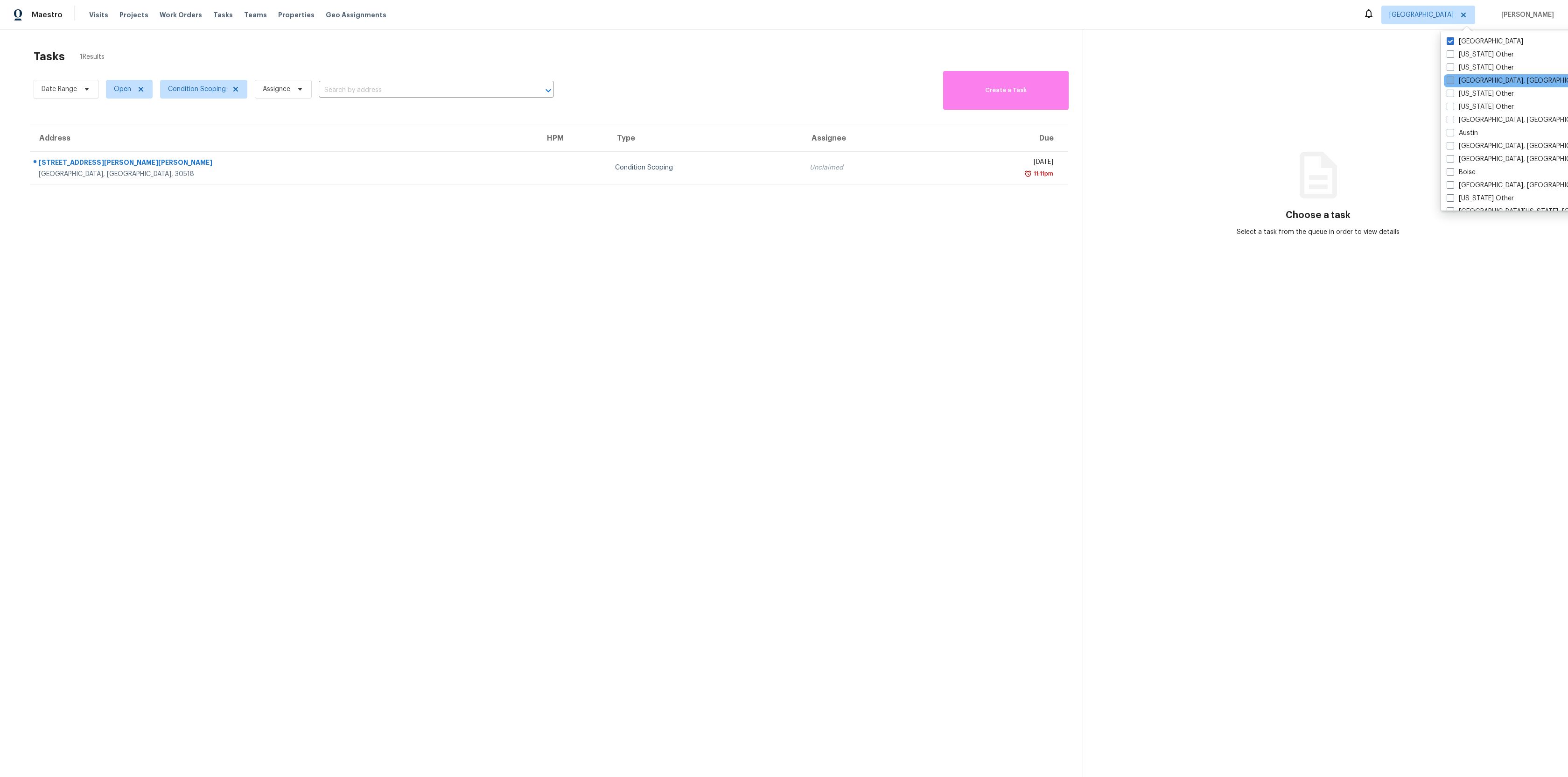
click at [1449, 81] on span at bounding box center [1450, 80] width 8 height 8
click at [1449, 81] on input "[GEOGRAPHIC_DATA], [GEOGRAPHIC_DATA]" at bounding box center [1449, 79] width 6 height 6
checkbox input "true"
click at [1439, 119] on span at bounding box center [1441, 120] width 8 height 8
click at [1439, 119] on input "[GEOGRAPHIC_DATA], [GEOGRAPHIC_DATA]" at bounding box center [1440, 118] width 6 height 6
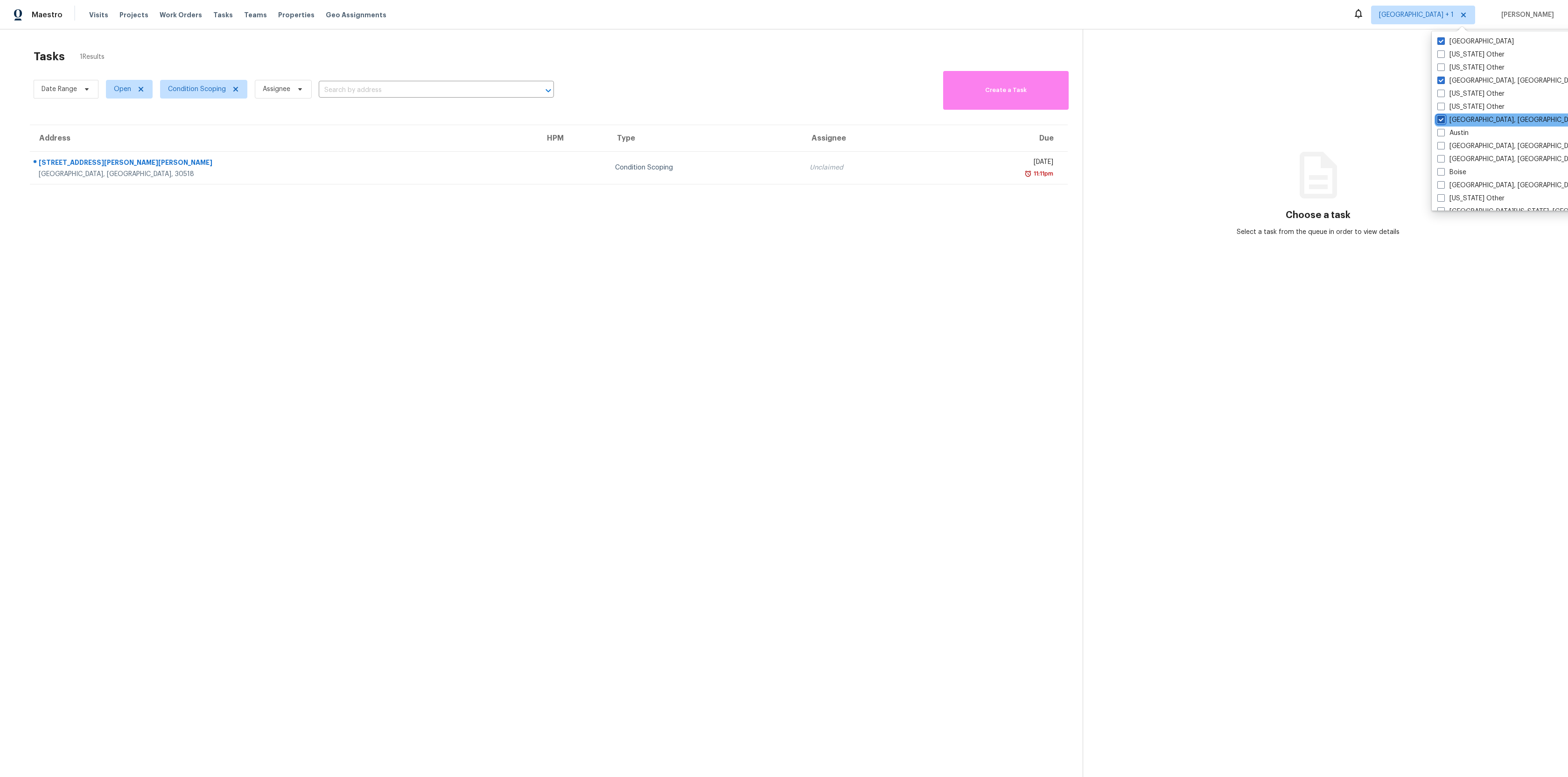
checkbox input "true"
click at [1438, 133] on span at bounding box center [1440, 133] width 8 height 8
click at [1438, 133] on input "Austin" at bounding box center [1439, 132] width 6 height 6
checkbox input "true"
click at [1441, 146] on span at bounding box center [1439, 146] width 8 height 8
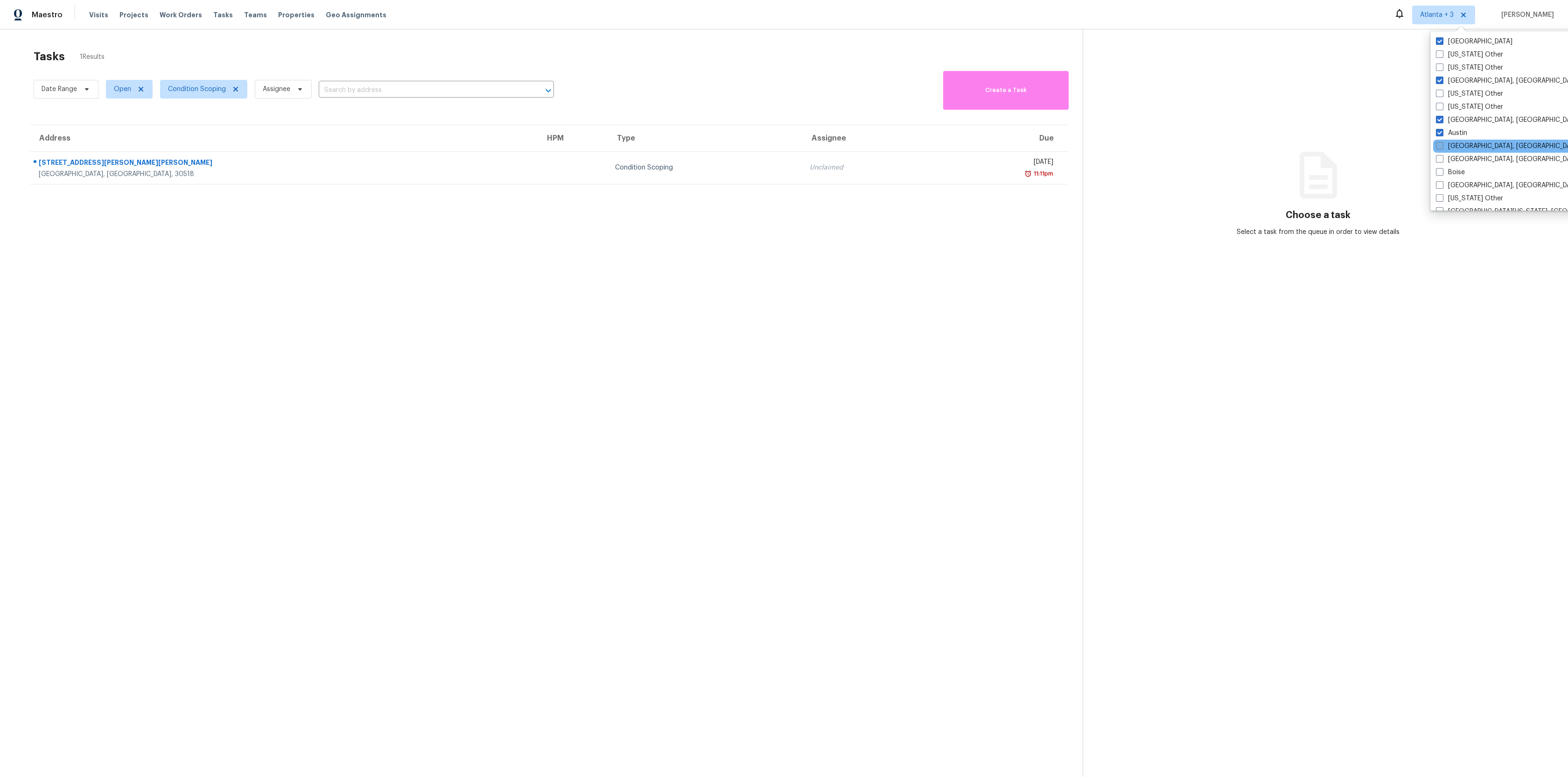
click at [1441, 146] on input "[GEOGRAPHIC_DATA], [GEOGRAPHIC_DATA]" at bounding box center [1439, 145] width 6 height 6
checkbox input "true"
click at [1440, 159] on span at bounding box center [1439, 159] width 8 height 8
click at [1440, 159] on input "[GEOGRAPHIC_DATA], [GEOGRAPHIC_DATA]" at bounding box center [1439, 158] width 6 height 6
checkbox input "true"
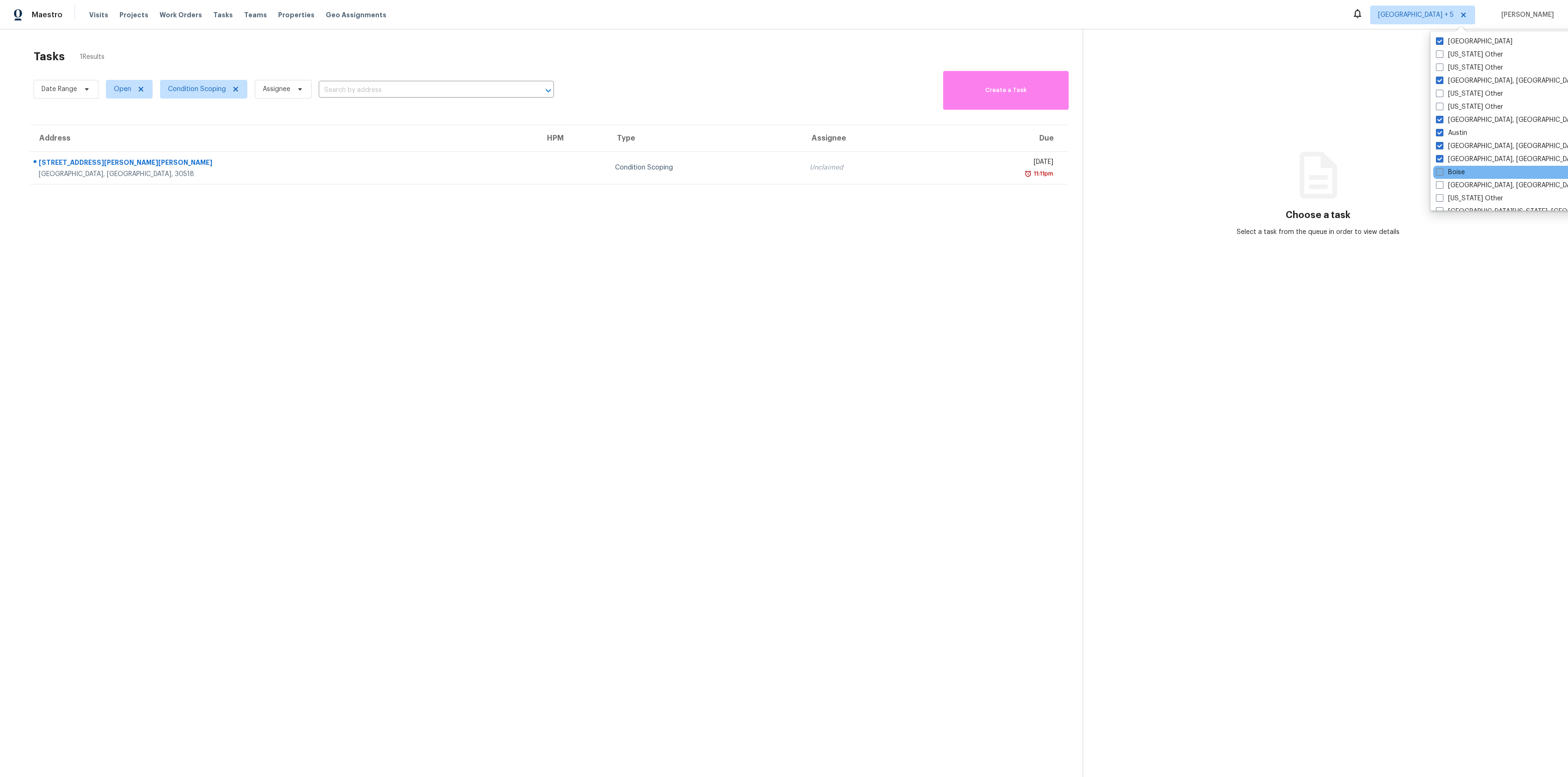
click at [1441, 172] on span at bounding box center [1439, 172] width 8 height 8
click at [1441, 172] on input "Boise" at bounding box center [1439, 171] width 6 height 6
checkbox input "true"
click at [1438, 173] on span at bounding box center [1439, 172] width 8 height 8
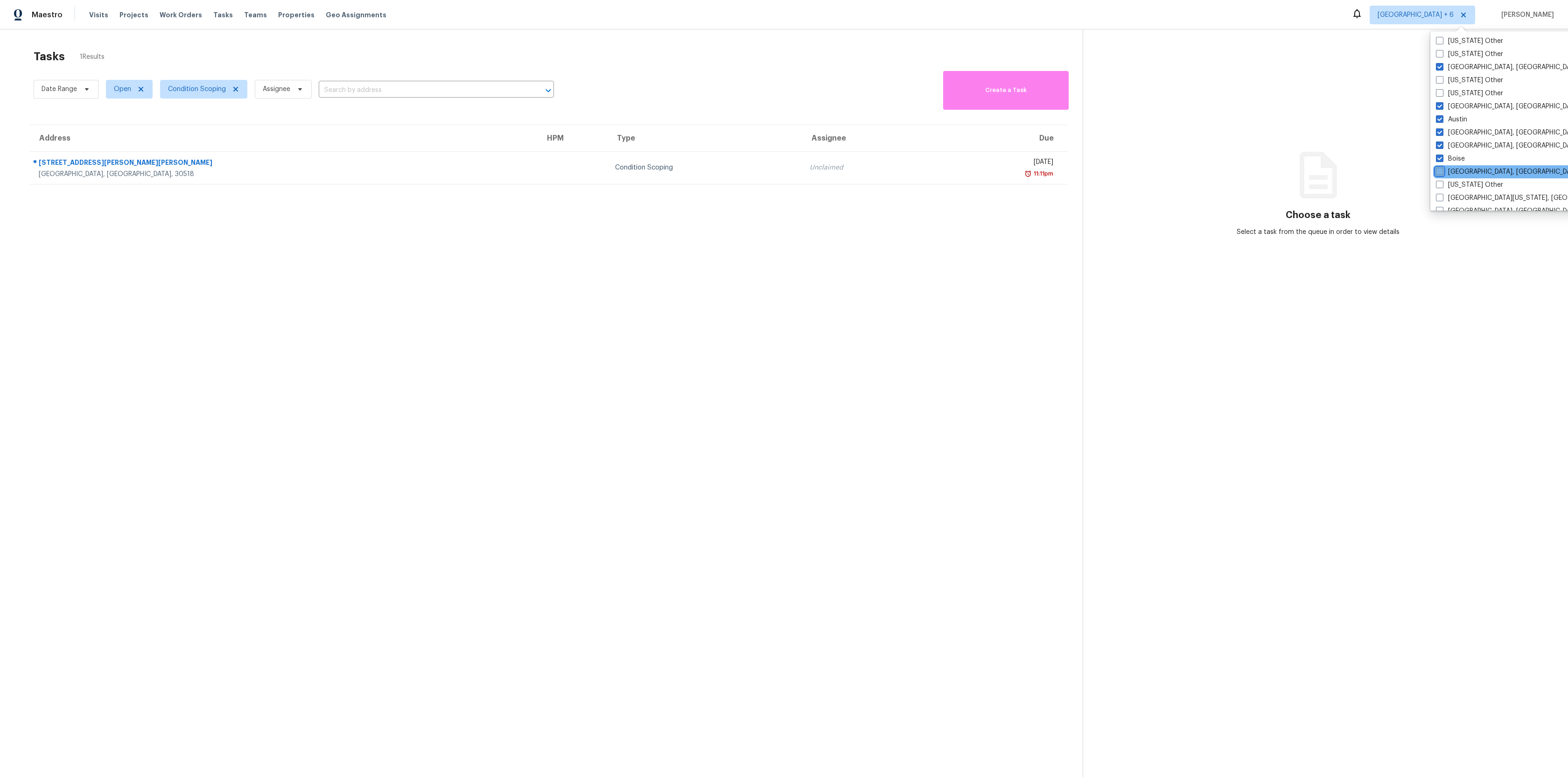
click at [1438, 173] on input "[GEOGRAPHIC_DATA], [GEOGRAPHIC_DATA]" at bounding box center [1439, 170] width 6 height 6
checkbox input "true"
click at [1440, 167] on label "[GEOGRAPHIC_DATA][US_STATE], [GEOGRAPHIC_DATA]" at bounding box center [1526, 172] width 180 height 9
click at [1440, 167] on input "[GEOGRAPHIC_DATA][US_STATE], [GEOGRAPHIC_DATA]" at bounding box center [1439, 170] width 6 height 6
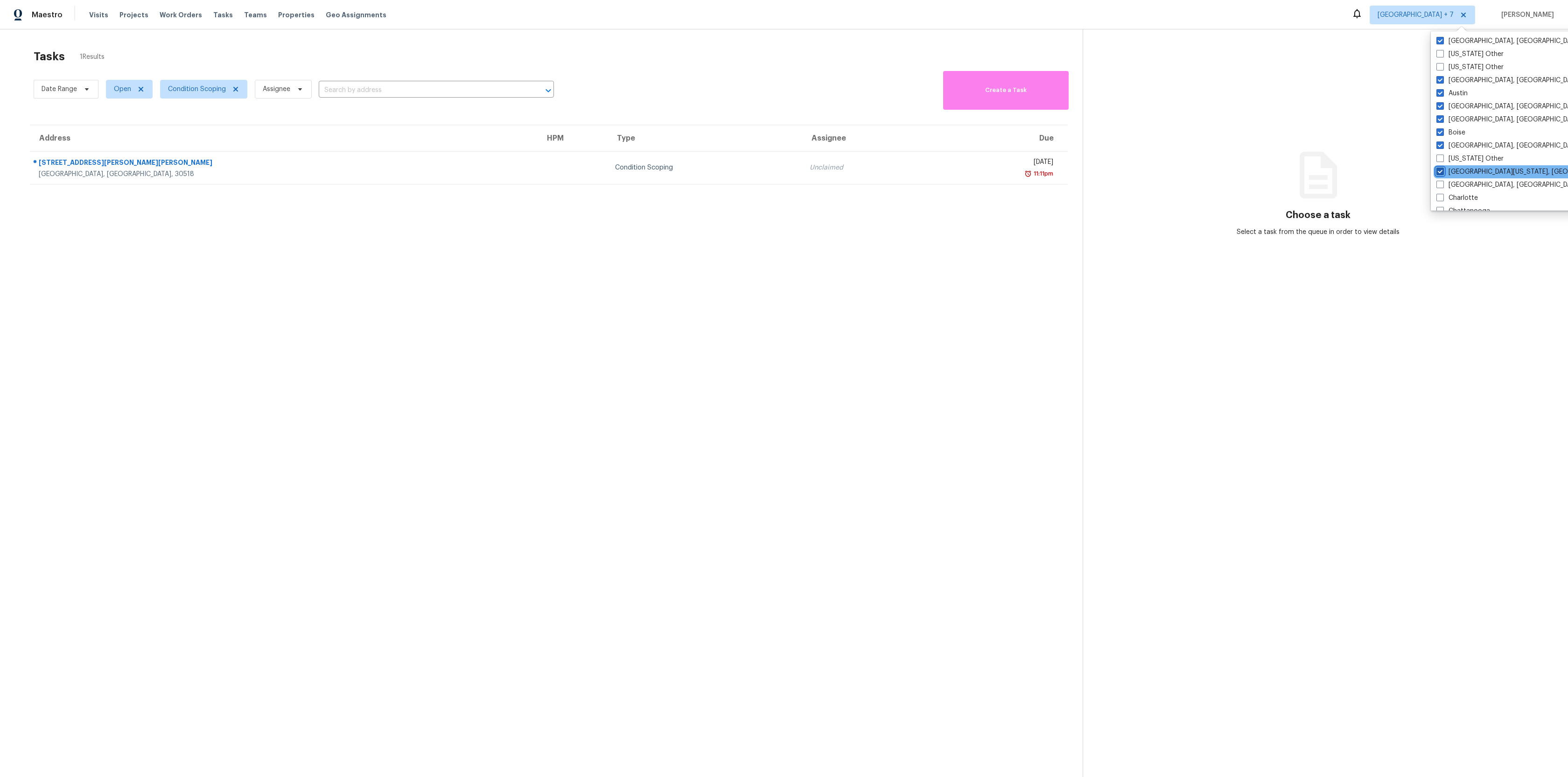
checkbox input "true"
click at [1435, 187] on div "[GEOGRAPHIC_DATA], [GEOGRAPHIC_DATA]" at bounding box center [1527, 185] width 188 height 13
click at [1438, 187] on span at bounding box center [1439, 185] width 8 height 8
click at [1438, 186] on input "[GEOGRAPHIC_DATA], [GEOGRAPHIC_DATA]" at bounding box center [1439, 183] width 6 height 6
checkbox input "true"
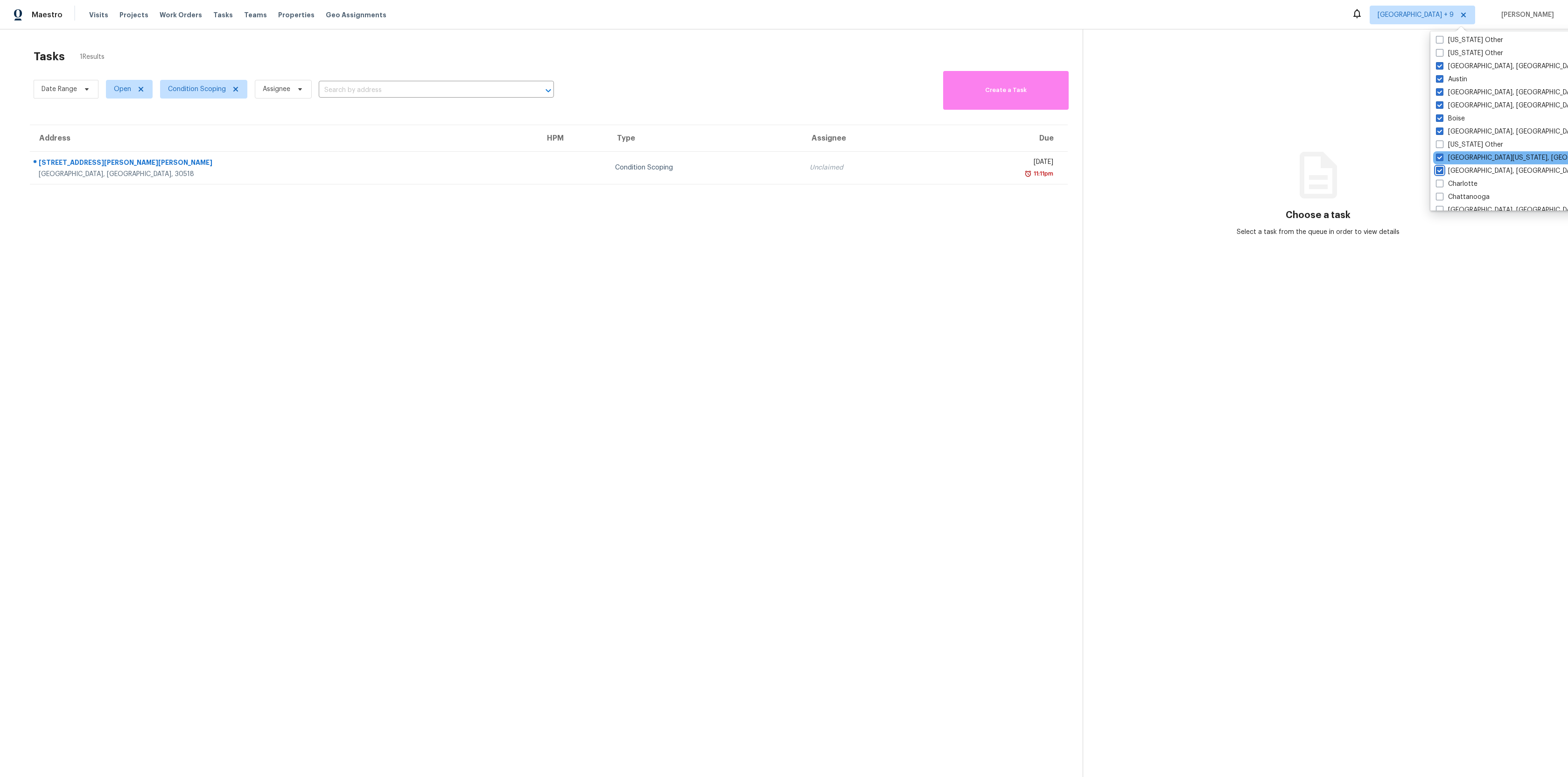
scroll to position [54, 0]
click at [1439, 185] on span at bounding box center [1439, 183] width 8 height 8
click at [1439, 185] on input "Charlotte" at bounding box center [1439, 182] width 6 height 6
checkbox input "true"
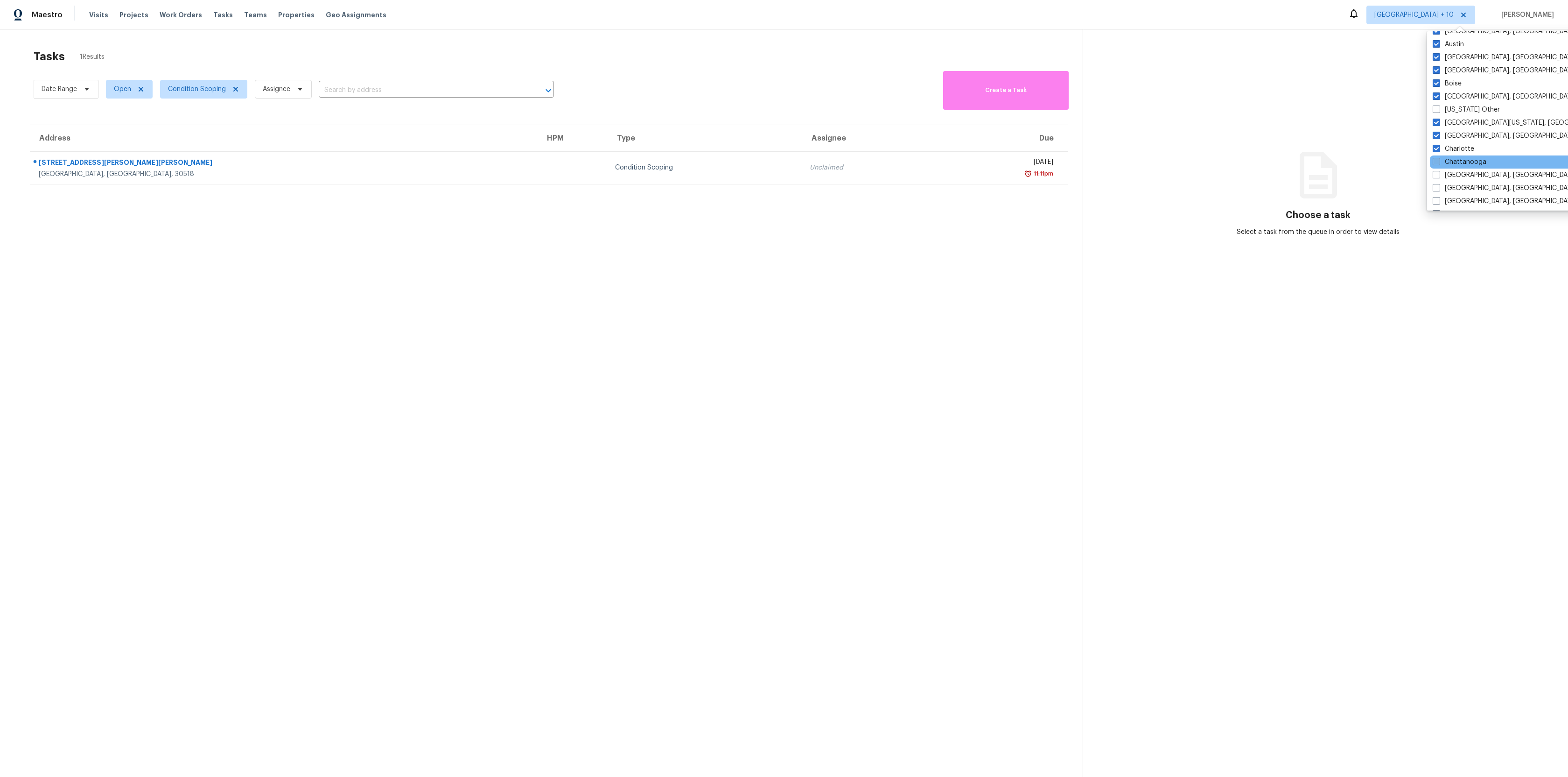
click at [1441, 162] on label "Chattanooga" at bounding box center [1459, 162] width 54 height 9
click at [1439, 162] on input "Chattanooga" at bounding box center [1435, 160] width 6 height 6
checkbox input "true"
click at [1442, 179] on label "[GEOGRAPHIC_DATA], [GEOGRAPHIC_DATA]" at bounding box center [1507, 175] width 145 height 9
click at [1440, 176] on input "[GEOGRAPHIC_DATA], [GEOGRAPHIC_DATA]" at bounding box center [1438, 173] width 6 height 6
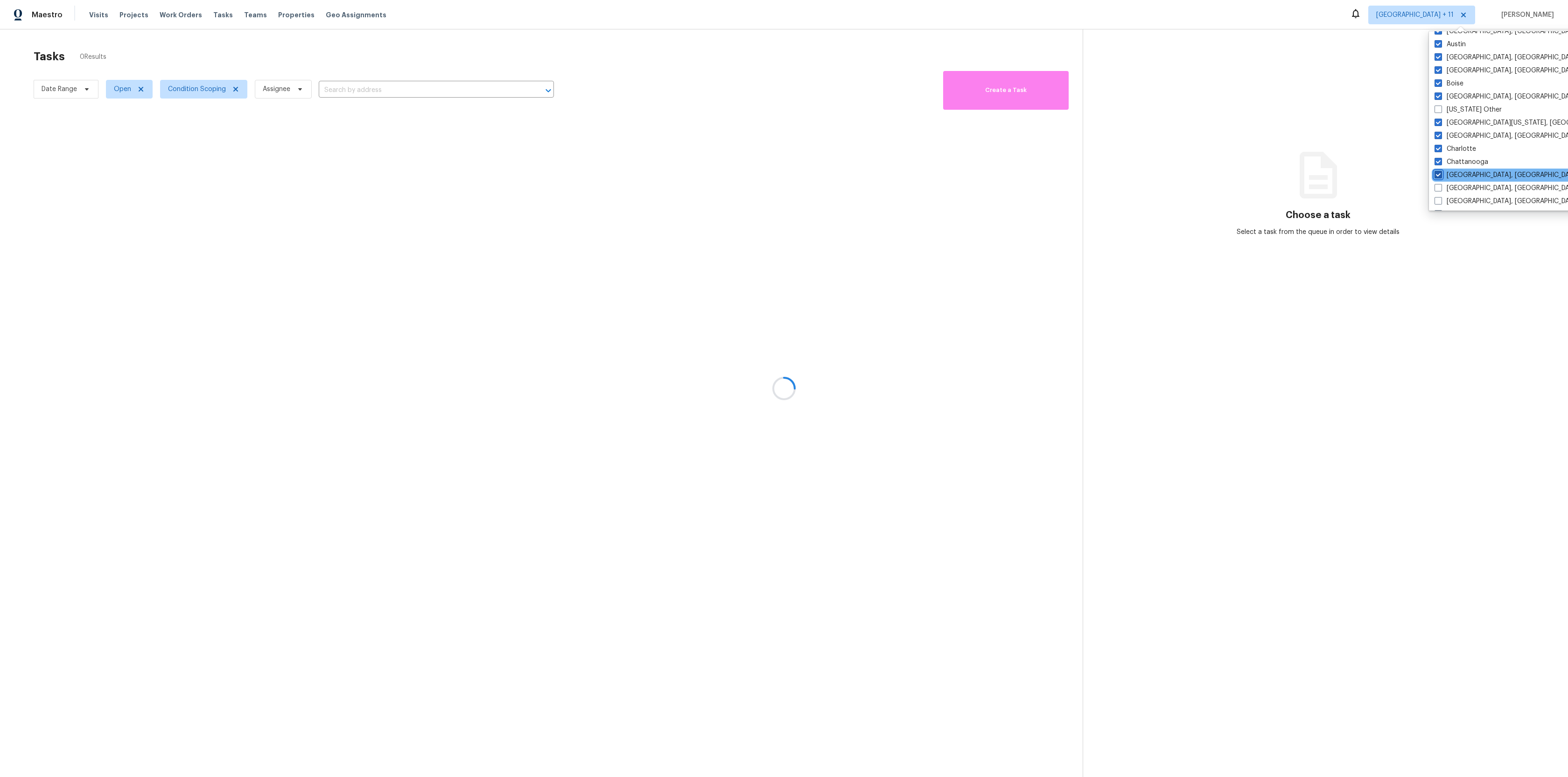
checkbox input "true"
click at [1441, 185] on label "[GEOGRAPHIC_DATA], [GEOGRAPHIC_DATA]" at bounding box center [1505, 188] width 145 height 9
click at [1439, 185] on input "[GEOGRAPHIC_DATA], [GEOGRAPHIC_DATA]" at bounding box center [1436, 186] width 6 height 6
checkbox input "true"
click at [1438, 198] on span at bounding box center [1437, 201] width 8 height 8
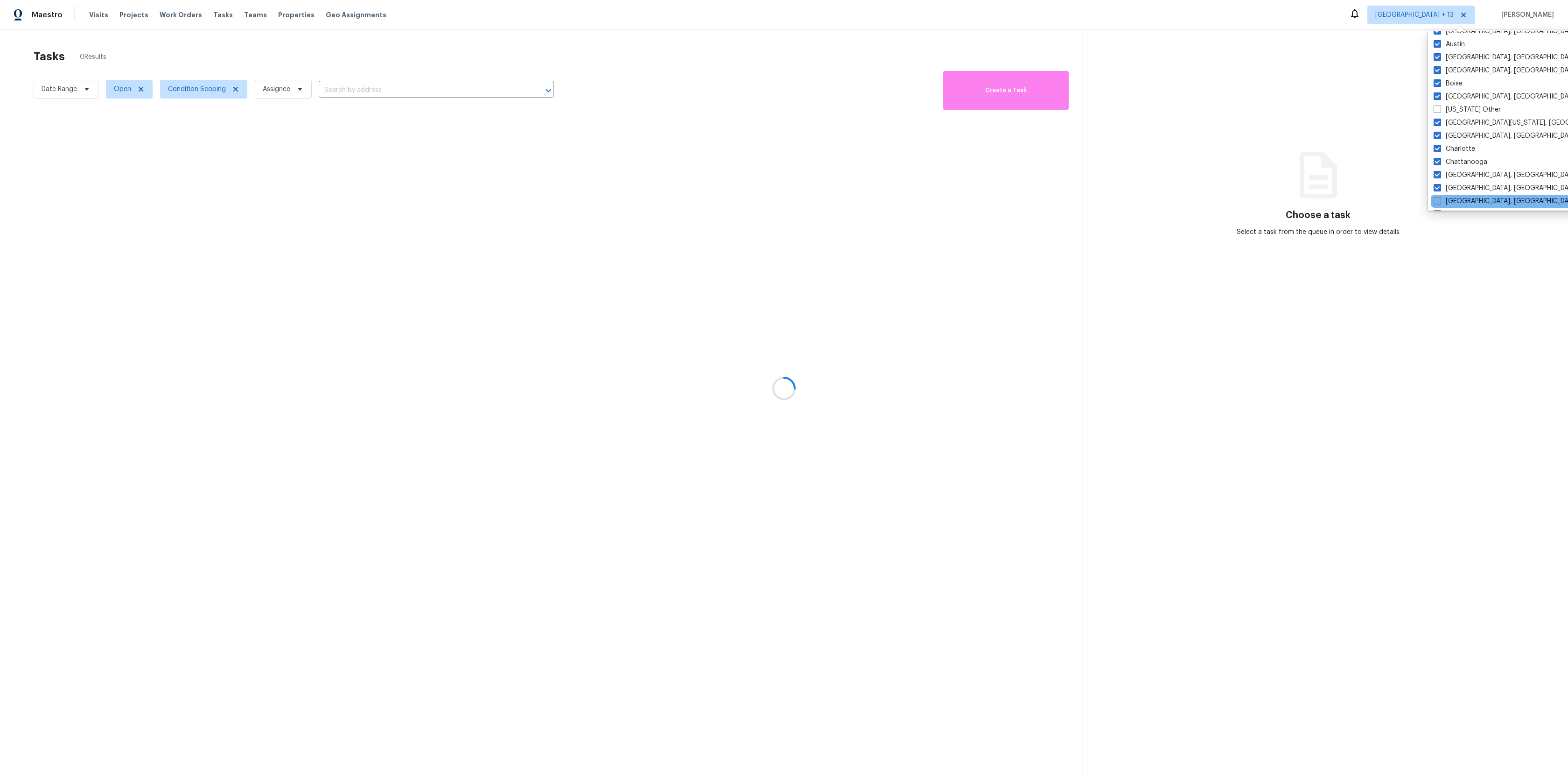
click at [1438, 198] on input "[GEOGRAPHIC_DATA], [GEOGRAPHIC_DATA]" at bounding box center [1436, 199] width 6 height 6
checkbox input "true"
click at [1439, 169] on div "[US_STATE][GEOGRAPHIC_DATA], [GEOGRAPHIC_DATA]" at bounding box center [1524, 163] width 188 height 13
click at [1439, 180] on span at bounding box center [1437, 176] width 8 height 8
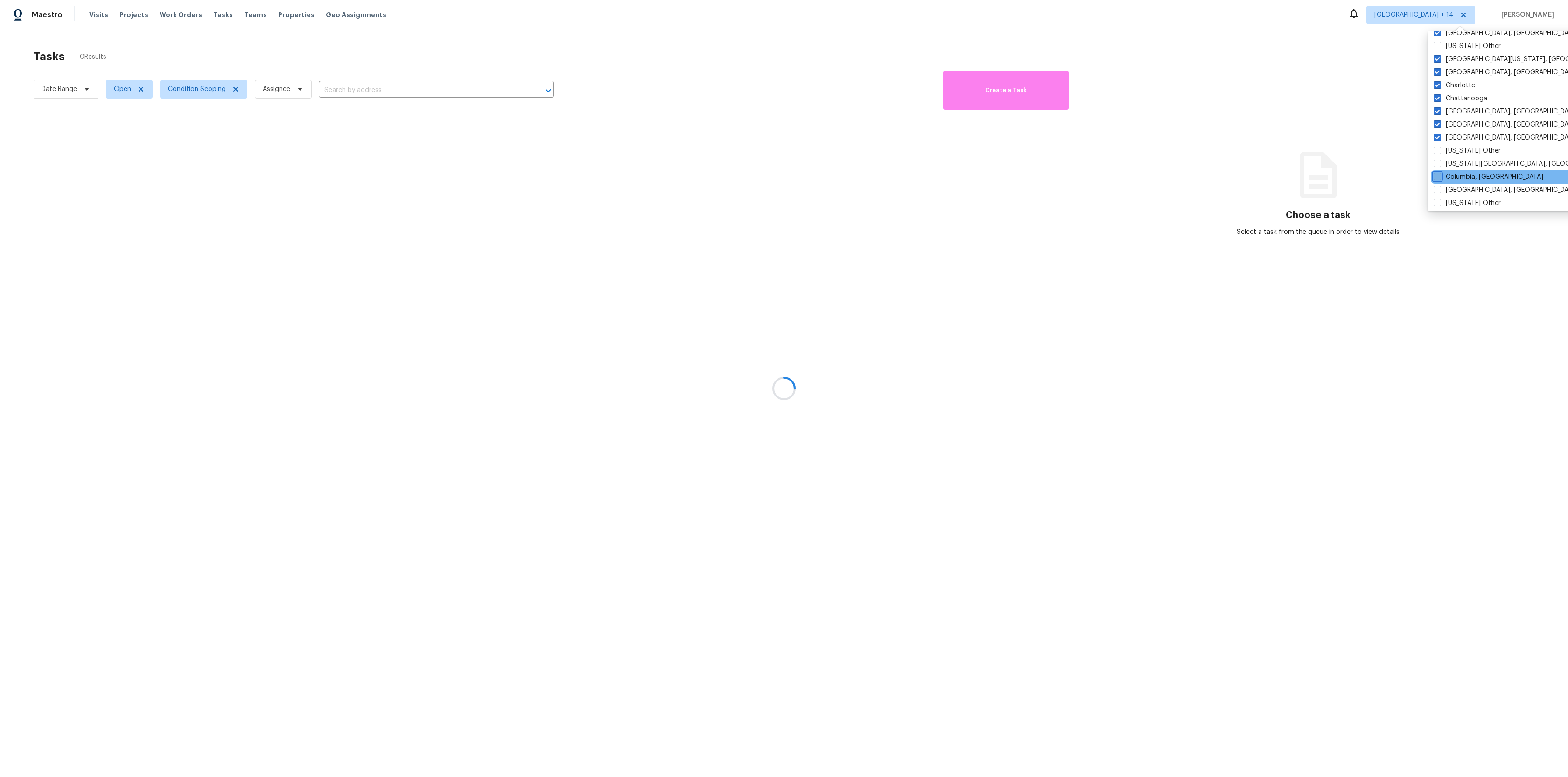
click at [1439, 179] on input "Columbia, [GEOGRAPHIC_DATA]" at bounding box center [1436, 175] width 6 height 6
checkbox input "true"
click at [1435, 190] on span at bounding box center [1437, 189] width 8 height 8
click at [1435, 190] on input "[GEOGRAPHIC_DATA], [GEOGRAPHIC_DATA]" at bounding box center [1436, 189] width 6 height 6
checkbox input "true"
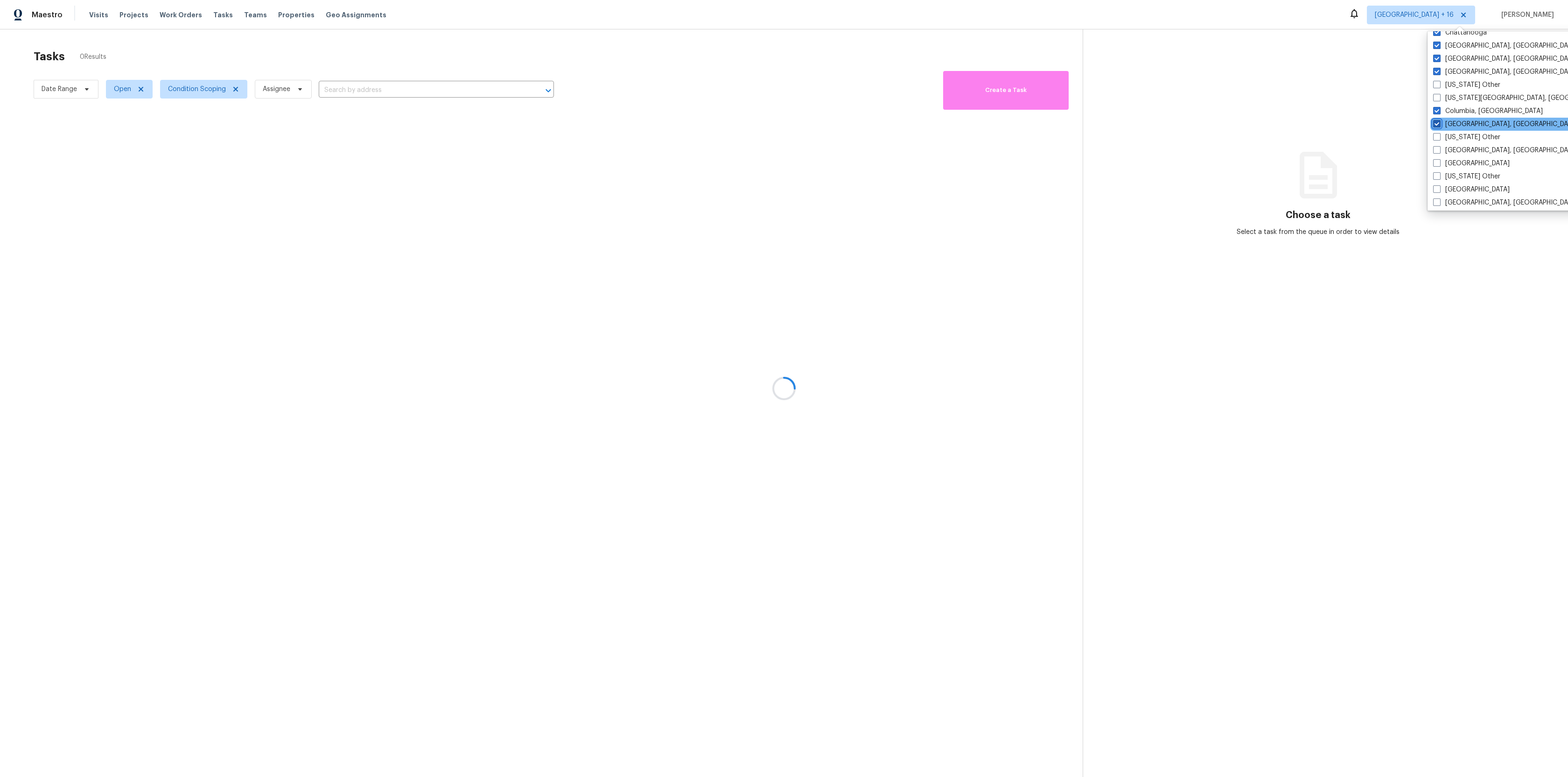
scroll to position [221, 0]
click at [1438, 151] on label "[GEOGRAPHIC_DATA], [GEOGRAPHIC_DATA]" at bounding box center [1505, 146] width 145 height 9
click at [1438, 148] on input "[GEOGRAPHIC_DATA], [GEOGRAPHIC_DATA]" at bounding box center [1436, 145] width 6 height 6
checkbox input "true"
click at [1437, 159] on span at bounding box center [1438, 159] width 8 height 8
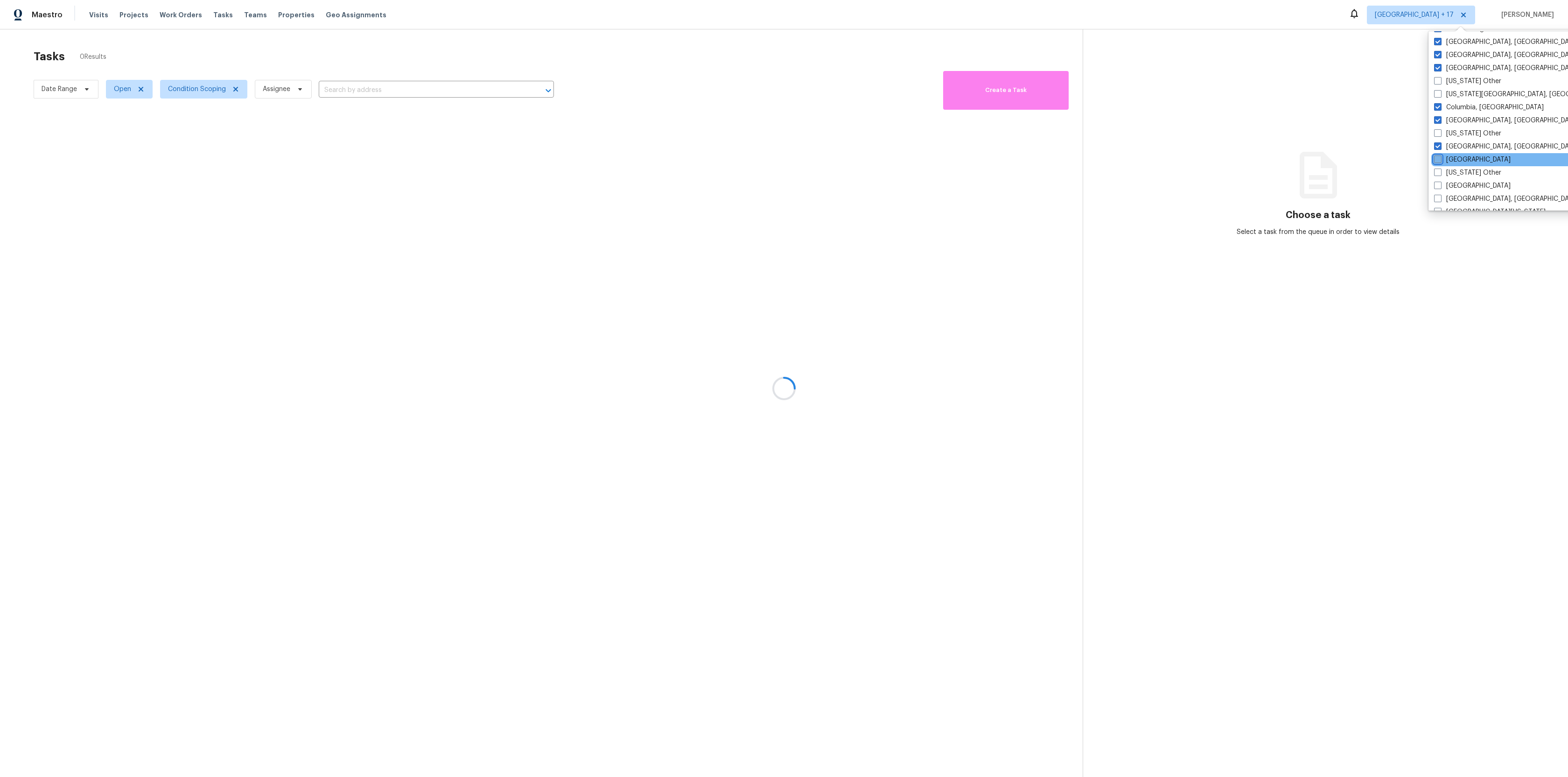
click at [1437, 159] on input "[GEOGRAPHIC_DATA]" at bounding box center [1437, 158] width 6 height 6
checkbox input "true"
click at [1435, 172] on span at bounding box center [1437, 172] width 8 height 8
click at [1435, 172] on input "[US_STATE] Other" at bounding box center [1436, 171] width 6 height 6
checkbox input "true"
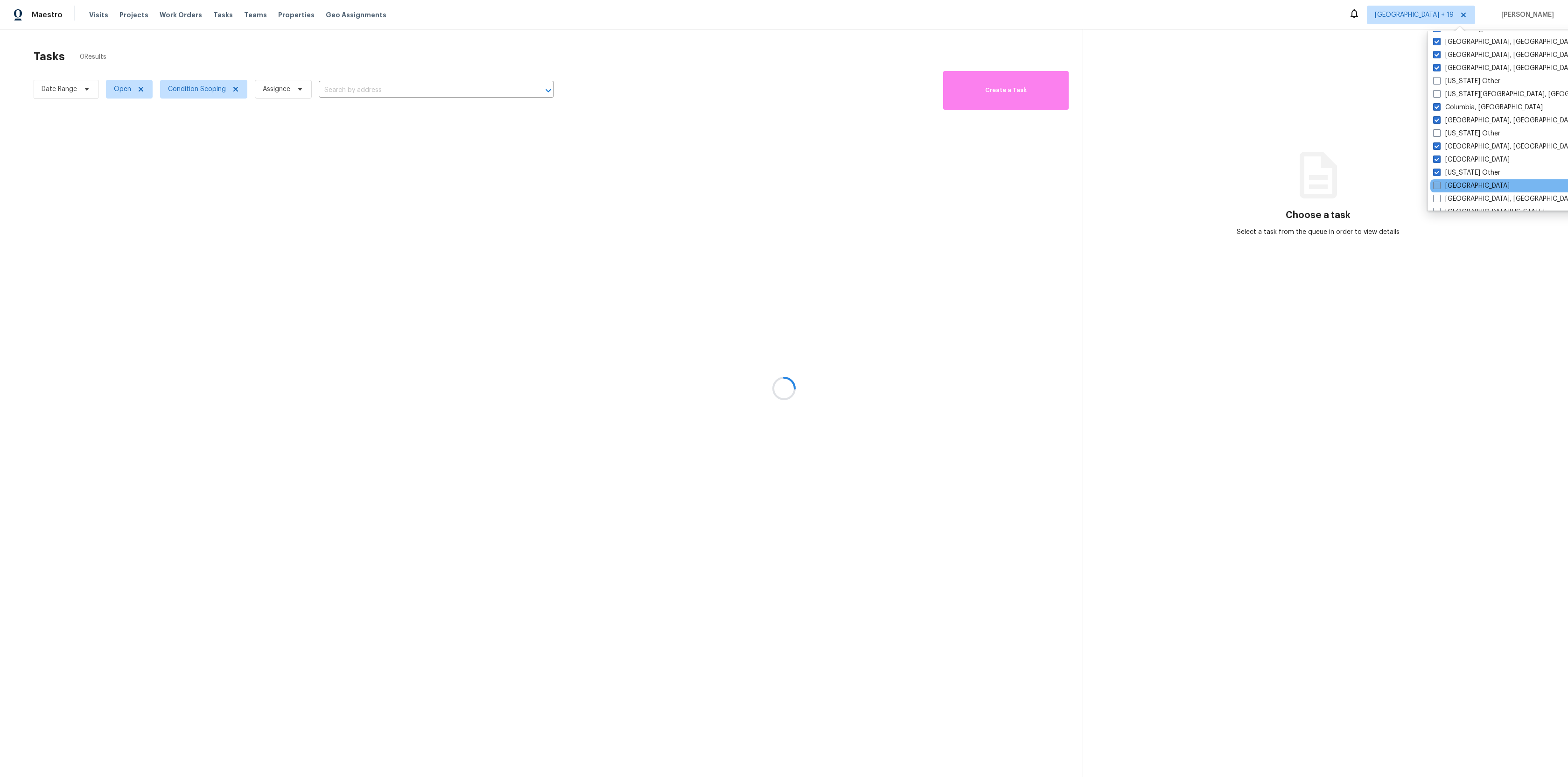
click at [1435, 185] on span at bounding box center [1437, 185] width 8 height 8
click at [1435, 185] on input "[GEOGRAPHIC_DATA]" at bounding box center [1436, 184] width 6 height 6
checkbox input "true"
click at [1435, 158] on label "[GEOGRAPHIC_DATA][US_STATE]" at bounding box center [1488, 155] width 112 height 9
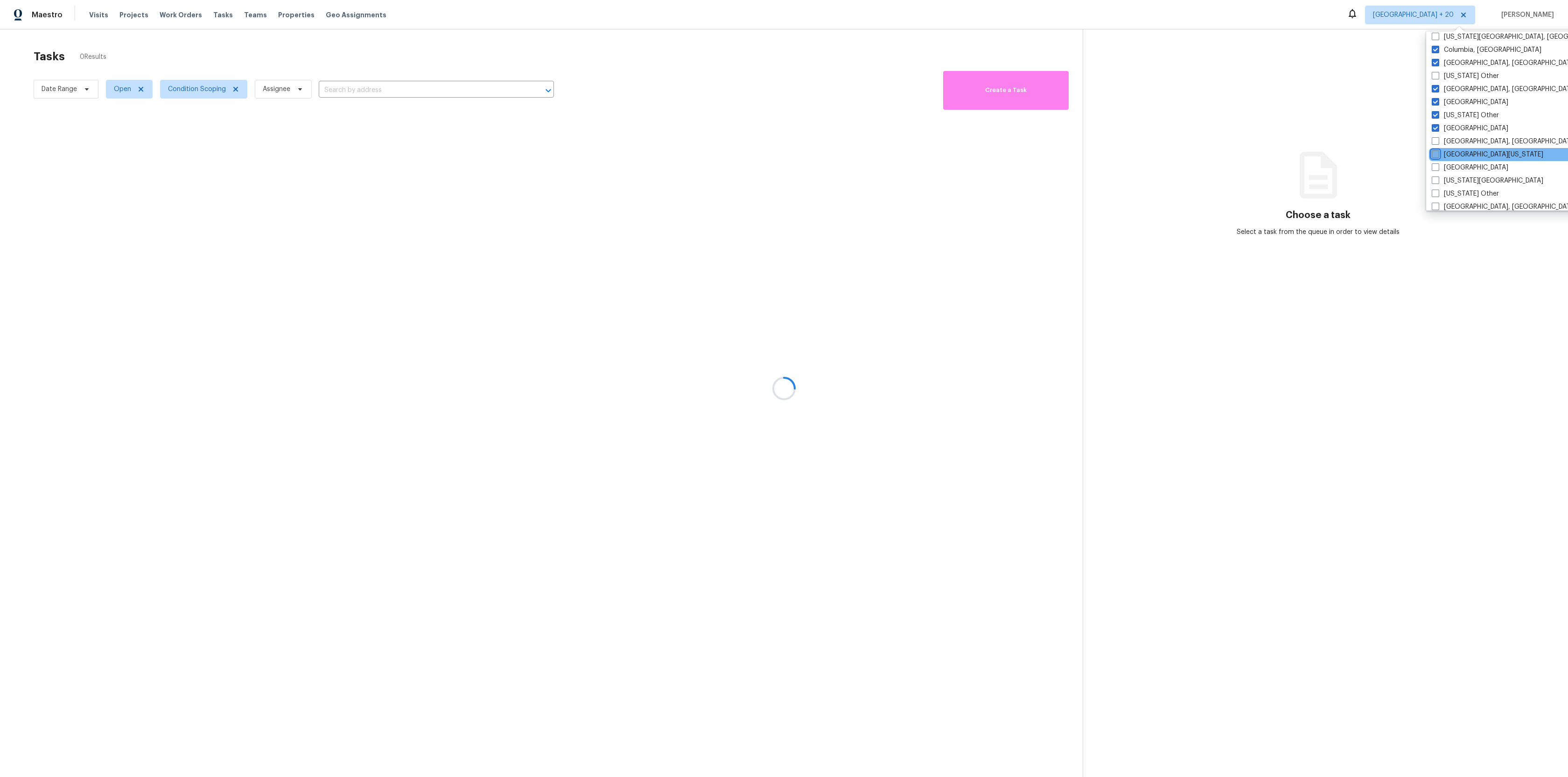
click at [1435, 156] on input "[GEOGRAPHIC_DATA][US_STATE]" at bounding box center [1435, 153] width 6 height 6
checkbox input "true"
click at [1435, 146] on div "[GEOGRAPHIC_DATA], [GEOGRAPHIC_DATA]" at bounding box center [1524, 141] width 188 height 13
click at [1435, 142] on span at bounding box center [1437, 141] width 8 height 8
click at [1435, 142] on input "[GEOGRAPHIC_DATA], [GEOGRAPHIC_DATA]" at bounding box center [1436, 139] width 6 height 6
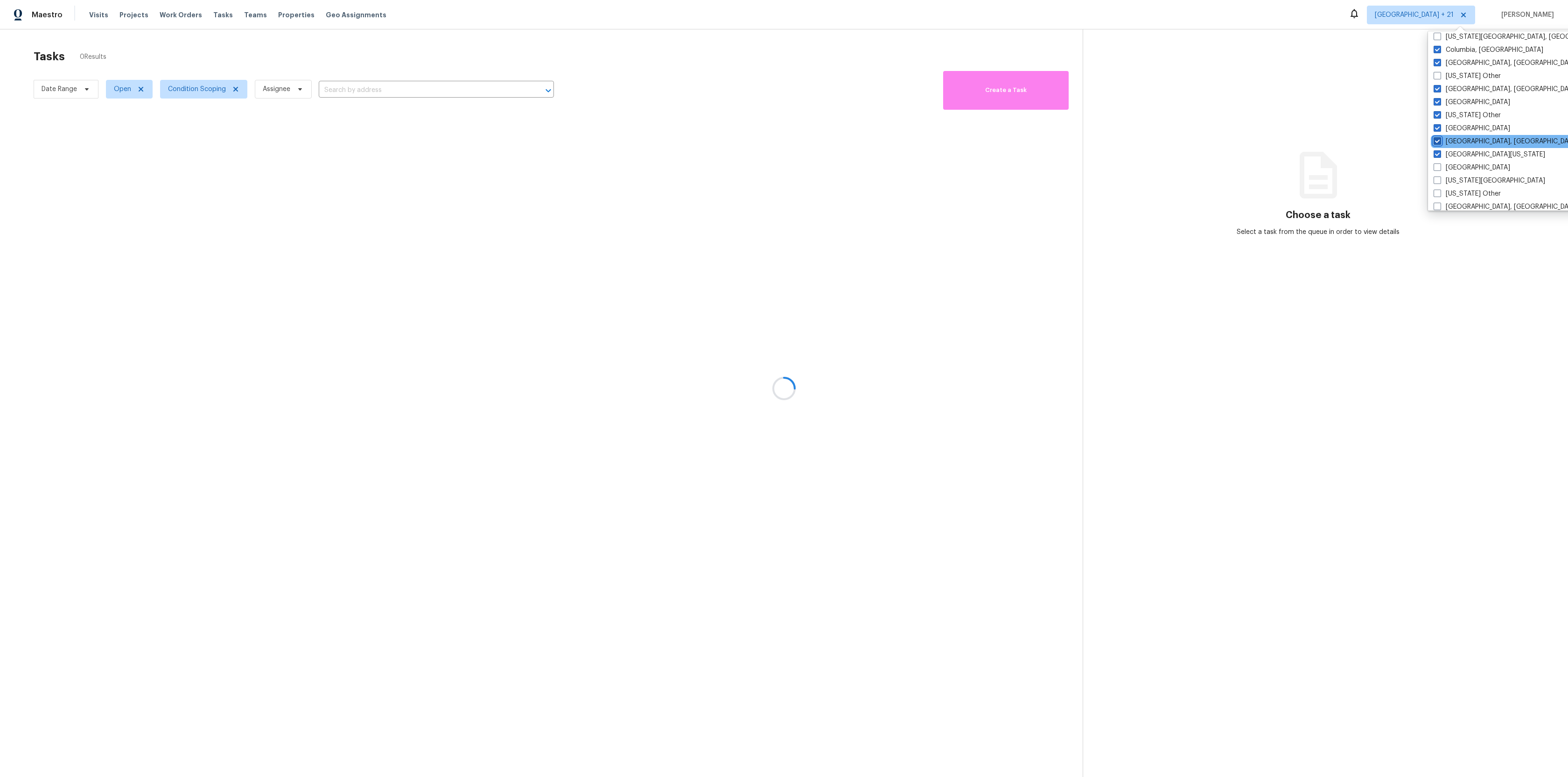
checkbox input "true"
click at [1437, 187] on div "[US_STATE][GEOGRAPHIC_DATA]" at bounding box center [1523, 180] width 188 height 13
click at [1437, 167] on span at bounding box center [1436, 167] width 8 height 8
click at [1437, 167] on input "[GEOGRAPHIC_DATA]" at bounding box center [1435, 166] width 6 height 6
checkbox input "true"
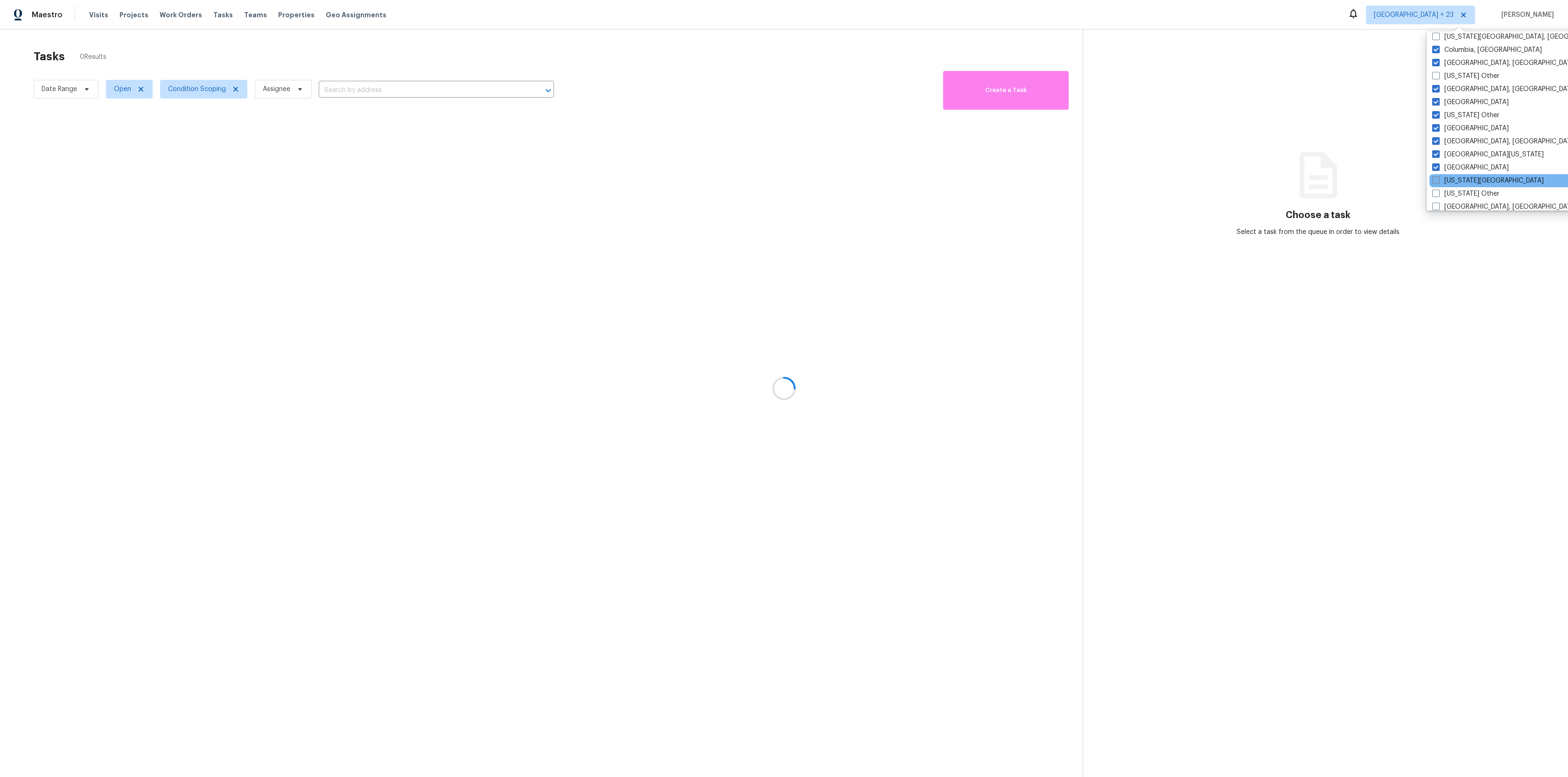
click at [1437, 182] on span at bounding box center [1435, 180] width 8 height 8
click at [1437, 182] on input "[US_STATE][GEOGRAPHIC_DATA]" at bounding box center [1435, 179] width 6 height 6
checkbox input "true"
click at [1437, 192] on span at bounding box center [1436, 193] width 8 height 8
click at [1437, 192] on input "[US_STATE] Other" at bounding box center [1435, 192] width 6 height 6
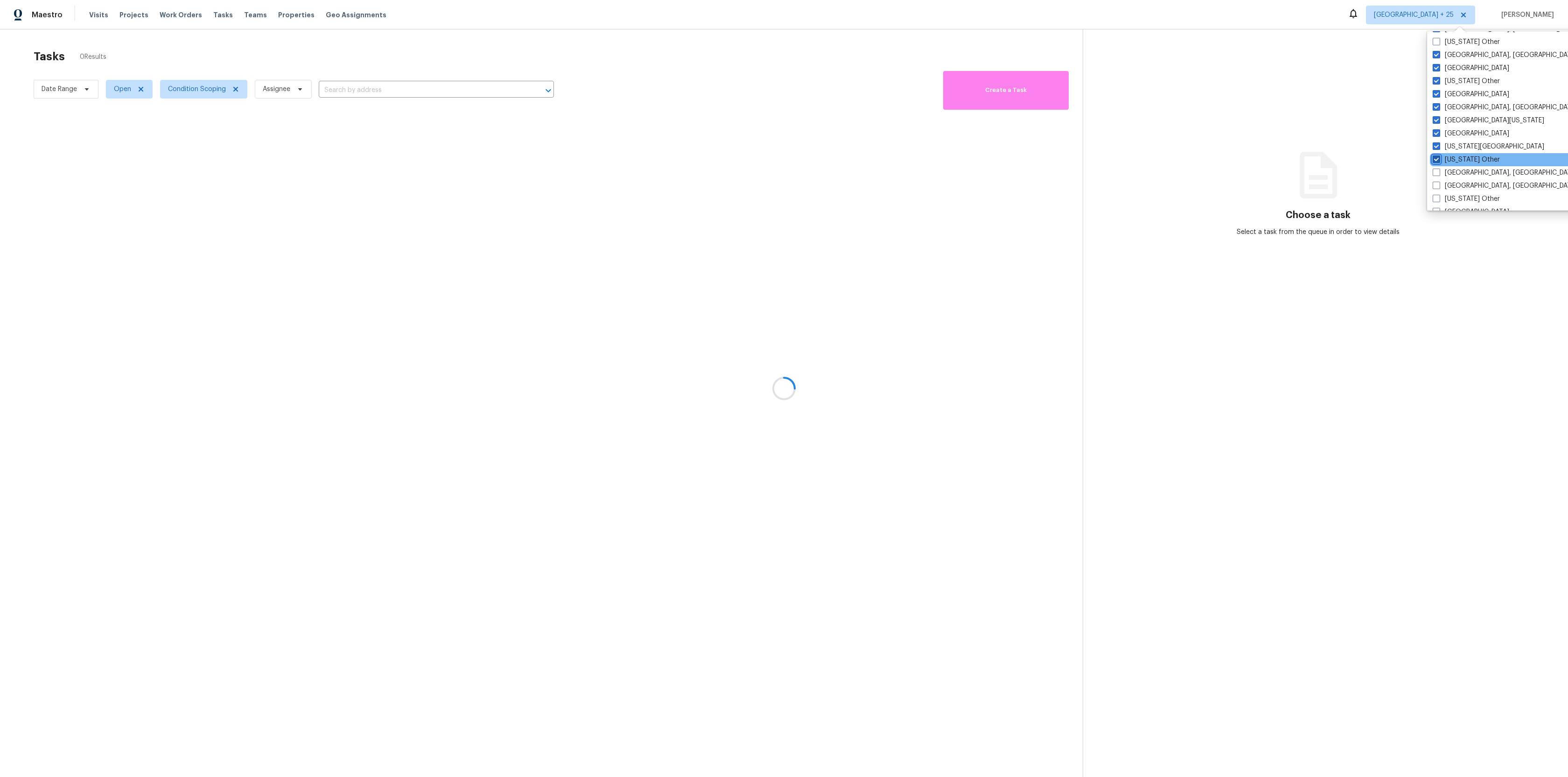
scroll to position [316, 0]
click at [1436, 157] on span at bounding box center [1436, 156] width 8 height 8
click at [1436, 157] on input "[US_STATE] Other" at bounding box center [1435, 156] width 6 height 6
checkbox input "false"
click at [1436, 172] on span at bounding box center [1436, 169] width 8 height 8
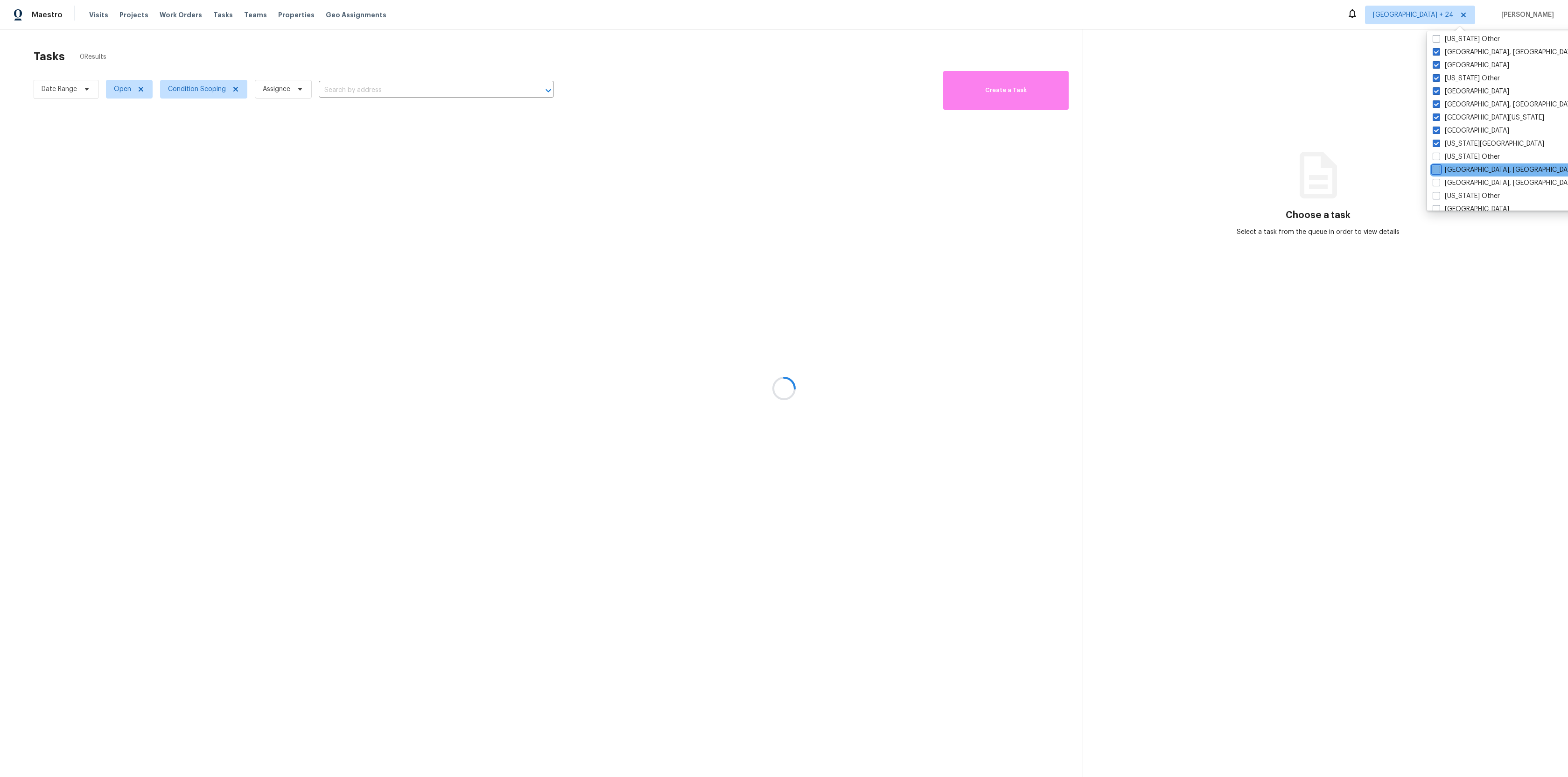
click at [1436, 172] on input "[GEOGRAPHIC_DATA], [GEOGRAPHIC_DATA]" at bounding box center [1435, 169] width 6 height 6
checkbox input "true"
click at [1436, 189] on div "[US_STATE] Other" at bounding box center [1523, 195] width 188 height 13
click at [1436, 181] on span at bounding box center [1436, 182] width 8 height 8
click at [1436, 181] on input "[GEOGRAPHIC_DATA], [GEOGRAPHIC_DATA]" at bounding box center [1435, 182] width 6 height 6
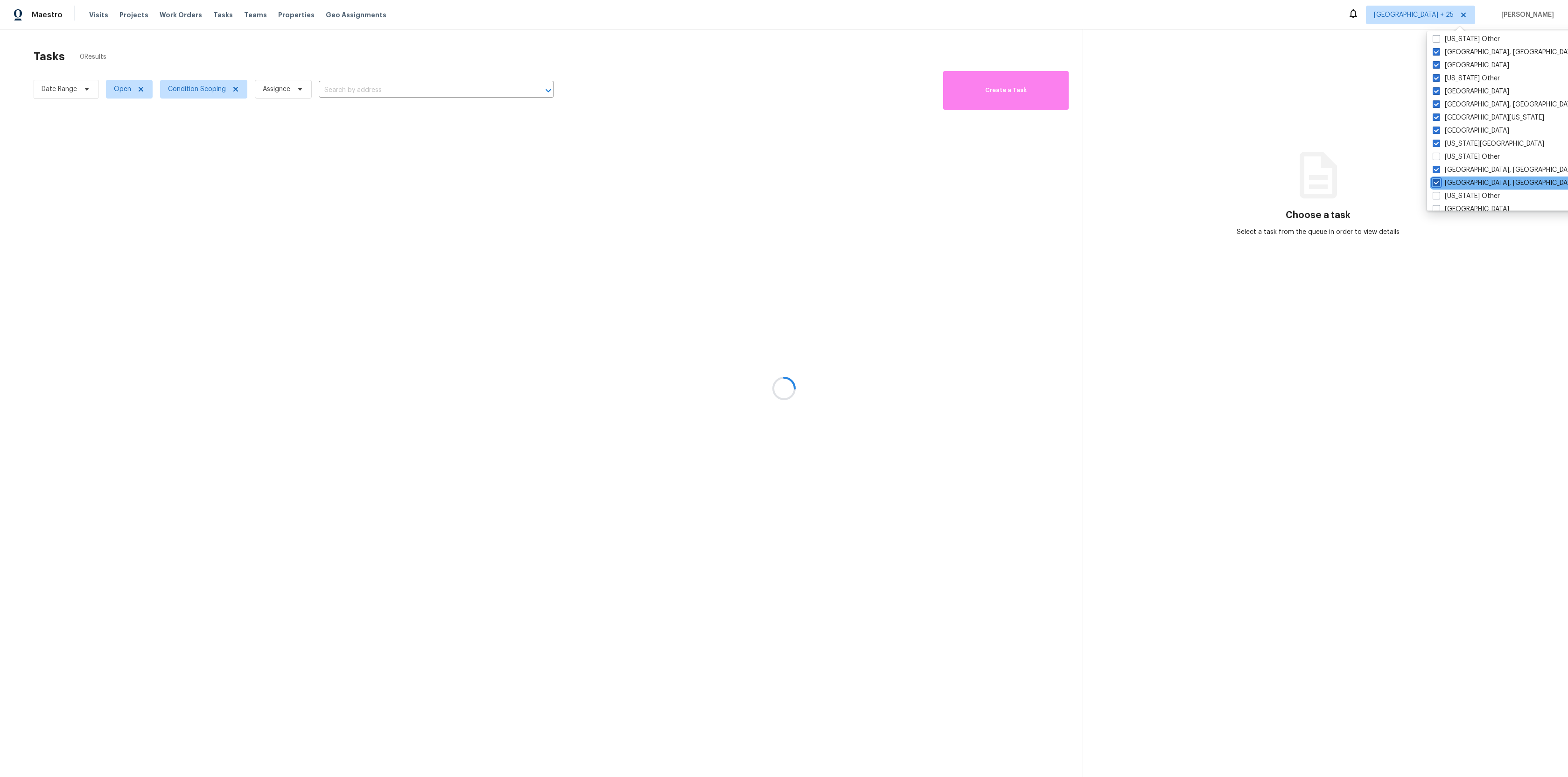
checkbox input "true"
click at [1435, 157] on span at bounding box center [1435, 157] width 8 height 8
click at [1435, 157] on input "[GEOGRAPHIC_DATA]" at bounding box center [1435, 156] width 6 height 6
checkbox input "true"
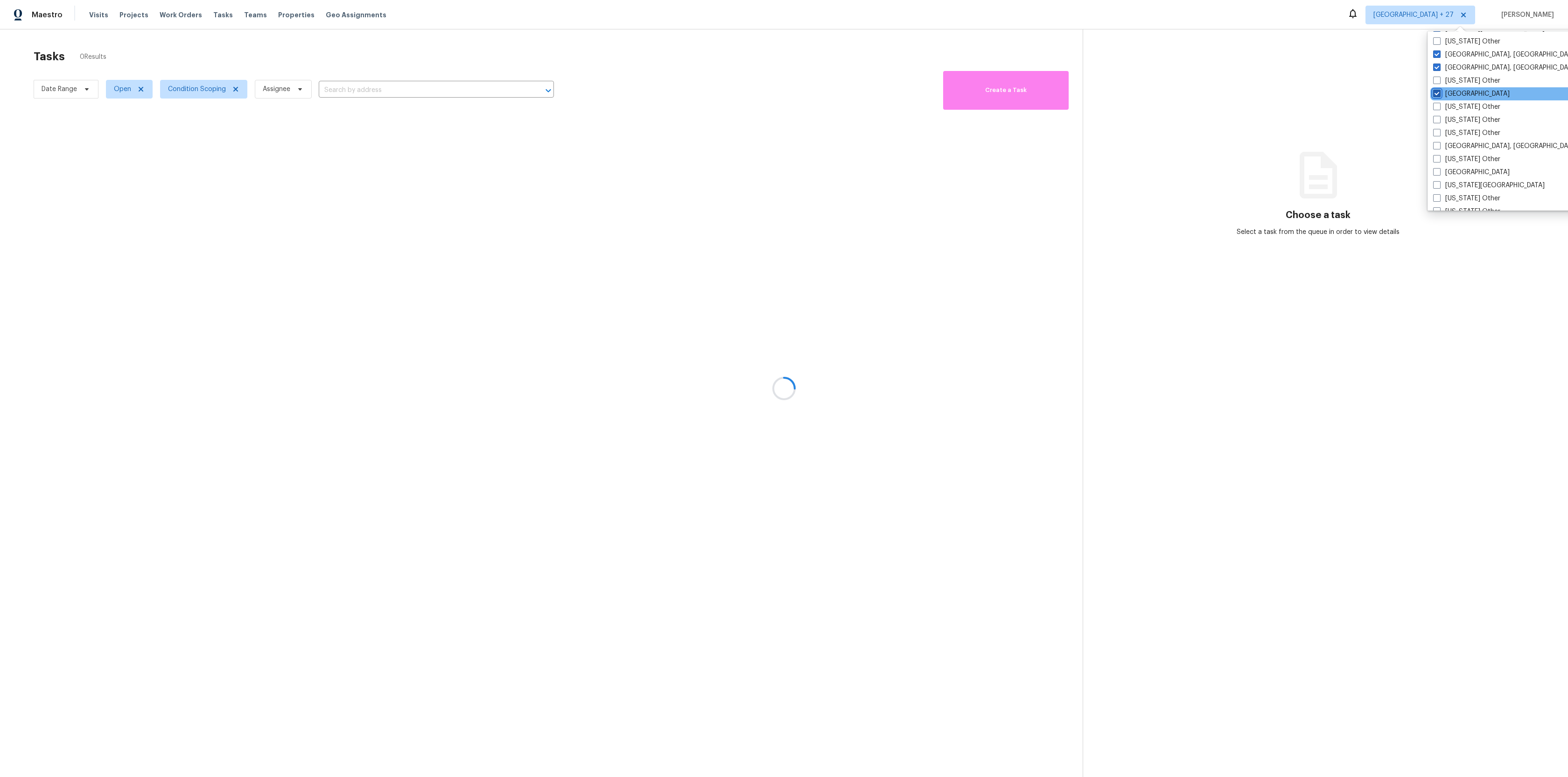
scroll to position [434, 0]
click at [1435, 144] on span at bounding box center [1437, 143] width 8 height 8
click at [1435, 144] on input "[GEOGRAPHIC_DATA], [GEOGRAPHIC_DATA]" at bounding box center [1436, 142] width 6 height 6
checkbox input "true"
click at [1438, 170] on span at bounding box center [1435, 169] width 8 height 8
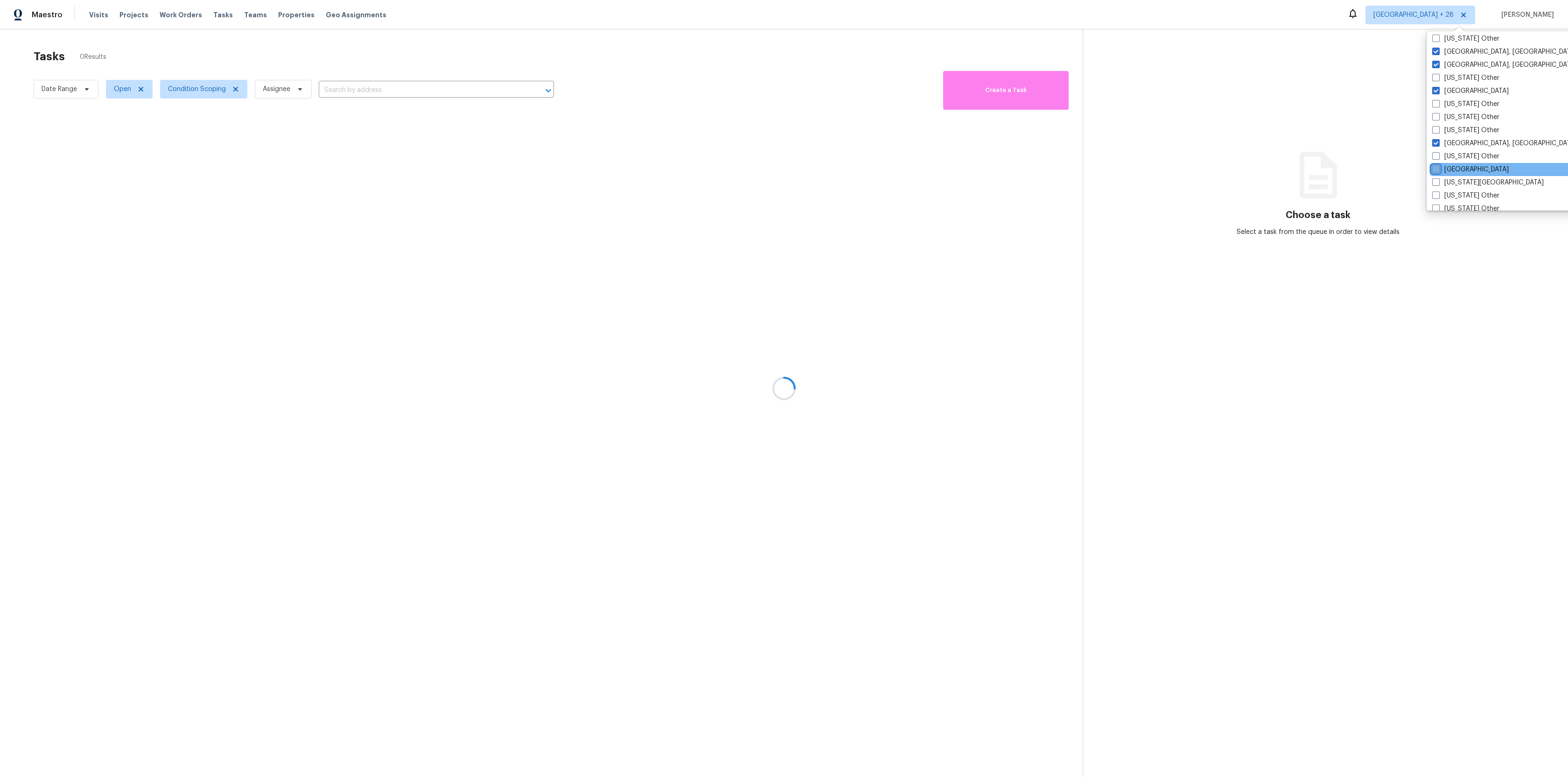
click at [1438, 170] on input "[GEOGRAPHIC_DATA]" at bounding box center [1435, 168] width 6 height 6
checkbox input "true"
click at [1438, 155] on span at bounding box center [1435, 153] width 8 height 8
click at [1438, 155] on input "[US_STATE][GEOGRAPHIC_DATA]" at bounding box center [1435, 152] width 6 height 6
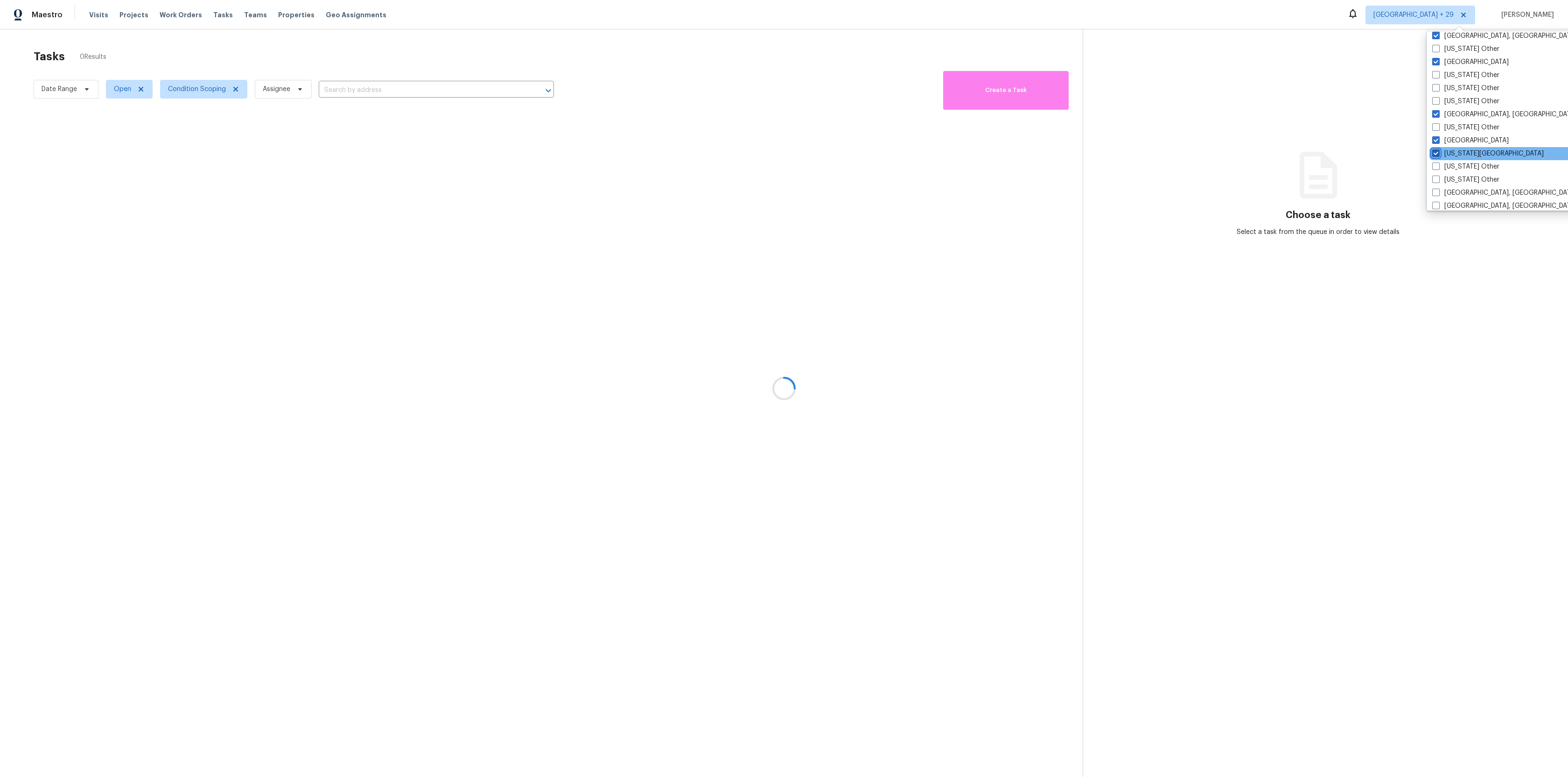
checkbox input "true"
click at [1437, 180] on span at bounding box center [1435, 181] width 8 height 8
click at [1437, 180] on input "[GEOGRAPHIC_DATA], [GEOGRAPHIC_DATA]" at bounding box center [1435, 180] width 6 height 6
checkbox input "true"
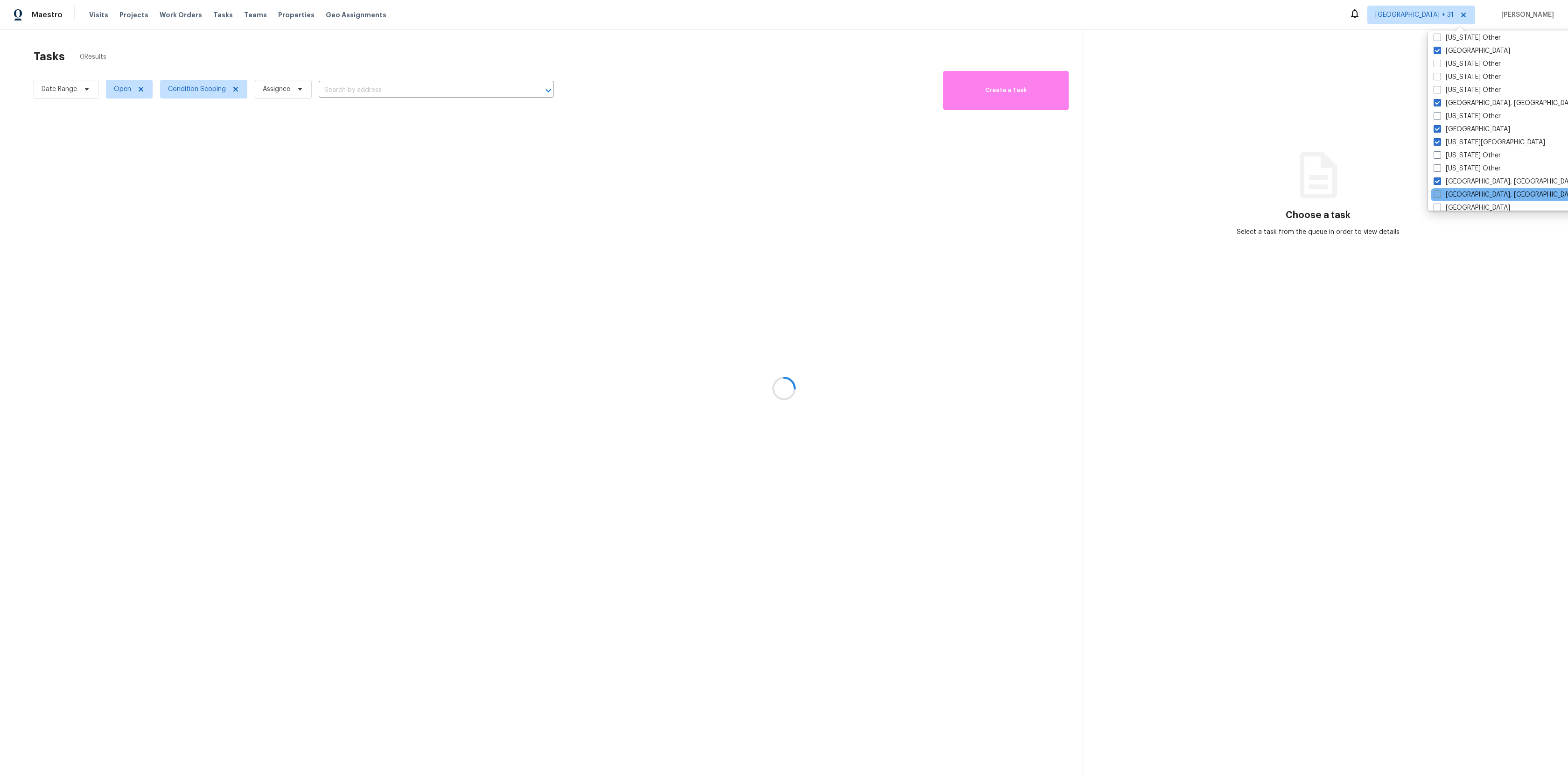
click at [1437, 191] on span at bounding box center [1437, 195] width 8 height 8
click at [1437, 191] on input "[GEOGRAPHIC_DATA], [GEOGRAPHIC_DATA]" at bounding box center [1436, 193] width 6 height 6
checkbox input "true"
click at [1435, 166] on span at bounding box center [1435, 163] width 8 height 8
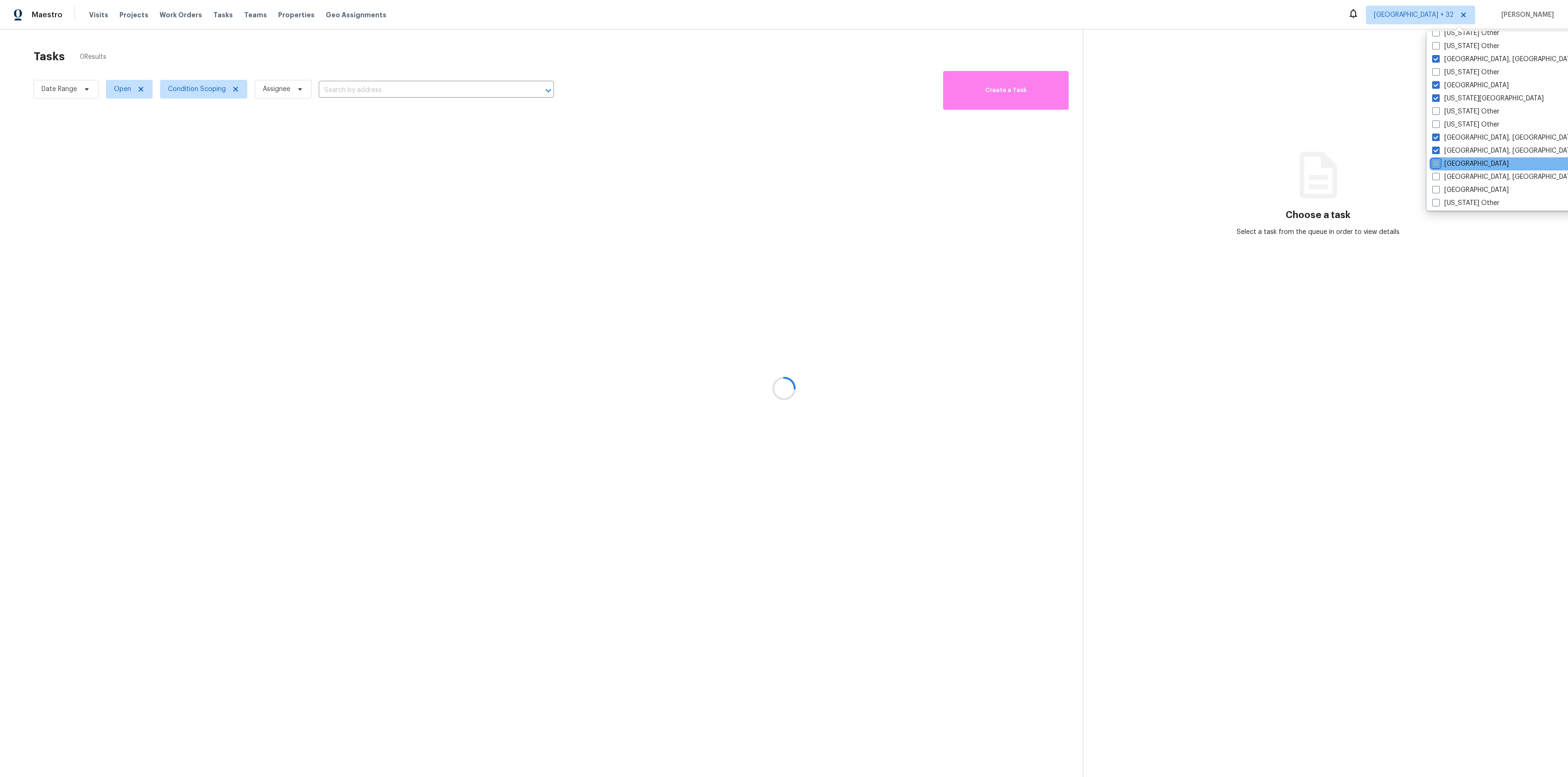
click at [1435, 166] on input "[GEOGRAPHIC_DATA]" at bounding box center [1435, 162] width 6 height 6
checkbox input "true"
click at [1433, 96] on span at bounding box center [1435, 97] width 8 height 8
click at [1433, 96] on input "[GEOGRAPHIC_DATA]" at bounding box center [1435, 96] width 6 height 6
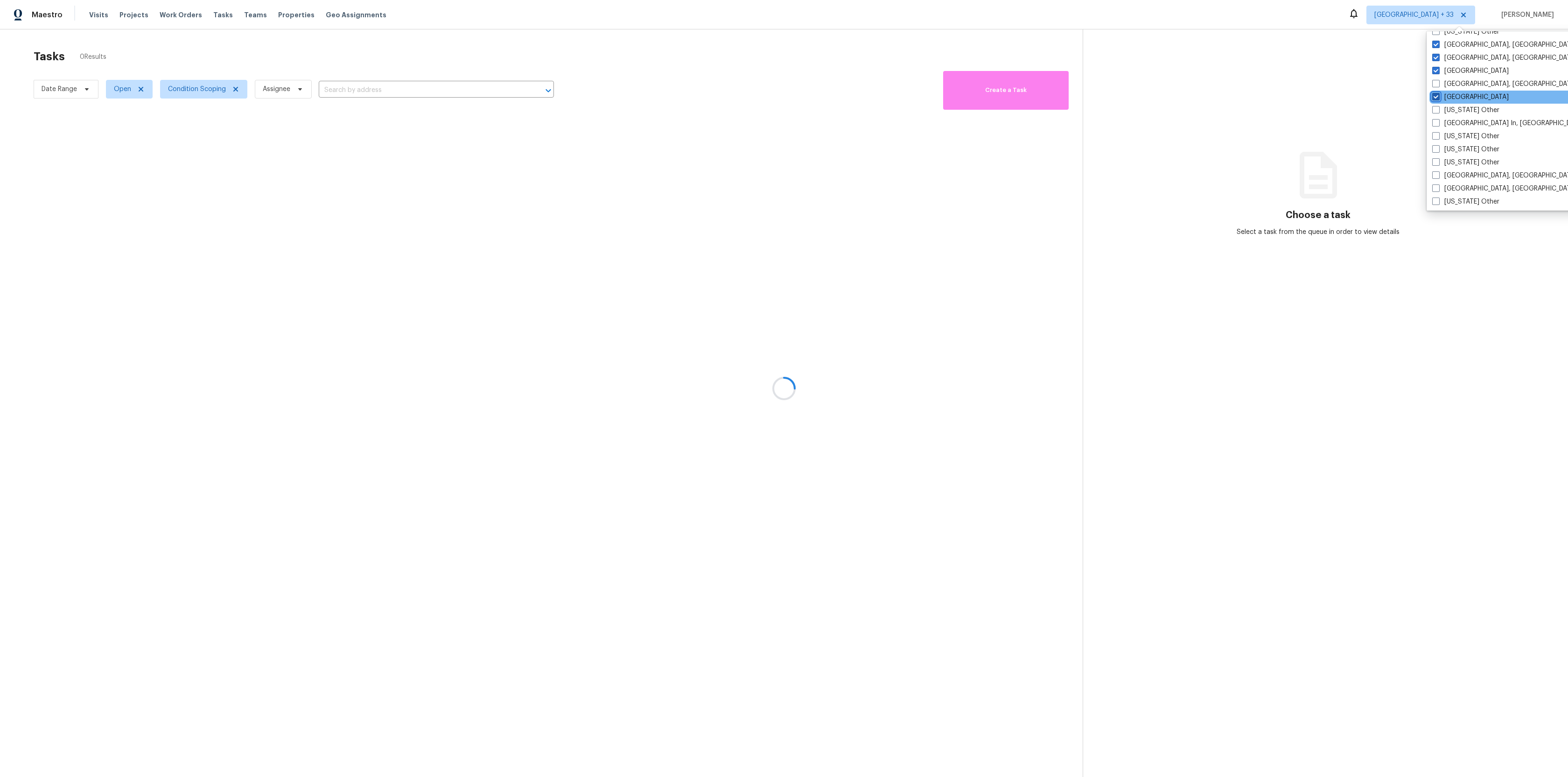
checkbox input "true"
click at [1433, 136] on span at bounding box center [1435, 138] width 8 height 8
click at [1433, 136] on input "San Antonio" at bounding box center [1435, 136] width 6 height 6
checkbox input "true"
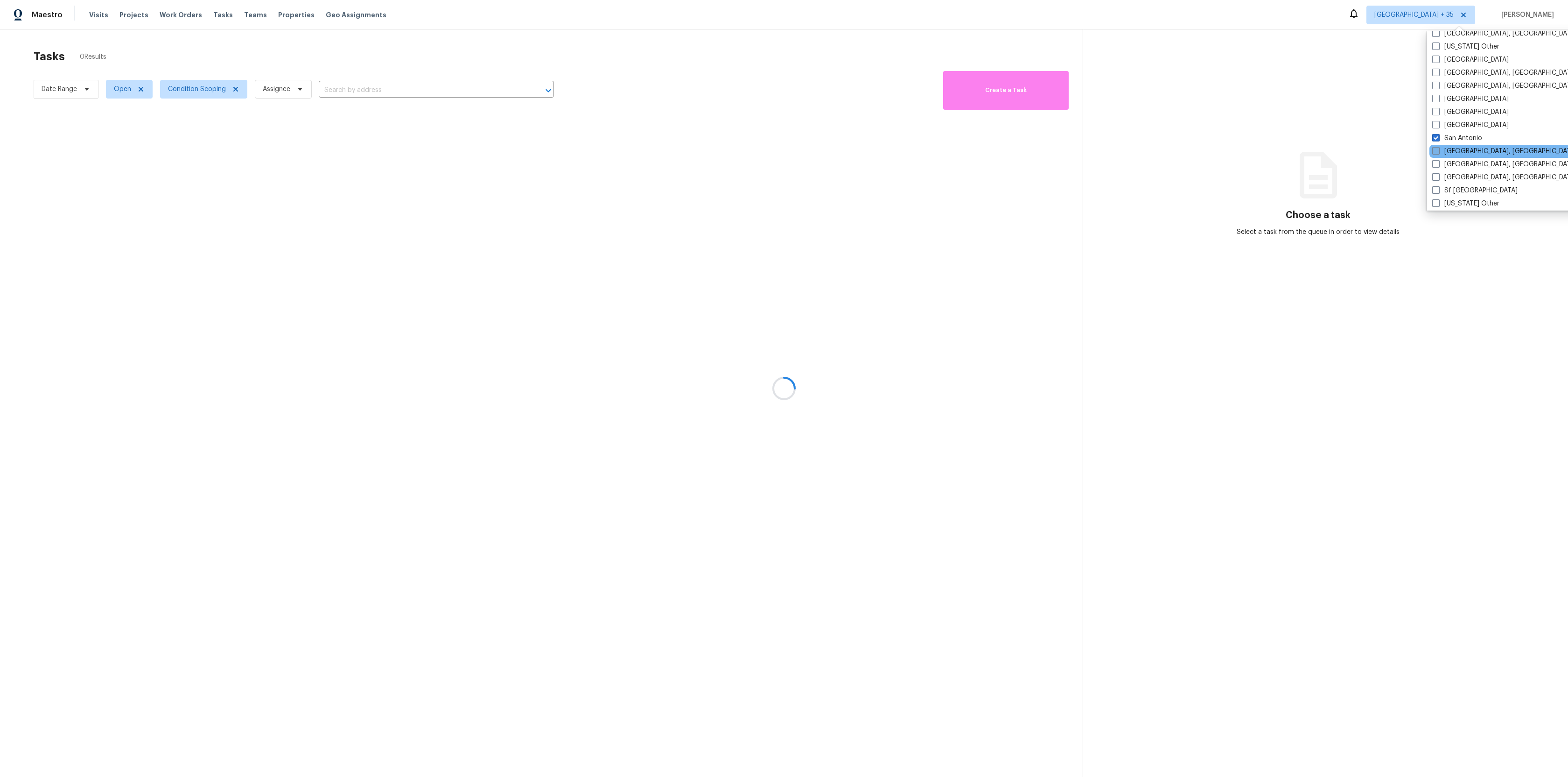
click at [1433, 147] on span at bounding box center [1435, 151] width 8 height 8
click at [1433, 147] on input "[GEOGRAPHIC_DATA], [GEOGRAPHIC_DATA]" at bounding box center [1435, 149] width 6 height 6
checkbox input "true"
click at [1436, 115] on span at bounding box center [1435, 116] width 8 height 8
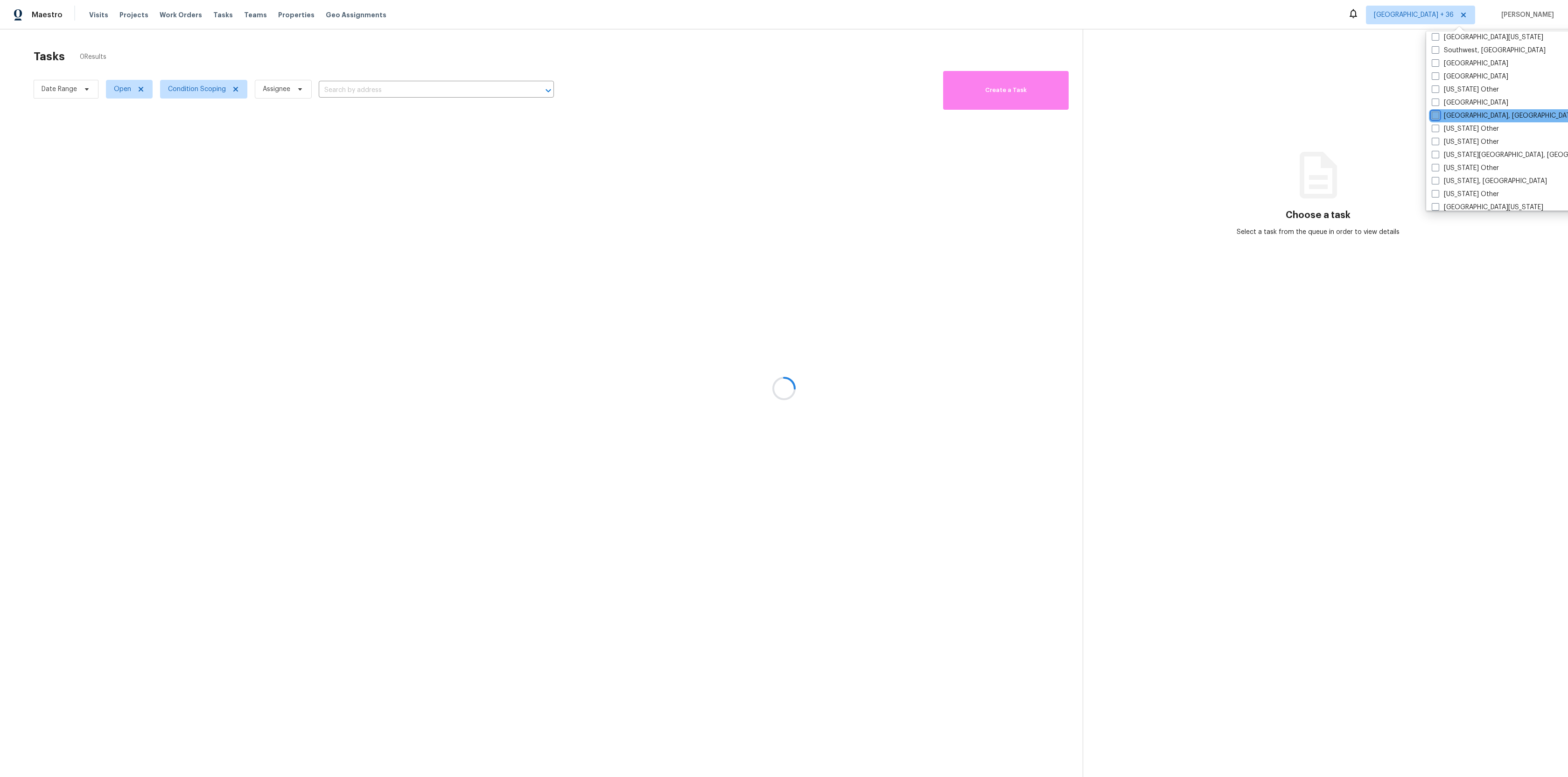
click at [1436, 115] on input "[GEOGRAPHIC_DATA], [GEOGRAPHIC_DATA]" at bounding box center [1435, 114] width 6 height 6
checkbox input "true"
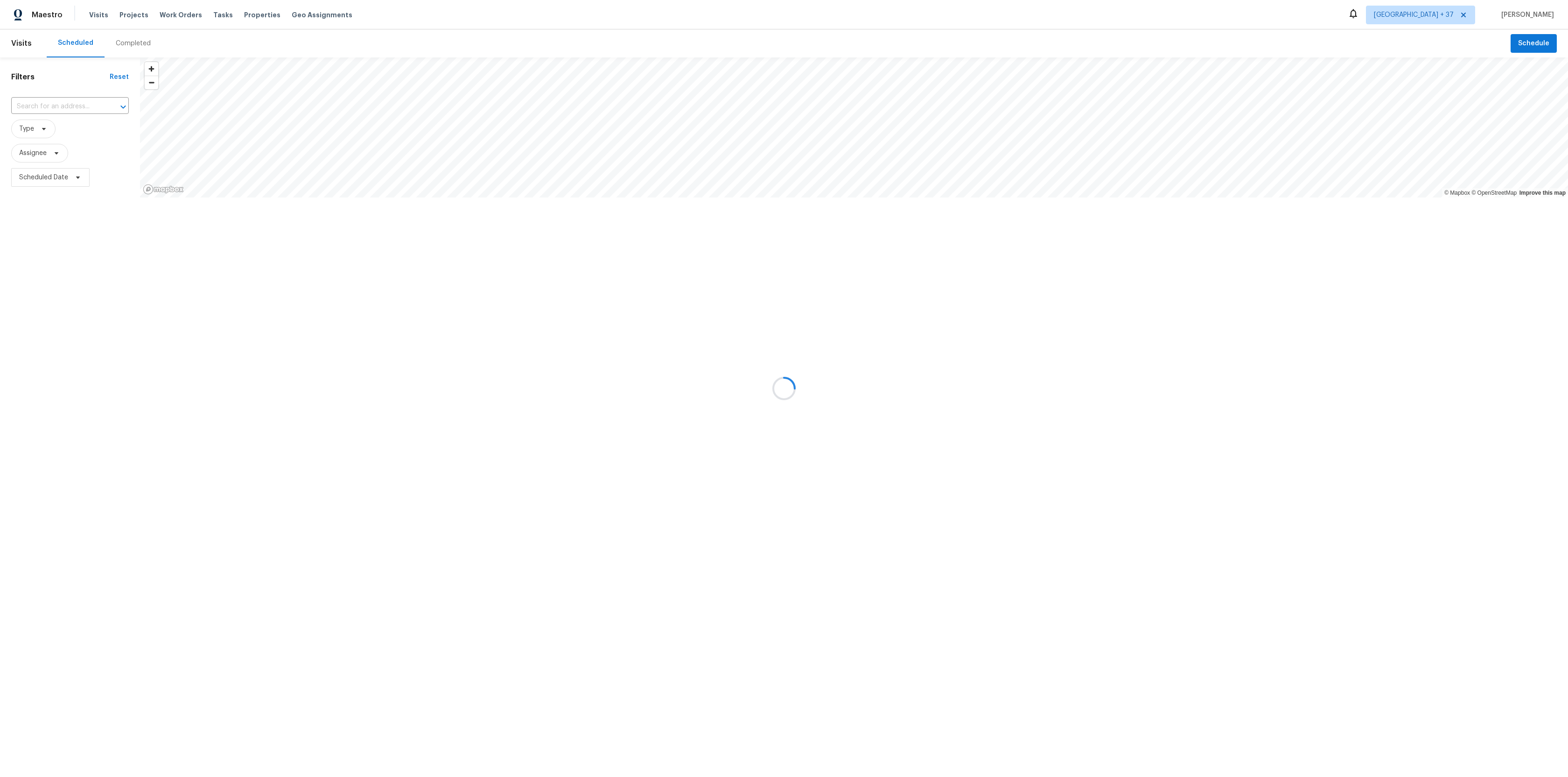
click at [212, 15] on div at bounding box center [784, 388] width 1568 height 777
click at [211, 15] on div at bounding box center [784, 388] width 1568 height 777
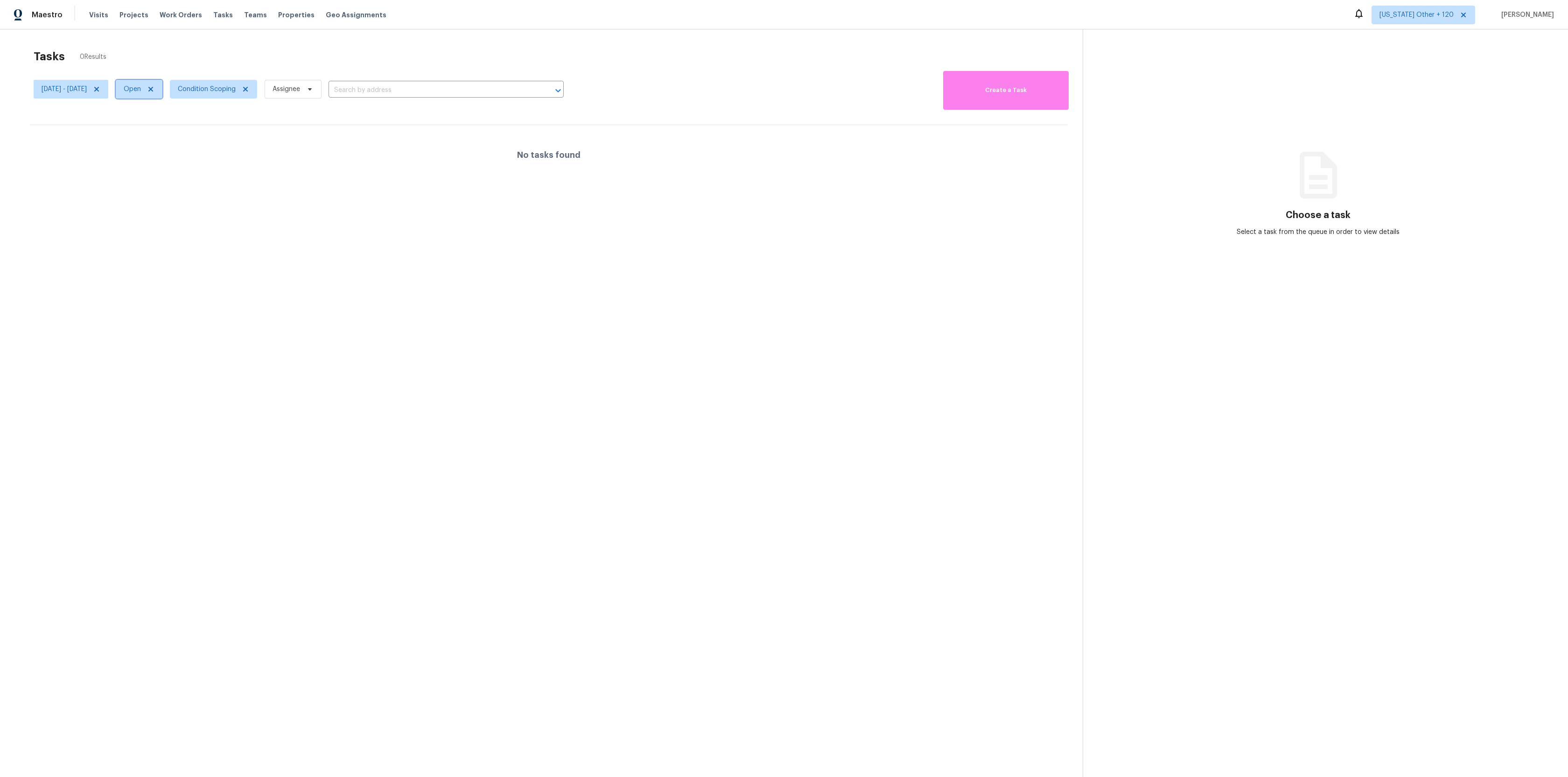
click at [141, 90] on span "Open" at bounding box center [132, 89] width 18 height 9
click at [172, 130] on label "Closed" at bounding box center [168, 129] width 34 height 9
click at [157, 130] on input "Closed" at bounding box center [154, 127] width 6 height 6
checkbox input "true"
click at [253, 53] on div "Tasks 0 Results" at bounding box center [558, 57] width 1049 height 25
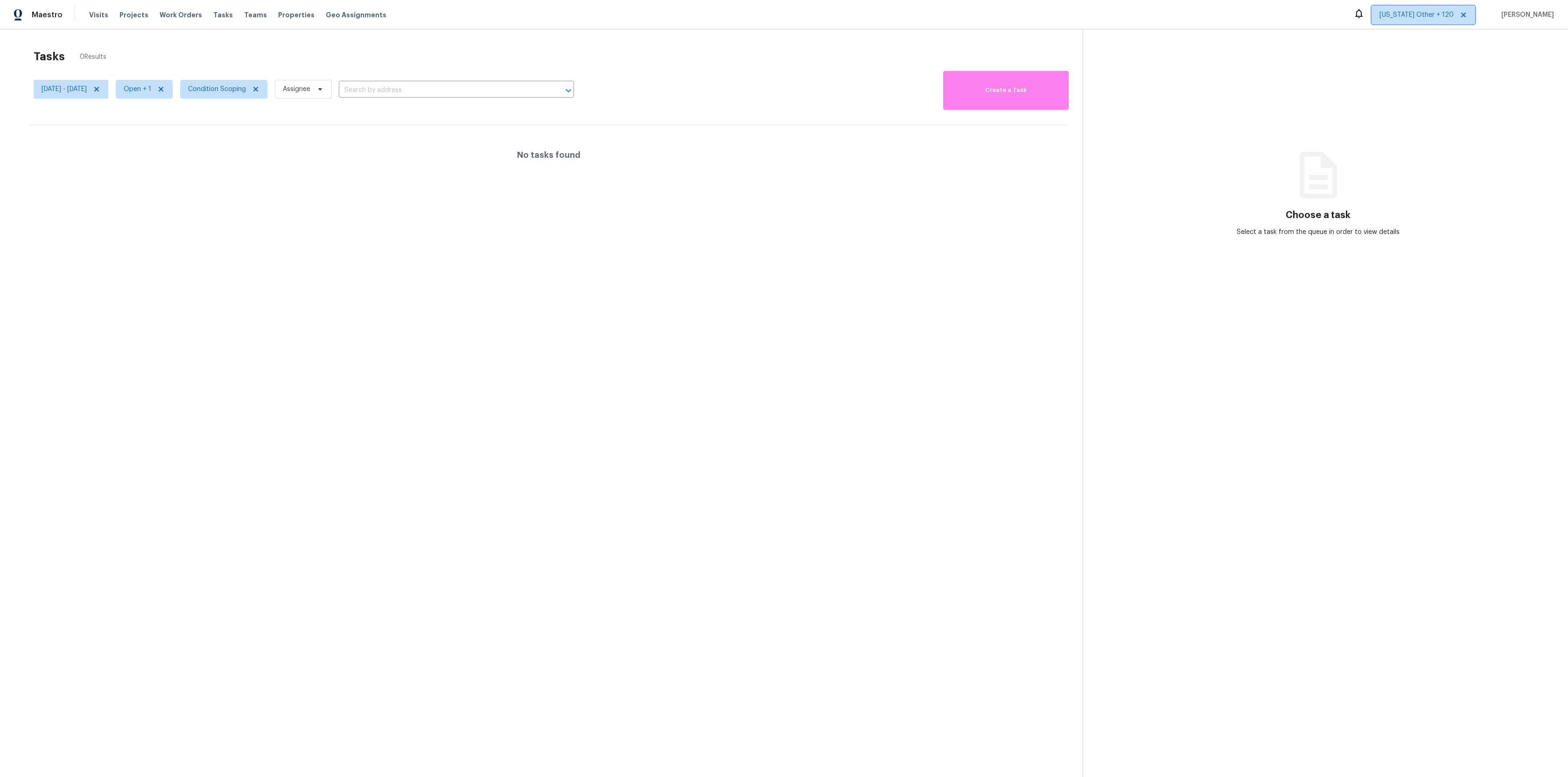
click at [1432, 7] on span "[US_STATE] Other + 120" at bounding box center [1422, 15] width 103 height 18
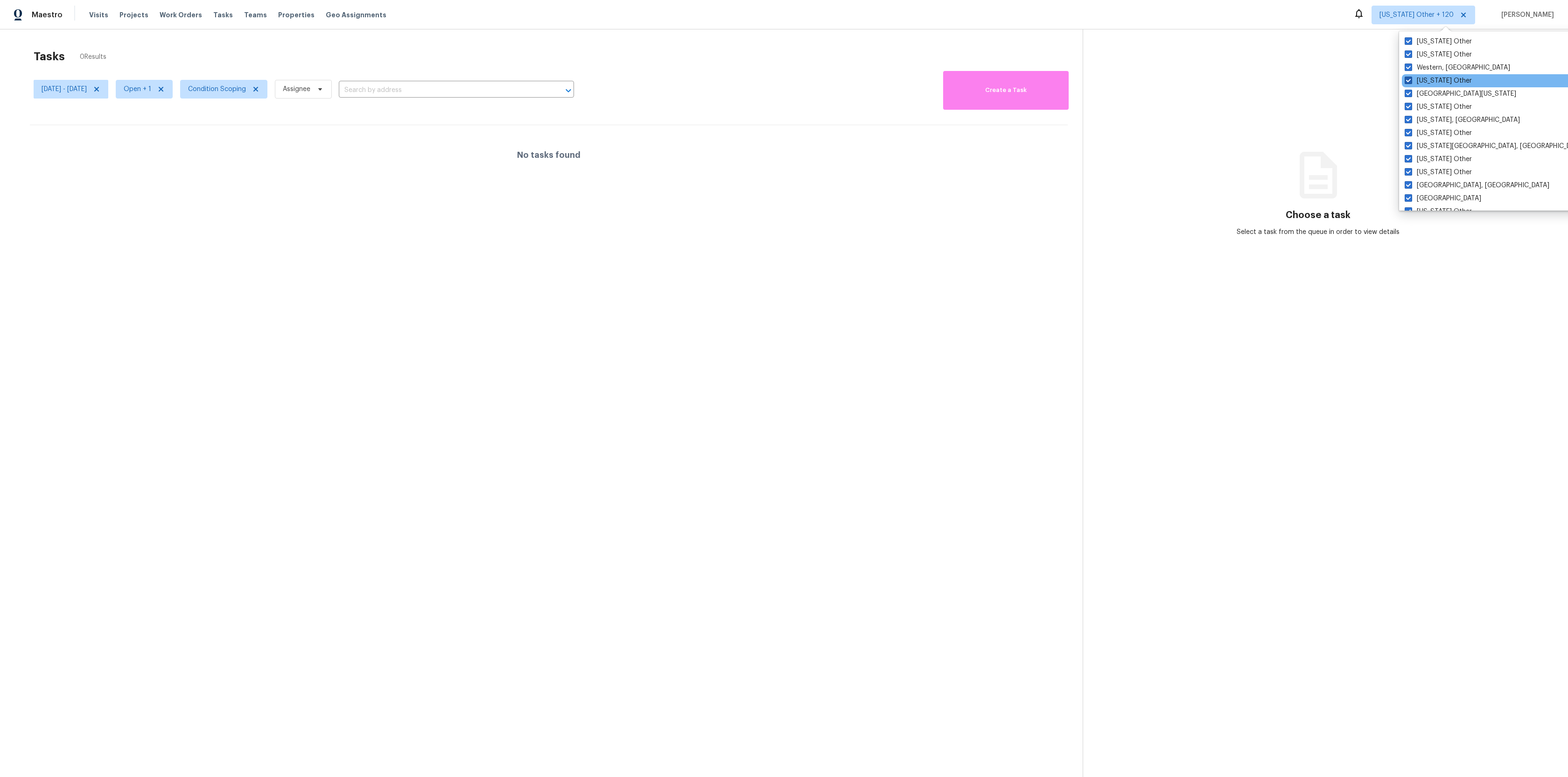
click at [1406, 78] on span at bounding box center [1409, 80] width 8 height 8
click at [1406, 78] on input "[US_STATE] Other" at bounding box center [1408, 79] width 6 height 6
checkbox input "false"
click at [1410, 54] on span at bounding box center [1409, 54] width 8 height 8
click at [1410, 54] on input "[US_STATE] Other" at bounding box center [1409, 53] width 6 height 6
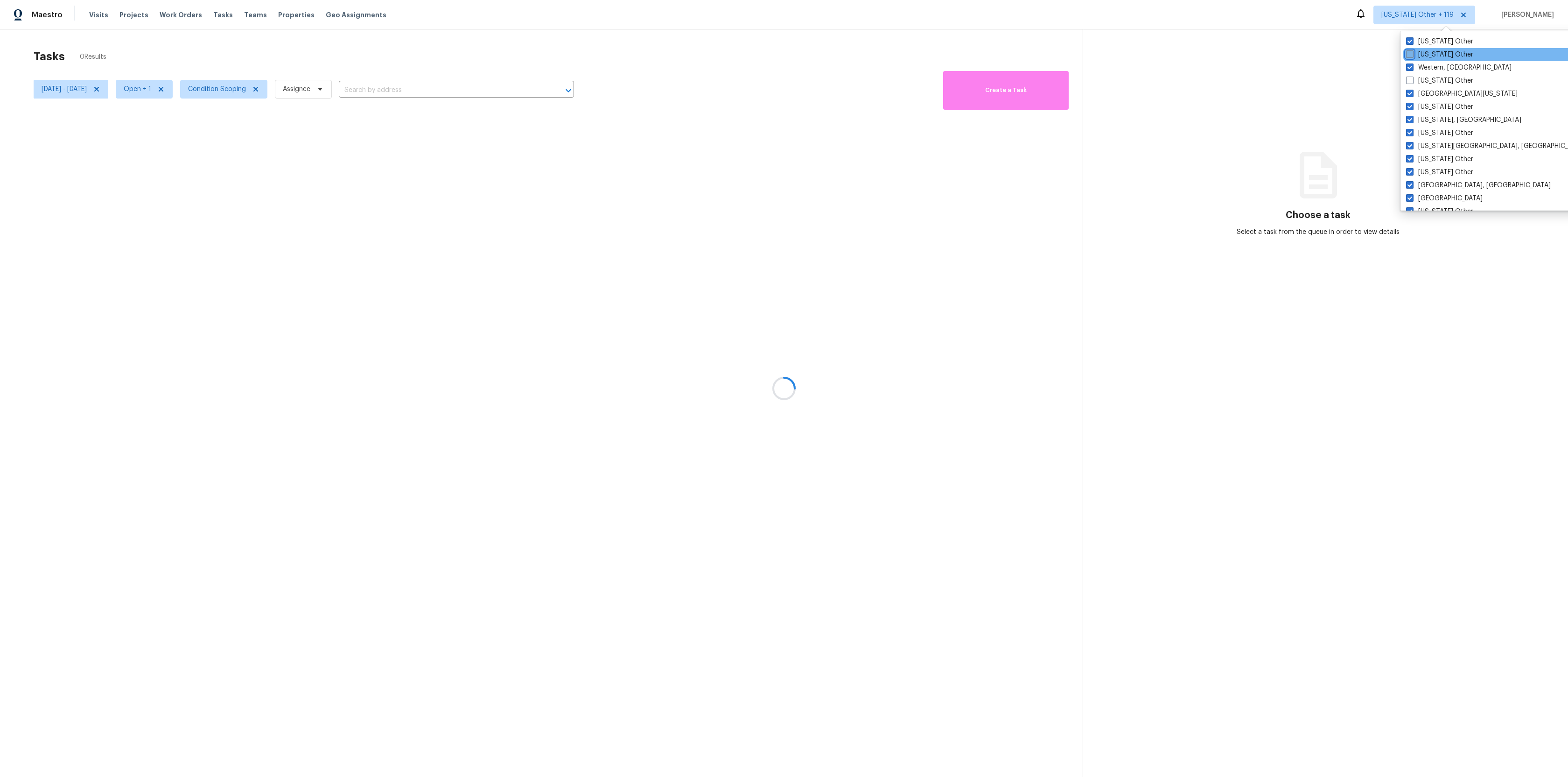
checkbox input "false"
click at [1410, 39] on span at bounding box center [1409, 41] width 8 height 8
click at [1410, 39] on input "[US_STATE] Other" at bounding box center [1409, 40] width 6 height 6
checkbox input "false"
click at [1301, 14] on div at bounding box center [784, 388] width 1568 height 777
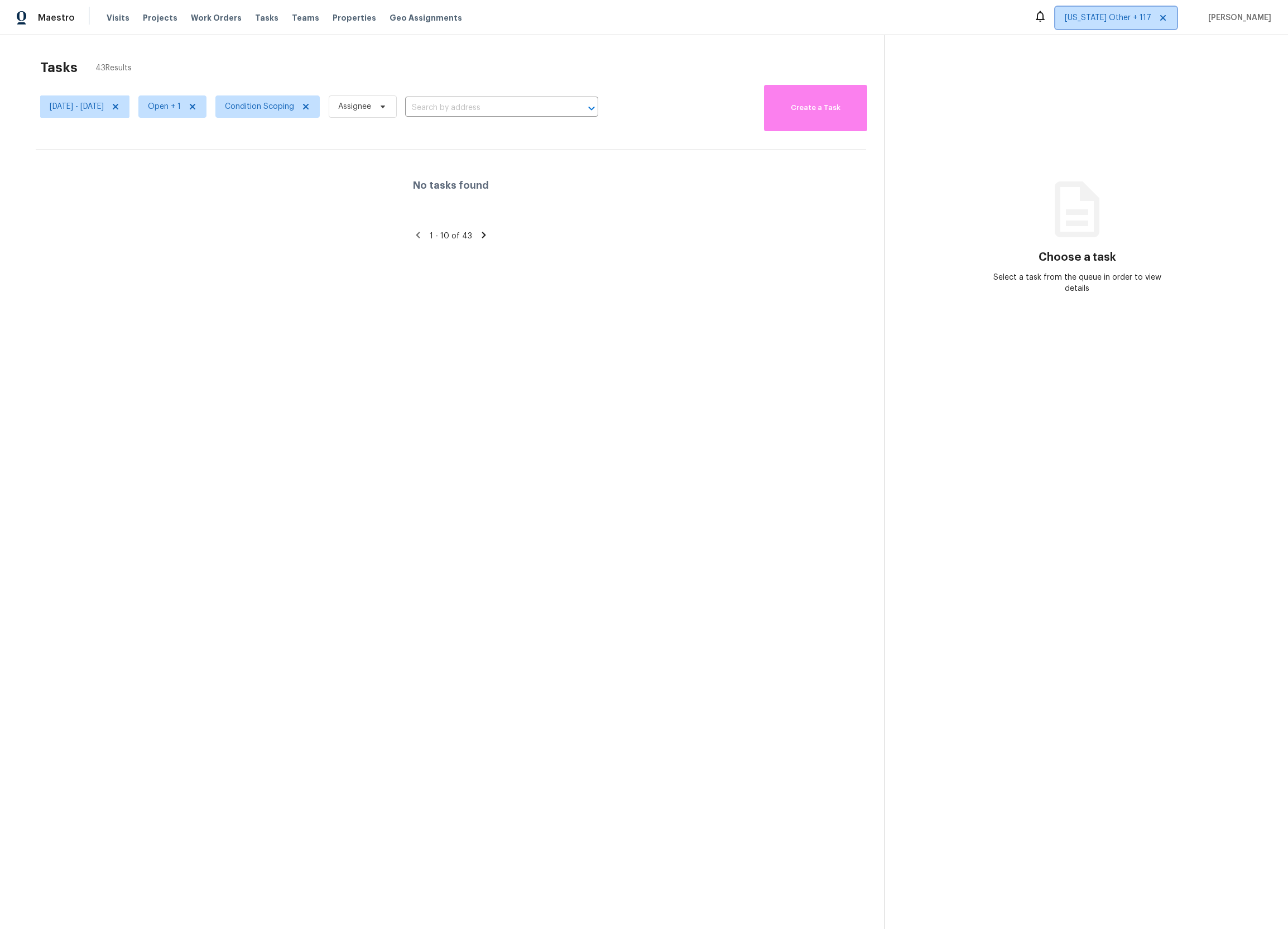
click at [1143, 22] on span "[US_STATE] Other + 117" at bounding box center [1108, 17] width 86 height 11
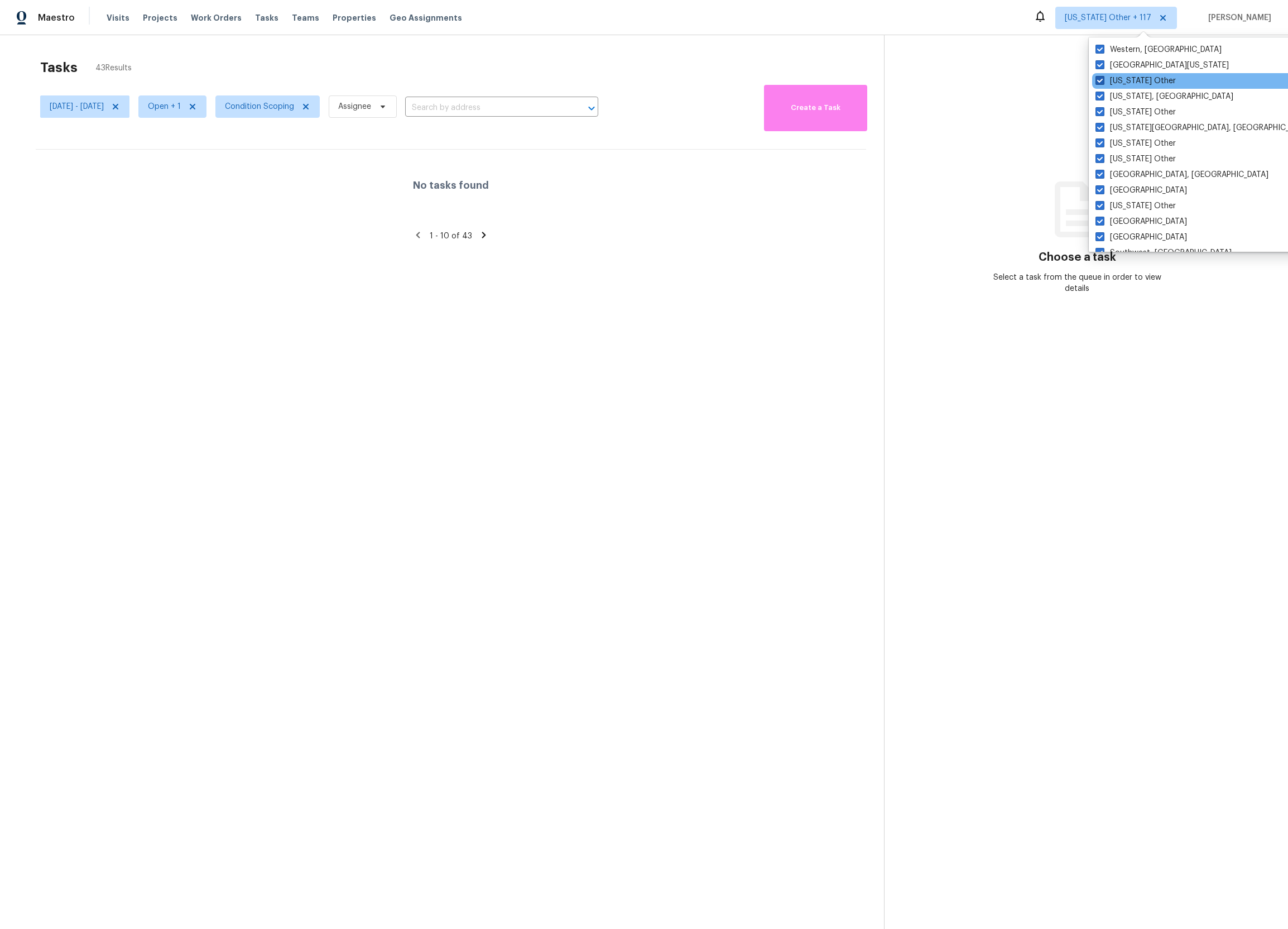
click at [1141, 78] on label "[US_STATE] Other" at bounding box center [1136, 81] width 81 height 11
click at [1103, 78] on input "[US_STATE] Other" at bounding box center [1099, 79] width 7 height 7
checkbox input "false"
click at [1040, 10] on div "Maestro Visits Projects Work Orders Tasks Teams Properties Geo Assignments [US_…" at bounding box center [644, 17] width 1288 height 35
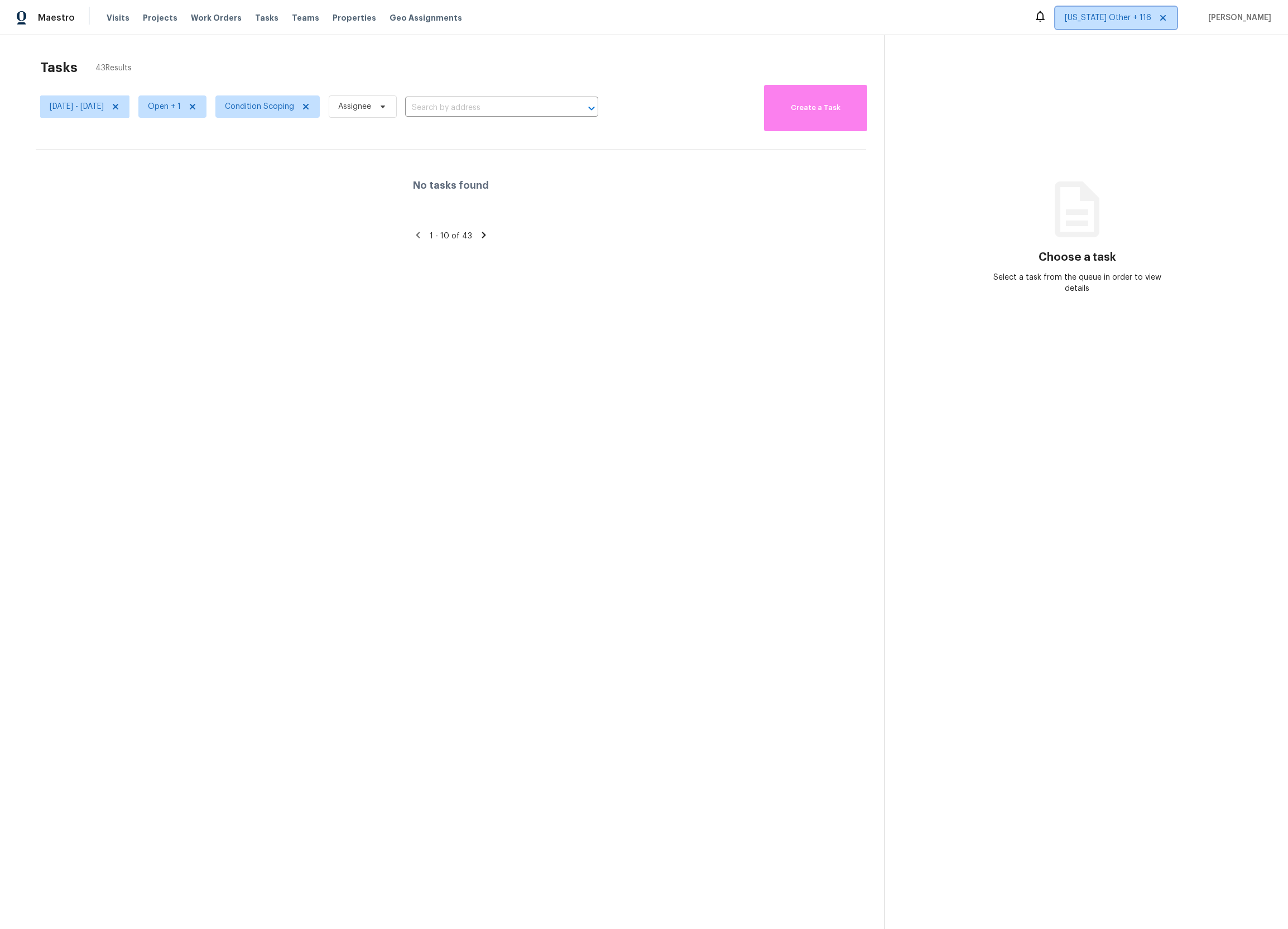
click at [1167, 16] on icon at bounding box center [1163, 18] width 9 height 9
click at [1131, 20] on span "[US_STATE] Other" at bounding box center [1119, 17] width 66 height 11
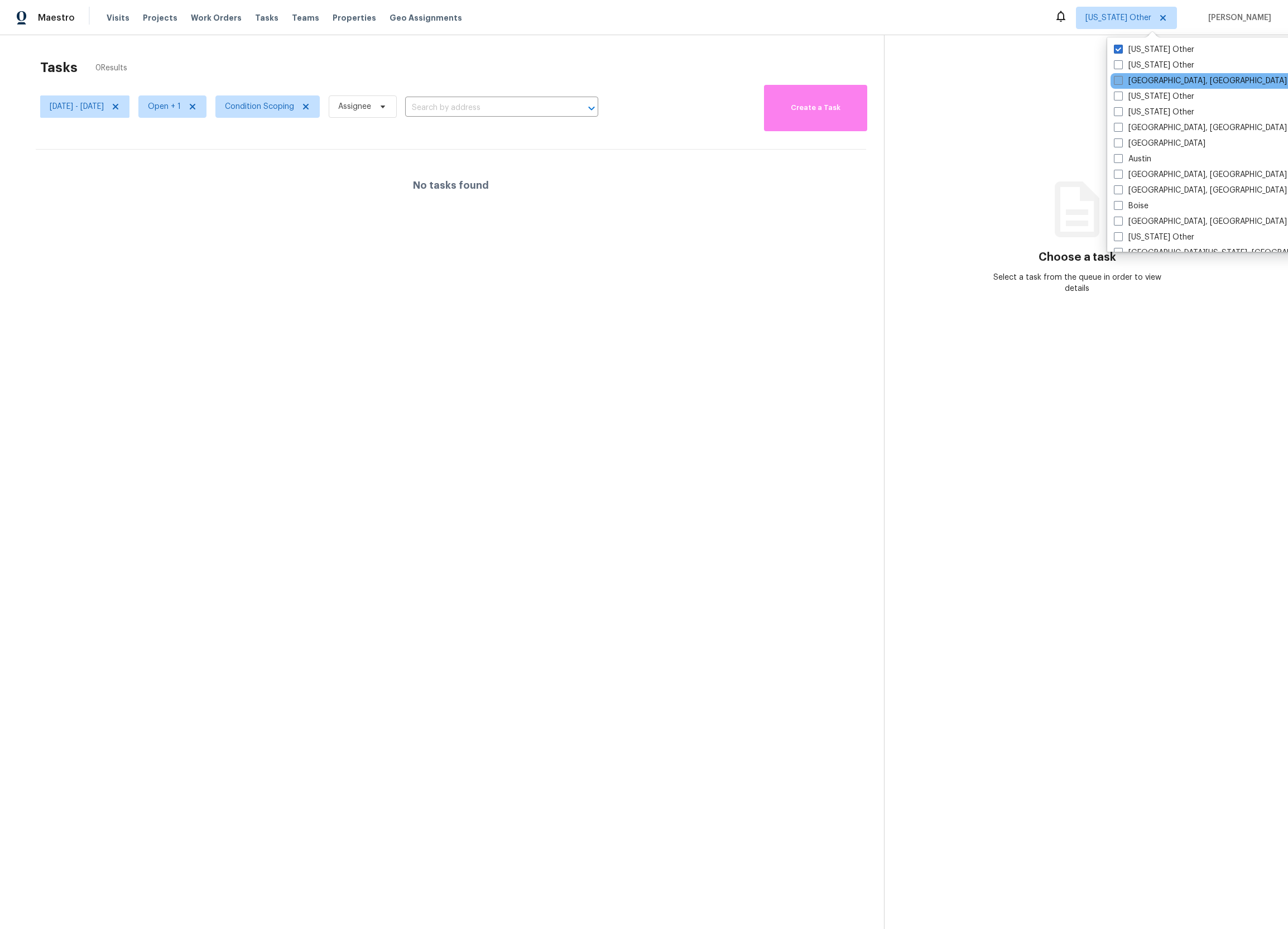
click at [1146, 82] on label "[GEOGRAPHIC_DATA], [GEOGRAPHIC_DATA]" at bounding box center [1200, 81] width 173 height 11
click at [1121, 82] on input "[GEOGRAPHIC_DATA], [GEOGRAPHIC_DATA]" at bounding box center [1118, 79] width 7 height 7
checkbox input "true"
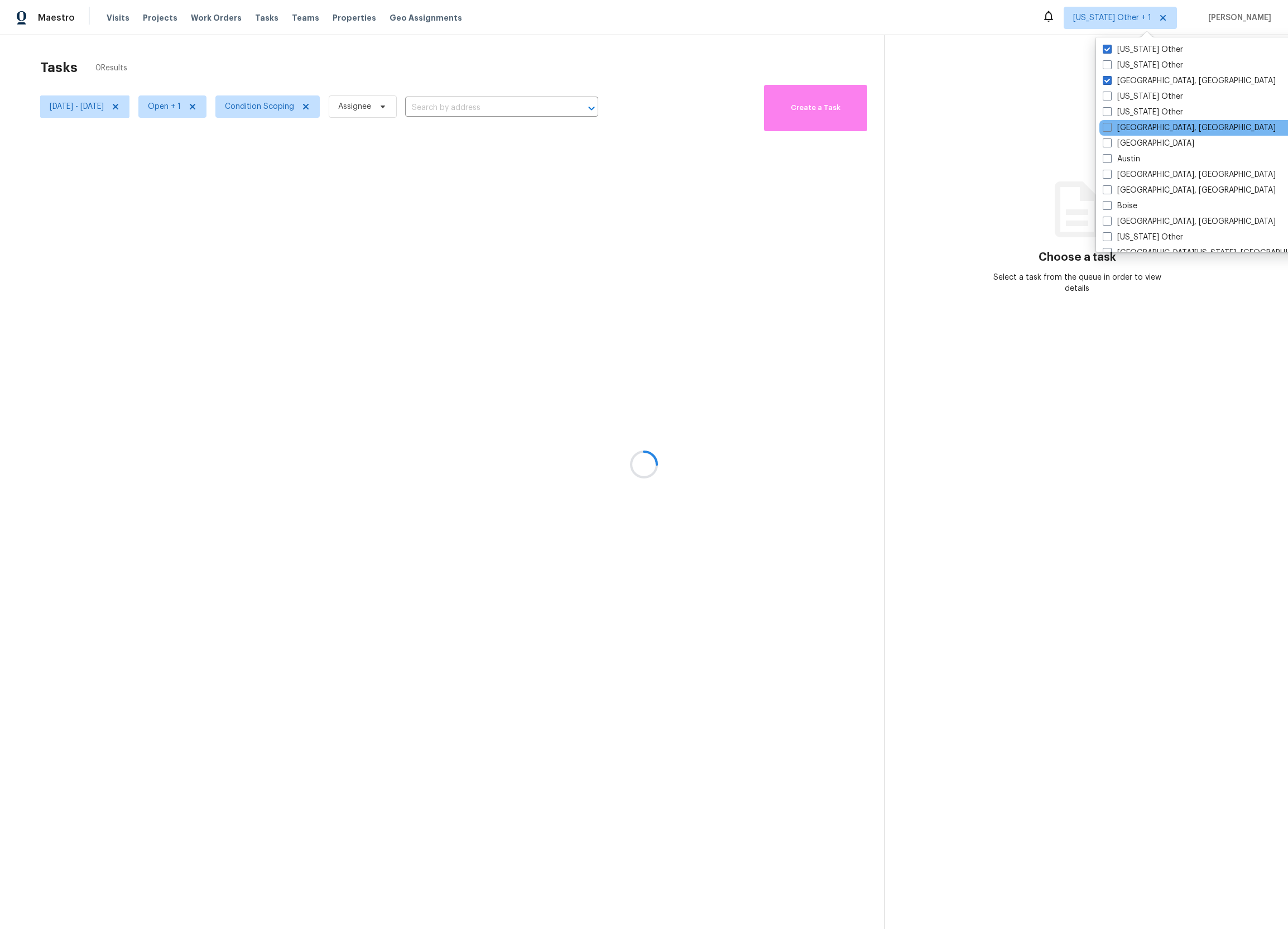
click at [1141, 121] on div "[GEOGRAPHIC_DATA], [GEOGRAPHIC_DATA]" at bounding box center [1211, 127] width 224 height 16
click at [1141, 125] on label "[GEOGRAPHIC_DATA], [GEOGRAPHIC_DATA]" at bounding box center [1189, 127] width 173 height 11
click at [1110, 125] on input "[GEOGRAPHIC_DATA], [GEOGRAPHIC_DATA]" at bounding box center [1107, 126] width 7 height 7
checkbox input "true"
click at [1140, 139] on label "[GEOGRAPHIC_DATA]" at bounding box center [1147, 143] width 92 height 11
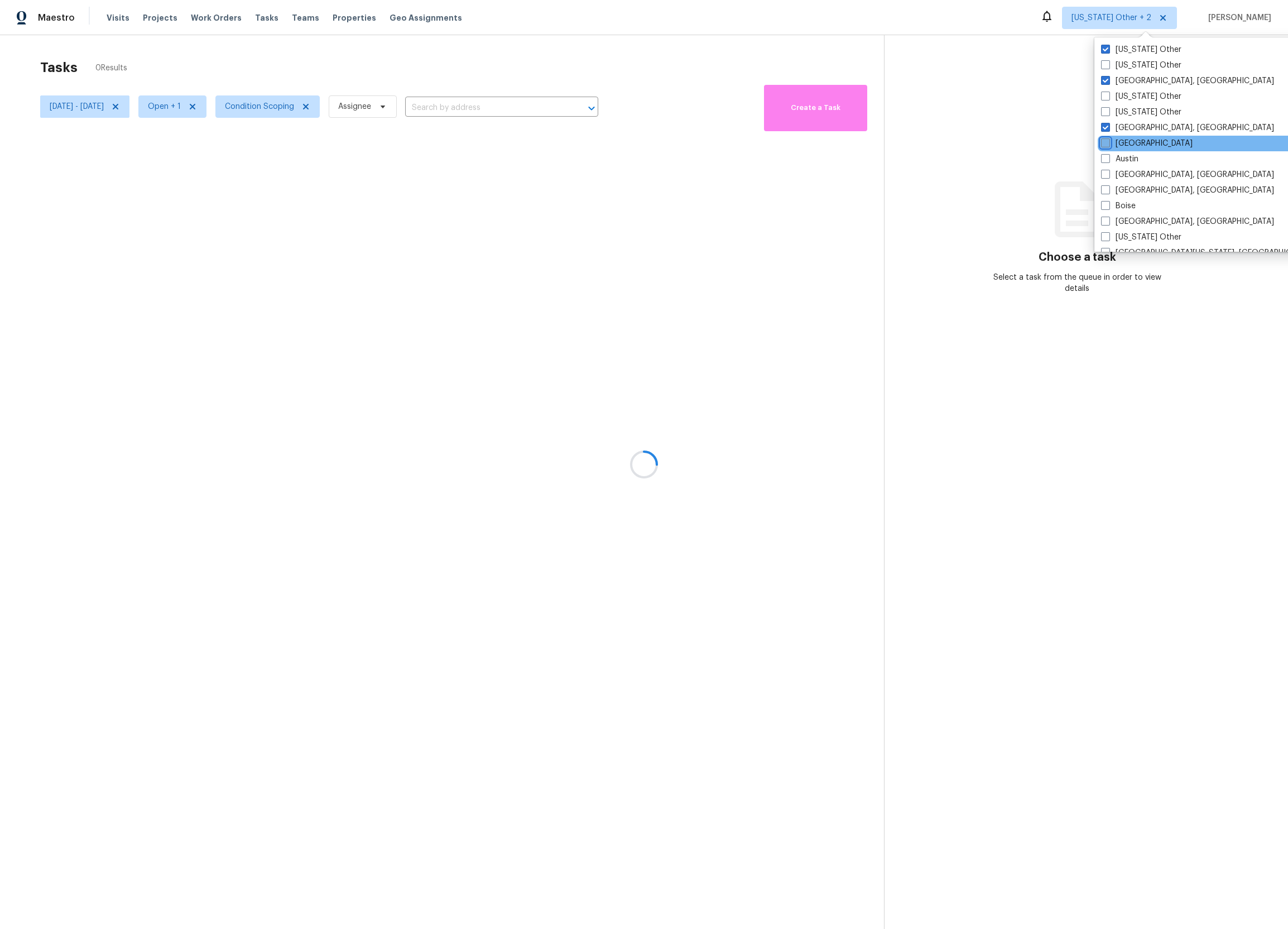
click at [1108, 139] on input "[GEOGRAPHIC_DATA]" at bounding box center [1105, 141] width 7 height 7
checkbox input "true"
click at [1138, 151] on div "Austin" at bounding box center [1209, 158] width 224 height 16
click at [1138, 155] on label "Austin" at bounding box center [1119, 159] width 38 height 11
click at [1108, 155] on input "Austin" at bounding box center [1105, 158] width 7 height 7
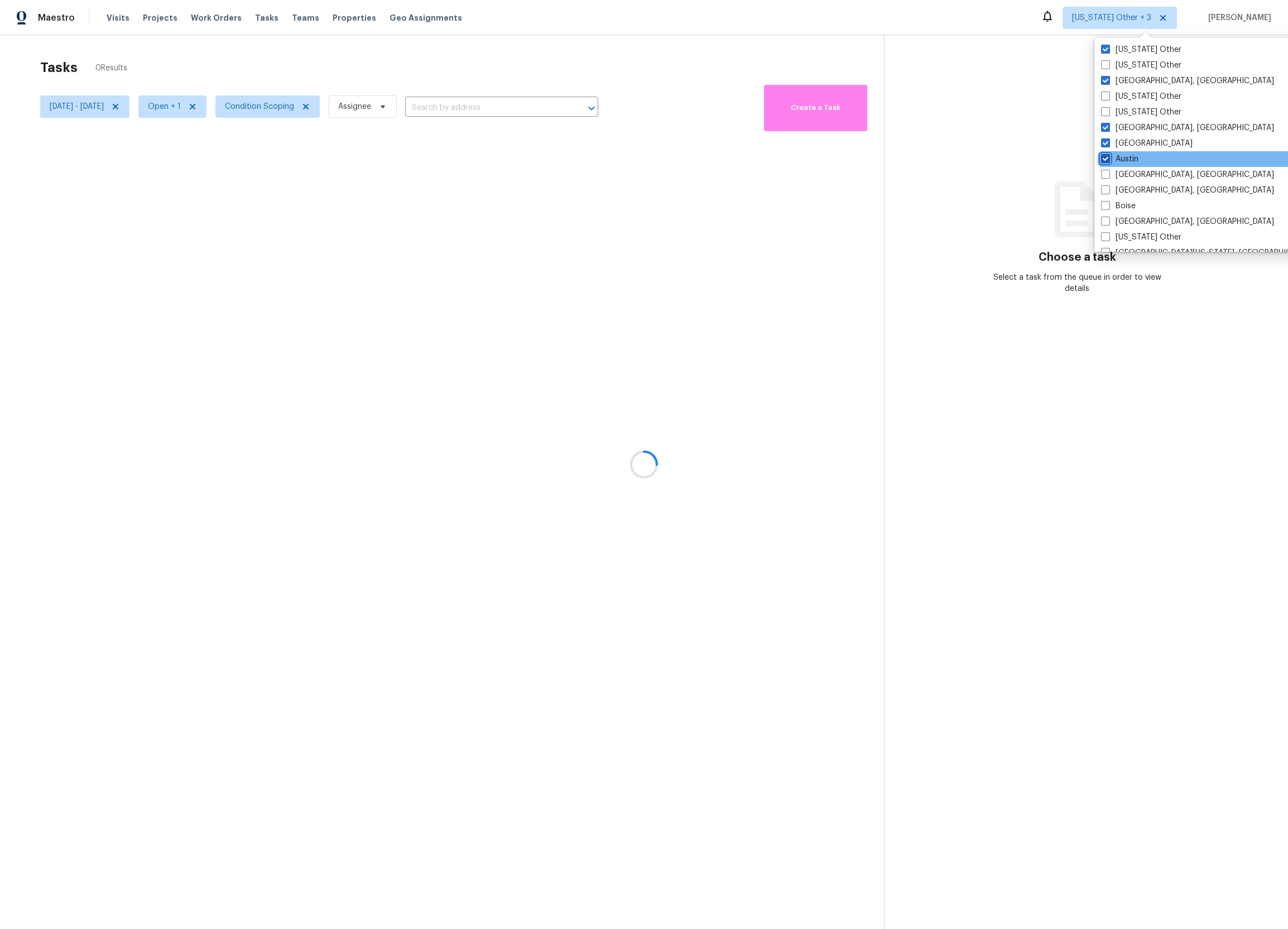
checkbox input "true"
click at [1138, 170] on label "[GEOGRAPHIC_DATA], [GEOGRAPHIC_DATA]" at bounding box center [1186, 175] width 173 height 11
click at [1108, 170] on input "[GEOGRAPHIC_DATA], [GEOGRAPHIC_DATA]" at bounding box center [1104, 173] width 7 height 7
checkbox input "true"
click at [1136, 193] on label "[GEOGRAPHIC_DATA], [GEOGRAPHIC_DATA]" at bounding box center [1187, 191] width 173 height 11
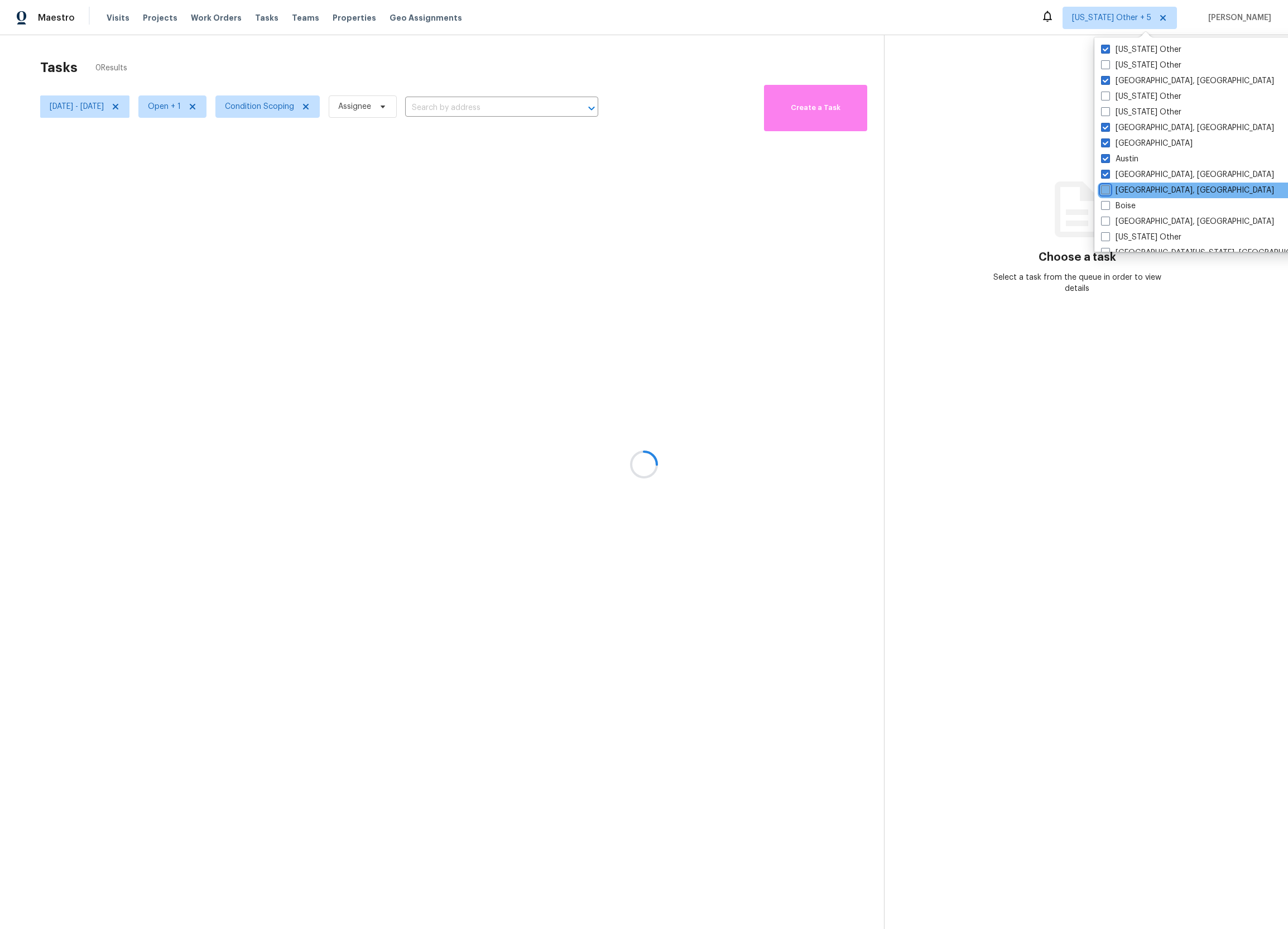
click at [1108, 192] on input "[GEOGRAPHIC_DATA], [GEOGRAPHIC_DATA]" at bounding box center [1105, 189] width 7 height 7
checkbox input "true"
click at [1135, 203] on div "Boise" at bounding box center [1209, 205] width 224 height 16
click at [1146, 223] on label "[GEOGRAPHIC_DATA], [GEOGRAPHIC_DATA]" at bounding box center [1186, 222] width 173 height 11
click at [1108, 223] on input "[GEOGRAPHIC_DATA], [GEOGRAPHIC_DATA]" at bounding box center [1104, 220] width 7 height 7
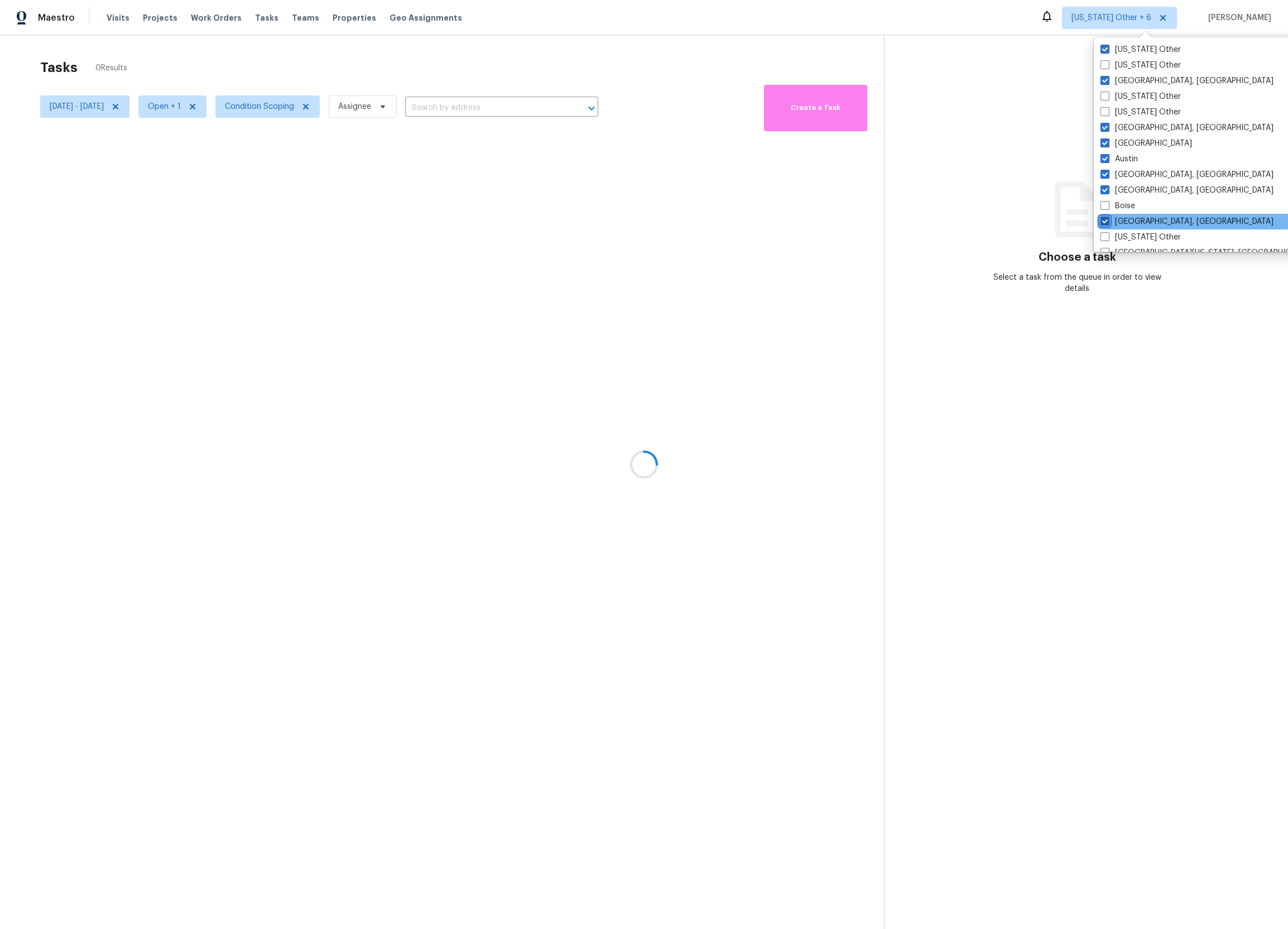
checkbox input "true"
click at [1143, 212] on div "Boise" at bounding box center [1210, 205] width 224 height 16
click at [1141, 207] on div "Boise" at bounding box center [1210, 205] width 224 height 16
click at [1130, 202] on label "Boise" at bounding box center [1119, 206] width 35 height 11
click at [1108, 202] on input "Boise" at bounding box center [1105, 204] width 7 height 7
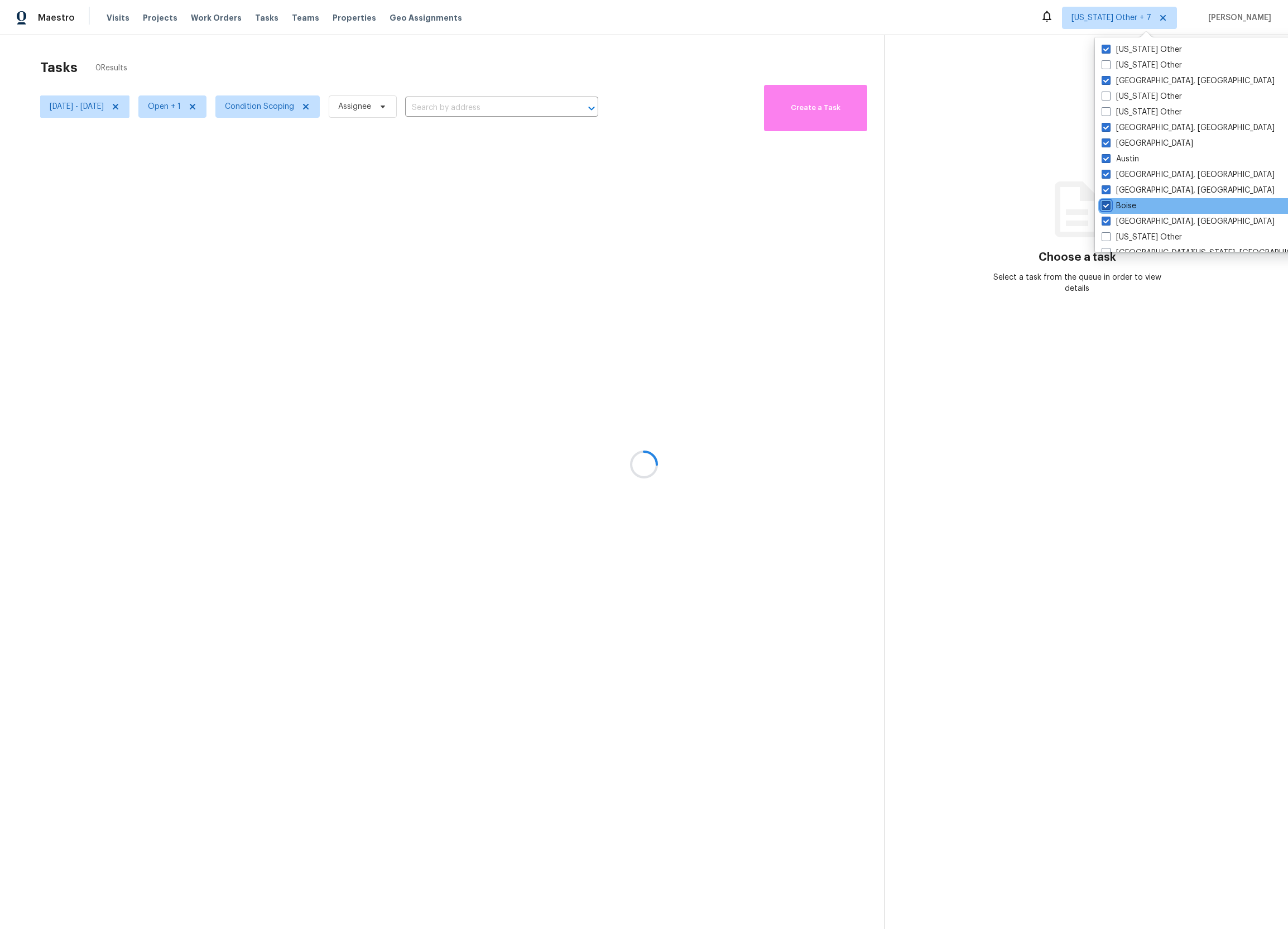
checkbox input "true"
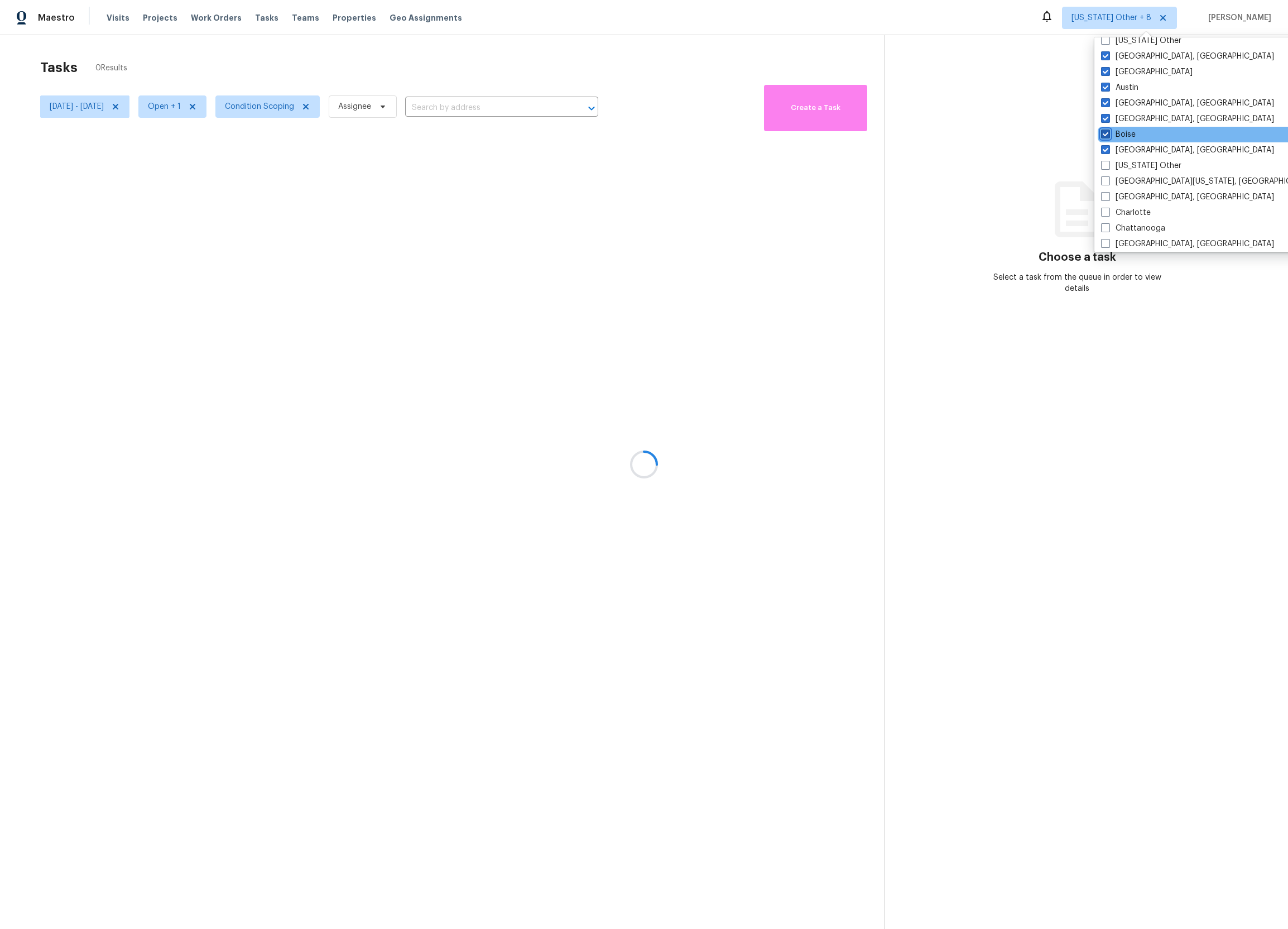
scroll to position [79, 0]
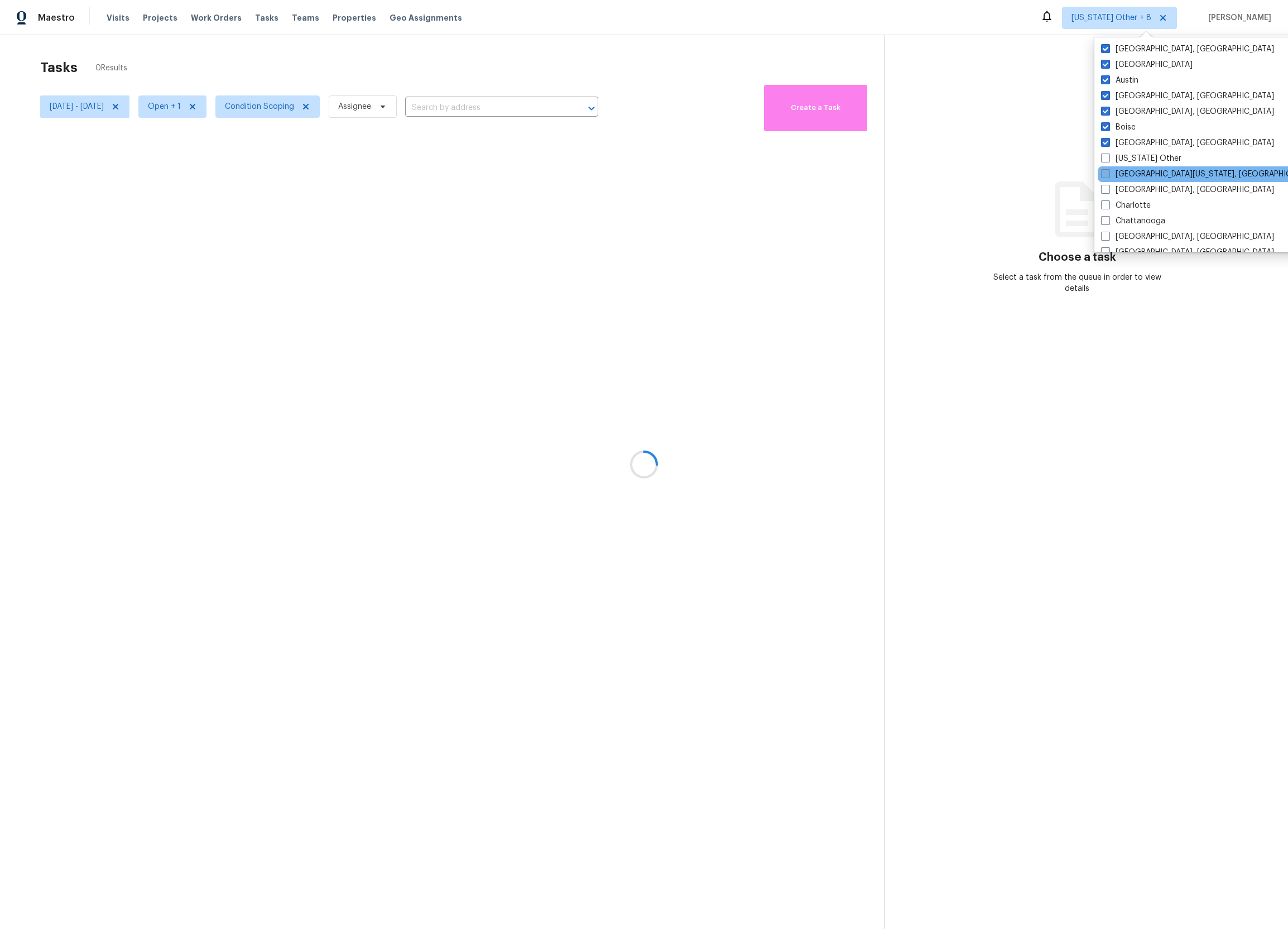
click at [1127, 176] on label "[GEOGRAPHIC_DATA][US_STATE], [GEOGRAPHIC_DATA]" at bounding box center [1208, 174] width 215 height 11
click at [1108, 176] on input "[GEOGRAPHIC_DATA][US_STATE], [GEOGRAPHIC_DATA]" at bounding box center [1105, 172] width 7 height 7
checkbox input "true"
click at [1130, 191] on label "[GEOGRAPHIC_DATA], [GEOGRAPHIC_DATA]" at bounding box center [1186, 190] width 173 height 11
click at [1108, 191] on input "[GEOGRAPHIC_DATA], [GEOGRAPHIC_DATA]" at bounding box center [1104, 188] width 7 height 7
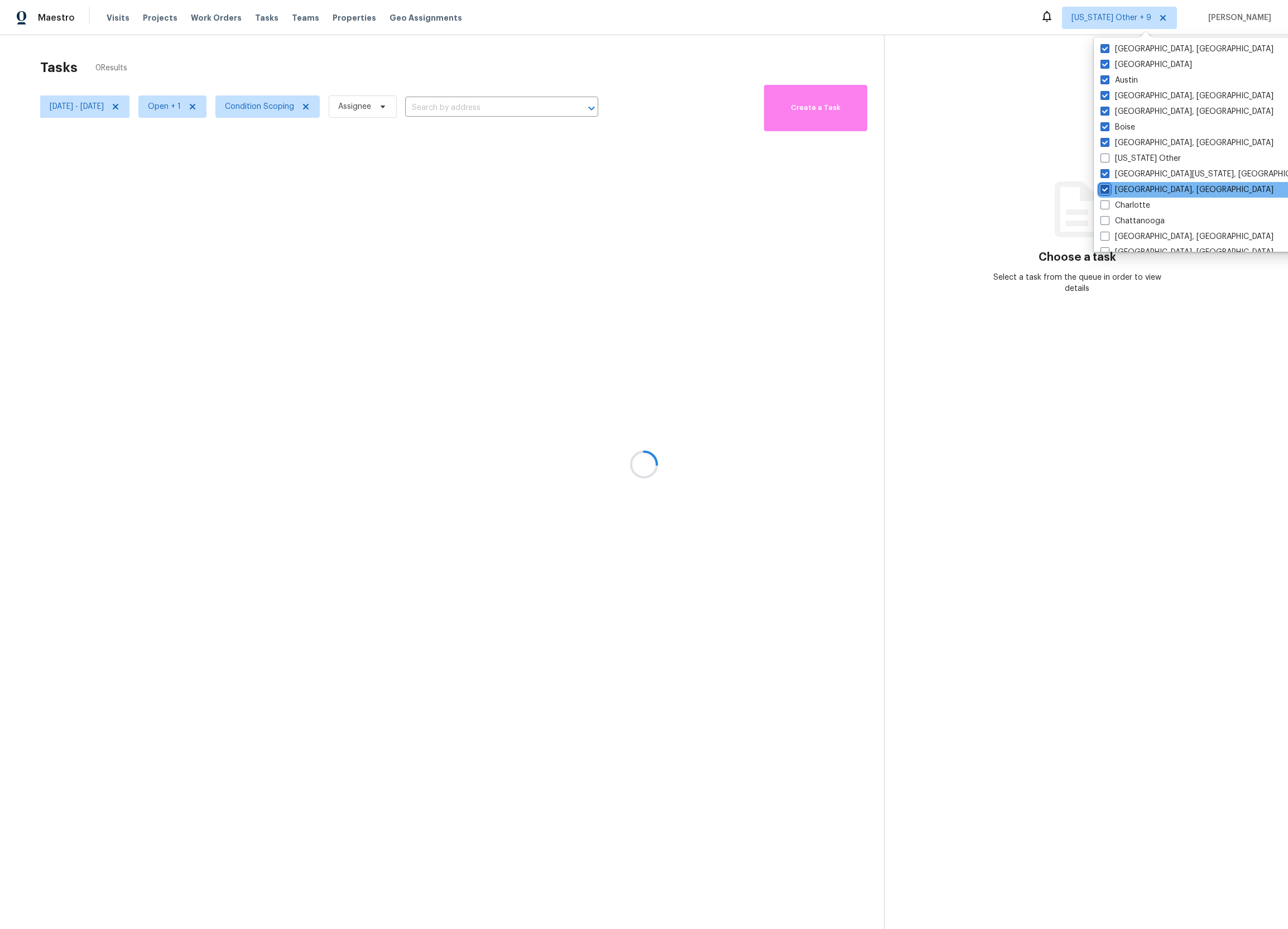
checkbox input "true"
click at [1130, 202] on label "Charlotte" at bounding box center [1122, 205] width 49 height 11
click at [1105, 202] on input "Charlotte" at bounding box center [1101, 203] width 7 height 7
checkbox input "true"
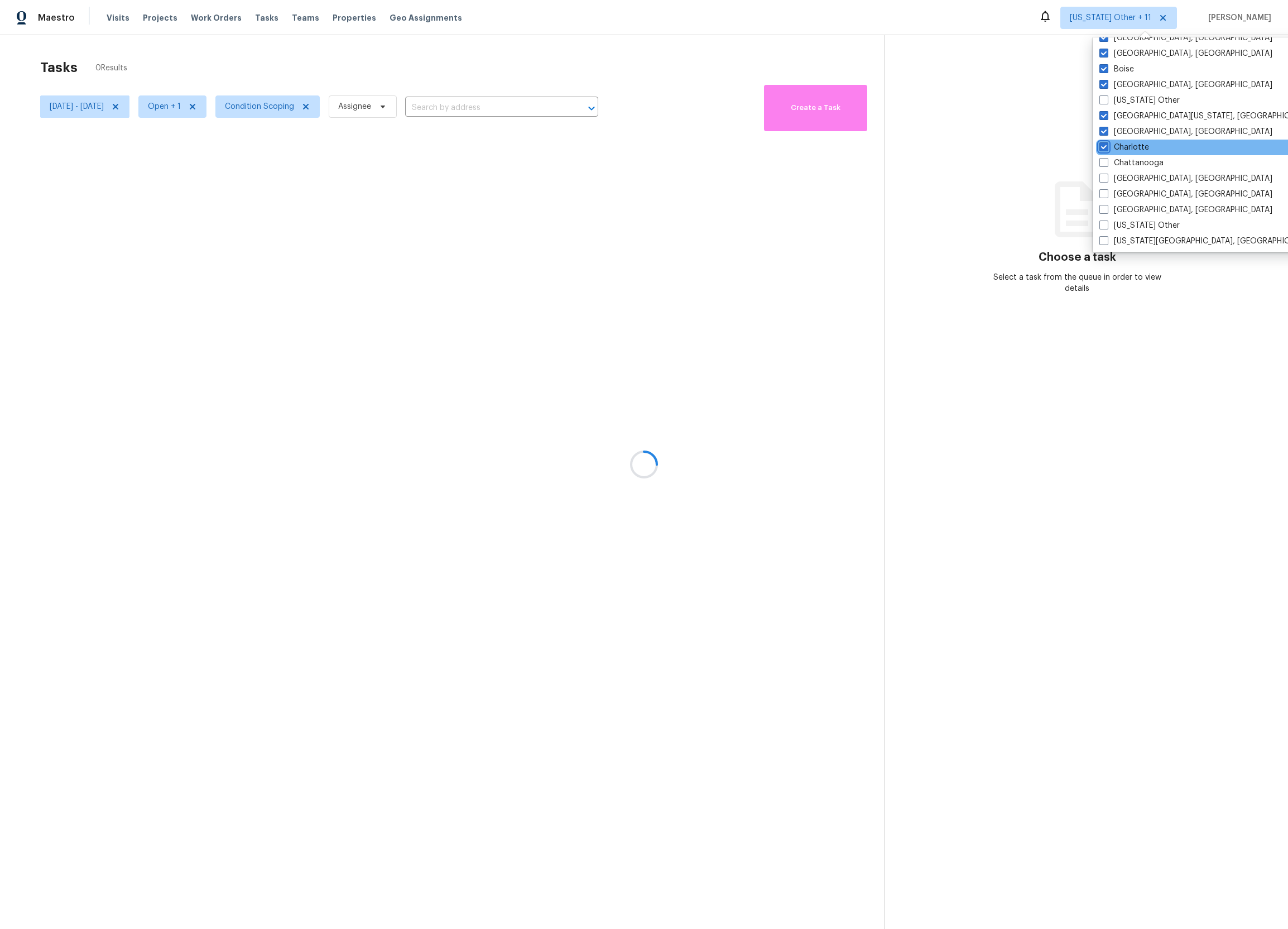
scroll to position [137, 0]
click at [1133, 167] on label "Chattanooga" at bounding box center [1131, 162] width 64 height 11
click at [1107, 164] on input "Chattanooga" at bounding box center [1103, 160] width 7 height 7
checkbox input "true"
click at [1129, 176] on label "[GEOGRAPHIC_DATA], [GEOGRAPHIC_DATA]" at bounding box center [1184, 178] width 173 height 11
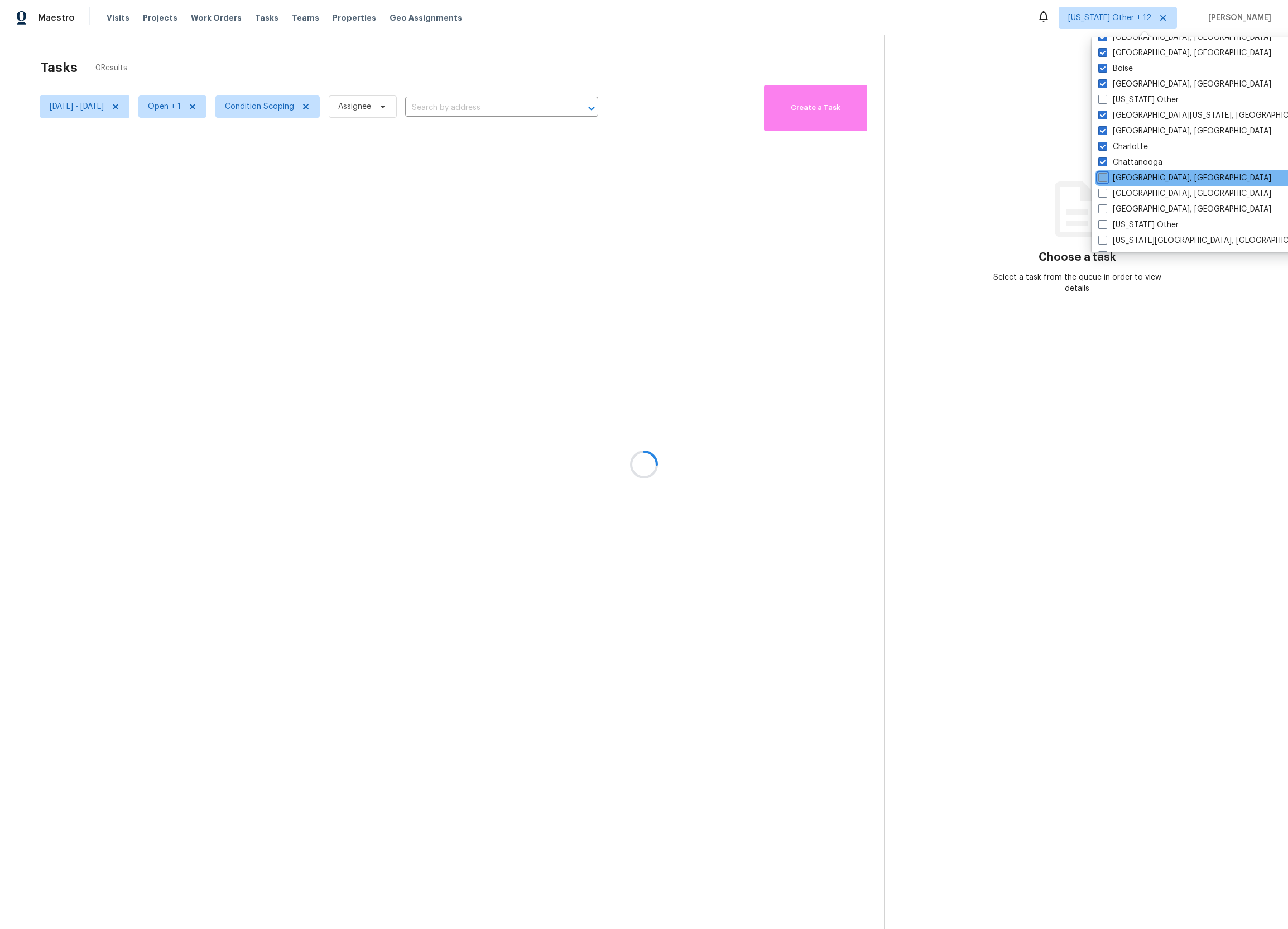
click at [1106, 176] on input "[GEOGRAPHIC_DATA], [GEOGRAPHIC_DATA]" at bounding box center [1102, 176] width 7 height 7
checkbox input "true"
click at [1131, 188] on label "[GEOGRAPHIC_DATA], [GEOGRAPHIC_DATA]" at bounding box center [1184, 193] width 173 height 11
click at [1105, 188] on input "[GEOGRAPHIC_DATA], [GEOGRAPHIC_DATA]" at bounding box center [1101, 191] width 7 height 7
checkbox input "true"
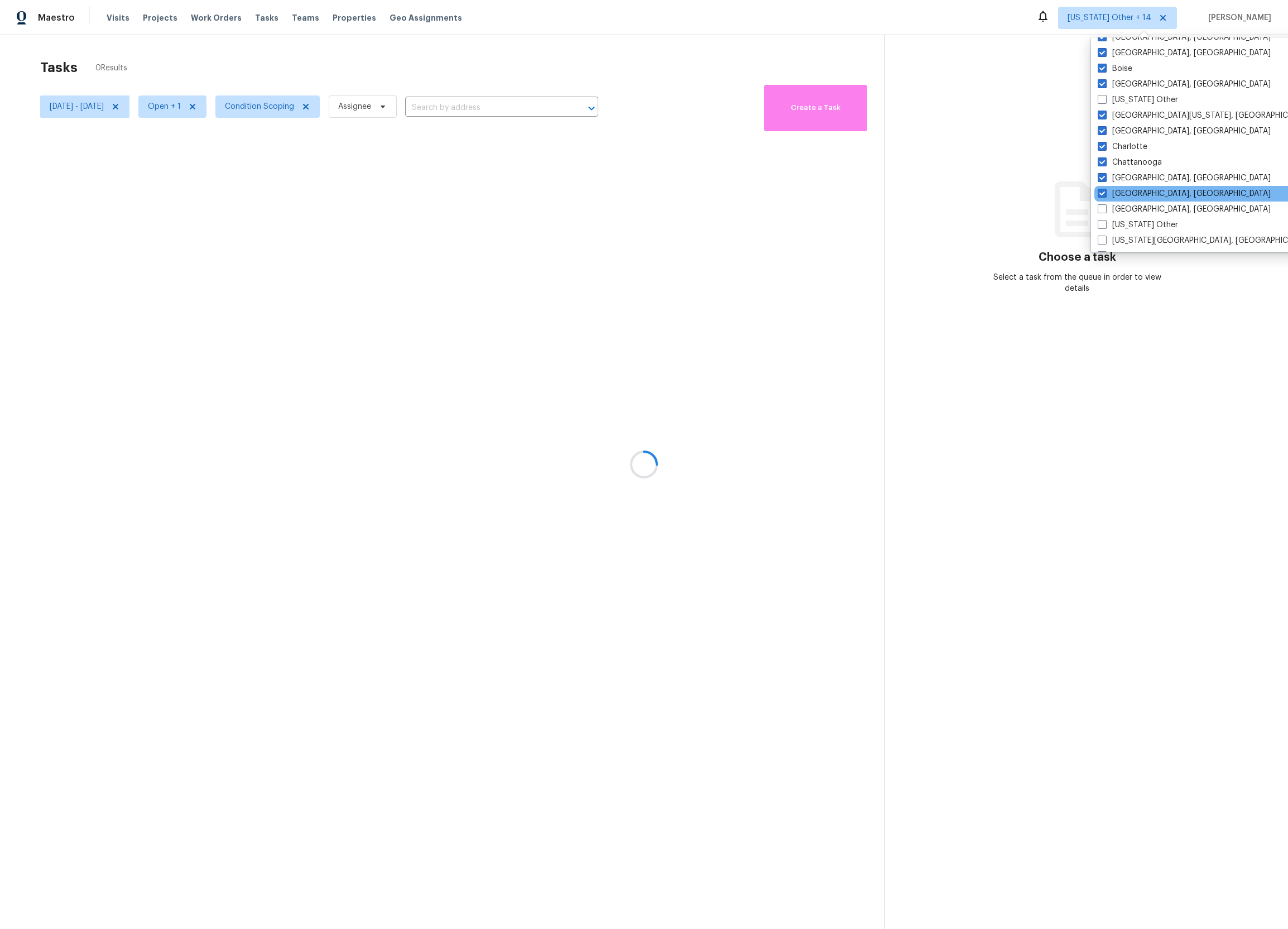
click at [1132, 201] on div "[GEOGRAPHIC_DATA], [GEOGRAPHIC_DATA]" at bounding box center [1206, 193] width 224 height 16
click at [1132, 209] on label "[GEOGRAPHIC_DATA], [GEOGRAPHIC_DATA]" at bounding box center [1184, 209] width 173 height 11
click at [1105, 209] on input "[GEOGRAPHIC_DATA], [GEOGRAPHIC_DATA]" at bounding box center [1101, 207] width 7 height 7
checkbox input "true"
click at [1132, 221] on label "[US_STATE] Other" at bounding box center [1138, 224] width 81 height 11
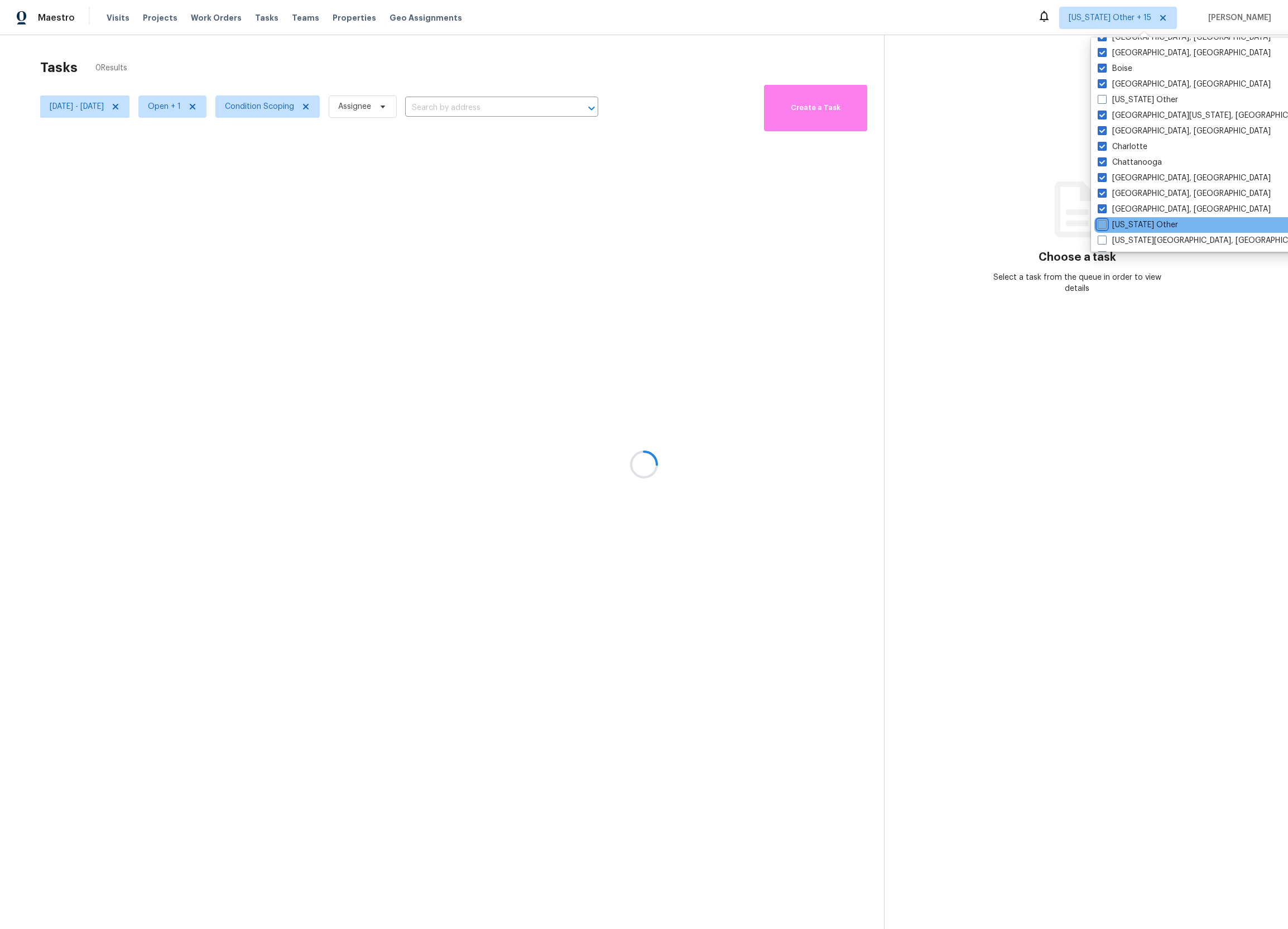
click at [1105, 221] on input "[US_STATE] Other" at bounding box center [1101, 223] width 7 height 7
click at [1130, 221] on label "[US_STATE] Other" at bounding box center [1138, 224] width 81 height 11
click at [1105, 221] on input "[US_STATE] Other" at bounding box center [1101, 223] width 7 height 7
checkbox input "false"
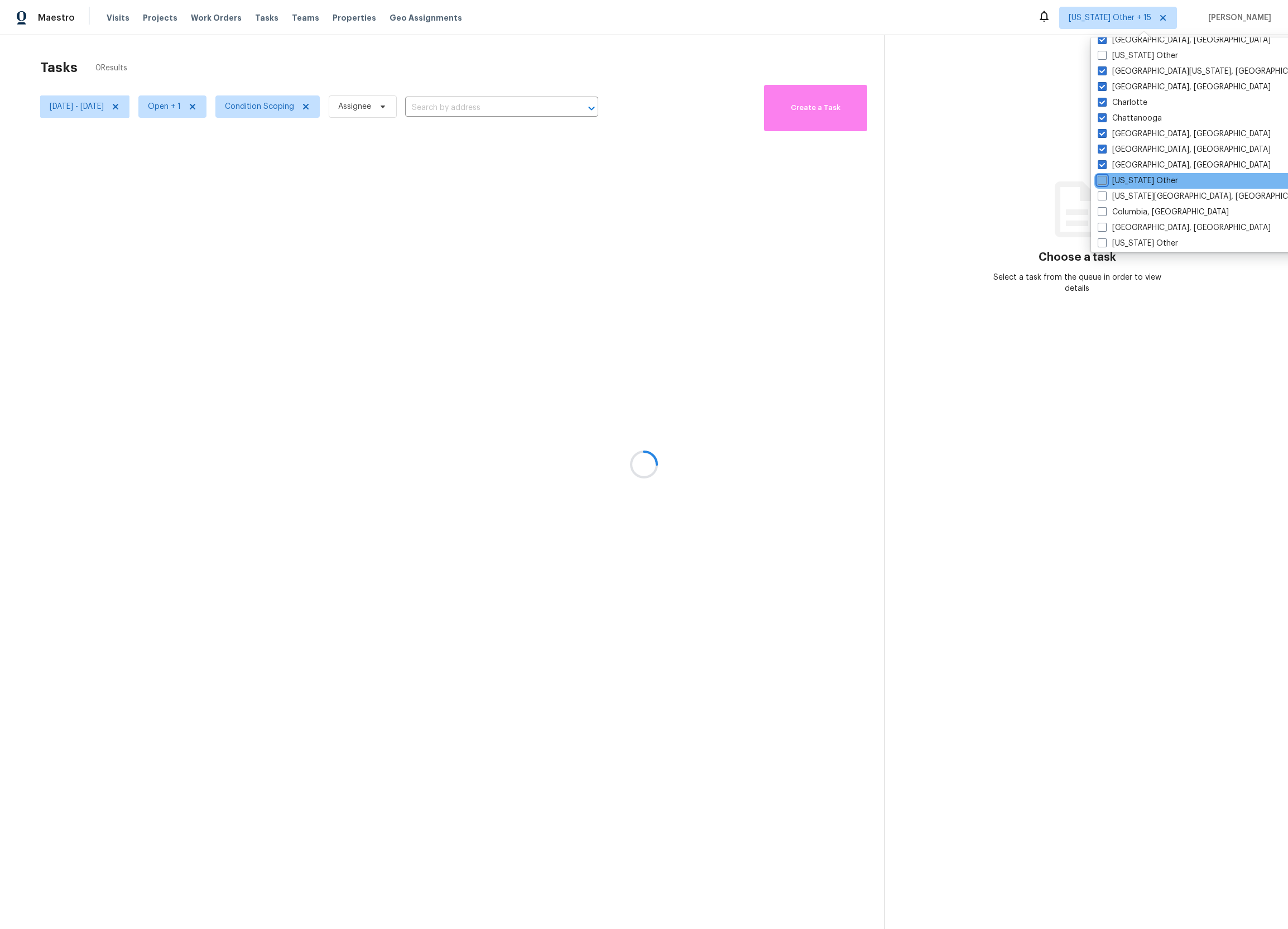
scroll to position [183, 0]
click at [1133, 199] on label "[US_STATE][GEOGRAPHIC_DATA], [GEOGRAPHIC_DATA]" at bounding box center [1205, 195] width 215 height 11
click at [1105, 196] on input "[US_STATE][GEOGRAPHIC_DATA], [GEOGRAPHIC_DATA]" at bounding box center [1101, 193] width 7 height 7
checkbox input "true"
click at [1133, 206] on label "Columbia, [GEOGRAPHIC_DATA]" at bounding box center [1162, 211] width 131 height 11
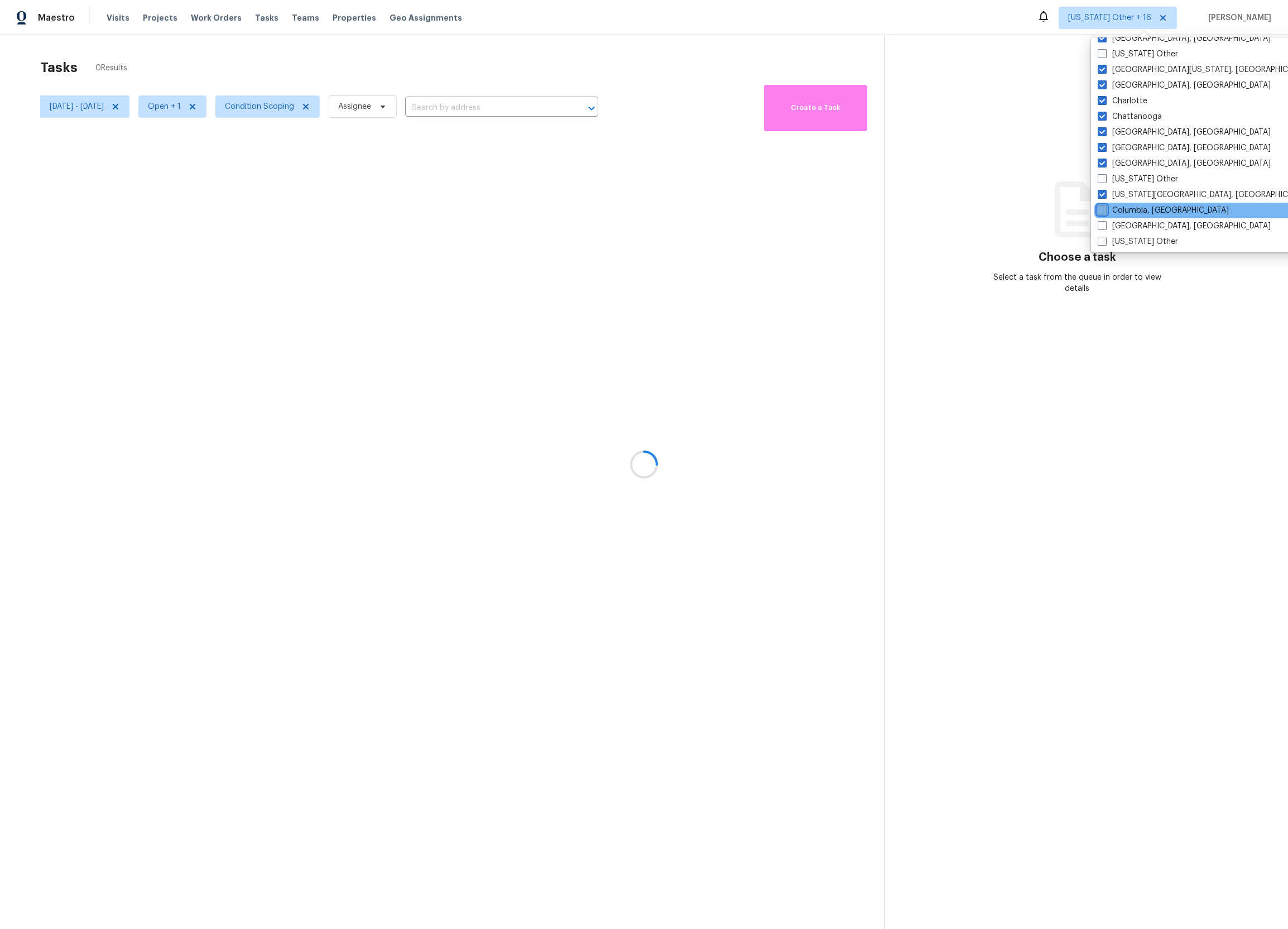
click at [1105, 206] on input "Columbia, [GEOGRAPHIC_DATA]" at bounding box center [1101, 209] width 7 height 7
checkbox input "true"
click at [1133, 221] on label "[GEOGRAPHIC_DATA], [GEOGRAPHIC_DATA]" at bounding box center [1184, 226] width 173 height 11
click at [1106, 221] on input "[GEOGRAPHIC_DATA], [GEOGRAPHIC_DATA]" at bounding box center [1102, 224] width 7 height 7
checkbox input "true"
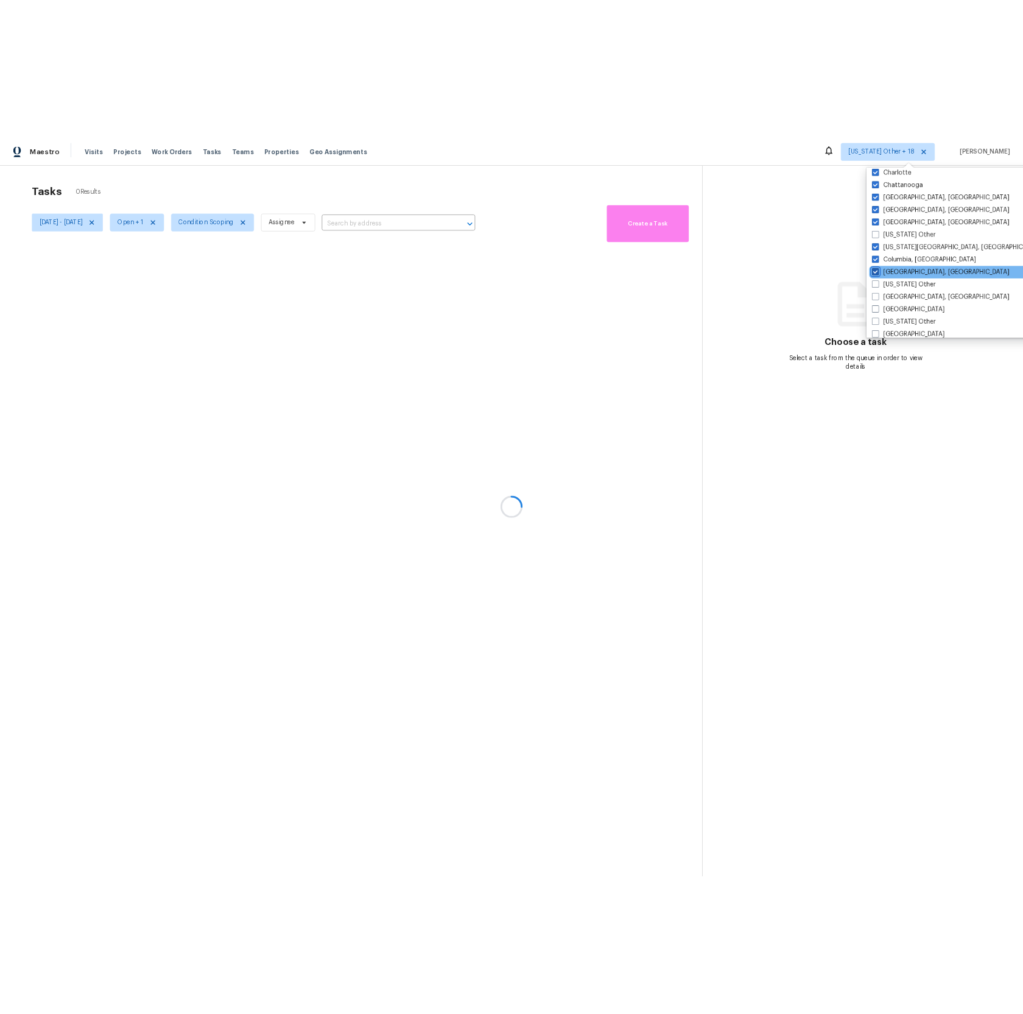
scroll to position [268, 0]
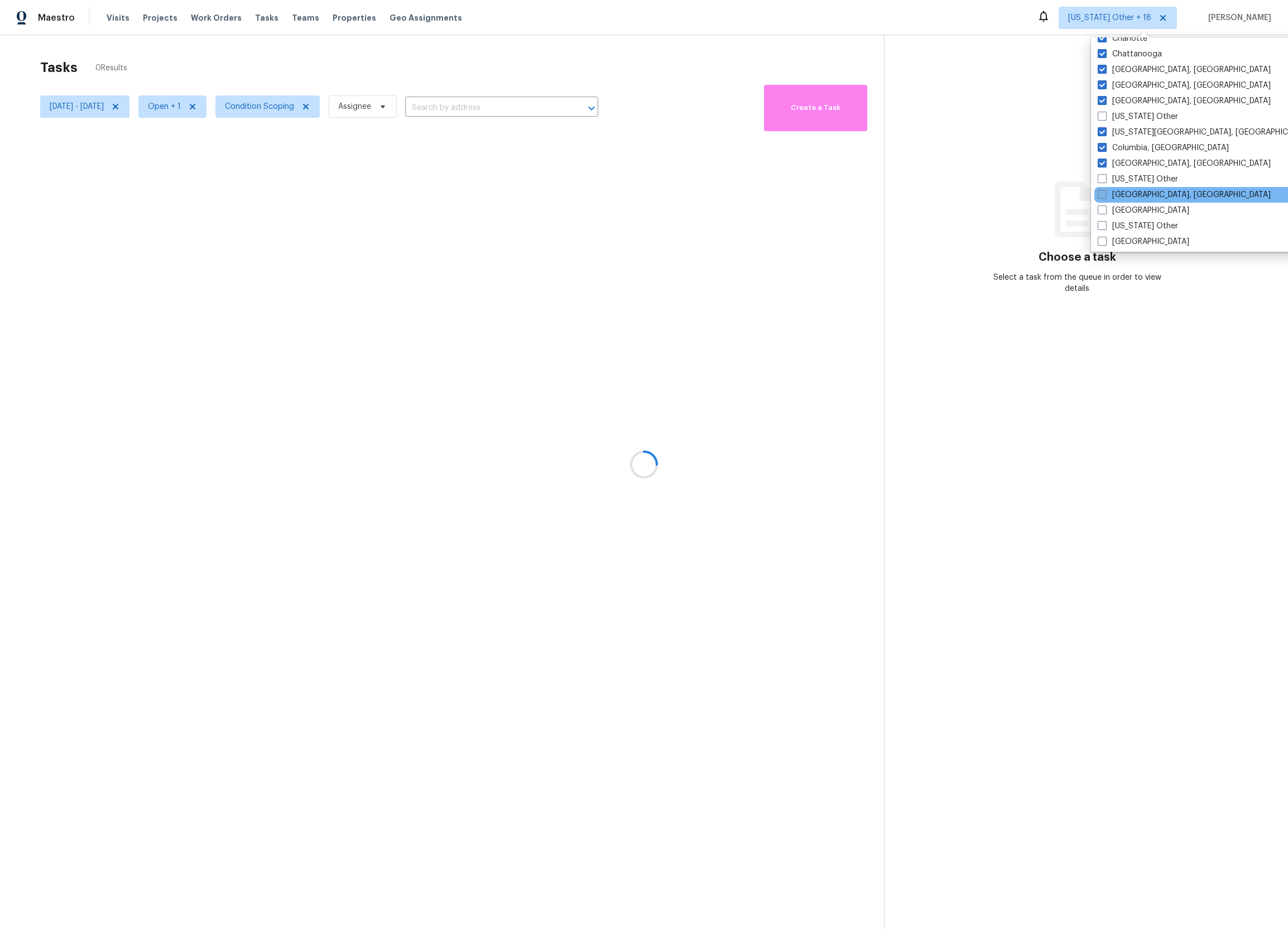
click at [1131, 196] on label "[GEOGRAPHIC_DATA], [GEOGRAPHIC_DATA]" at bounding box center [1184, 195] width 173 height 11
click at [1105, 196] on input "[GEOGRAPHIC_DATA], [GEOGRAPHIC_DATA]" at bounding box center [1101, 193] width 7 height 7
checkbox input "true"
click at [1141, 214] on div "[GEOGRAPHIC_DATA]" at bounding box center [1206, 210] width 224 height 16
click at [1143, 238] on div "[GEOGRAPHIC_DATA]" at bounding box center [1206, 241] width 224 height 16
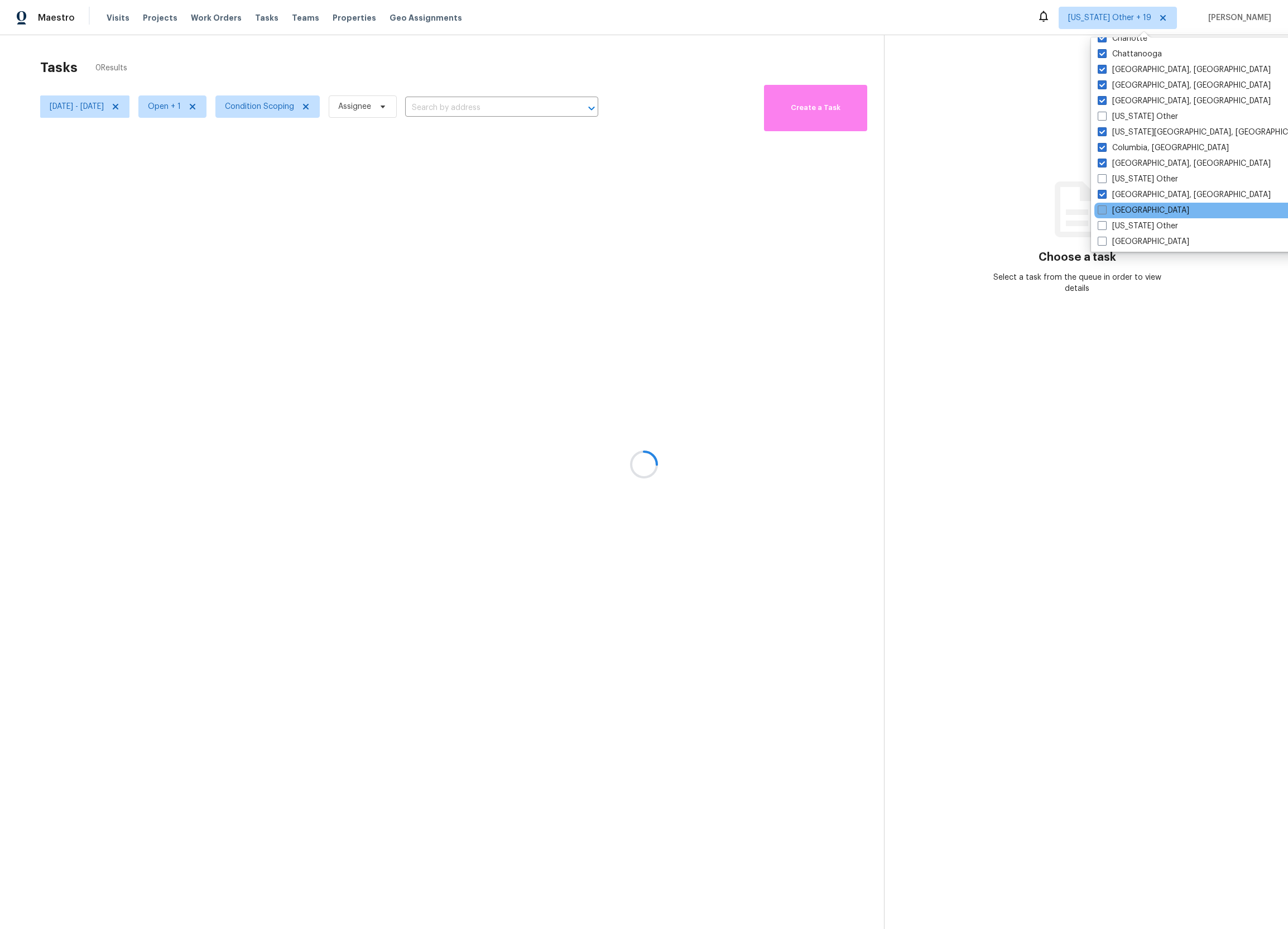
click at [1122, 211] on label "[GEOGRAPHIC_DATA]" at bounding box center [1143, 211] width 92 height 11
click at [1105, 211] on input "[GEOGRAPHIC_DATA]" at bounding box center [1101, 209] width 7 height 7
checkbox input "true"
click at [1122, 239] on label "[GEOGRAPHIC_DATA]" at bounding box center [1141, 242] width 92 height 11
click at [1103, 239] on input "[GEOGRAPHIC_DATA]" at bounding box center [1099, 240] width 7 height 7
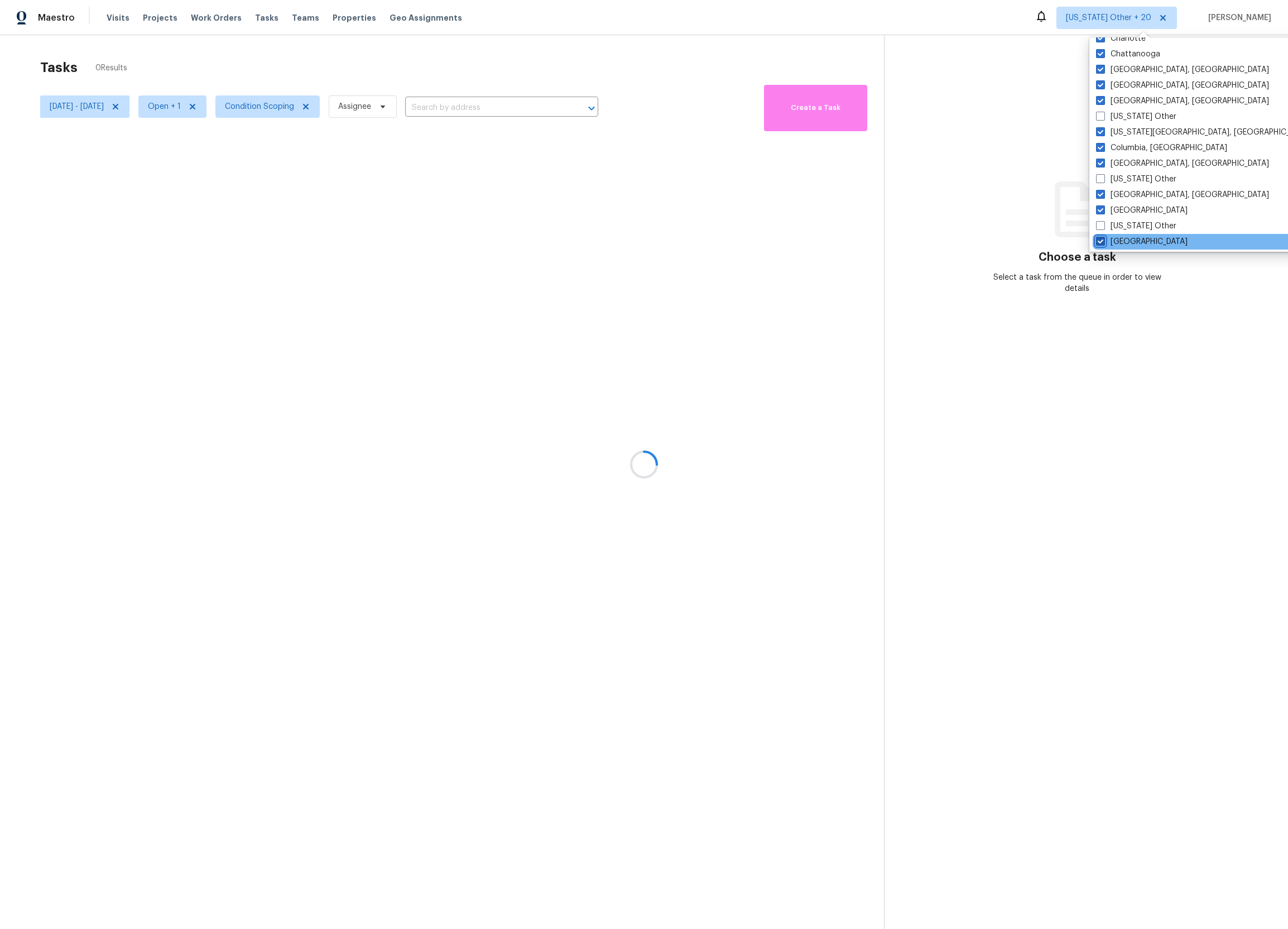
checkbox input "true"
click at [871, 172] on div at bounding box center [644, 464] width 1288 height 929
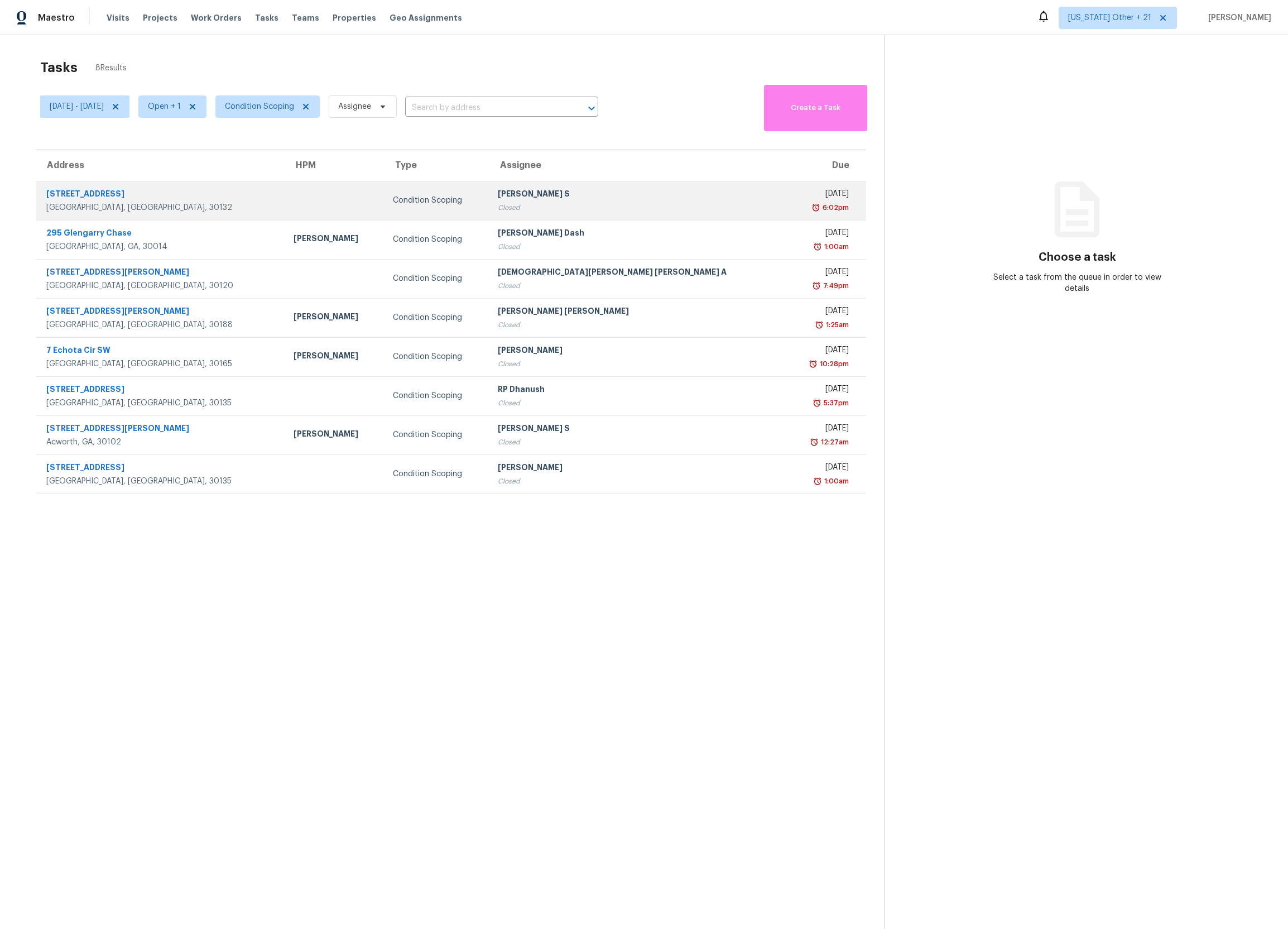
drag, startPoint x: 149, startPoint y: 196, endPoint x: 44, endPoint y: 184, distance: 105.7
click at [44, 184] on td "[STREET_ADDRESS]" at bounding box center [160, 200] width 249 height 39
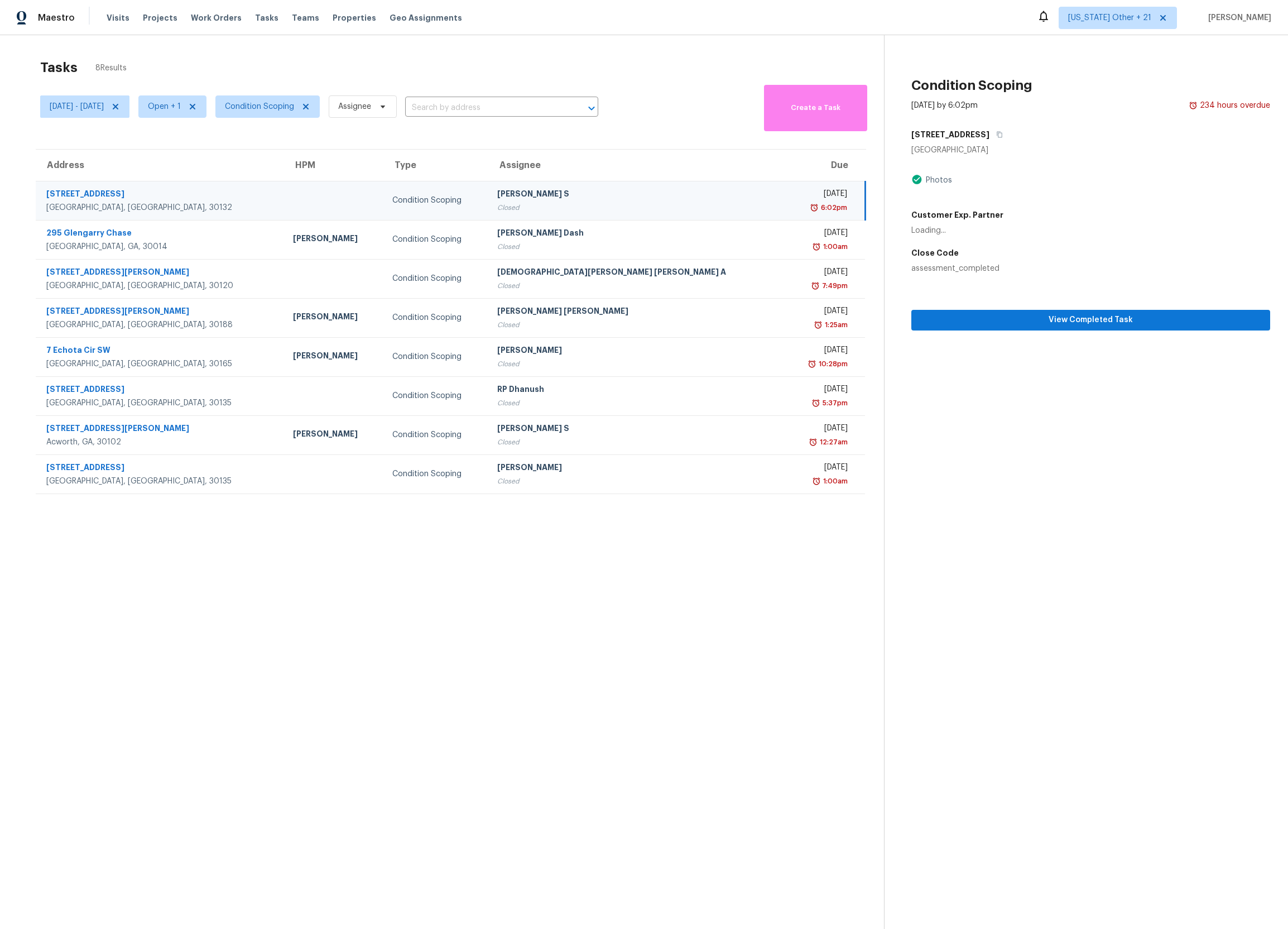
copy div "[STREET_ADDRESS]"
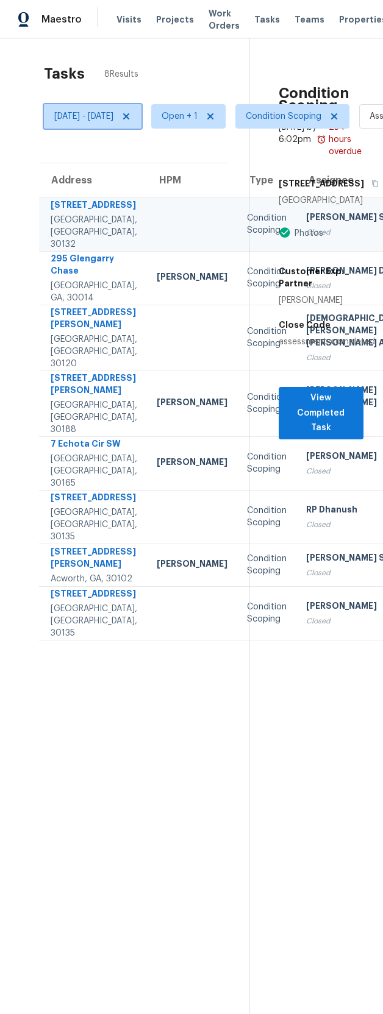
click at [113, 119] on span "[DATE] - [DATE]" at bounding box center [83, 116] width 59 height 12
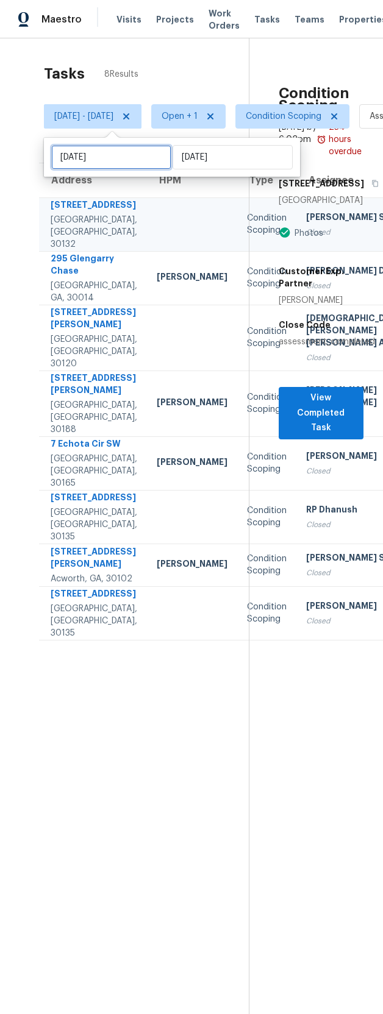
click at [113, 158] on input "[DATE]" at bounding box center [111, 157] width 120 height 24
select select "8"
select select "2025"
select select "9"
select select "2025"
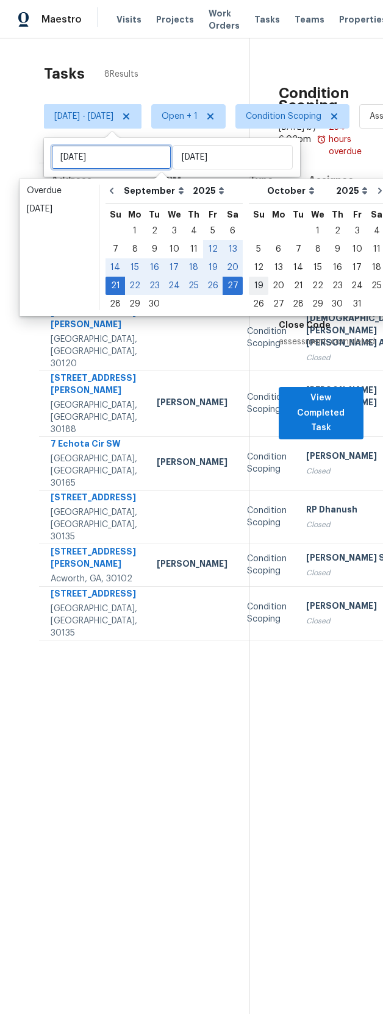
type input "[DATE]"
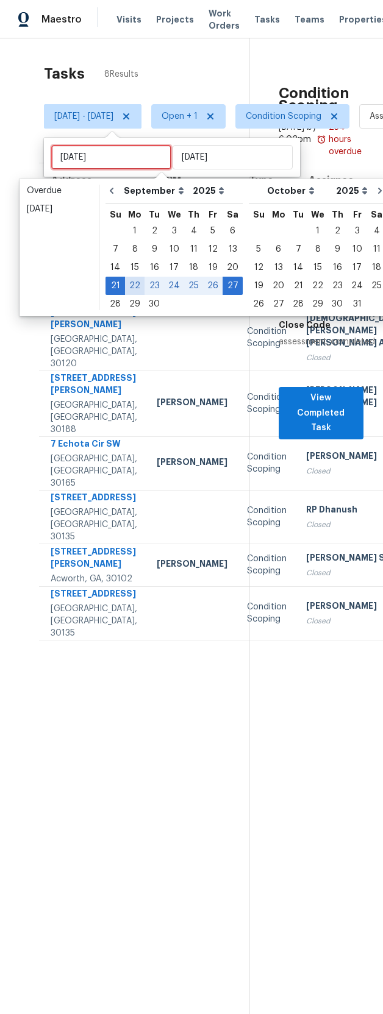
type input "[DATE]"
click at [119, 281] on div "21" at bounding box center [114, 285] width 19 height 17
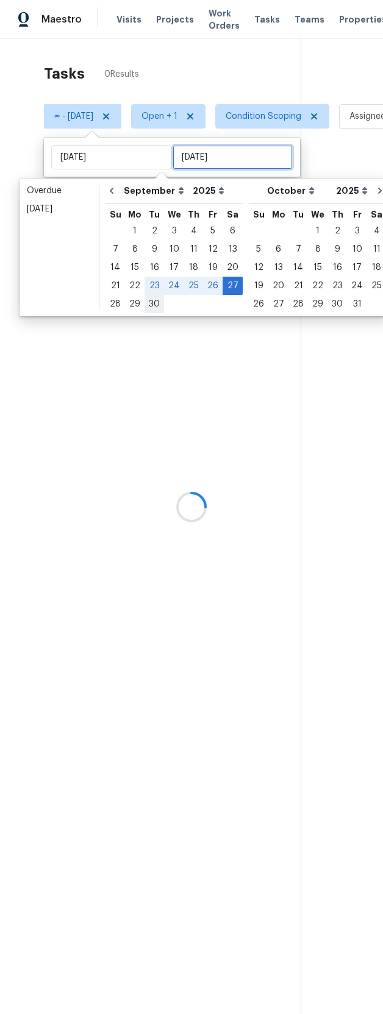
type input "[DATE]"
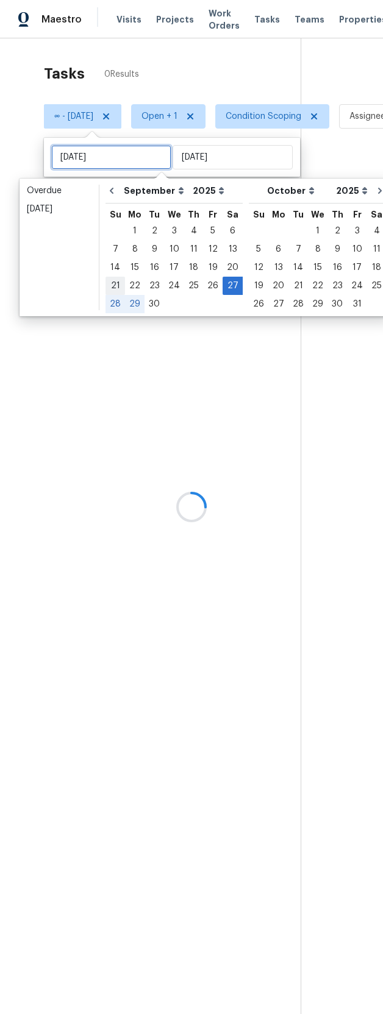
type input "[DATE]"
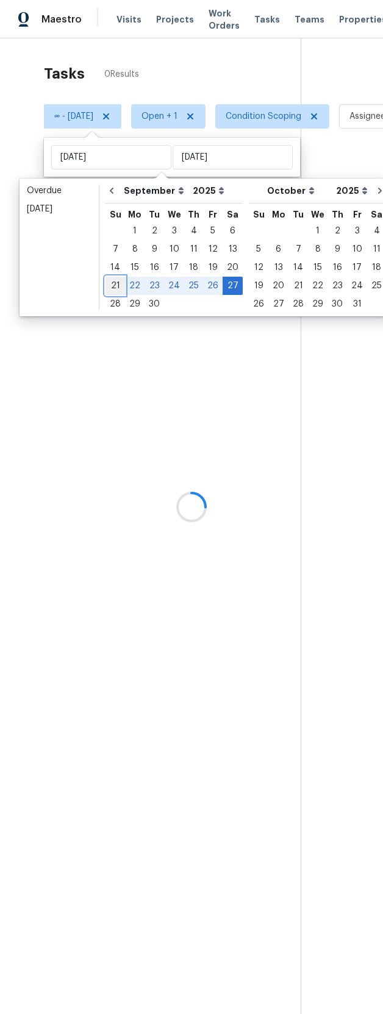
click at [111, 287] on div "21" at bounding box center [114, 285] width 19 height 17
type input "[DATE]"
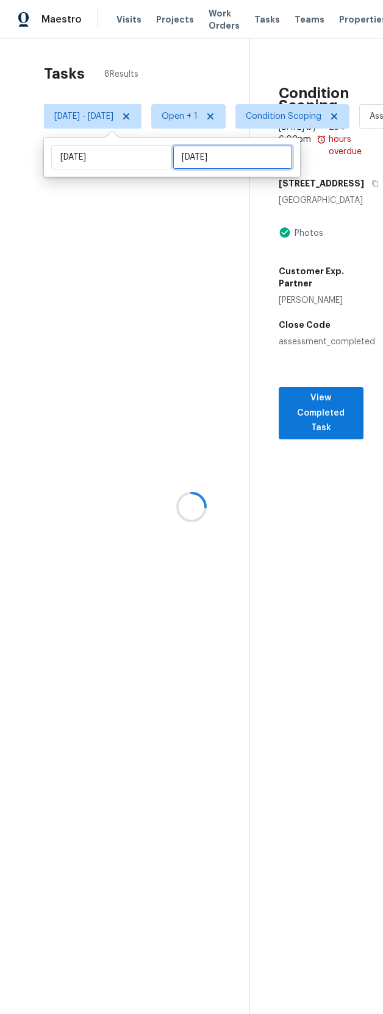
click at [205, 154] on input "[DATE]" at bounding box center [232, 157] width 120 height 24
select select "8"
select select "2025"
select select "9"
select select "2025"
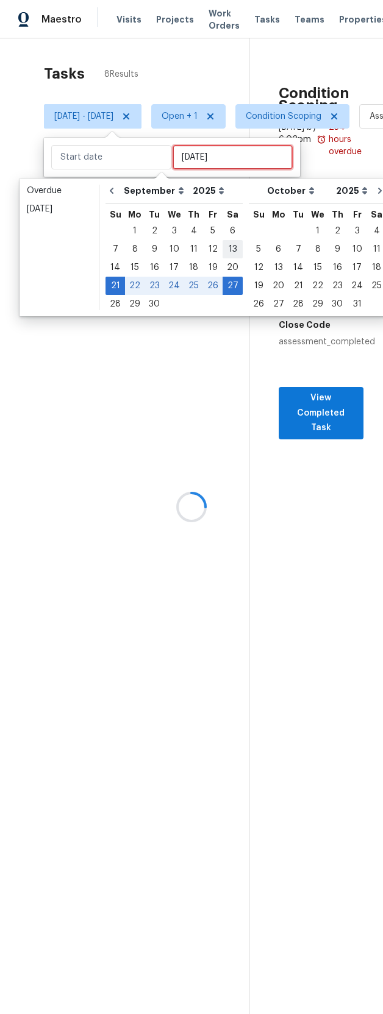
type input "[DATE]"
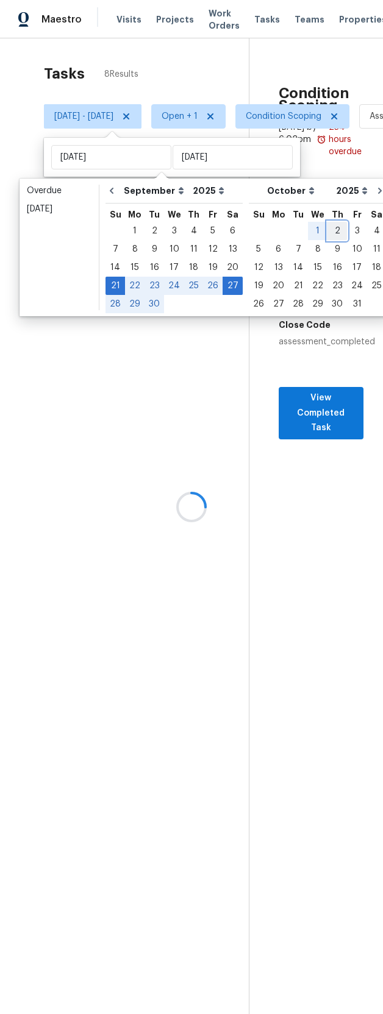
click at [327, 231] on div "2" at bounding box center [336, 230] width 19 height 17
type input "[DATE]"
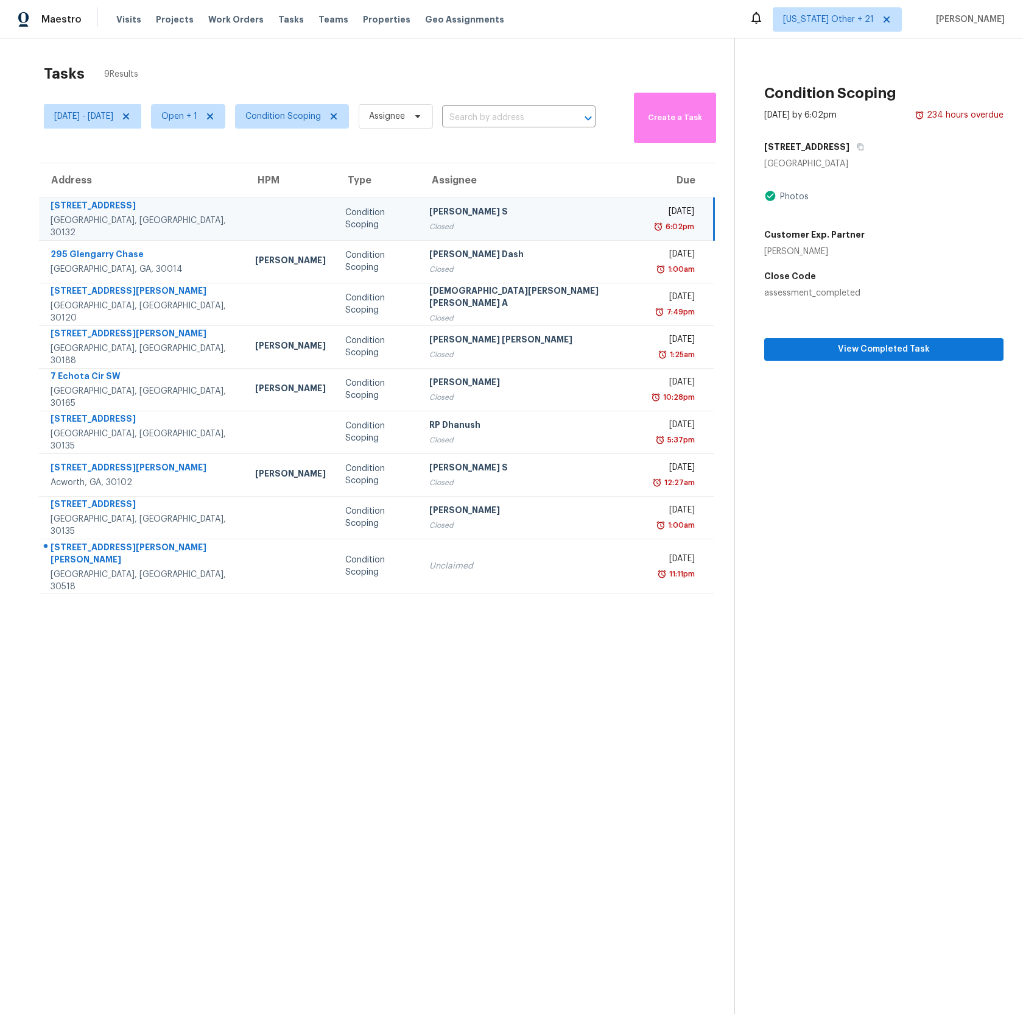
click at [529, 674] on section "Tasks 9 Results [DATE] - [DATE] Open + 1 Condition Scoping Assignee ​ Create a …" at bounding box center [376, 555] width 715 height 994
click at [844, 16] on span "[US_STATE] Other + 21" at bounding box center [828, 19] width 91 height 12
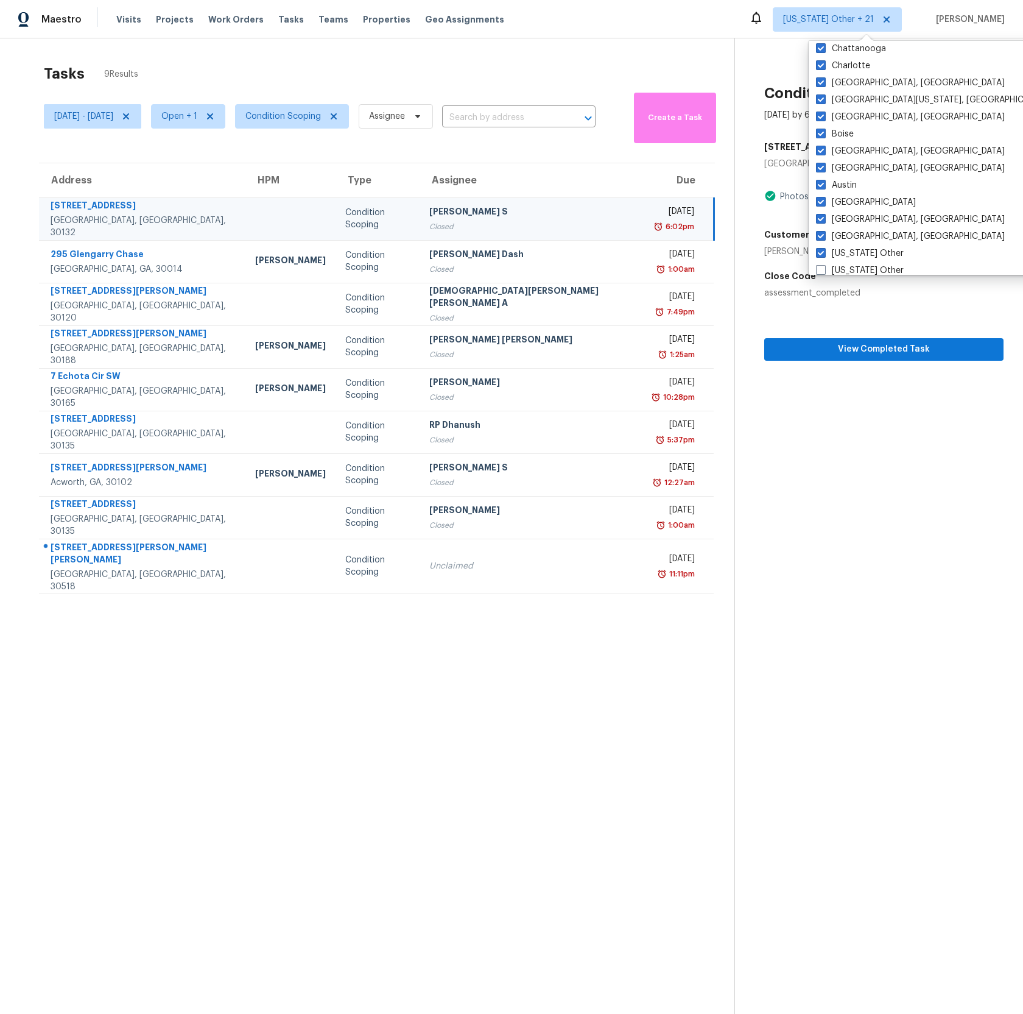
scroll to position [164, 0]
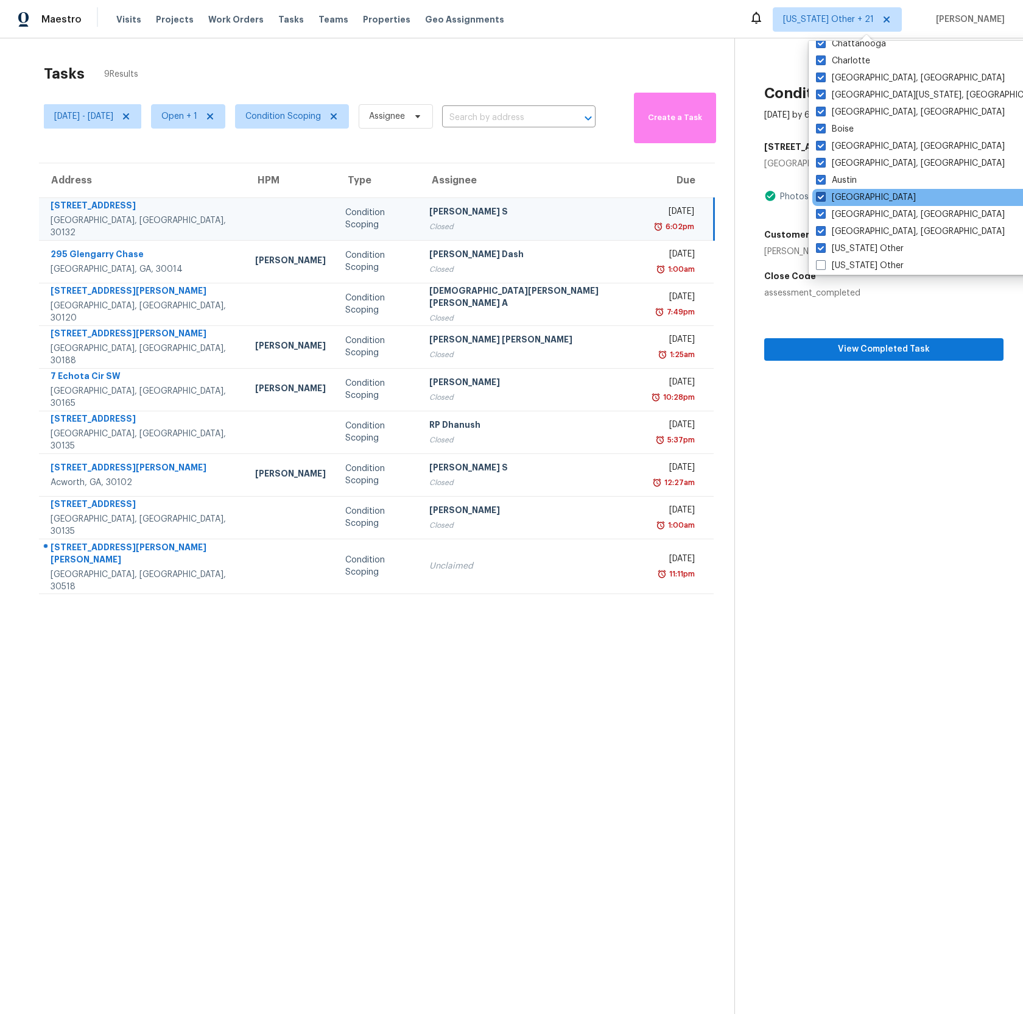
click at [855, 197] on label "[GEOGRAPHIC_DATA]" at bounding box center [866, 197] width 100 height 12
click at [824, 197] on input "[GEOGRAPHIC_DATA]" at bounding box center [820, 195] width 8 height 8
checkbox input "false"
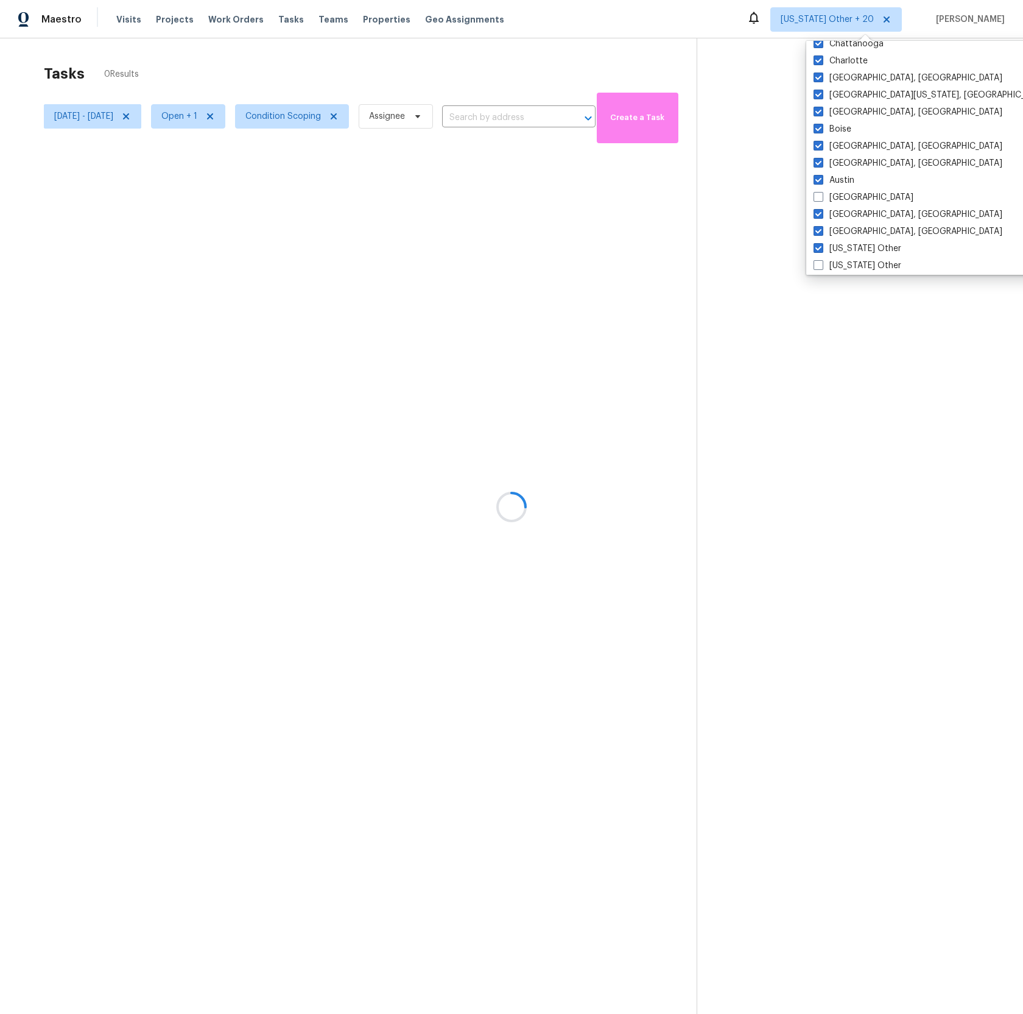
click at [716, 13] on div at bounding box center [511, 507] width 1023 height 1014
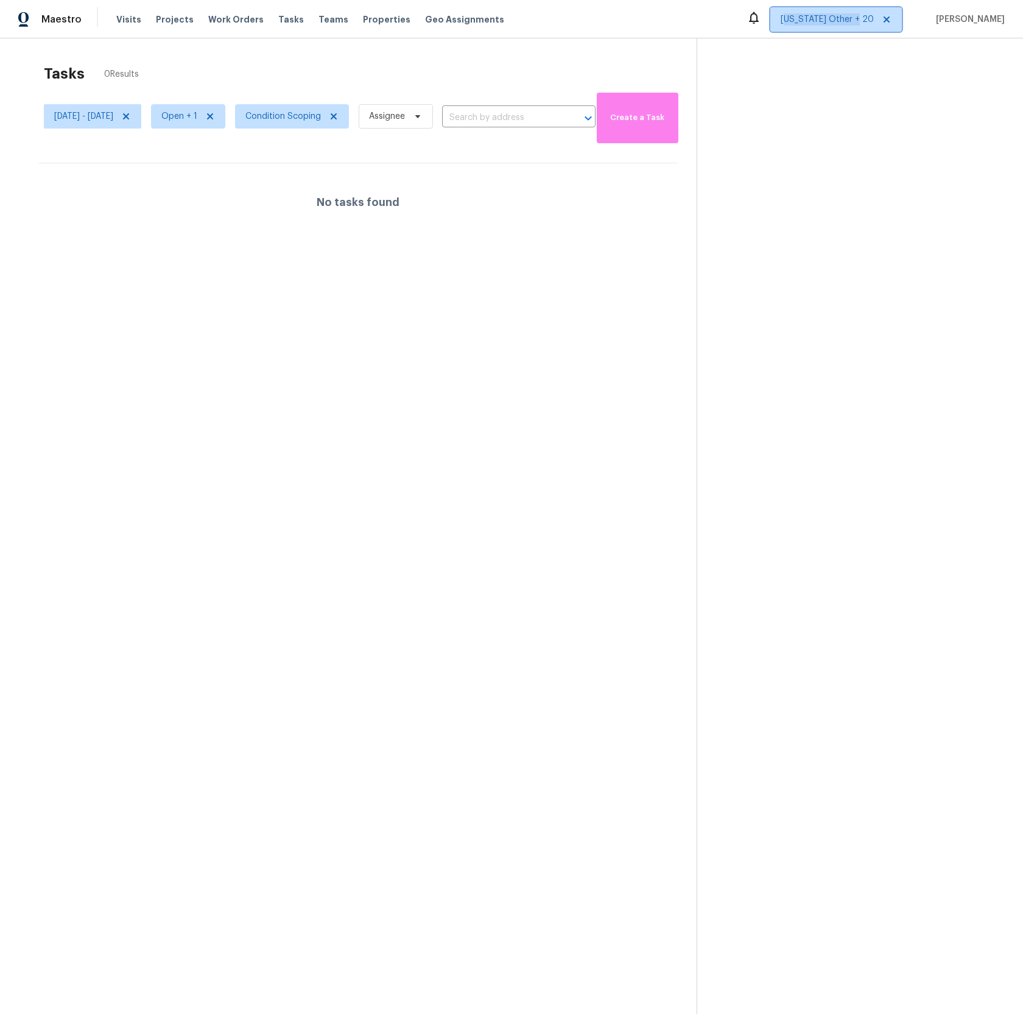
click at [822, 24] on span "[US_STATE] Other + 20" at bounding box center [837, 19] width 132 height 24
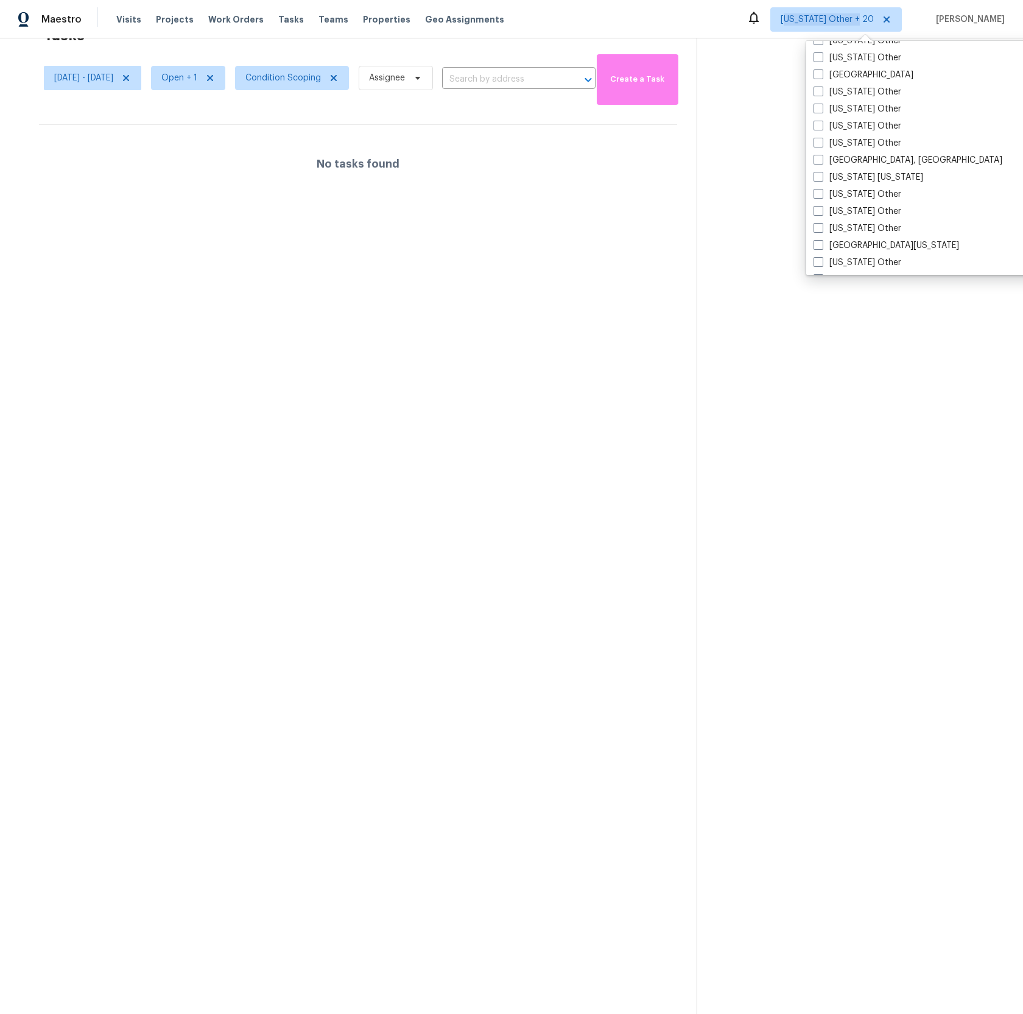
scroll to position [1115, 0]
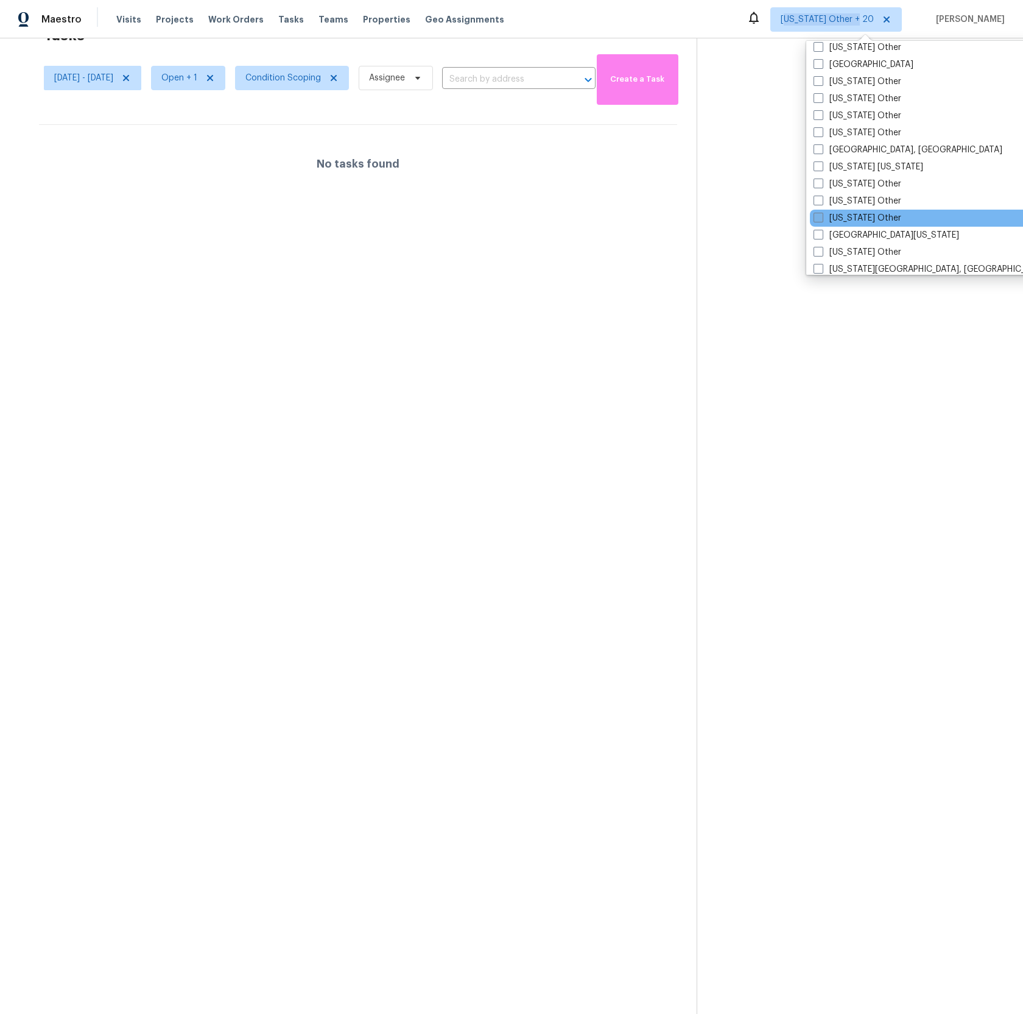
click at [818, 218] on span at bounding box center [819, 218] width 10 height 10
click at [818, 218] on input "[US_STATE] Other" at bounding box center [818, 216] width 8 height 8
click at [819, 216] on span at bounding box center [821, 218] width 10 height 10
click at [819, 216] on input "[US_STATE] Other" at bounding box center [820, 216] width 8 height 8
checkbox input "false"
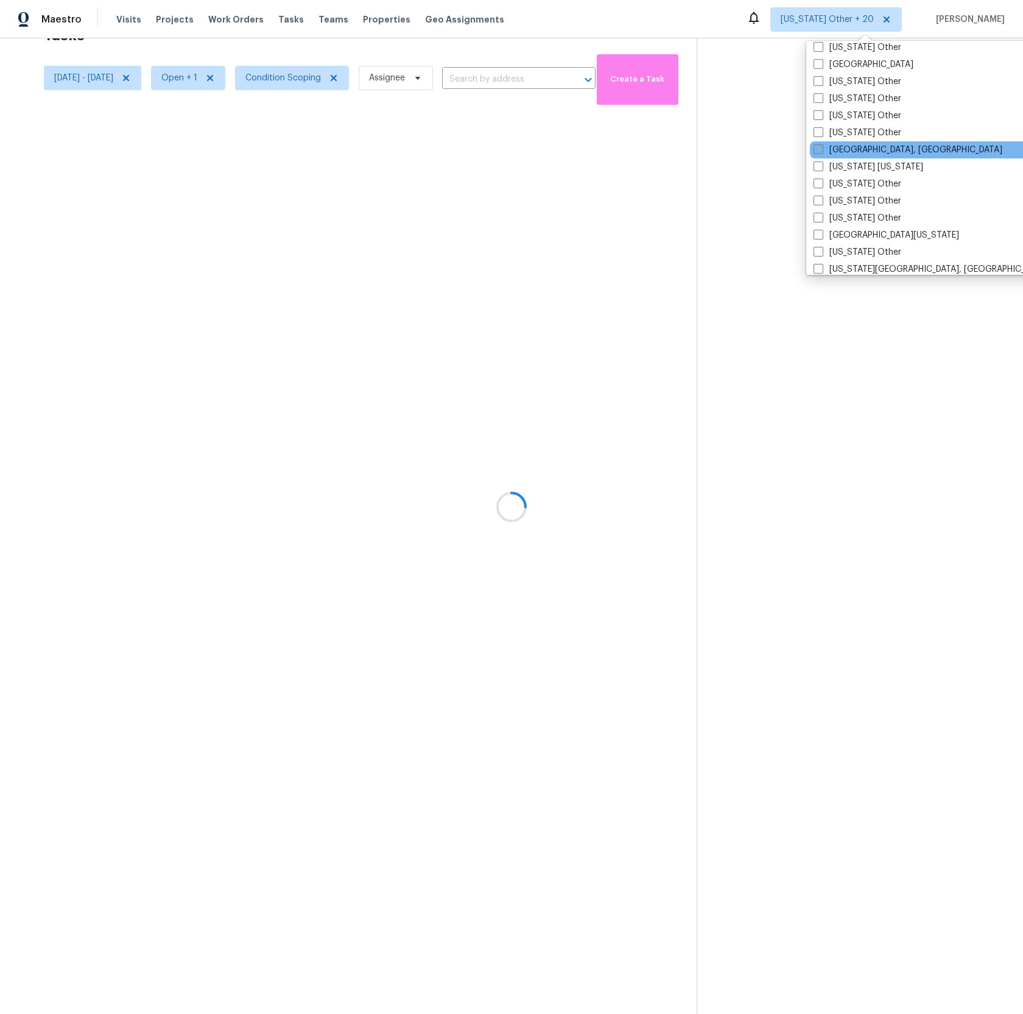
click at [820, 149] on span at bounding box center [819, 149] width 10 height 10
click at [820, 149] on input "[GEOGRAPHIC_DATA], [GEOGRAPHIC_DATA]" at bounding box center [818, 148] width 8 height 8
checkbox input "true"
click at [816, 66] on span at bounding box center [821, 64] width 10 height 10
click at [816, 66] on input "[GEOGRAPHIC_DATA]" at bounding box center [820, 62] width 8 height 8
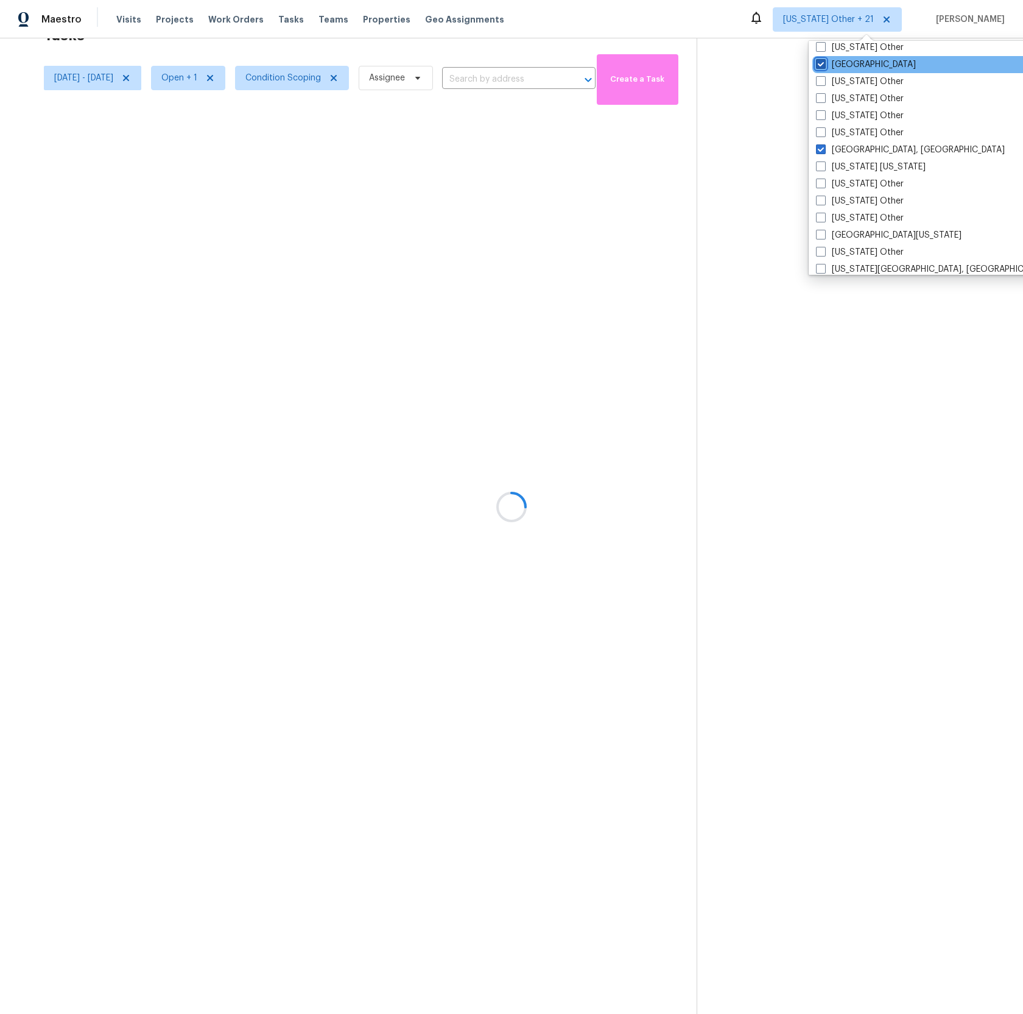
checkbox input "true"
click at [819, 231] on span at bounding box center [820, 235] width 10 height 10
click at [819, 231] on input "[GEOGRAPHIC_DATA][US_STATE]" at bounding box center [819, 233] width 8 height 8
checkbox input "true"
click at [817, 252] on span at bounding box center [819, 252] width 10 height 10
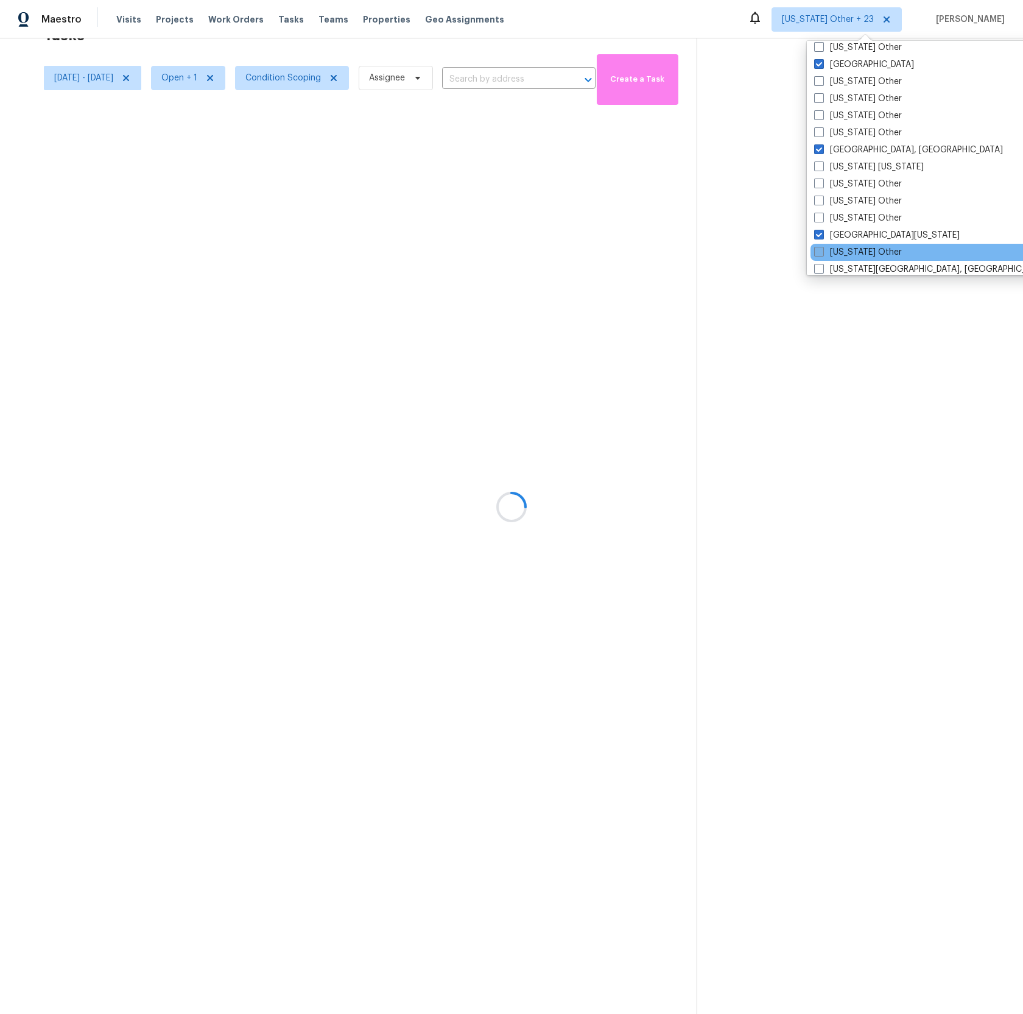
click at [817, 252] on input "[US_STATE] Other" at bounding box center [818, 250] width 8 height 8
click at [817, 252] on span at bounding box center [819, 252] width 10 height 10
click at [817, 252] on input "[US_STATE] Other" at bounding box center [818, 250] width 8 height 8
checkbox input "false"
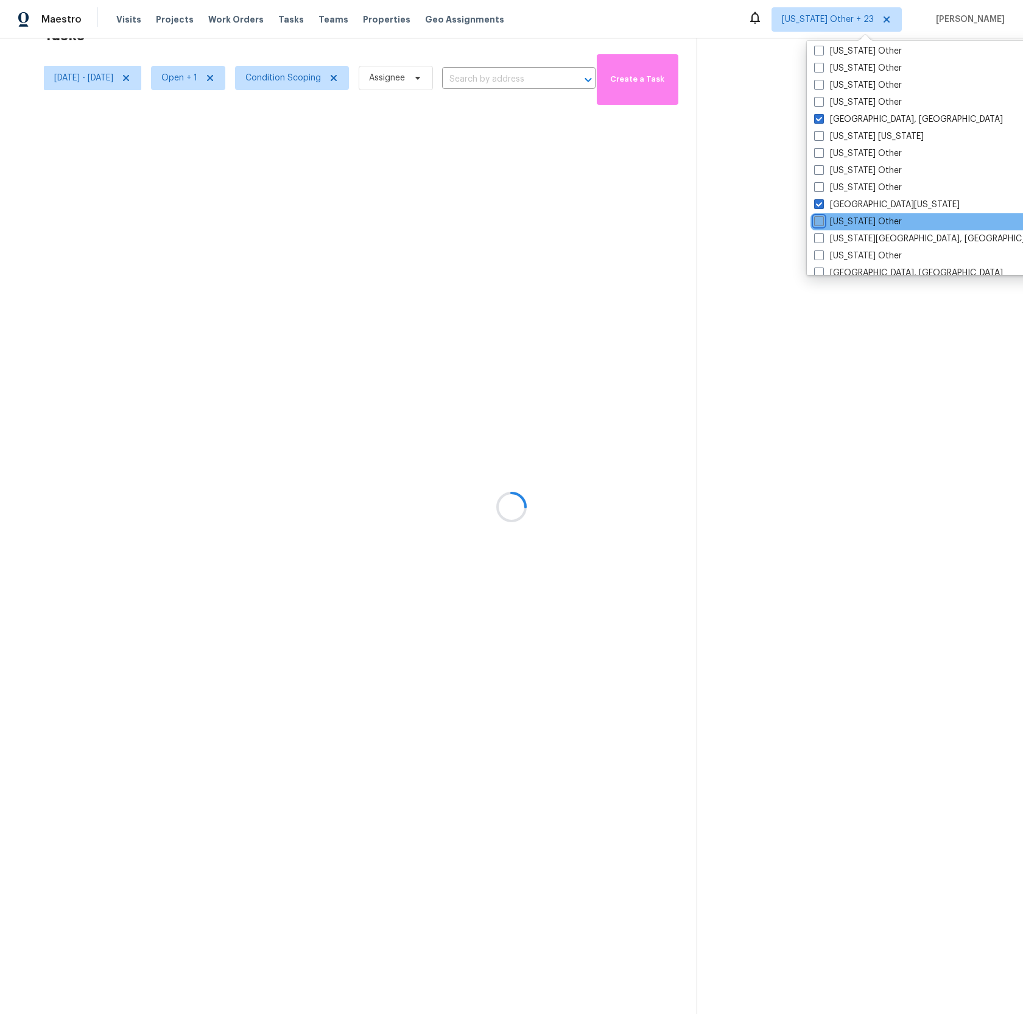
scroll to position [1169, 0]
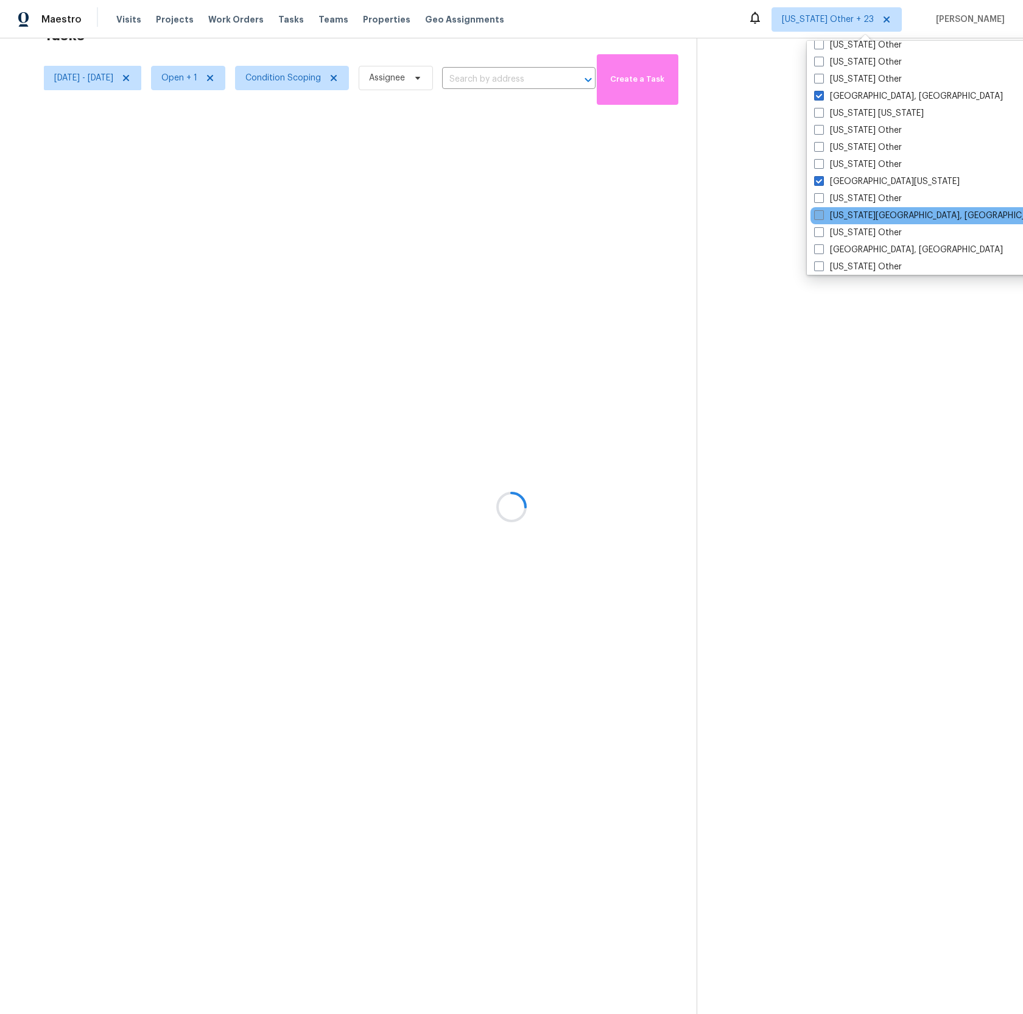
click at [817, 218] on span at bounding box center [819, 215] width 10 height 10
click at [817, 217] on input "[US_STATE][GEOGRAPHIC_DATA], [GEOGRAPHIC_DATA]" at bounding box center [818, 214] width 8 height 8
checkbox input "true"
click at [817, 245] on span at bounding box center [819, 249] width 10 height 10
click at [817, 245] on input "[GEOGRAPHIC_DATA], [GEOGRAPHIC_DATA]" at bounding box center [818, 248] width 8 height 8
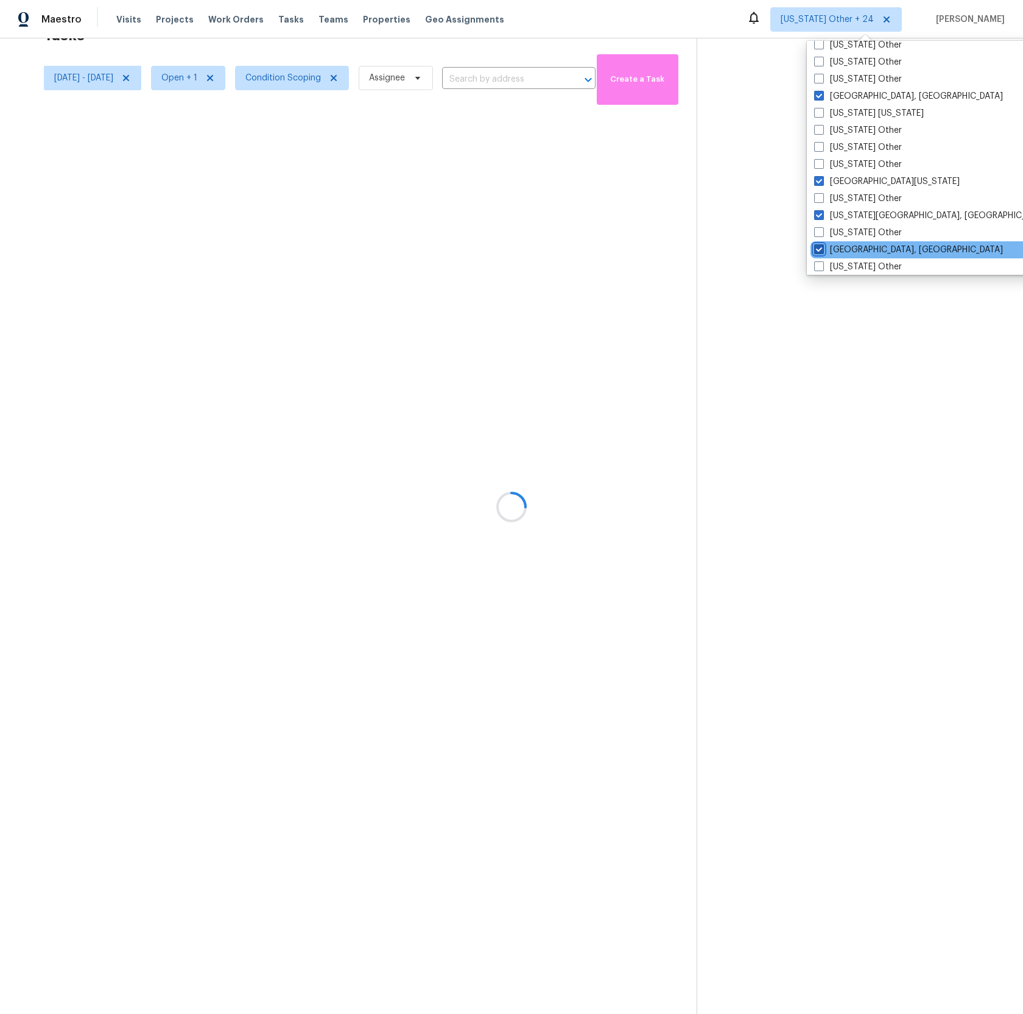
checkbox input "true"
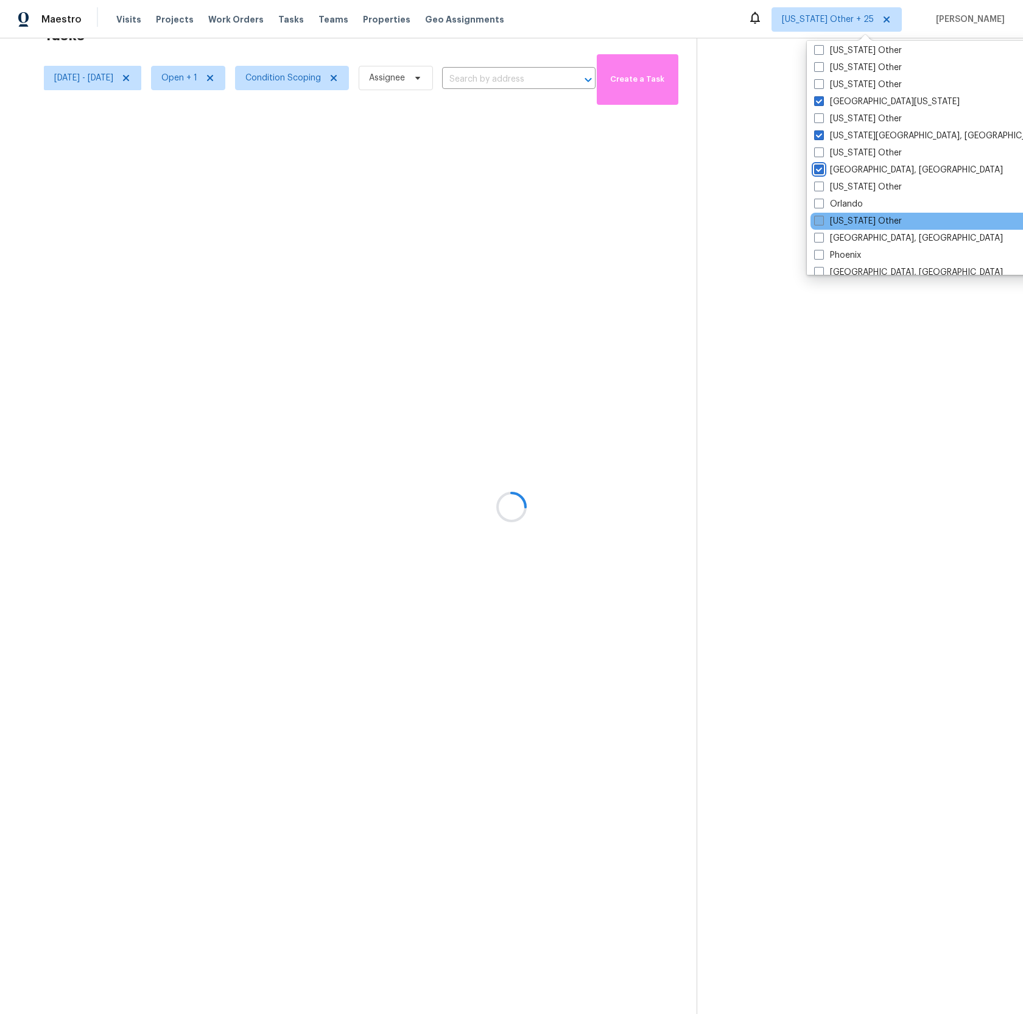
scroll to position [1252, 0]
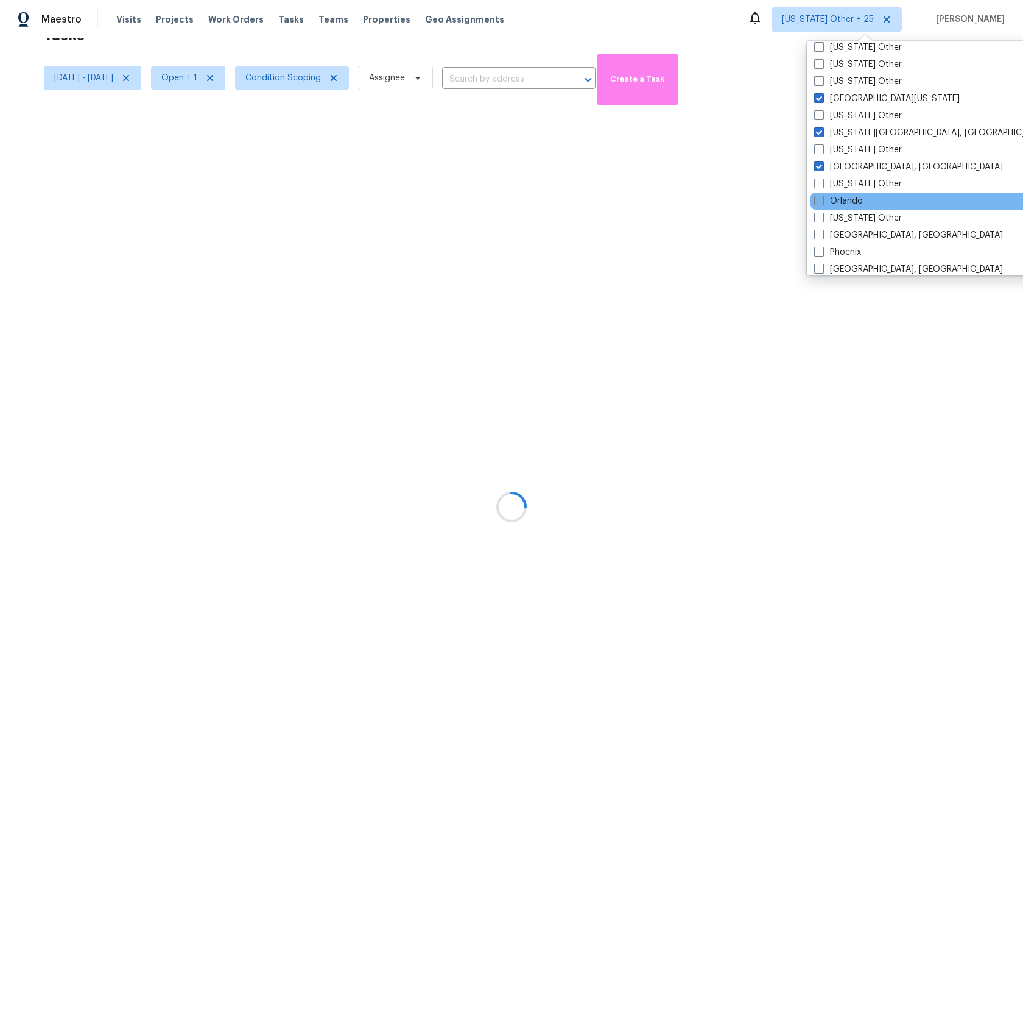
click at [819, 199] on span at bounding box center [819, 201] width 10 height 10
click at [819, 199] on input "Orlando" at bounding box center [818, 199] width 8 height 8
checkbox input "true"
click at [817, 230] on span at bounding box center [819, 235] width 10 height 10
click at [817, 230] on input "[GEOGRAPHIC_DATA], [GEOGRAPHIC_DATA]" at bounding box center [818, 233] width 8 height 8
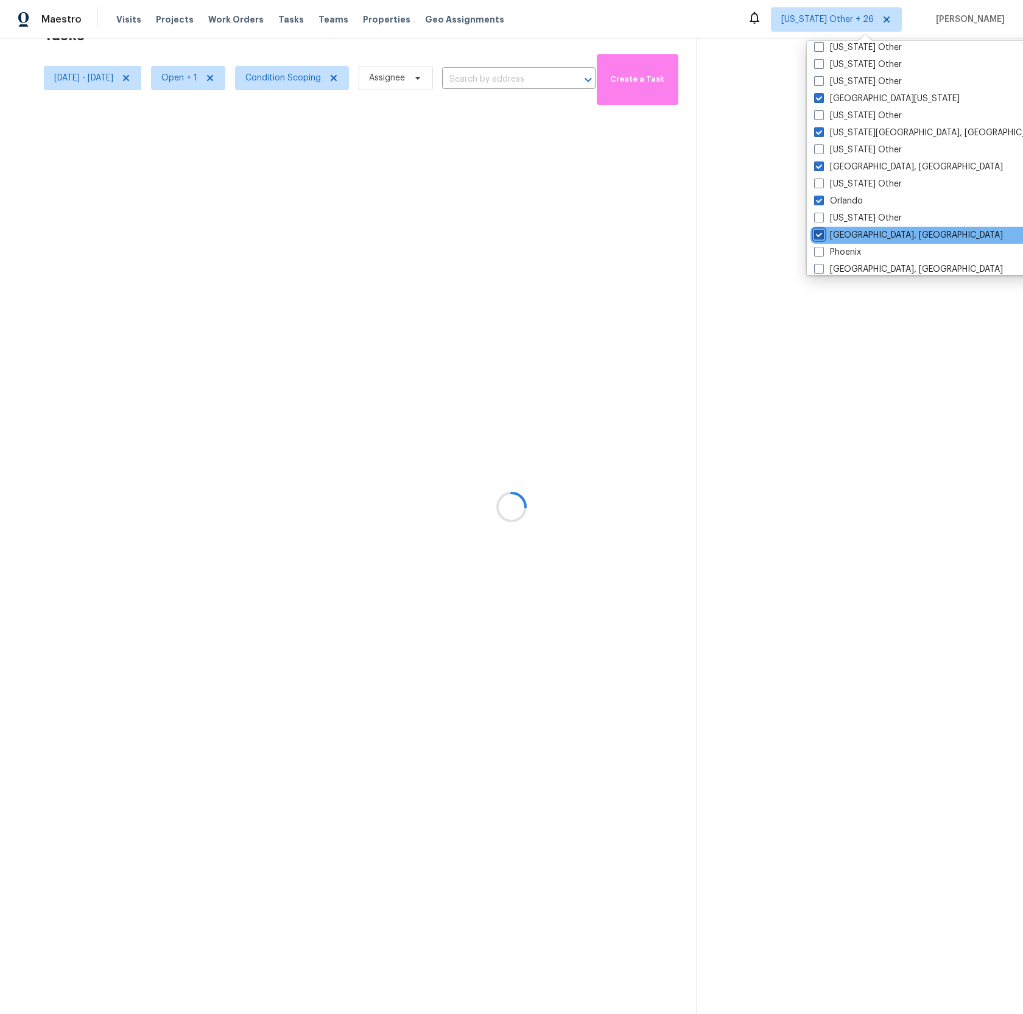
checkbox input "true"
click at [817, 246] on label "Phoenix" at bounding box center [838, 252] width 47 height 12
click at [817, 246] on input "Phoenix" at bounding box center [819, 250] width 8 height 8
checkbox input "true"
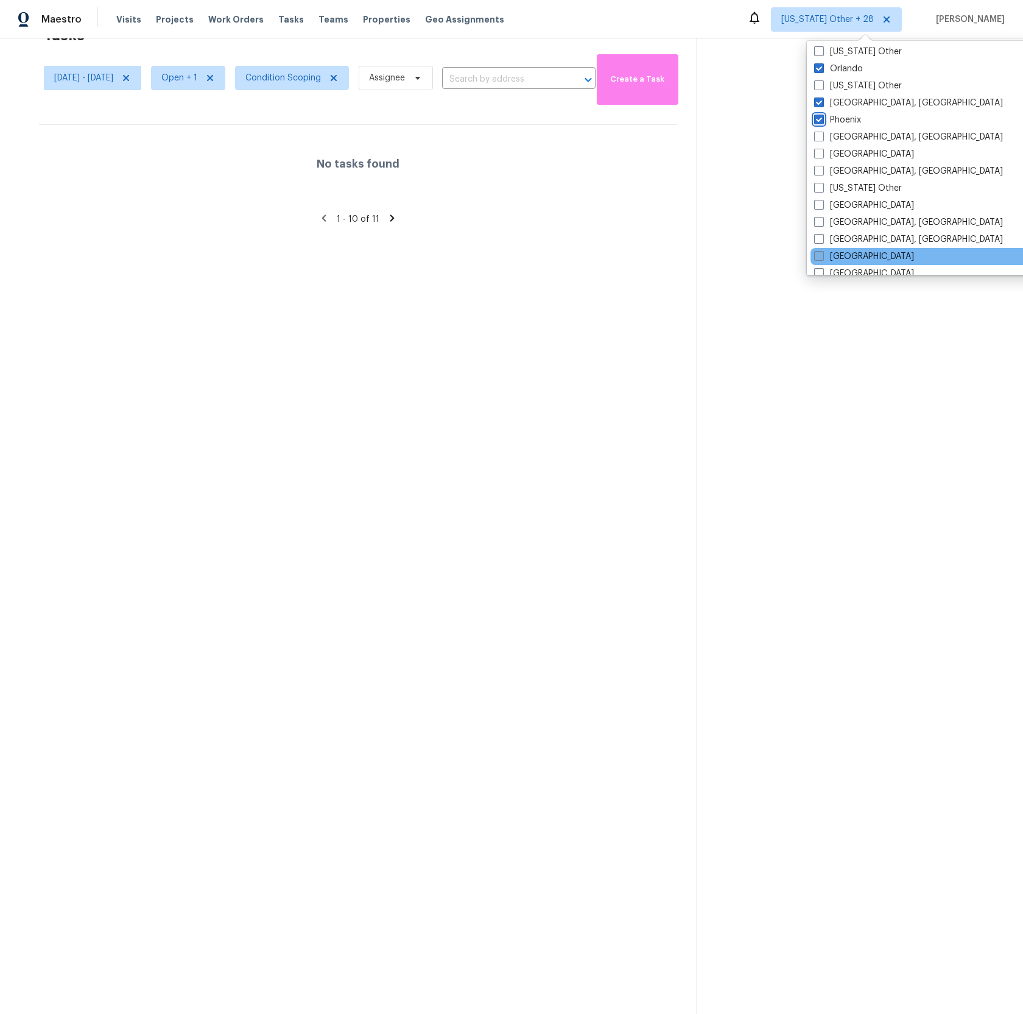
scroll to position [1390, 0]
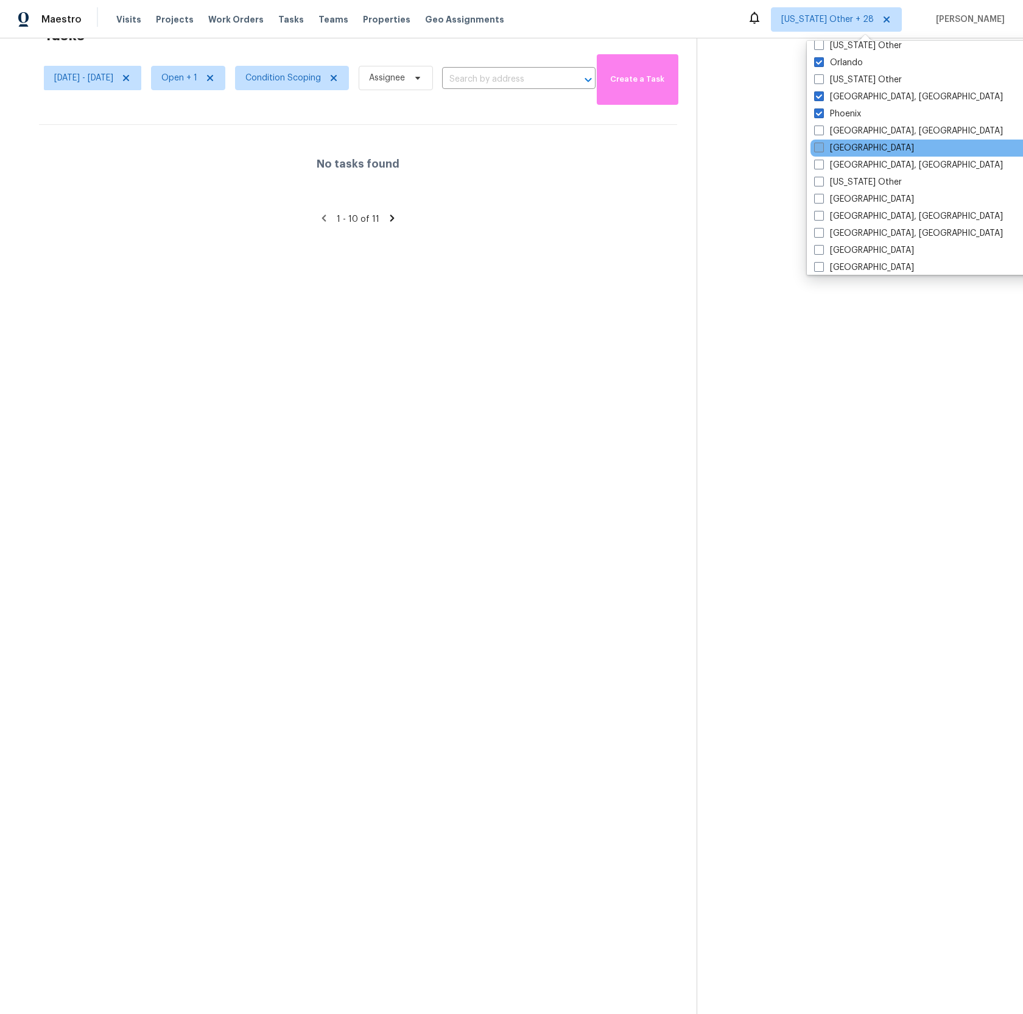
click at [822, 147] on span at bounding box center [819, 148] width 10 height 10
click at [822, 147] on input "[GEOGRAPHIC_DATA]" at bounding box center [818, 146] width 8 height 8
checkbox input "true"
click at [819, 124] on div "[GEOGRAPHIC_DATA], [GEOGRAPHIC_DATA]" at bounding box center [933, 130] width 245 height 17
click at [825, 129] on label "[GEOGRAPHIC_DATA], [GEOGRAPHIC_DATA]" at bounding box center [908, 131] width 189 height 12
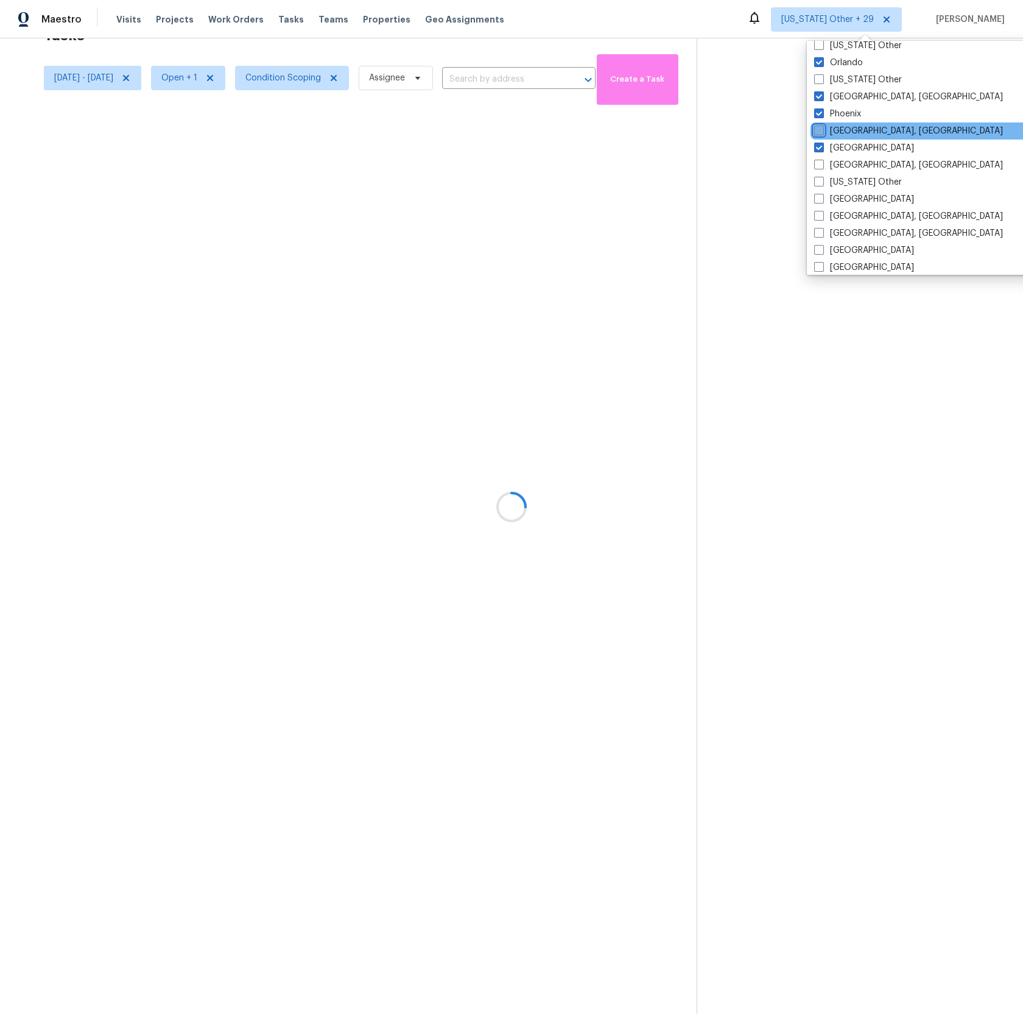
click at [822, 129] on input "[GEOGRAPHIC_DATA], [GEOGRAPHIC_DATA]" at bounding box center [818, 129] width 8 height 8
checkbox input "true"
click at [712, 16] on div at bounding box center [511, 507] width 1023 height 1014
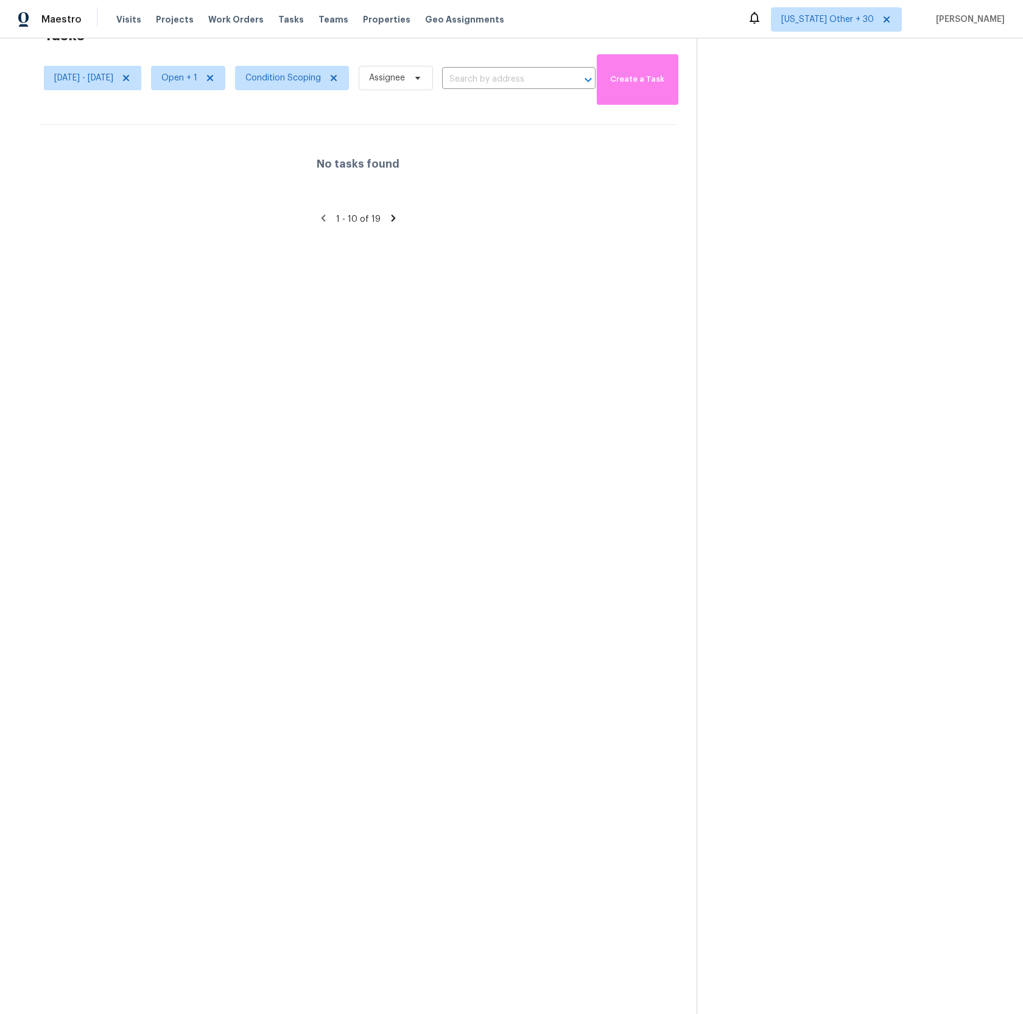
click at [858, 21] on span "[US_STATE] Other + 30" at bounding box center [828, 19] width 93 height 12
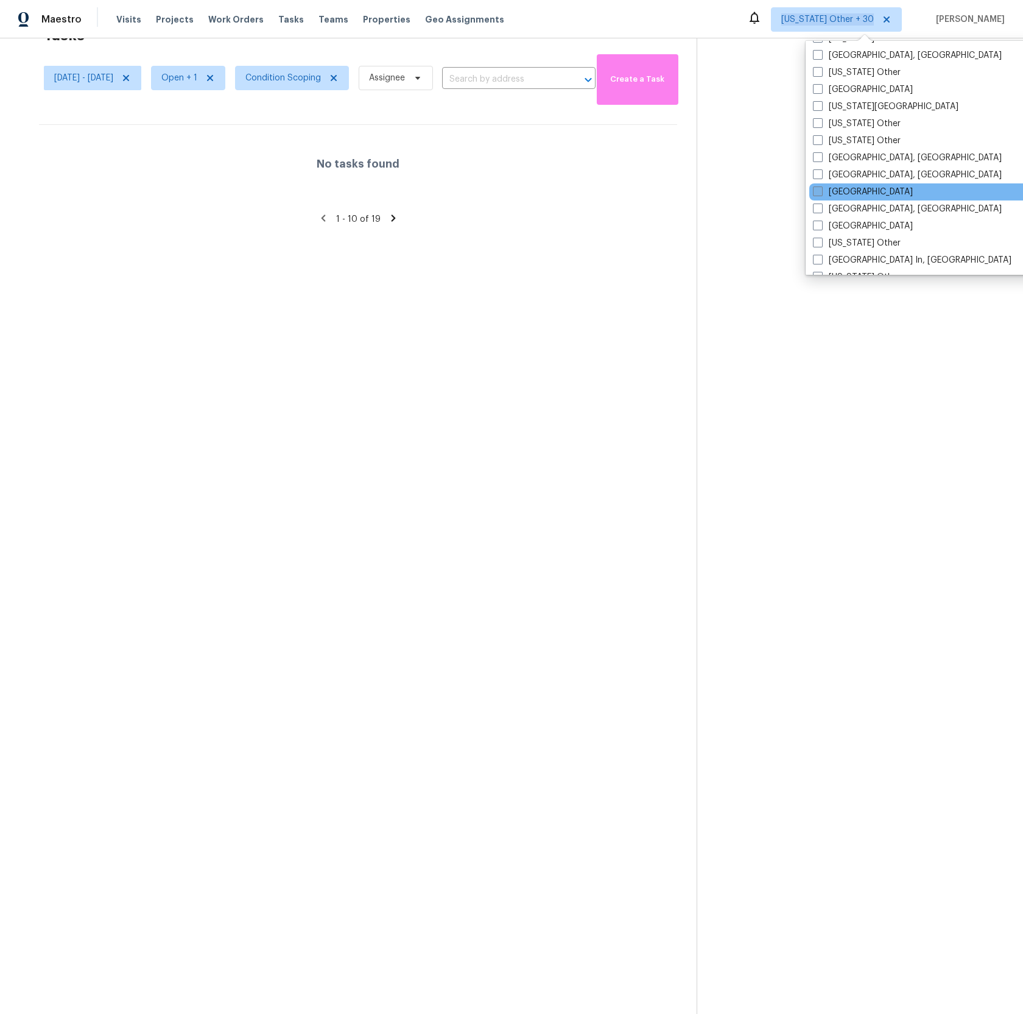
scroll to position [870, 0]
click at [816, 157] on span at bounding box center [818, 155] width 10 height 10
click at [816, 157] on input "[GEOGRAPHIC_DATA], [GEOGRAPHIC_DATA]" at bounding box center [817, 154] width 8 height 8
checkbox input "true"
click at [816, 169] on span at bounding box center [821, 173] width 10 height 10
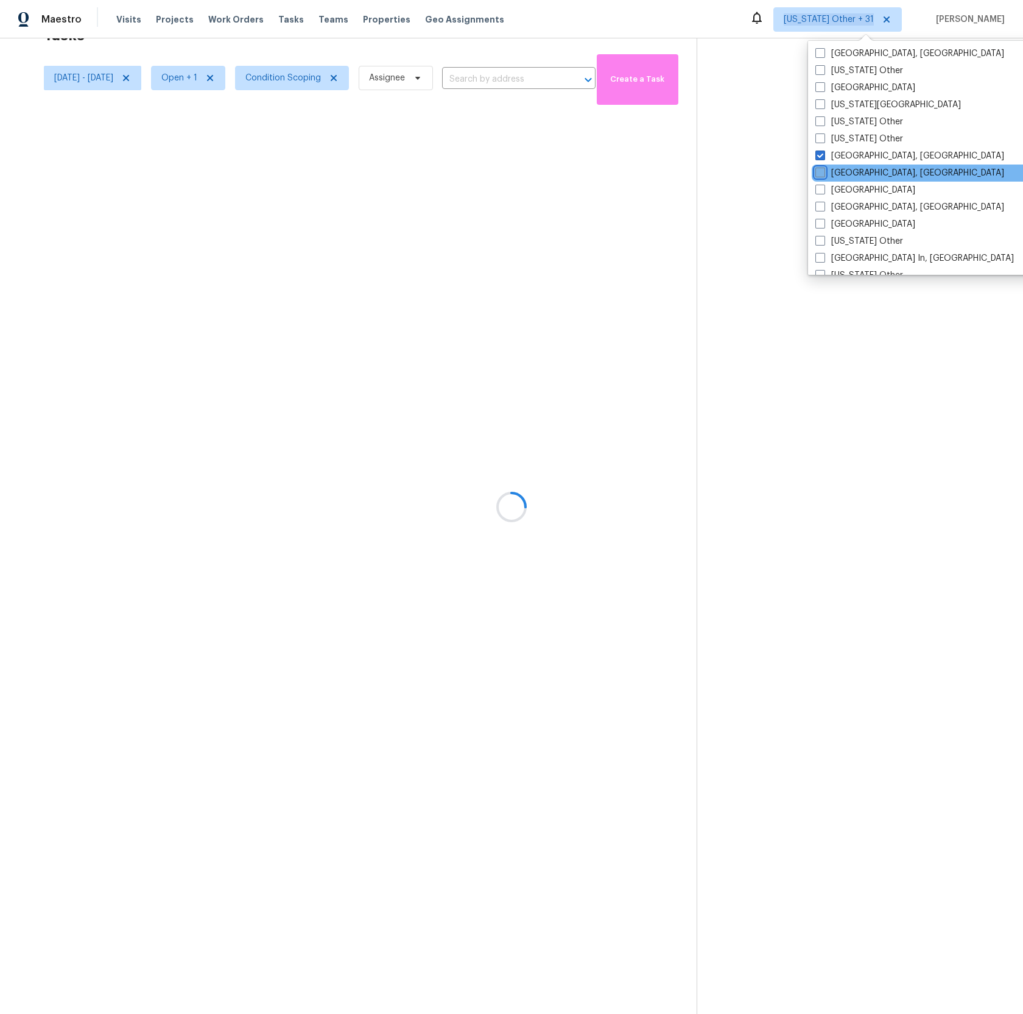
click at [816, 169] on input "[GEOGRAPHIC_DATA], [GEOGRAPHIC_DATA]" at bounding box center [820, 171] width 8 height 8
checkbox input "true"
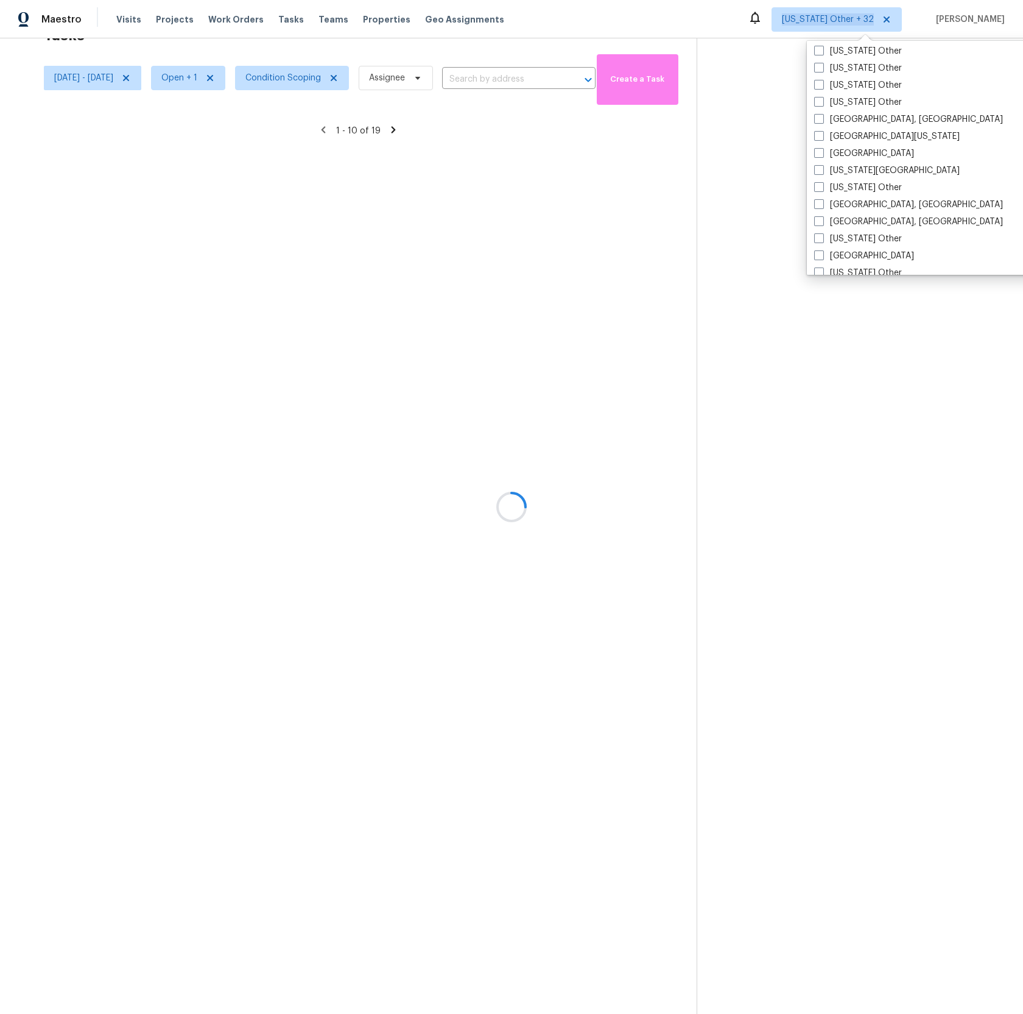
scroll to position [545, 0]
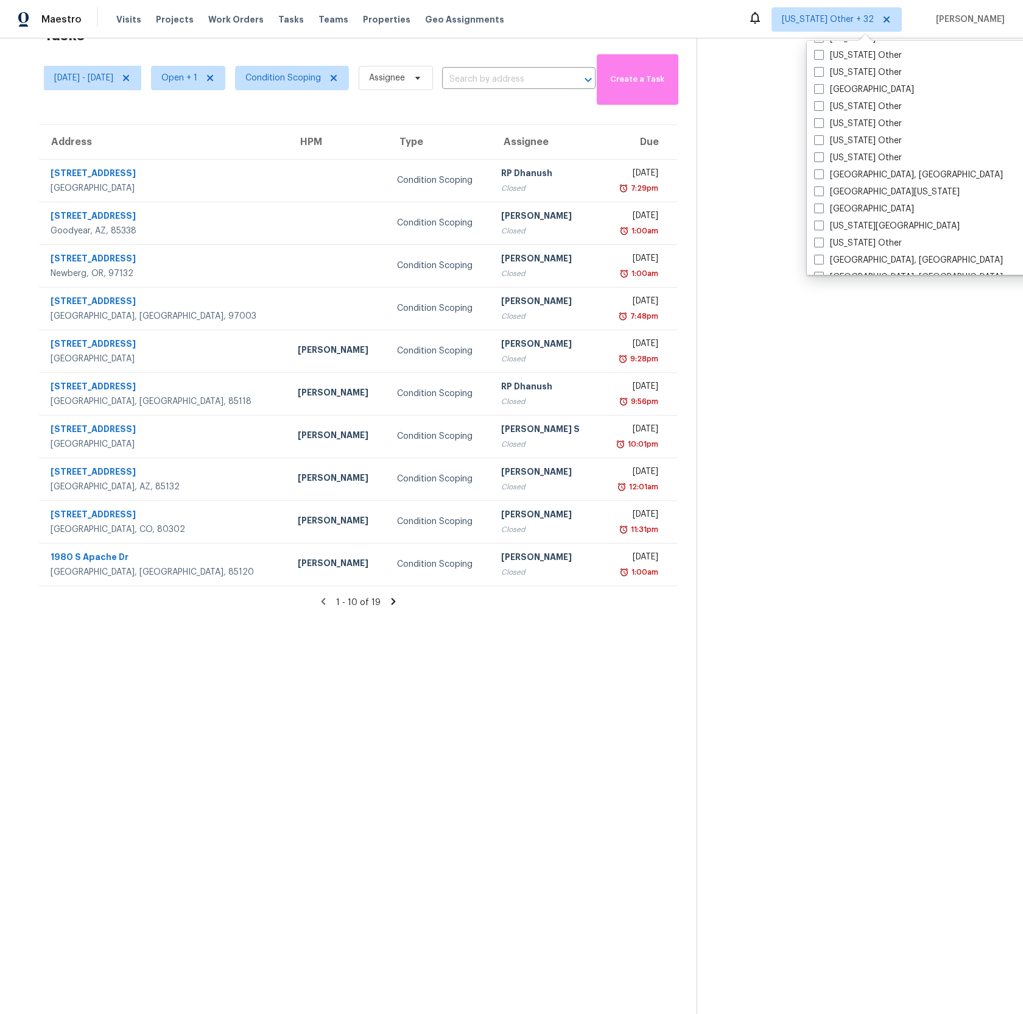
click at [258, 699] on section "Tasks 19 Results [DATE] - [DATE] Open + 1 Condition Scoping Assignee ​ Create a…" at bounding box center [357, 516] width 677 height 994
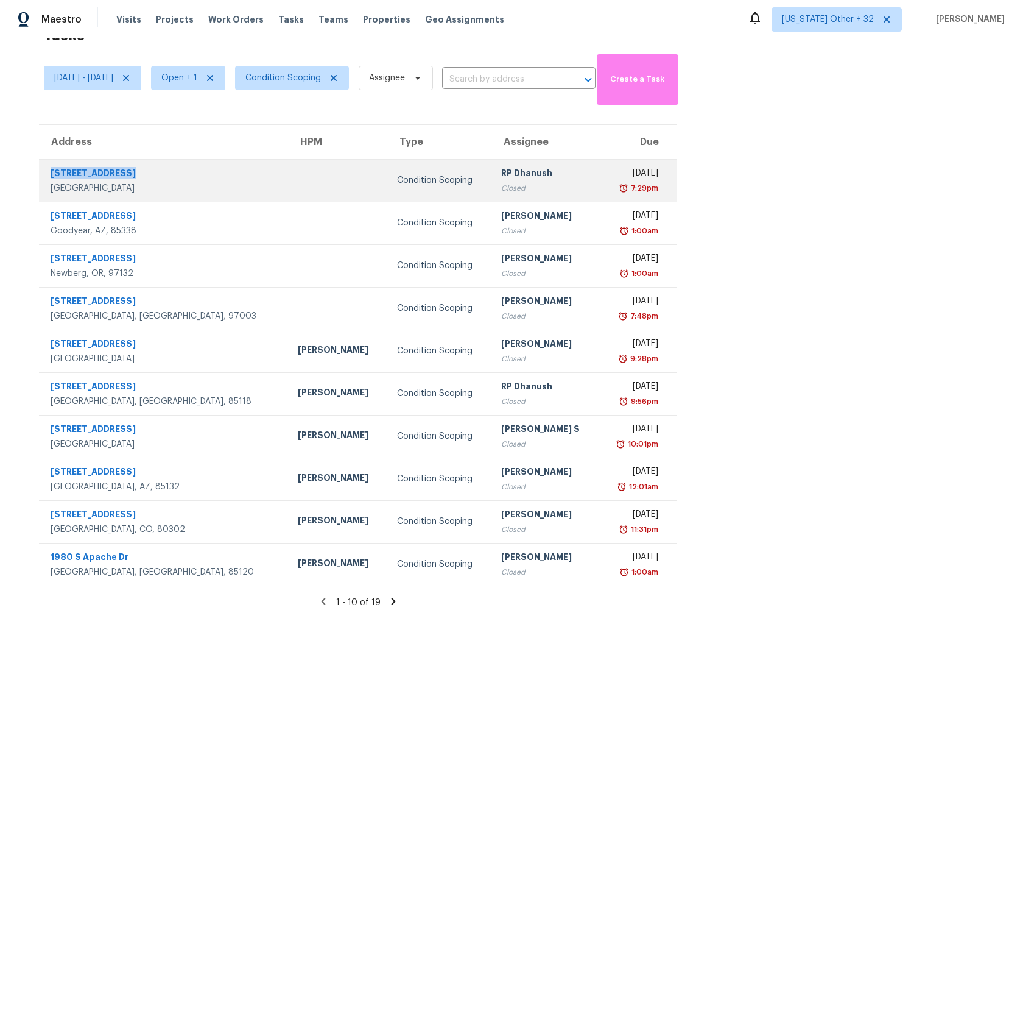
drag, startPoint x: 132, startPoint y: 174, endPoint x: 47, endPoint y: 177, distance: 85.3
click at [47, 177] on div "[STREET_ADDRESS]" at bounding box center [159, 180] width 239 height 27
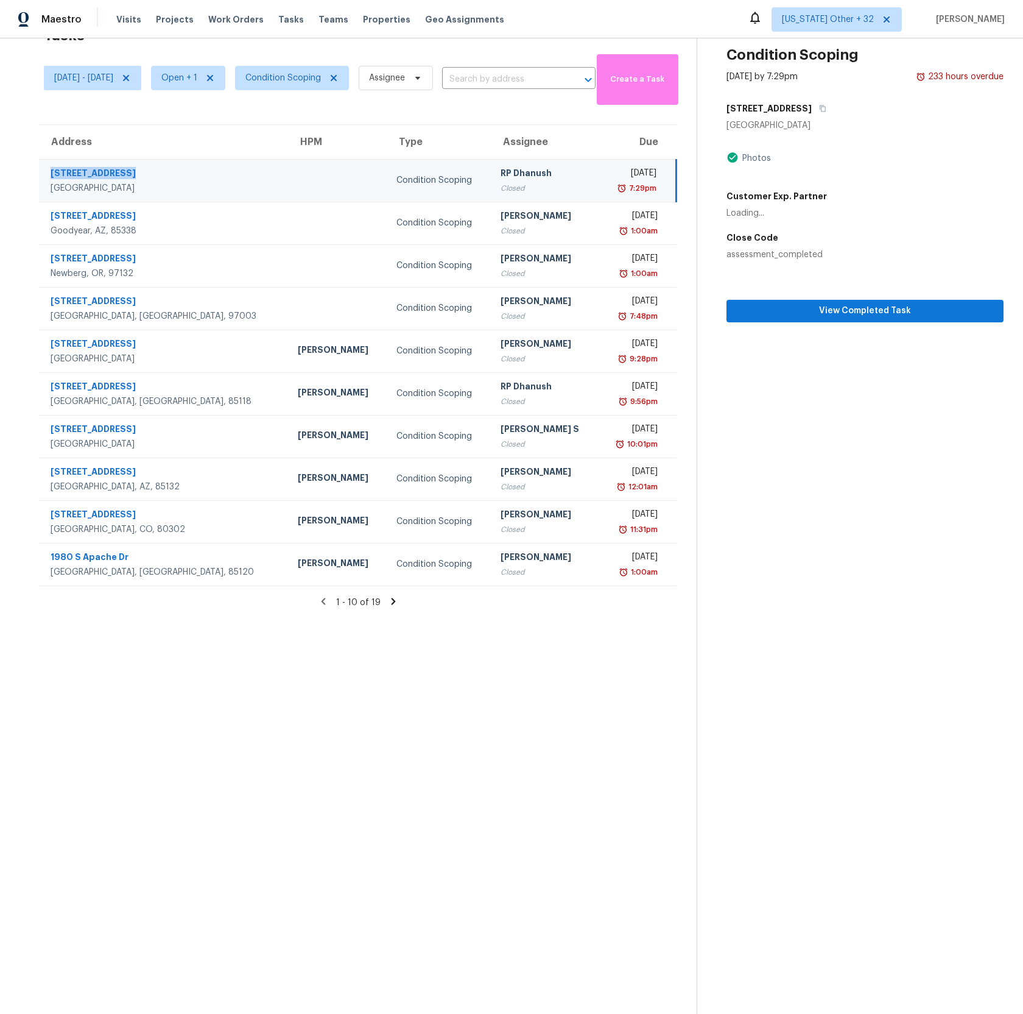
copy div "[STREET_ADDRESS]"
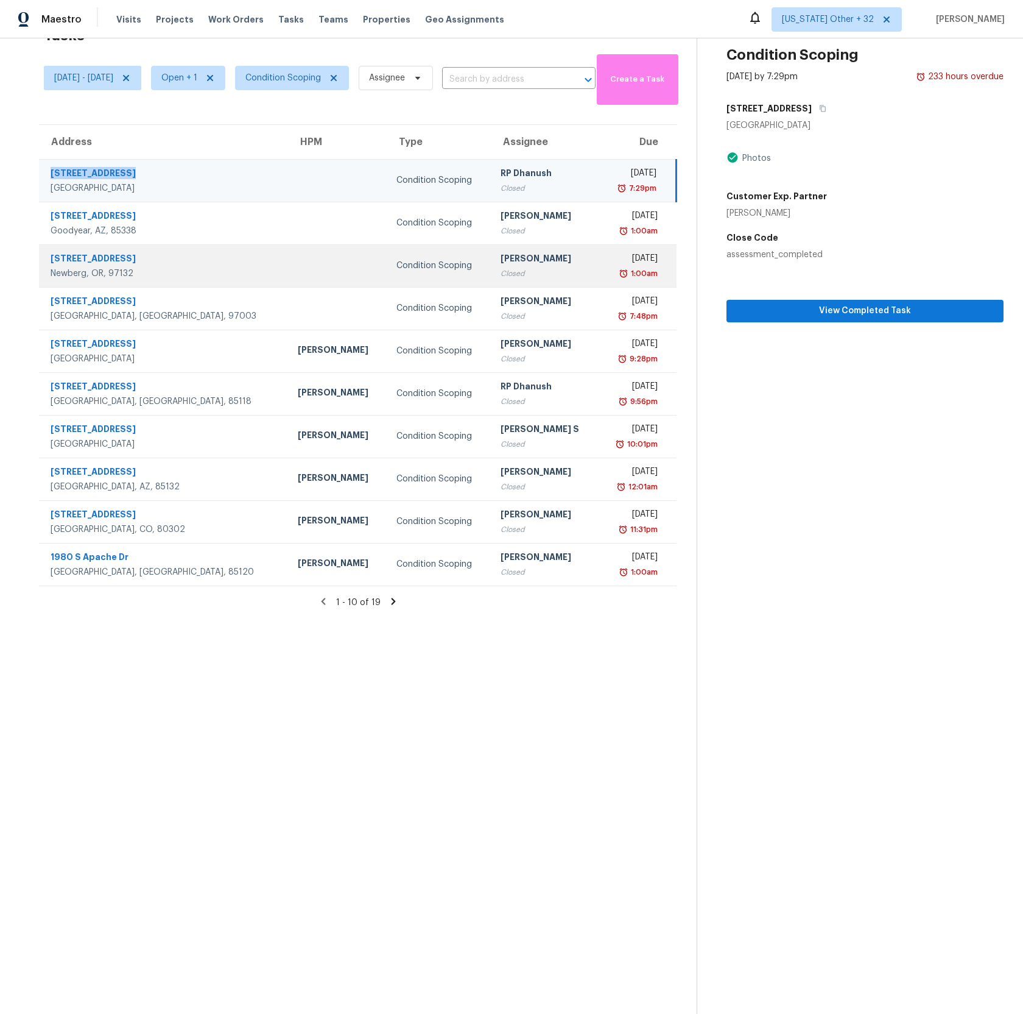
drag, startPoint x: 129, startPoint y: 257, endPoint x: 43, endPoint y: 256, distance: 85.3
click at [43, 256] on div "[STREET_ADDRESS]" at bounding box center [159, 265] width 239 height 27
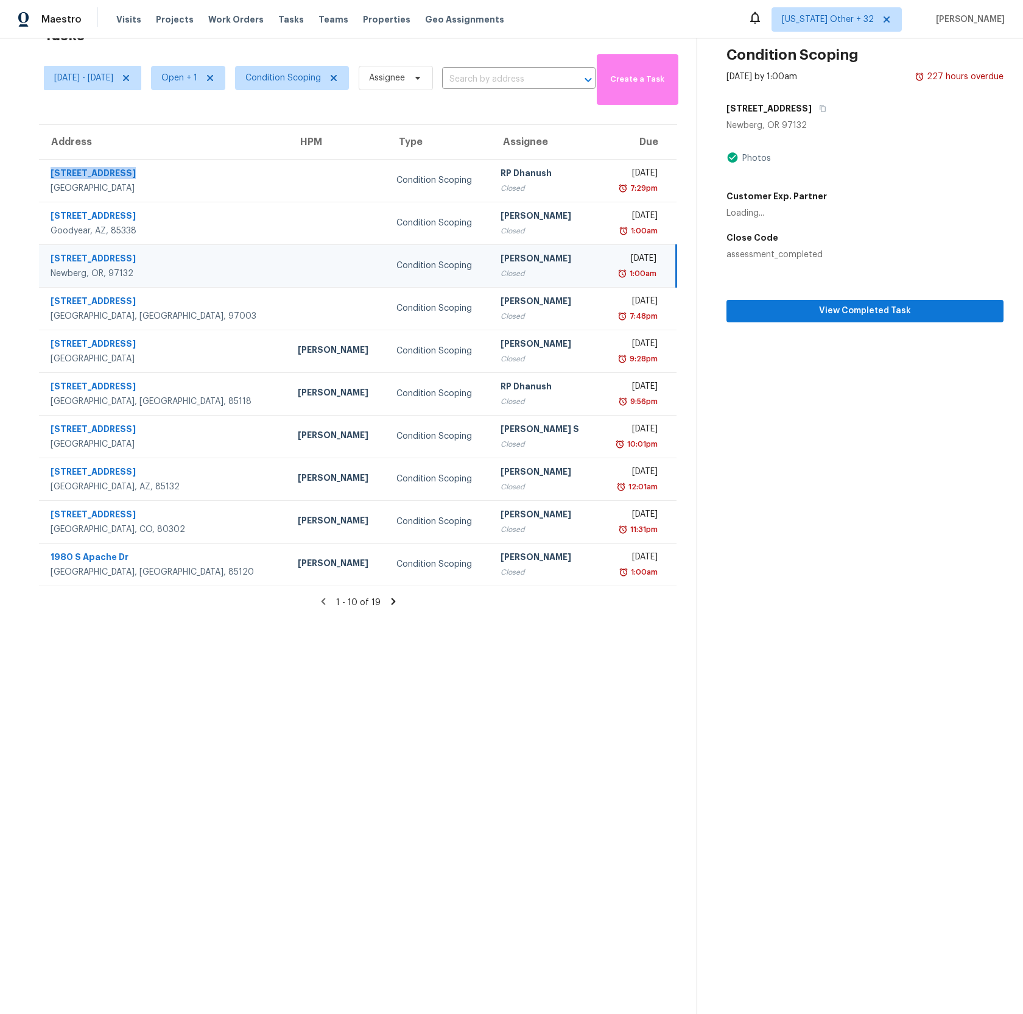
copy div "[STREET_ADDRESS]"
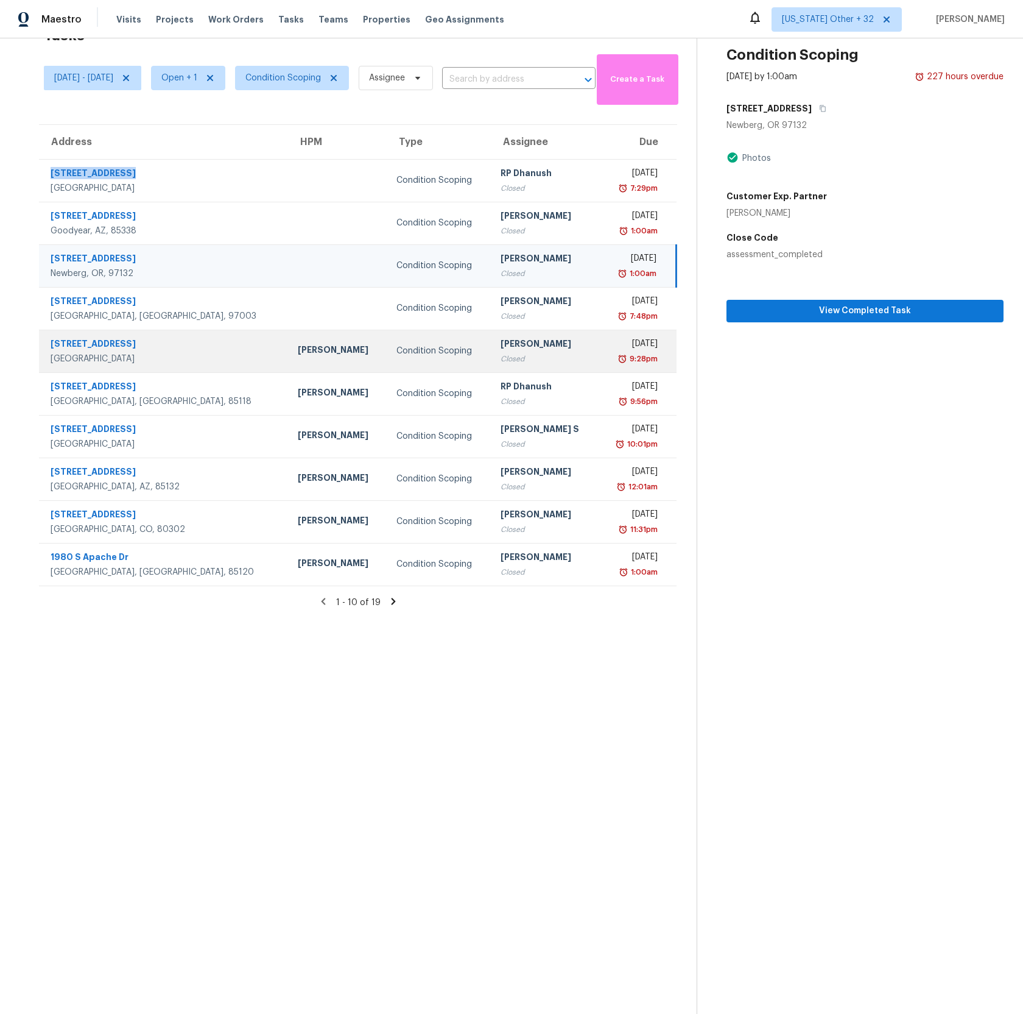
drag, startPoint x: 149, startPoint y: 344, endPoint x: 49, endPoint y: 344, distance: 100.5
click at [49, 344] on div "[STREET_ADDRESS]" at bounding box center [159, 350] width 239 height 27
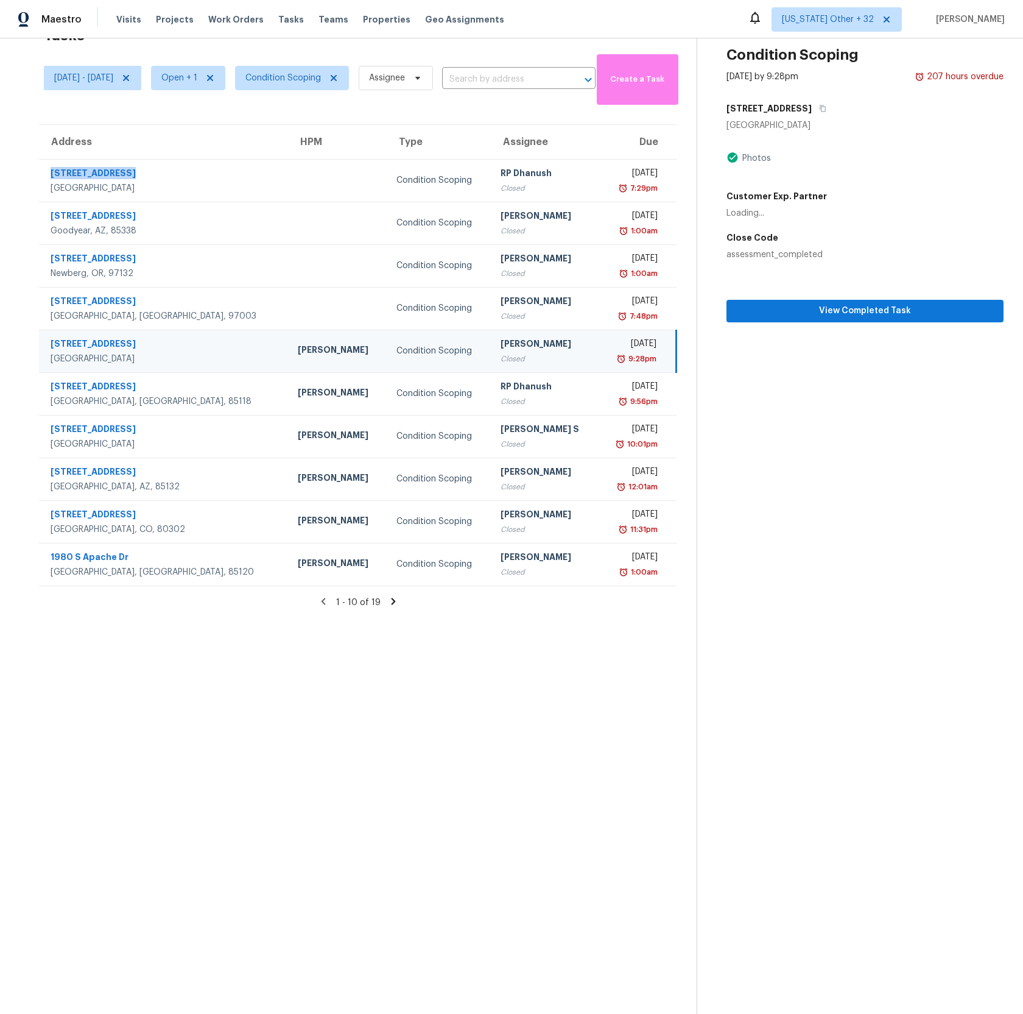
copy div "[STREET_ADDRESS]"
click at [116, 709] on section "Tasks 19 Results [DATE] - [DATE] Open + 1 Condition Scoping Assignee ​ Create a…" at bounding box center [357, 516] width 677 height 994
click at [105, 356] on div "[GEOGRAPHIC_DATA]" at bounding box center [165, 359] width 228 height 12
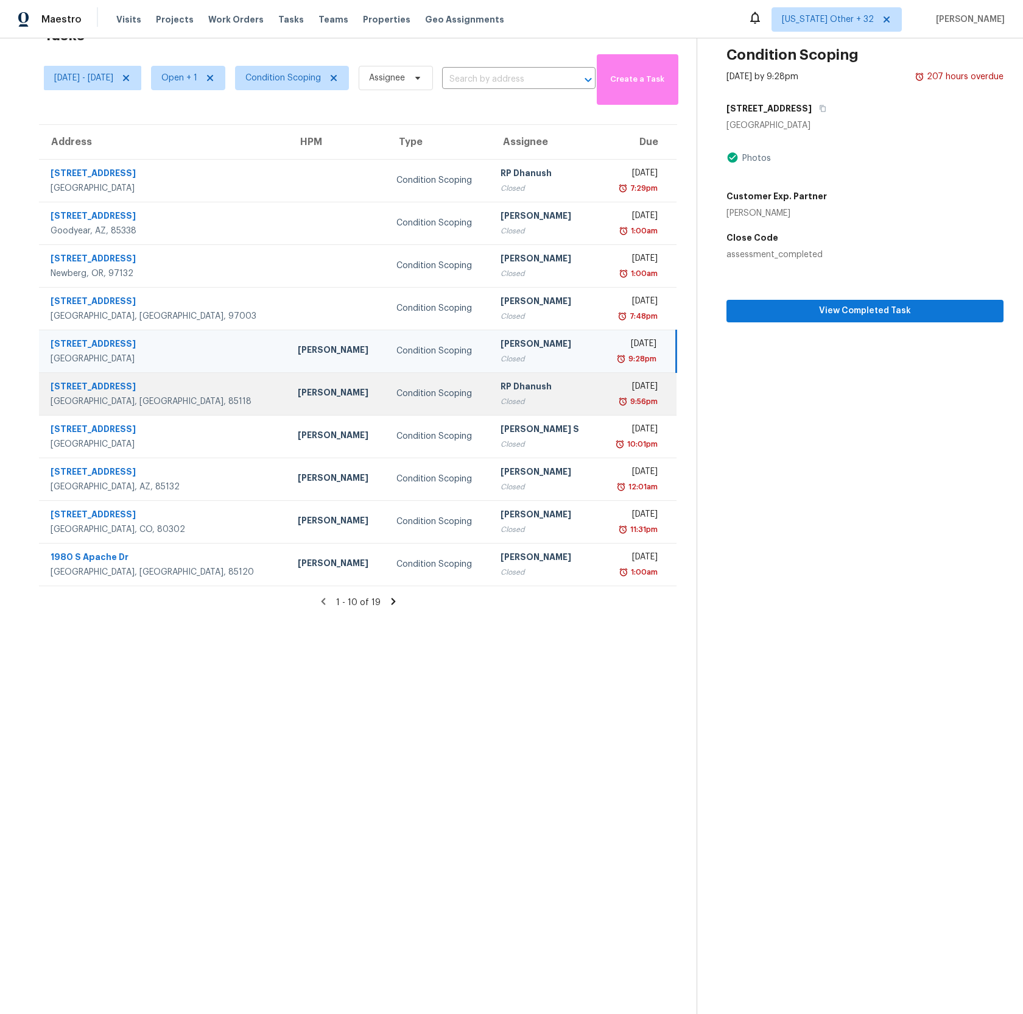
click at [92, 381] on div "[STREET_ADDRESS]" at bounding box center [165, 387] width 228 height 15
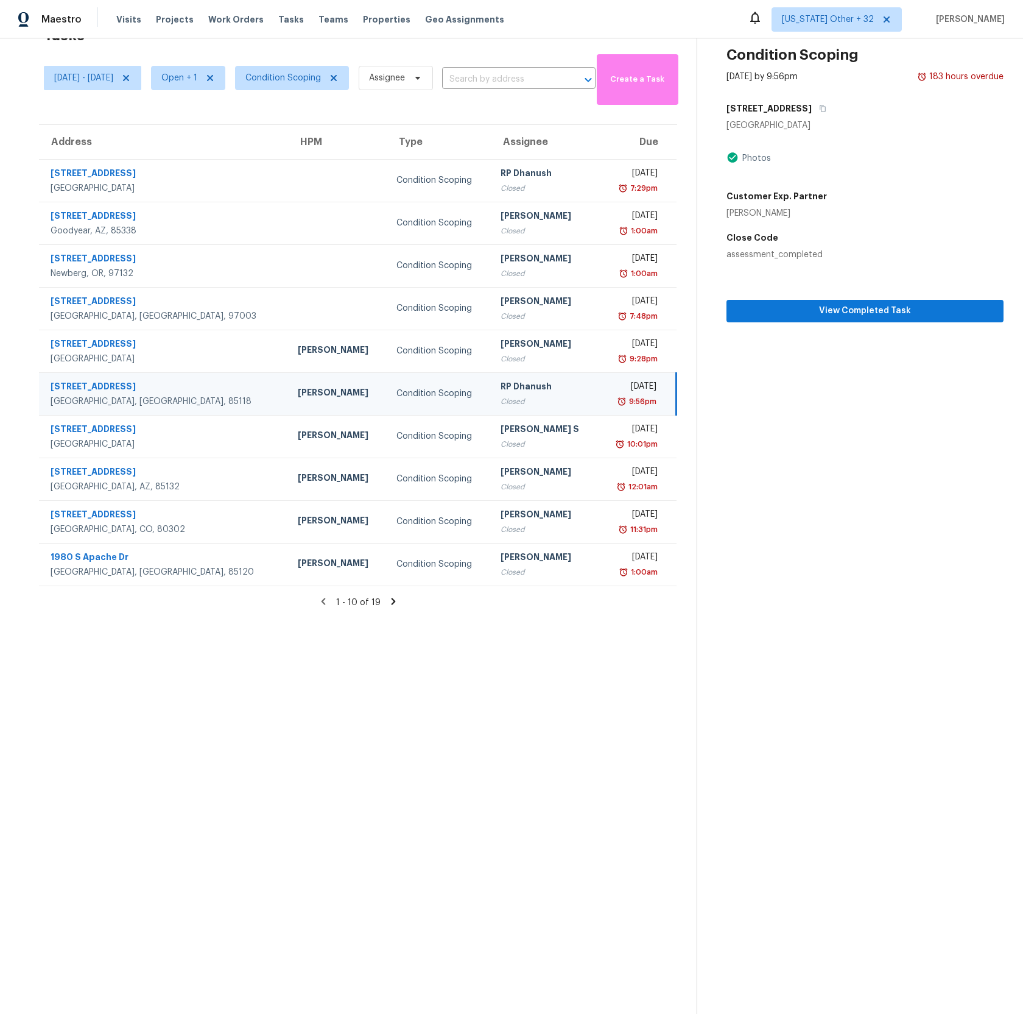
click at [91, 386] on div "[STREET_ADDRESS]" at bounding box center [165, 387] width 228 height 15
click at [813, 309] on span "View Completed Task" at bounding box center [865, 310] width 258 height 15
